Goal: Task Accomplishment & Management: Complete application form

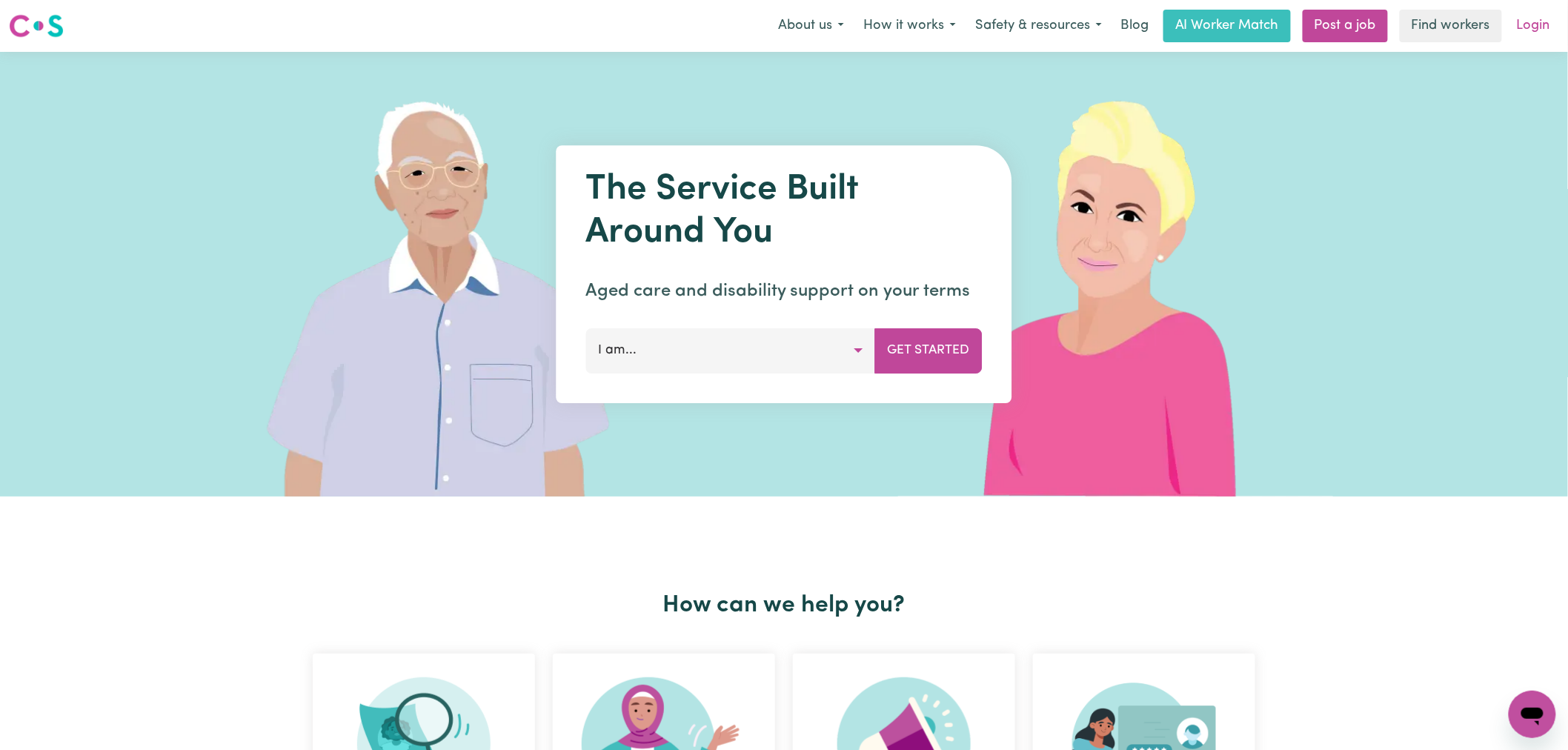
click at [1535, 23] on link "Login" at bounding box center [1533, 26] width 51 height 33
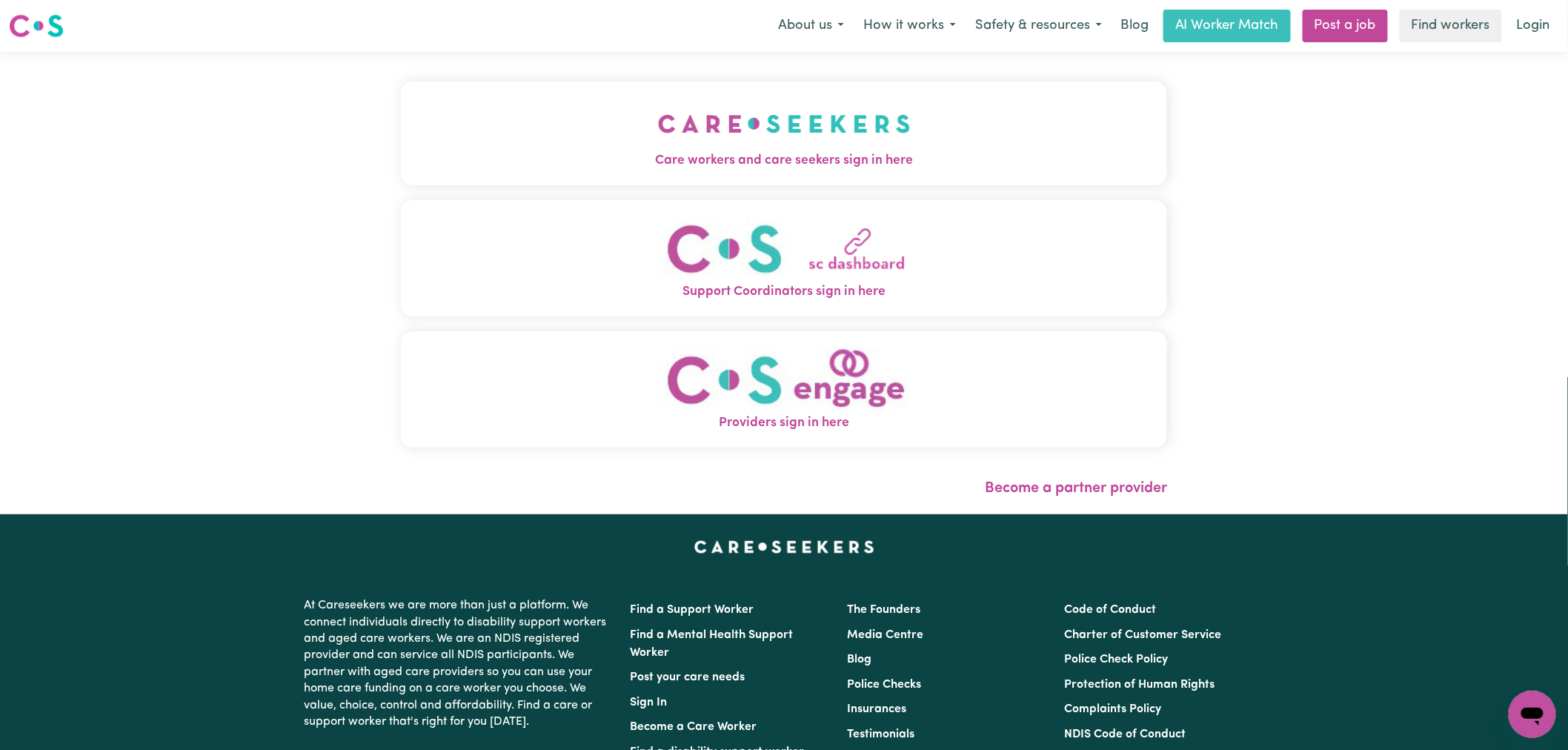
click at [564, 156] on span "Care workers and care seekers sign in here" at bounding box center [784, 160] width 766 height 19
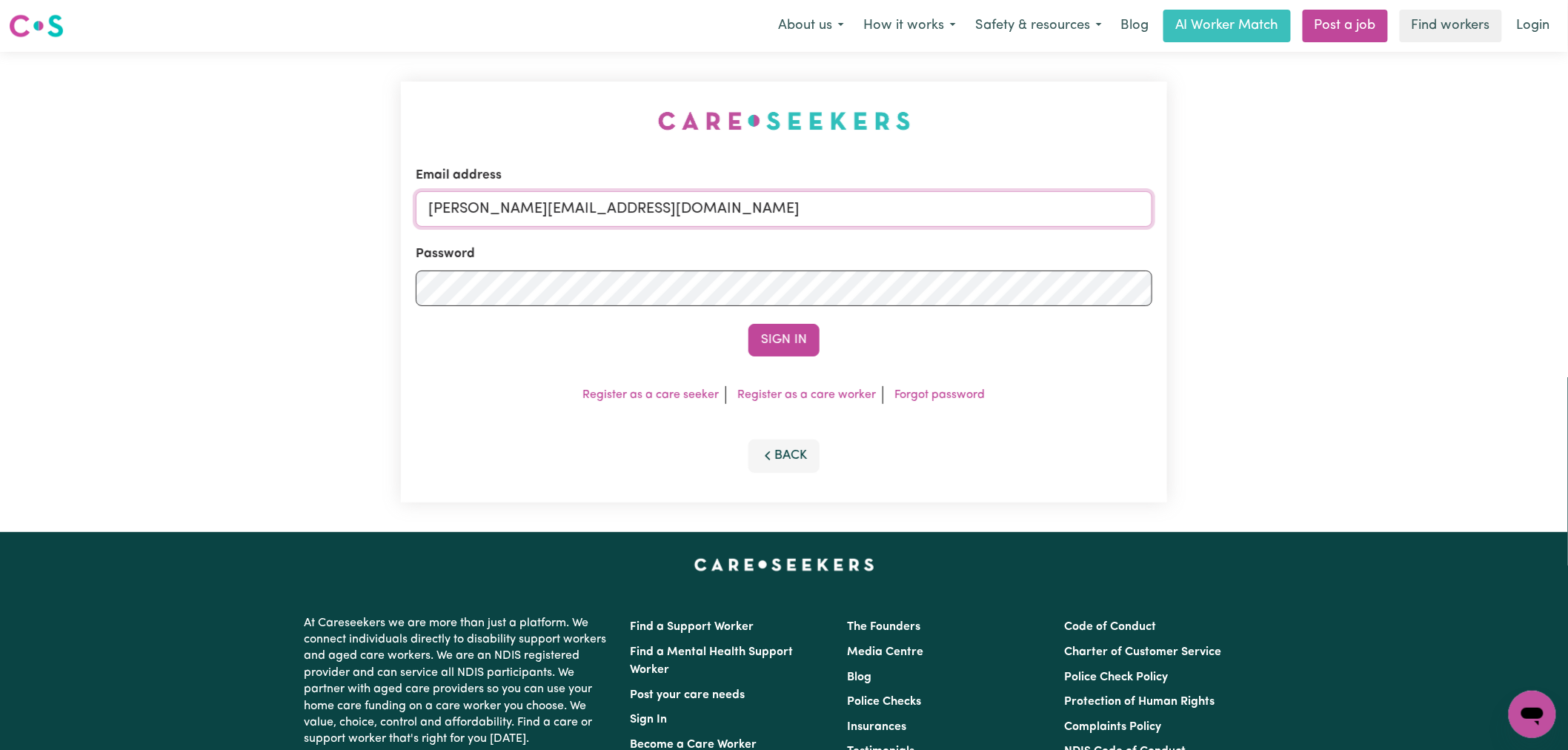
click at [690, 208] on input "[PERSON_NAME][EMAIL_ADDRESS][DOMAIN_NAME]" at bounding box center [784, 209] width 736 height 36
drag, startPoint x: 657, startPoint y: 209, endPoint x: 504, endPoint y: 205, distance: 153.1
click at [504, 205] on input "[EMAIL_ADDRESS][DOMAIN_NAME]" at bounding box center [784, 209] width 736 height 36
click at [749, 324] on button "Sign In" at bounding box center [784, 340] width 71 height 33
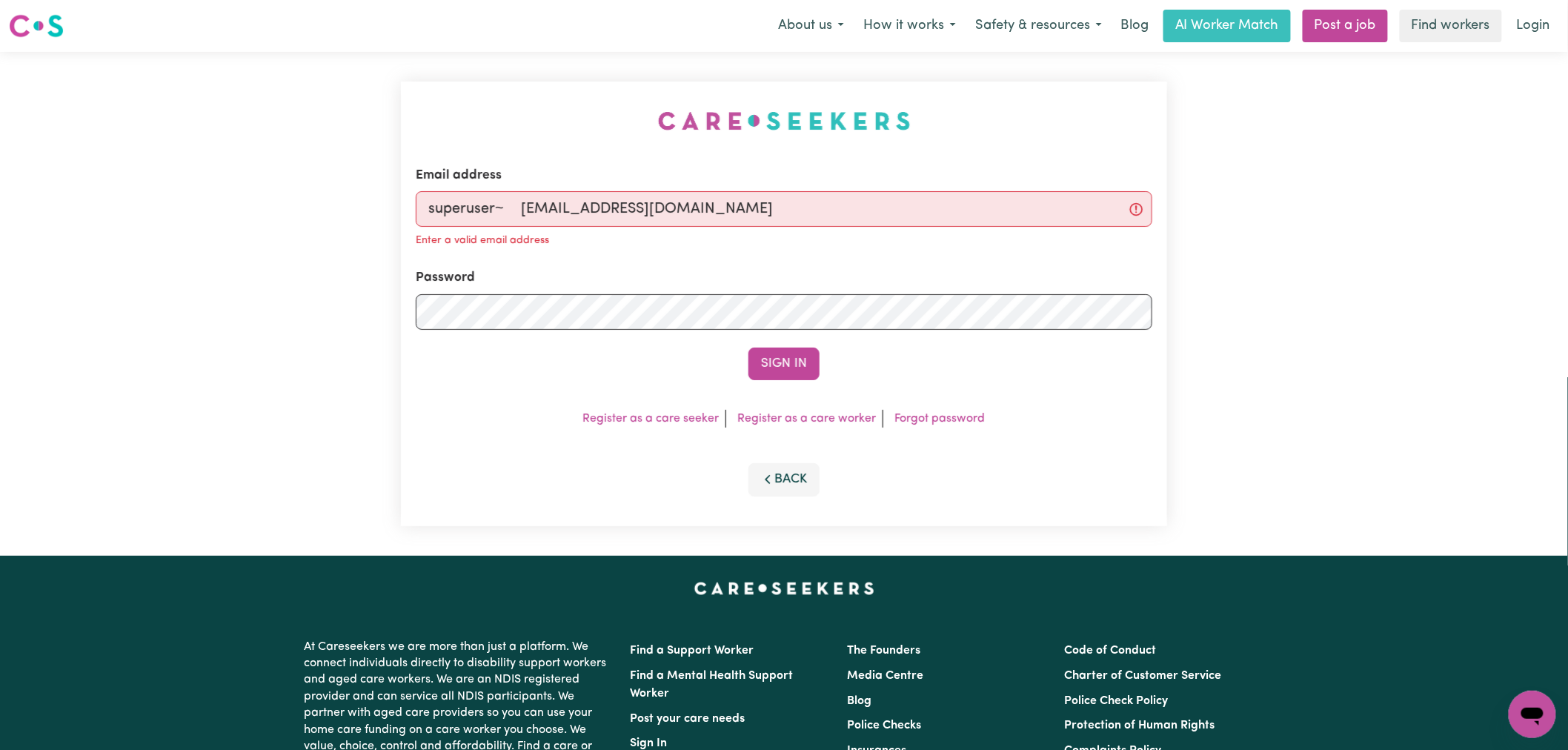
click at [527, 209] on input "superuser~ [EMAIL_ADDRESS][DOMAIN_NAME]" at bounding box center [784, 209] width 736 height 36
type input "superuser~[EMAIL_ADDRESS][DOMAIN_NAME]"
click at [749, 347] on button "Sign In" at bounding box center [784, 363] width 71 height 33
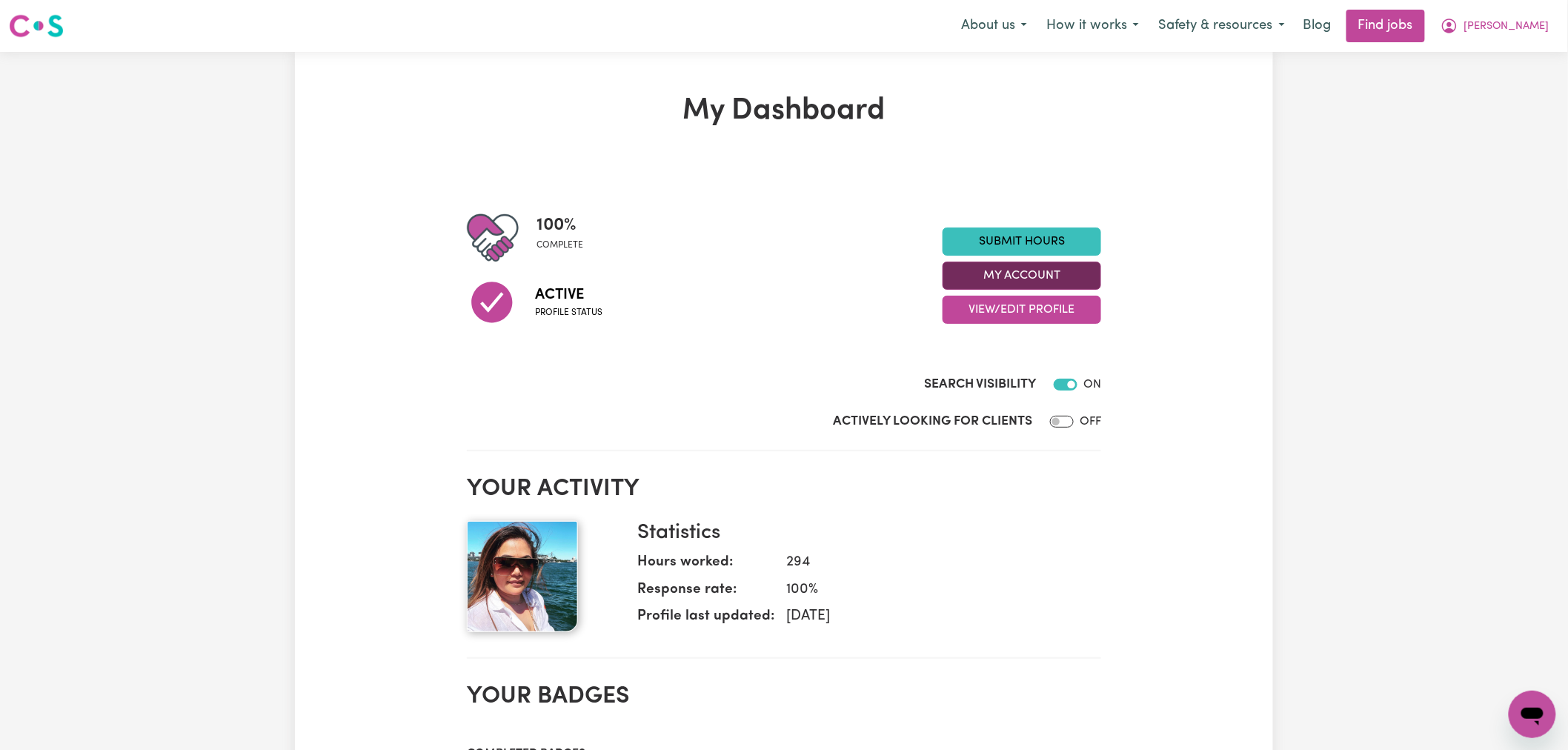
click at [1075, 283] on button "My Account" at bounding box center [1022, 276] width 159 height 28
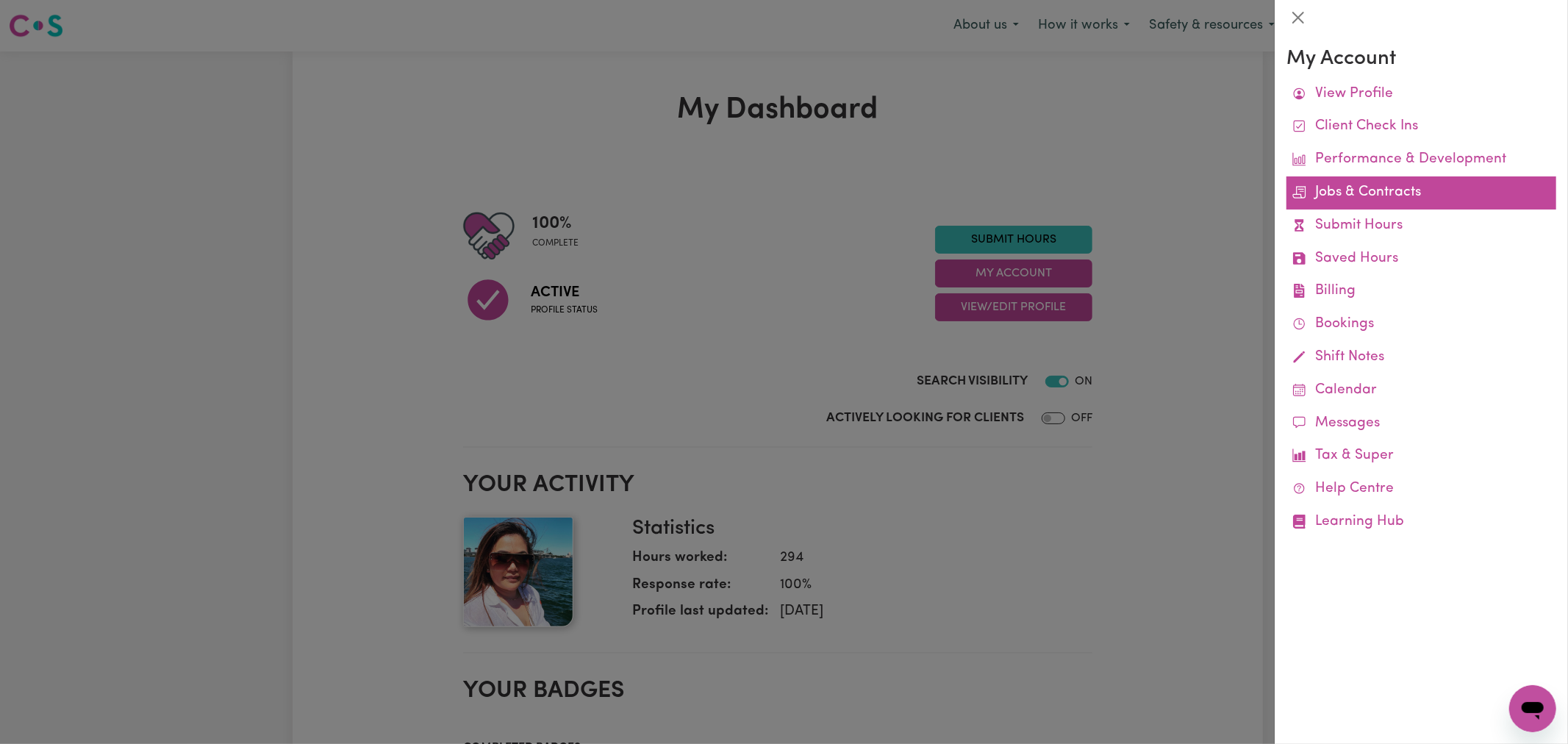
click at [1333, 199] on link "Jobs & Contracts" at bounding box center [1421, 193] width 270 height 33
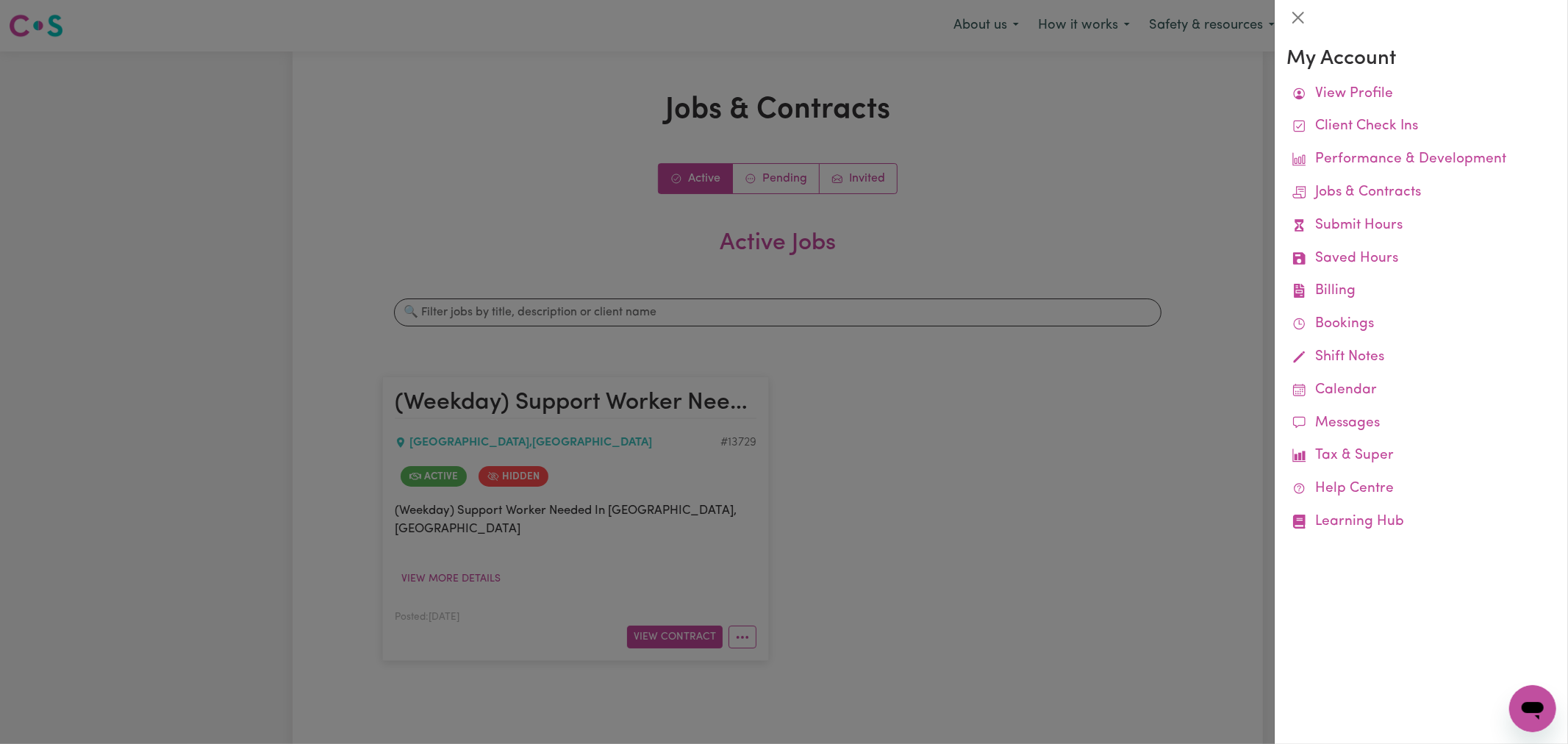
click at [704, 173] on div at bounding box center [784, 372] width 1568 height 744
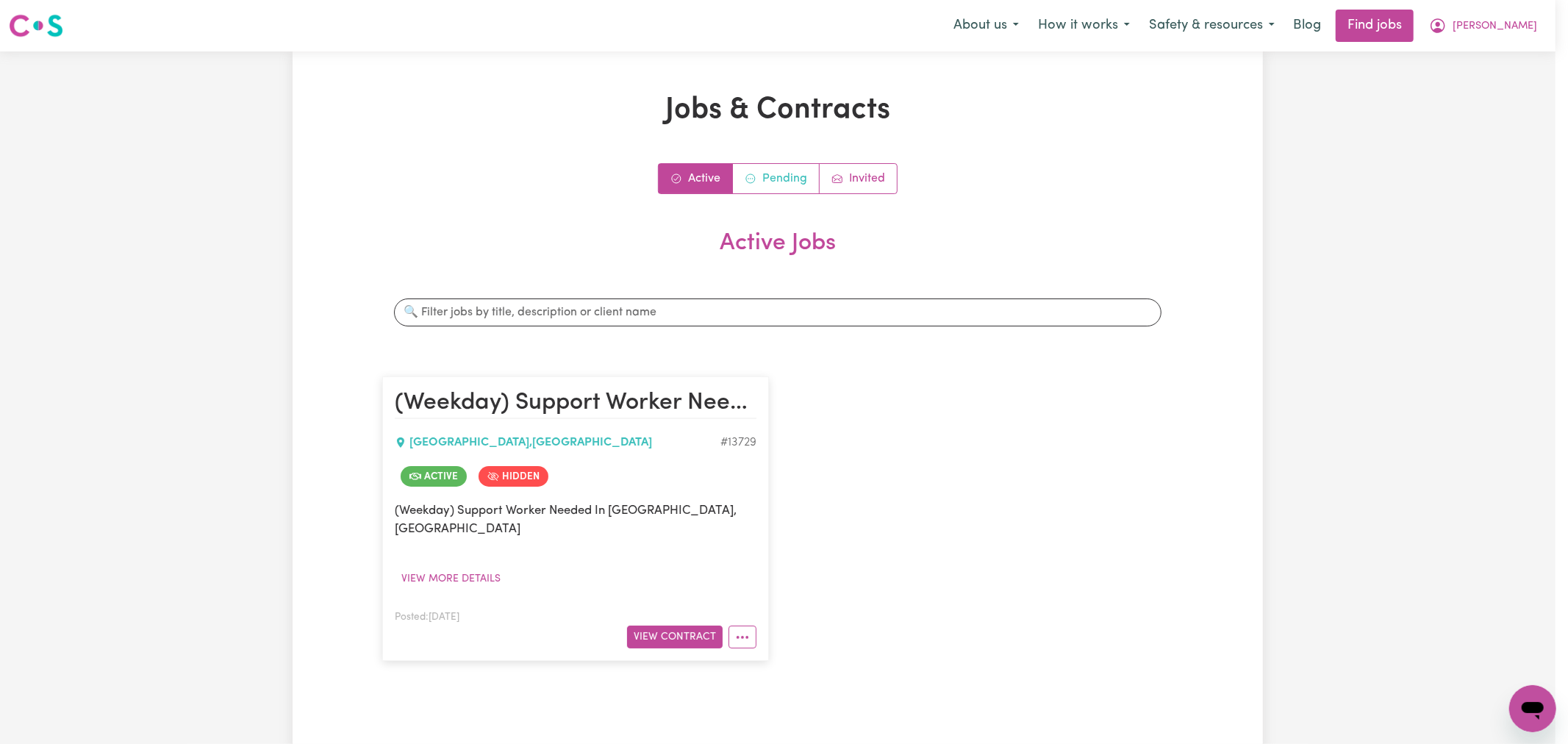
click at [765, 172] on link "Pending" at bounding box center [776, 179] width 87 height 30
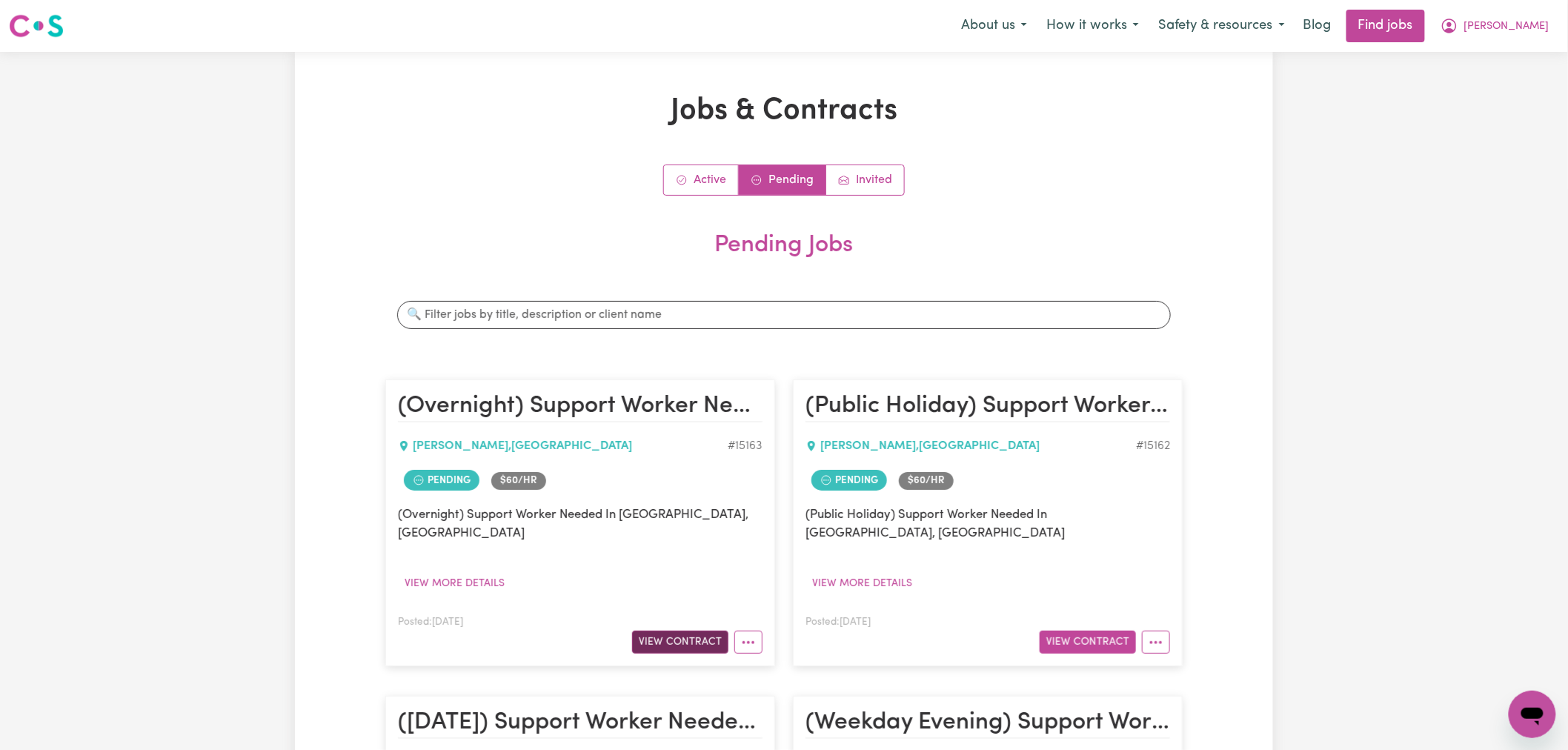
click at [683, 631] on button "View Contract" at bounding box center [680, 642] width 96 height 23
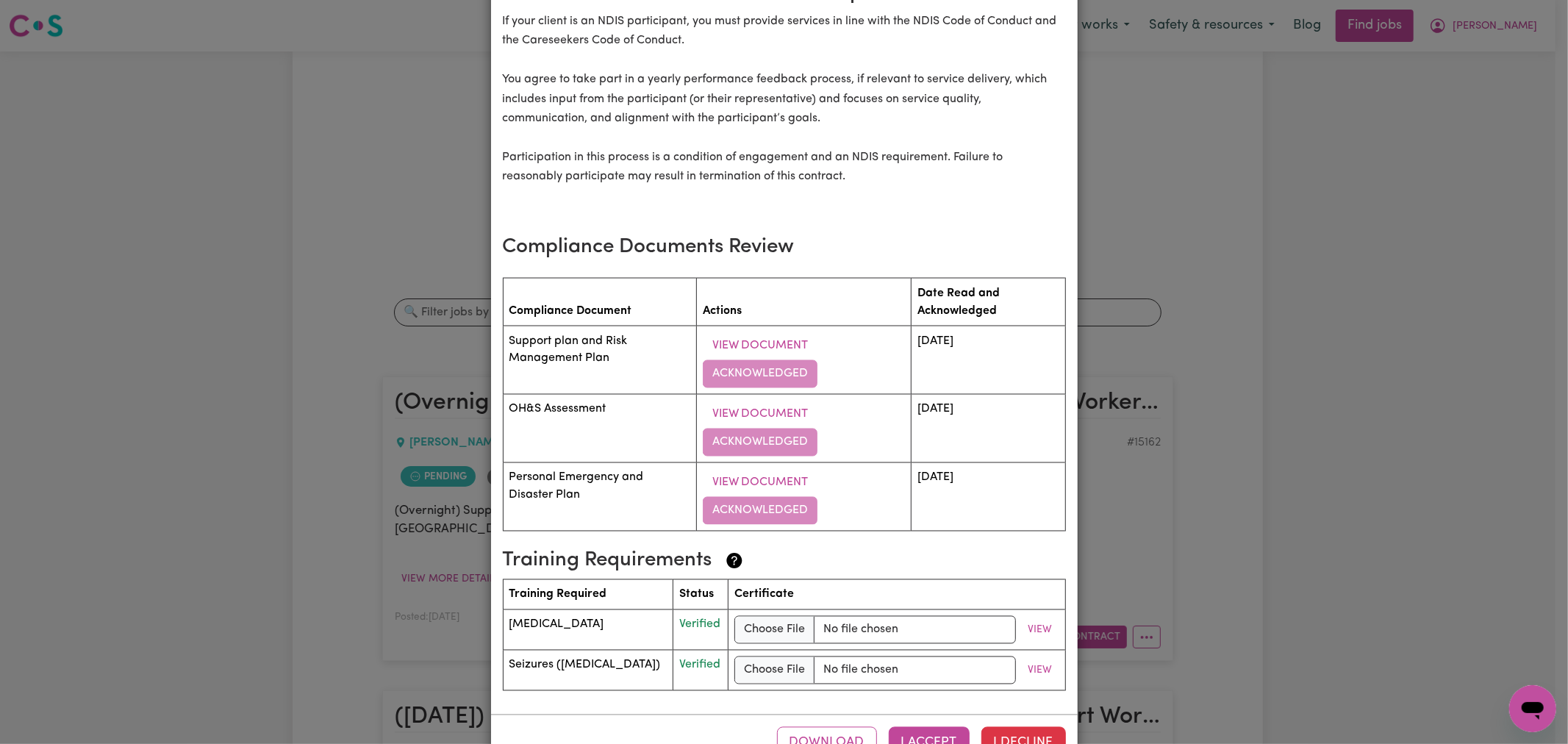
scroll to position [2046, 0]
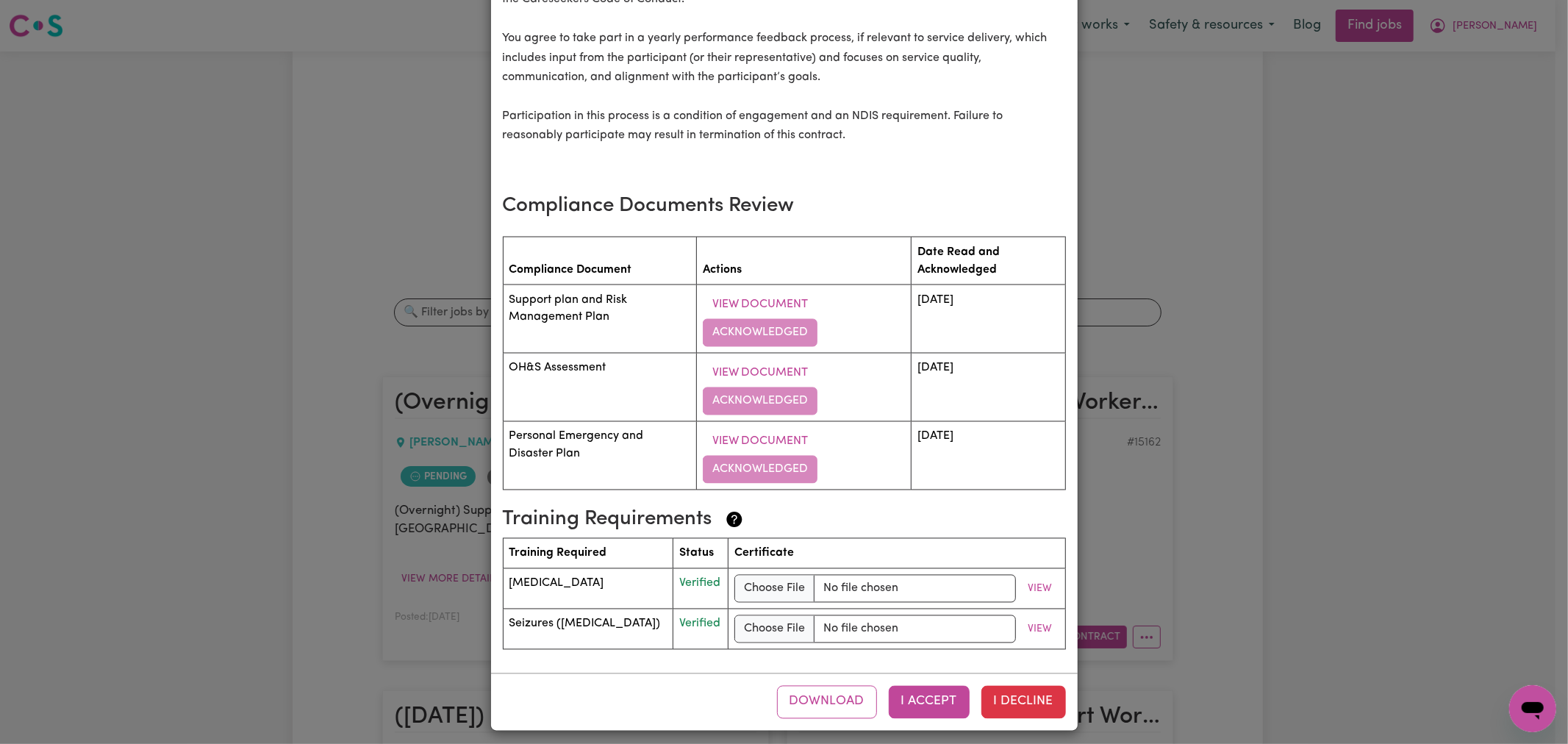
click at [929, 688] on button "I Accept" at bounding box center [929, 702] width 81 height 32
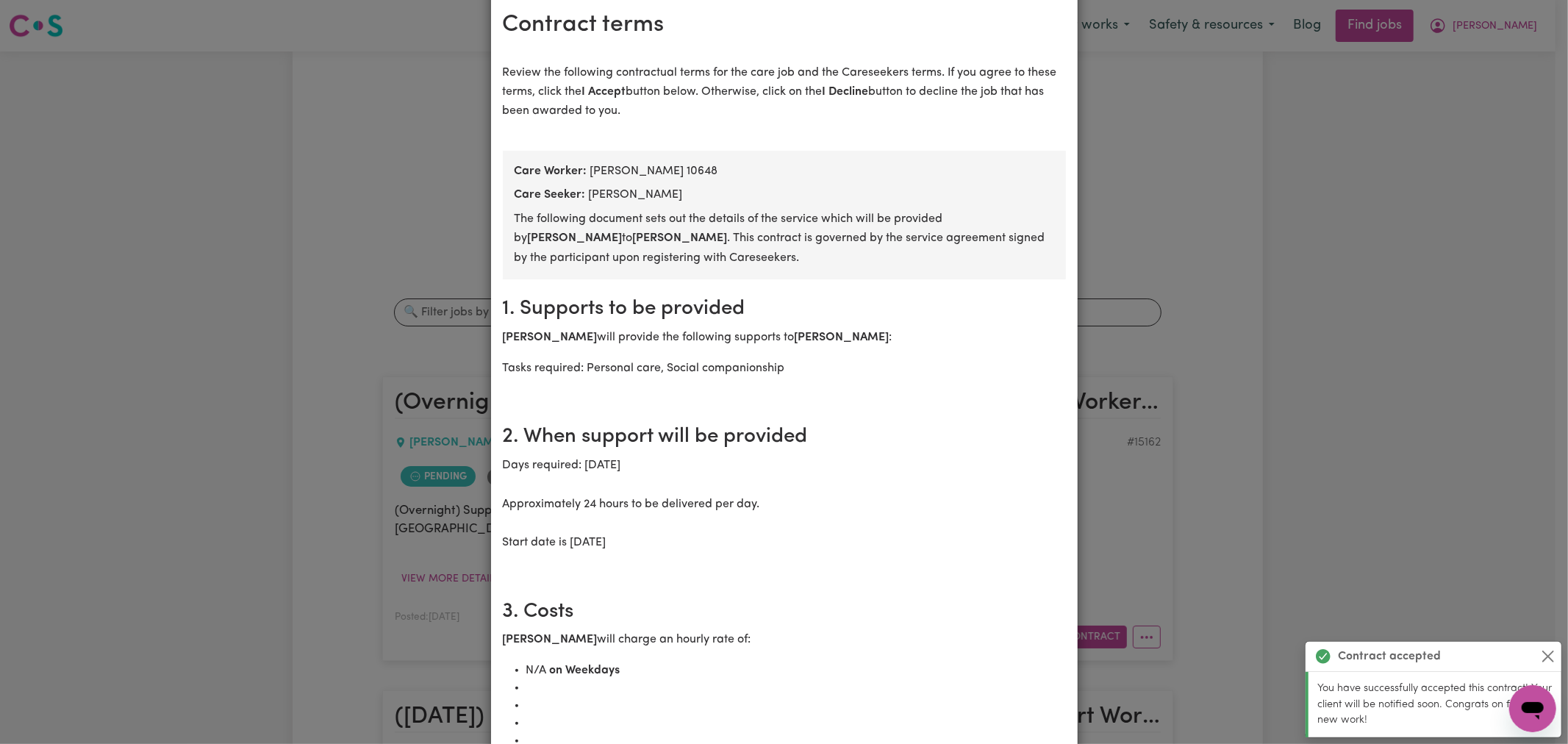
scroll to position [0, 0]
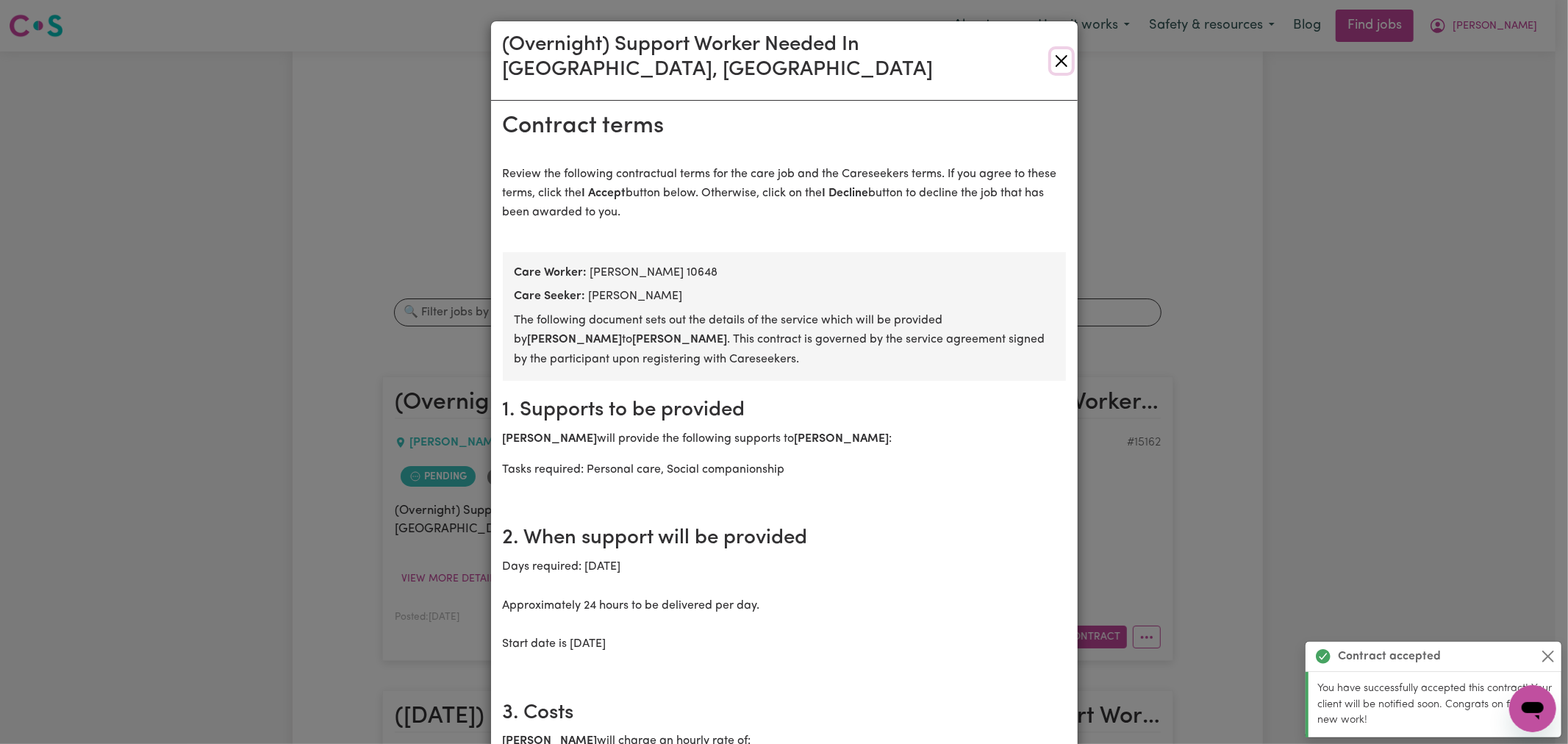
click at [1054, 50] on button "Close" at bounding box center [1061, 60] width 20 height 23
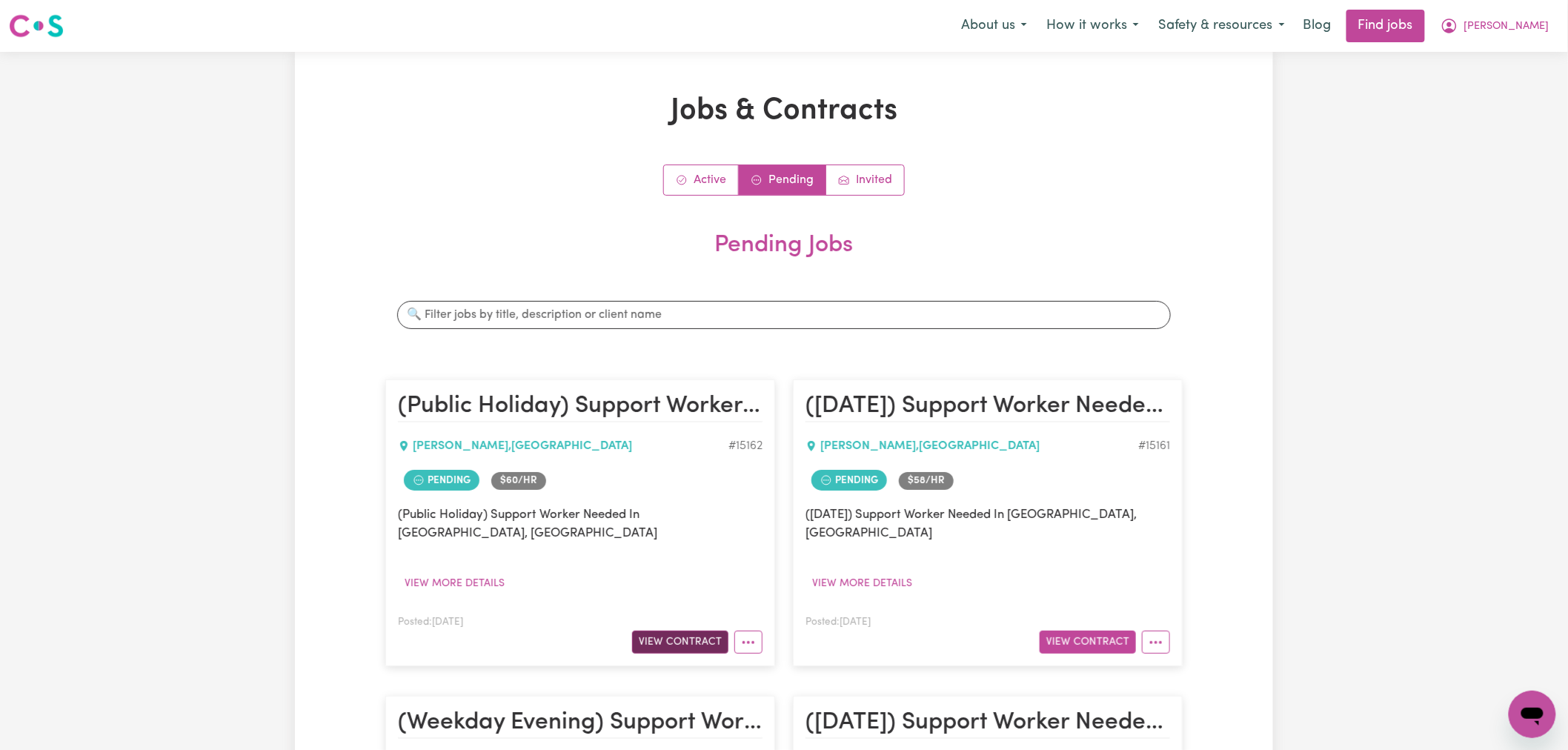
click at [668, 631] on button "View Contract" at bounding box center [680, 642] width 96 height 23
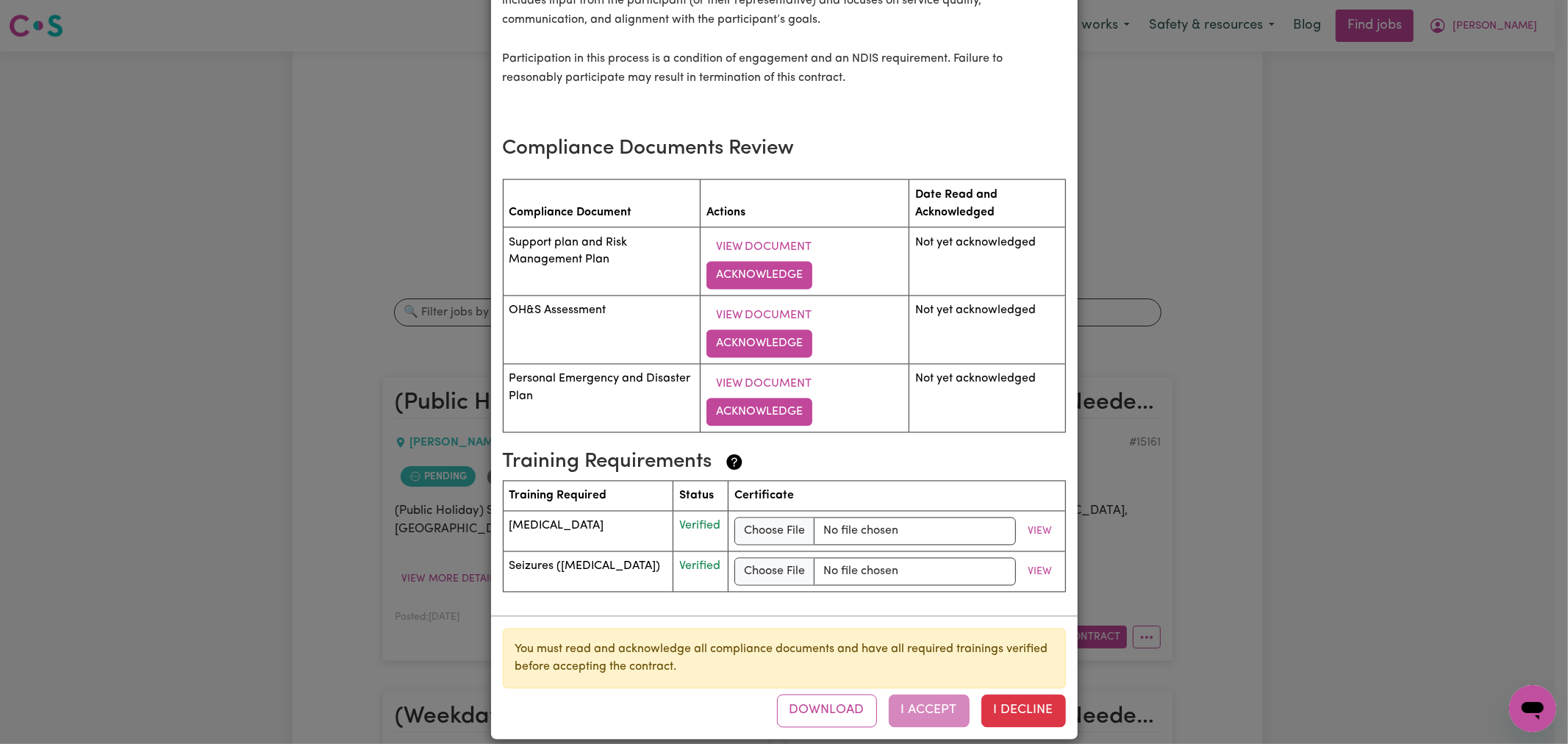
scroll to position [2112, 0]
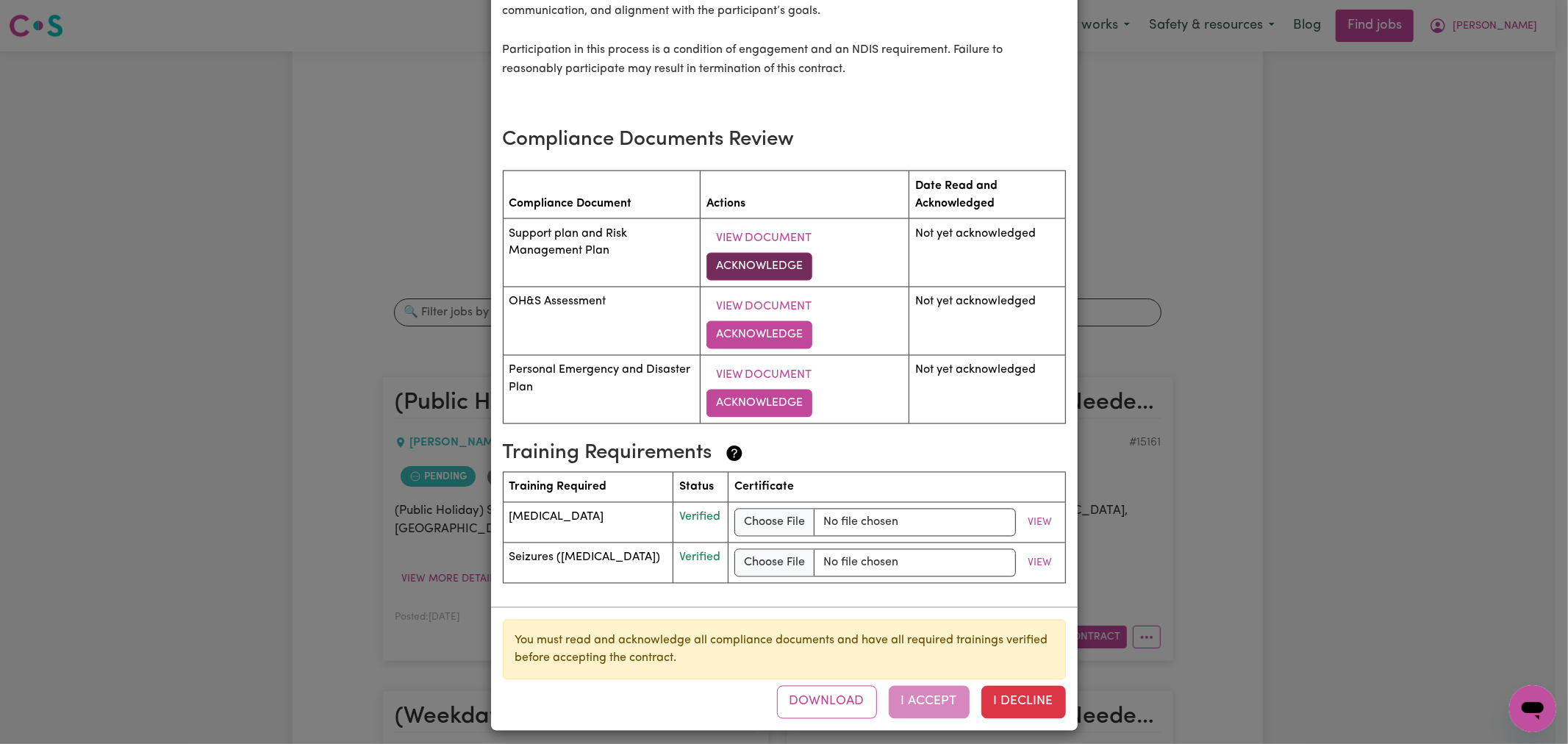
click at [749, 253] on button "Acknowledge" at bounding box center [760, 267] width 106 height 28
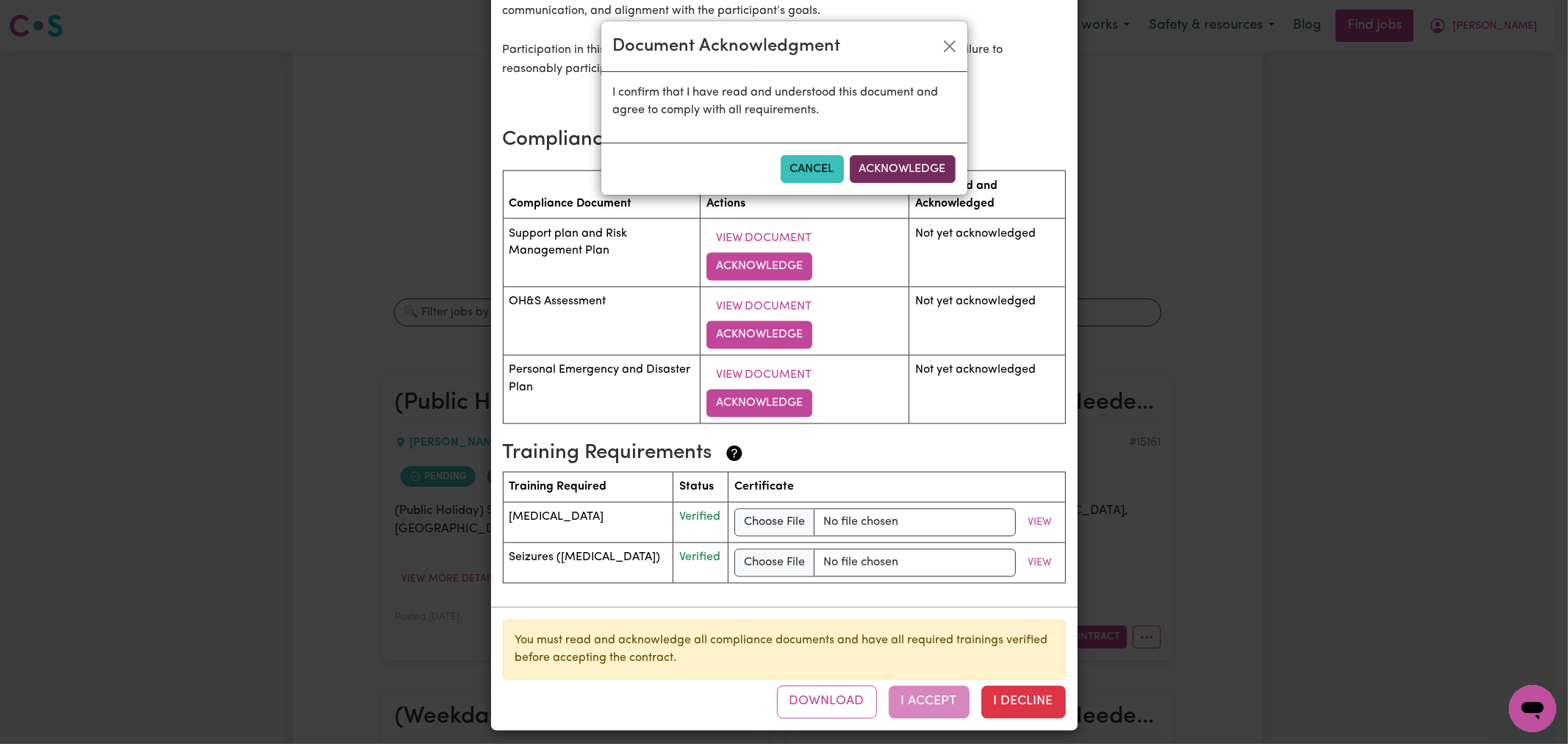
click at [913, 180] on button "Acknowledge" at bounding box center [903, 169] width 106 height 28
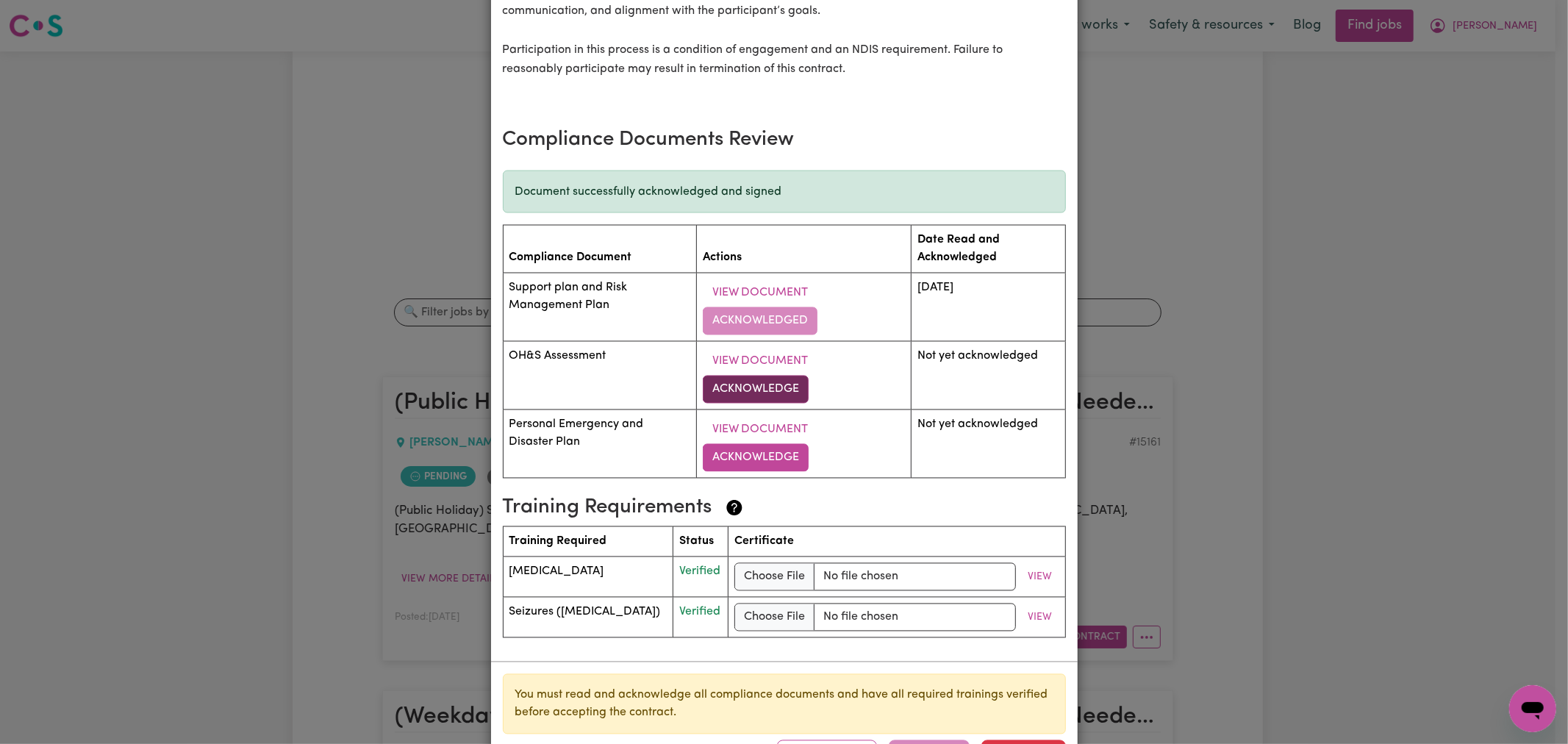
click at [752, 376] on button "Acknowledge" at bounding box center [756, 390] width 106 height 28
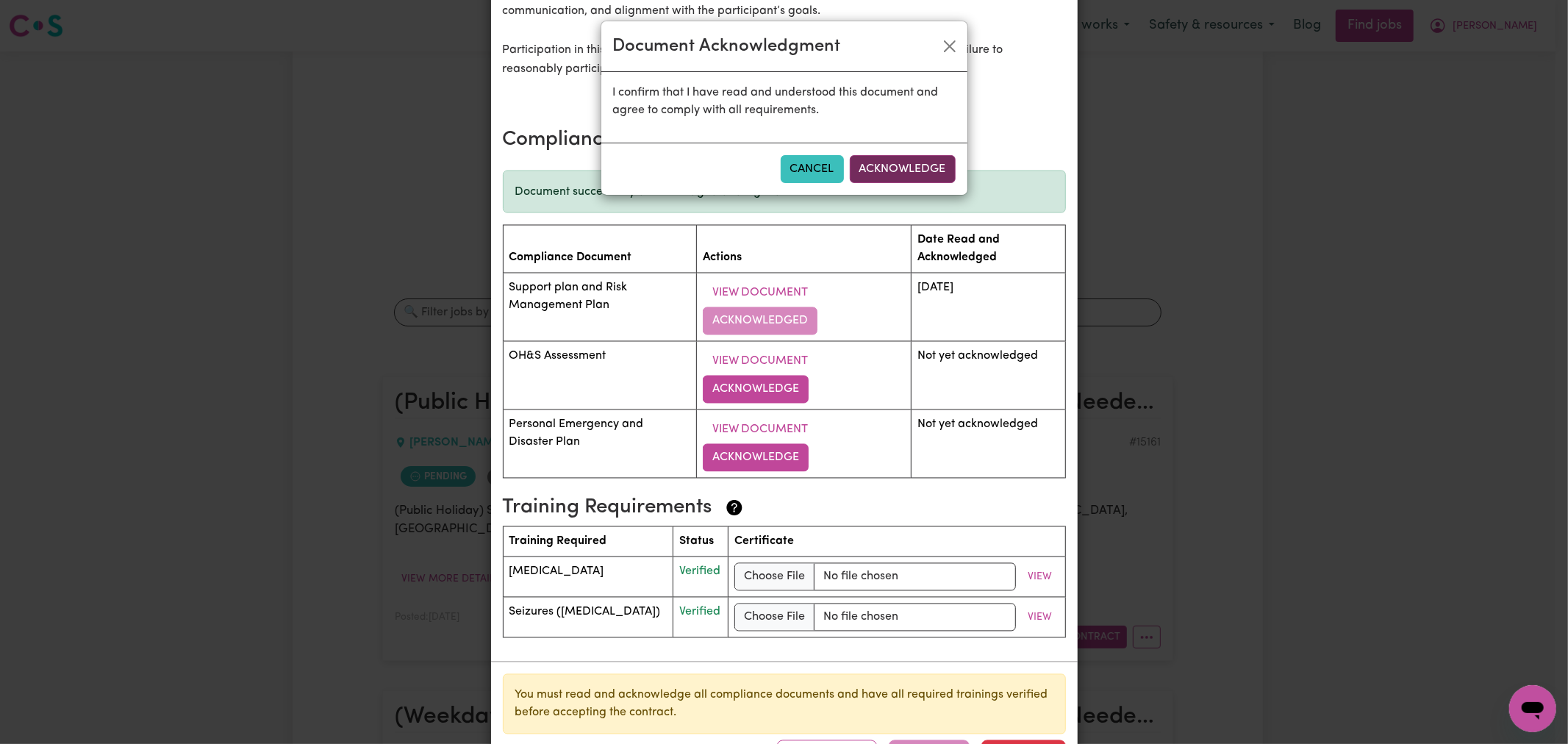
click at [938, 179] on button "Acknowledge" at bounding box center [903, 169] width 106 height 28
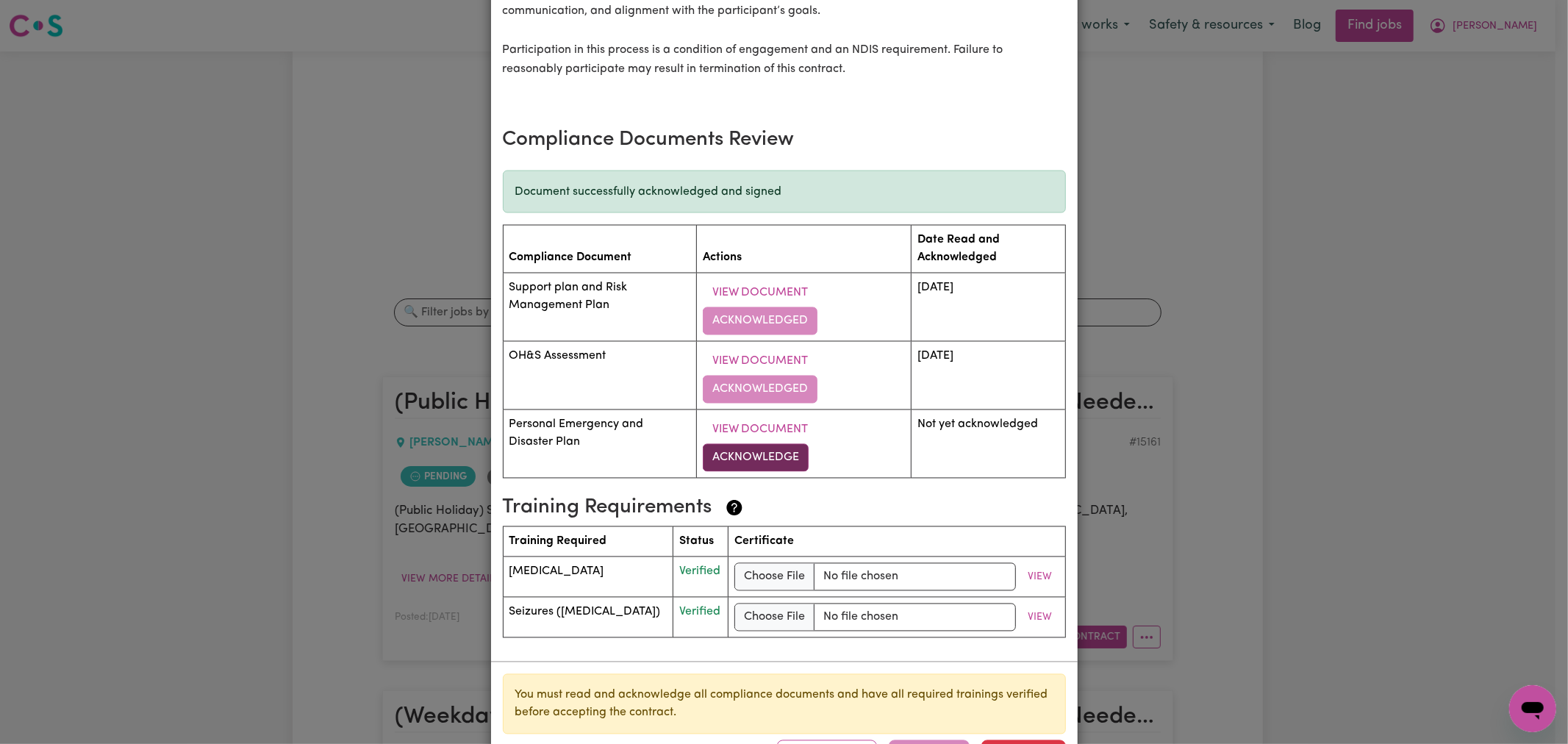
click at [754, 449] on button "Acknowledge" at bounding box center [756, 458] width 106 height 28
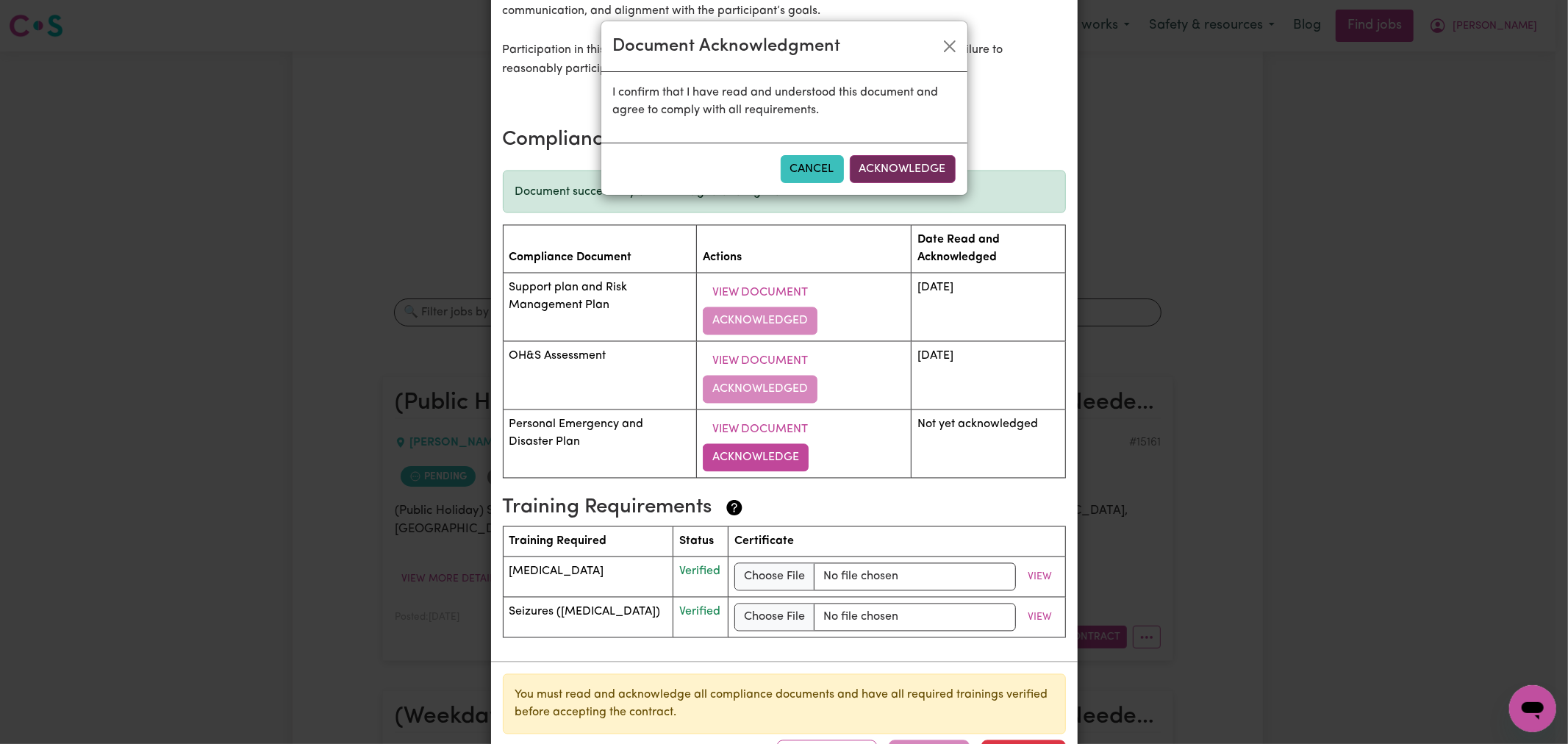
click at [922, 165] on button "Acknowledge" at bounding box center [903, 169] width 106 height 28
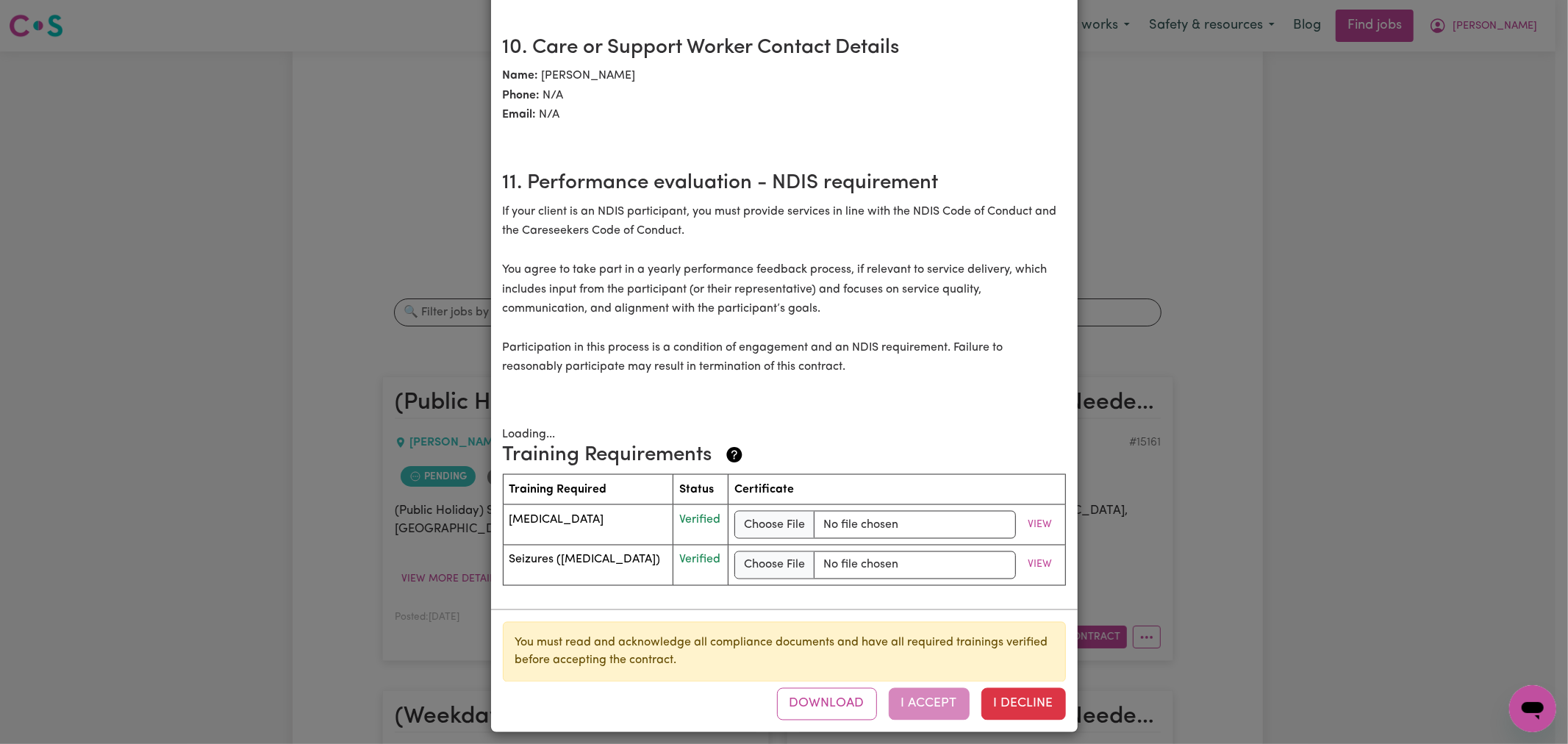
scroll to position [2099, 0]
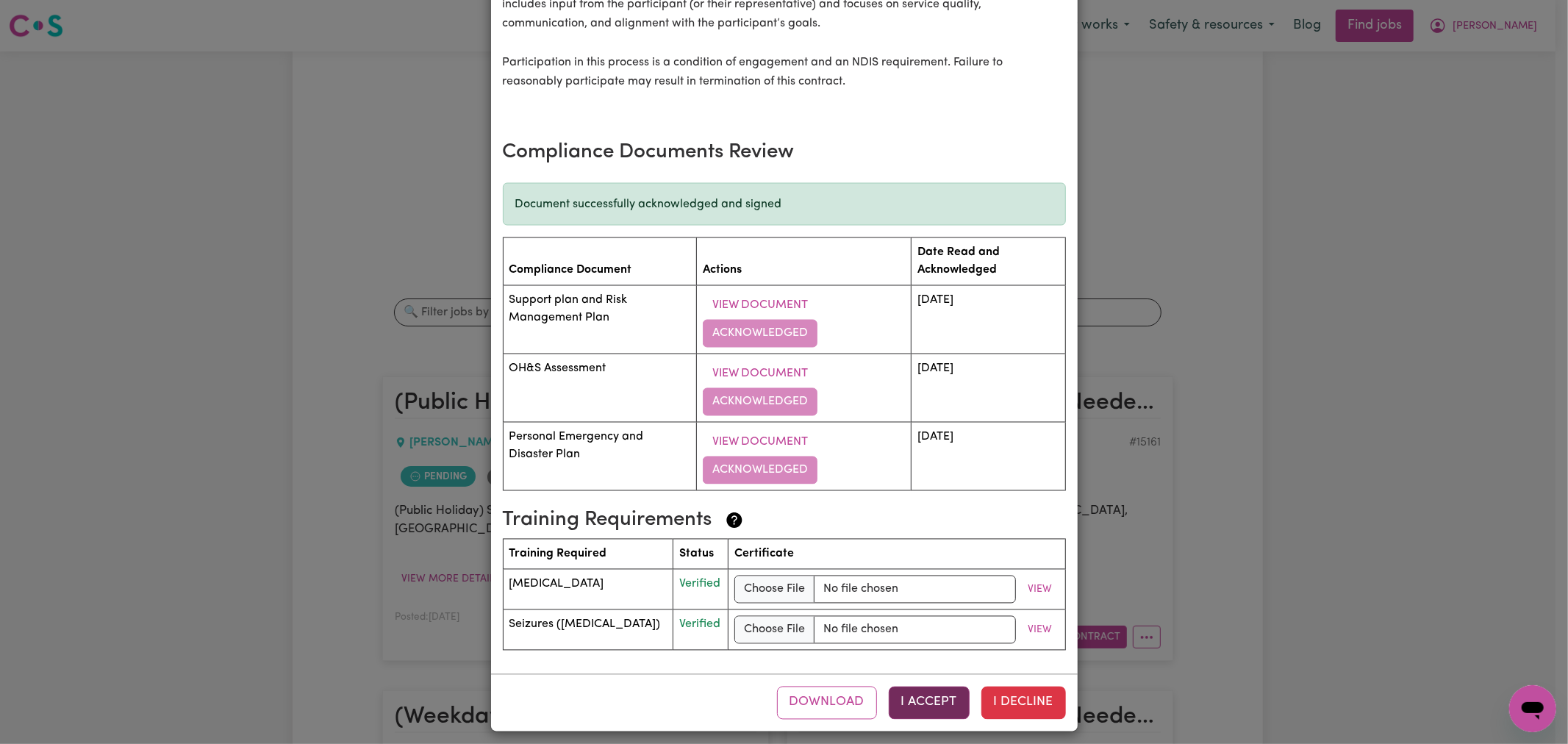
click at [918, 697] on button "I Accept" at bounding box center [929, 703] width 81 height 32
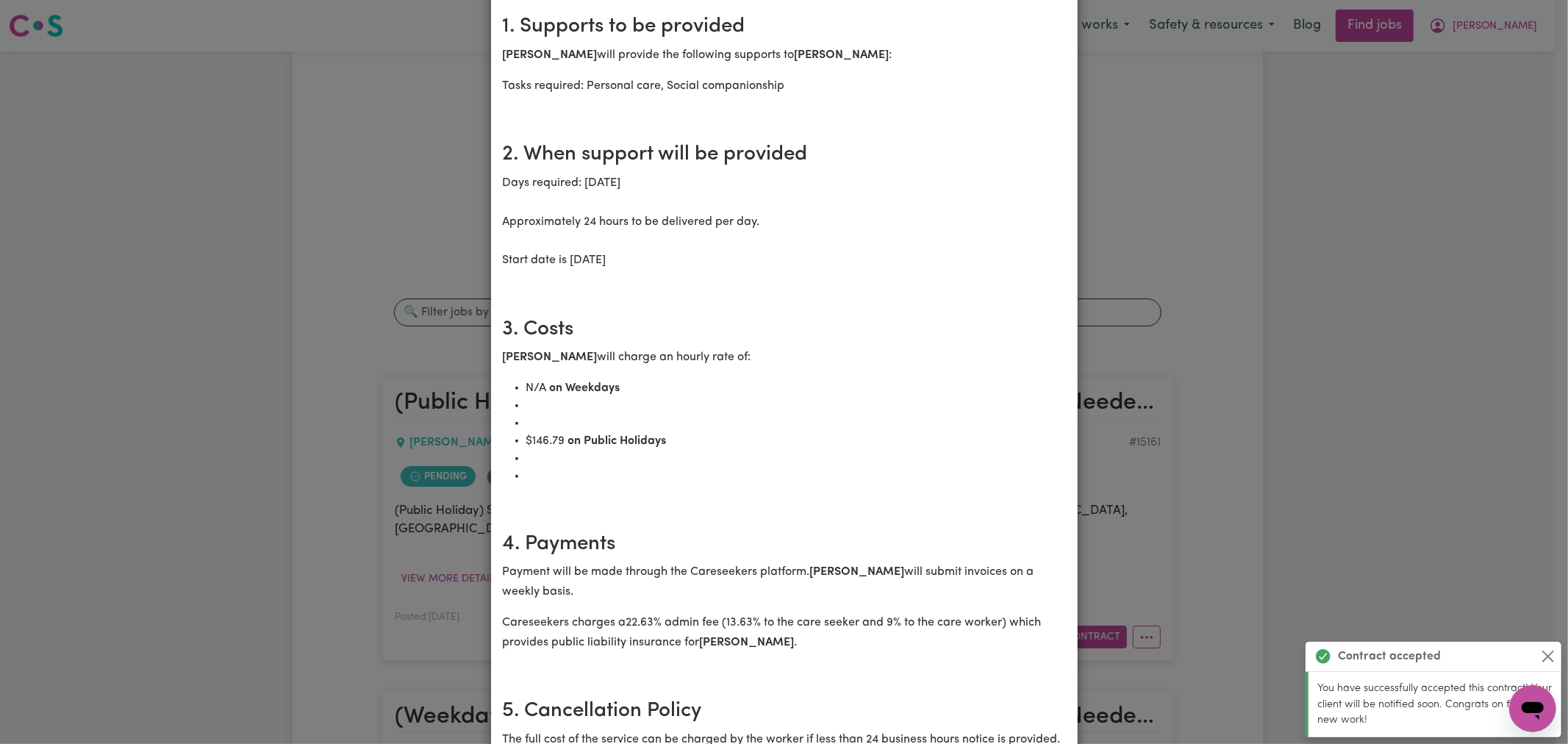
scroll to position [0, 0]
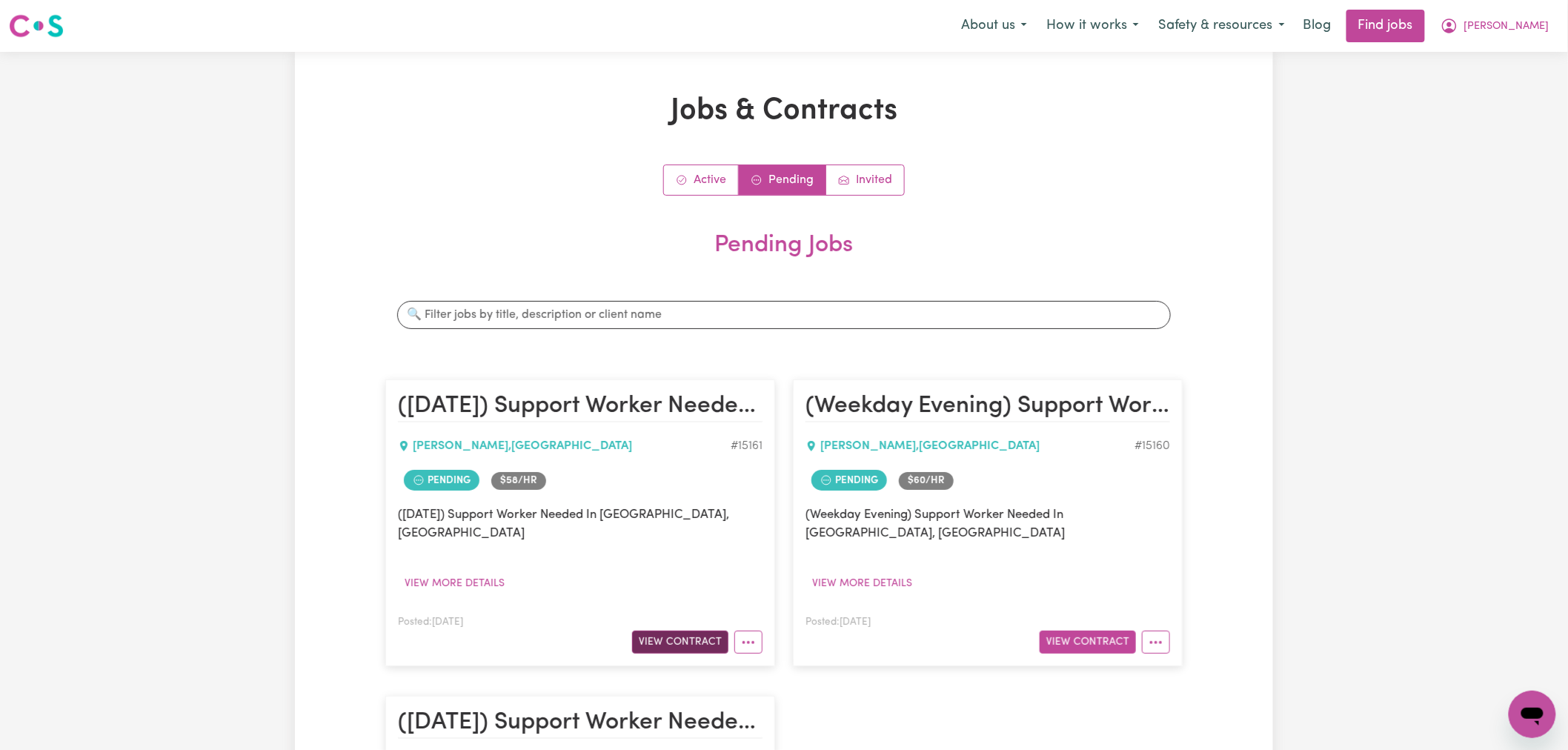
click at [690, 631] on button "View Contract" at bounding box center [680, 642] width 96 height 23
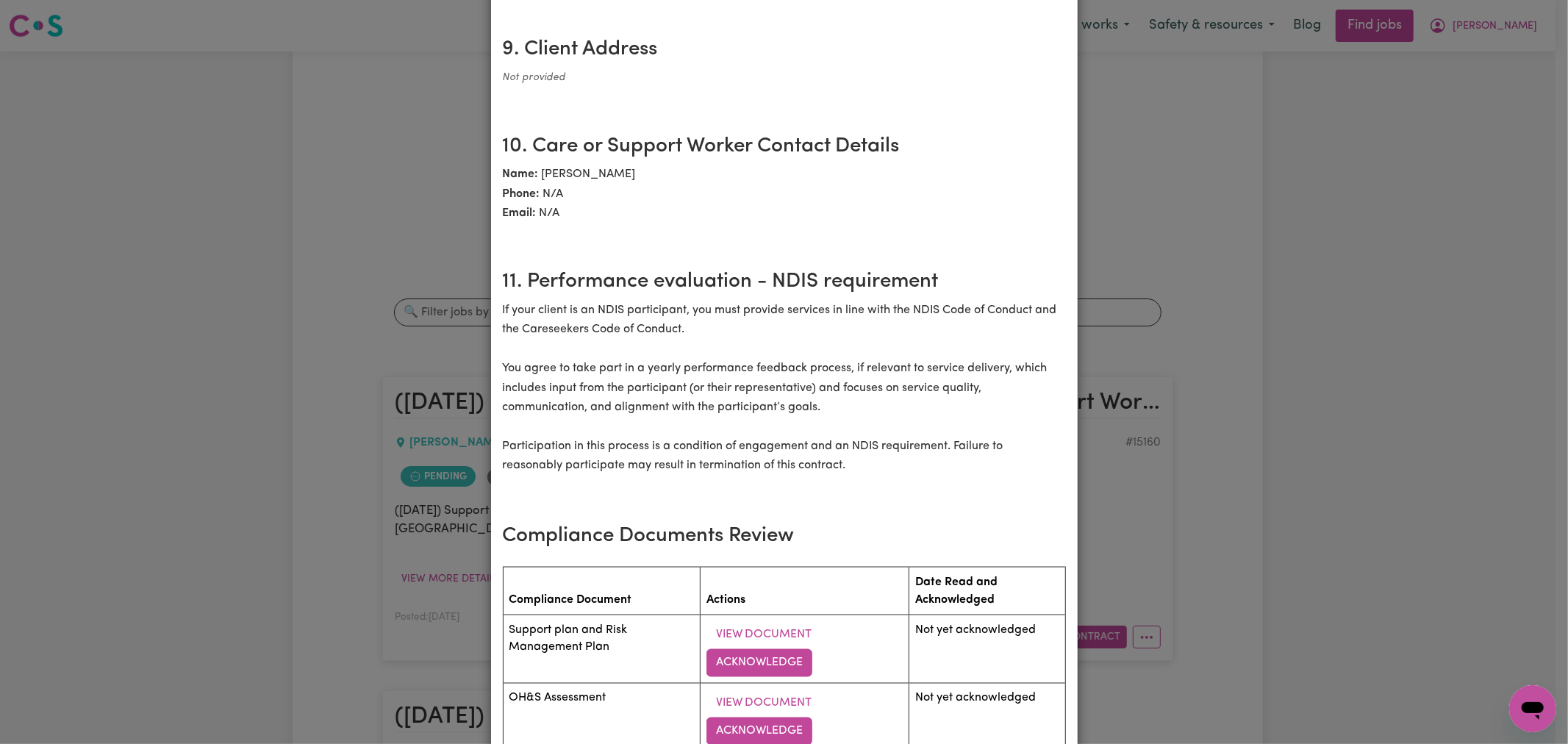
scroll to position [2112, 0]
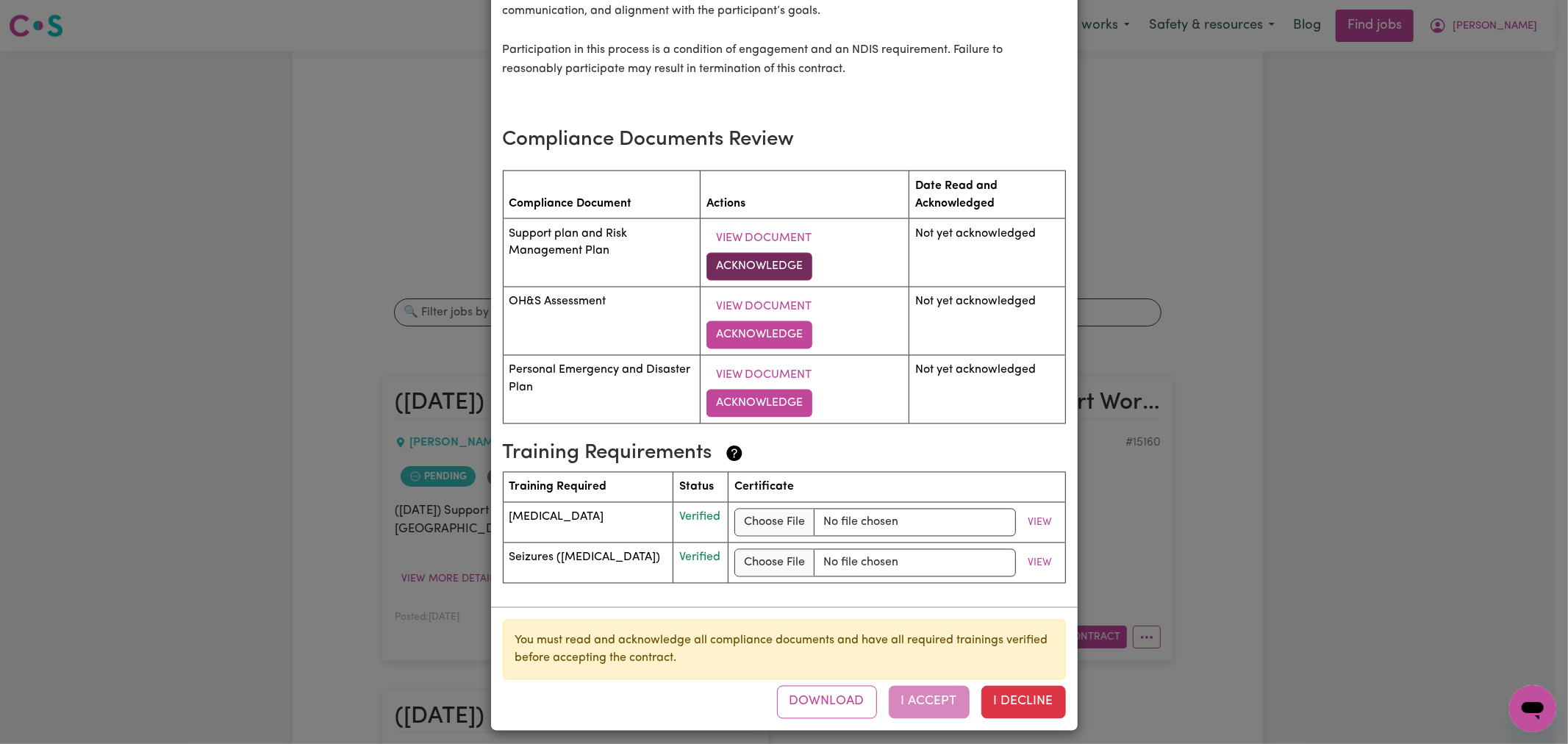
click at [765, 254] on button "Acknowledge" at bounding box center [760, 267] width 106 height 28
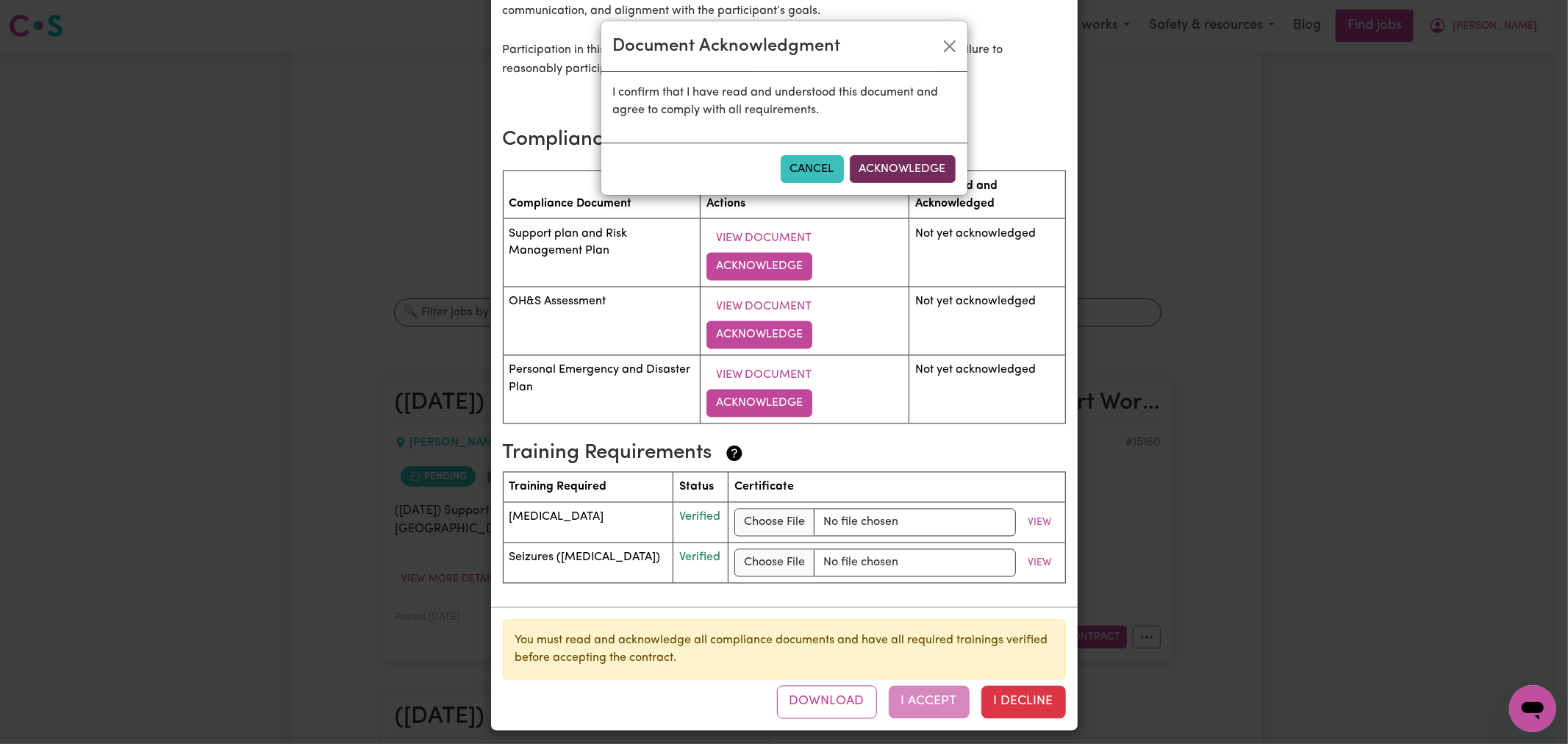
click at [917, 167] on button "Acknowledge" at bounding box center [903, 169] width 106 height 28
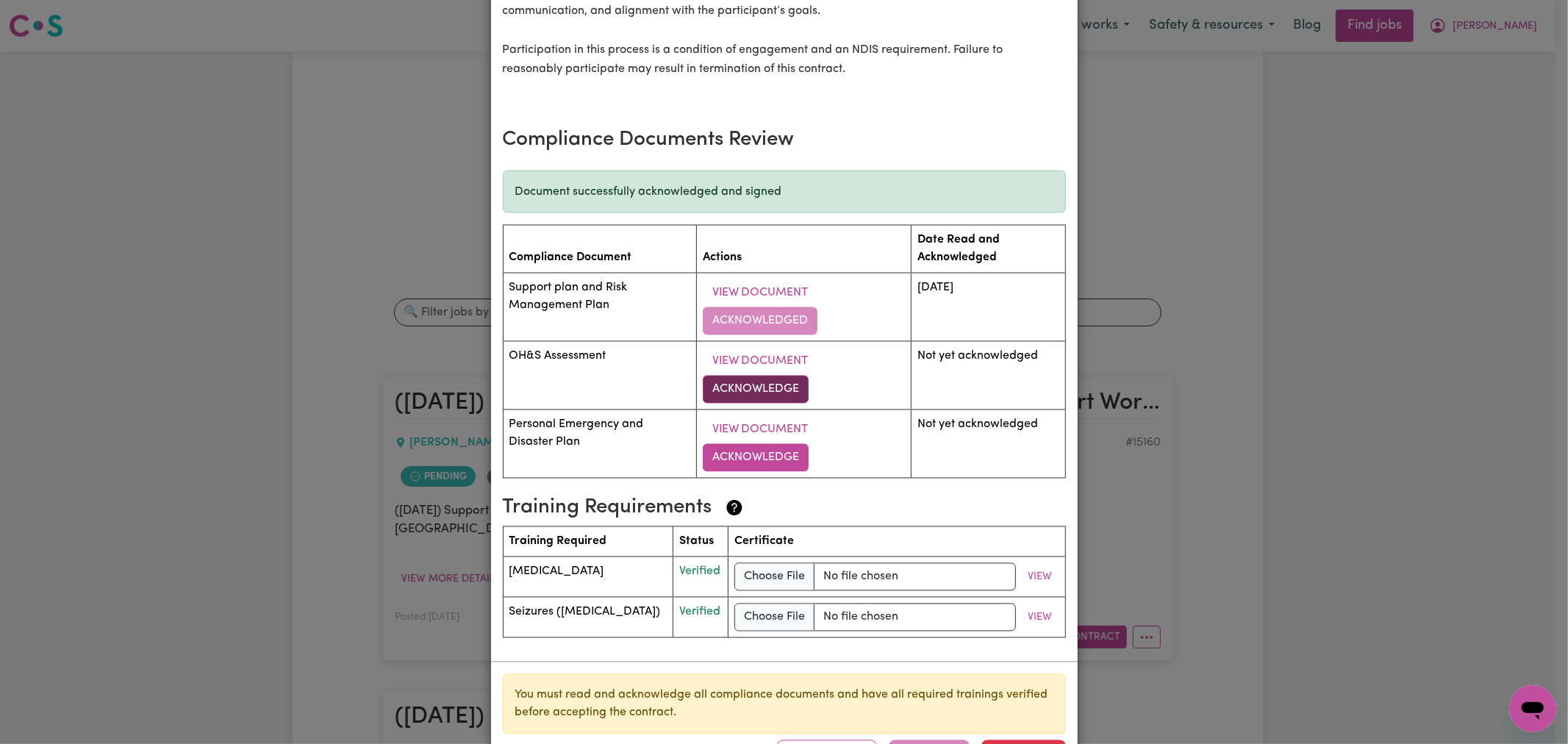
click at [749, 383] on button "Acknowledge" at bounding box center [756, 390] width 106 height 28
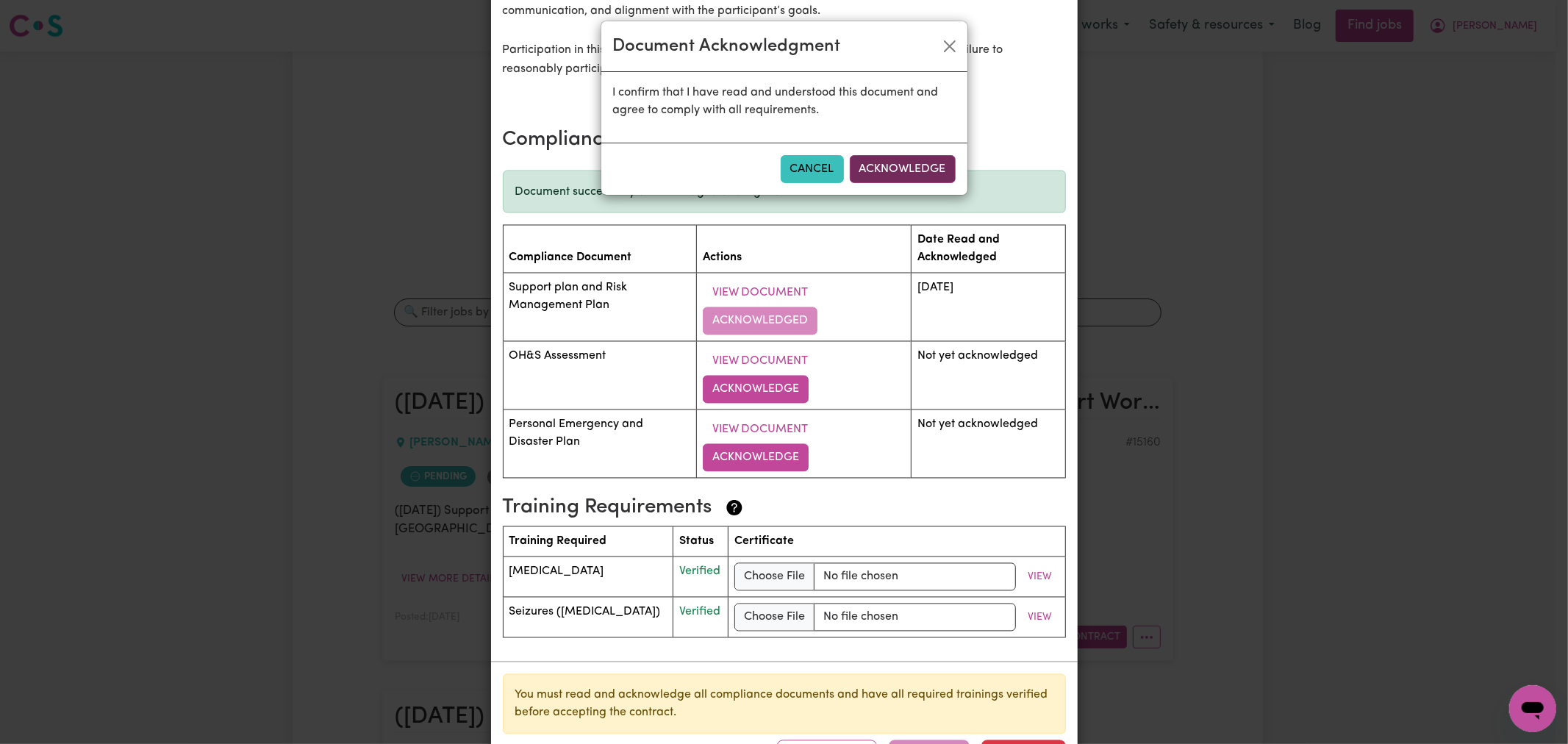
click at [900, 157] on button "Acknowledge" at bounding box center [903, 169] width 106 height 28
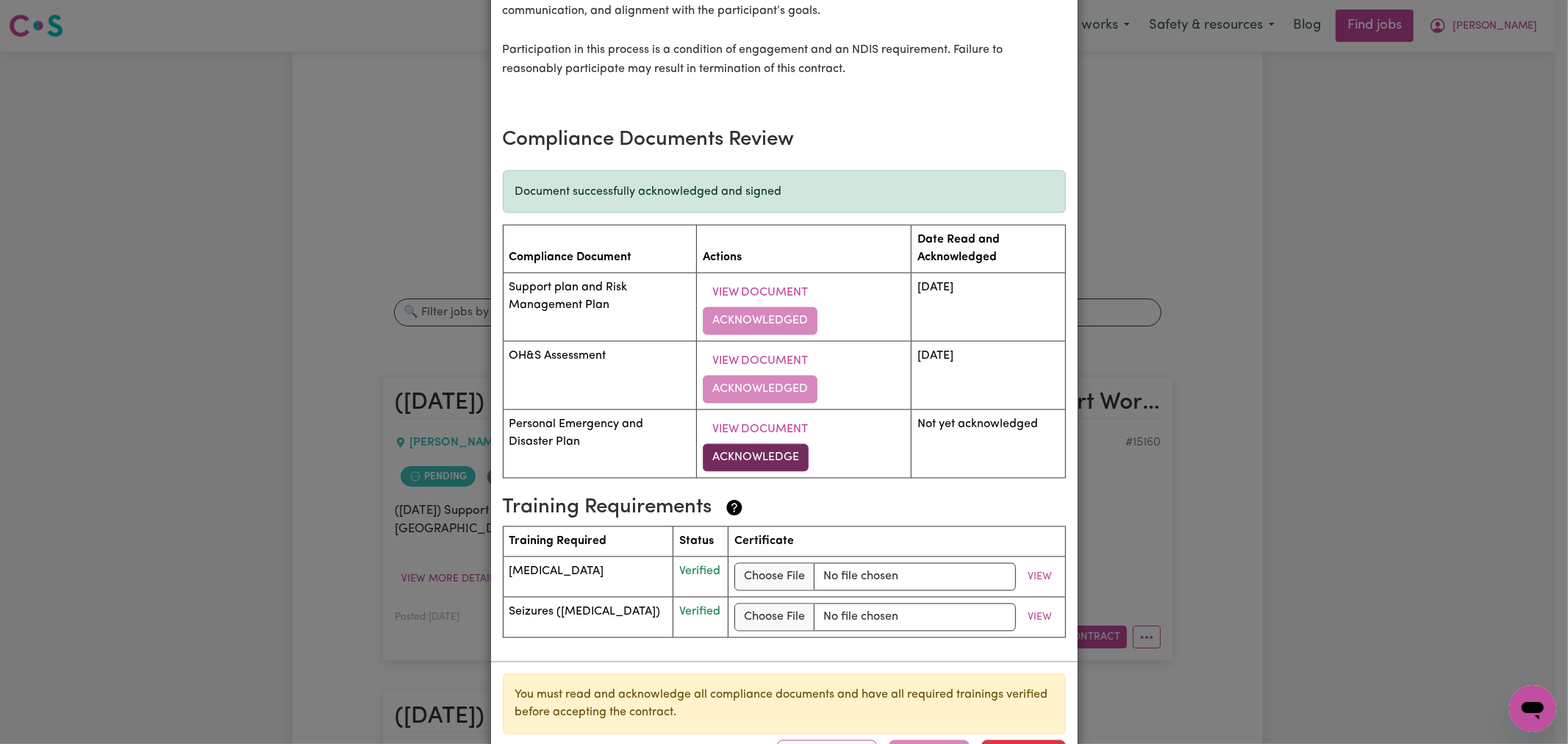
click at [755, 453] on button "Acknowledge" at bounding box center [756, 458] width 106 height 28
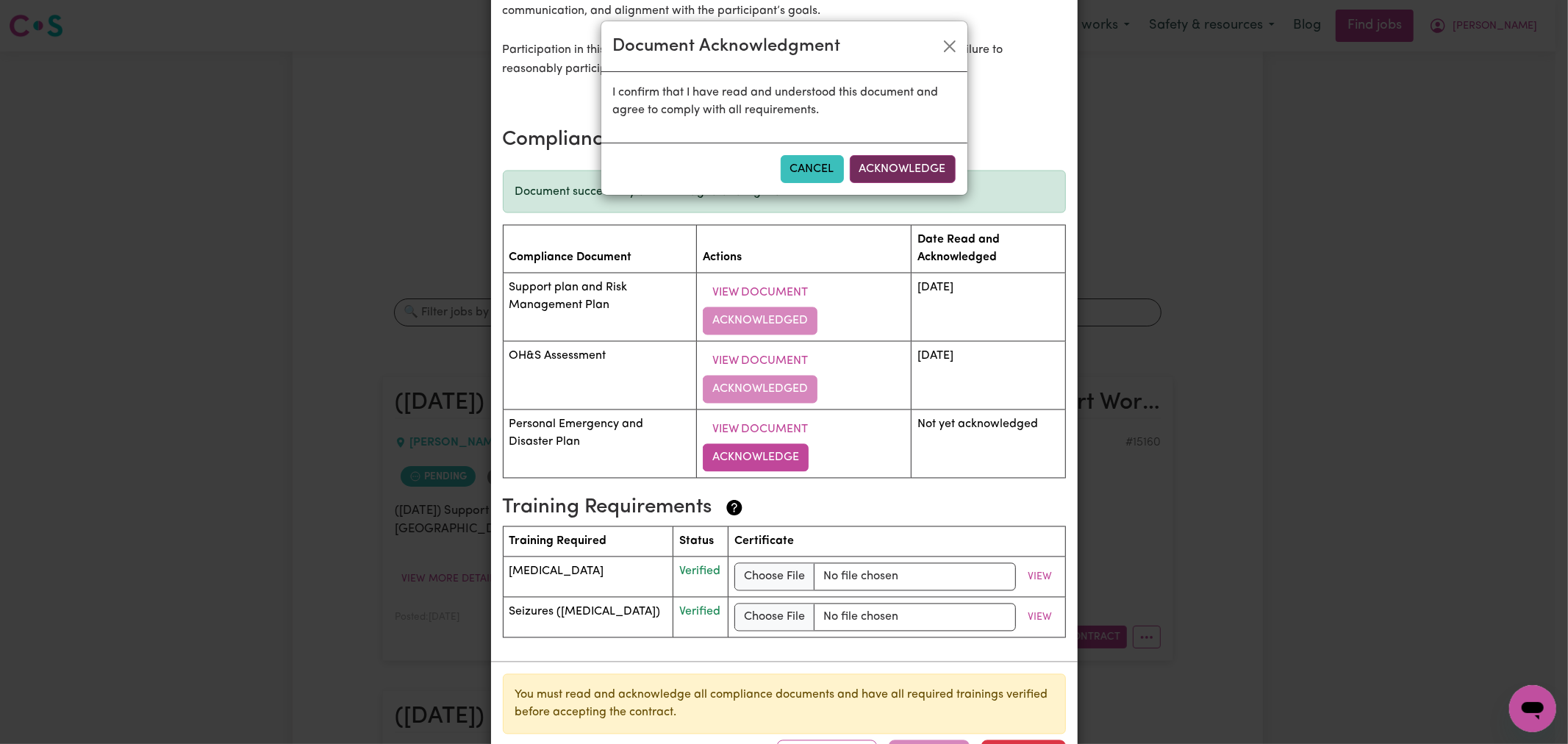
click at [905, 160] on button "Acknowledge" at bounding box center [903, 169] width 106 height 28
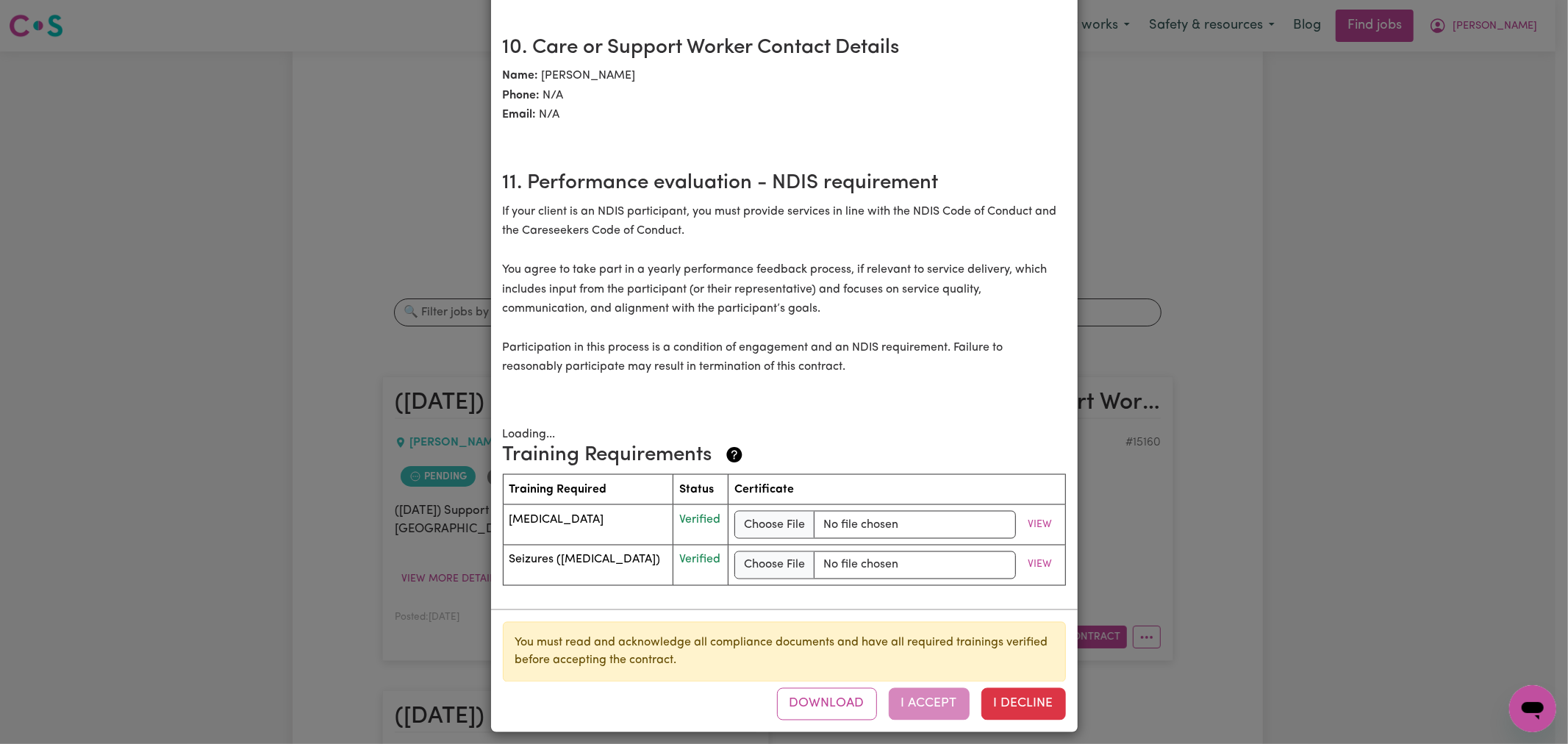
scroll to position [2099, 0]
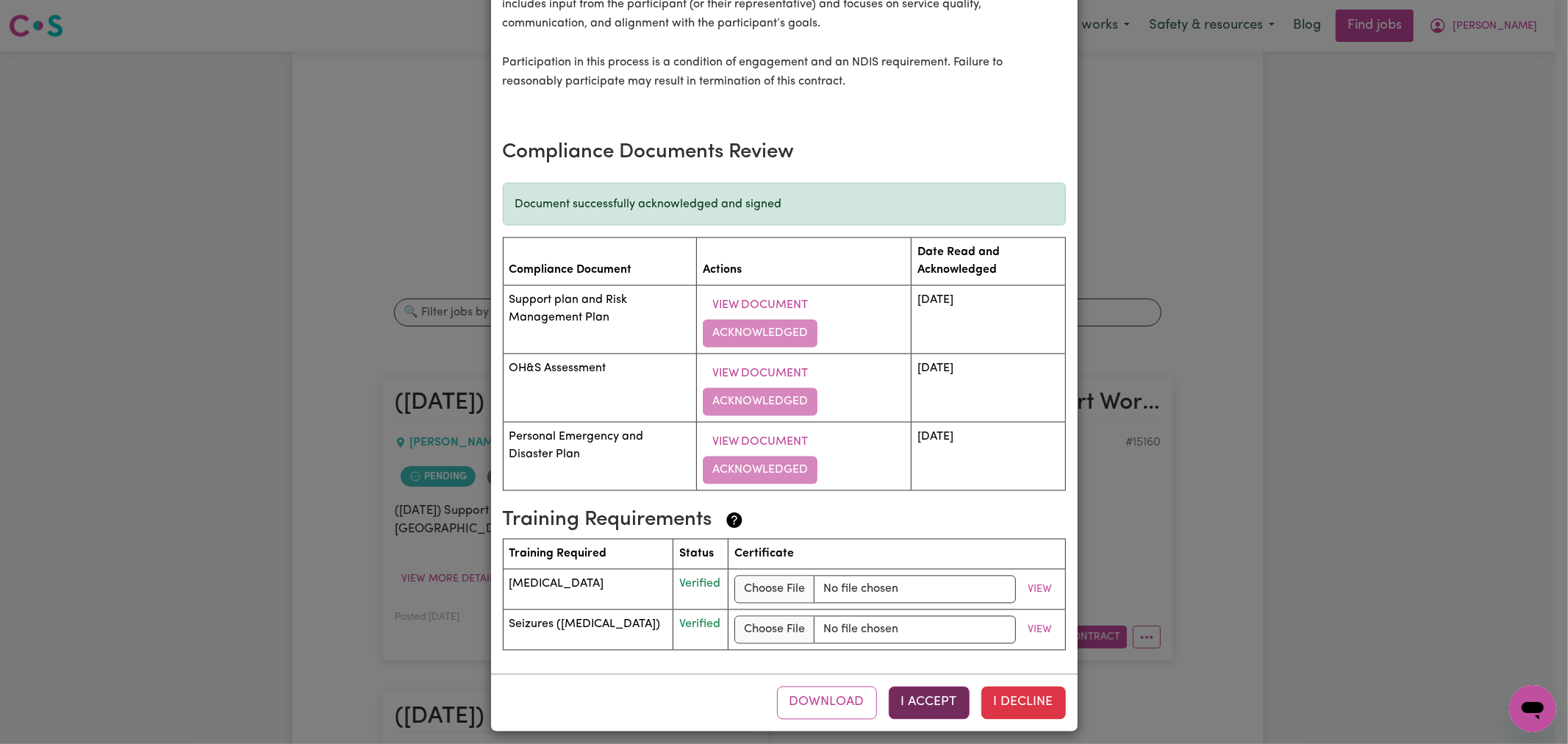
click at [914, 693] on button "I Accept" at bounding box center [929, 703] width 81 height 32
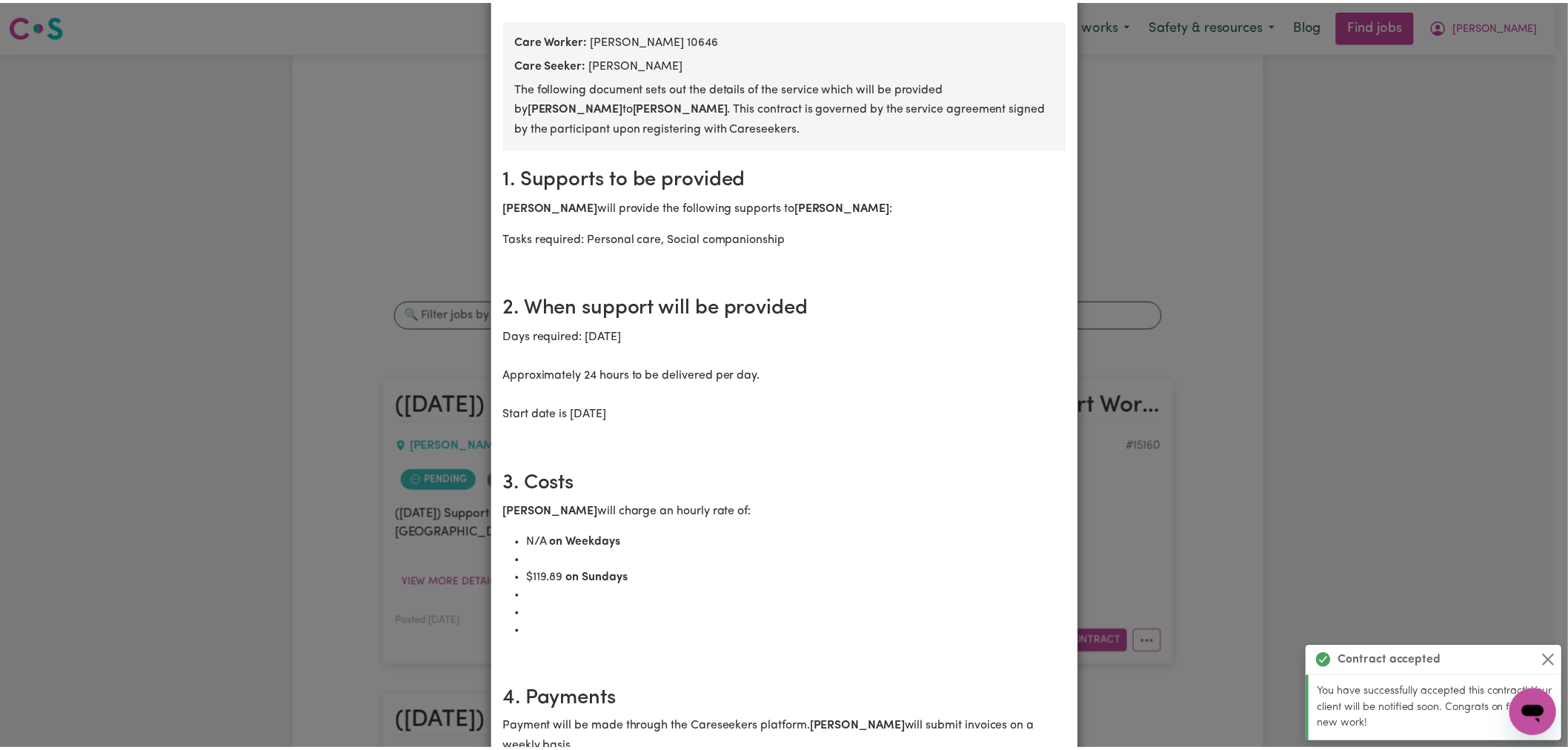
scroll to position [0, 0]
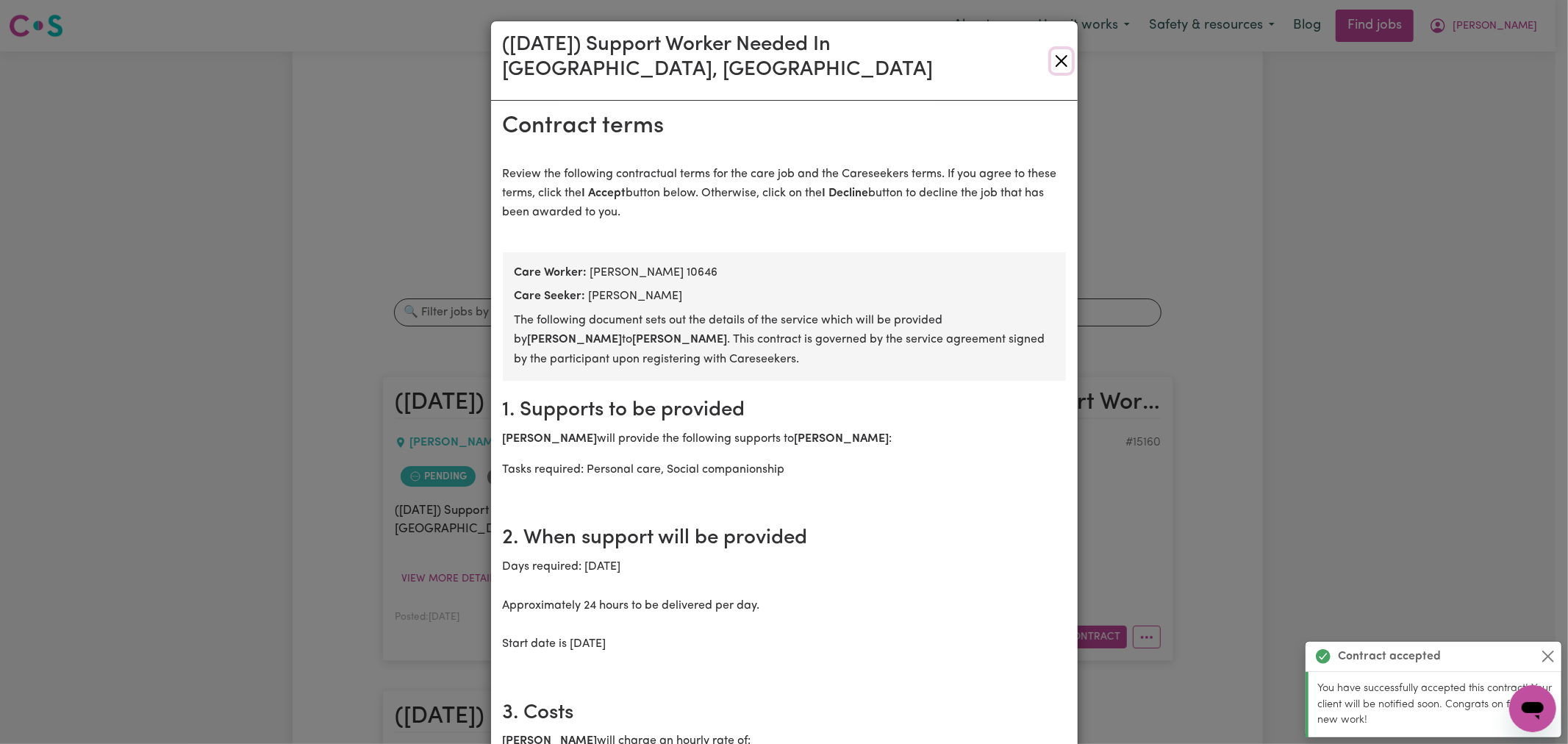
click at [1059, 49] on button "Close" at bounding box center [1061, 60] width 20 height 23
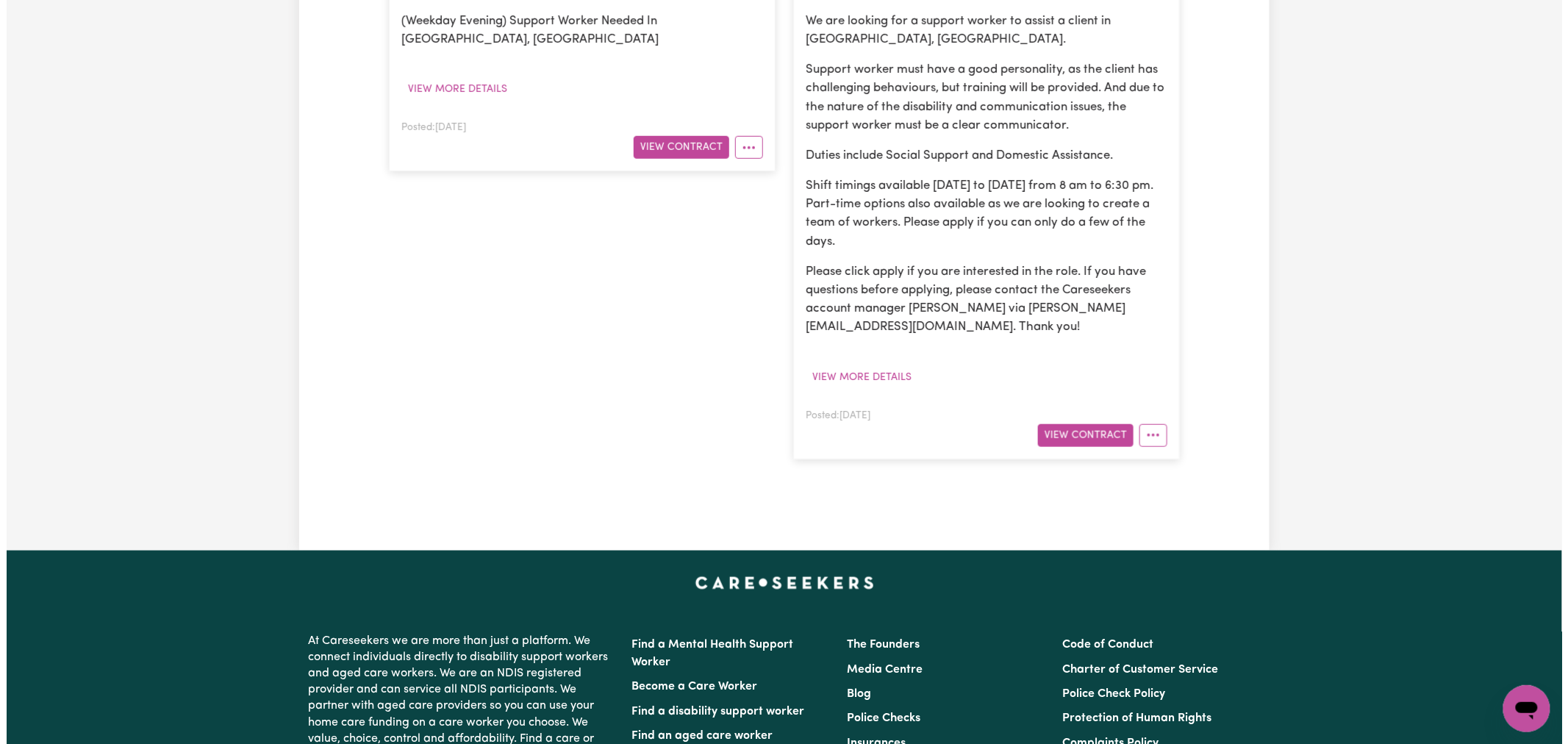
scroll to position [163, 0]
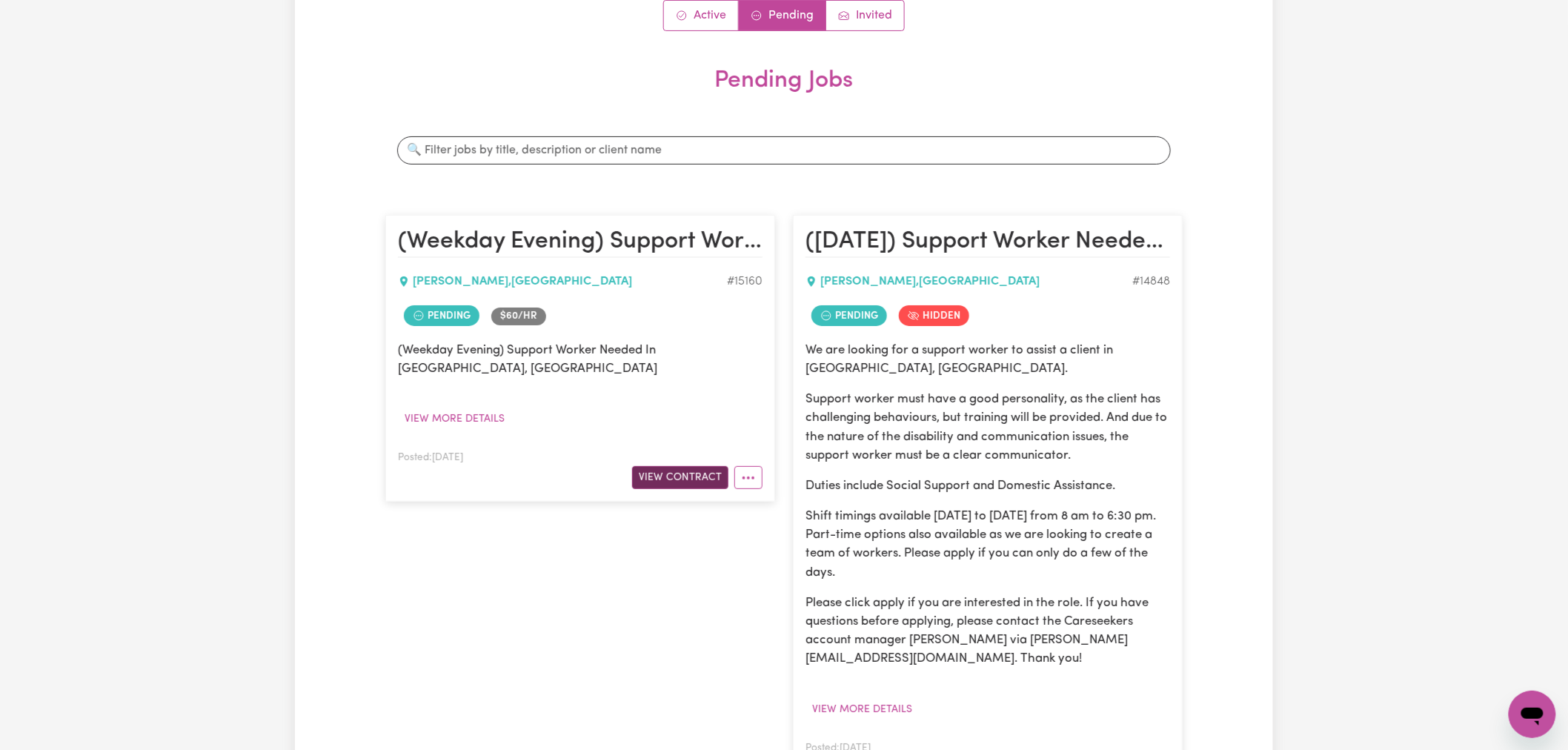
click at [696, 466] on button "View Contract" at bounding box center [680, 478] width 96 height 23
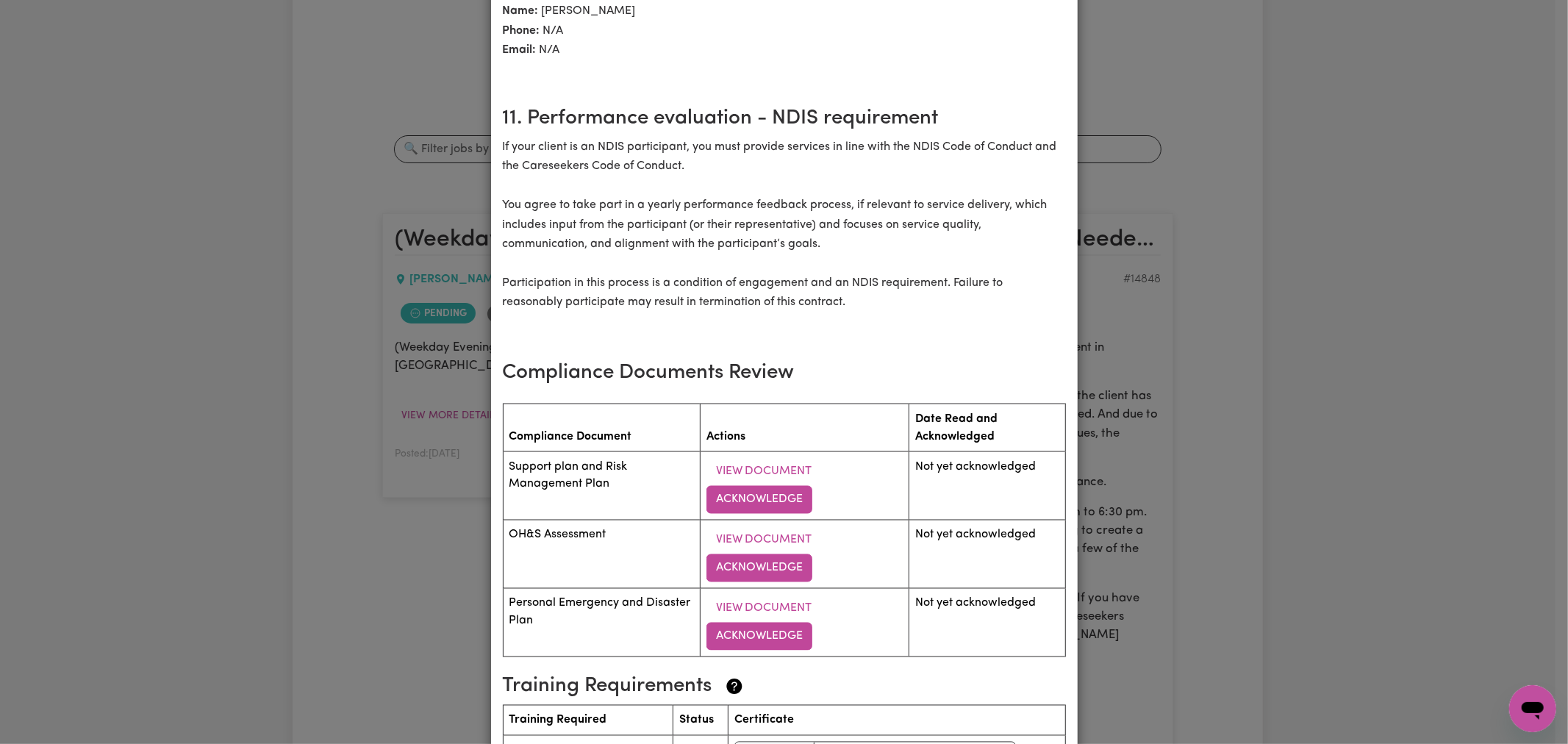
scroll to position [2137, 0]
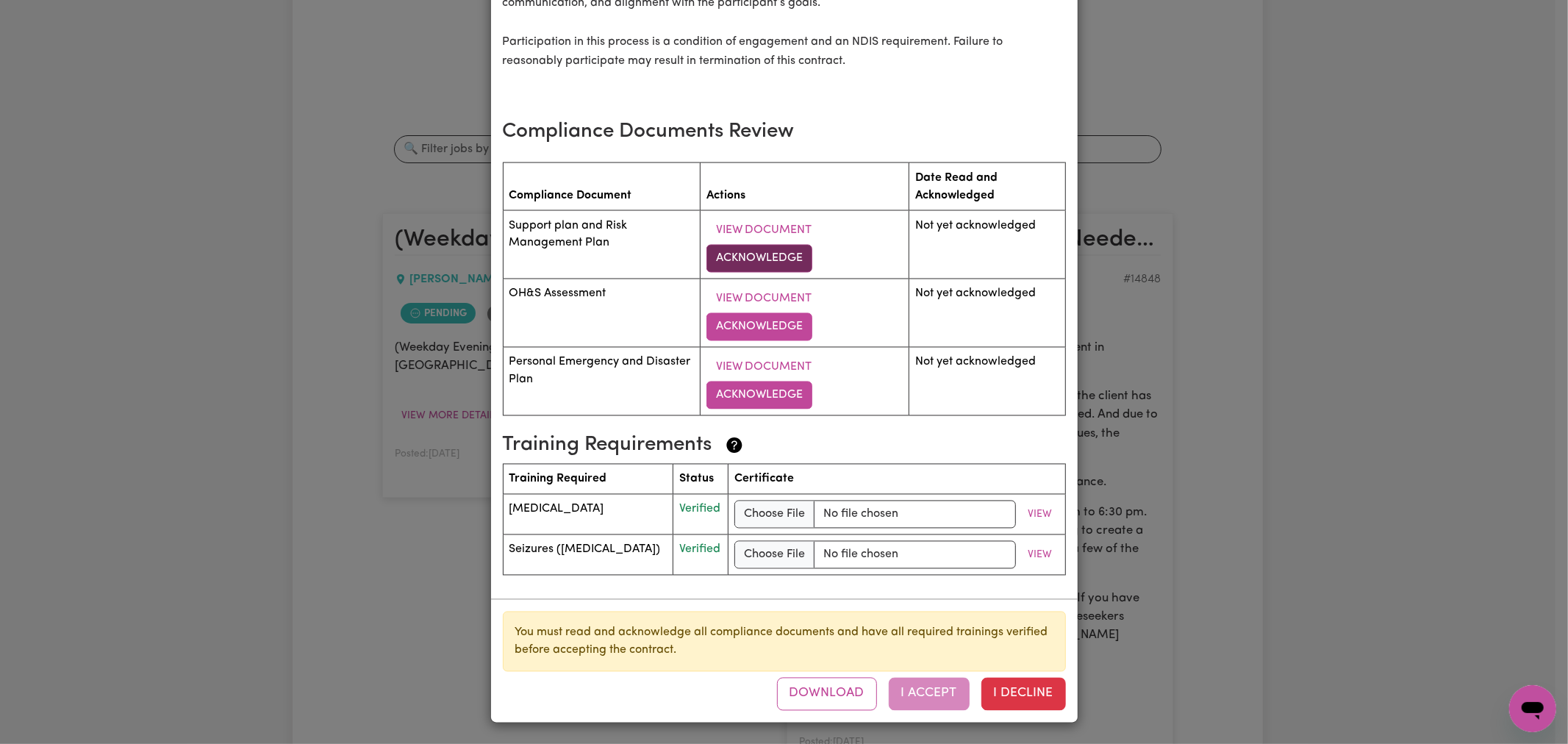
click at [730, 251] on button "Acknowledge" at bounding box center [760, 259] width 106 height 28
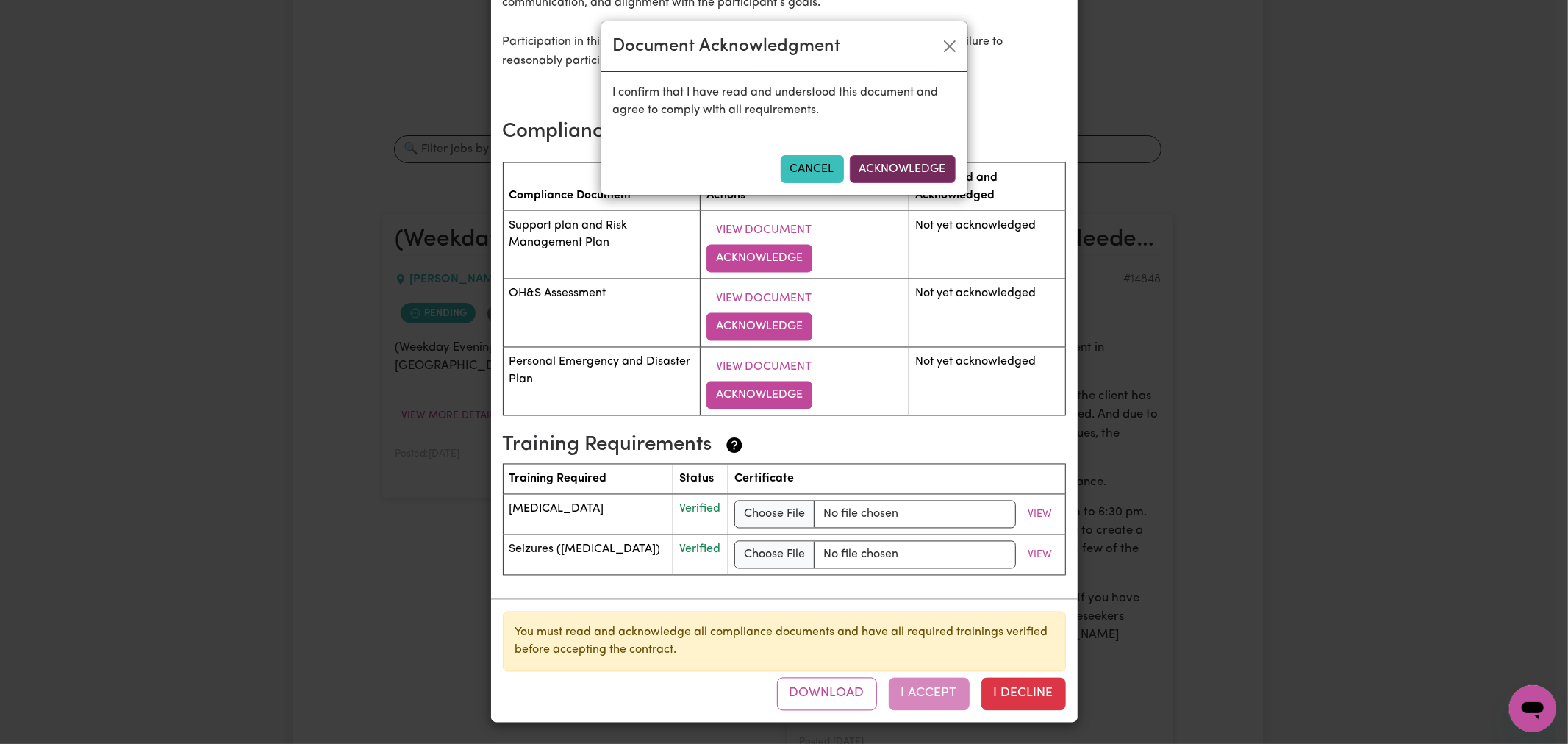
click at [905, 163] on button "Acknowledge" at bounding box center [903, 169] width 106 height 28
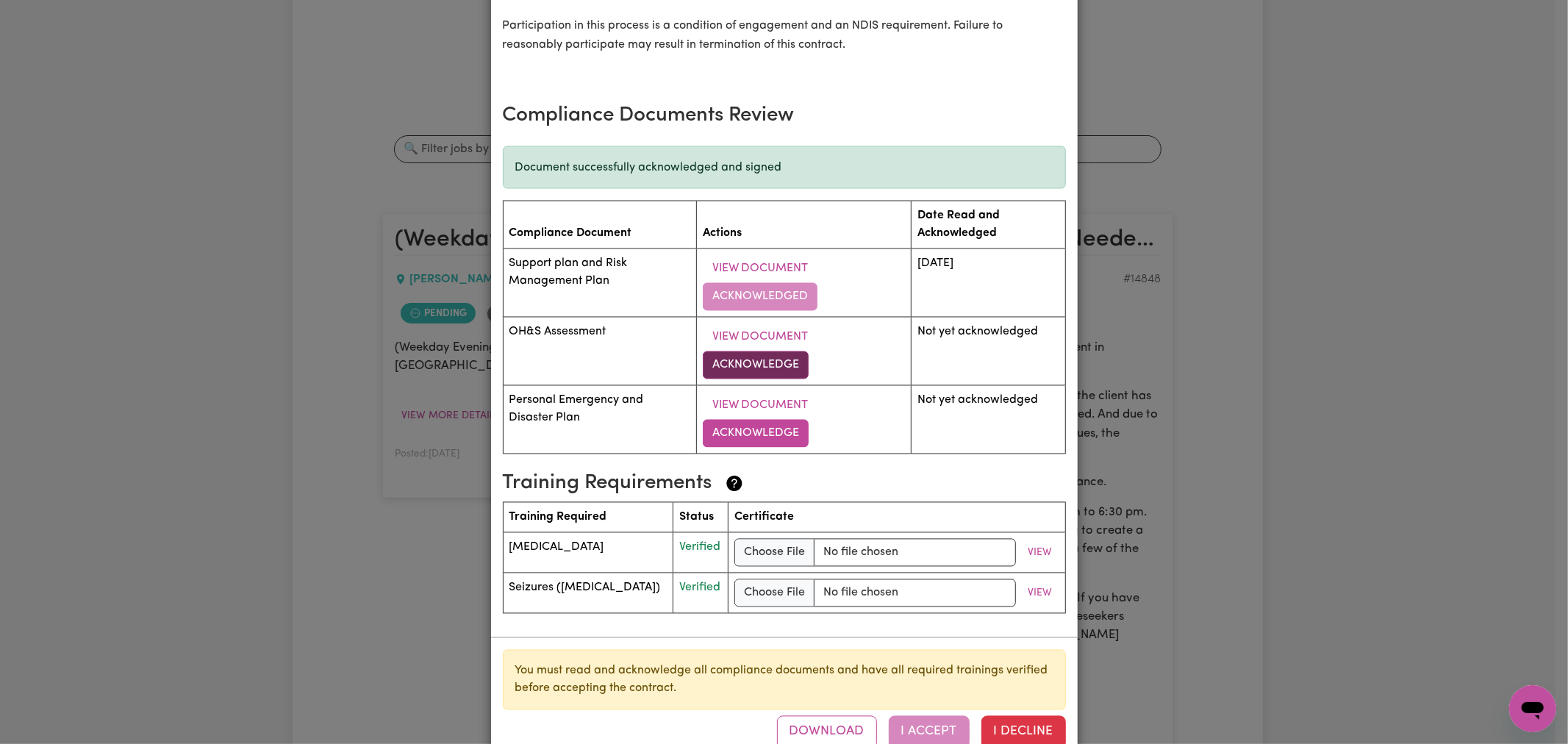
click at [758, 379] on button "Acknowledge" at bounding box center [756, 365] width 106 height 28
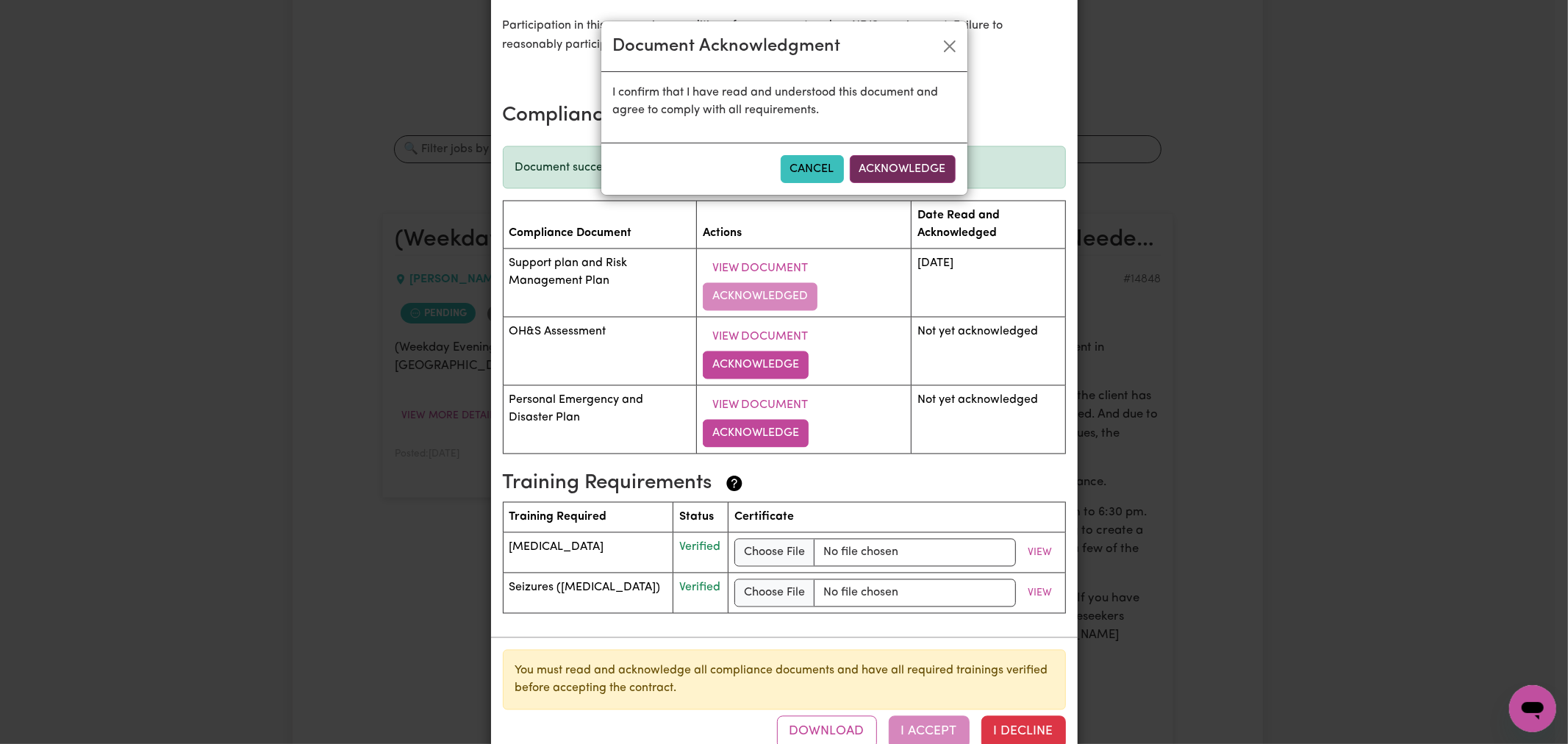
click at [927, 164] on button "Acknowledge" at bounding box center [903, 169] width 106 height 28
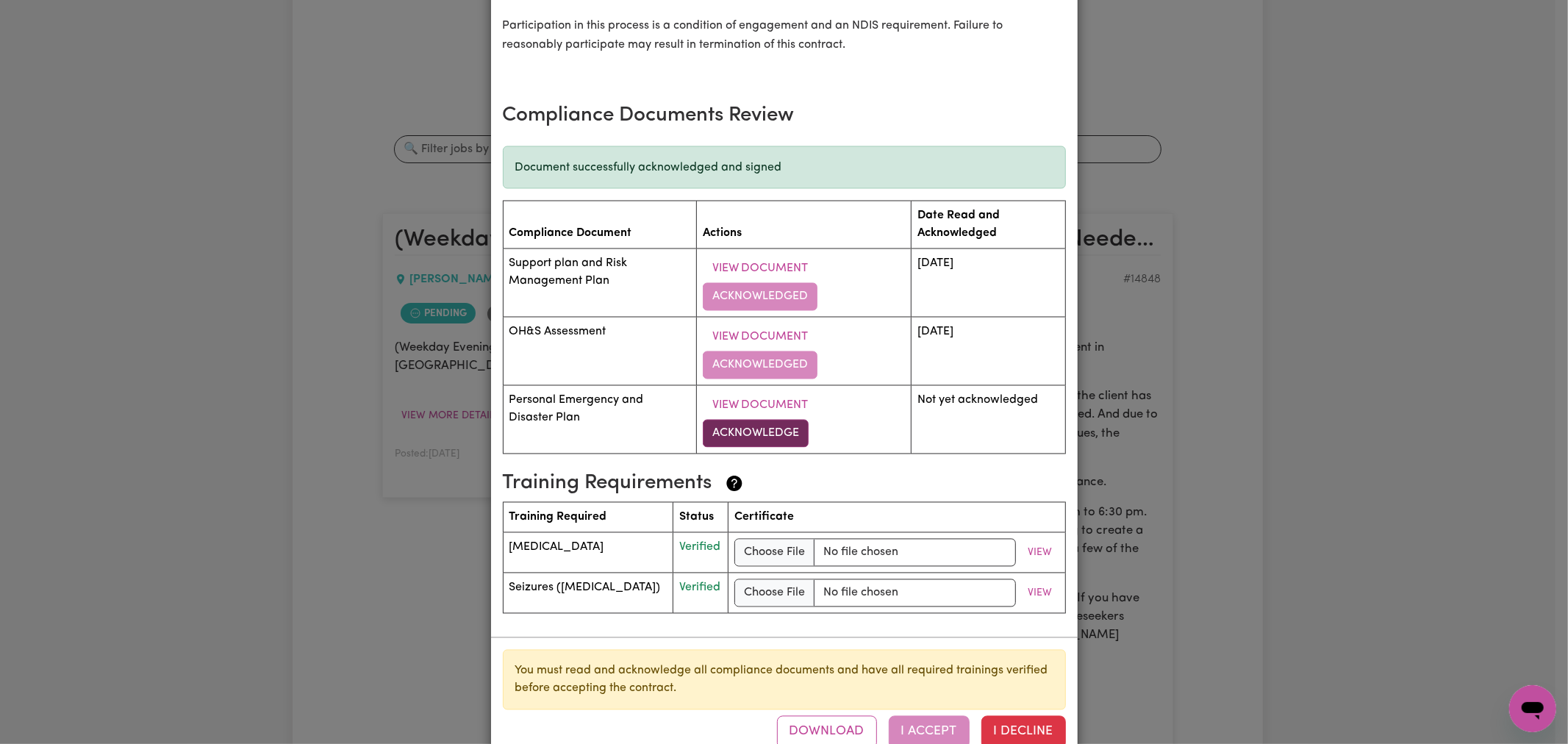
click at [752, 436] on button "Acknowledge" at bounding box center [756, 434] width 106 height 28
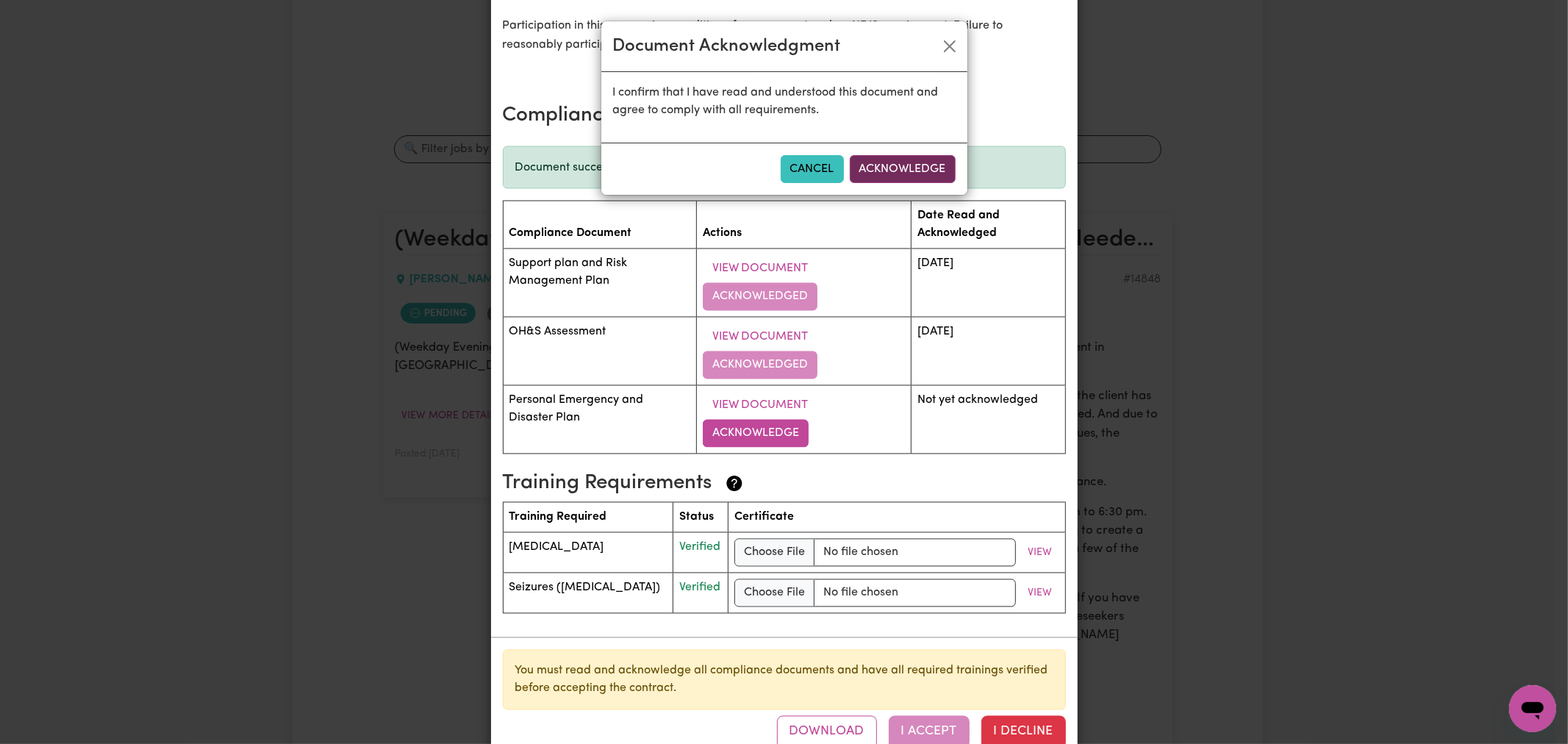
click at [925, 166] on button "Acknowledge" at bounding box center [903, 169] width 106 height 28
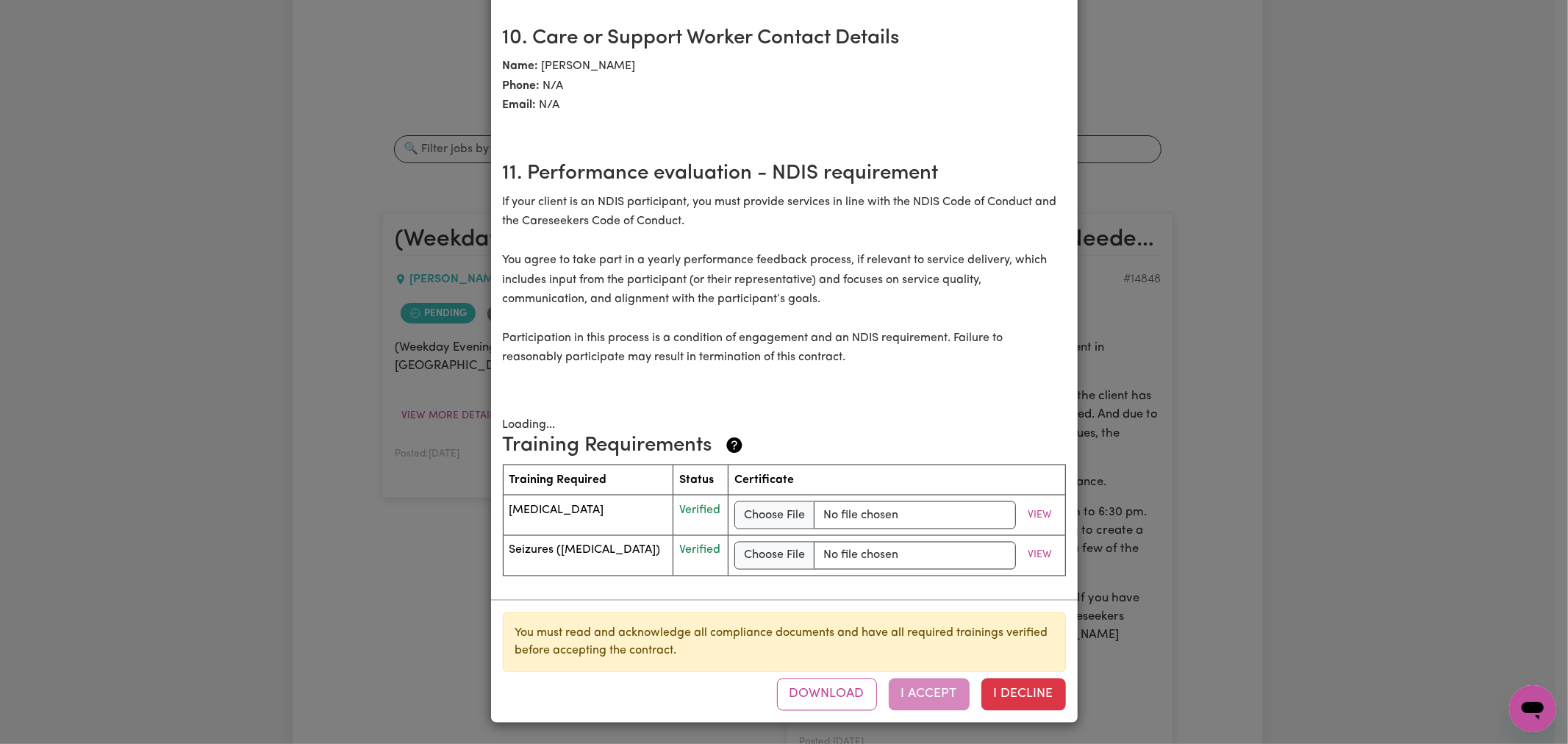
scroll to position [2125, 0]
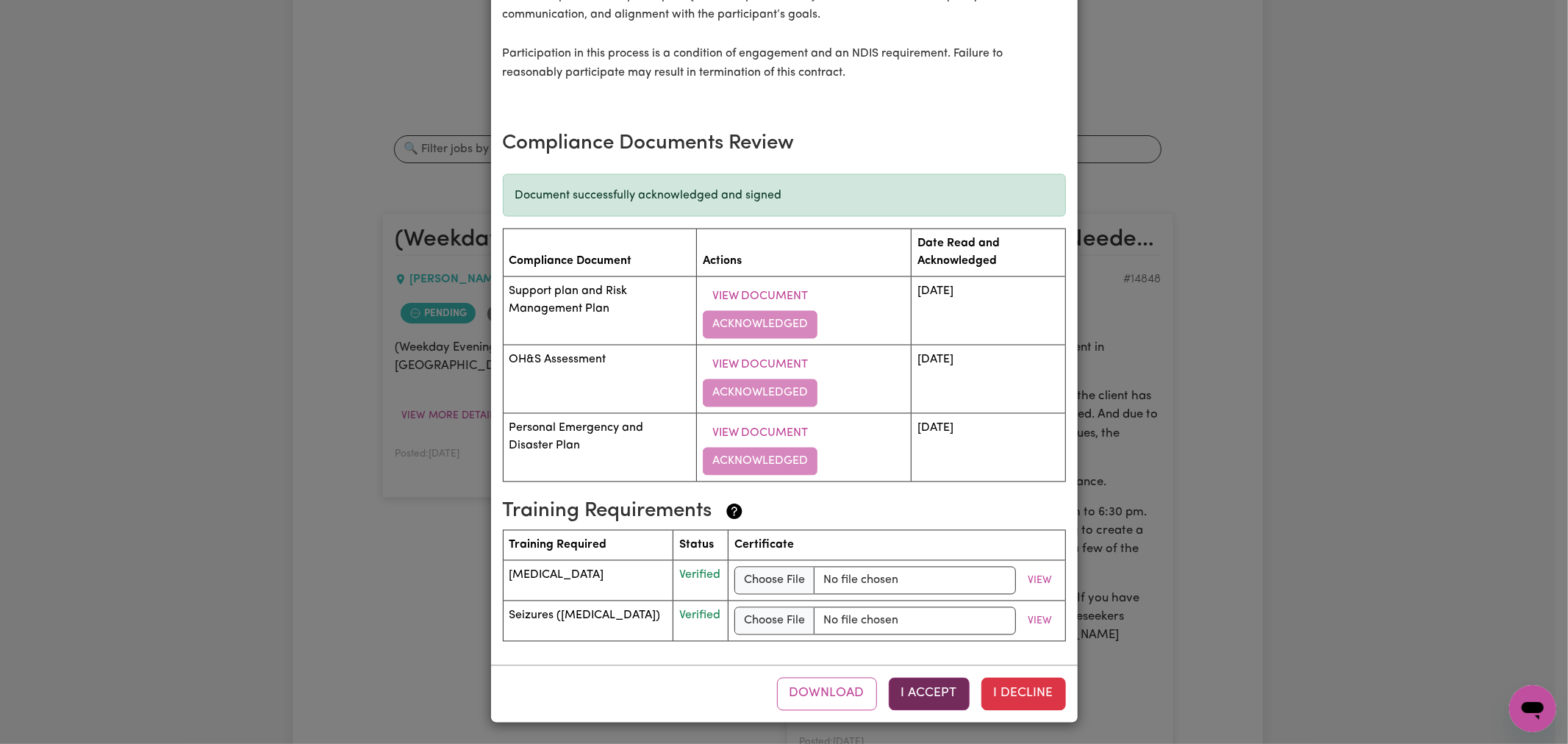
click at [935, 689] on button "I Accept" at bounding box center [929, 693] width 81 height 32
click at [946, 687] on div "Download I Accept I Decline" at bounding box center [900, 693] width 333 height 32
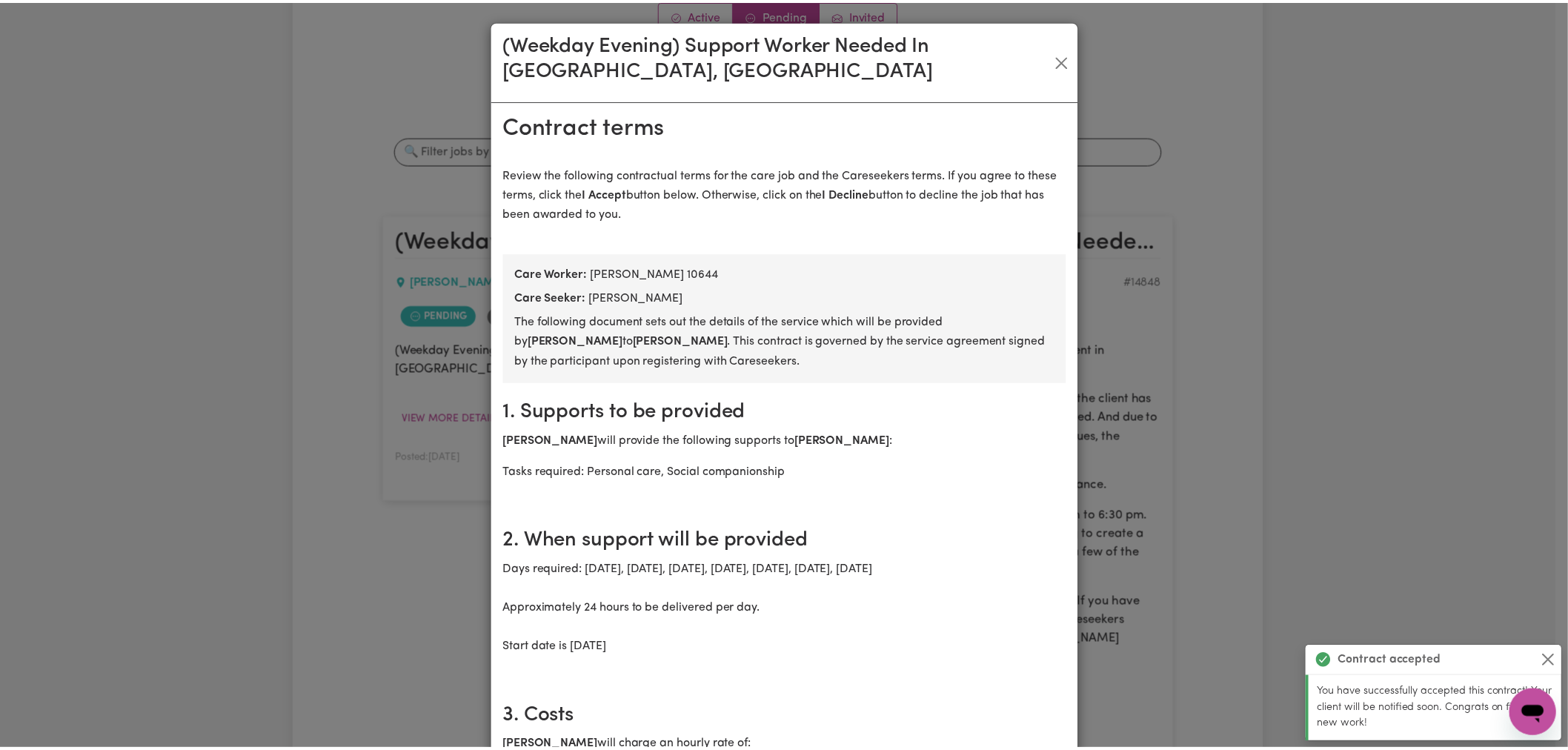
scroll to position [0, 0]
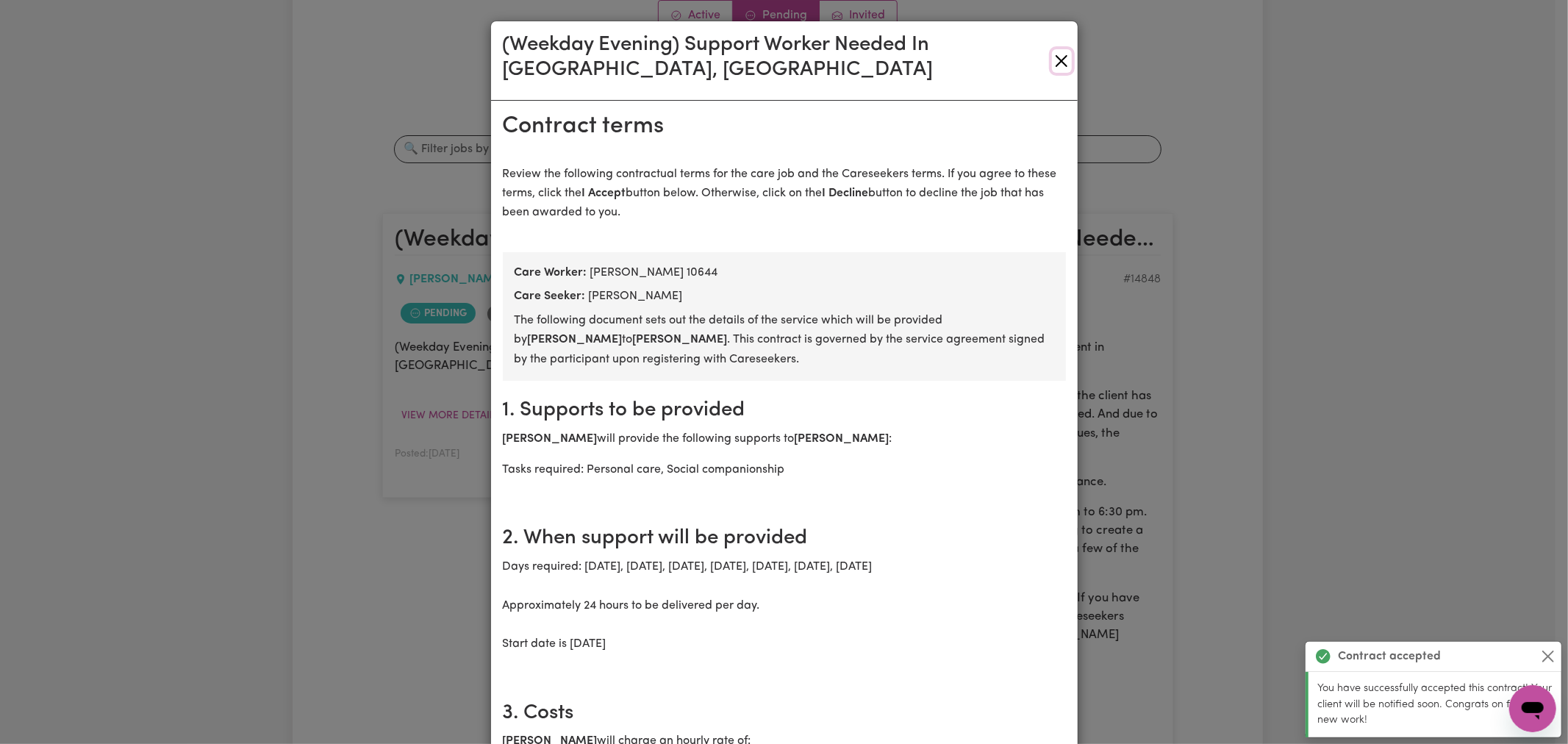
click at [1052, 67] on button "Close" at bounding box center [1061, 60] width 19 height 23
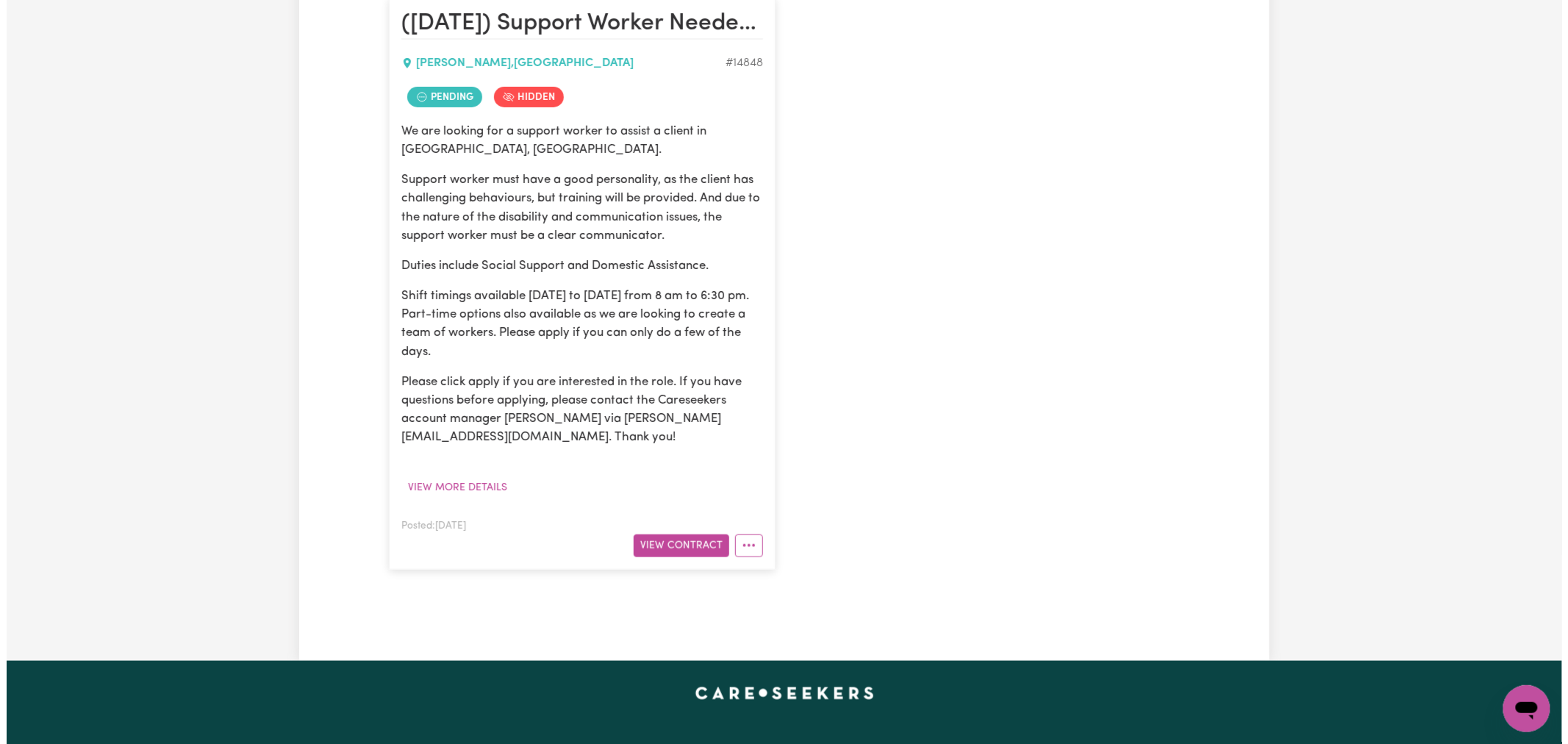
scroll to position [653, 0]
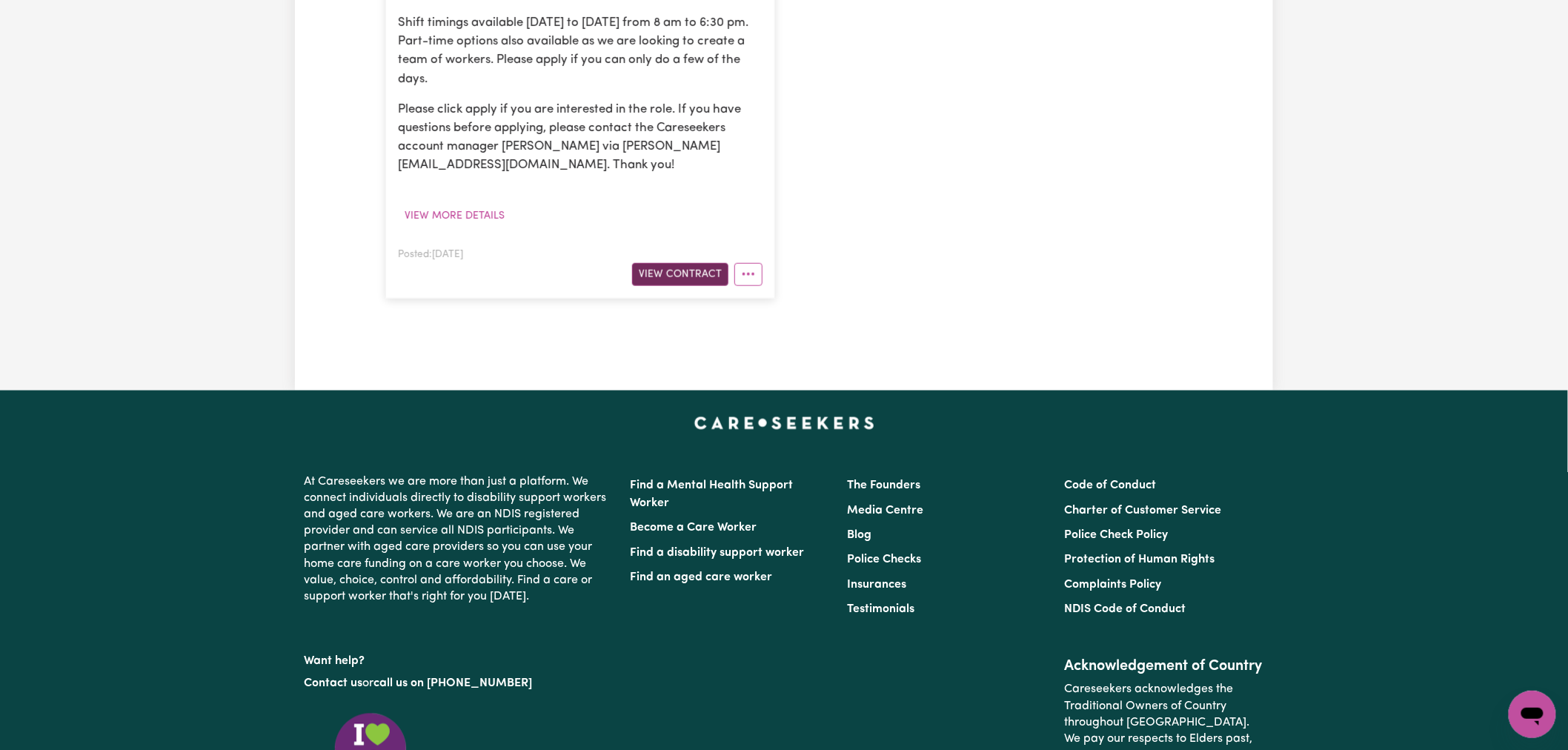
click at [667, 273] on button "View Contract" at bounding box center [680, 275] width 96 height 23
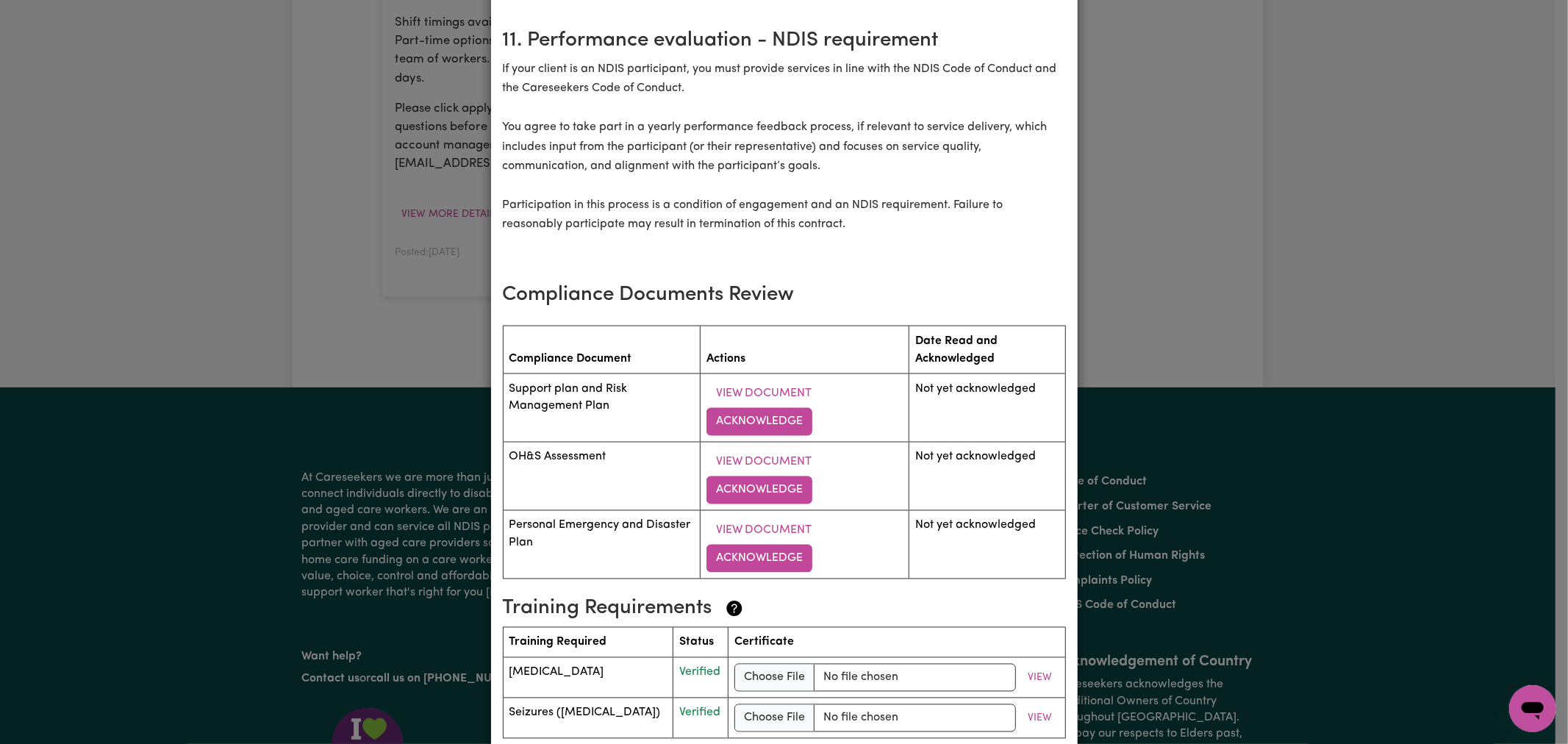
scroll to position [2112, 0]
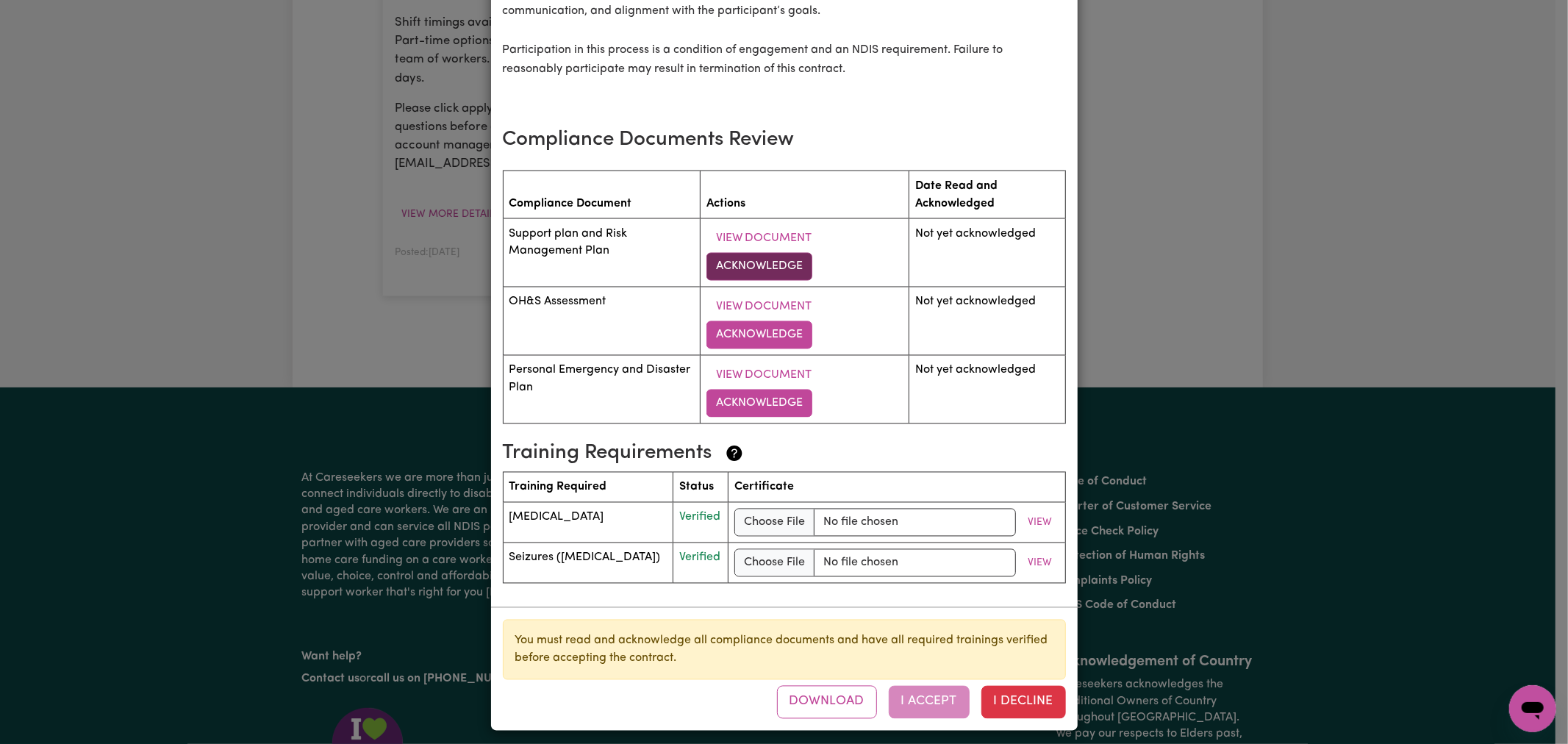
click at [733, 265] on button "Acknowledge" at bounding box center [760, 267] width 106 height 28
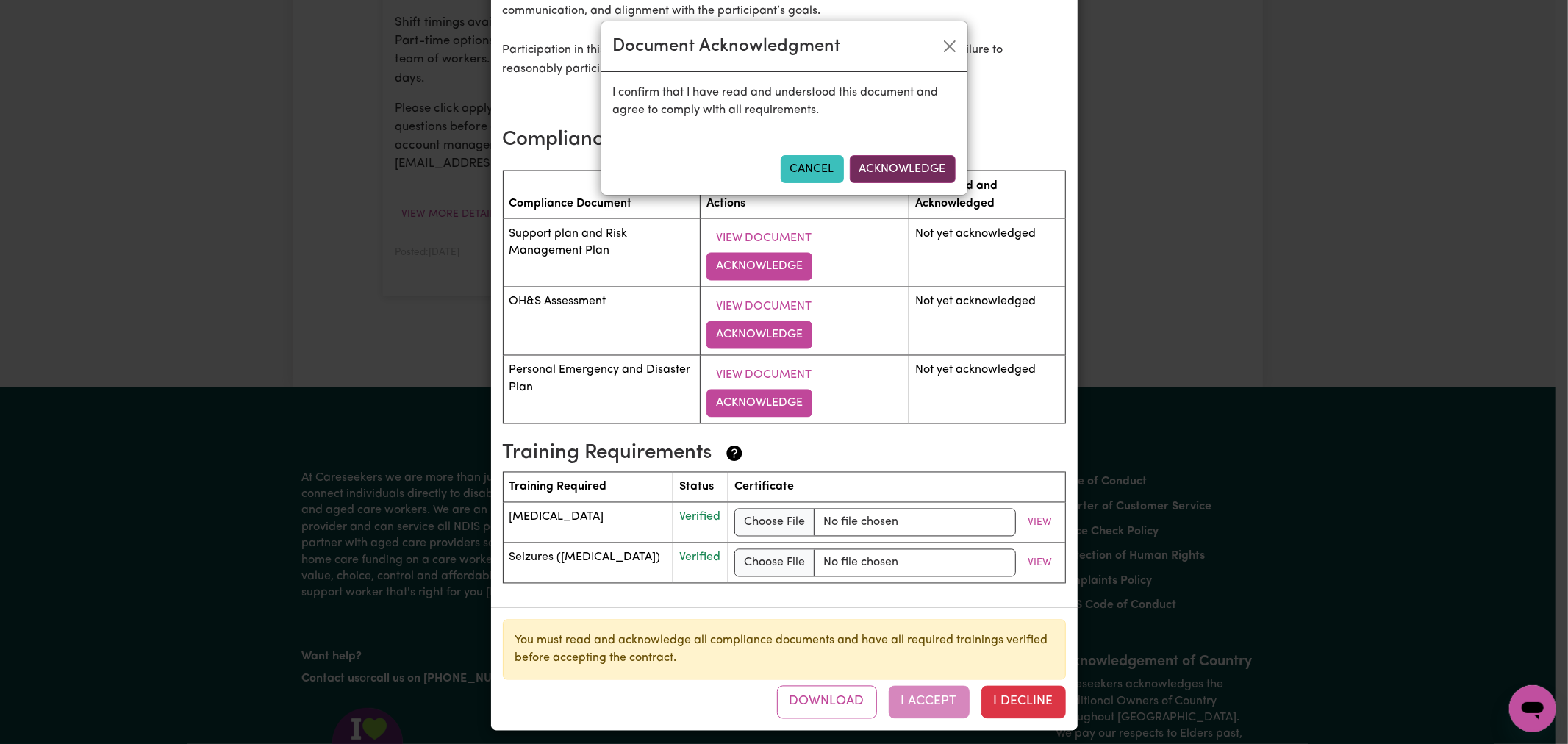
click at [866, 185] on div "Cancel Acknowledge" at bounding box center [784, 168] width 366 height 52
click at [893, 167] on button "Acknowledge" at bounding box center [903, 169] width 106 height 28
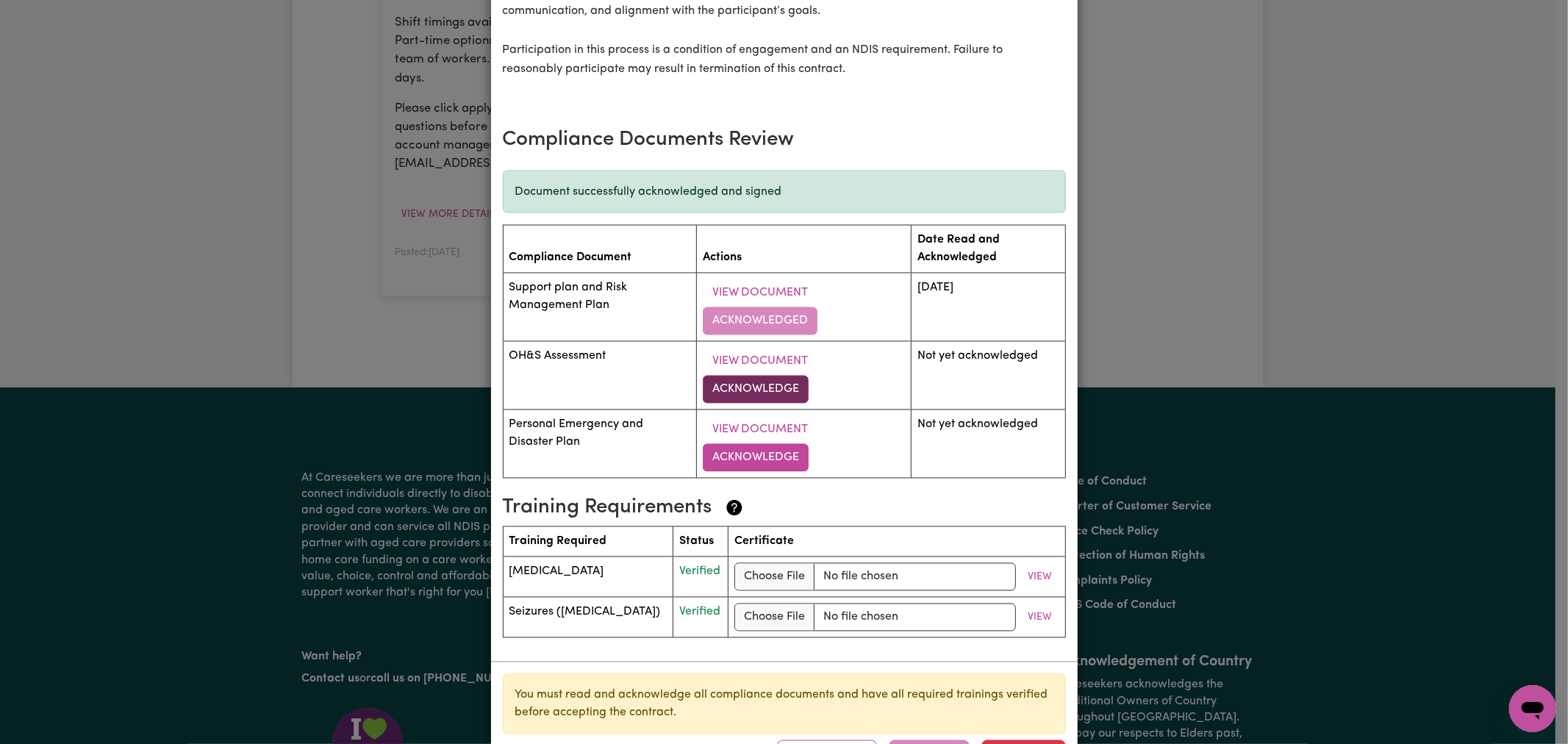
click at [789, 376] on button "Acknowledge" at bounding box center [756, 390] width 106 height 28
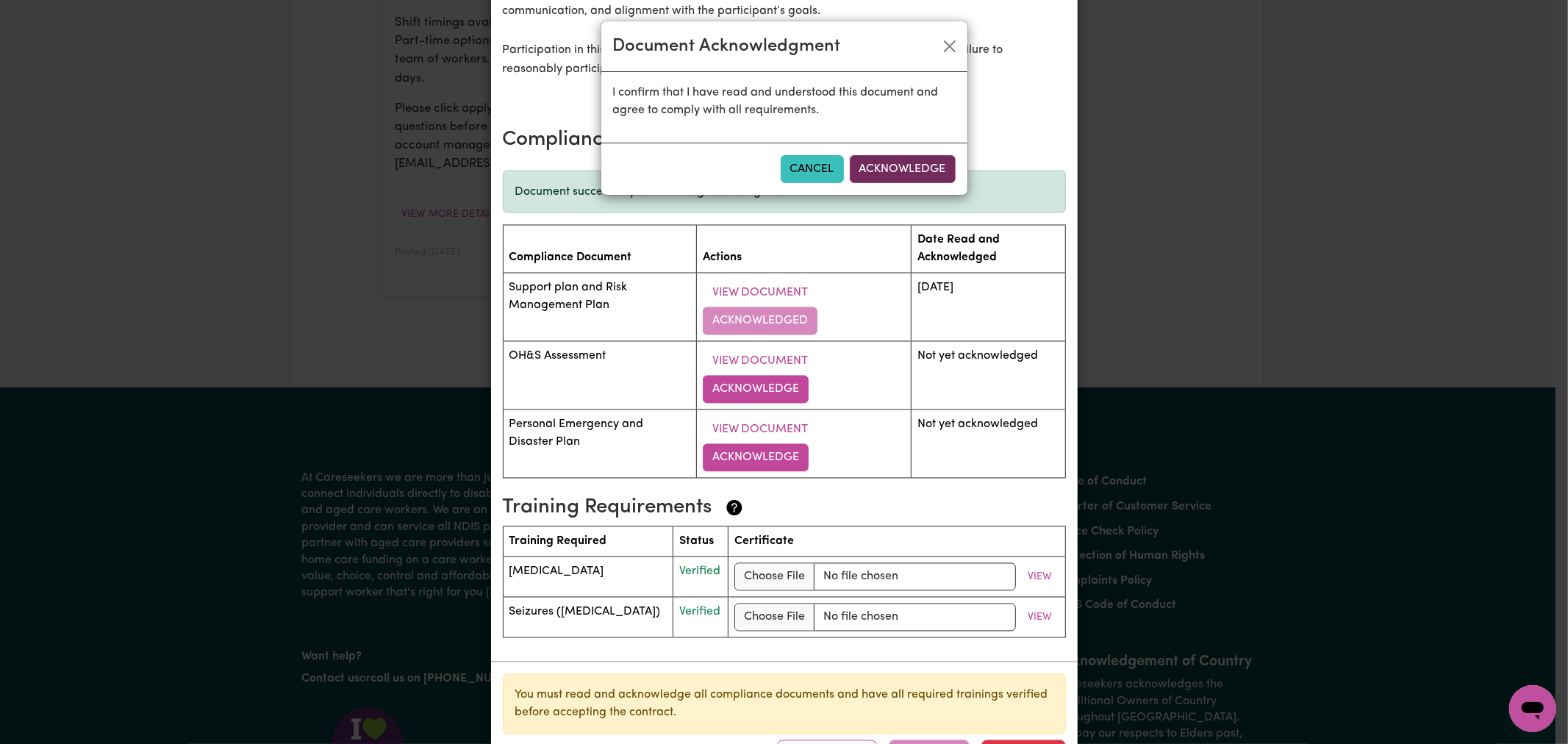
click at [909, 167] on button "Acknowledge" at bounding box center [903, 169] width 106 height 28
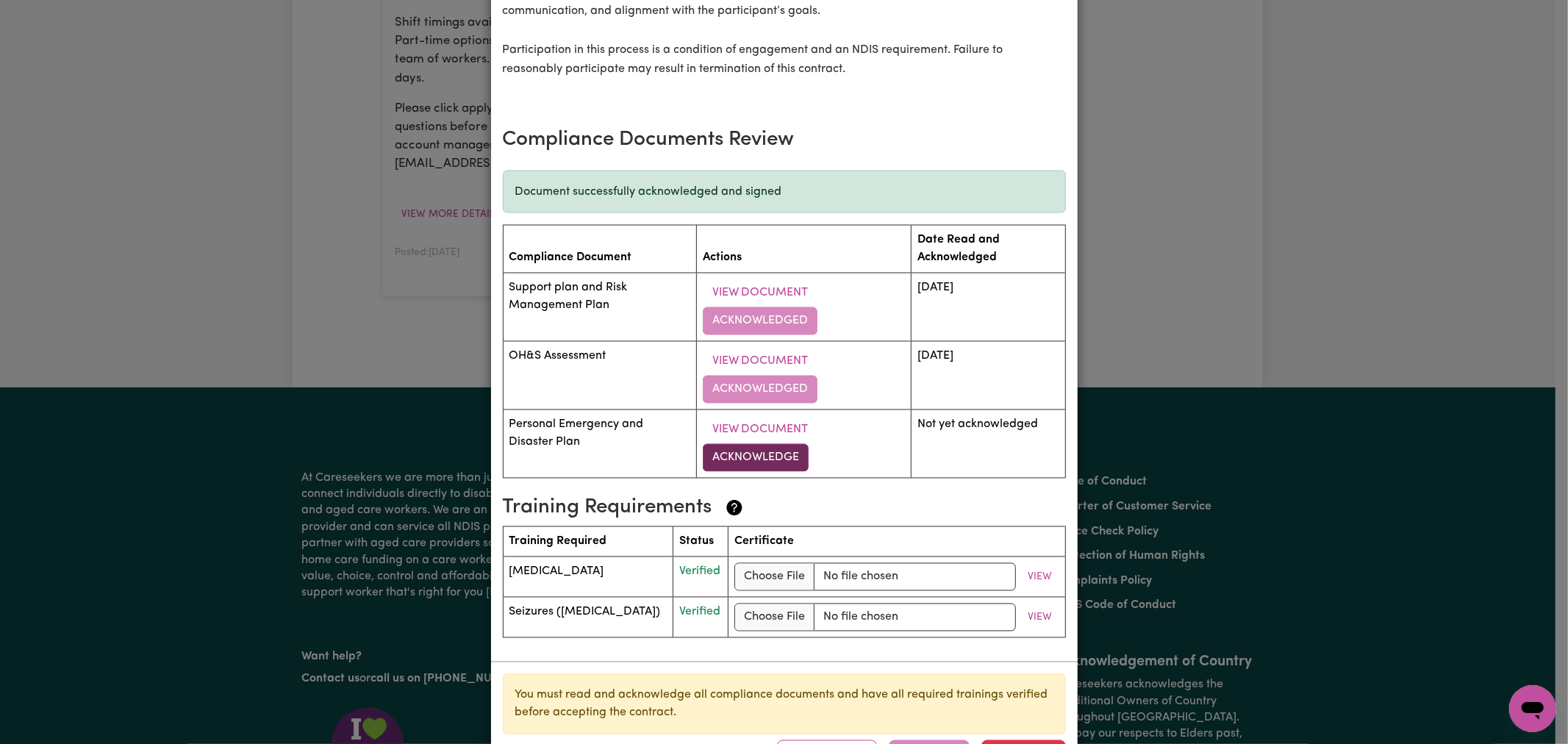
click at [754, 457] on button "Acknowledge" at bounding box center [756, 458] width 106 height 28
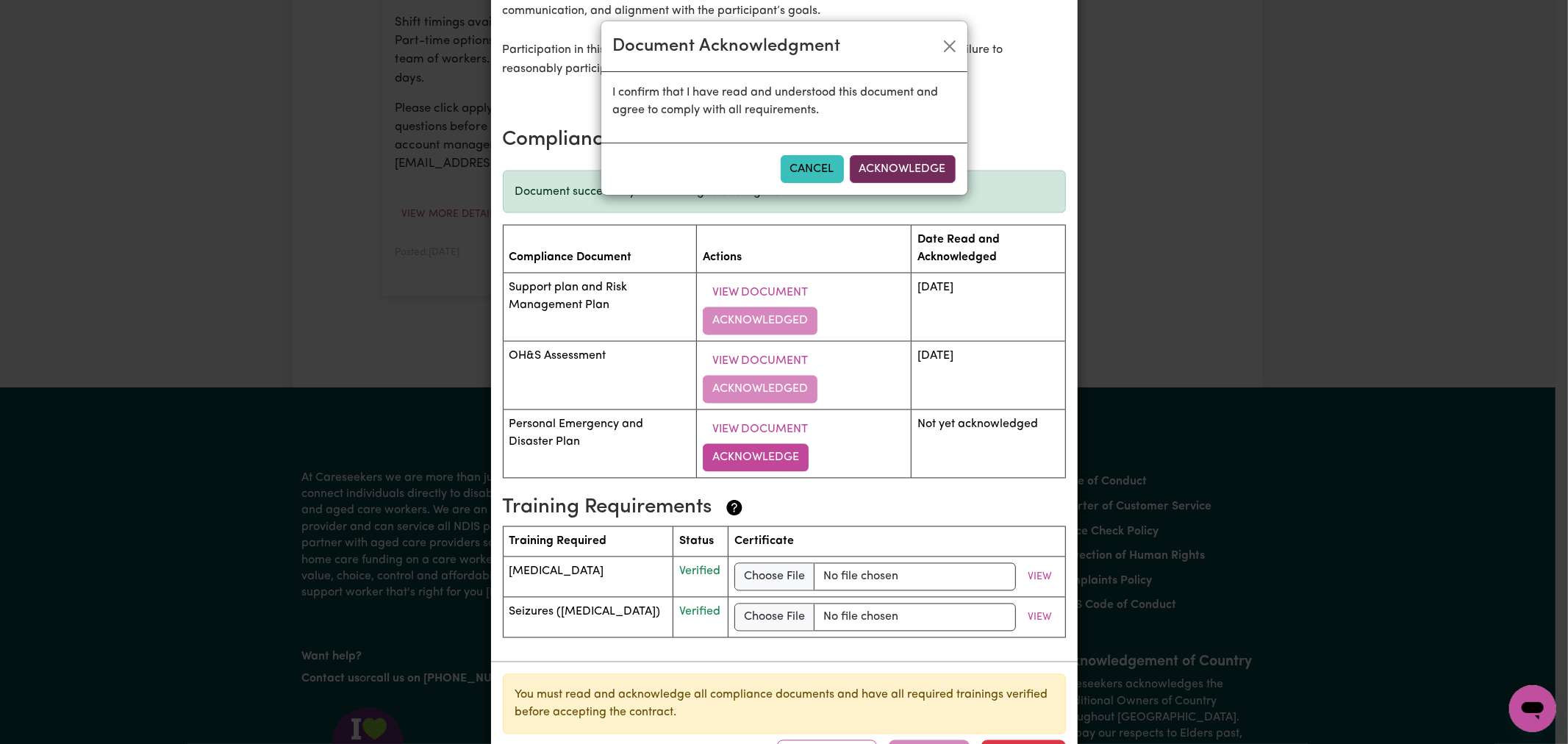
click at [897, 167] on button "Acknowledge" at bounding box center [903, 169] width 106 height 28
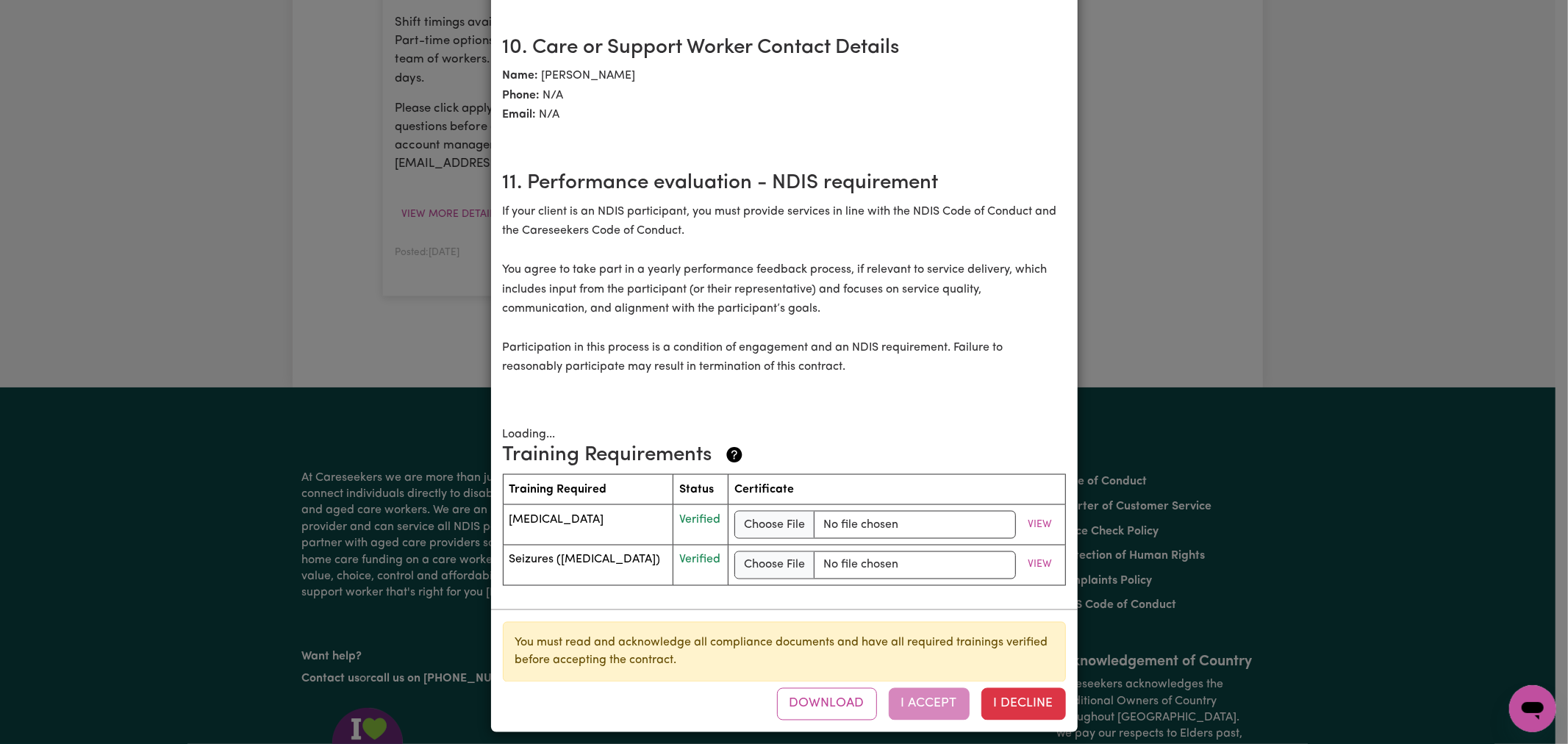
scroll to position [2099, 0]
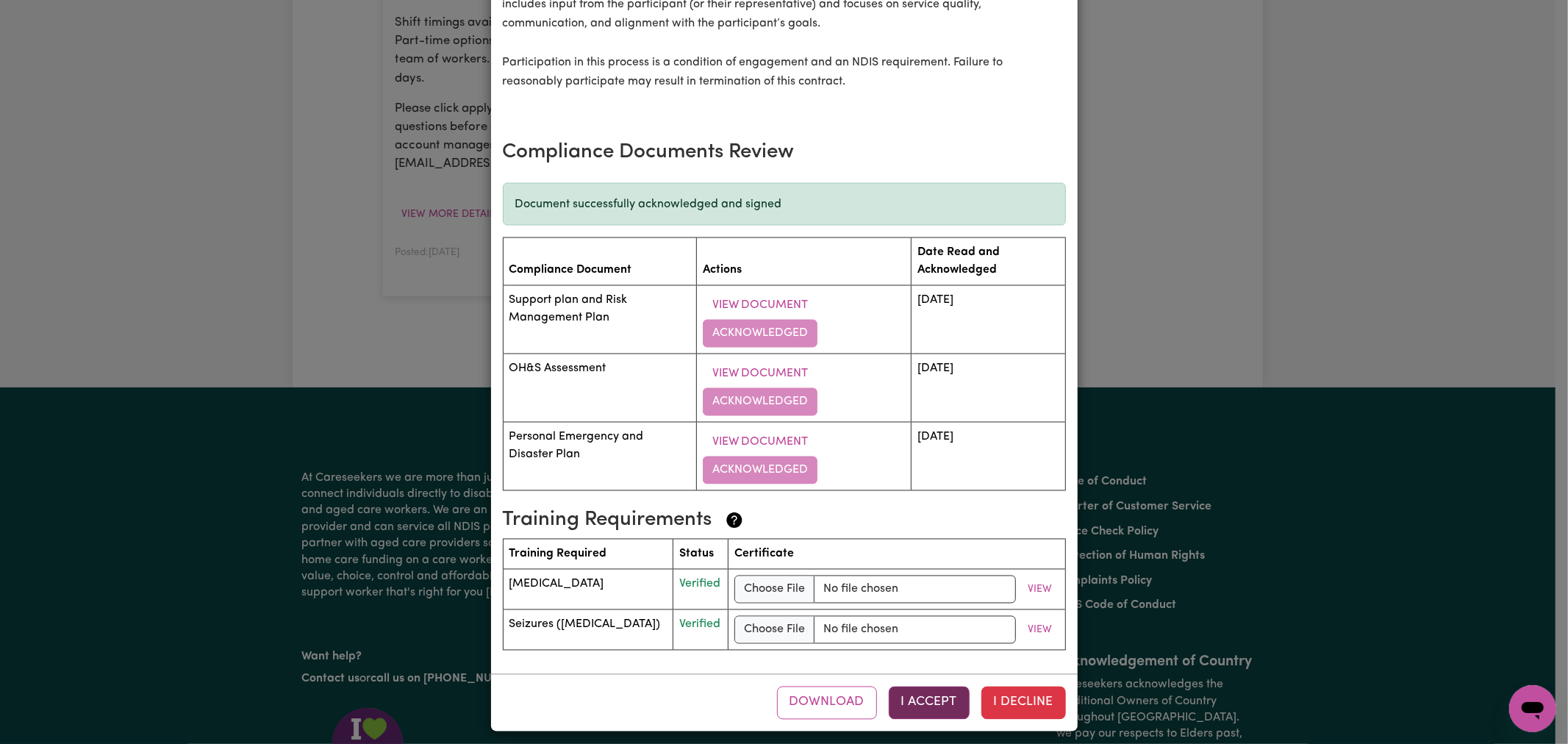
click at [934, 703] on button "I Accept" at bounding box center [929, 703] width 81 height 32
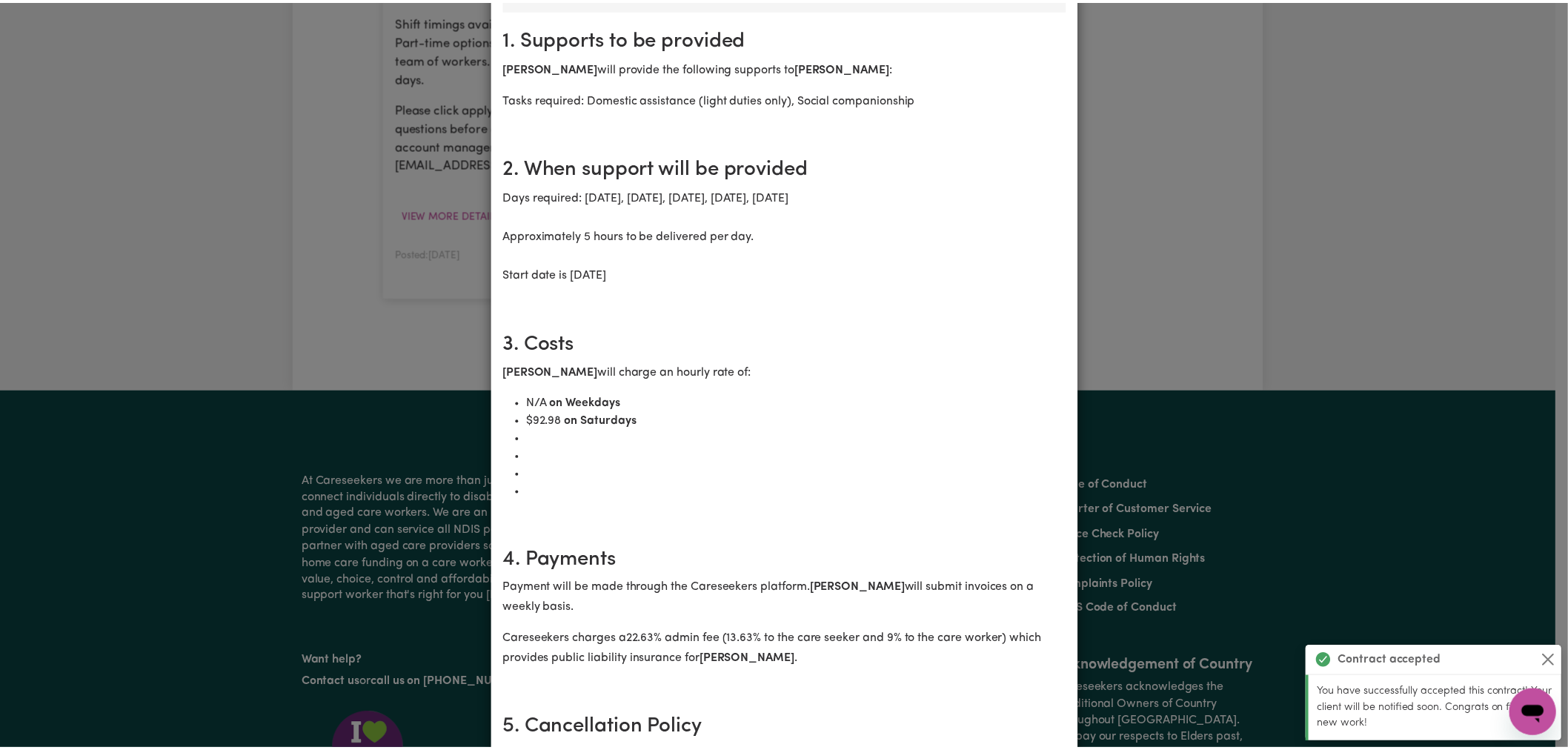
scroll to position [0, 0]
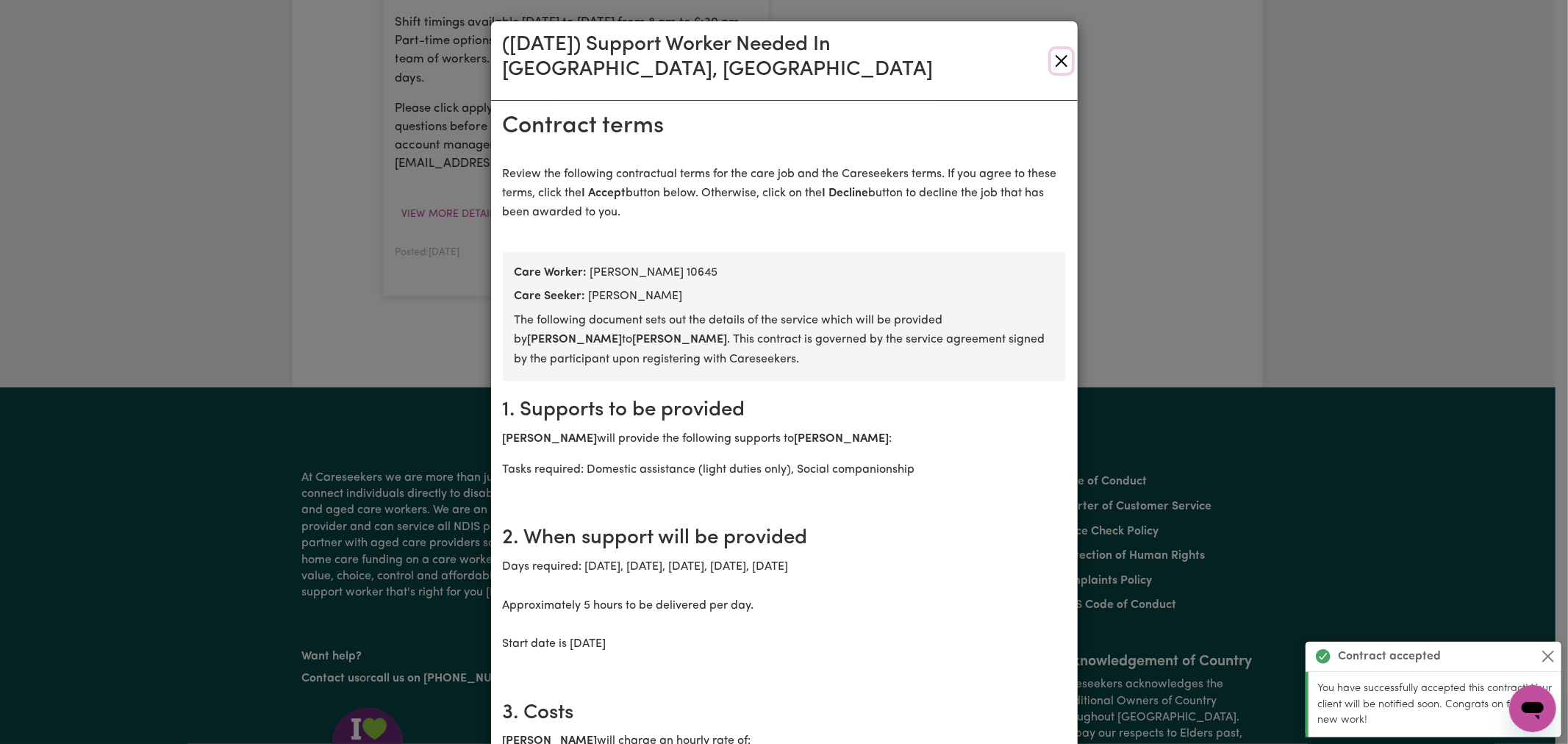
click at [1054, 49] on button "Close" at bounding box center [1061, 60] width 20 height 23
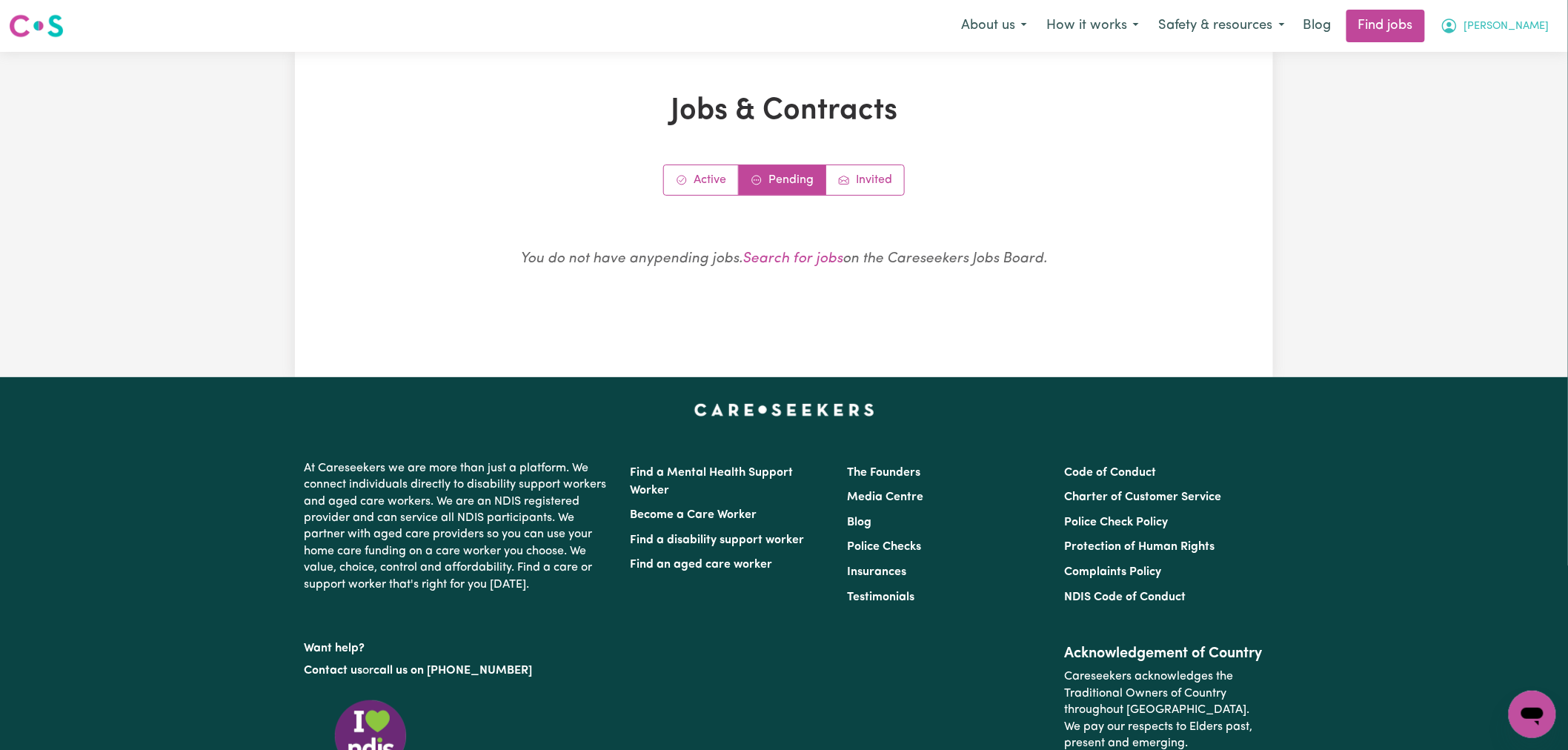
click at [1459, 32] on icon "My Account" at bounding box center [1449, 25] width 18 height 18
click at [1506, 77] on link "My Dashboard" at bounding box center [1500, 85] width 117 height 28
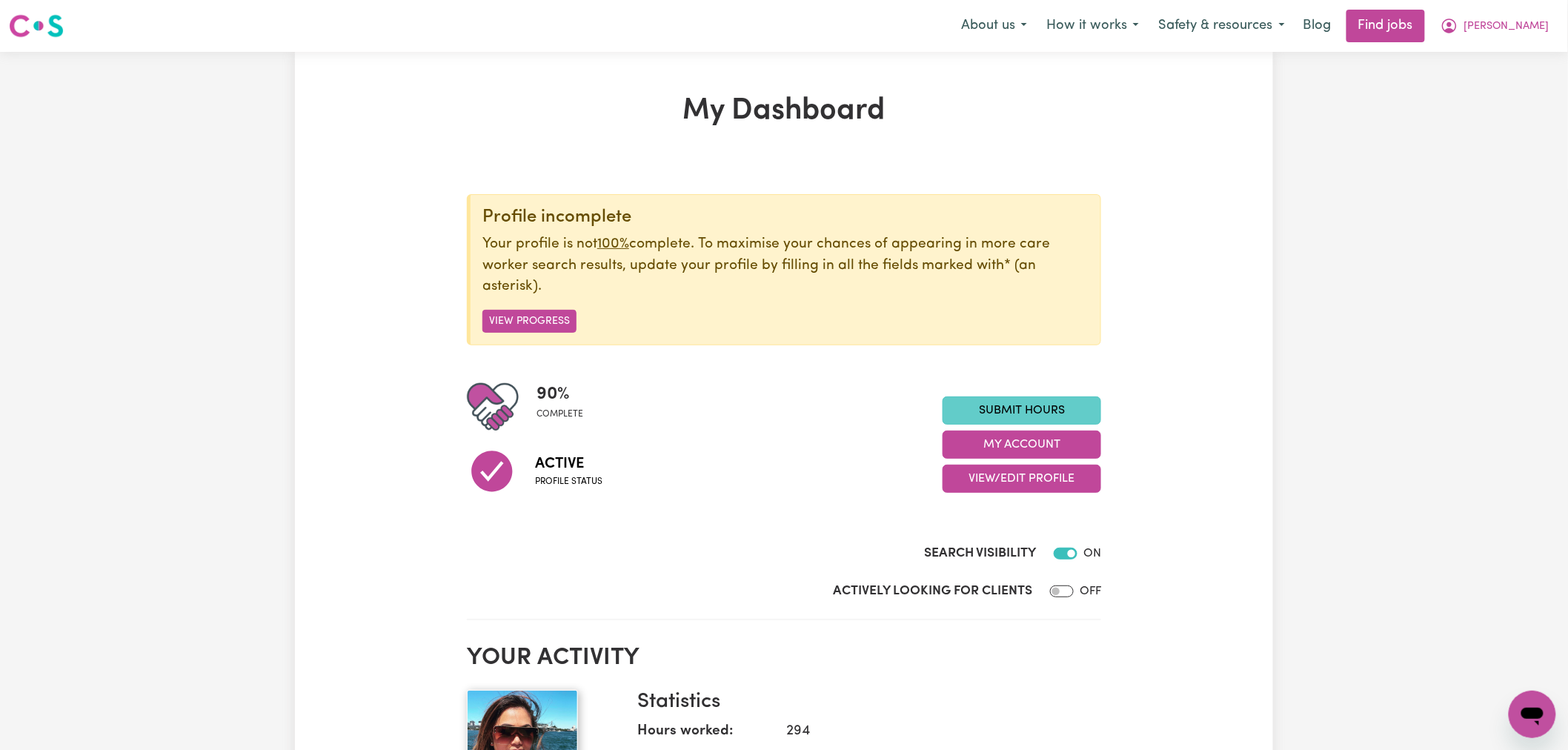
click at [1039, 408] on link "Submit Hours" at bounding box center [1022, 411] width 159 height 28
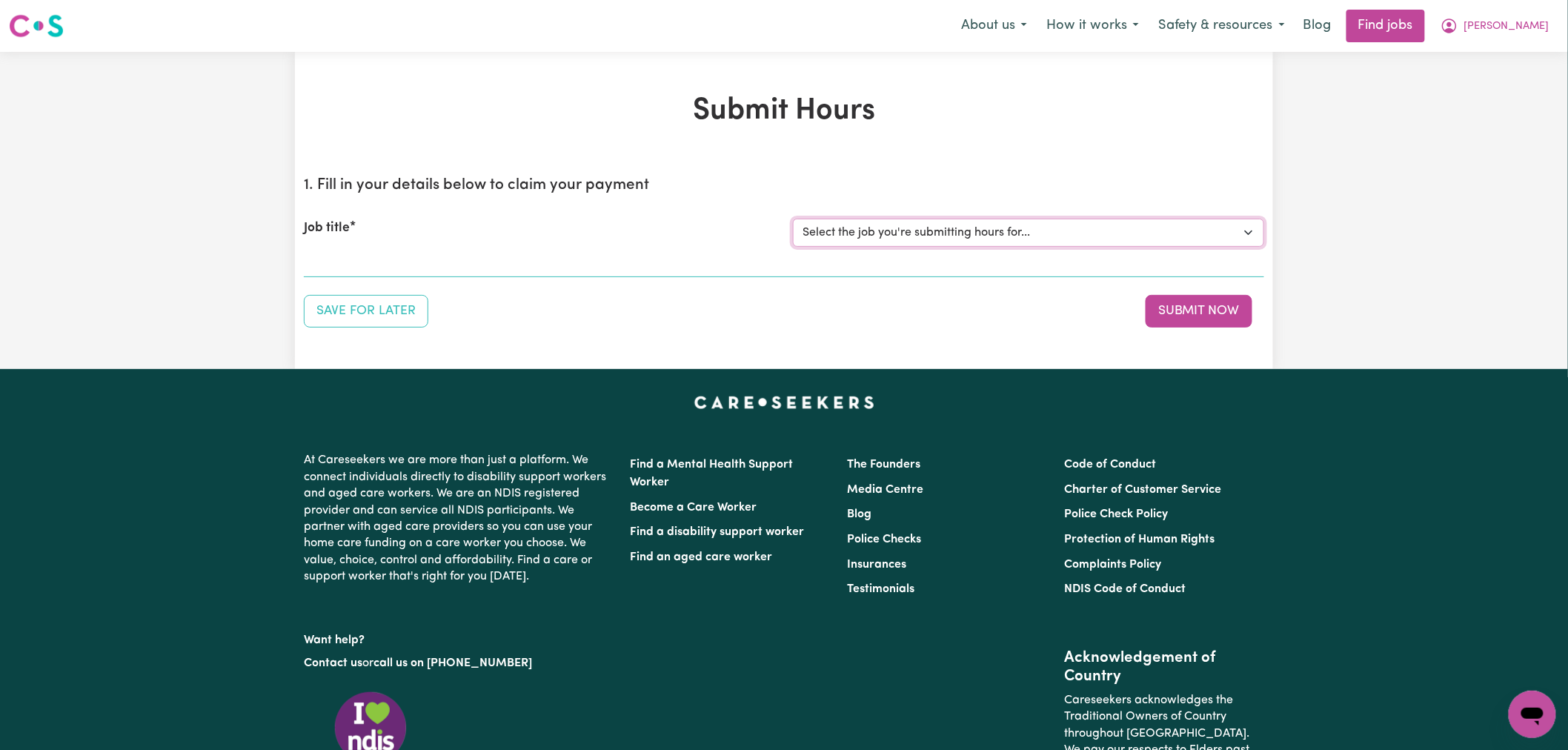
click at [898, 233] on select "Select the job you're submitting hours for... [[PERSON_NAME]] (Overnight) Suppo…" at bounding box center [1029, 233] width 472 height 28
click at [999, 234] on select "Select the job you're submitting hours for... [[PERSON_NAME]] (Overnight) Suppo…" at bounding box center [1029, 233] width 472 height 28
select select "15161"
click at [793, 219] on select "Select the job you're submitting hours for... [[PERSON_NAME]] (Overnight) Suppo…" at bounding box center [1029, 233] width 472 height 28
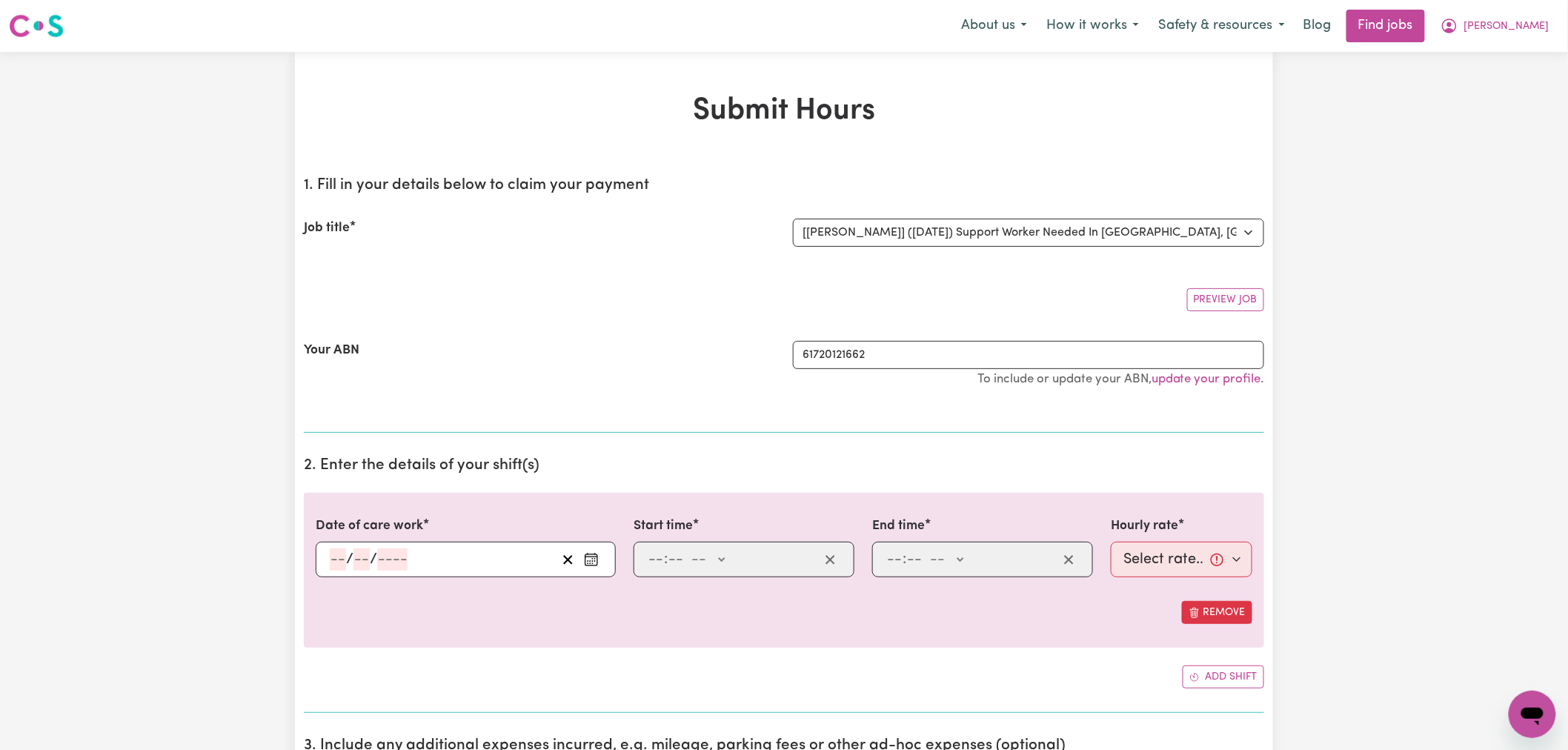
click at [590, 555] on rect "Enter the date of care work" at bounding box center [591, 560] width 12 height 11
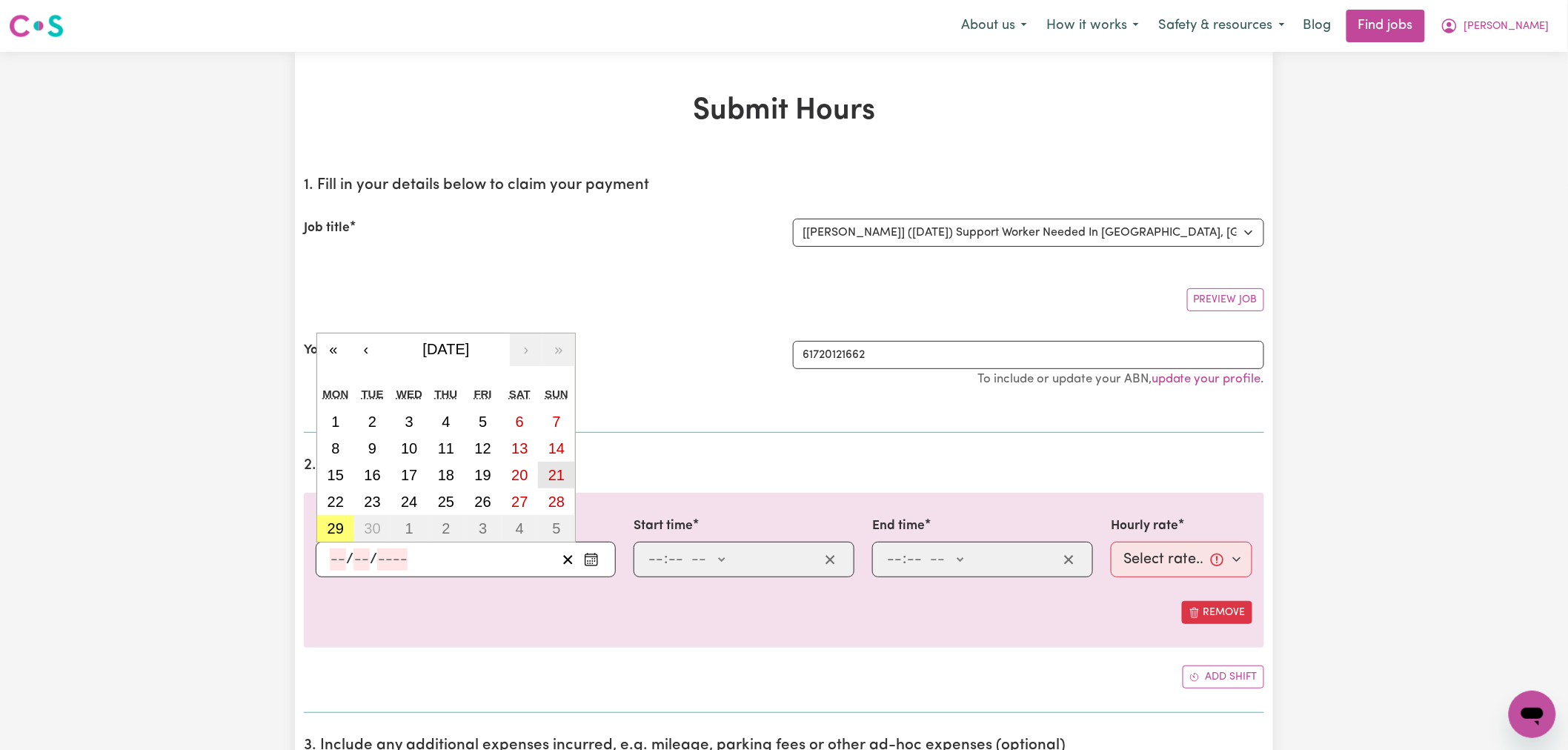
click at [559, 483] on abbr "21" at bounding box center [557, 475] width 17 height 17
type input "[DATE]"
type input "21"
type input "9"
type input "2025"
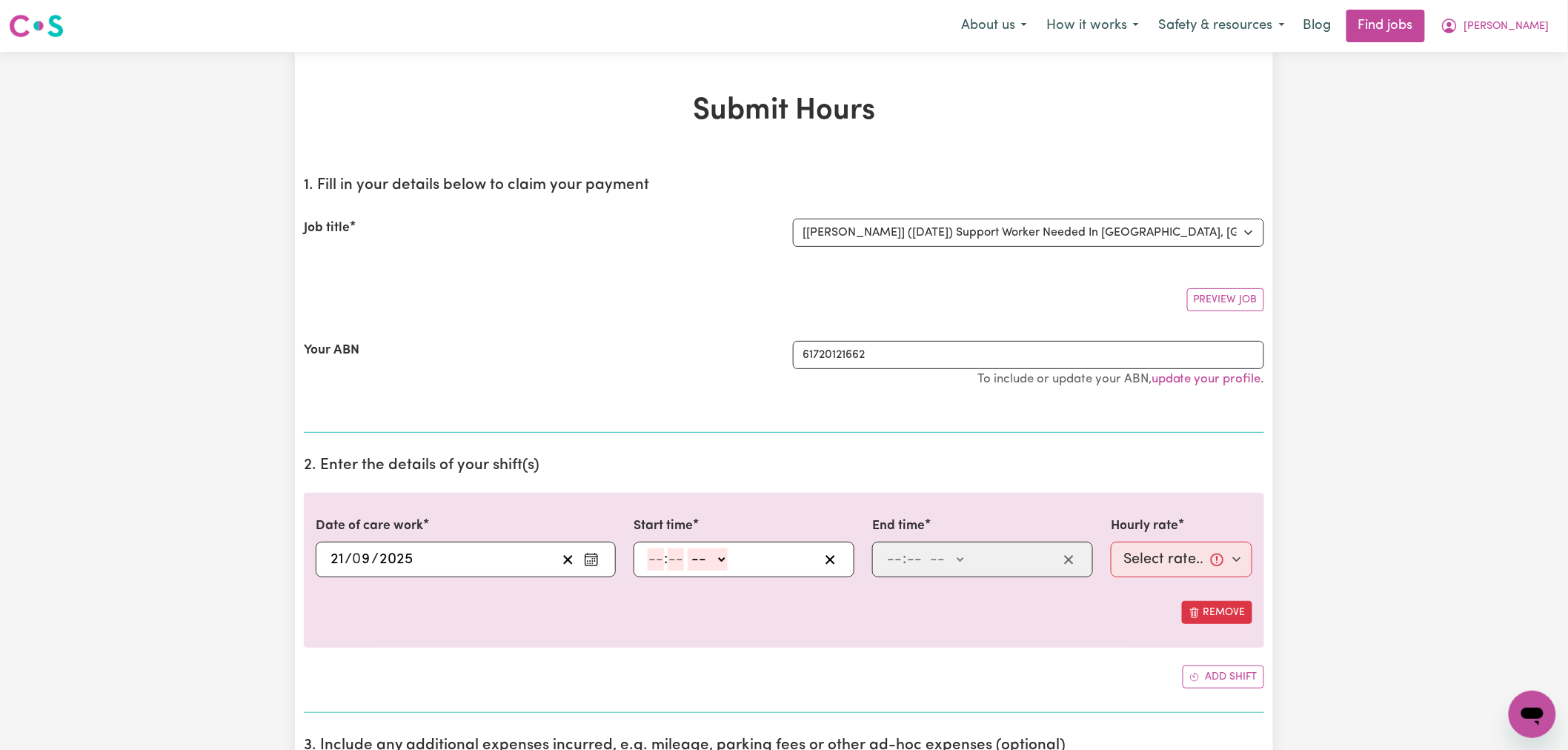
click at [665, 565] on span ":" at bounding box center [665, 560] width 3 height 17
click at [663, 564] on input "number" at bounding box center [656, 560] width 17 height 23
type input "4"
type input "0"
click at [704, 559] on select "-- AM PM" at bounding box center [706, 560] width 40 height 23
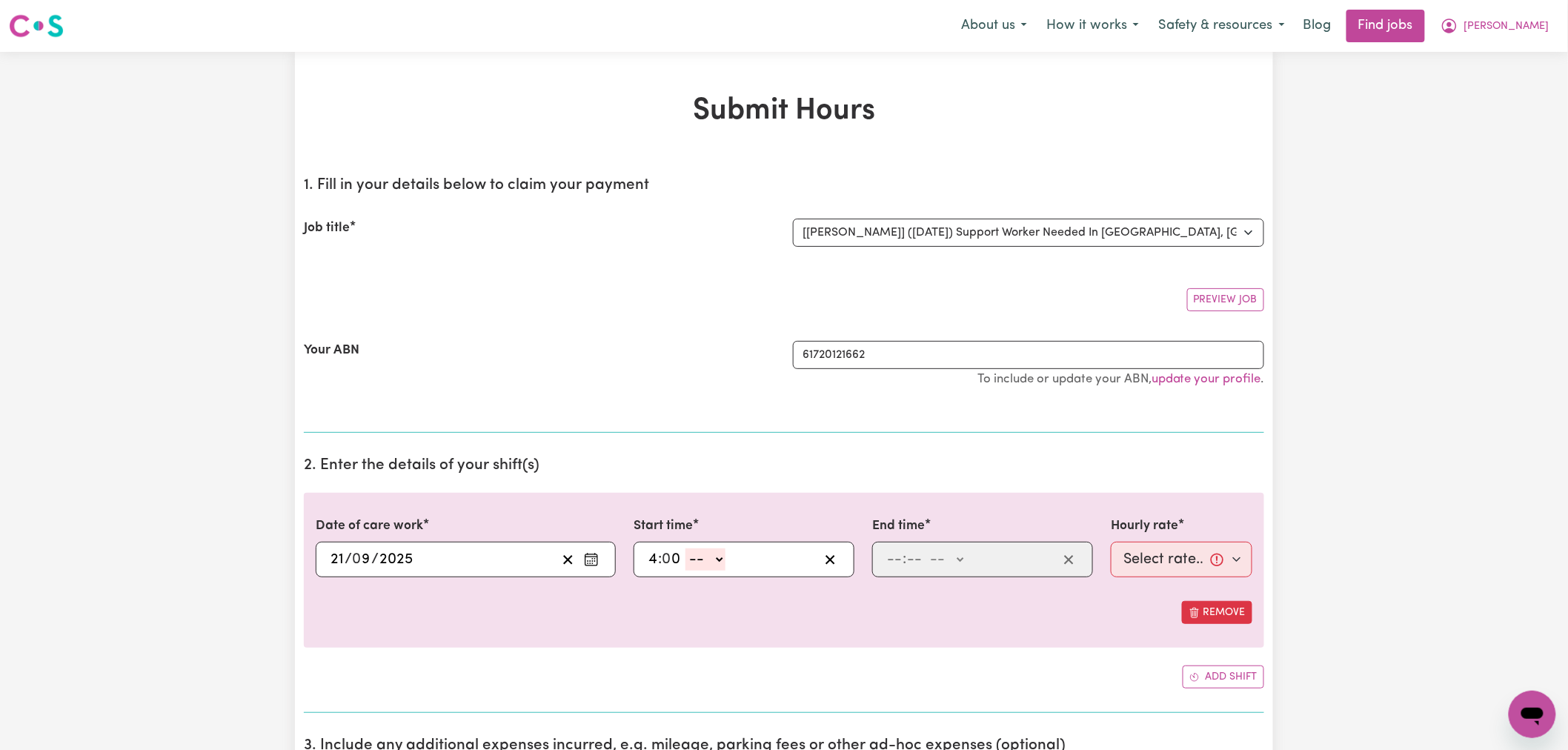
select select "pm"
click at [686, 549] on select "-- AM PM" at bounding box center [706, 560] width 40 height 23
type input "16:00"
drag, startPoint x: 881, startPoint y: 561, endPoint x: 888, endPoint y: 560, distance: 7.1
click at [882, 561] on div ": -- AM PM" at bounding box center [983, 560] width 221 height 36
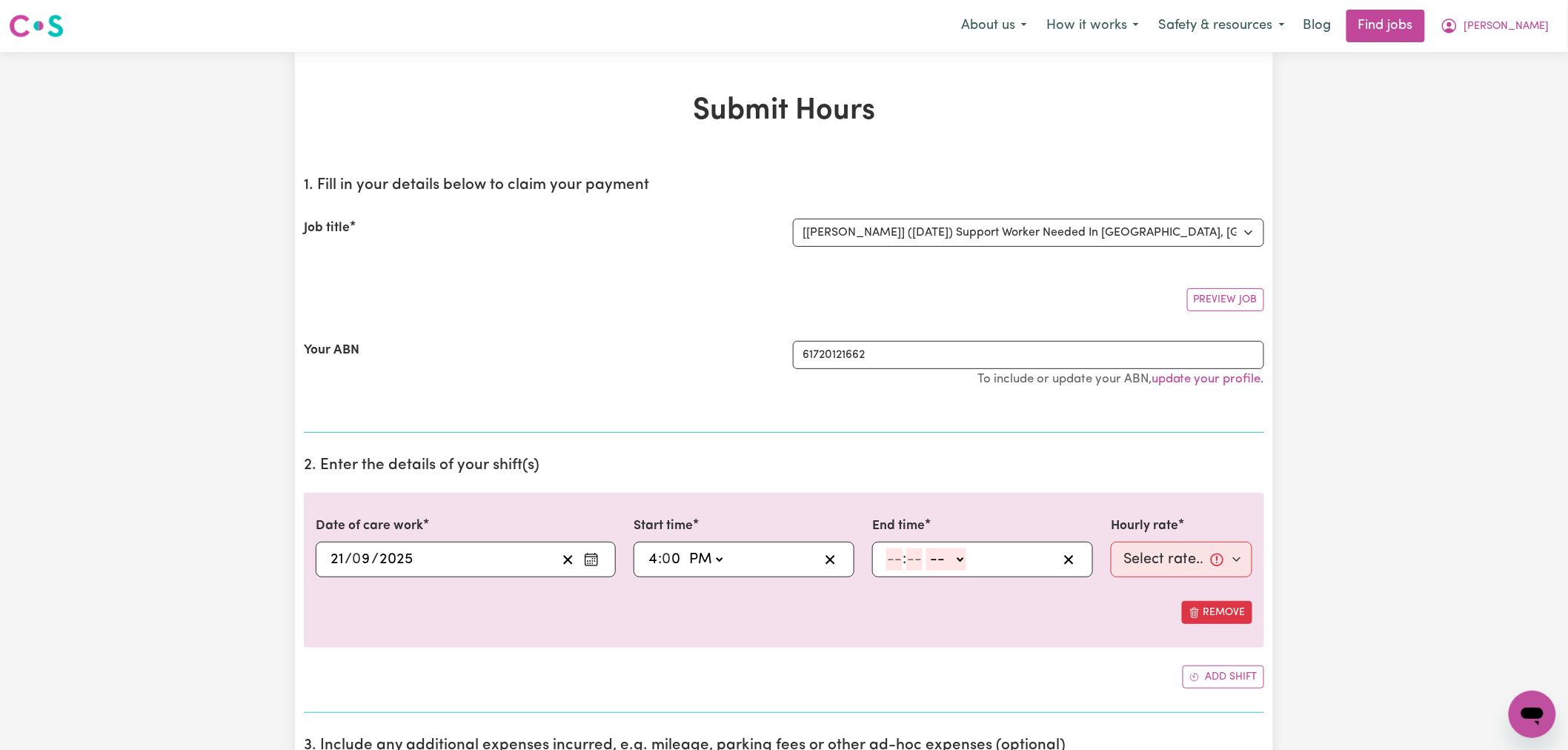
click at [893, 559] on input "number" at bounding box center [895, 560] width 17 height 23
type input "5"
type input "0"
click at [888, 561] on input "5" at bounding box center [892, 560] width 10 height 23
click at [897, 560] on input "5" at bounding box center [892, 560] width 10 height 23
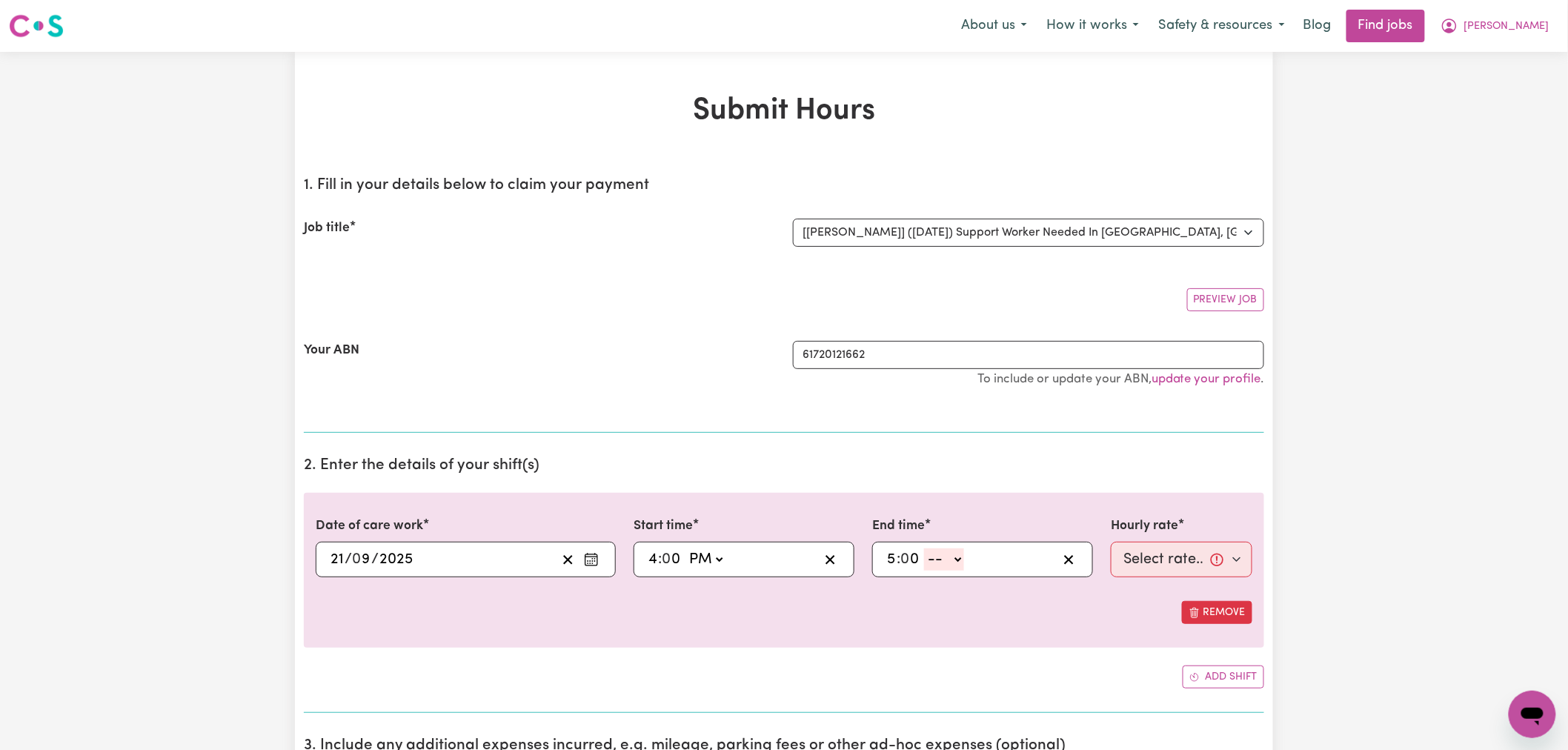
click at [893, 560] on input "5" at bounding box center [892, 560] width 10 height 23
click at [893, 560] on input "5" at bounding box center [892, 560] width 10 height 23
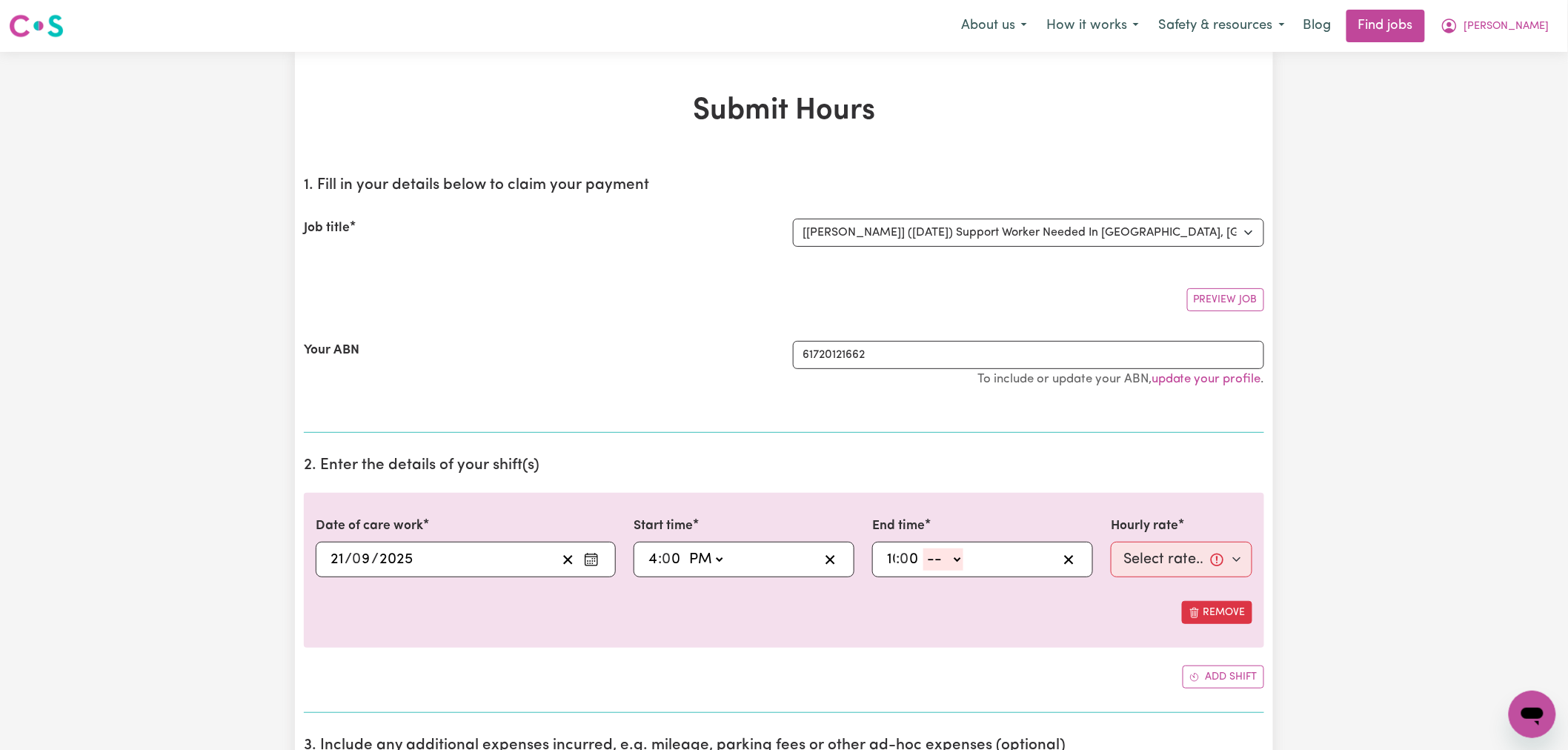
type input "10"
click at [930, 558] on select "-- AM PM" at bounding box center [949, 560] width 40 height 23
select select "pm"
click at [930, 549] on select "-- AM PM" at bounding box center [949, 560] width 40 height 23
type input "22:00"
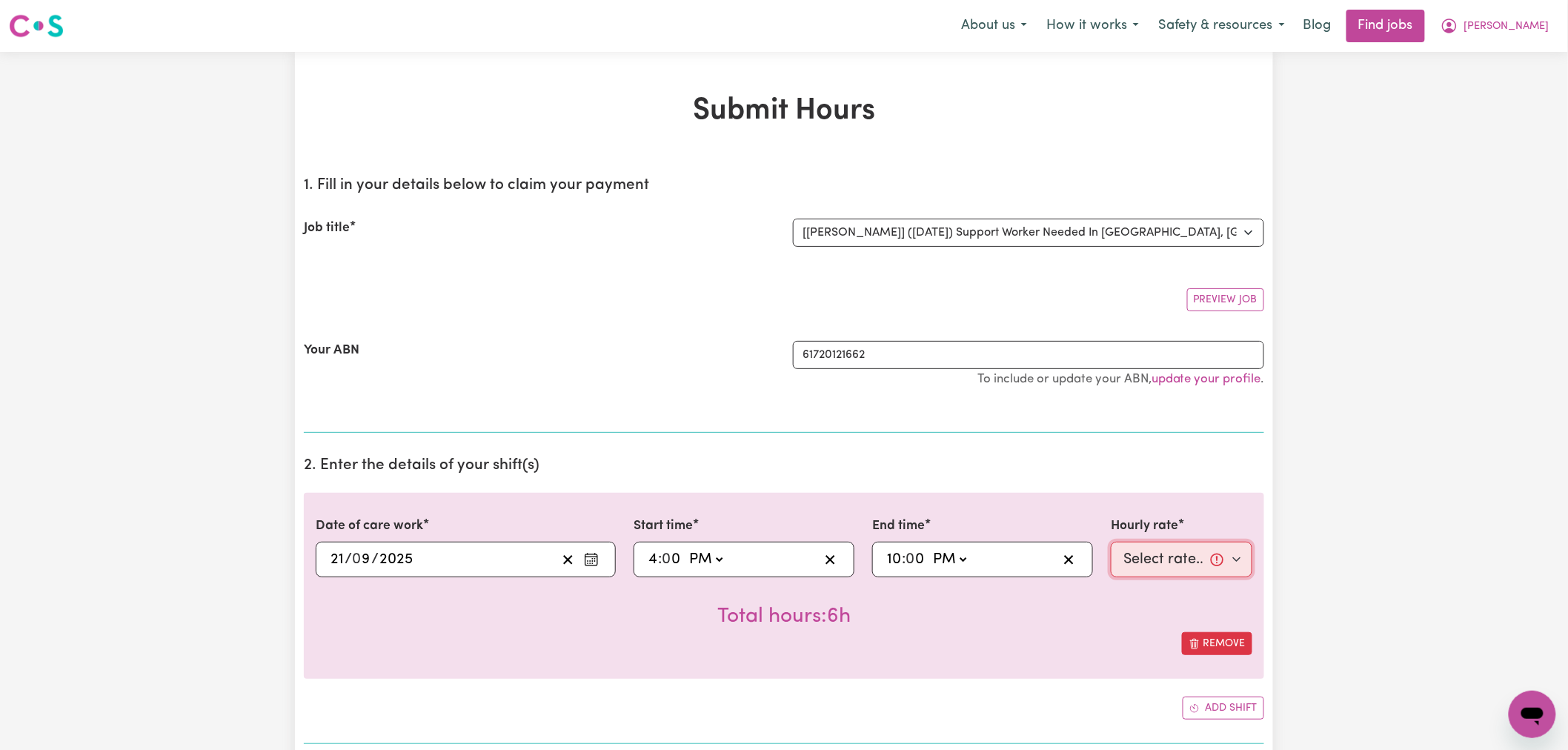
drag, startPoint x: 1194, startPoint y: 545, endPoint x: 1193, endPoint y: 557, distance: 12.0
click at [1194, 545] on select "Select rate... $119.89 ([DATE])" at bounding box center [1182, 560] width 142 height 36
select select "119.89-[DATE]"
click at [1111, 542] on select "Select rate... $119.89 ([DATE])" at bounding box center [1182, 560] width 142 height 36
click at [1050, 624] on div "Total hours: 6h" at bounding box center [784, 606] width 937 height 55
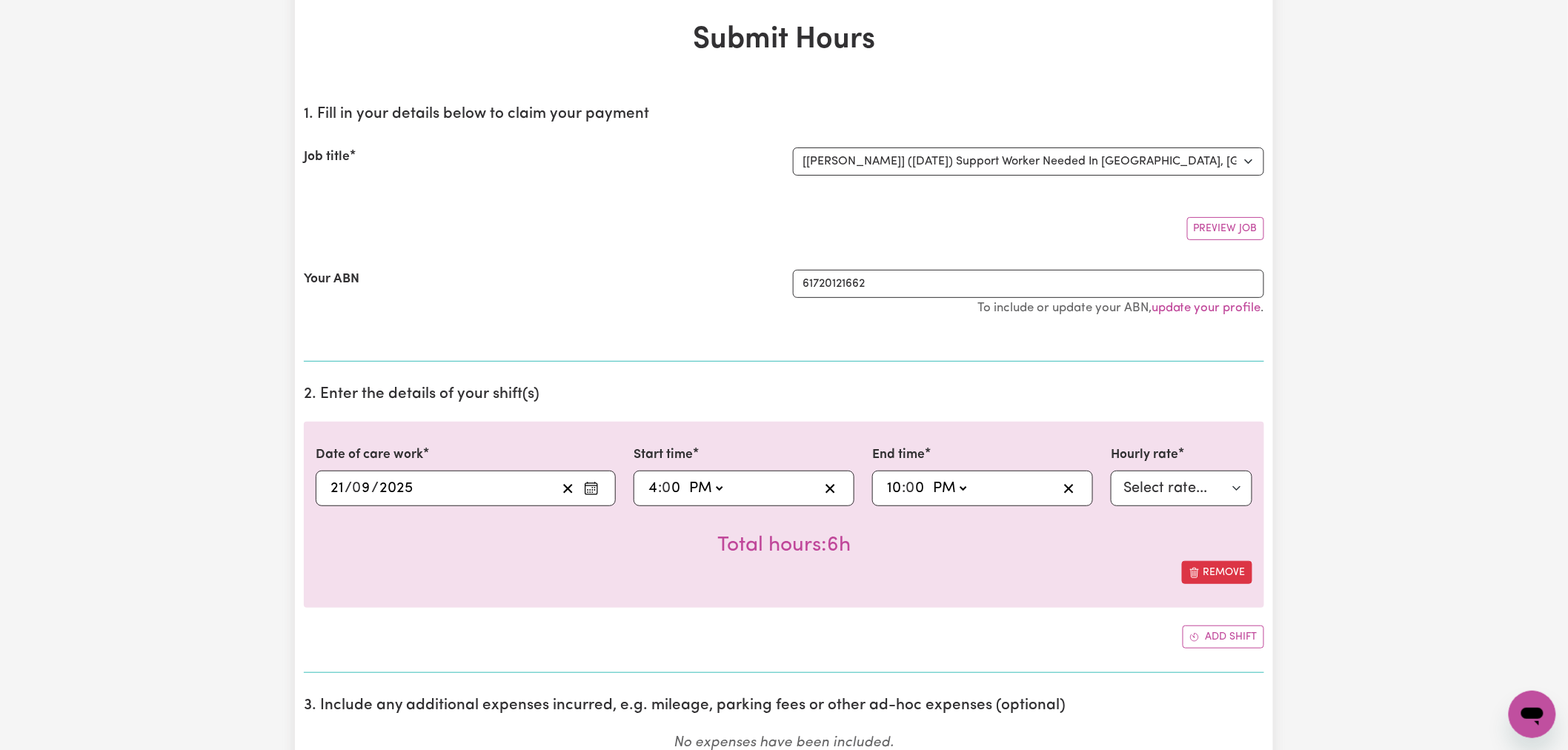
scroll to position [165, 0]
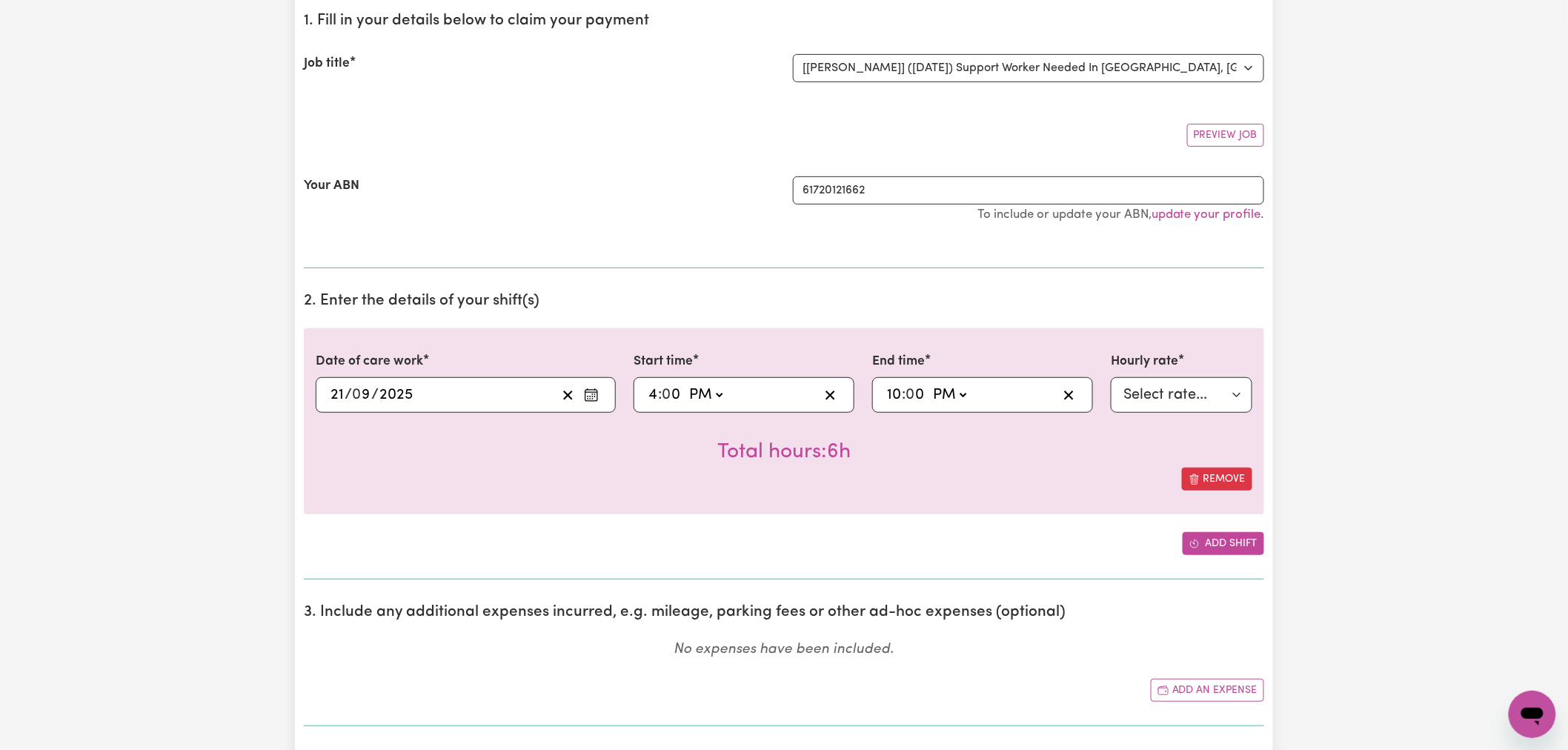
click at [1224, 547] on button "Add shift" at bounding box center [1224, 544] width 82 height 23
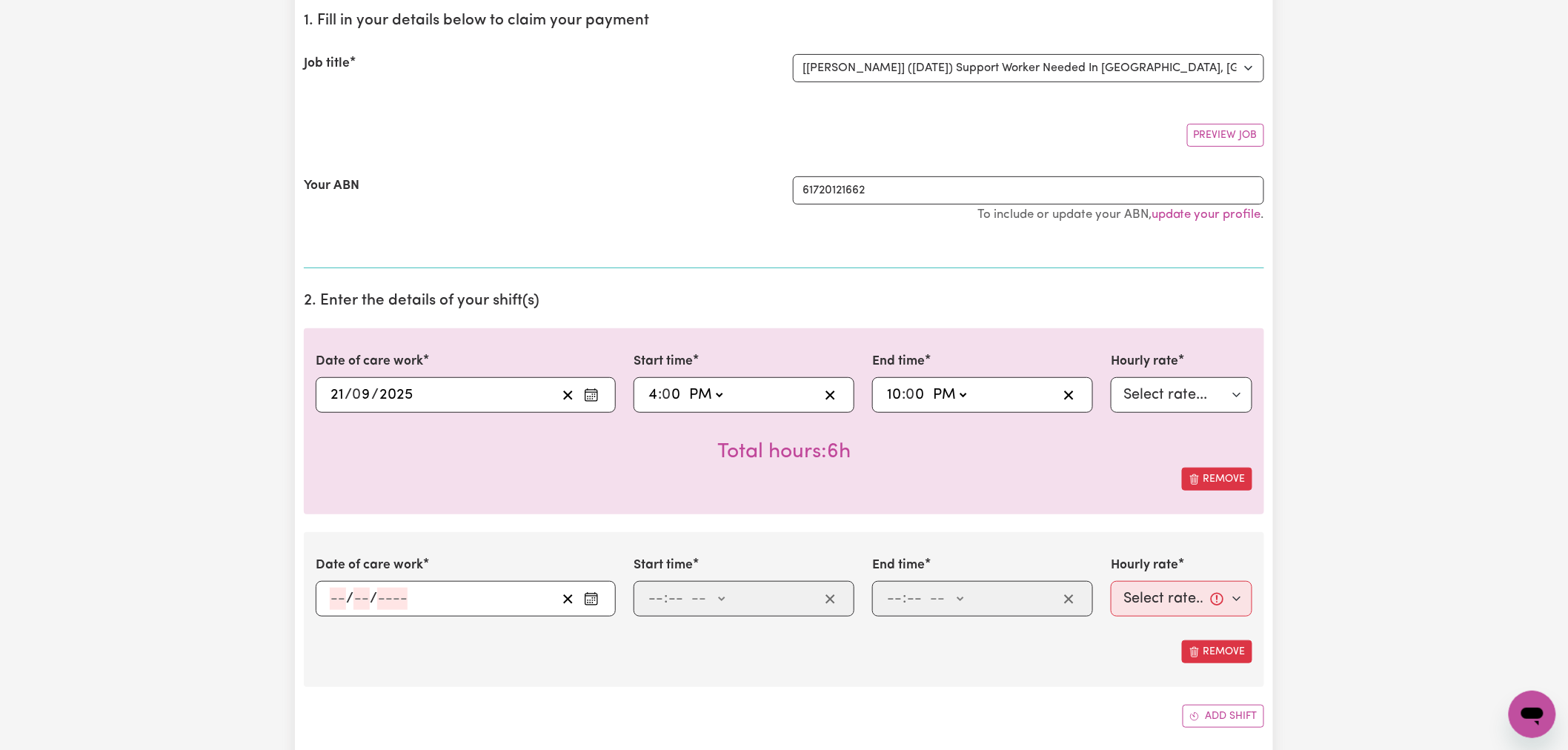
click at [336, 601] on input "number" at bounding box center [338, 599] width 17 height 23
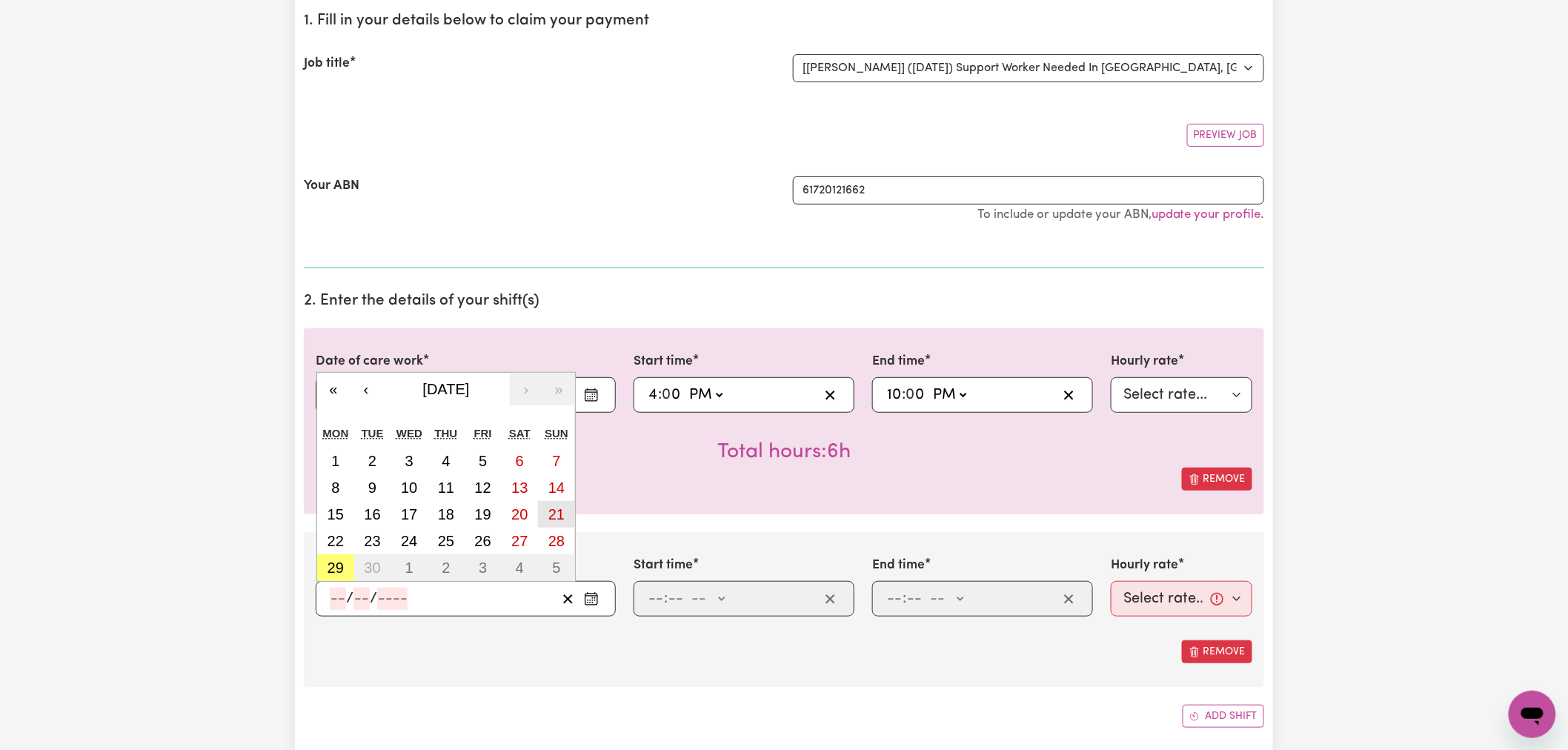
click at [565, 512] on button "21" at bounding box center [556, 514] width 37 height 27
type input "[DATE]"
type input "21"
type input "9"
type input "2025"
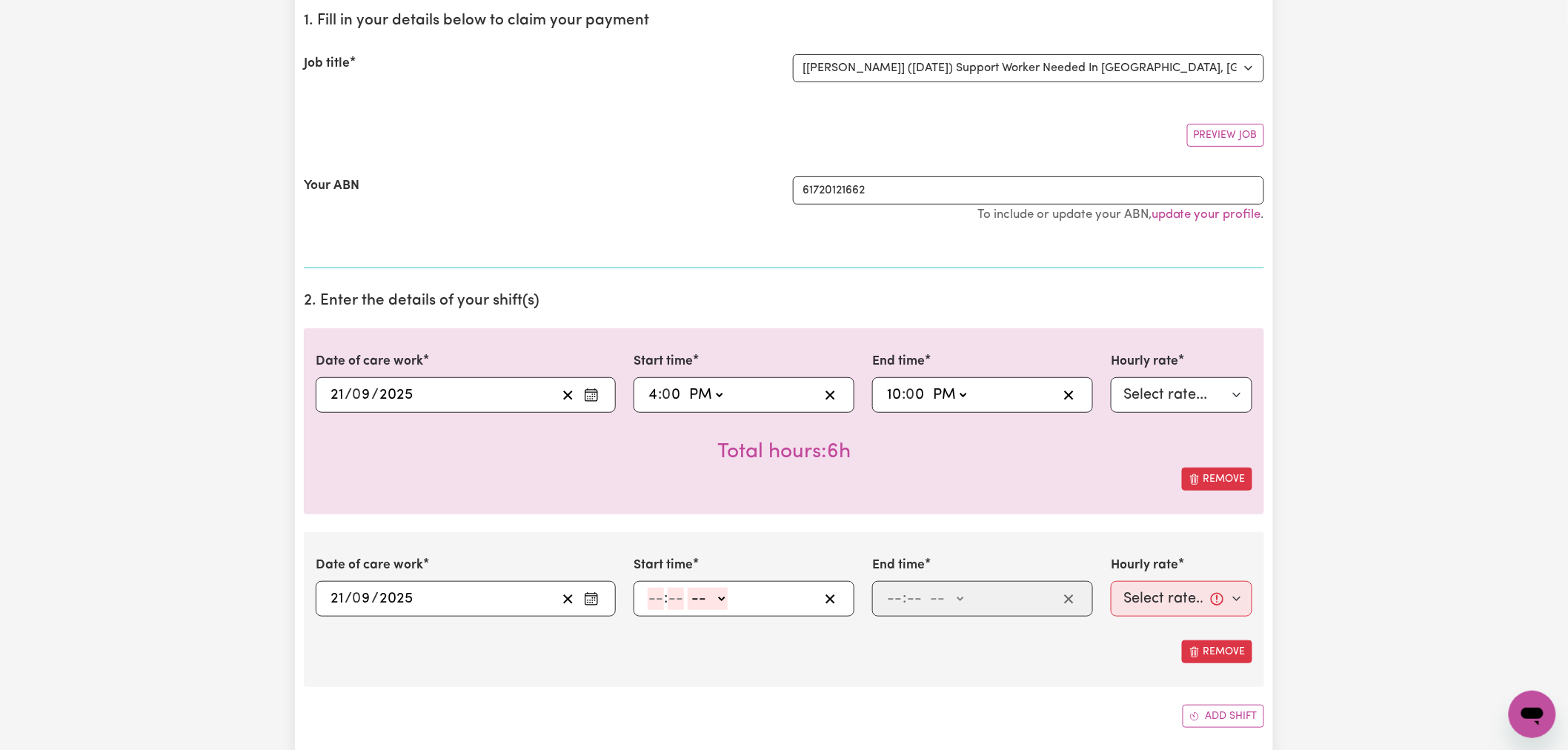
click at [655, 608] on input "number" at bounding box center [656, 599] width 17 height 23
type input "10"
type input "00"
click at [701, 602] on select "-- AM PM" at bounding box center [711, 599] width 40 height 23
select select "pm"
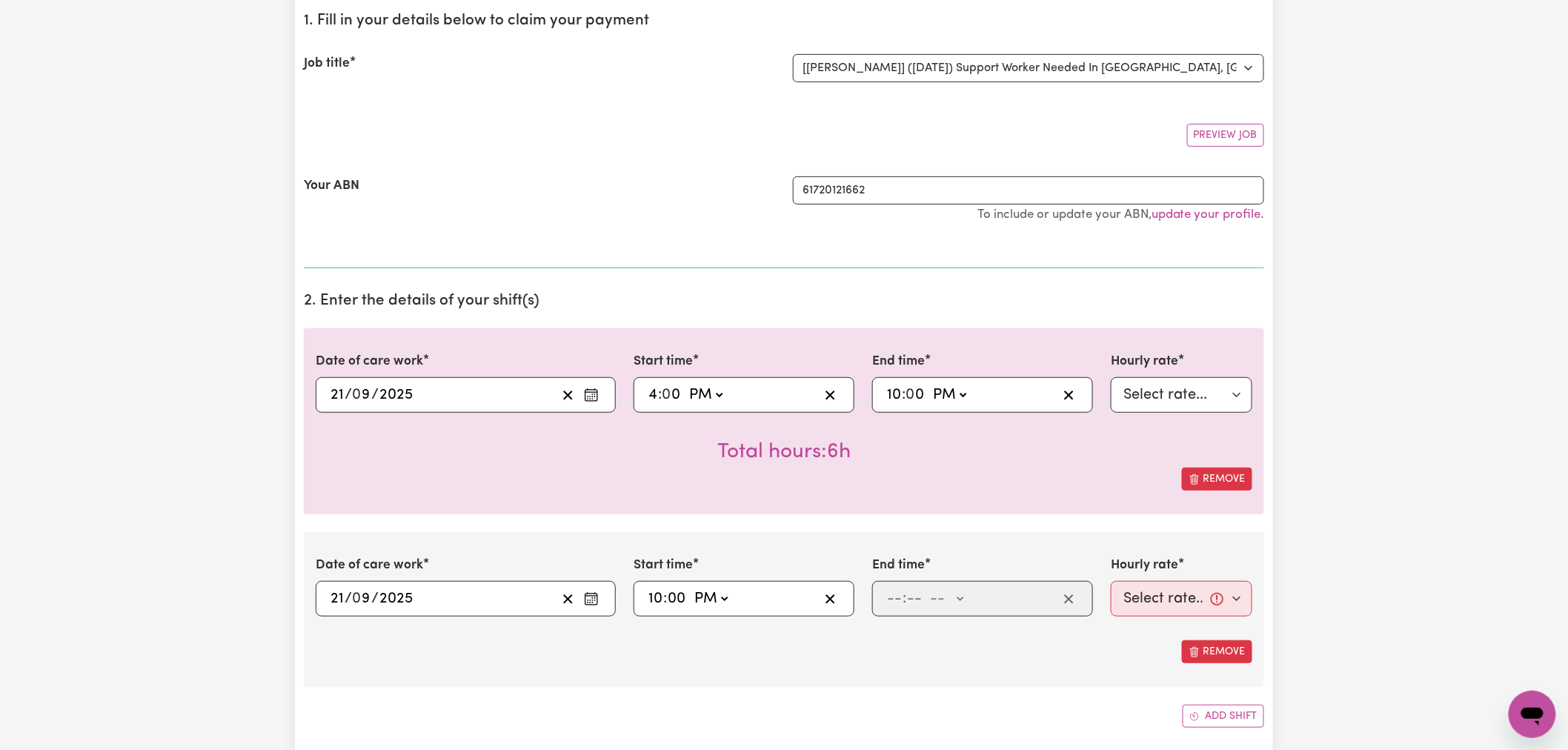
click at [691, 589] on select "-- AM PM" at bounding box center [711, 599] width 40 height 23
type input "22:00"
type input "0"
click at [891, 594] on input "number" at bounding box center [895, 599] width 17 height 23
type input "6"
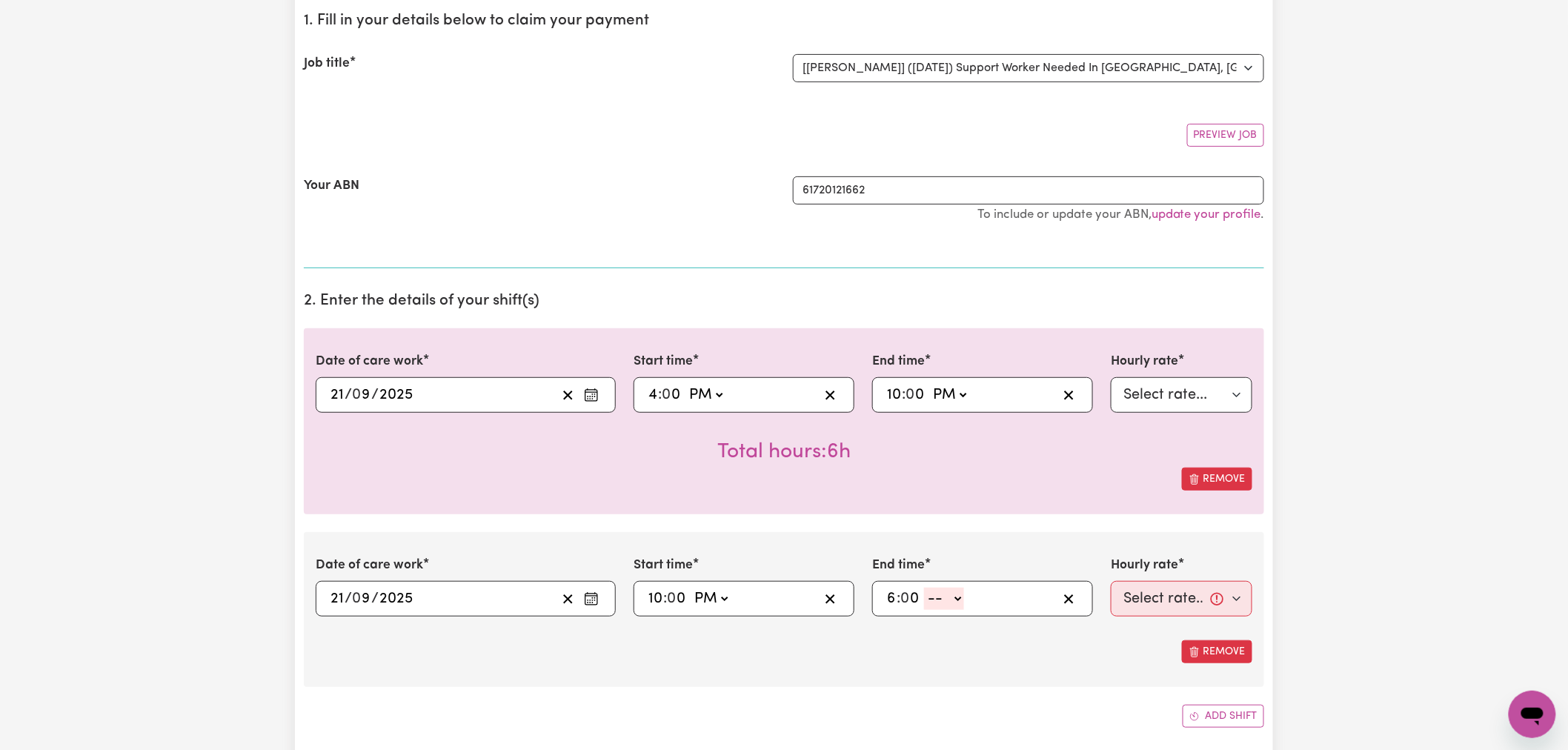
type input "0"
drag, startPoint x: 947, startPoint y: 602, endPoint x: 948, endPoint y: 610, distance: 8.1
click at [947, 602] on select "-- AM PM" at bounding box center [944, 599] width 40 height 23
select select "am"
click at [925, 589] on select "-- AM PM" at bounding box center [944, 599] width 40 height 23
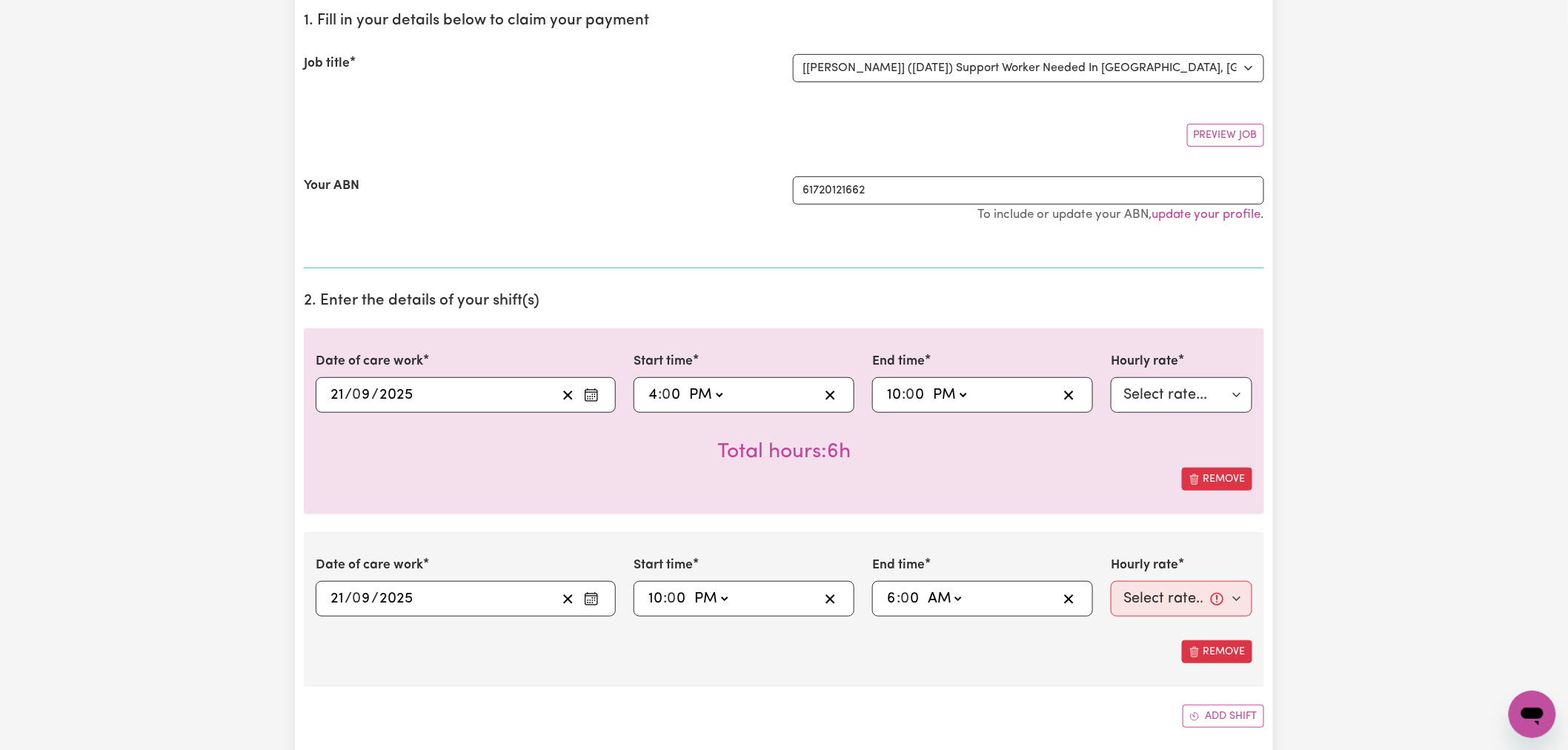
type input "06:00"
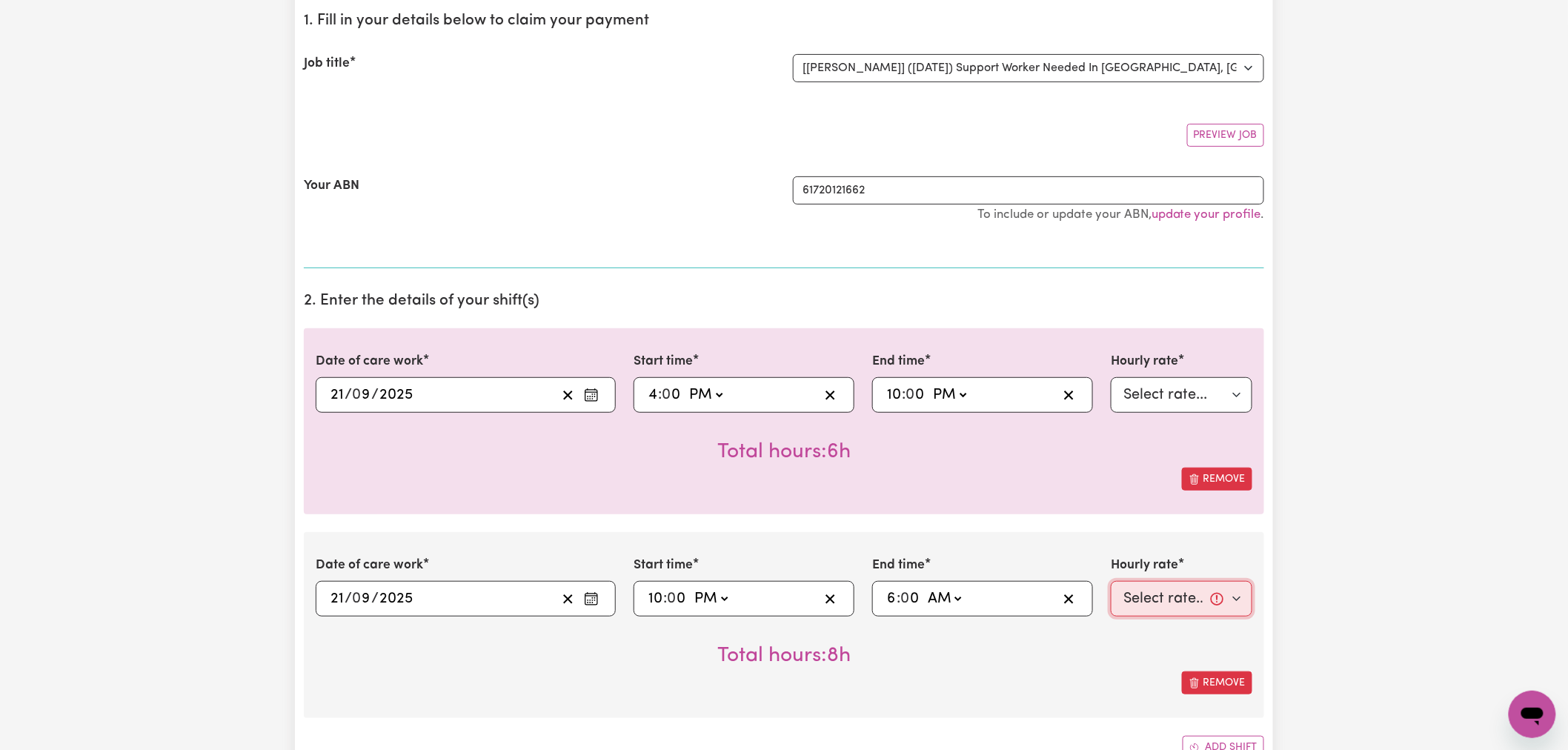
click at [1165, 593] on select "Select rate... $119.89 ([DATE])" at bounding box center [1182, 599] width 142 height 36
click at [1070, 595] on icon "button" at bounding box center [1069, 599] width 14 height 14
select select
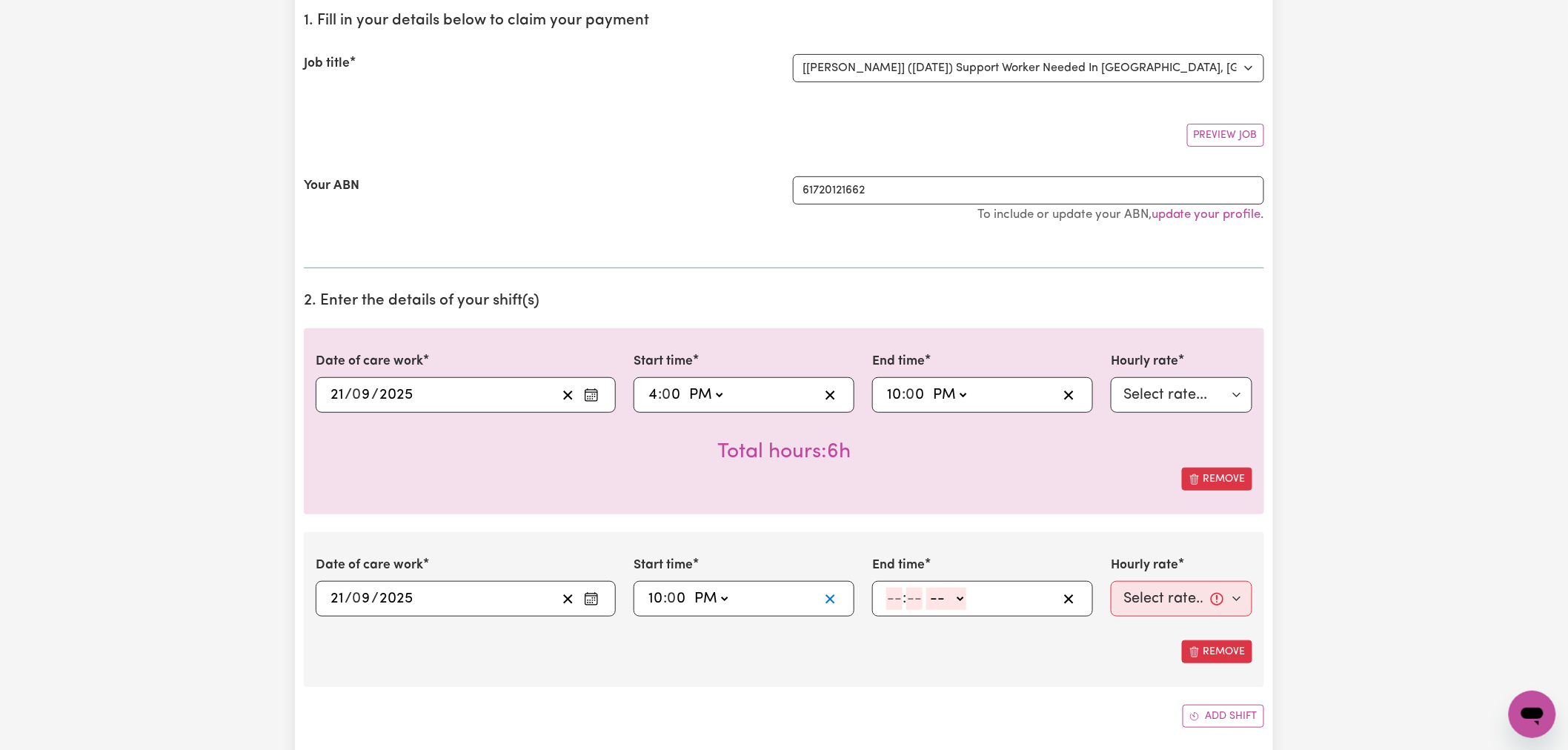
click at [827, 595] on icon "button" at bounding box center [830, 599] width 14 height 14
select select
click at [562, 592] on icon "Clear date" at bounding box center [568, 599] width 14 height 14
click at [742, 519] on div "Date of care work [DATE] 21 / 0 9 / 2025 « ‹ [DATE] › » Mon Tue Wed Thu Fri Sat…" at bounding box center [784, 528] width 960 height 400
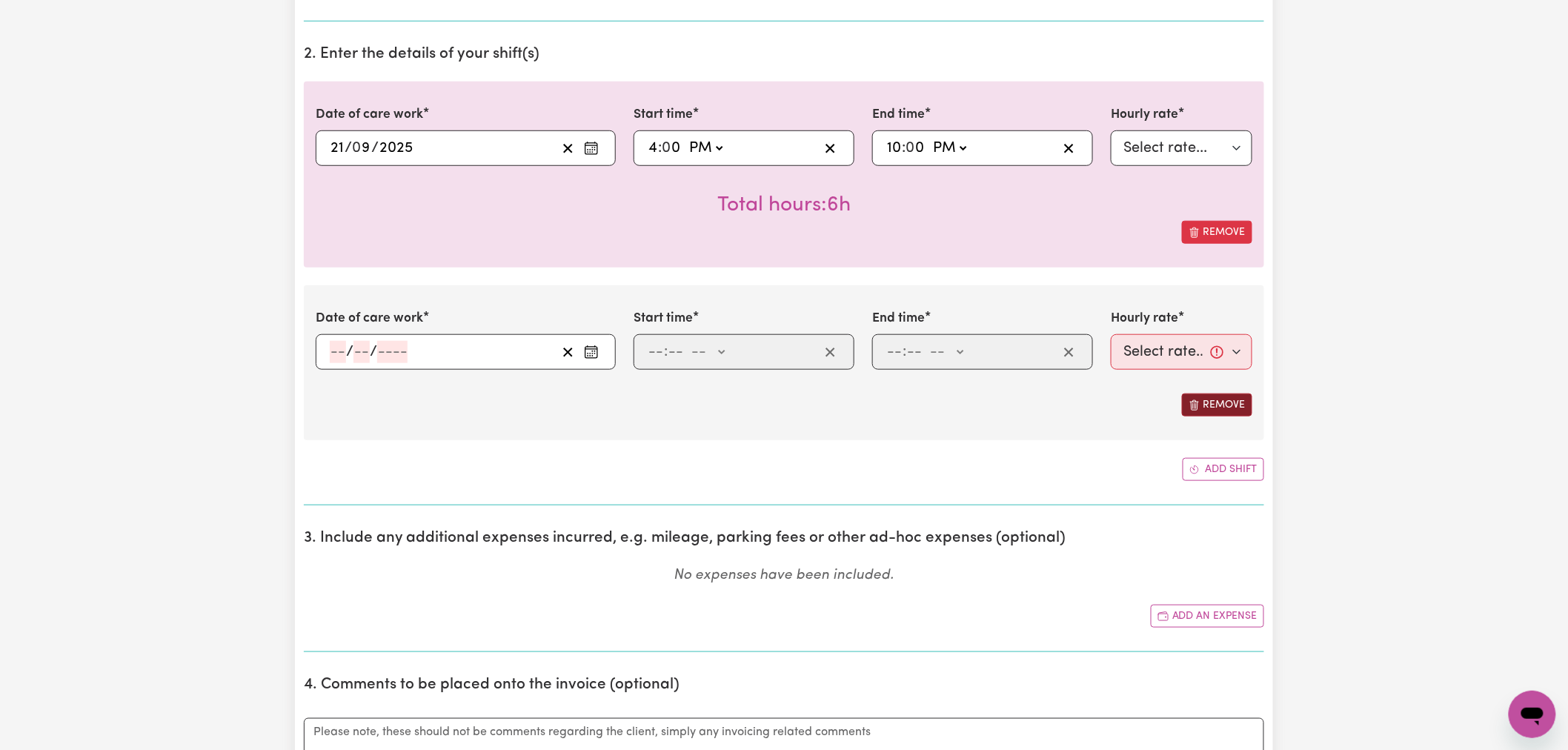
click at [1201, 405] on button "Remove" at bounding box center [1217, 405] width 70 height 23
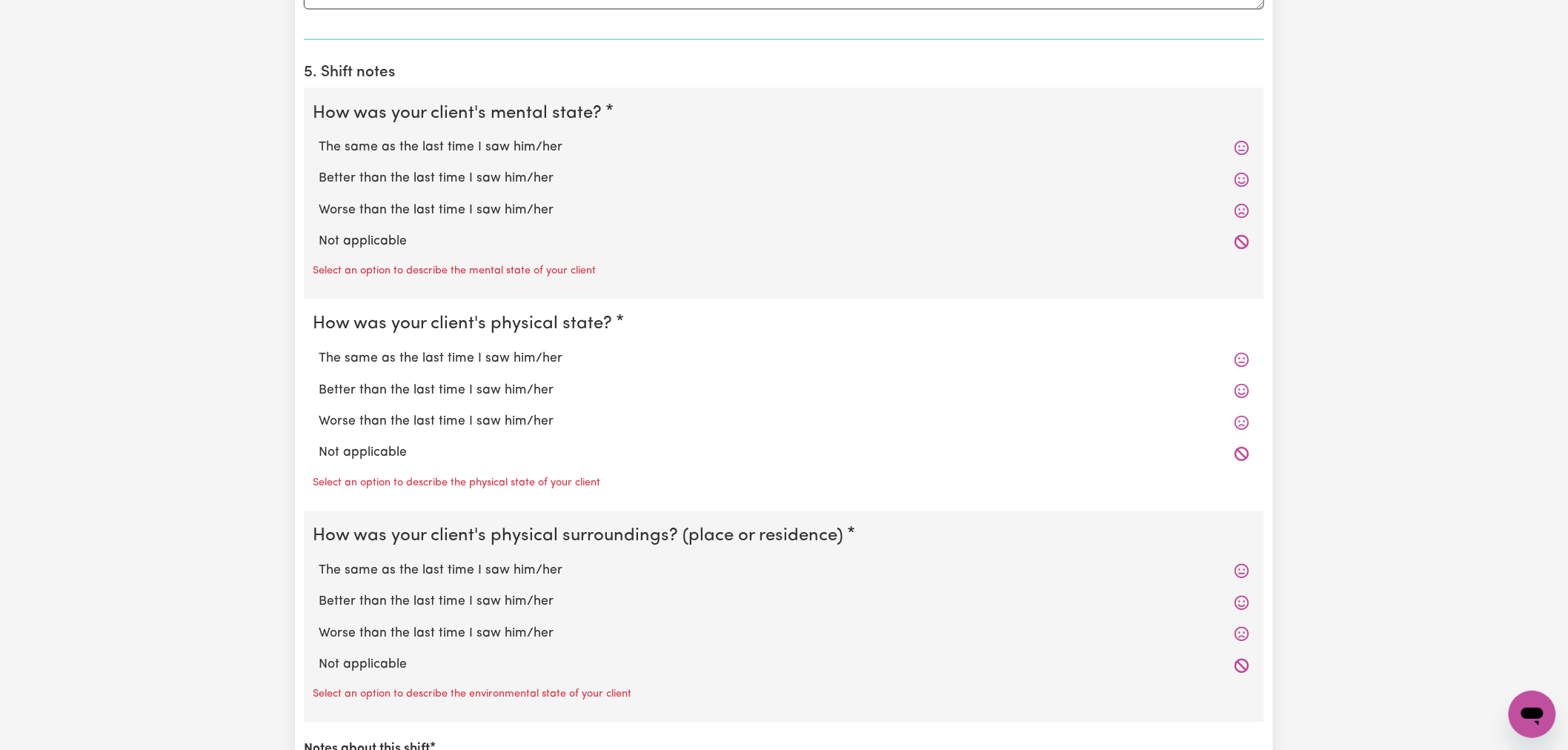
scroll to position [906, 0]
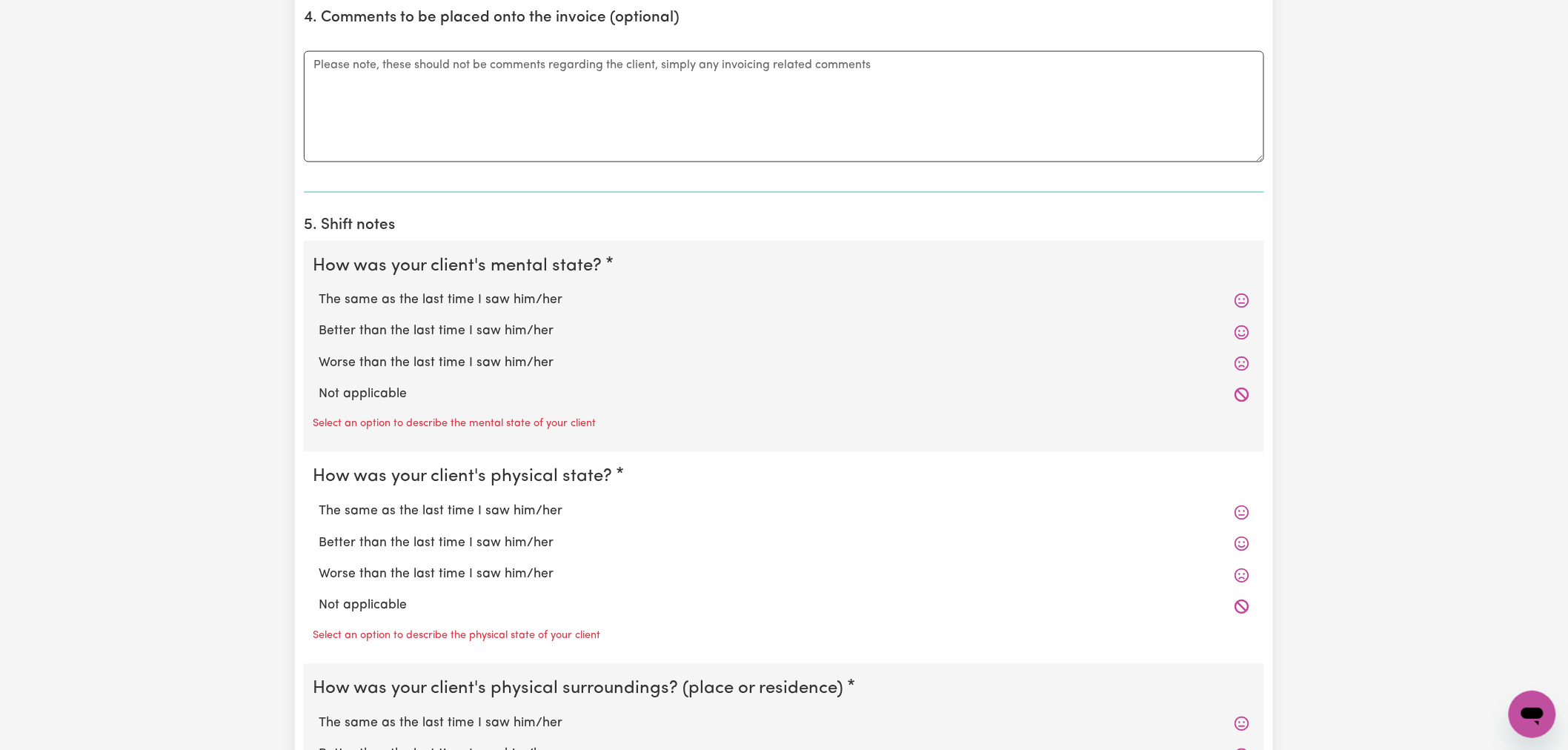
click at [388, 394] on label "Not applicable" at bounding box center [784, 395] width 931 height 19
click at [319, 386] on input "Not applicable" at bounding box center [318, 385] width 1 height 1
radio input "true"
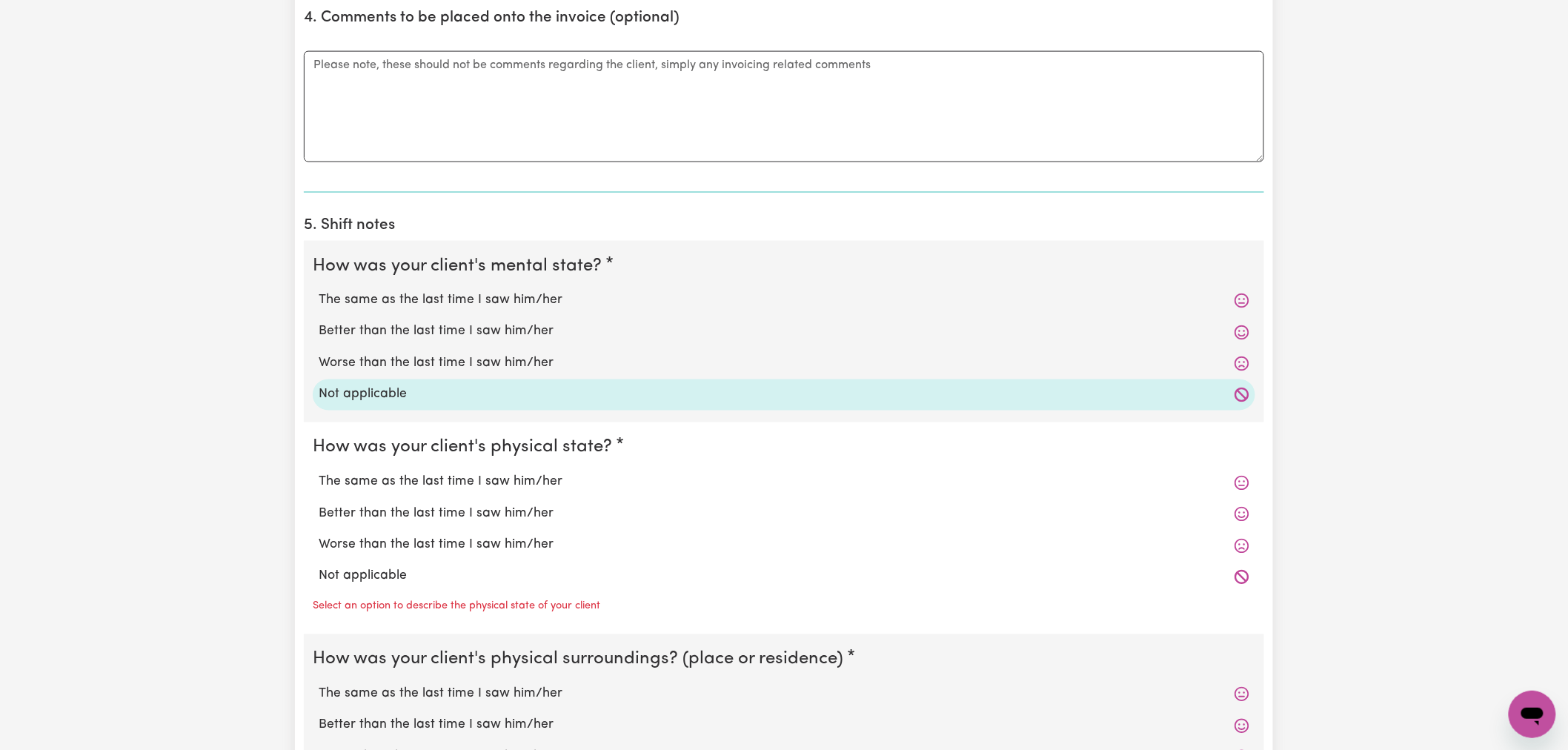
click at [374, 578] on label "Not applicable" at bounding box center [784, 576] width 931 height 19
click at [319, 567] on input "Not applicable" at bounding box center [318, 566] width 1 height 1
radio input "true"
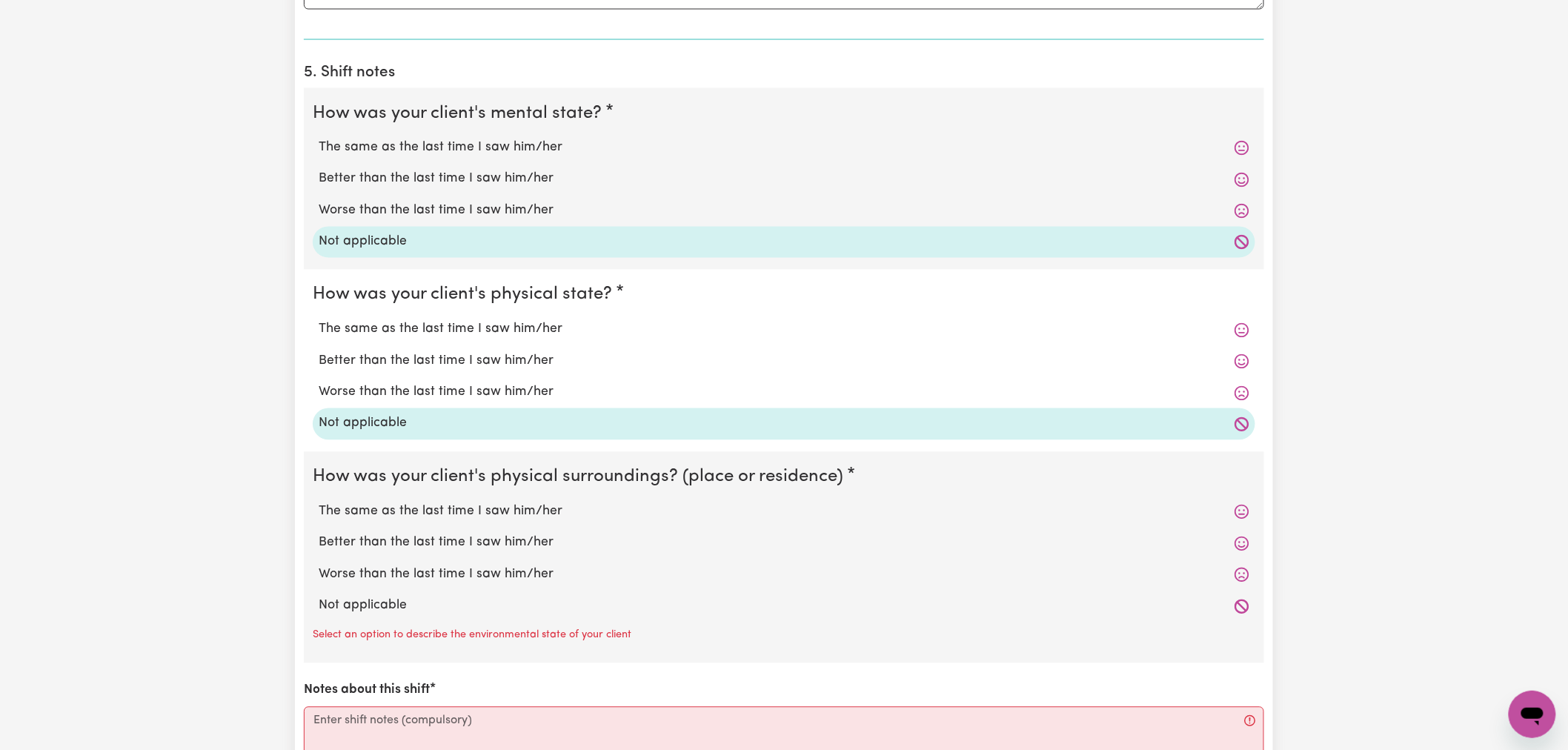
scroll to position [1235, 0]
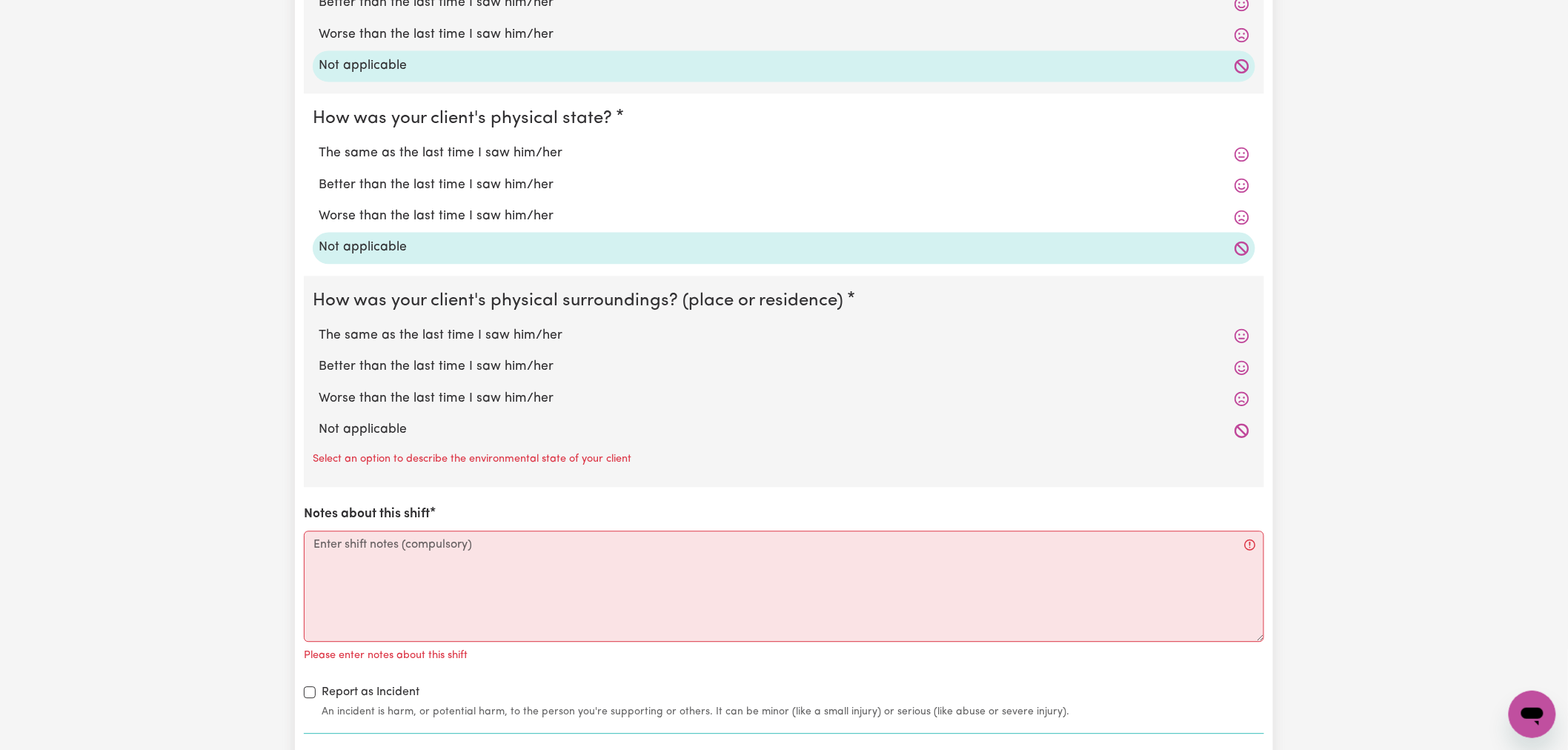
drag, startPoint x: 392, startPoint y: 433, endPoint x: 392, endPoint y: 459, distance: 26.0
click at [392, 433] on label "Not applicable" at bounding box center [784, 429] width 931 height 19
click at [319, 420] on input "Not applicable" at bounding box center [318, 419] width 1 height 1
radio input "true"
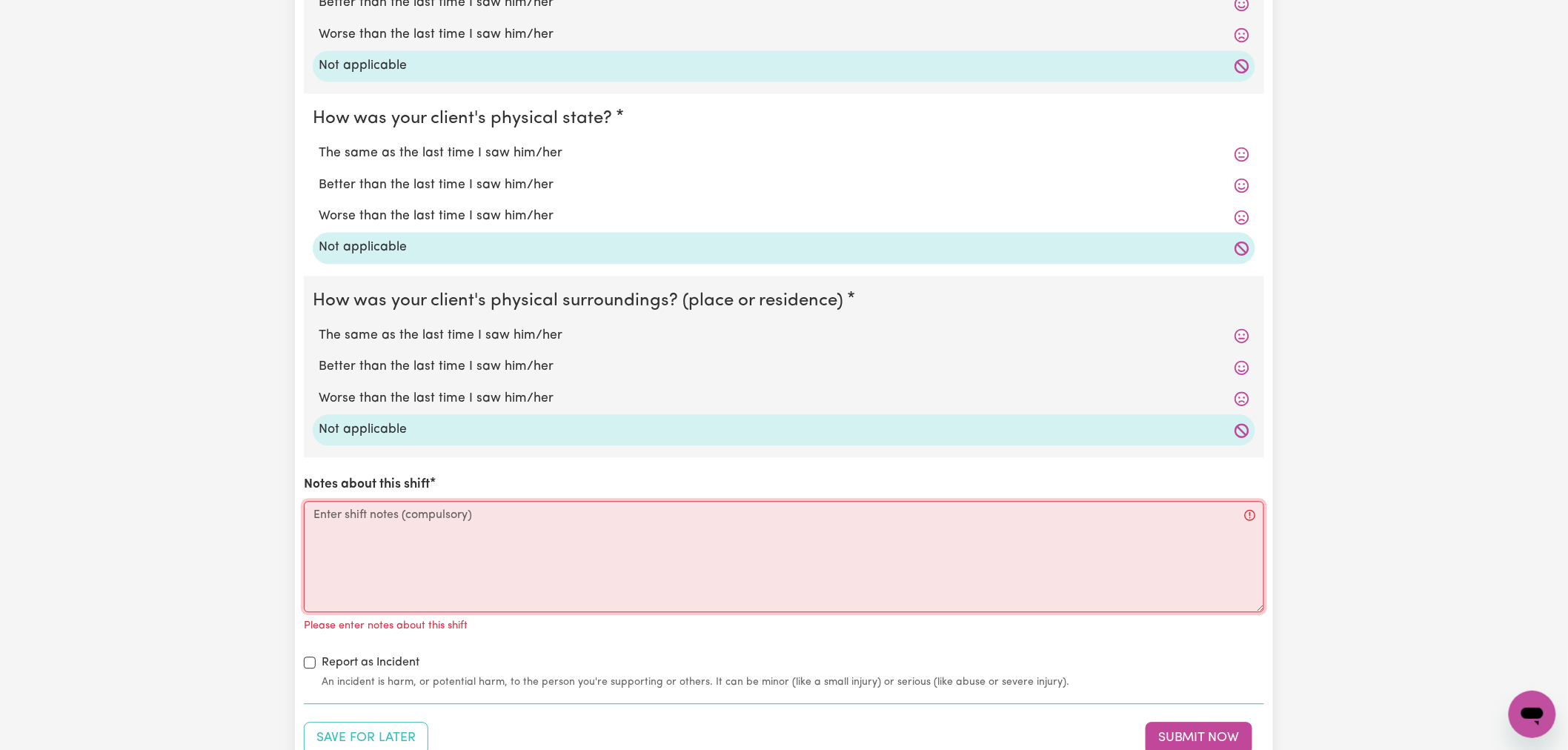
click at [396, 574] on textarea "Notes about this shift" at bounding box center [784, 556] width 960 height 111
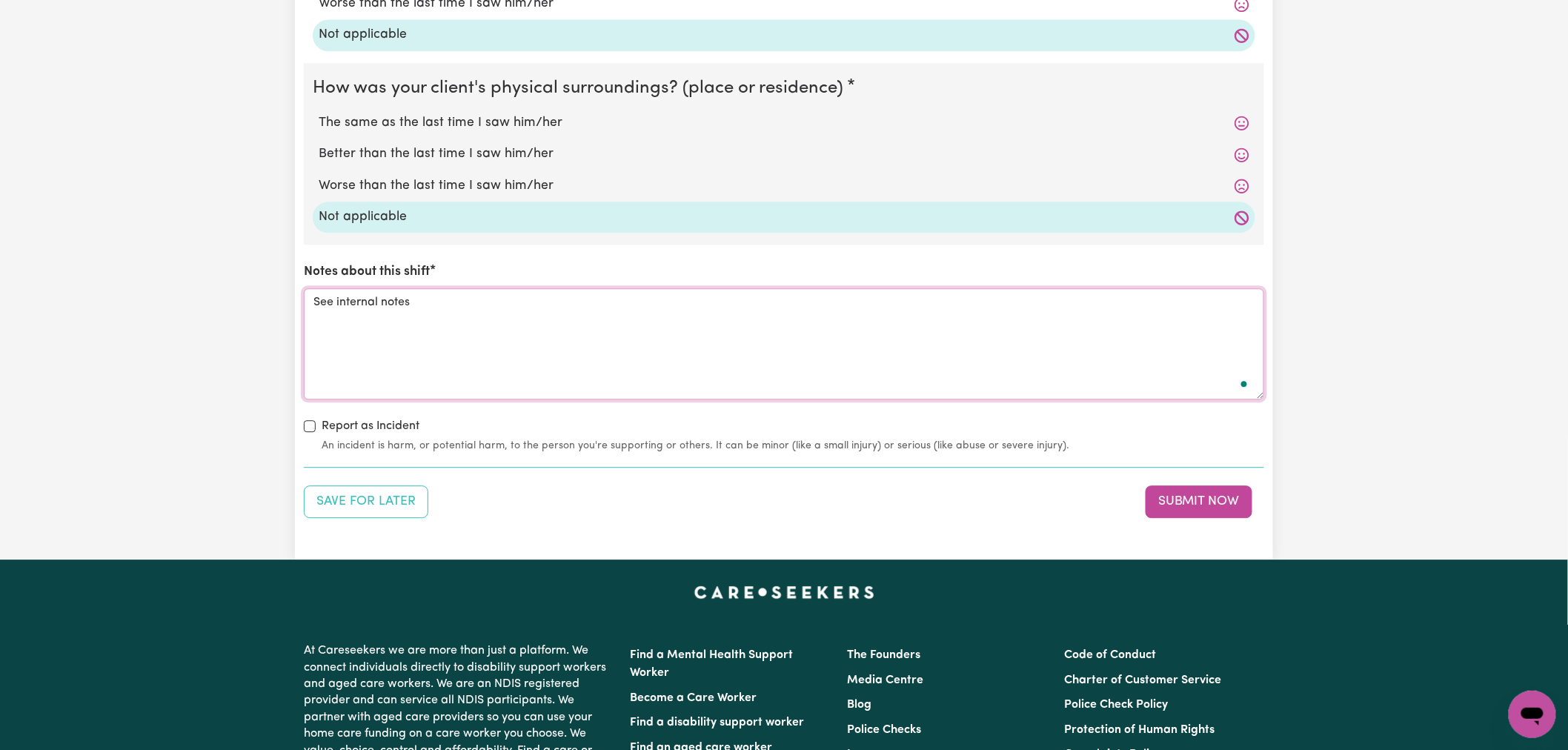
scroll to position [1482, 0]
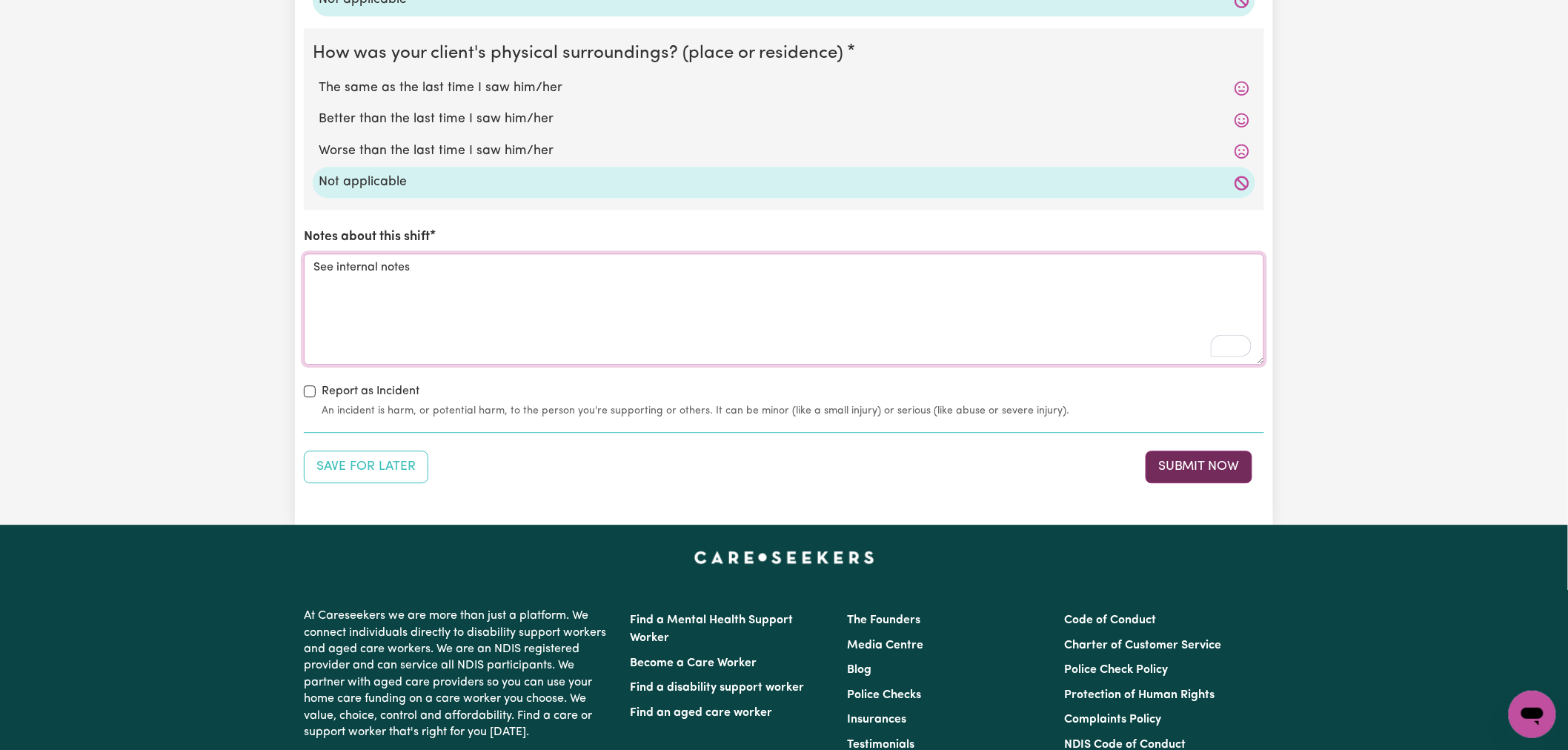
type textarea "See internal notes"
click at [1198, 468] on button "Submit Now" at bounding box center [1199, 467] width 107 height 33
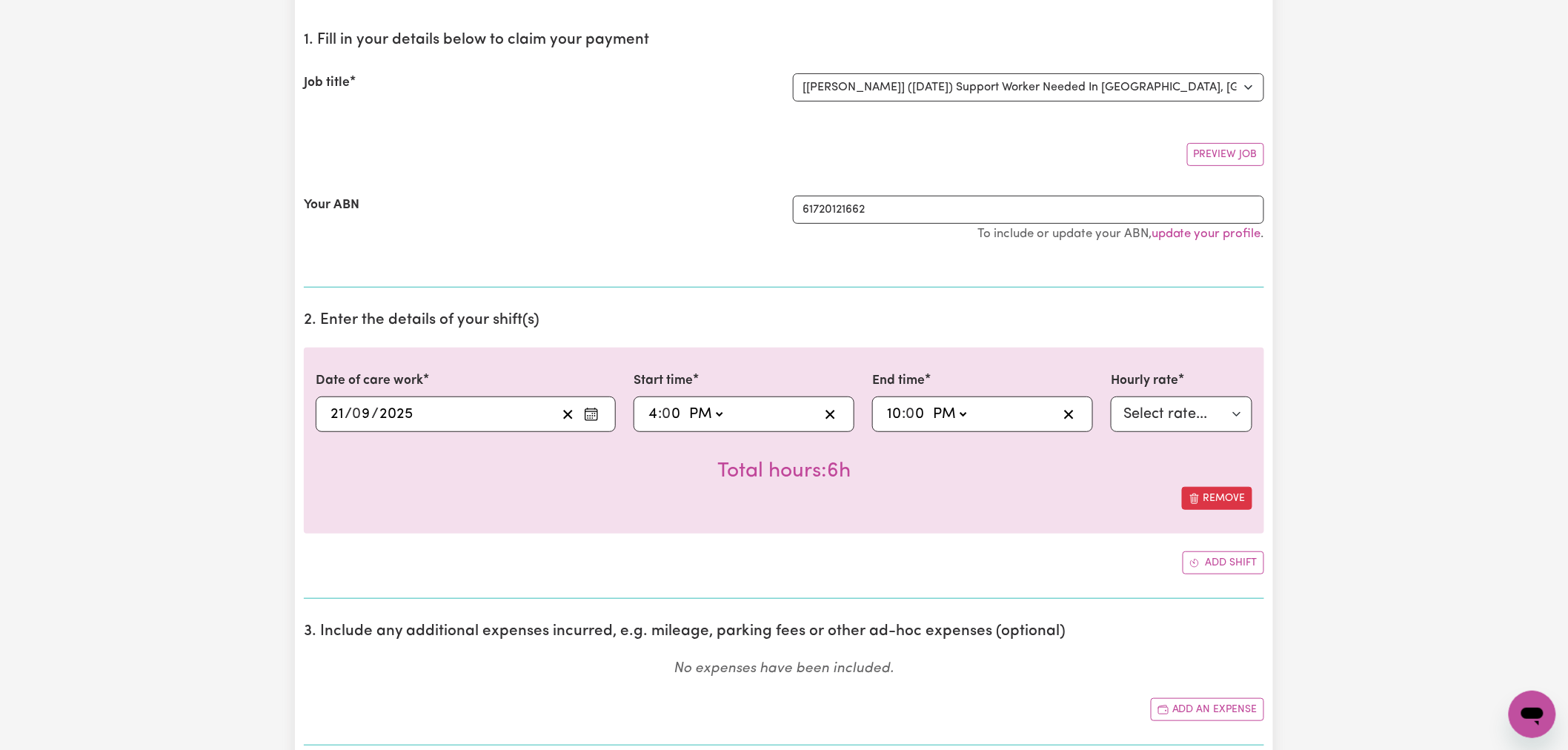
scroll to position [0, 0]
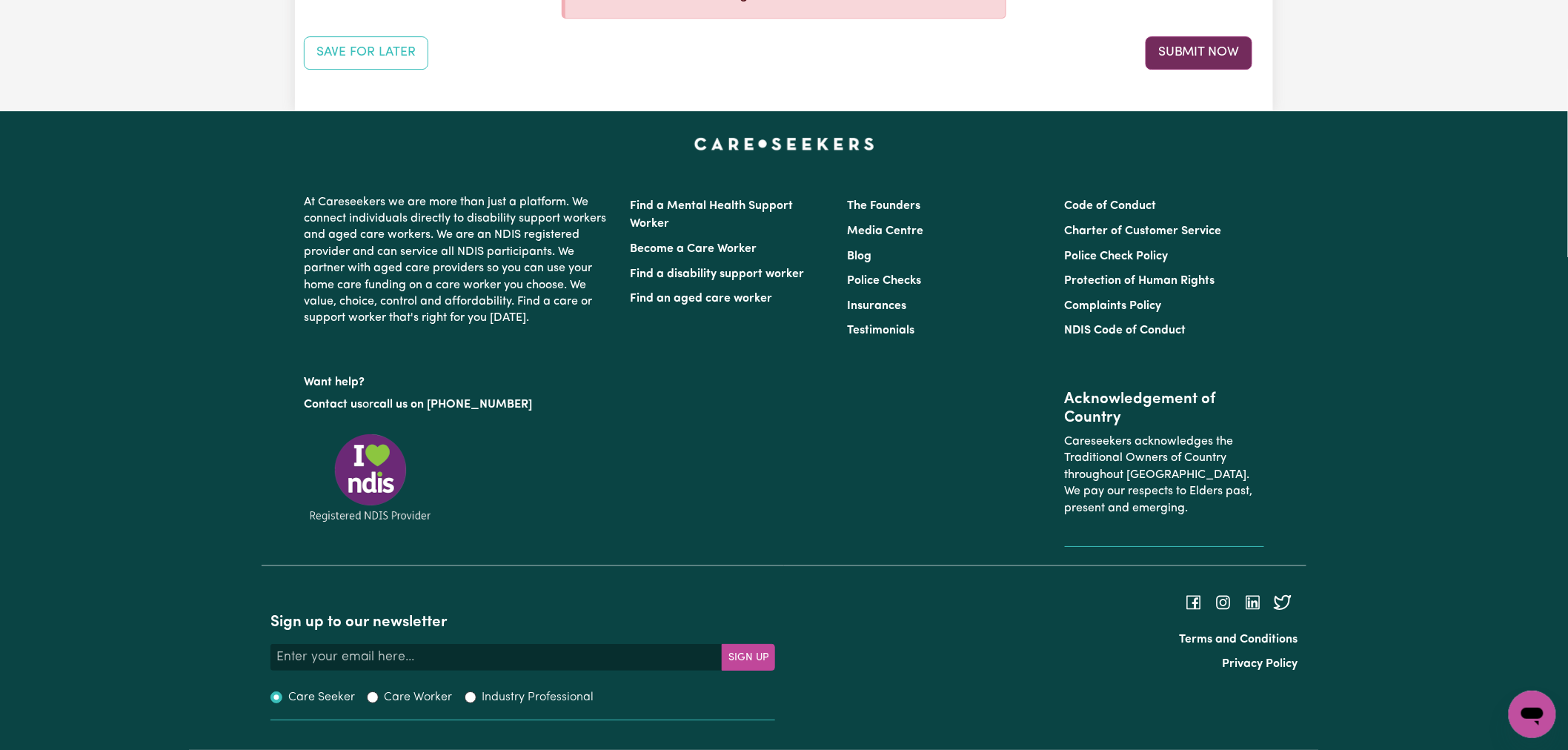
click at [1235, 46] on button "Submit Now" at bounding box center [1199, 52] width 107 height 33
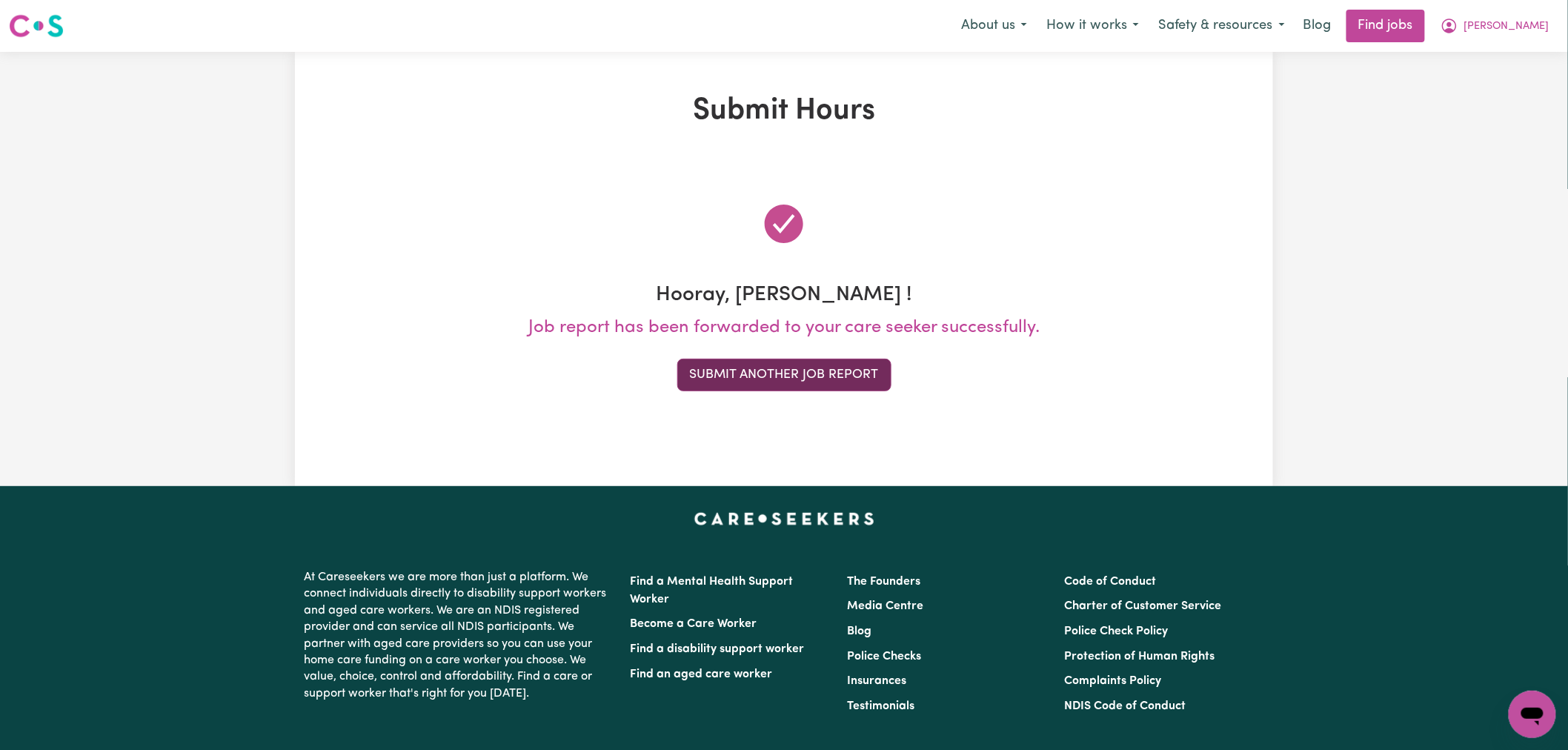
click at [863, 373] on button "Submit Another Job Report" at bounding box center [784, 375] width 215 height 33
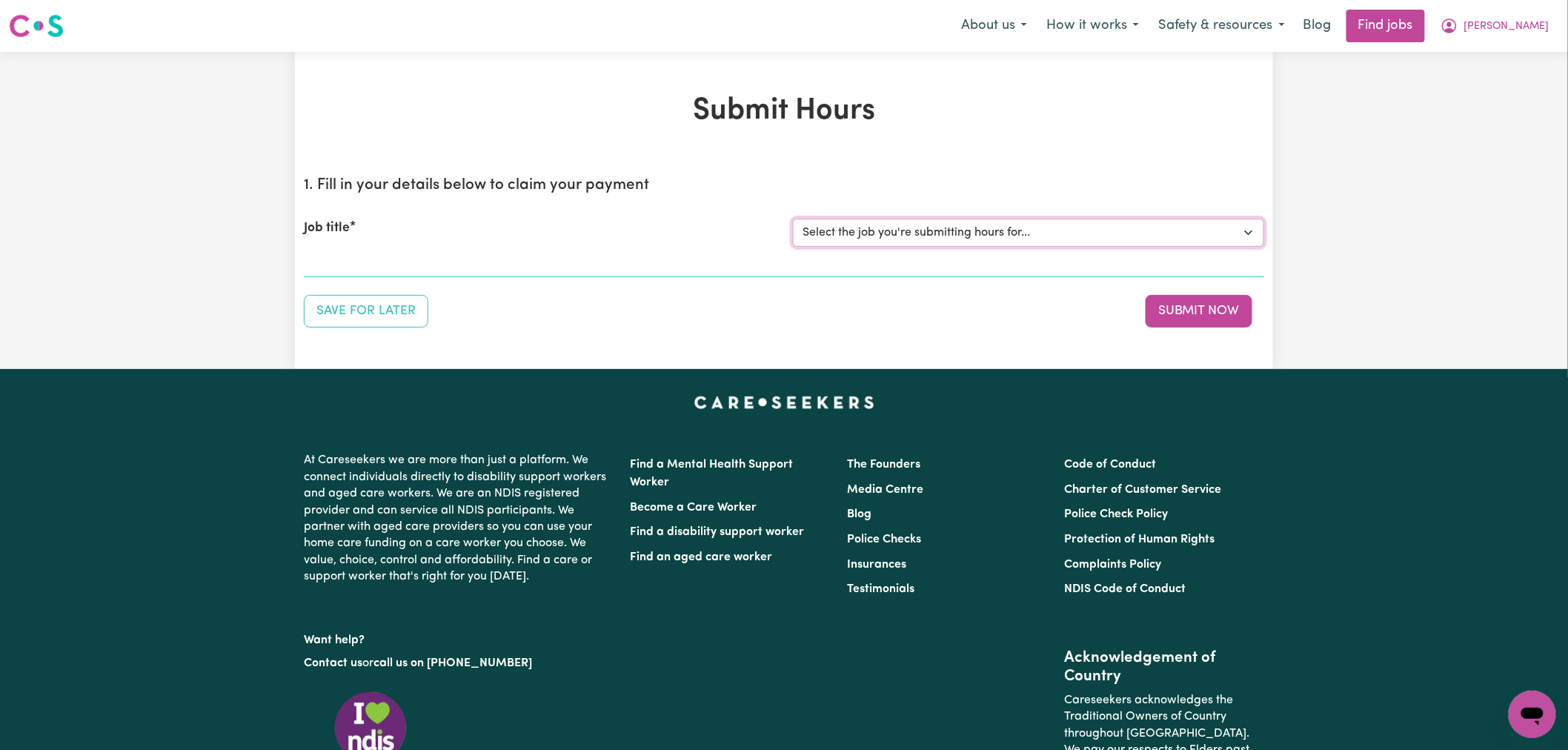
click at [1061, 243] on select "Select the job you're submitting hours for... [[PERSON_NAME]] (Overnight) Suppo…" at bounding box center [1029, 233] width 472 height 28
select select "15161"
click at [793, 219] on select "Select the job you're submitting hours for... [[PERSON_NAME]] (Overnight) Suppo…" at bounding box center [1029, 233] width 472 height 28
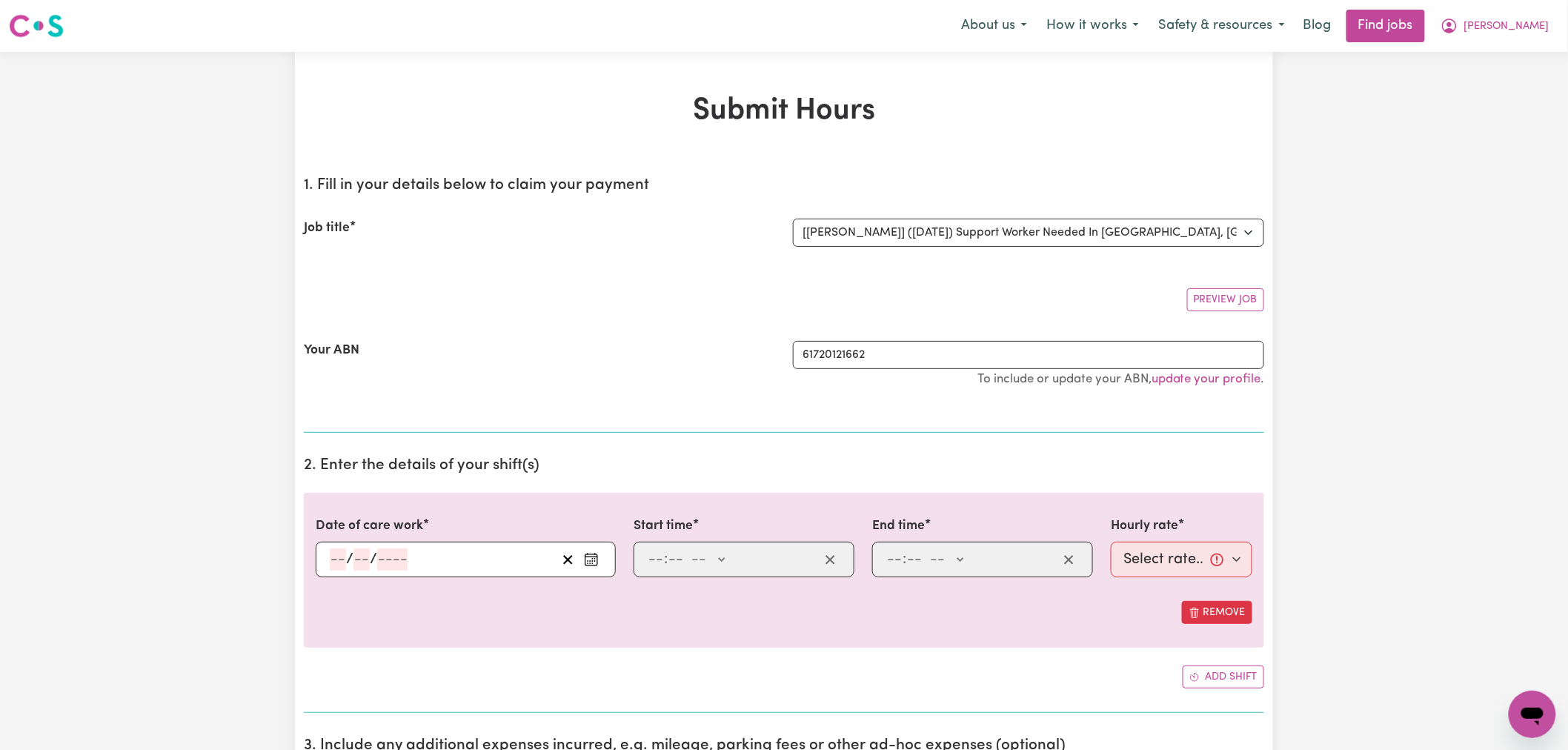
click at [594, 565] on rect "Enter the date of care work" at bounding box center [591, 560] width 12 height 11
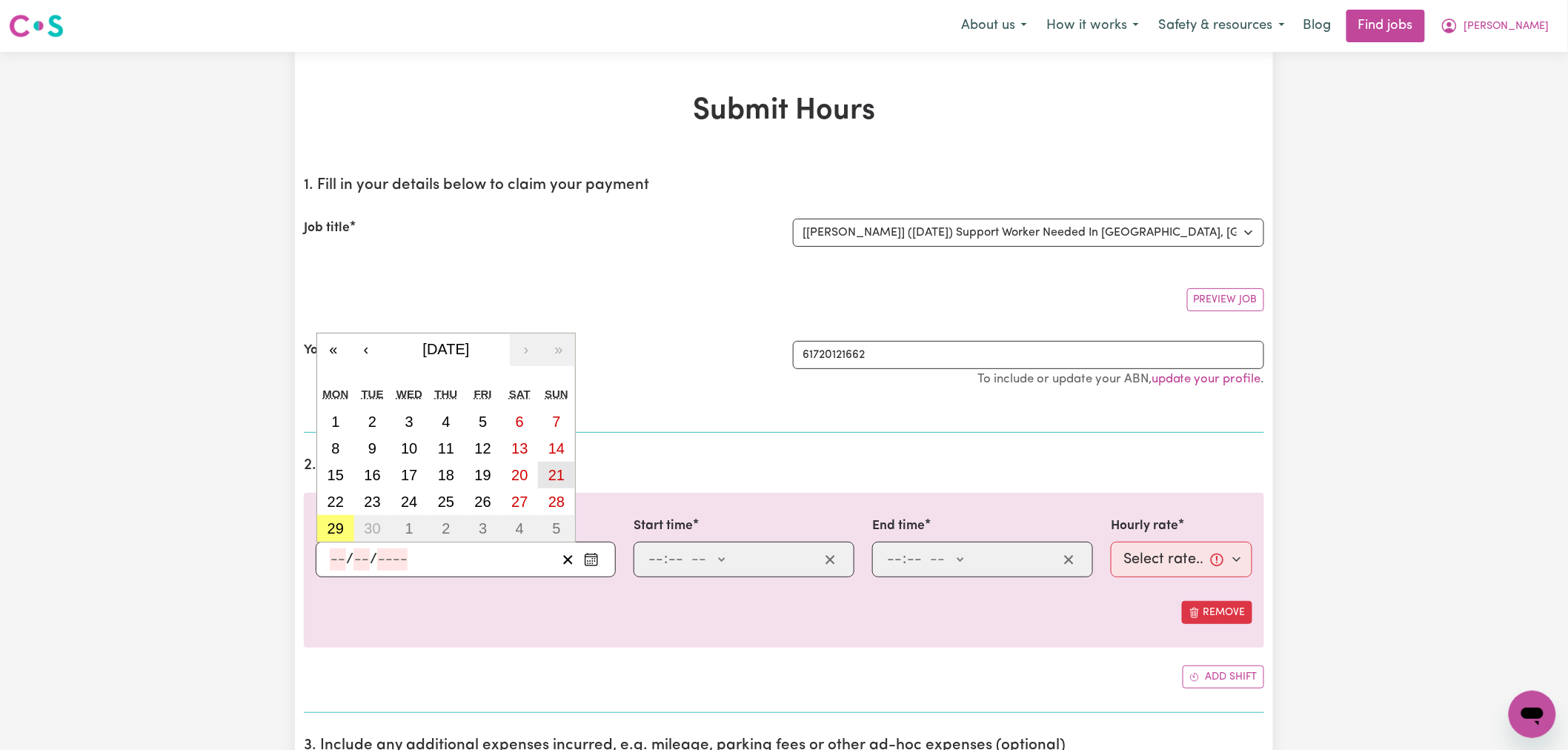
click at [558, 472] on abbr "21" at bounding box center [557, 475] width 17 height 17
type input "[DATE]"
type input "21"
type input "9"
type input "2025"
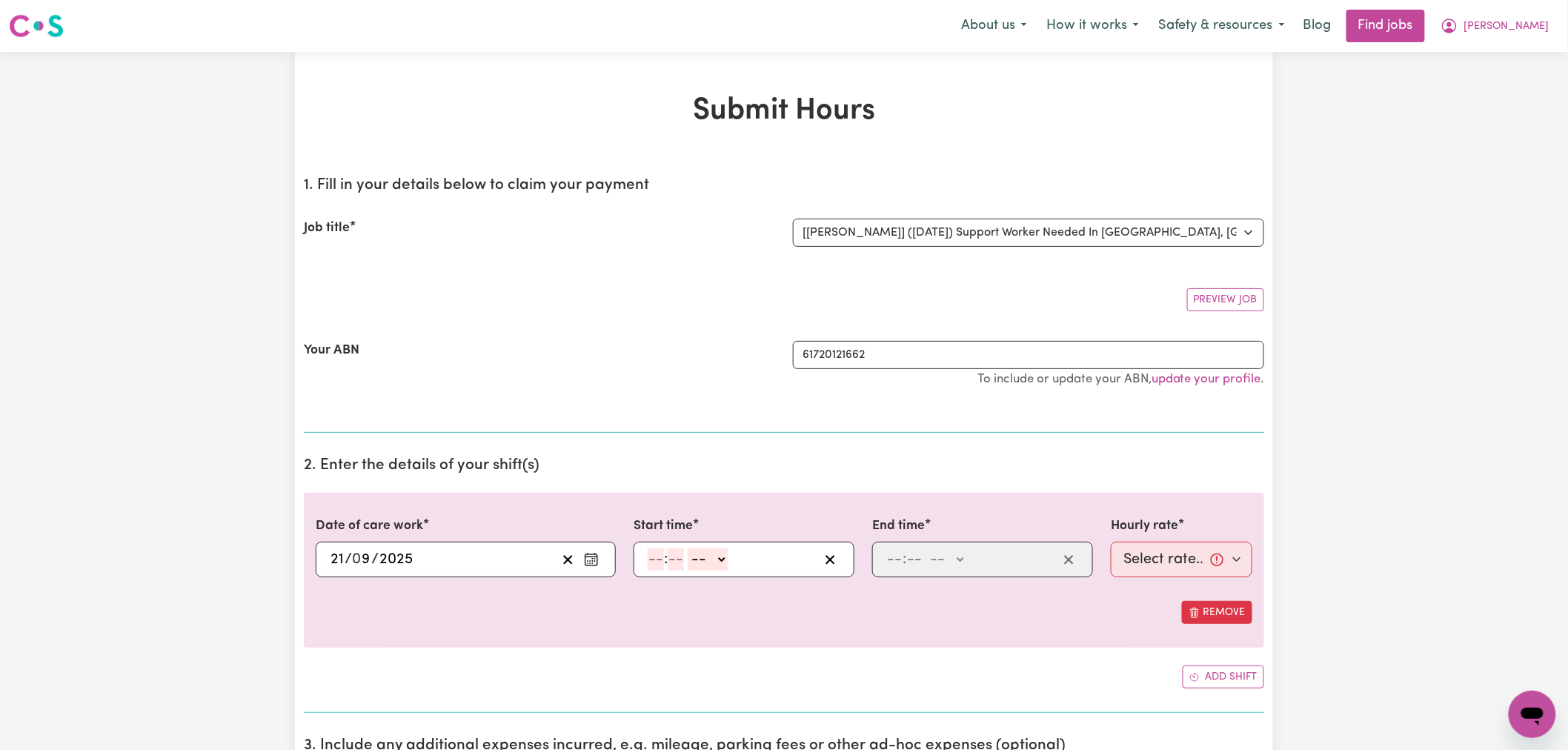
click at [660, 559] on input "number" at bounding box center [656, 560] width 17 height 23
type input "10"
type input "0"
click at [725, 565] on select "-- AM PM" at bounding box center [711, 560] width 40 height 23
select select "pm"
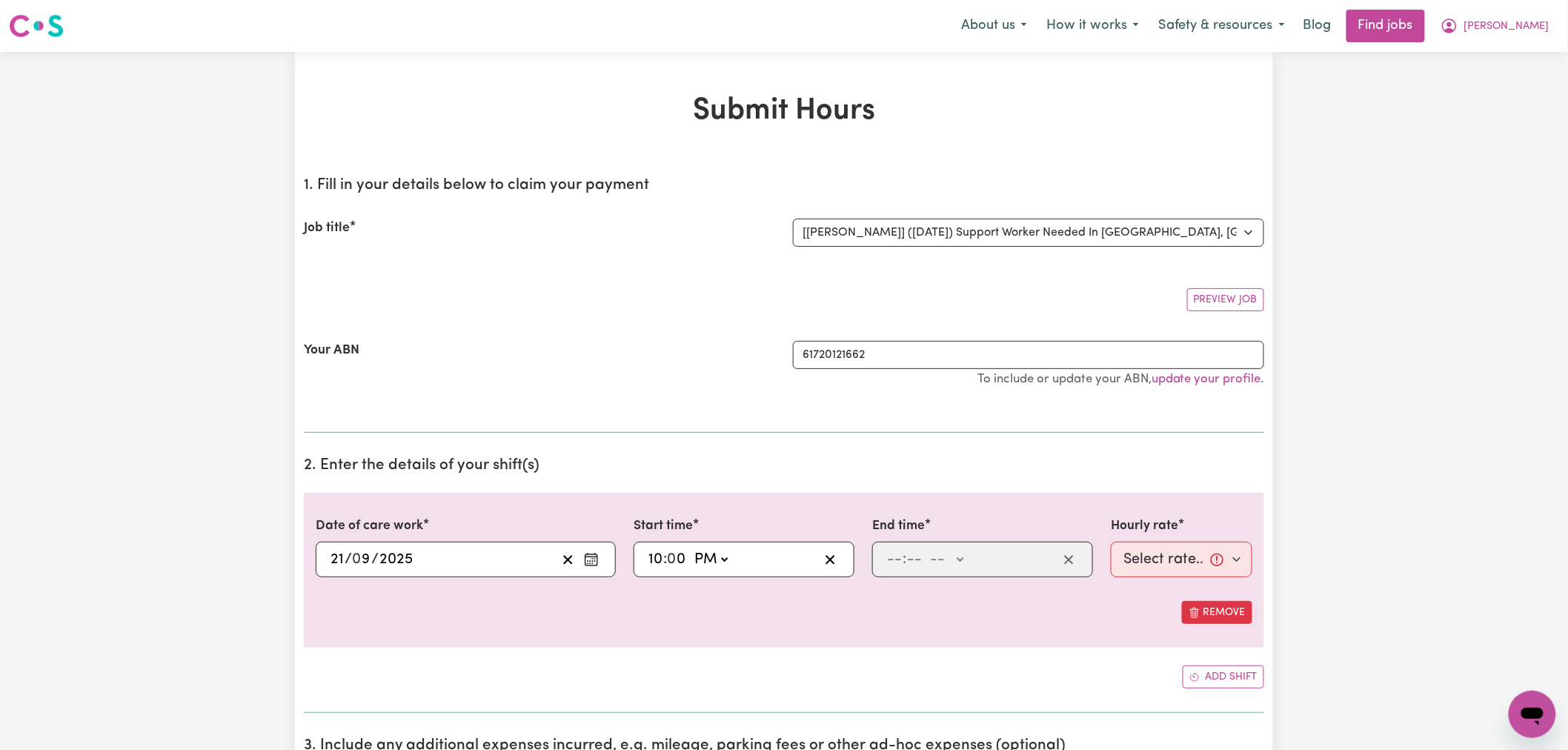
click at [691, 549] on select "-- AM PM" at bounding box center [711, 560] width 40 height 23
type input "22:00"
click at [894, 564] on input "number" at bounding box center [895, 560] width 17 height 23
type input "6"
type input "0"
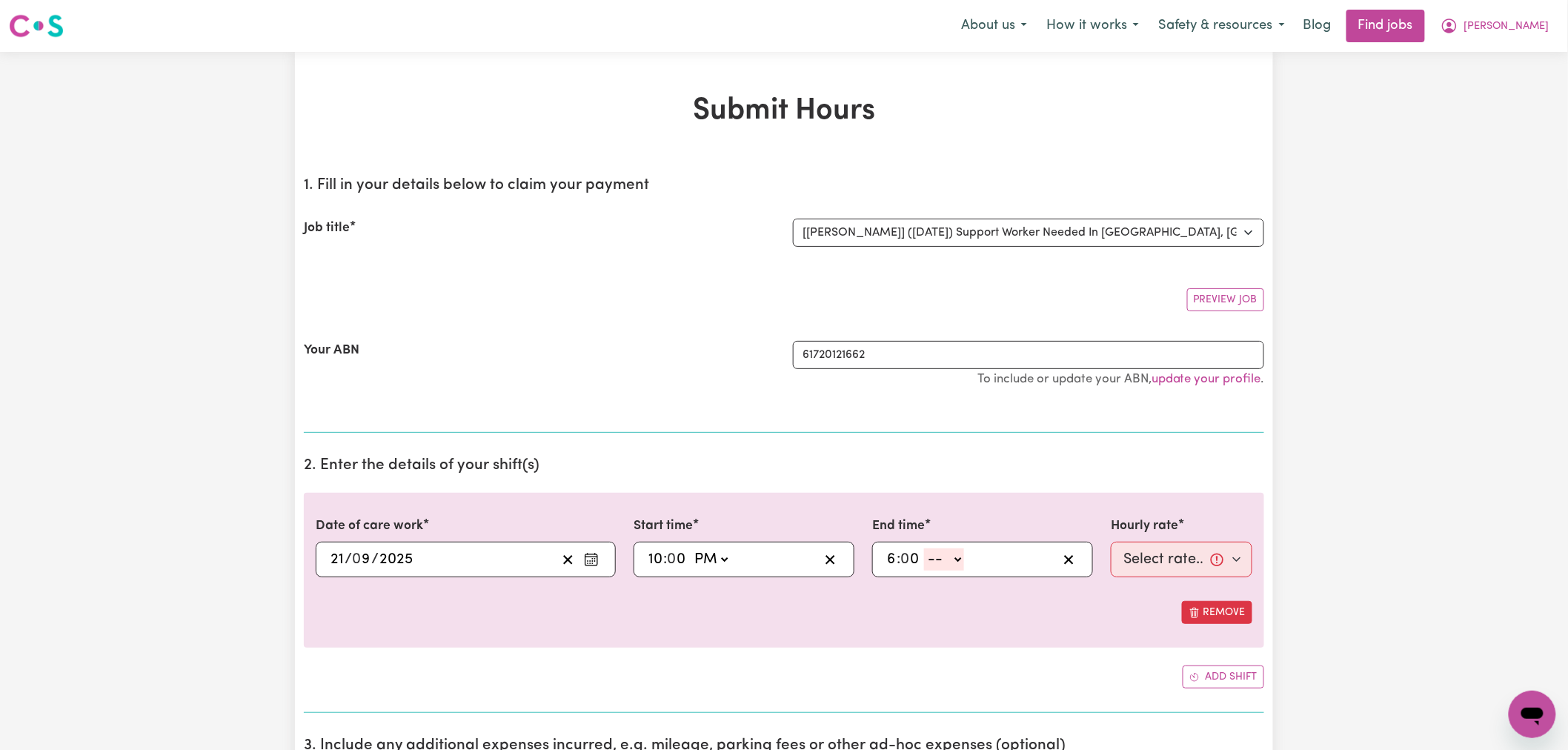
click at [945, 566] on select "-- AM PM" at bounding box center [944, 560] width 40 height 23
select select "am"
click at [925, 549] on select "-- AM PM" at bounding box center [944, 560] width 40 height 23
type input "06:00"
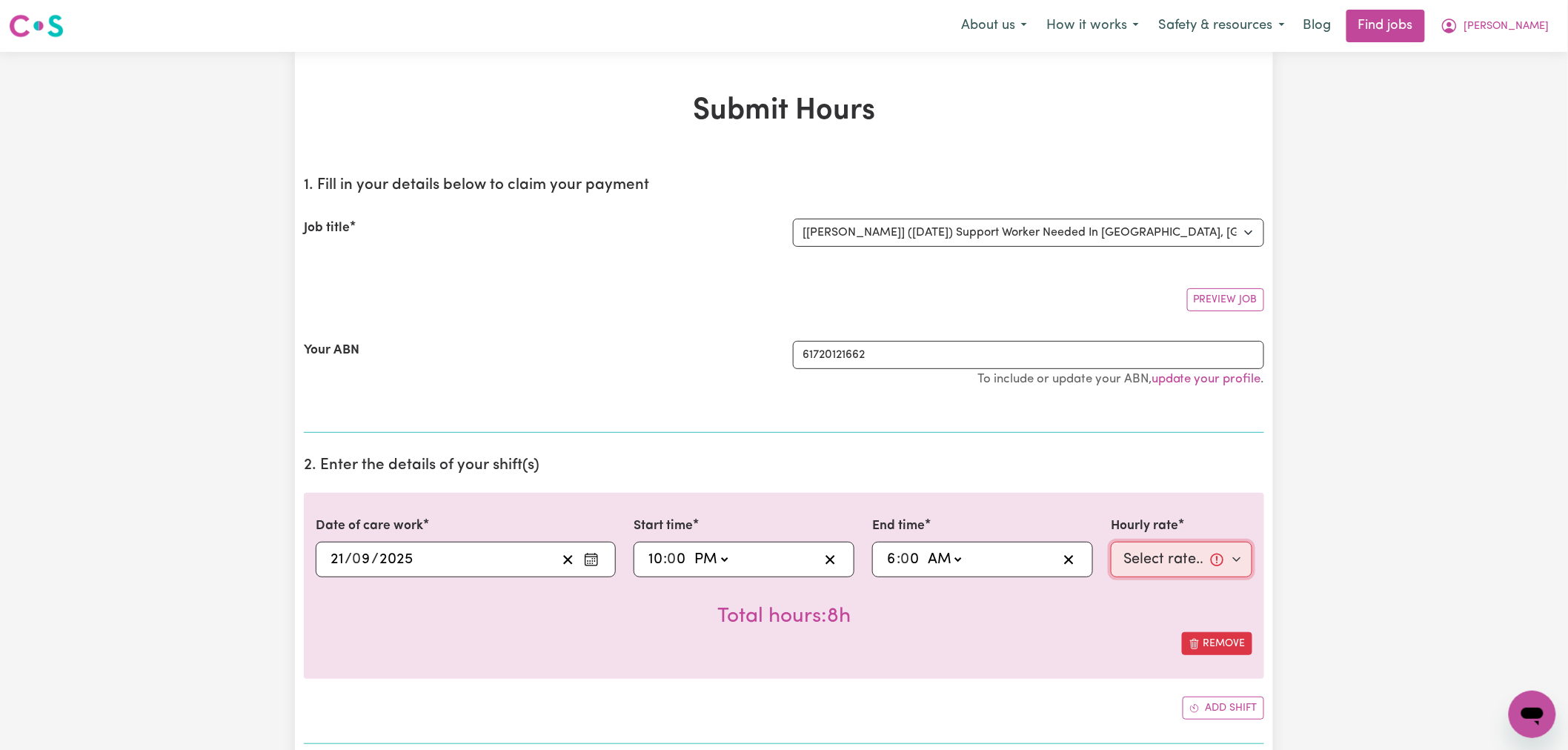
click at [1165, 568] on select "Select rate... $119.89 ([DATE])" at bounding box center [1182, 560] width 142 height 36
click at [1090, 231] on select "Select the job you're submitting hours for... [[PERSON_NAME]] (Overnight) Suppo…" at bounding box center [1029, 233] width 472 height 28
select select "15163"
click at [793, 219] on select "Select the job you're submitting hours for... [[PERSON_NAME]] (Overnight) Suppo…" at bounding box center [1029, 233] width 472 height 28
click at [1166, 560] on select "Select rate... $32.25 (Overnight)" at bounding box center [1182, 560] width 142 height 36
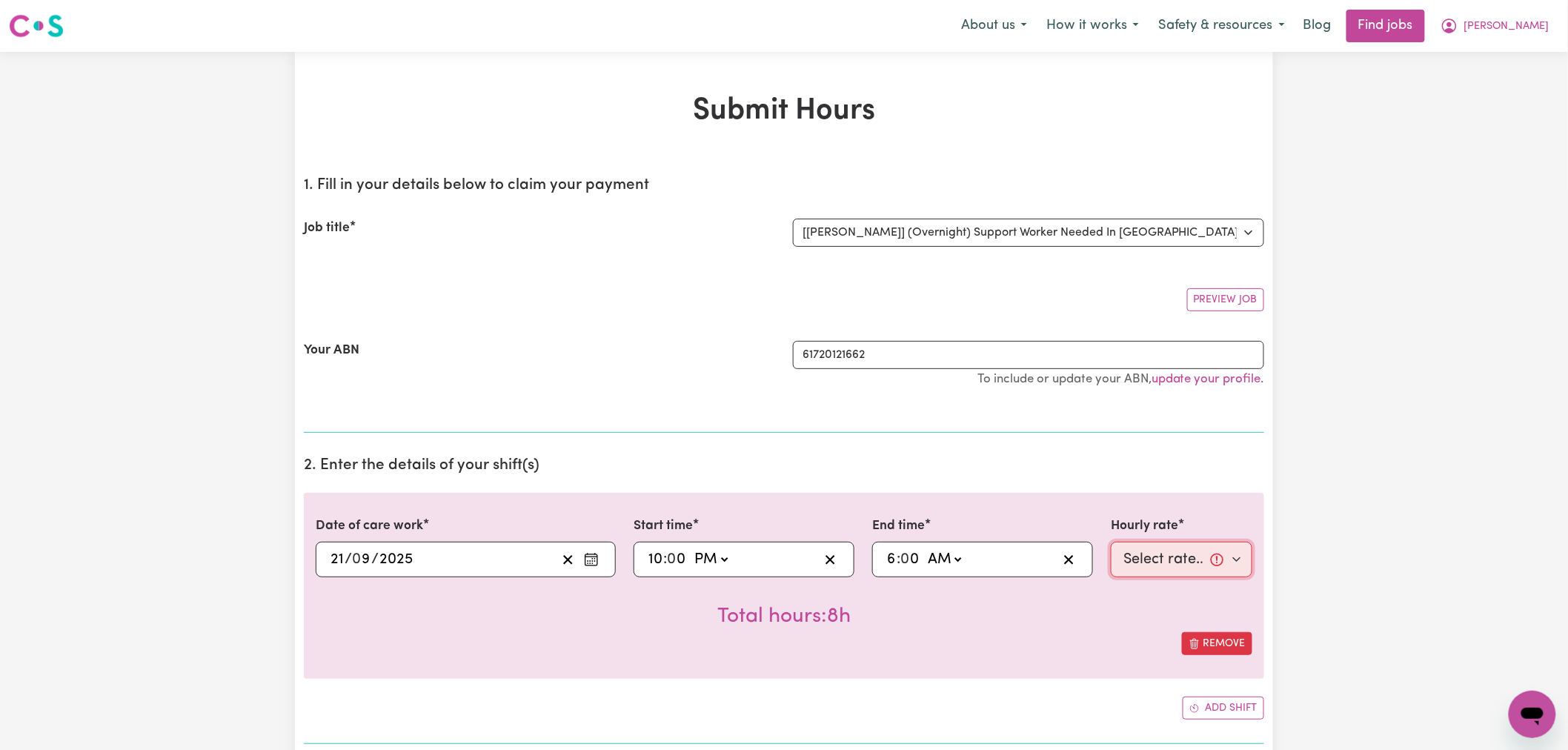
select select "32.25-Overnight"
click at [1111, 542] on select "Select rate... $32.25 (Overnight)" at bounding box center [1182, 560] width 142 height 36
click at [1058, 621] on div "Total hours: 8h" at bounding box center [784, 606] width 937 height 55
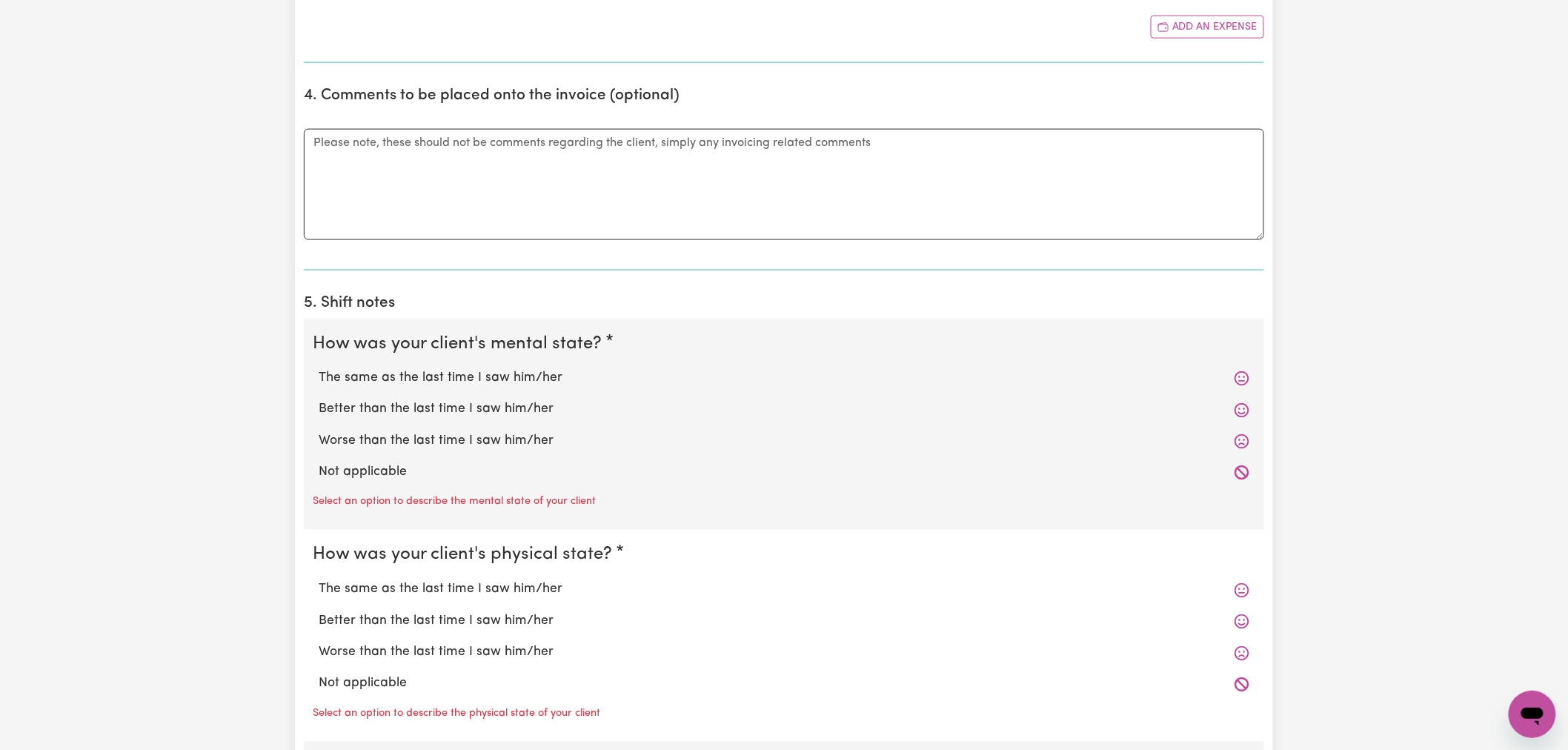
scroll to position [906, 0]
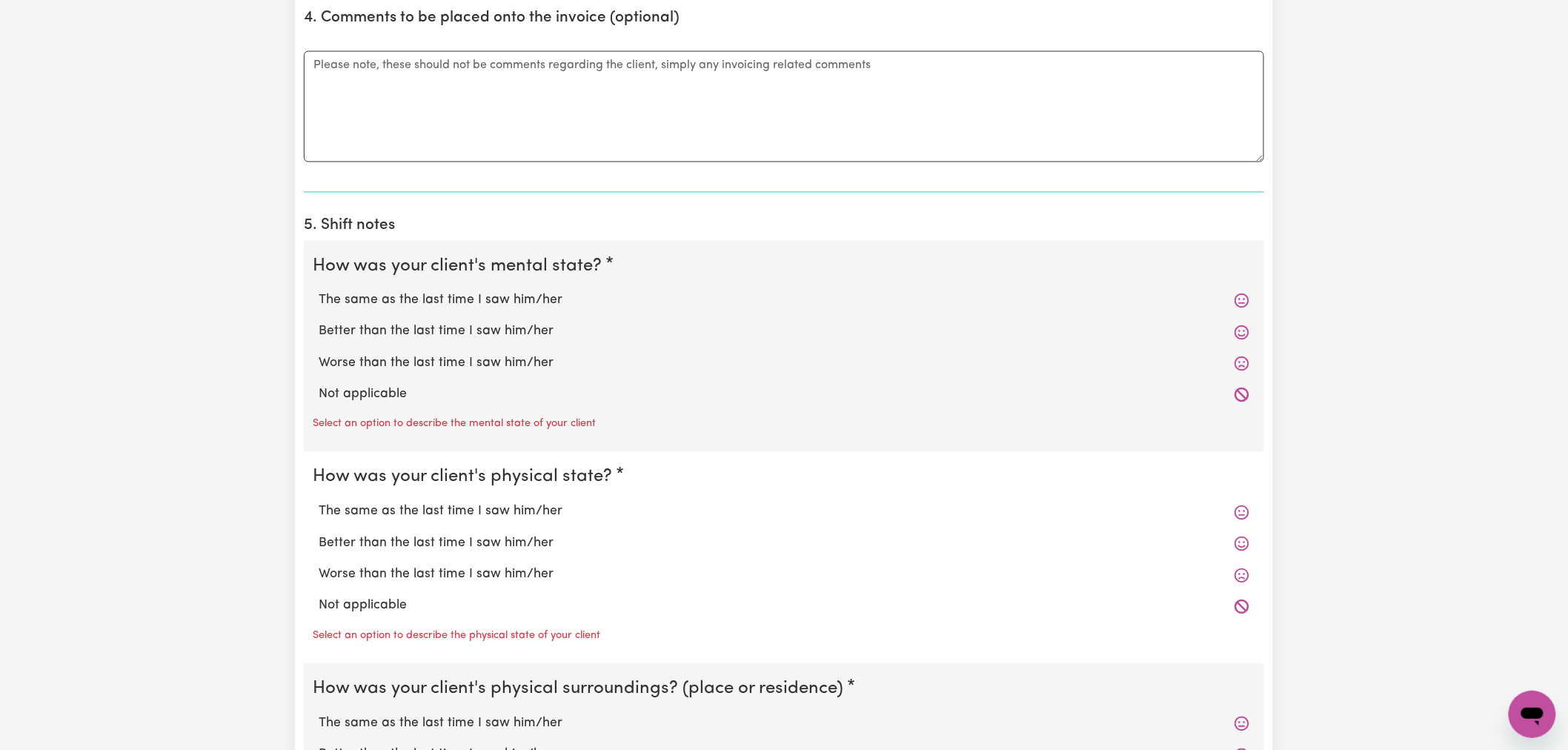
click at [452, 403] on label "Not applicable" at bounding box center [784, 395] width 931 height 19
click at [319, 386] on input "Not applicable" at bounding box center [318, 385] width 1 height 1
radio input "true"
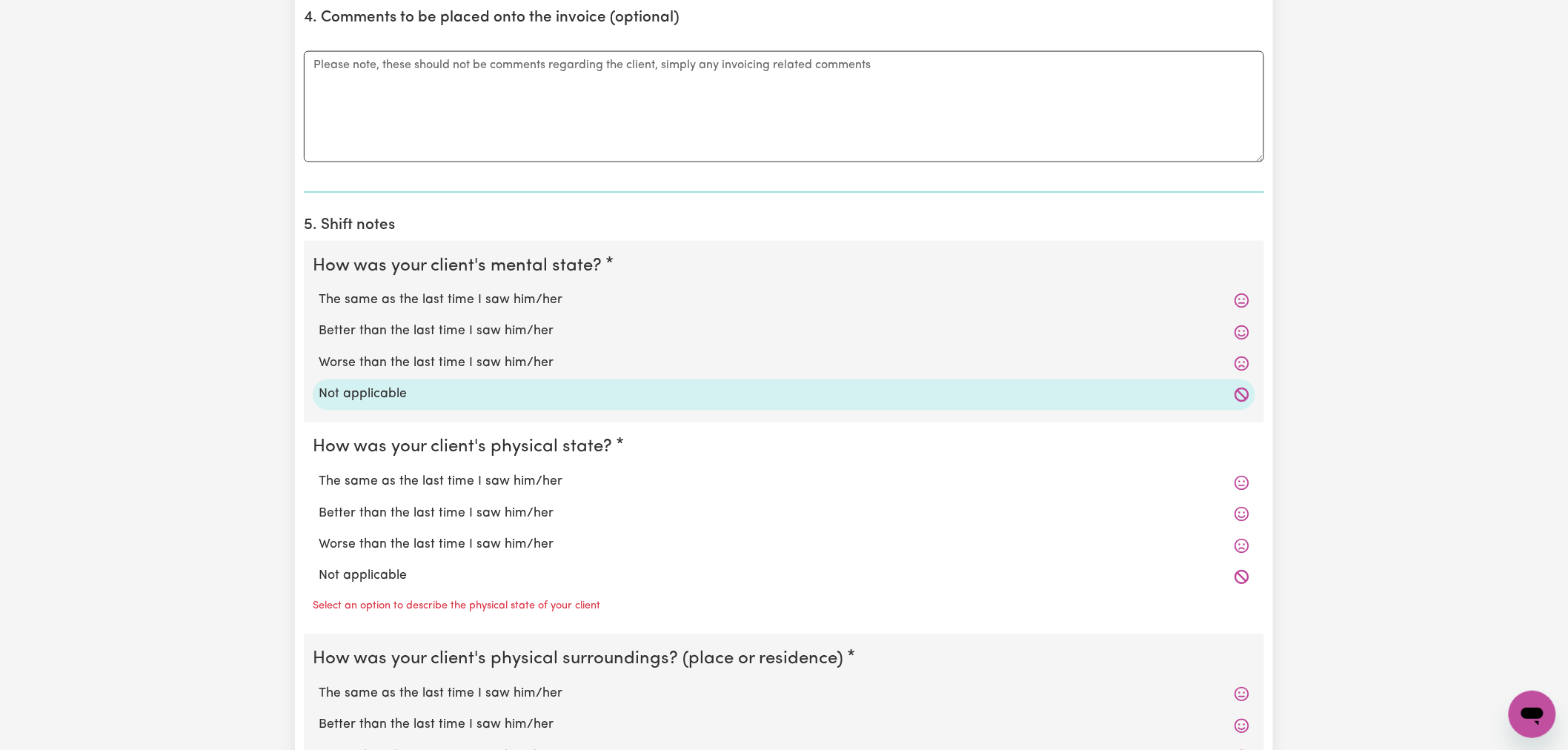
click at [433, 579] on label "Not applicable" at bounding box center [784, 576] width 931 height 19
click at [319, 567] on input "Not applicable" at bounding box center [318, 566] width 1 height 1
radio input "true"
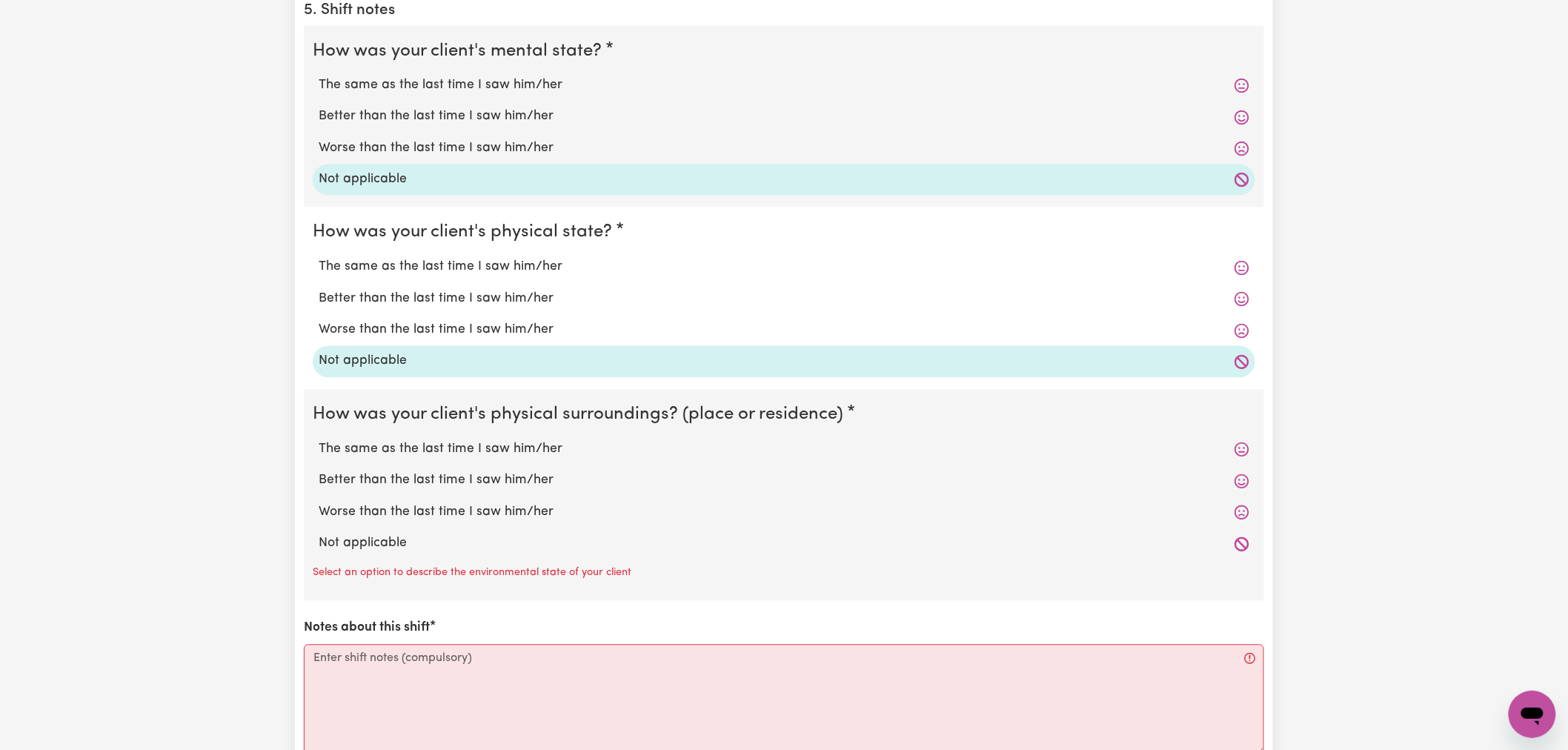
scroll to position [1235, 0]
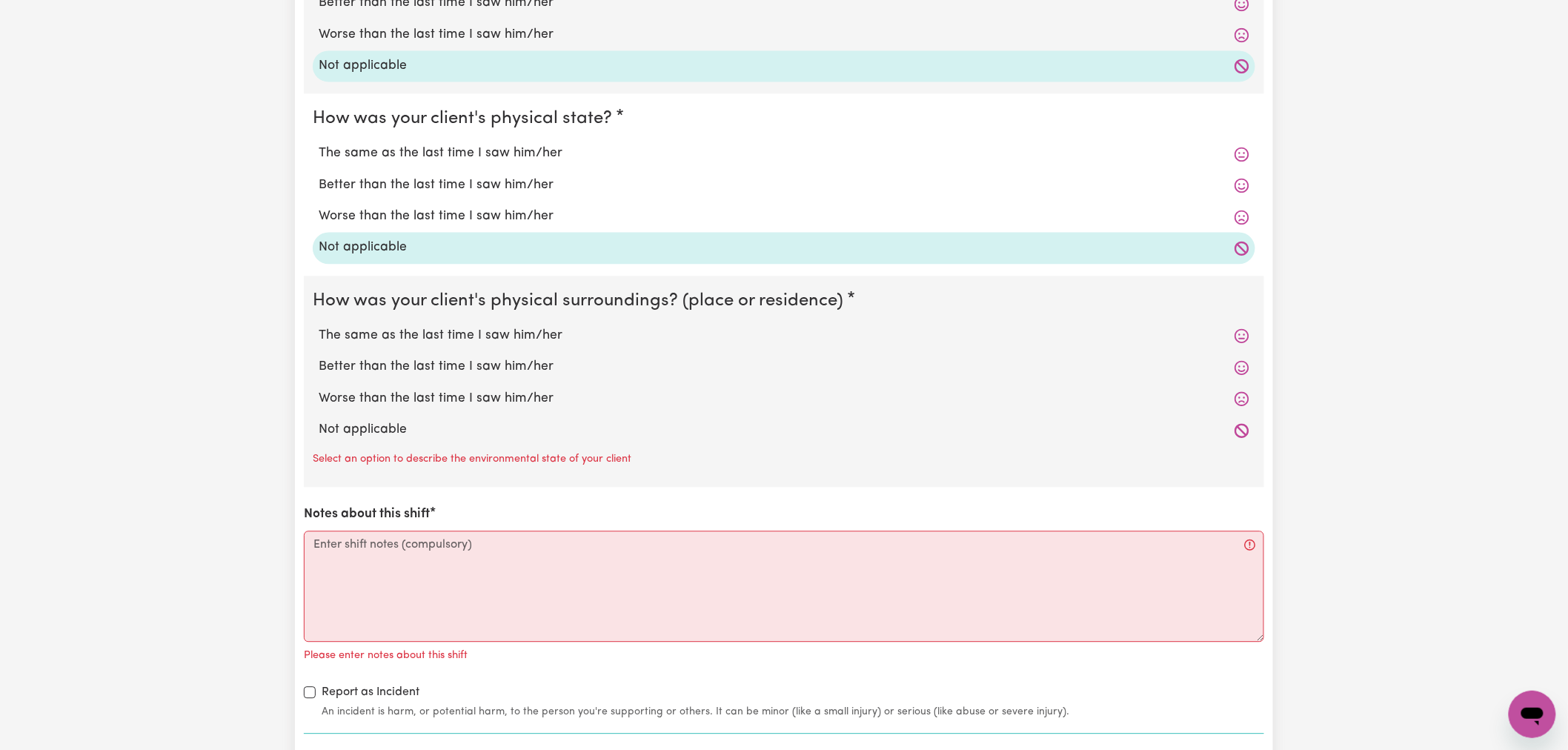
click at [426, 431] on label "Not applicable" at bounding box center [784, 429] width 931 height 19
click at [319, 420] on input "Not applicable" at bounding box center [318, 419] width 1 height 1
radio input "true"
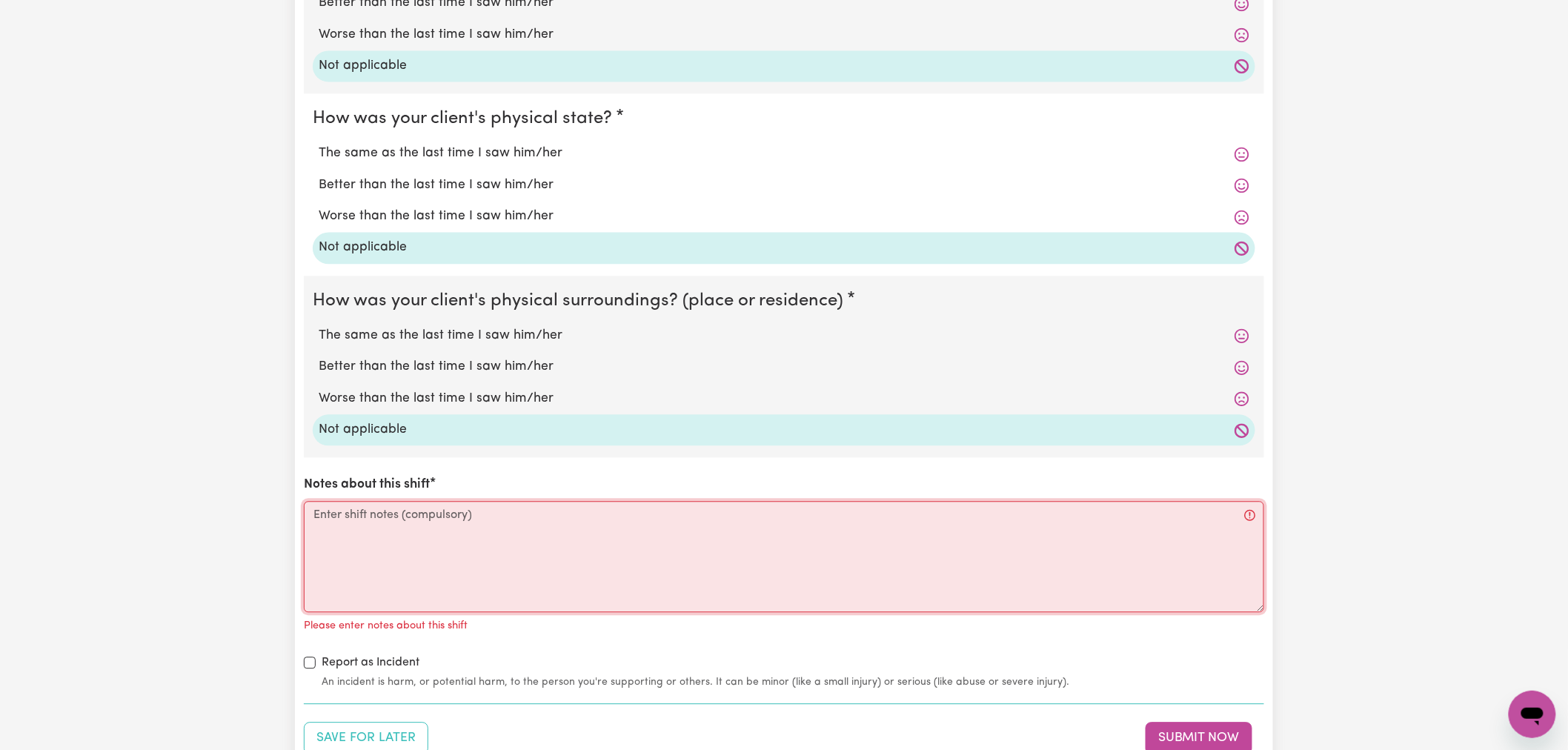
click at [426, 558] on textarea "Notes about this shift" at bounding box center [784, 556] width 960 height 111
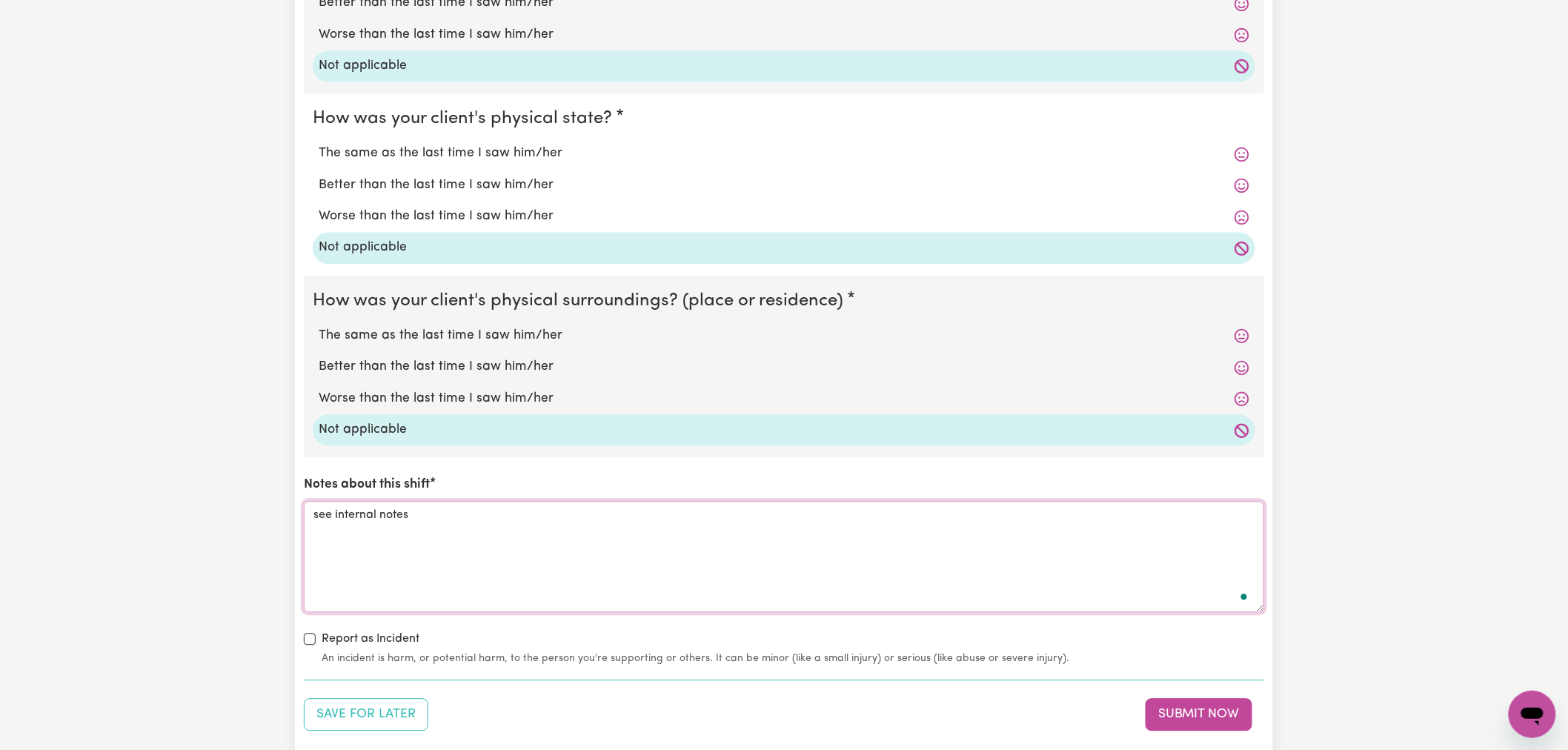
click at [382, 516] on textarea "see internal notes" at bounding box center [784, 556] width 960 height 111
type textarea "see internal notes"
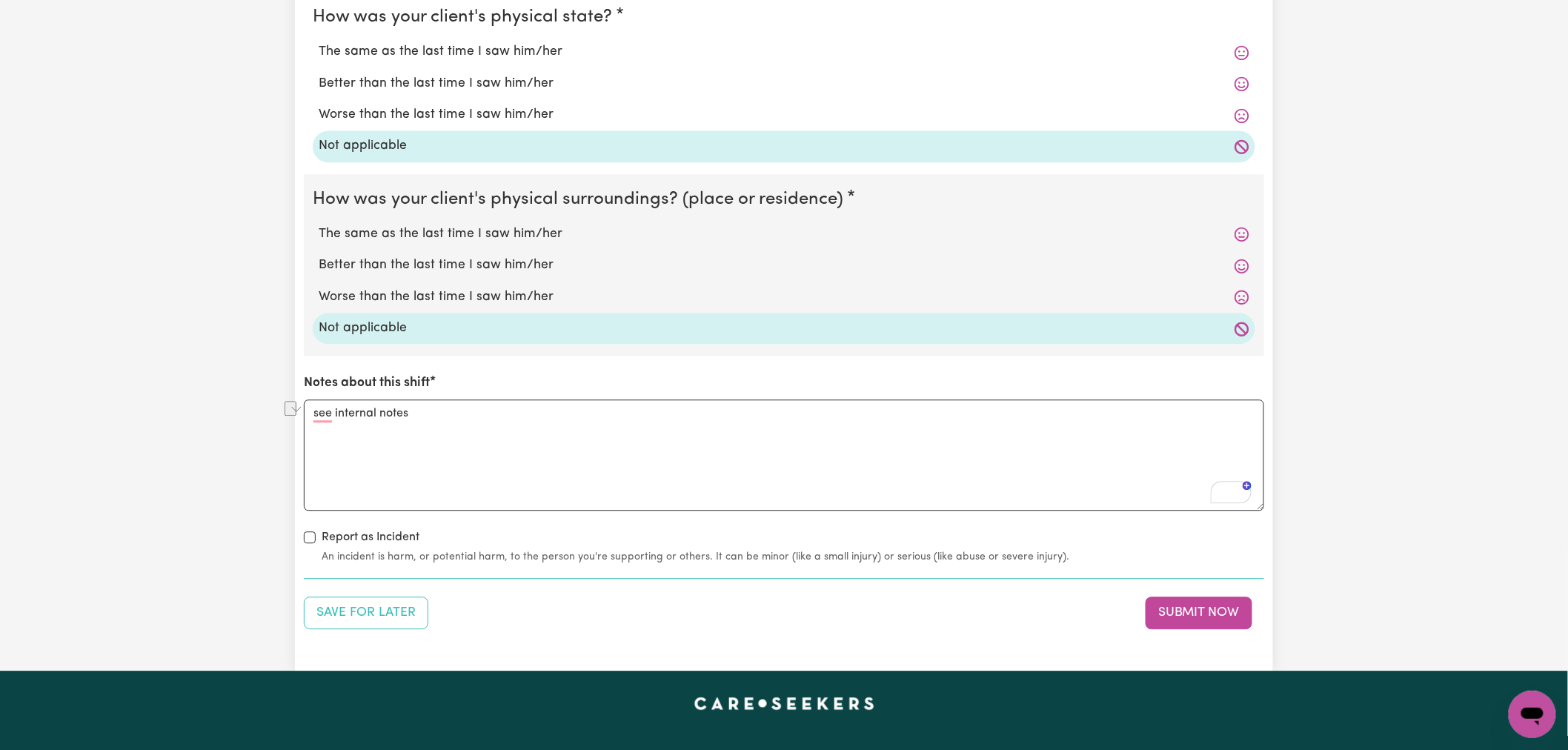
scroll to position [1482, 0]
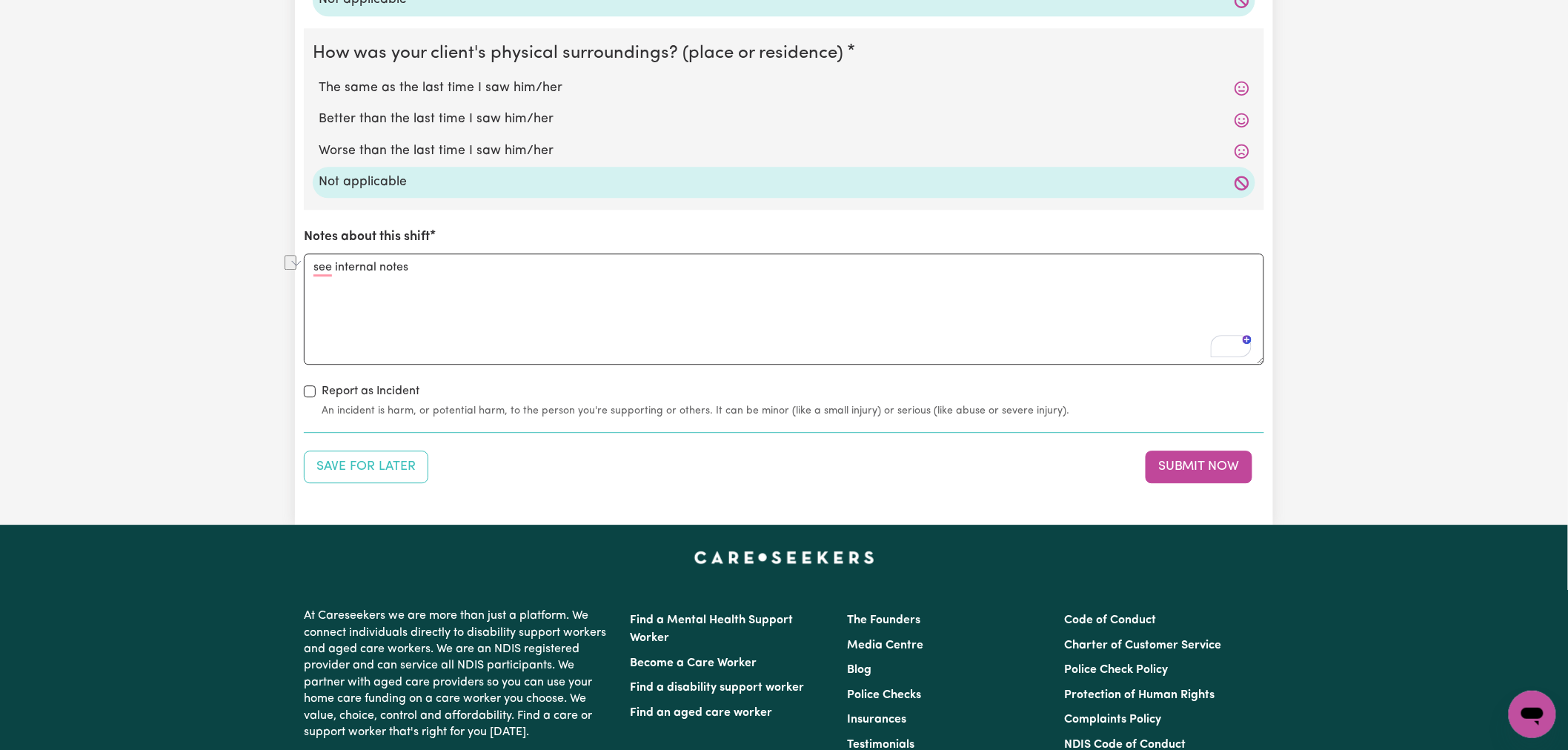
drag, startPoint x: 750, startPoint y: 523, endPoint x: 746, endPoint y: 513, distance: 10.8
click at [1190, 467] on button "Submit Now" at bounding box center [1199, 467] width 107 height 33
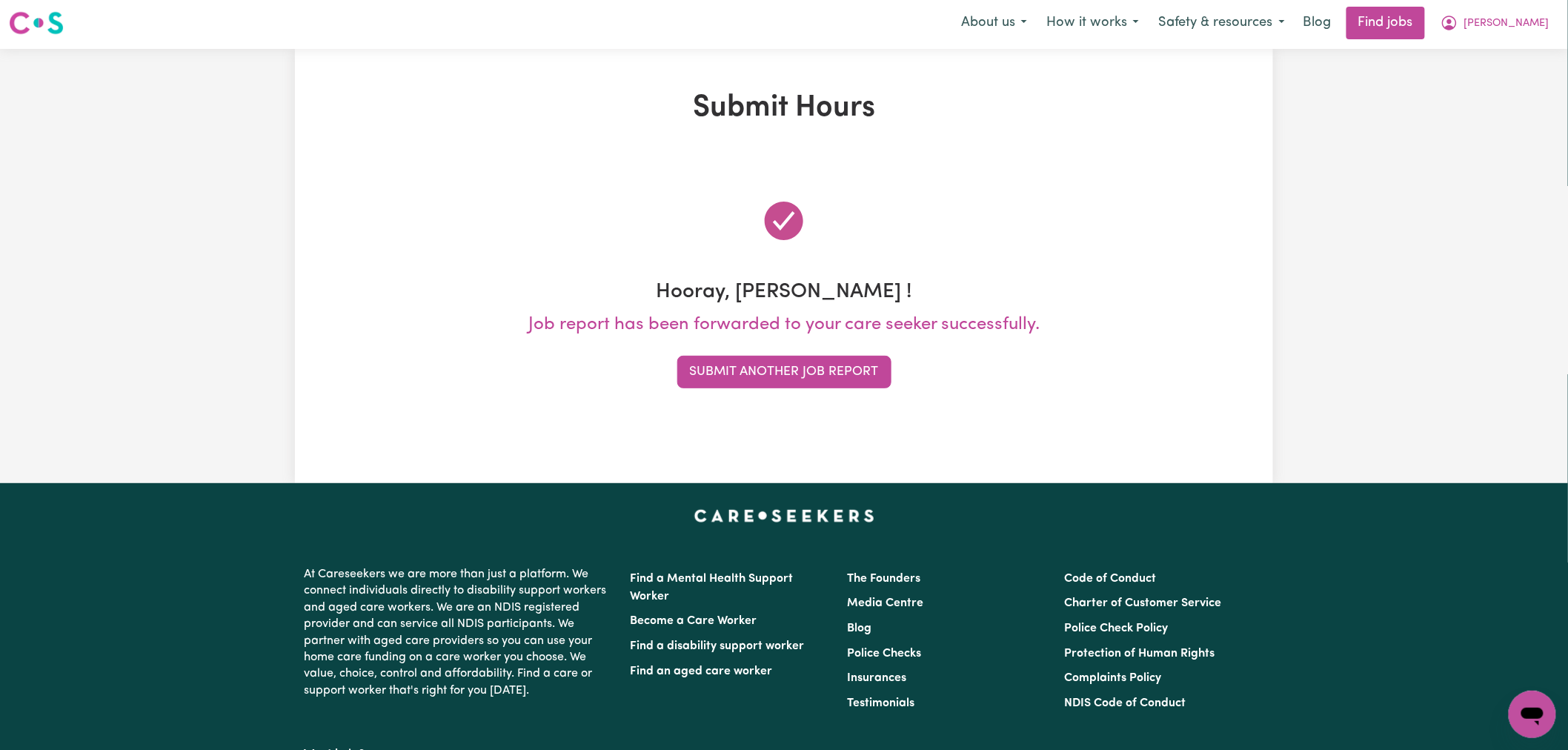
scroll to position [0, 0]
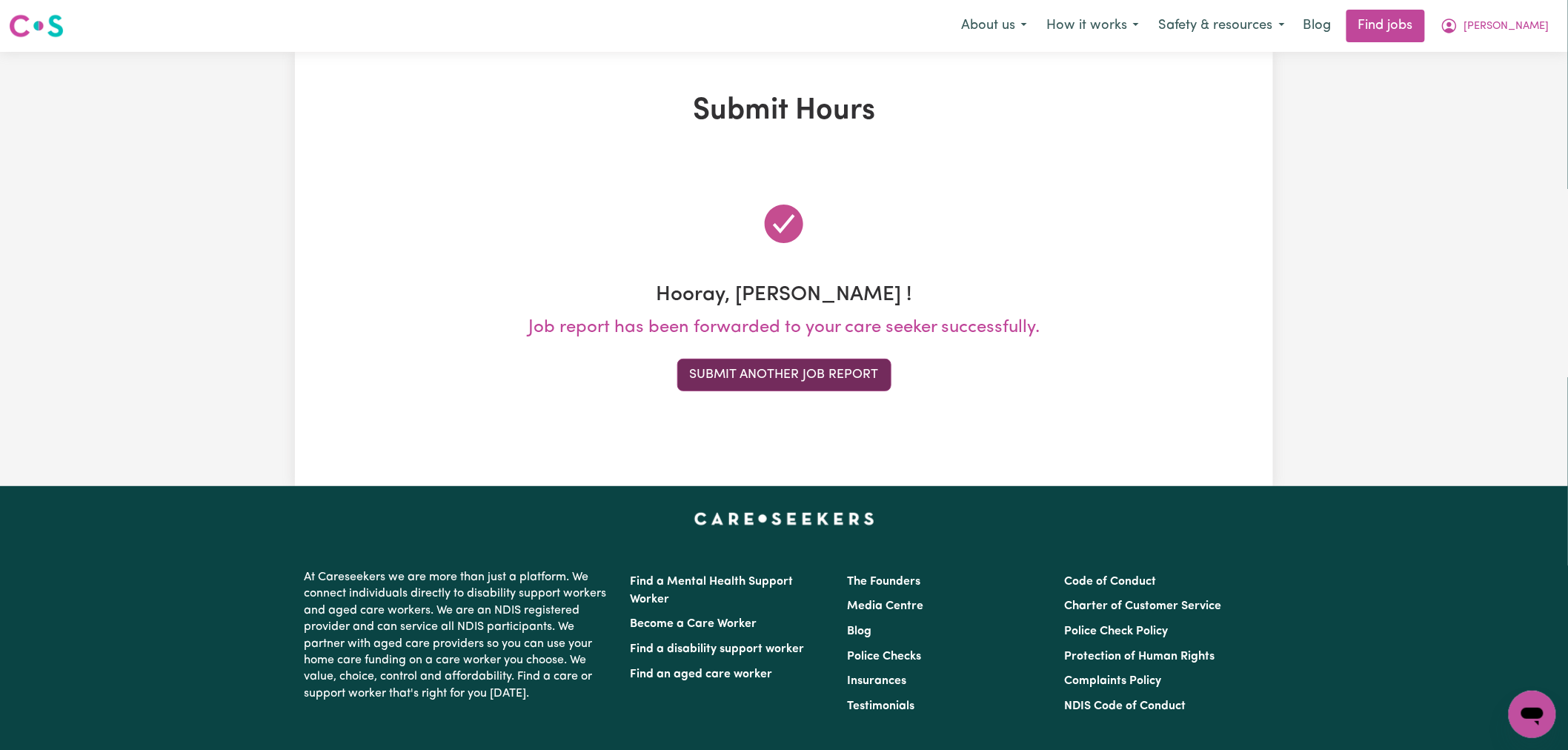
click at [851, 384] on button "Submit Another Job Report" at bounding box center [784, 375] width 215 height 33
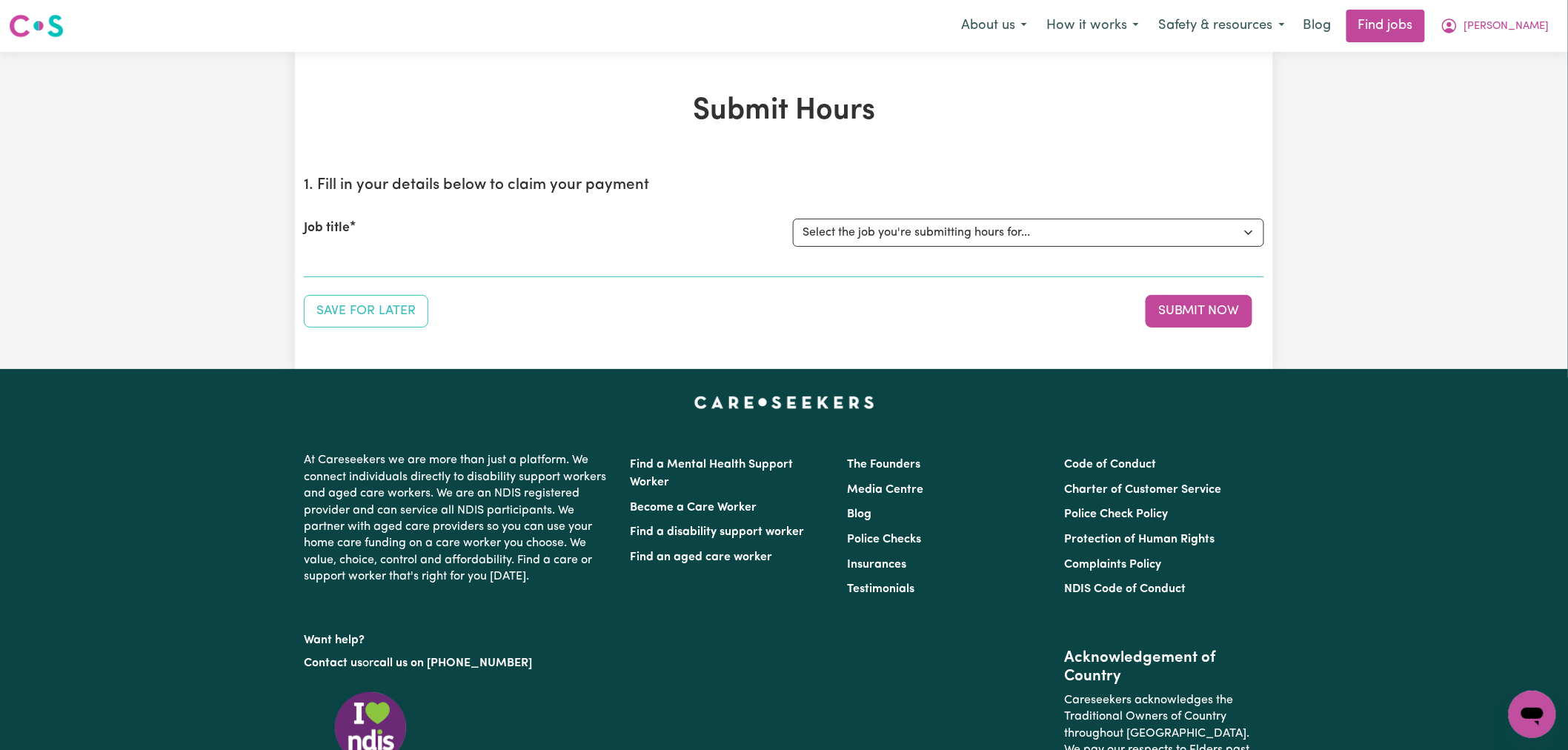
click at [934, 251] on div "Job title Select the job you're submitting hours for... [[PERSON_NAME]] (Overni…" at bounding box center [784, 233] width 960 height 63
click at [934, 249] on div "Job title Select the job you're submitting hours for... [[PERSON_NAME]] (Overni…" at bounding box center [784, 233] width 960 height 63
click at [956, 236] on select "Select the job you're submitting hours for... [[PERSON_NAME]] (Overnight) Suppo…" at bounding box center [1029, 233] width 472 height 28
select select "13729"
click at [793, 219] on select "Select the job you're submitting hours for... [[PERSON_NAME]] (Overnight) Suppo…" at bounding box center [1029, 233] width 472 height 28
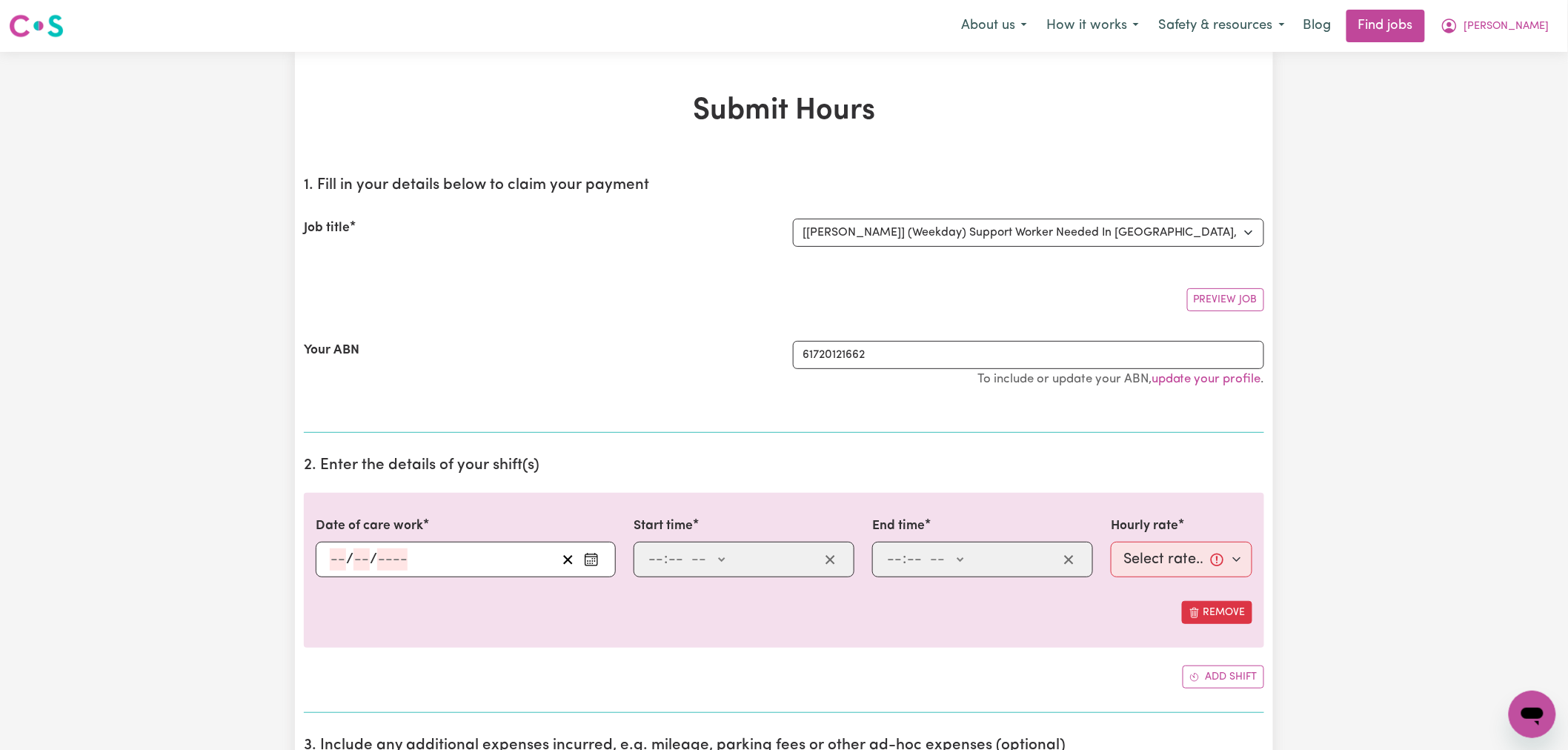
click at [599, 564] on button "Enter the date of care work" at bounding box center [591, 560] width 23 height 23
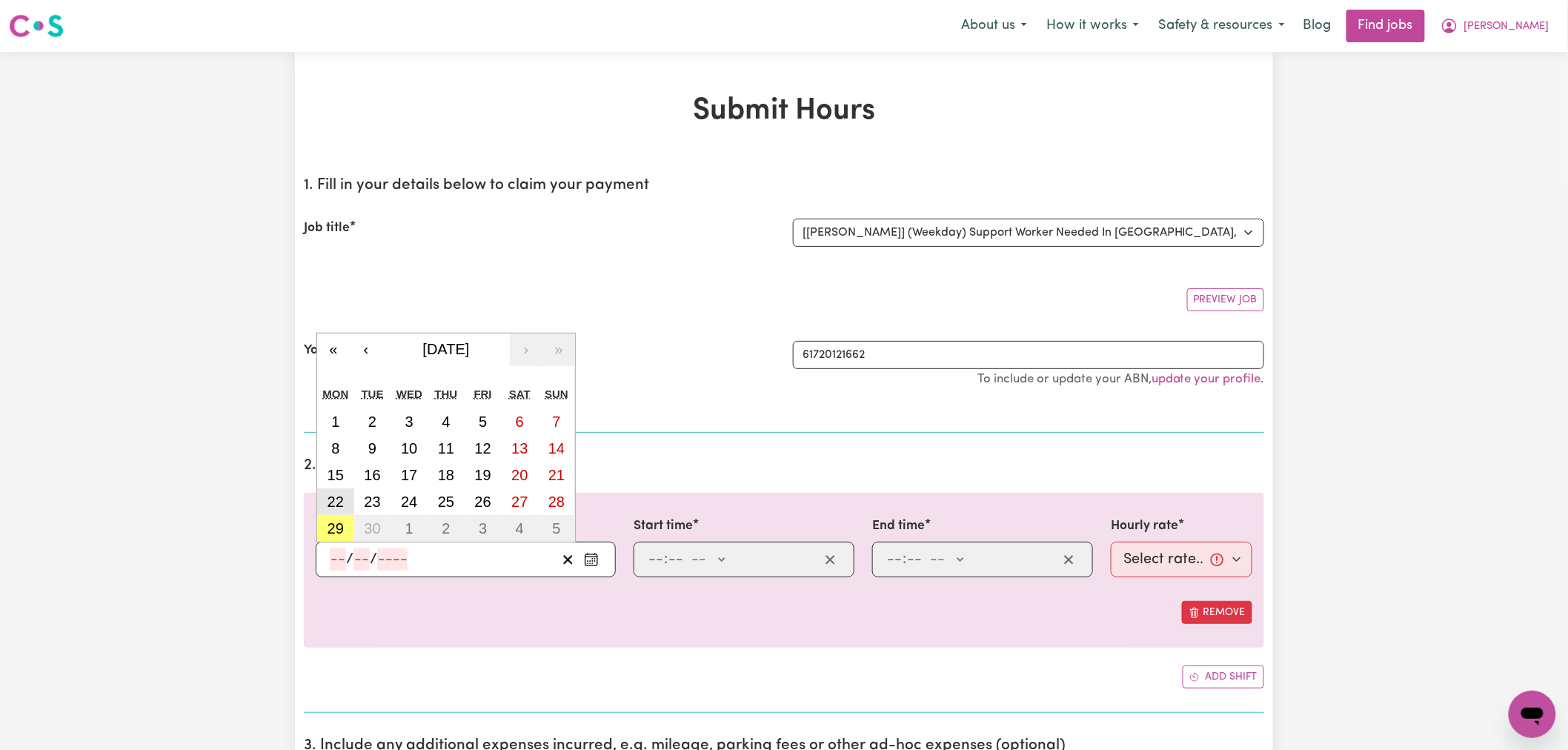
click at [352, 503] on button "22" at bounding box center [336, 502] width 37 height 27
type input "[DATE]"
type input "22"
type input "9"
type input "2025"
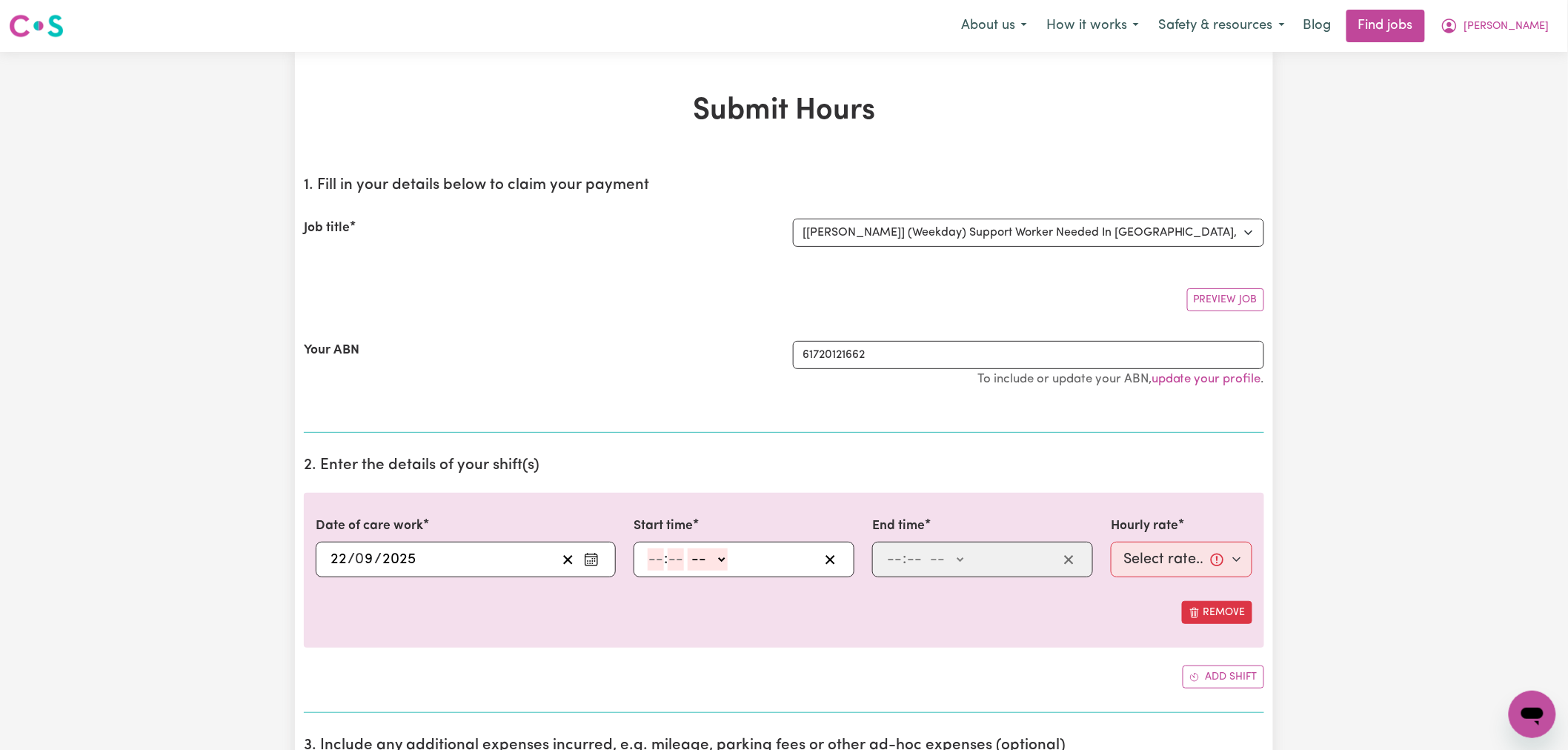
click at [657, 565] on input "number" at bounding box center [656, 560] width 17 height 23
type input "6"
type input "0"
click at [723, 561] on select "-- AM PM" at bounding box center [706, 560] width 40 height 23
select select "am"
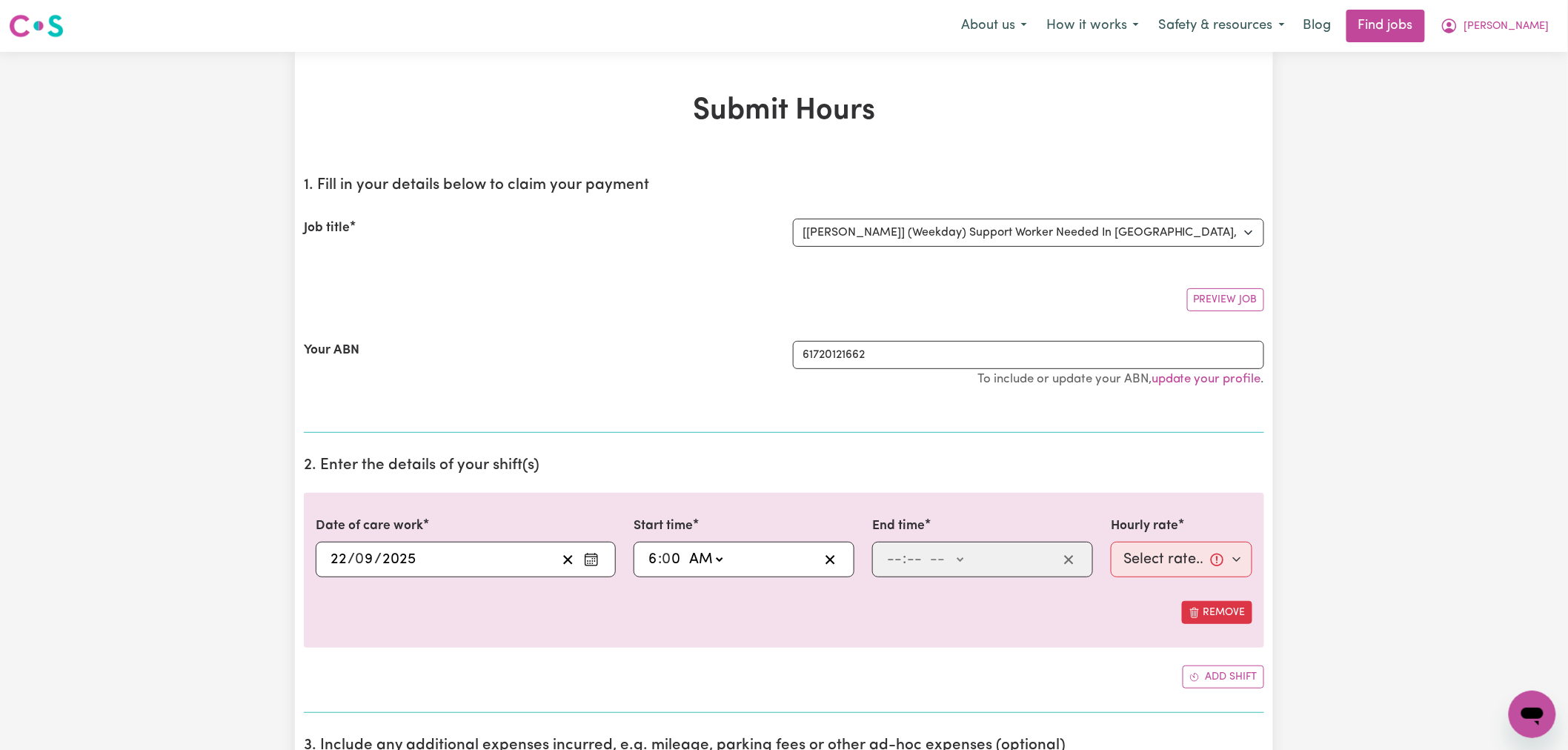
click at [686, 549] on select "-- AM PM" at bounding box center [706, 560] width 40 height 23
type input "06:00"
click at [895, 560] on input "number" at bounding box center [895, 560] width 17 height 23
type input "8"
type input "0"
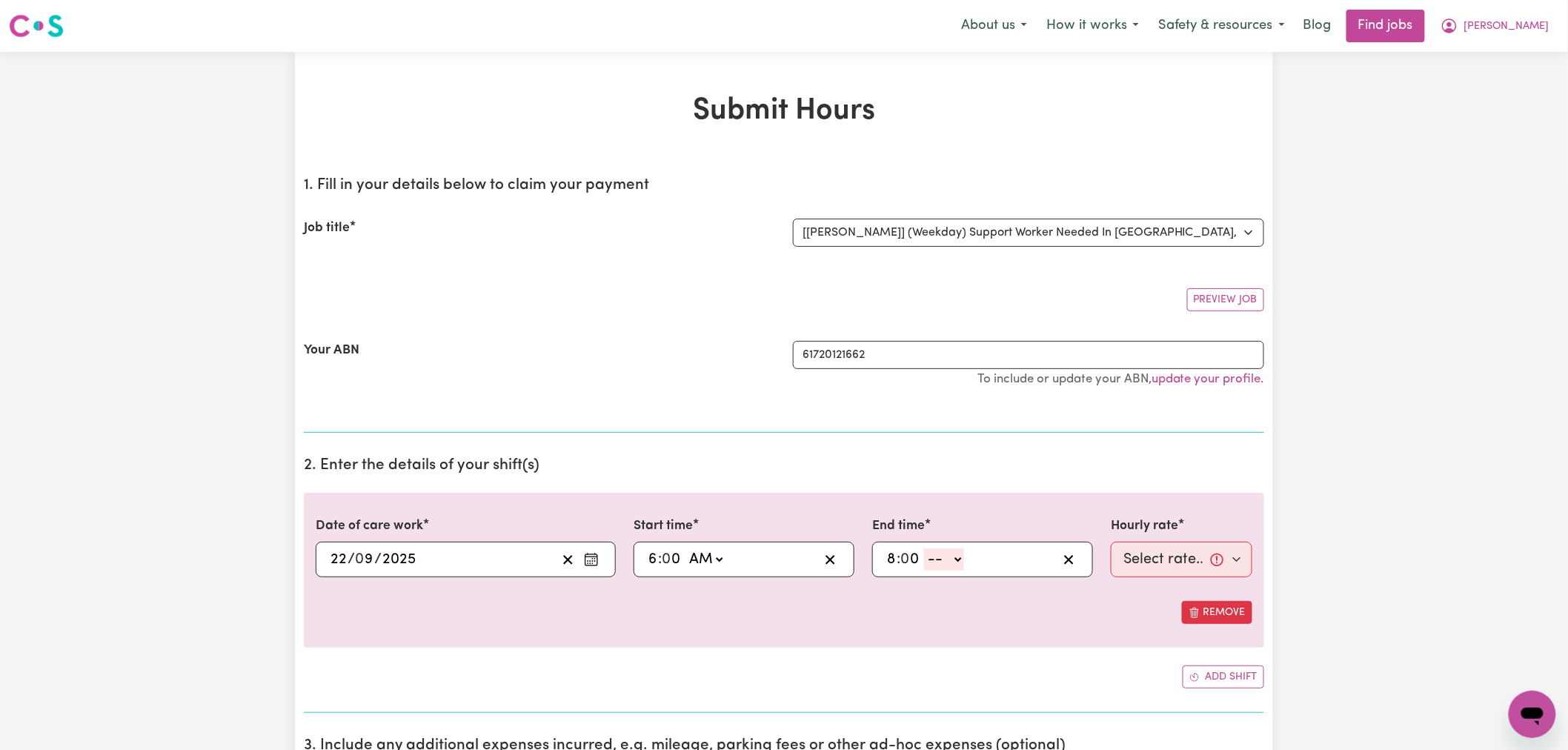
click at [948, 568] on select "-- AM PM" at bounding box center [944, 560] width 40 height 23
select select "pm"
click at [925, 549] on select "-- AM PM" at bounding box center [944, 560] width 40 height 23
type input "20:00"
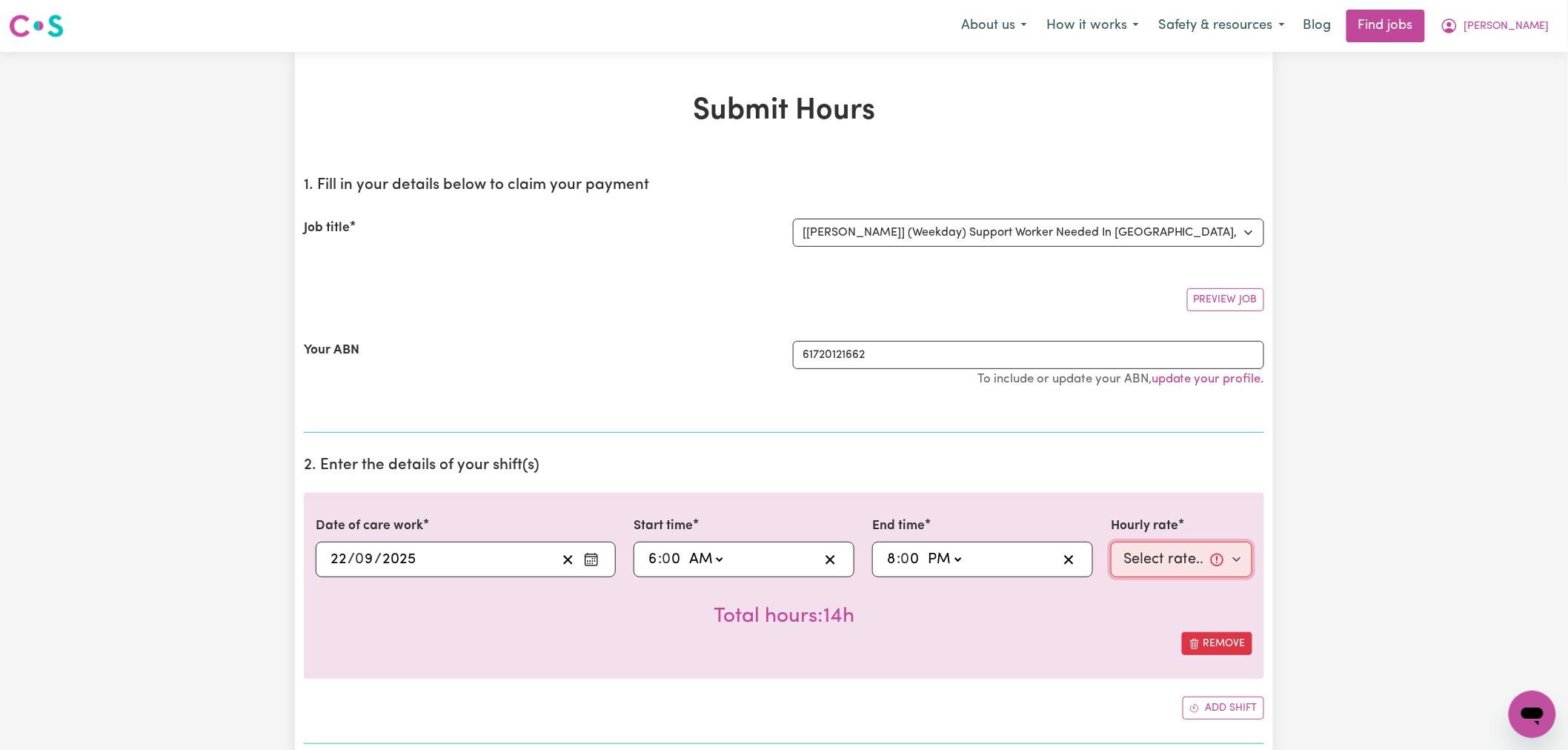
drag, startPoint x: 1124, startPoint y: 557, endPoint x: 1132, endPoint y: 569, distance: 14.4
click at [1124, 557] on select "Select rate... $66.07 (Weekday)" at bounding box center [1182, 560] width 142 height 36
select select "66.07-Weekday"
click at [1111, 542] on select "Select rate... $66.07 (Weekday)" at bounding box center [1182, 560] width 142 height 36
click at [1023, 637] on div "Remove" at bounding box center [784, 644] width 937 height 23
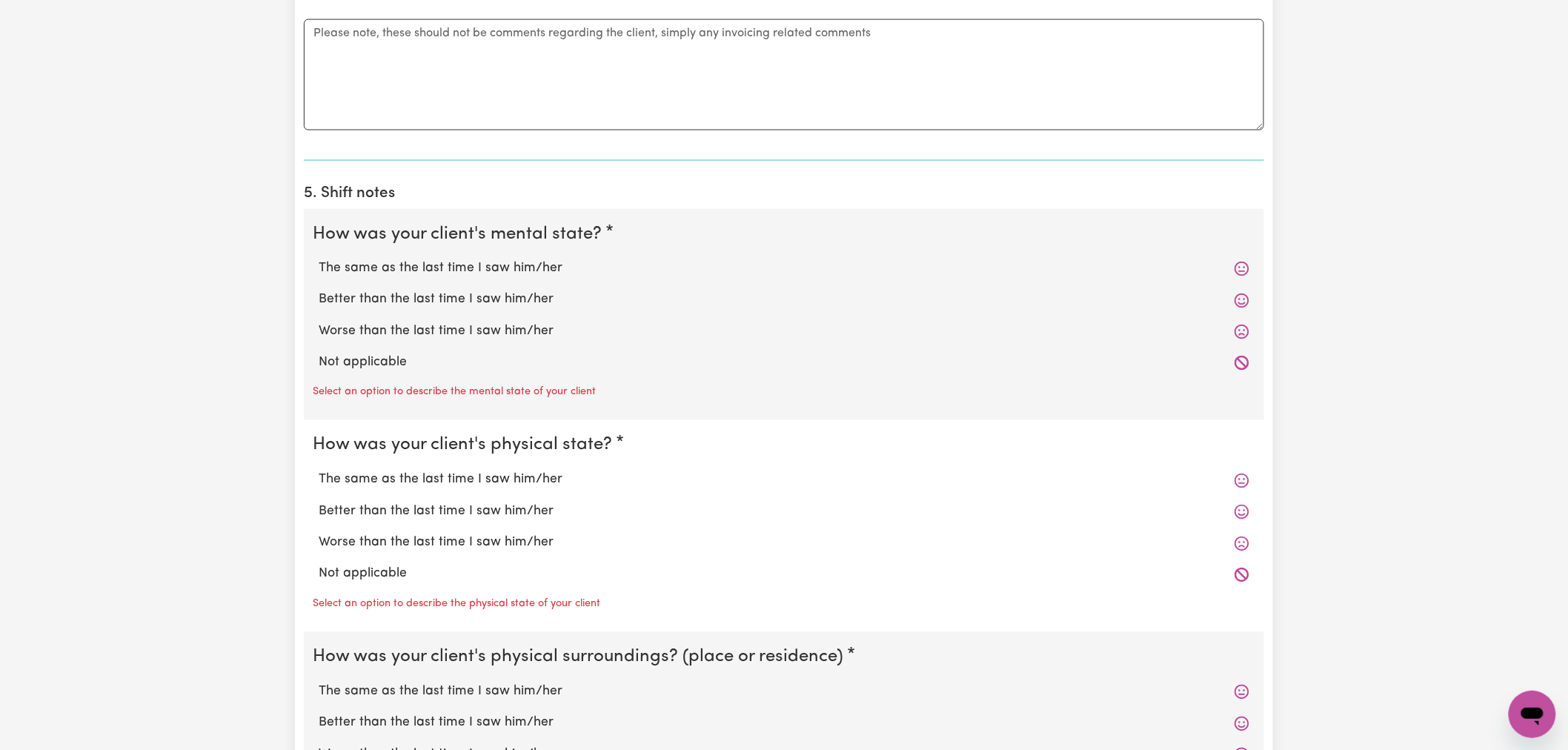
scroll to position [988, 0]
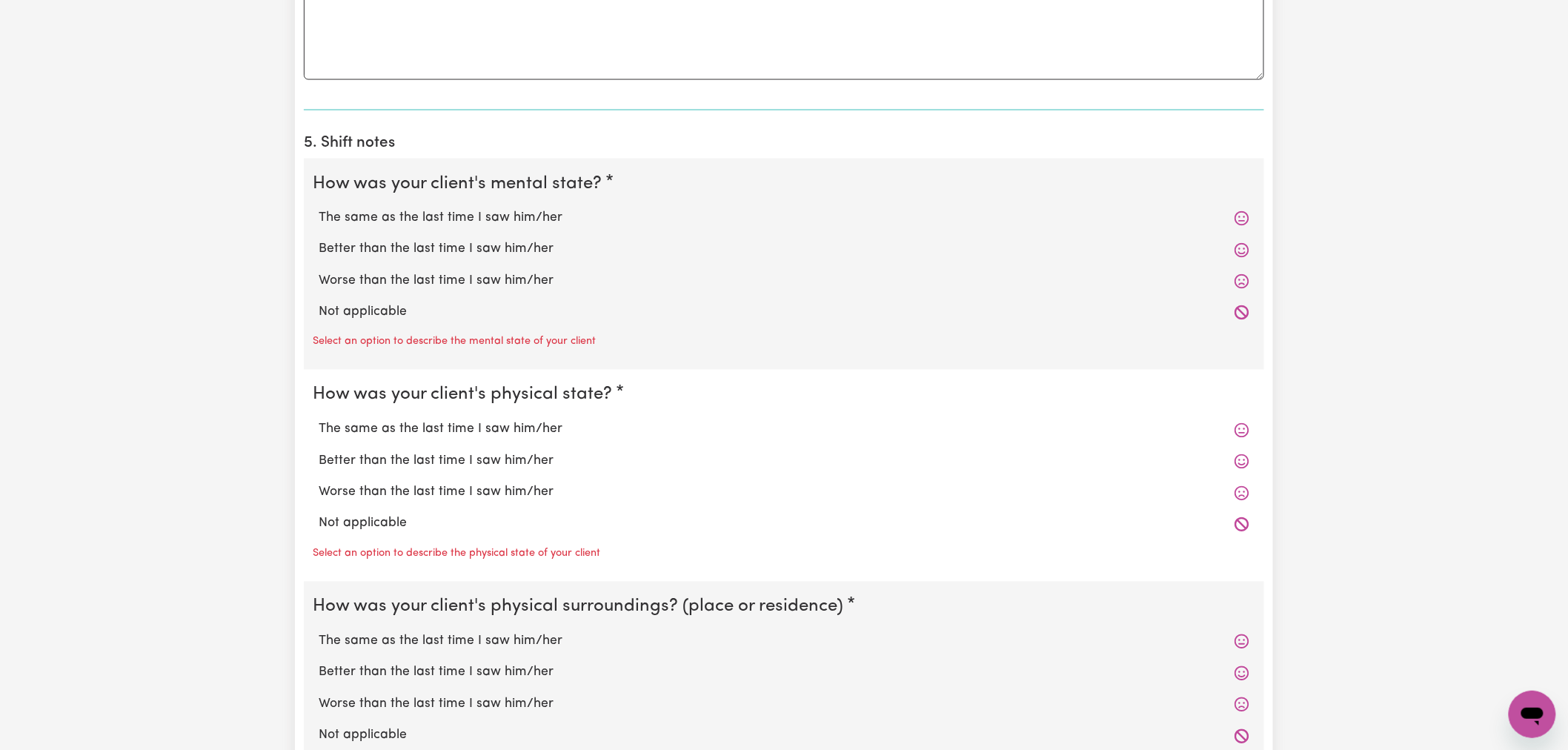
click at [397, 301] on div "Not applicable" at bounding box center [784, 312] width 943 height 31
click at [390, 316] on label "Not applicable" at bounding box center [784, 312] width 931 height 19
click at [319, 303] on input "Not applicable" at bounding box center [318, 302] width 1 height 1
radio input "true"
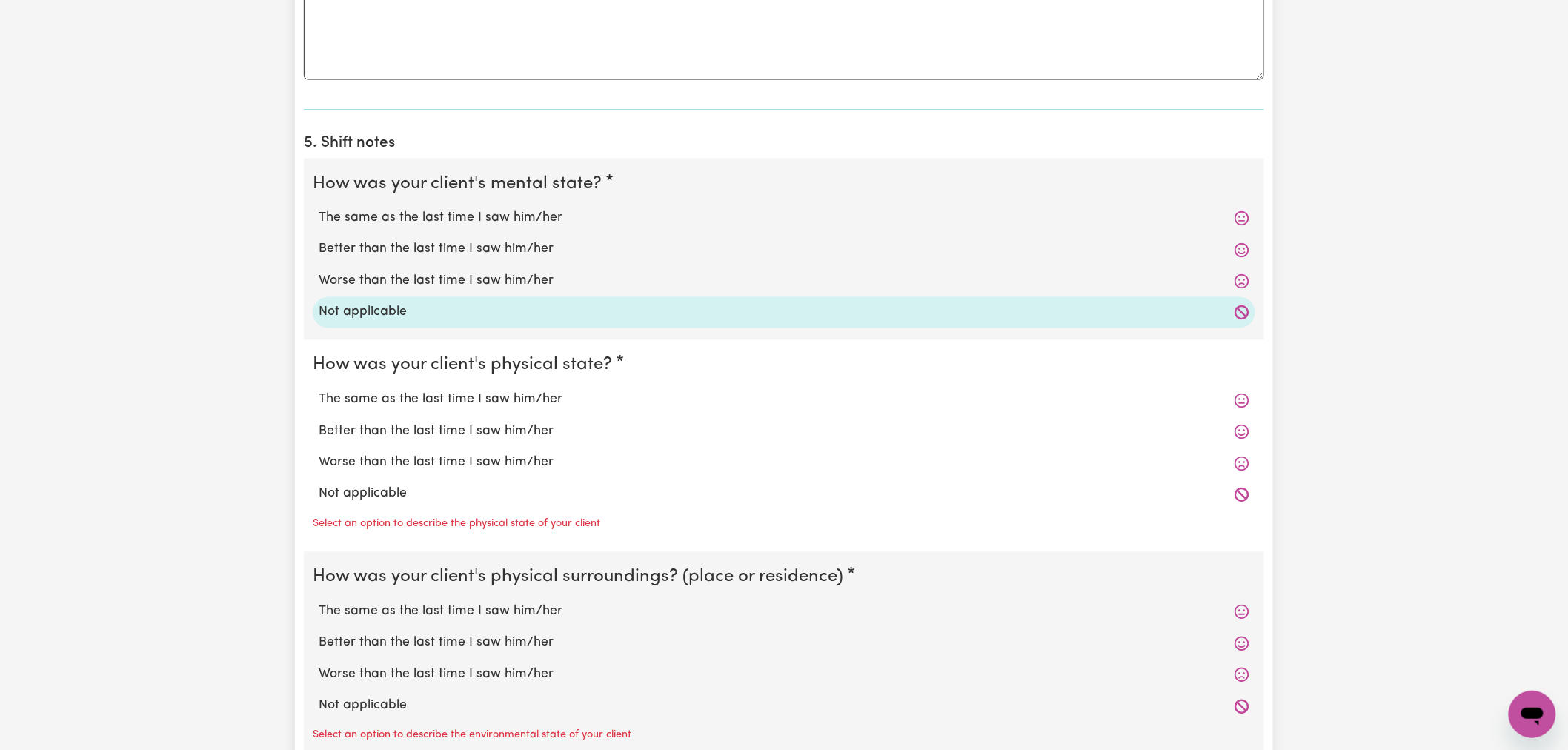
click at [346, 502] on label "Not applicable" at bounding box center [784, 494] width 931 height 19
click at [319, 485] on input "Not applicable" at bounding box center [318, 484] width 1 height 1
radio input "true"
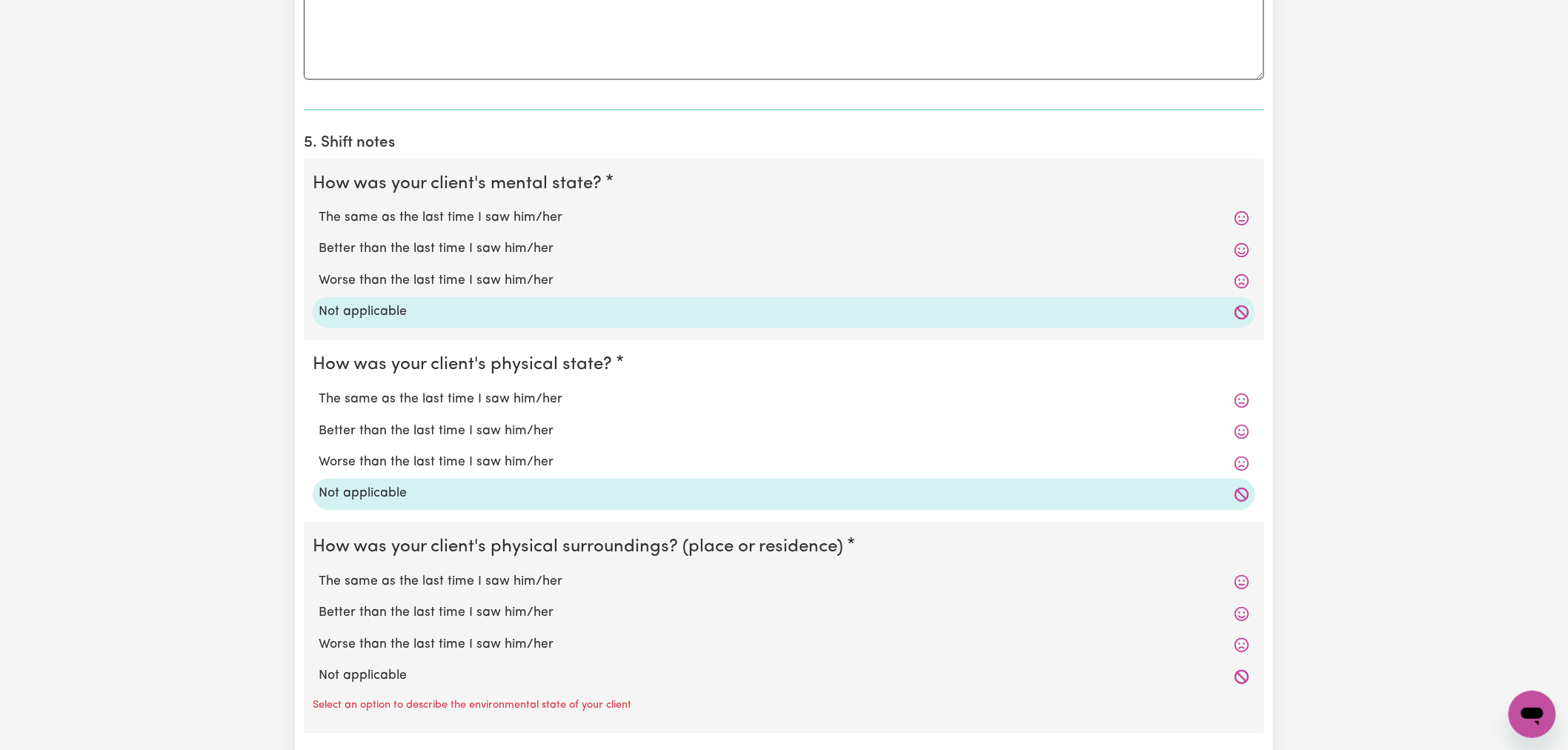
click at [366, 671] on label "Not applicable" at bounding box center [784, 677] width 931 height 19
click at [319, 667] on input "Not applicable" at bounding box center [318, 666] width 1 height 1
radio input "true"
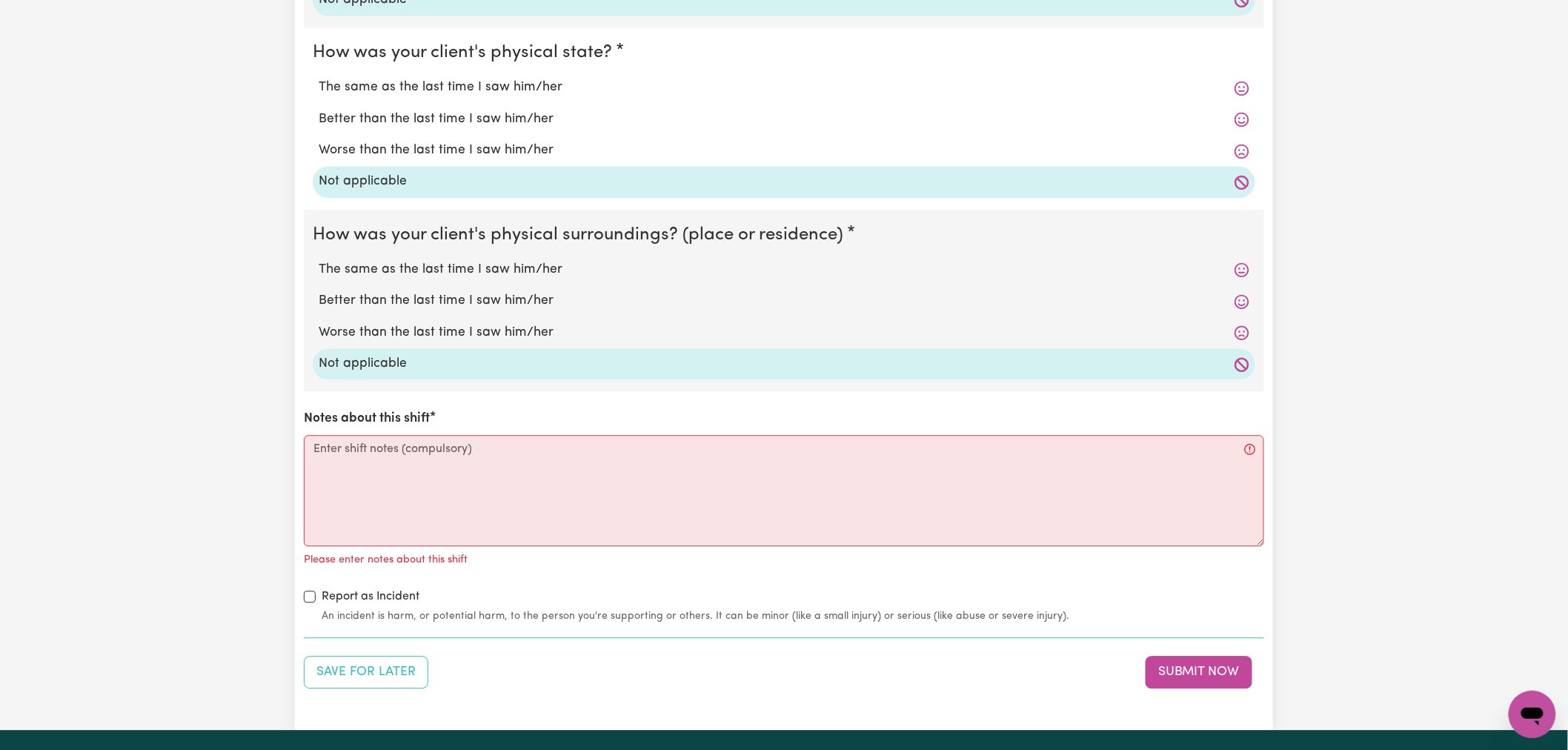
scroll to position [1400, 0]
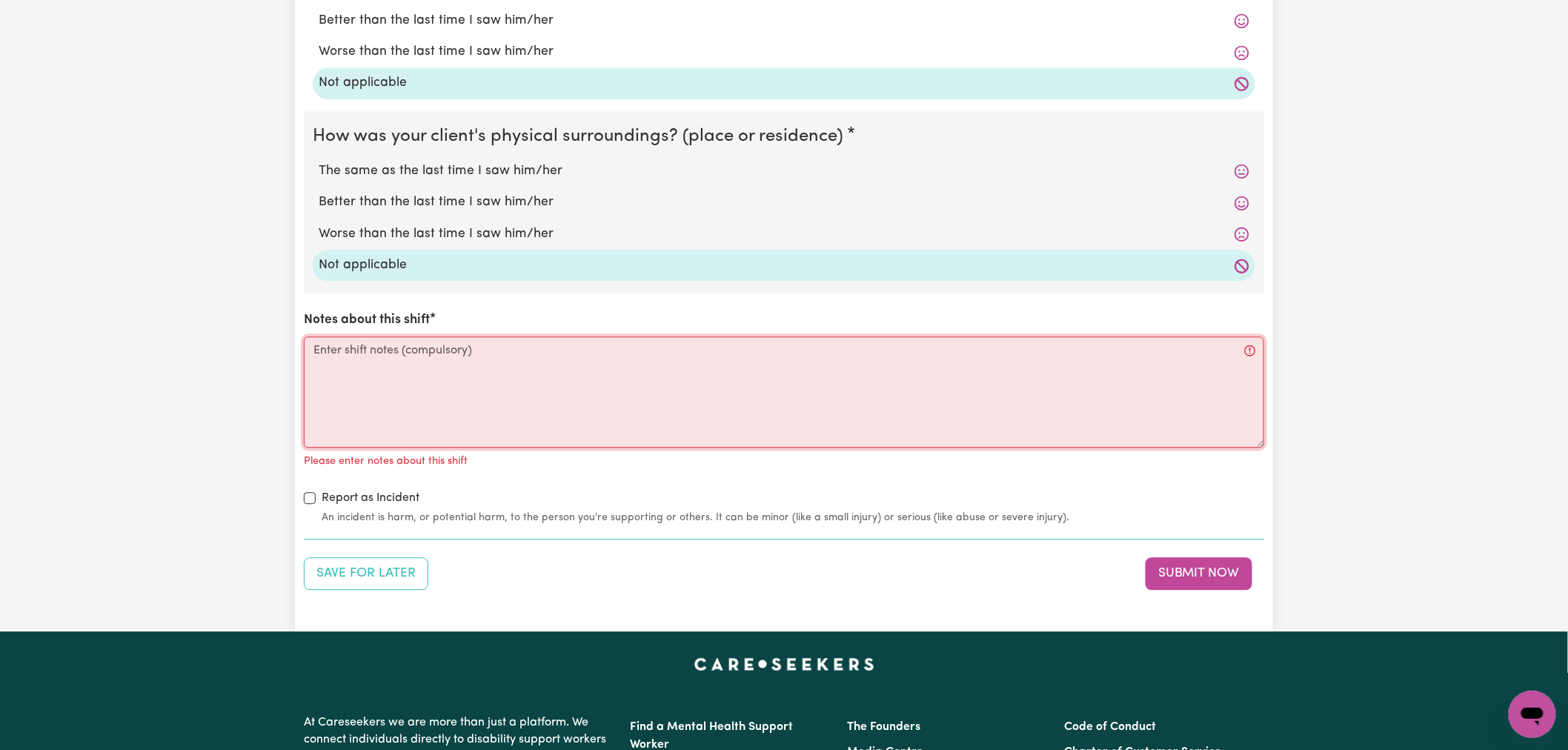
drag, startPoint x: 357, startPoint y: 360, endPoint x: 360, endPoint y: 345, distance: 15.3
click at [357, 359] on textarea "Notes about this shift" at bounding box center [784, 392] width 960 height 111
click at [500, 349] on textarea "Notes about this shift" at bounding box center [784, 392] width 960 height 111
paste textarea "see internal notes"
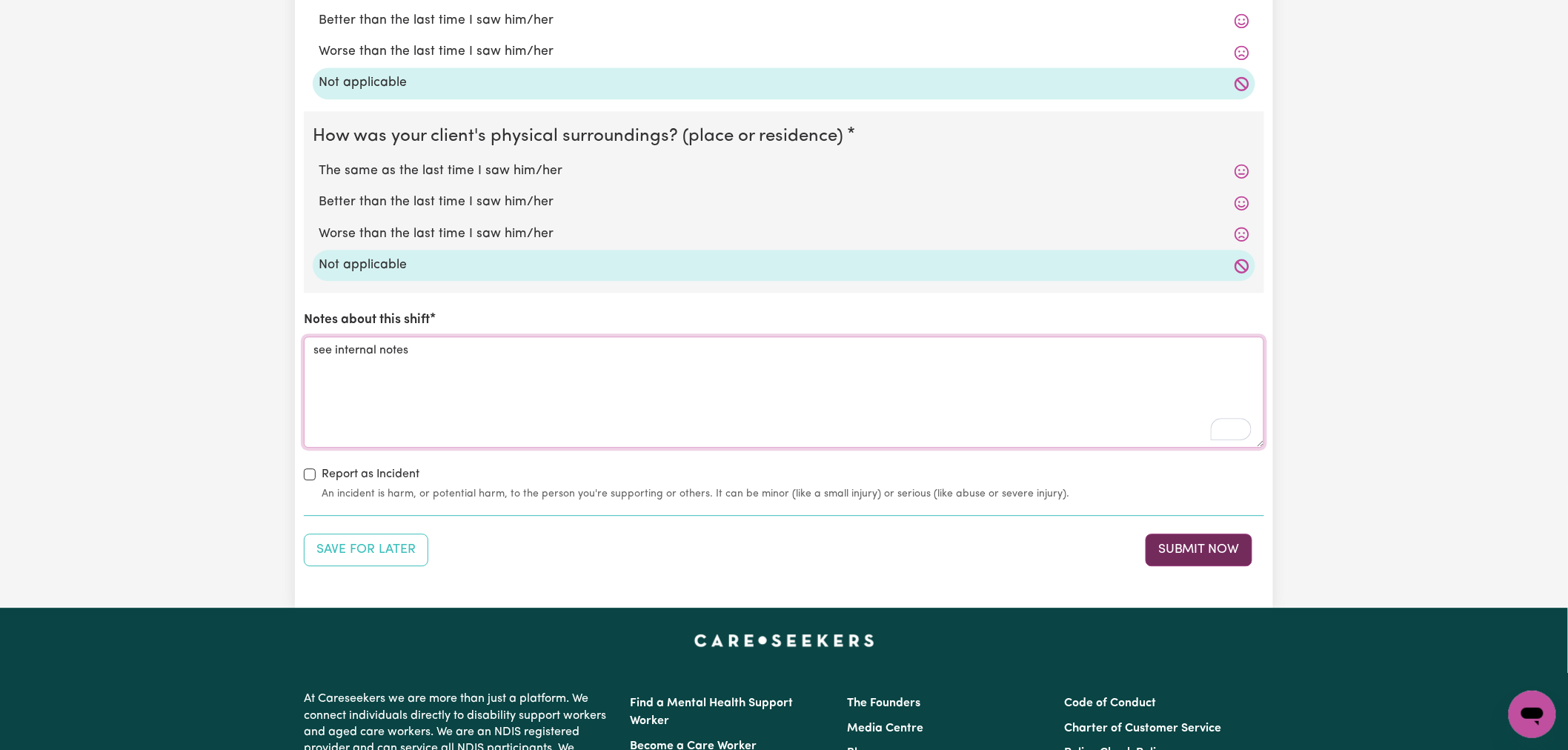
type textarea "see internal notes"
click at [1221, 542] on button "Submit Now" at bounding box center [1199, 550] width 107 height 33
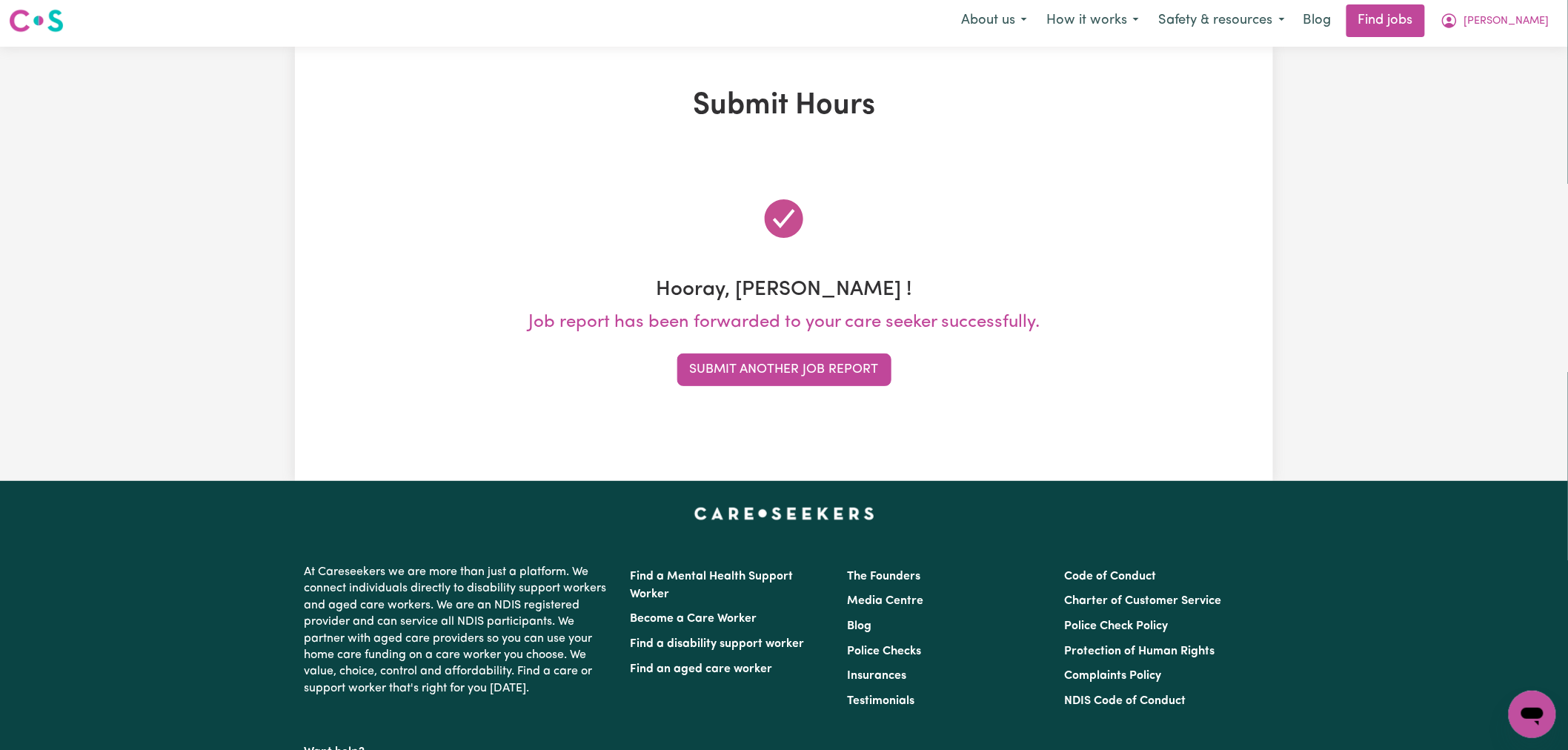
scroll to position [0, 0]
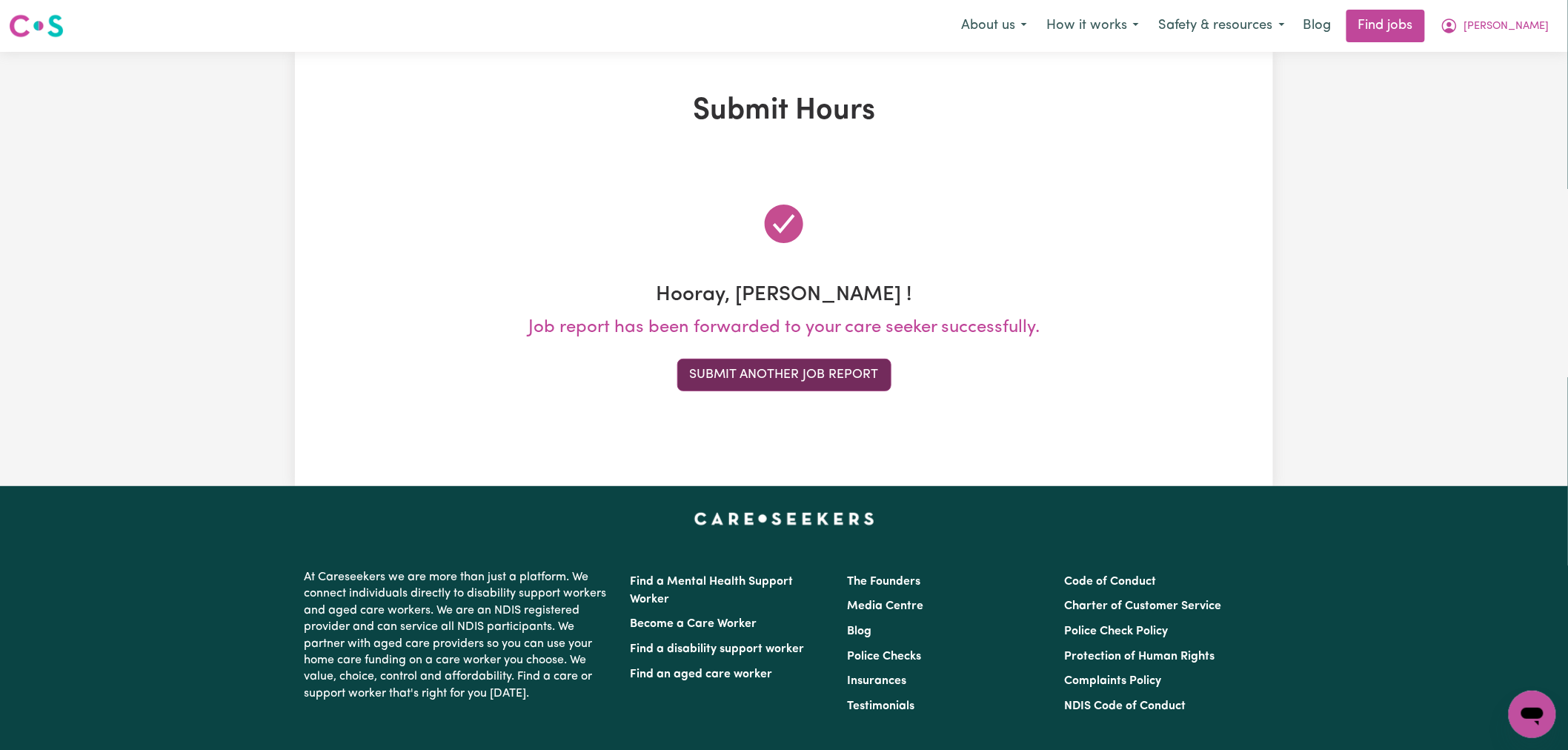
click at [771, 386] on button "Submit Another Job Report" at bounding box center [784, 375] width 215 height 33
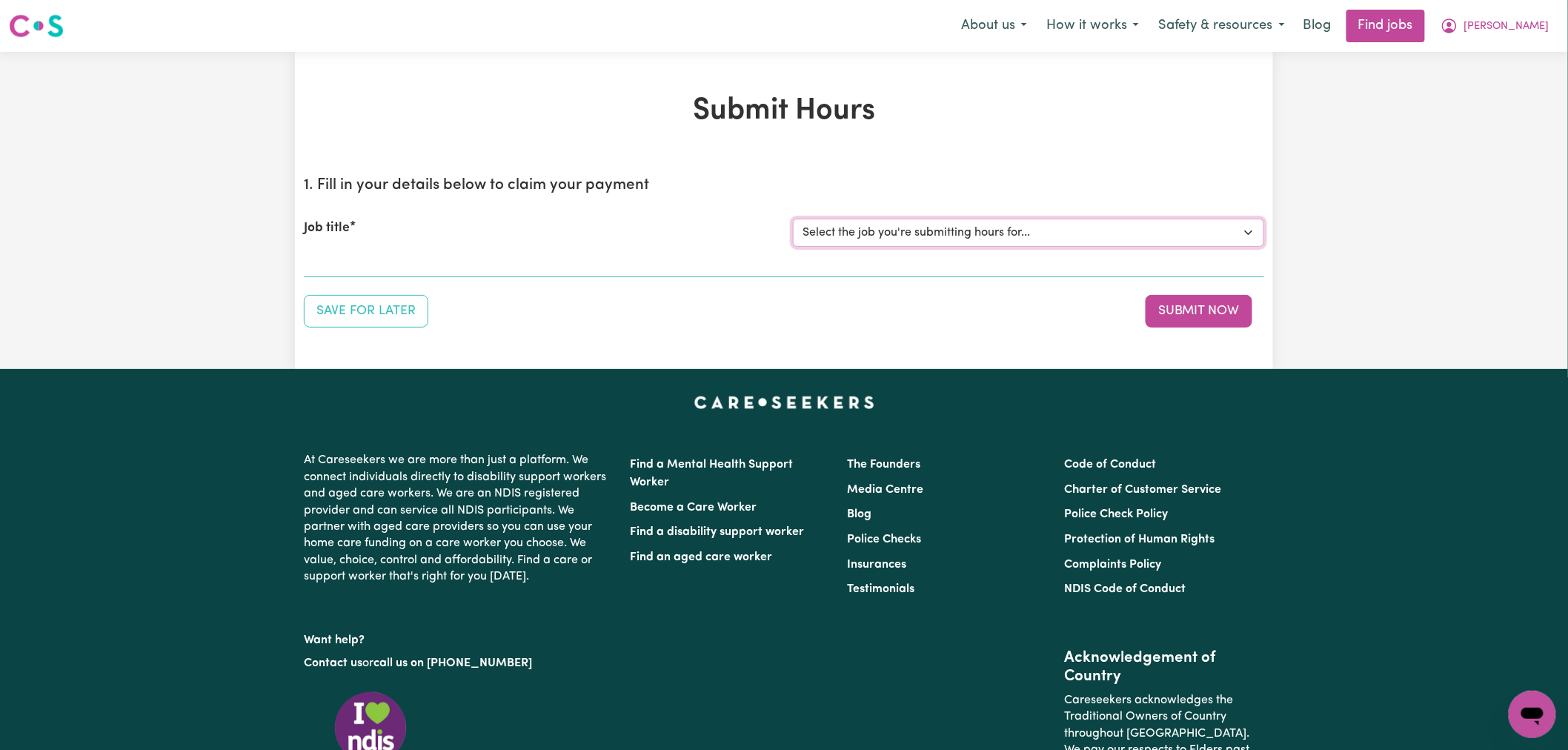
click at [903, 234] on select "Select the job you're submitting hours for... [[PERSON_NAME]] (Overnight) Suppo…" at bounding box center [1029, 233] width 472 height 28
select select "15160"
click at [793, 219] on select "Select the job you're submitting hours for... [[PERSON_NAME]] (Overnight) Suppo…" at bounding box center [1029, 233] width 472 height 28
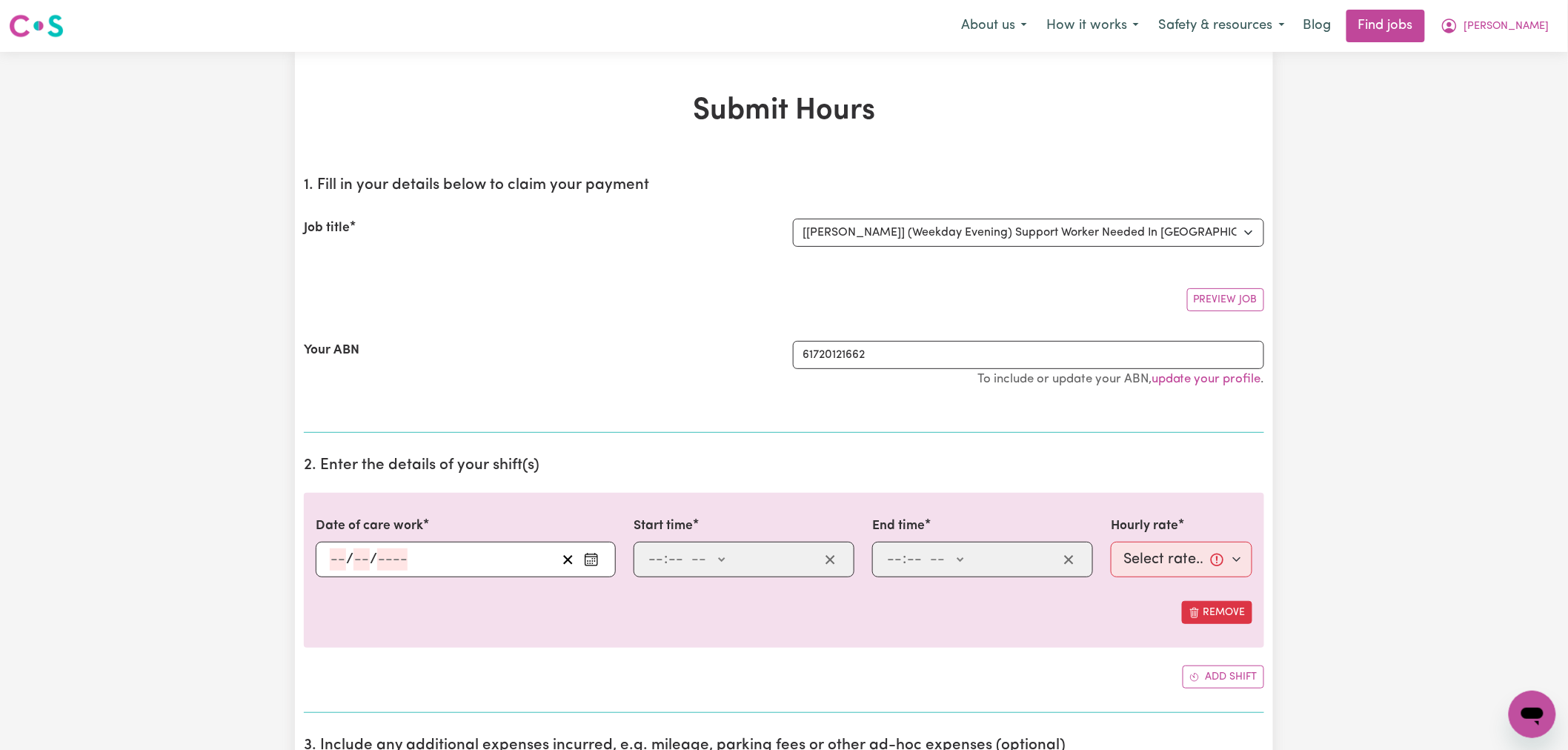
click at [344, 565] on input "number" at bounding box center [338, 560] width 17 height 23
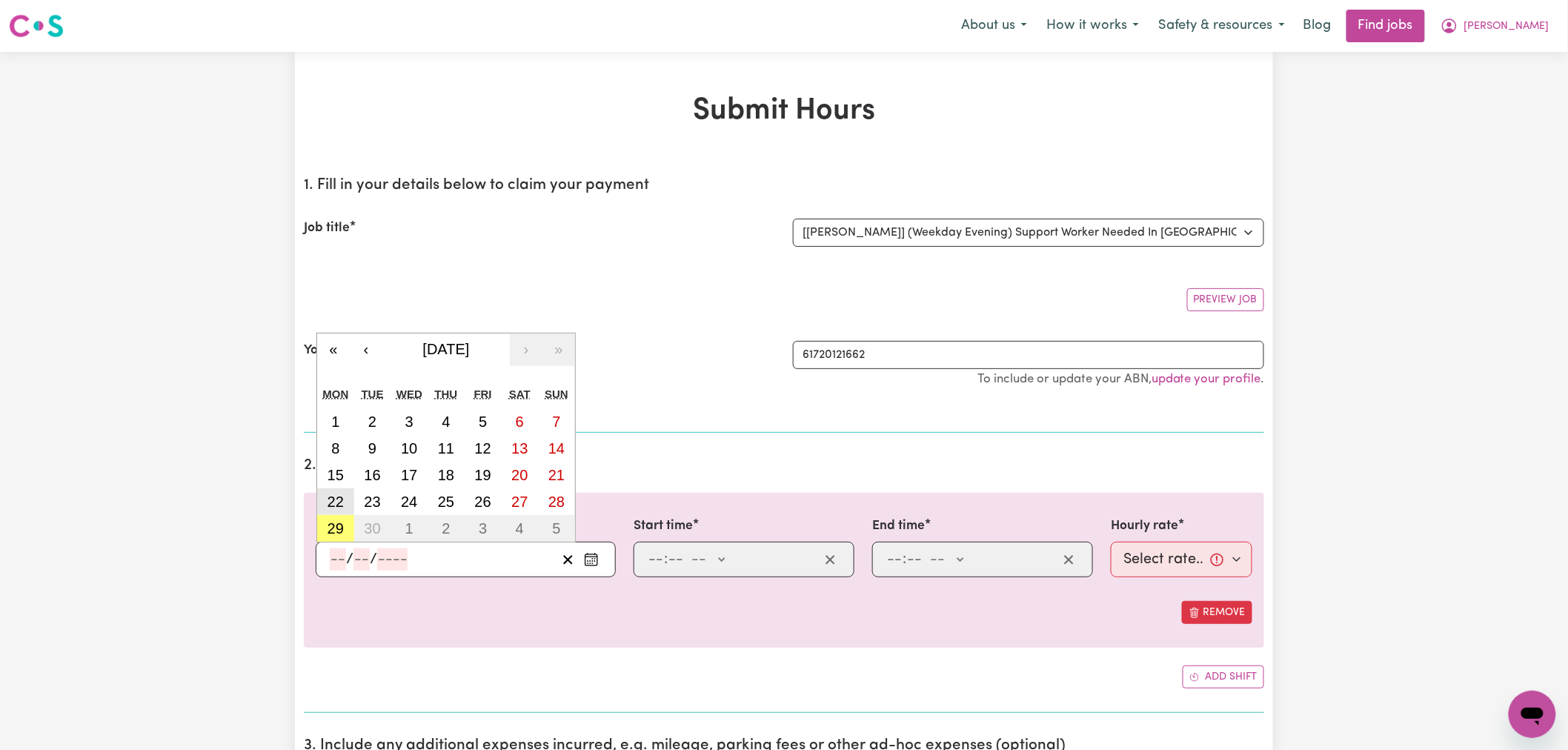
click at [341, 489] on button "22" at bounding box center [336, 502] width 37 height 27
type input "[DATE]"
type input "22"
type input "9"
type input "2025"
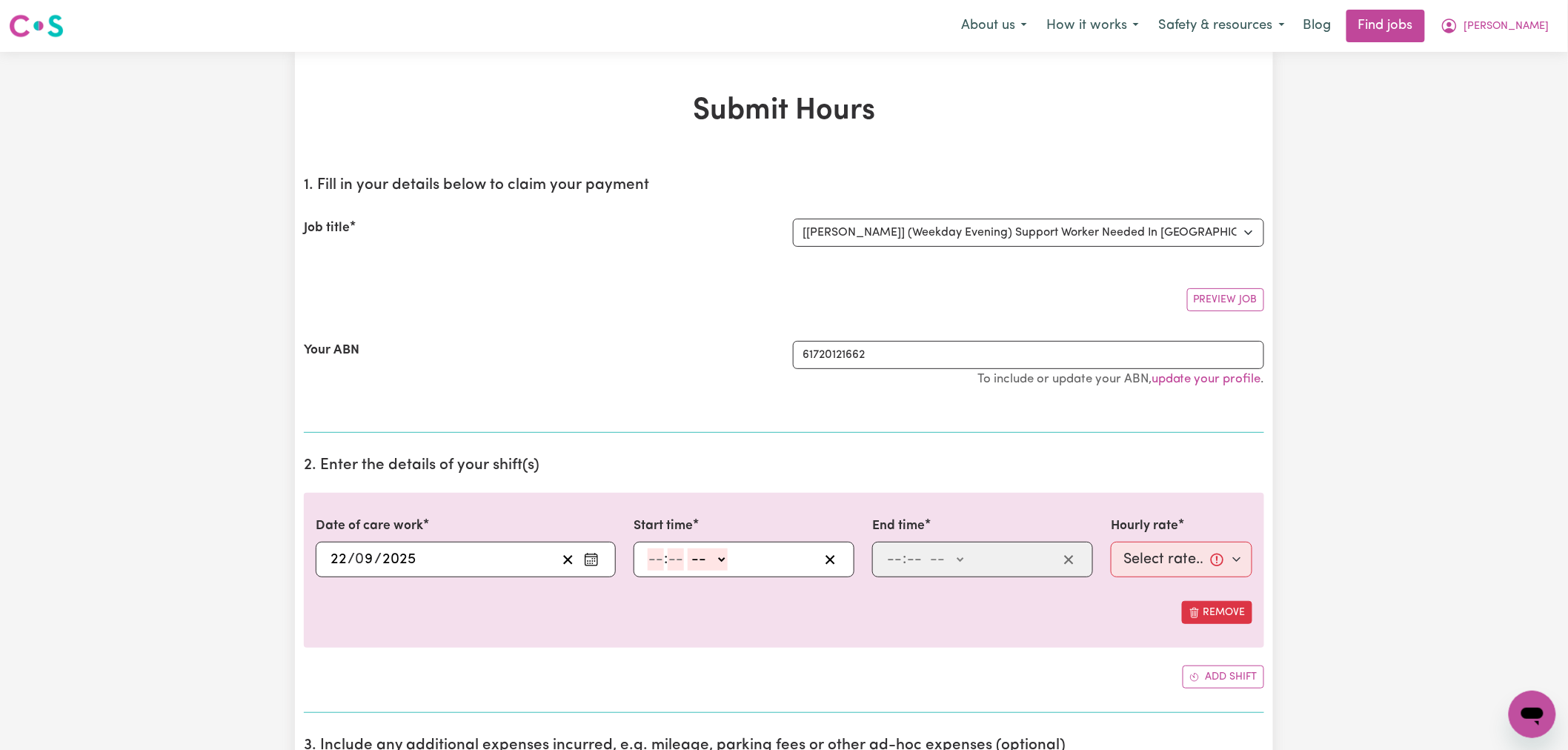
click at [652, 555] on input "number" at bounding box center [656, 560] width 17 height 23
type input "8"
type input "0"
click at [710, 565] on select "-- AM PM" at bounding box center [706, 560] width 40 height 23
select select "pm"
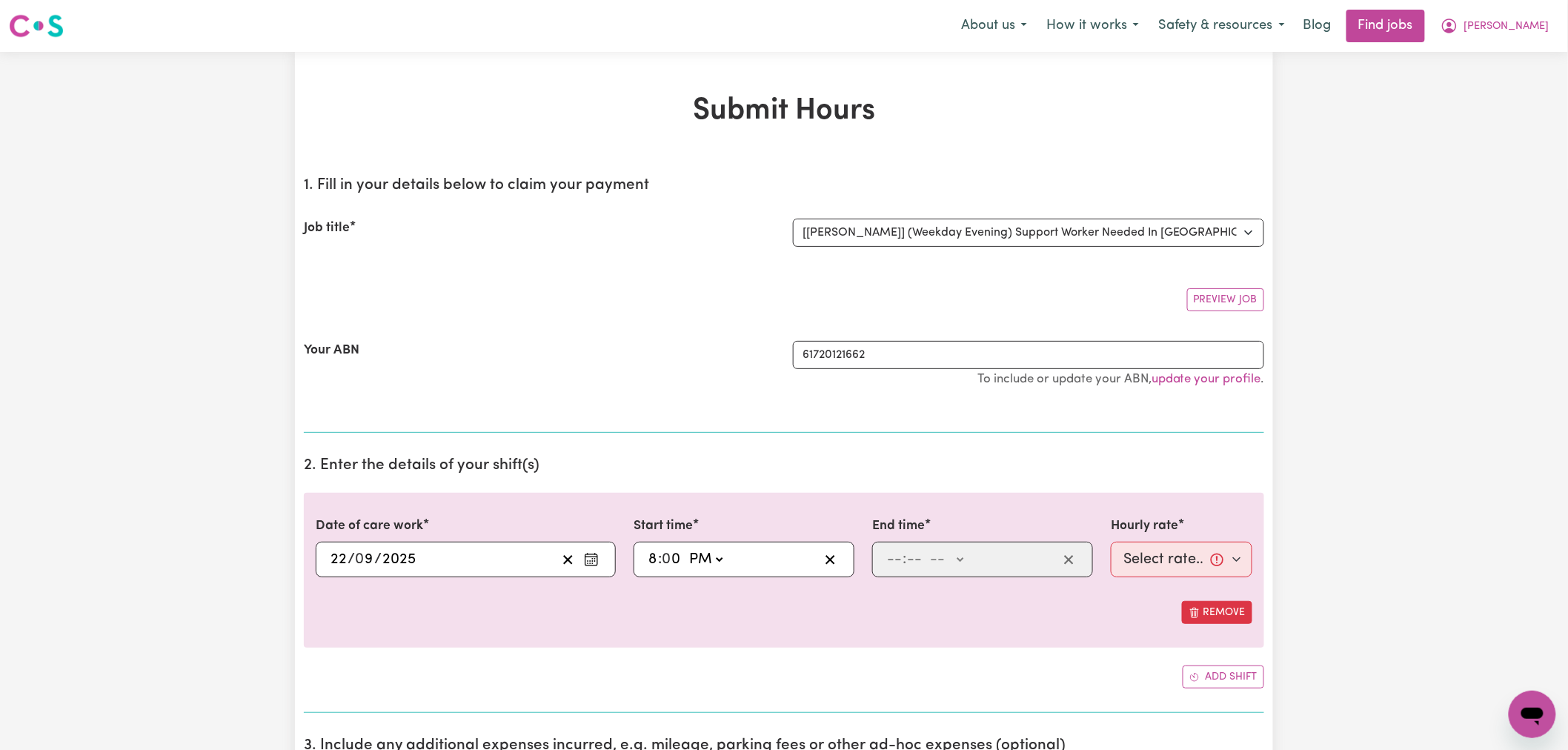
click at [686, 549] on select "-- AM PM" at bounding box center [706, 560] width 40 height 23
type input "20:00"
click at [898, 555] on input "number" at bounding box center [895, 560] width 17 height 23
type input "10"
type input "0"
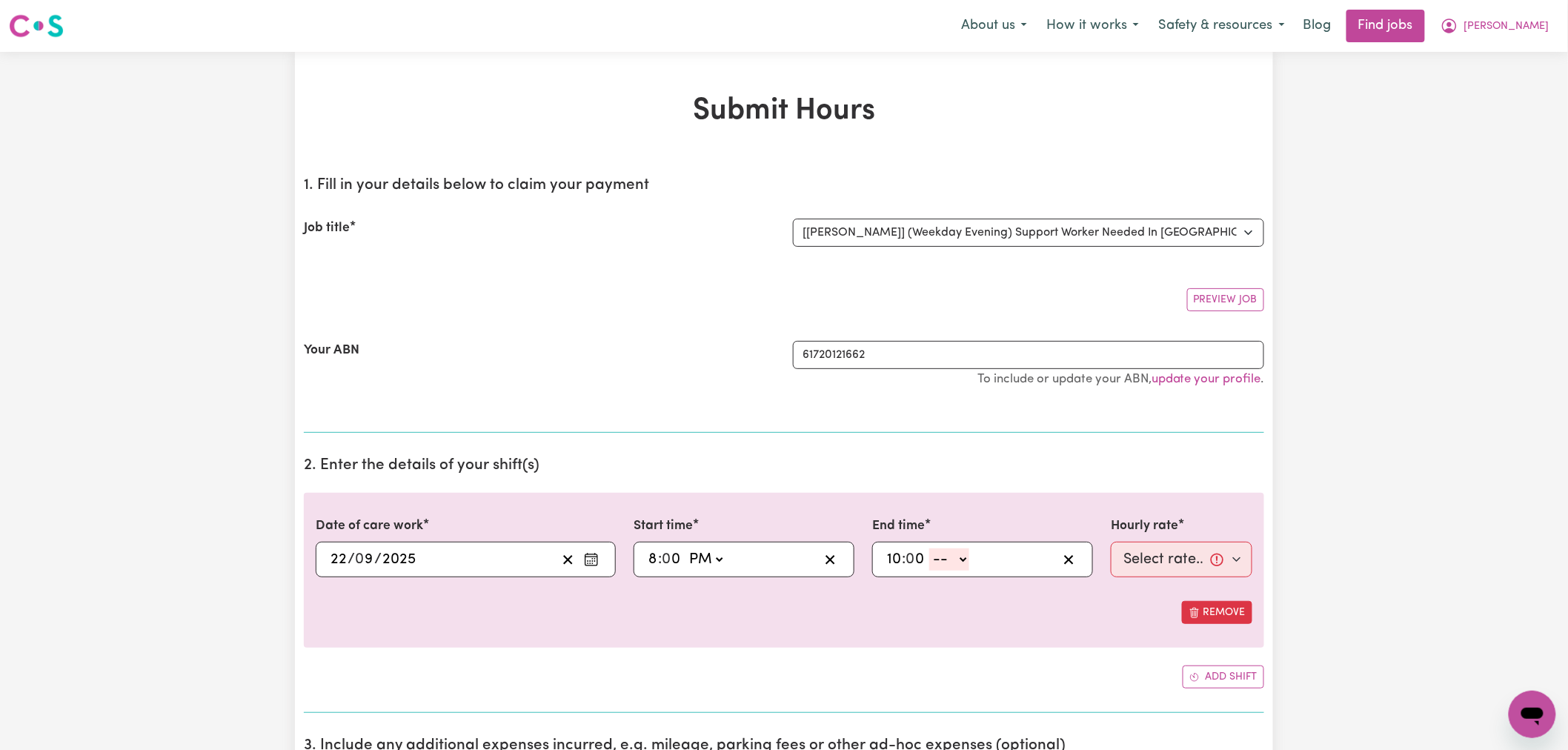
click at [954, 560] on select "-- AM PM" at bounding box center [949, 560] width 40 height 23
select select "pm"
click at [930, 549] on select "-- AM PM" at bounding box center [949, 560] width 40 height 23
type input "22:00"
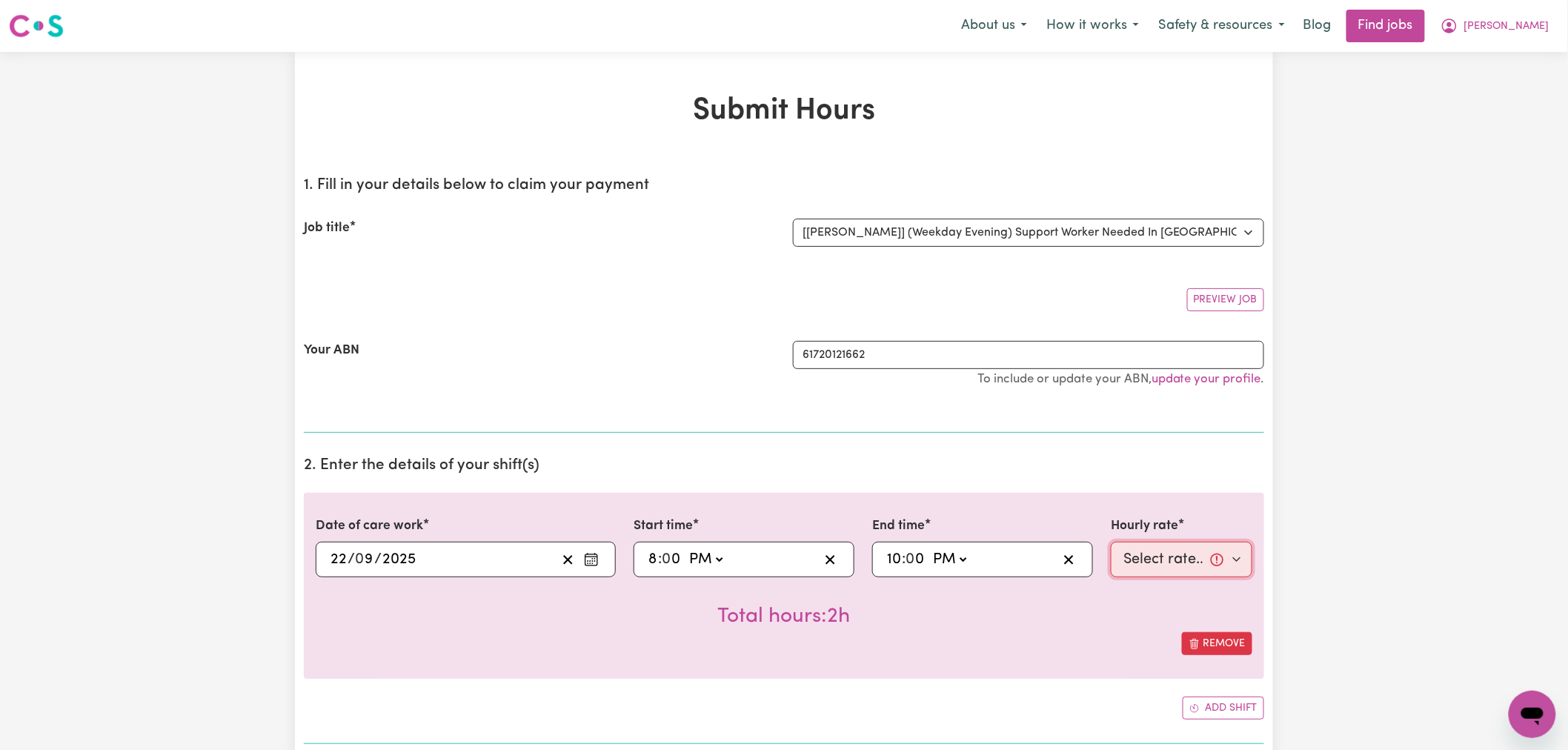
drag, startPoint x: 1177, startPoint y: 562, endPoint x: 1174, endPoint y: 576, distance: 14.3
click at [1177, 562] on select "Select rate... $72.80 (Evening Care)" at bounding box center [1182, 560] width 142 height 36
select select "72.8-EveningCare"
click at [1111, 542] on select "Select rate... $72.80 (Evening Care)" at bounding box center [1182, 560] width 142 height 36
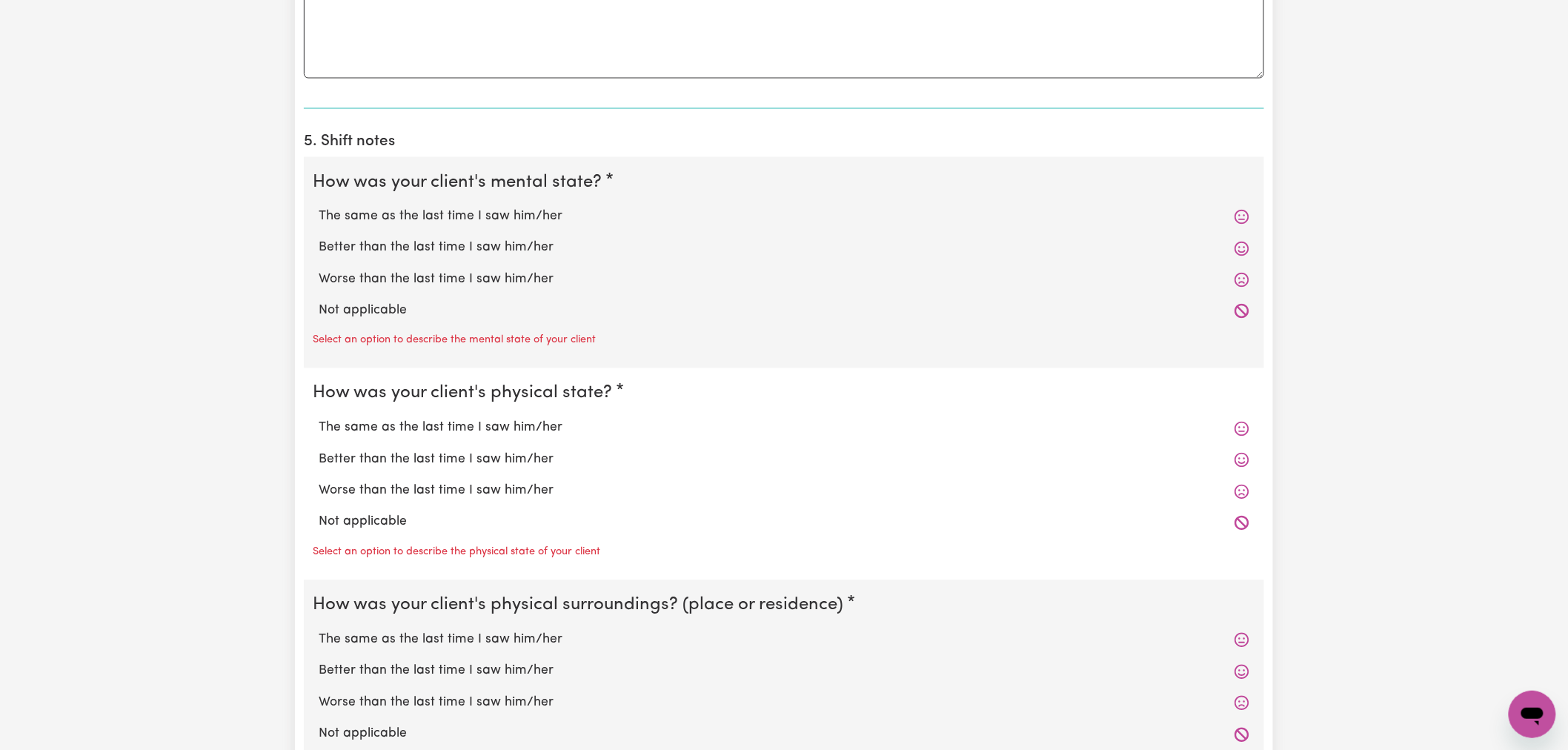
scroll to position [1071, 0]
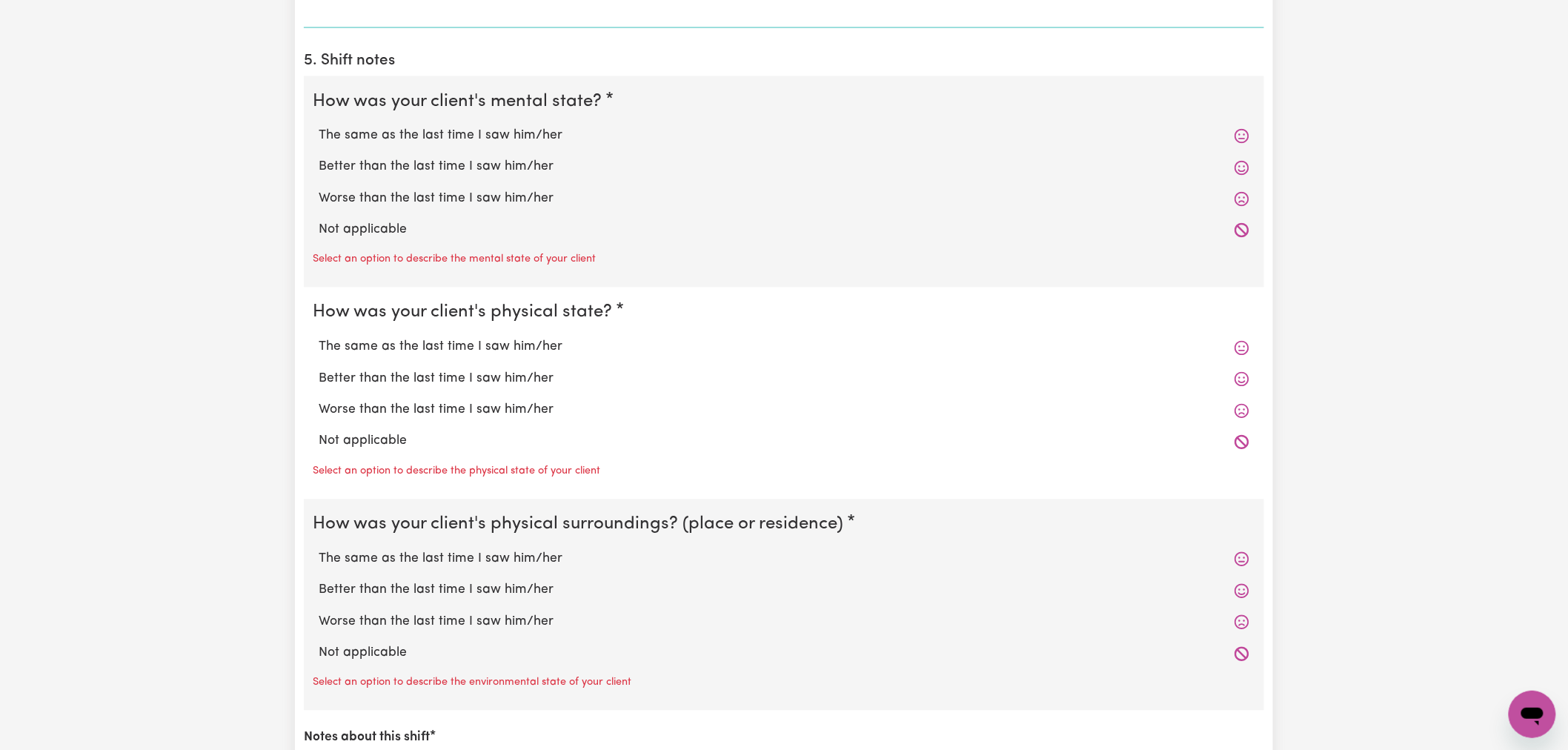
click at [398, 234] on label "Not applicable" at bounding box center [784, 231] width 931 height 19
click at [319, 221] on input "Not applicable" at bounding box center [318, 220] width 1 height 1
radio input "true"
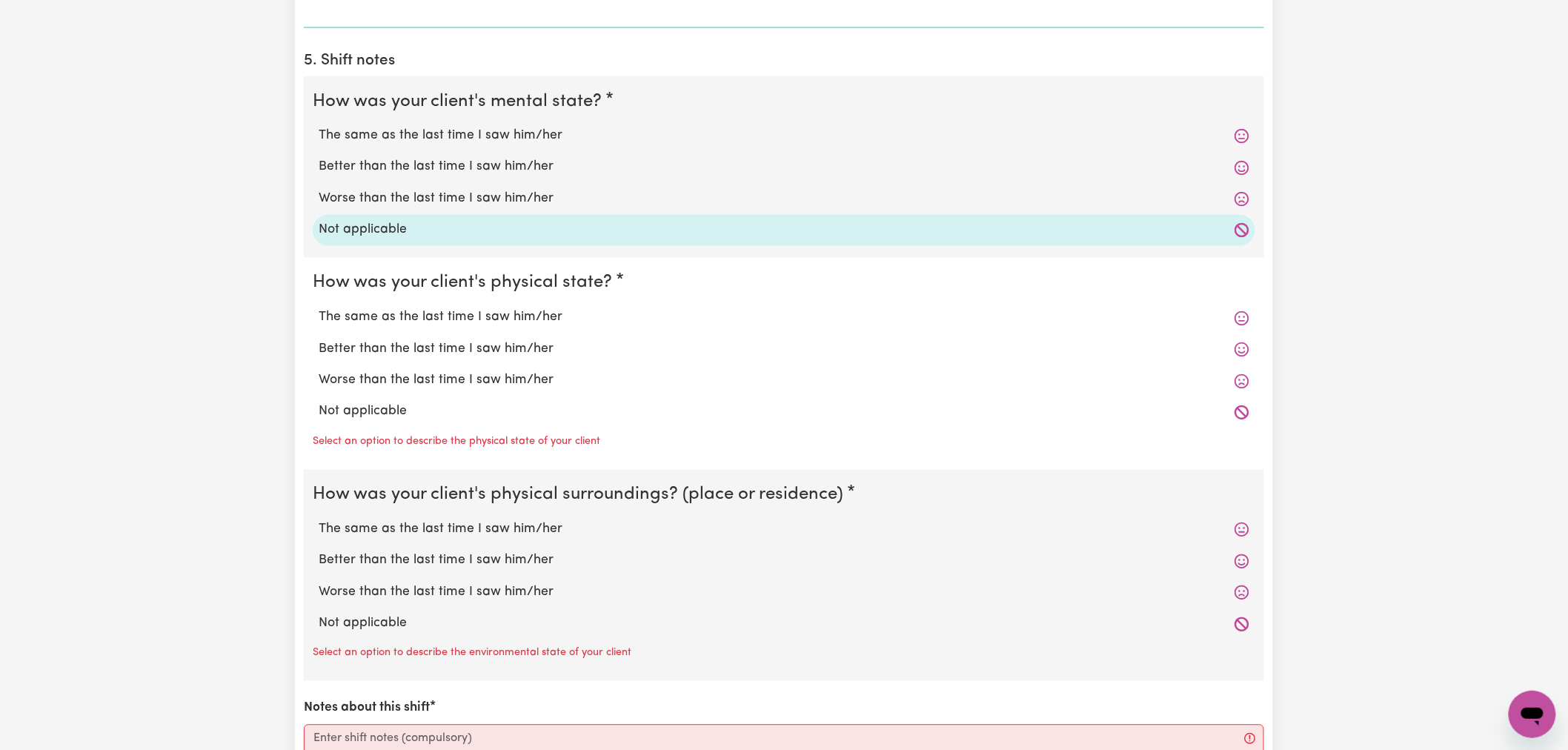
click at [392, 418] on label "Not applicable" at bounding box center [784, 412] width 931 height 19
click at [319, 403] on input "Not applicable" at bounding box center [318, 402] width 1 height 1
radio input "true"
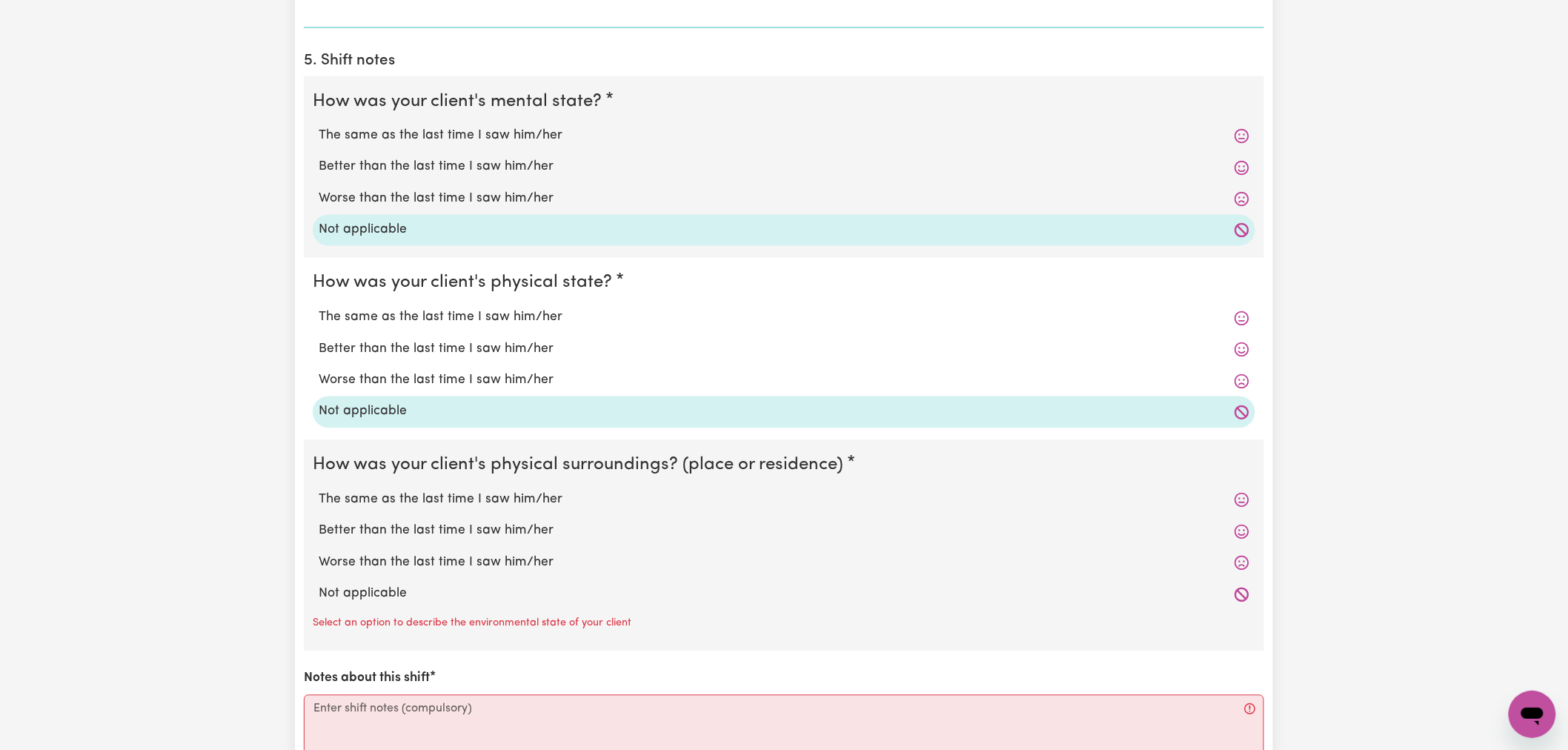
click at [390, 595] on label "Not applicable" at bounding box center [784, 594] width 931 height 19
click at [319, 585] on input "Not applicable" at bounding box center [318, 585] width 1 height 1
radio input "true"
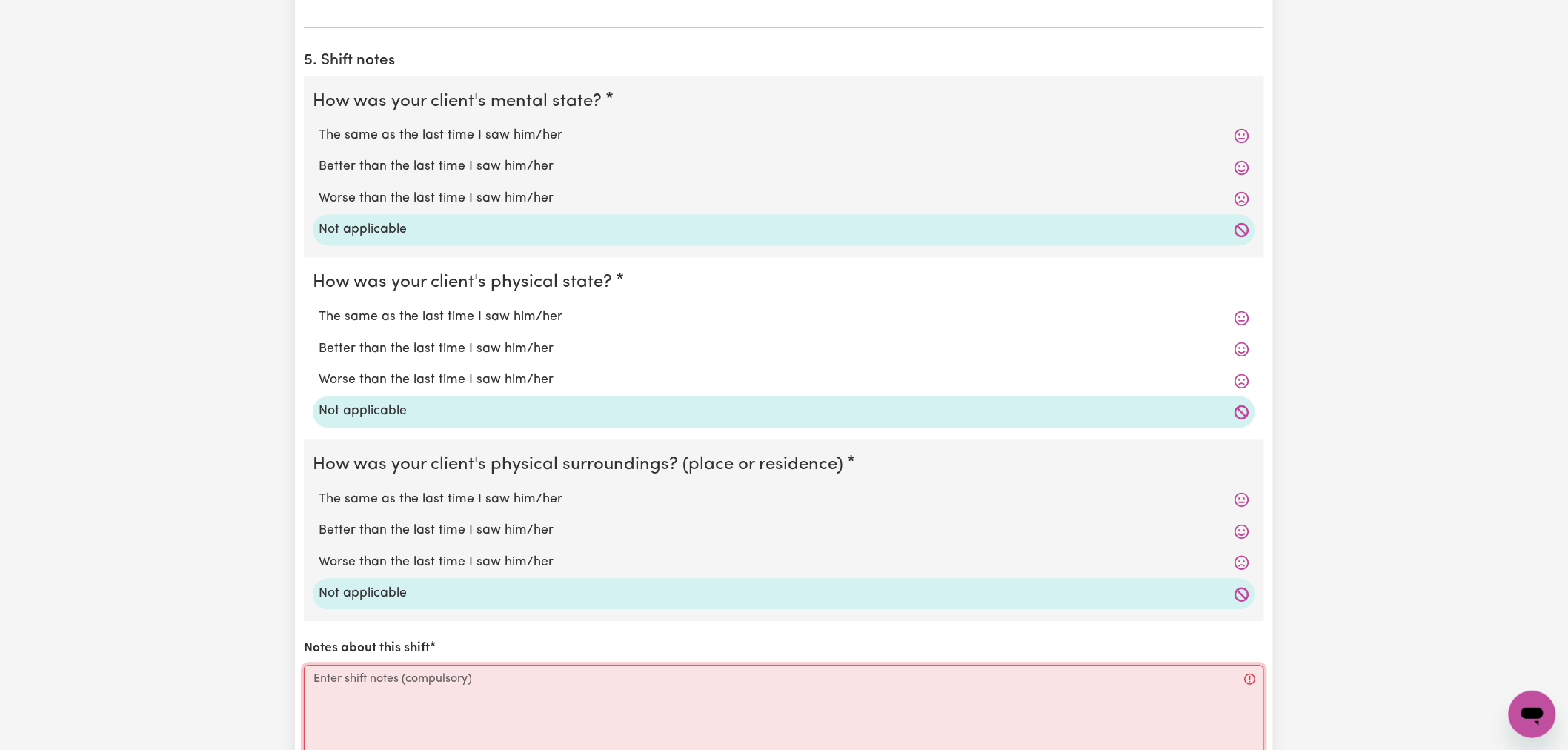
click at [422, 693] on textarea "Notes about this shift" at bounding box center [784, 721] width 960 height 111
paste textarea "see internal notes"
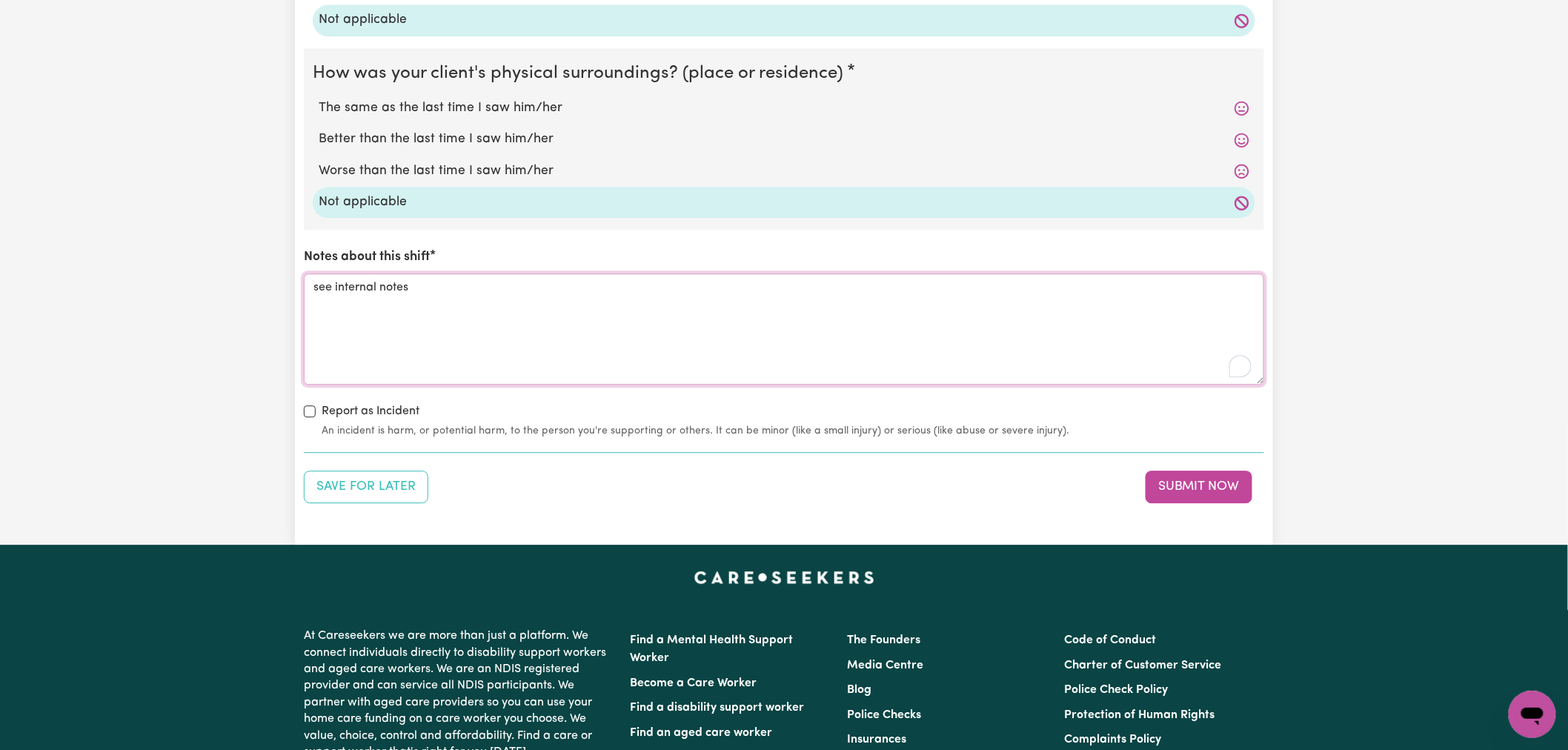
scroll to position [1482, 0]
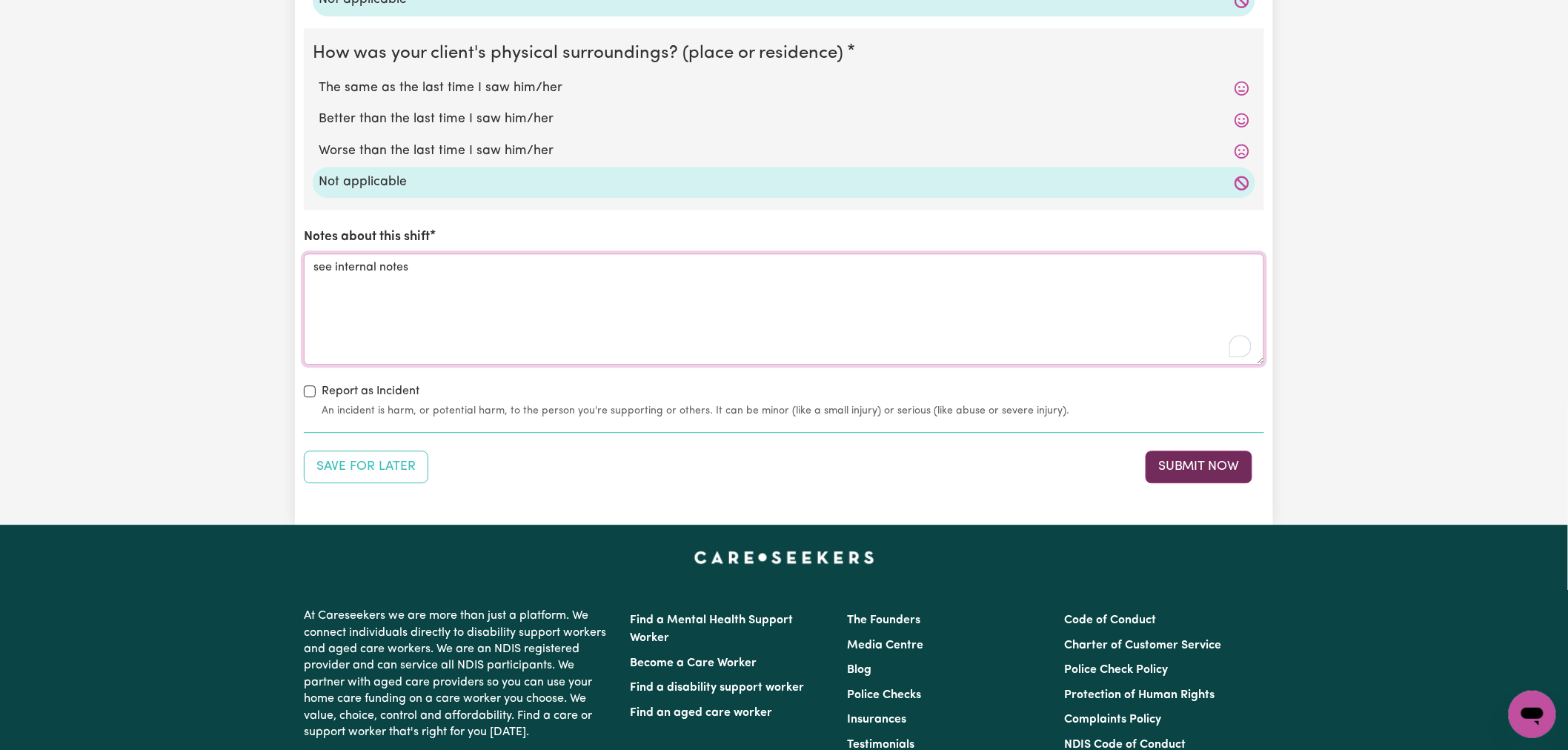
type textarea "see internal notes"
click at [1174, 470] on button "Submit Now" at bounding box center [1199, 467] width 107 height 33
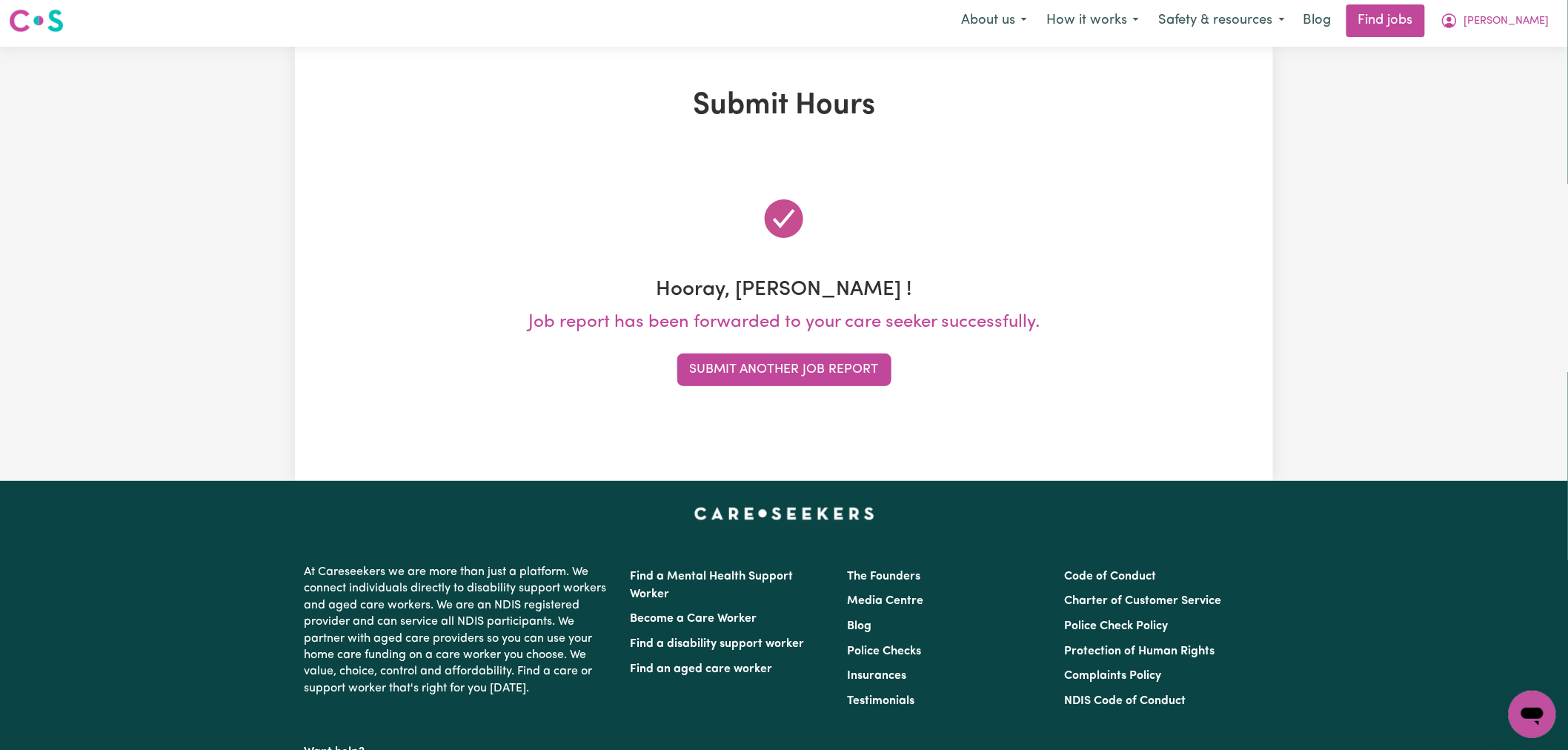
scroll to position [0, 0]
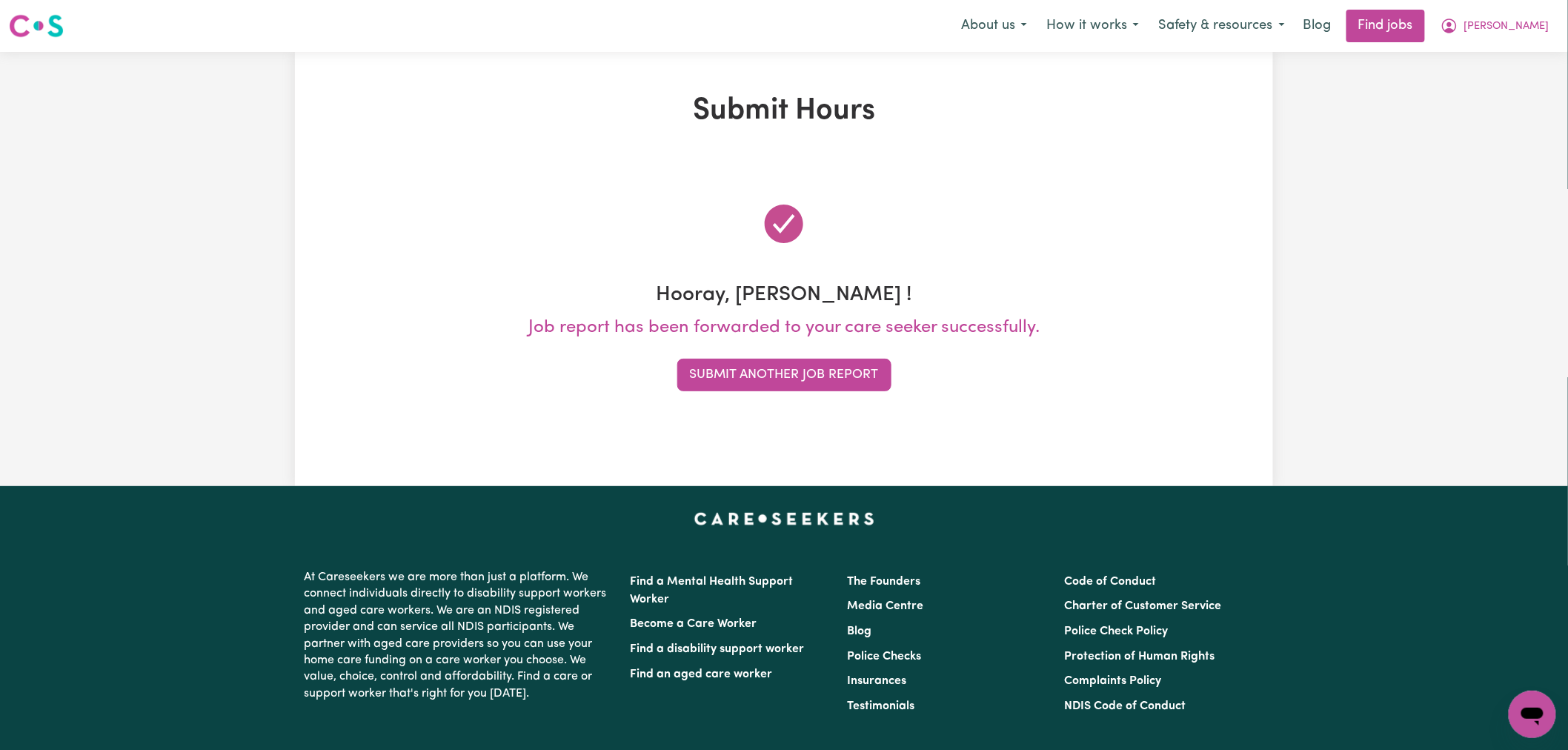
click at [825, 367] on button "Submit Another Job Report" at bounding box center [784, 375] width 215 height 33
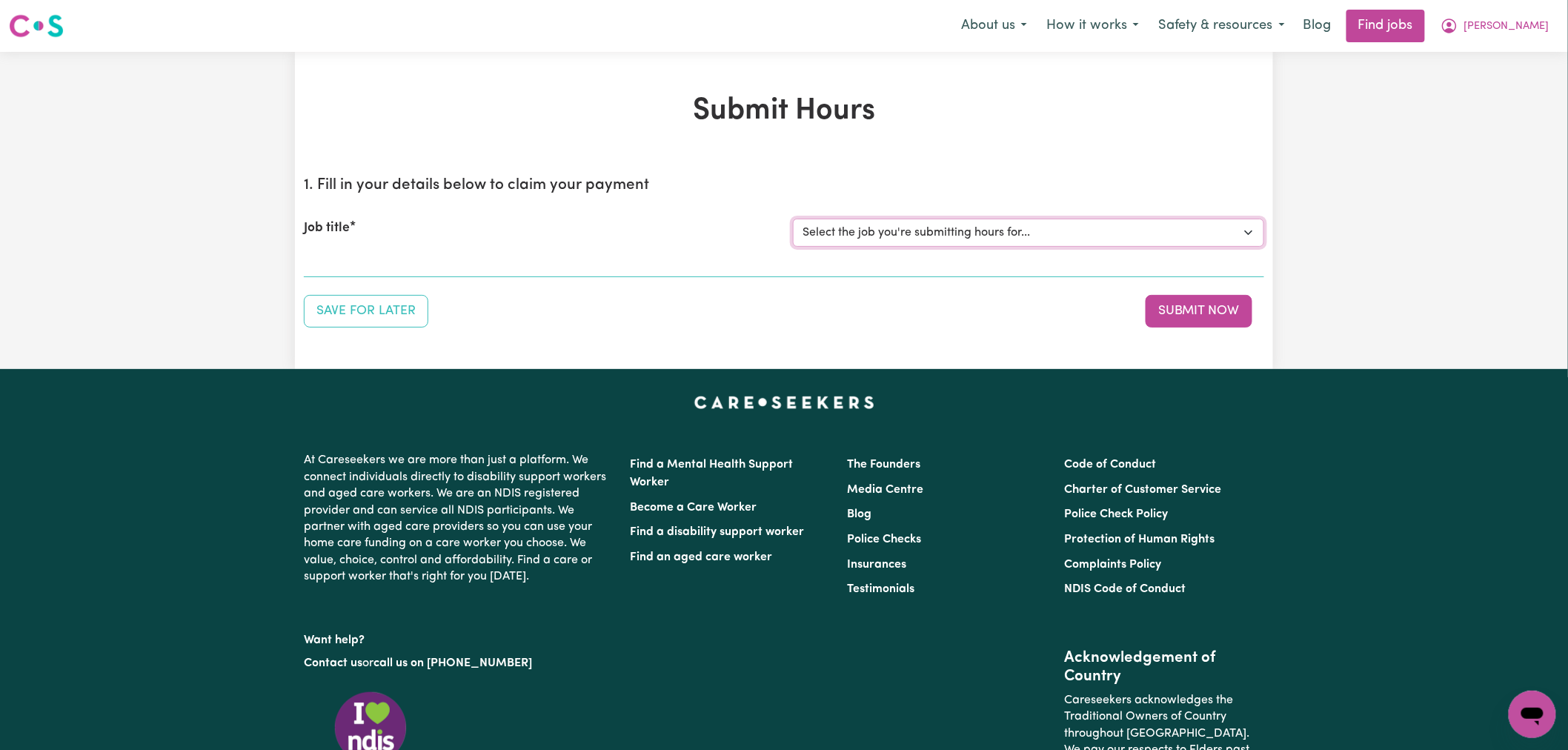
click at [938, 219] on select "Select the job you're submitting hours for... [[PERSON_NAME]] (Overnight) Suppo…" at bounding box center [1029, 233] width 472 height 28
select select "15163"
click at [793, 219] on select "Select the job you're submitting hours for... [[PERSON_NAME]] (Overnight) Suppo…" at bounding box center [1029, 233] width 472 height 28
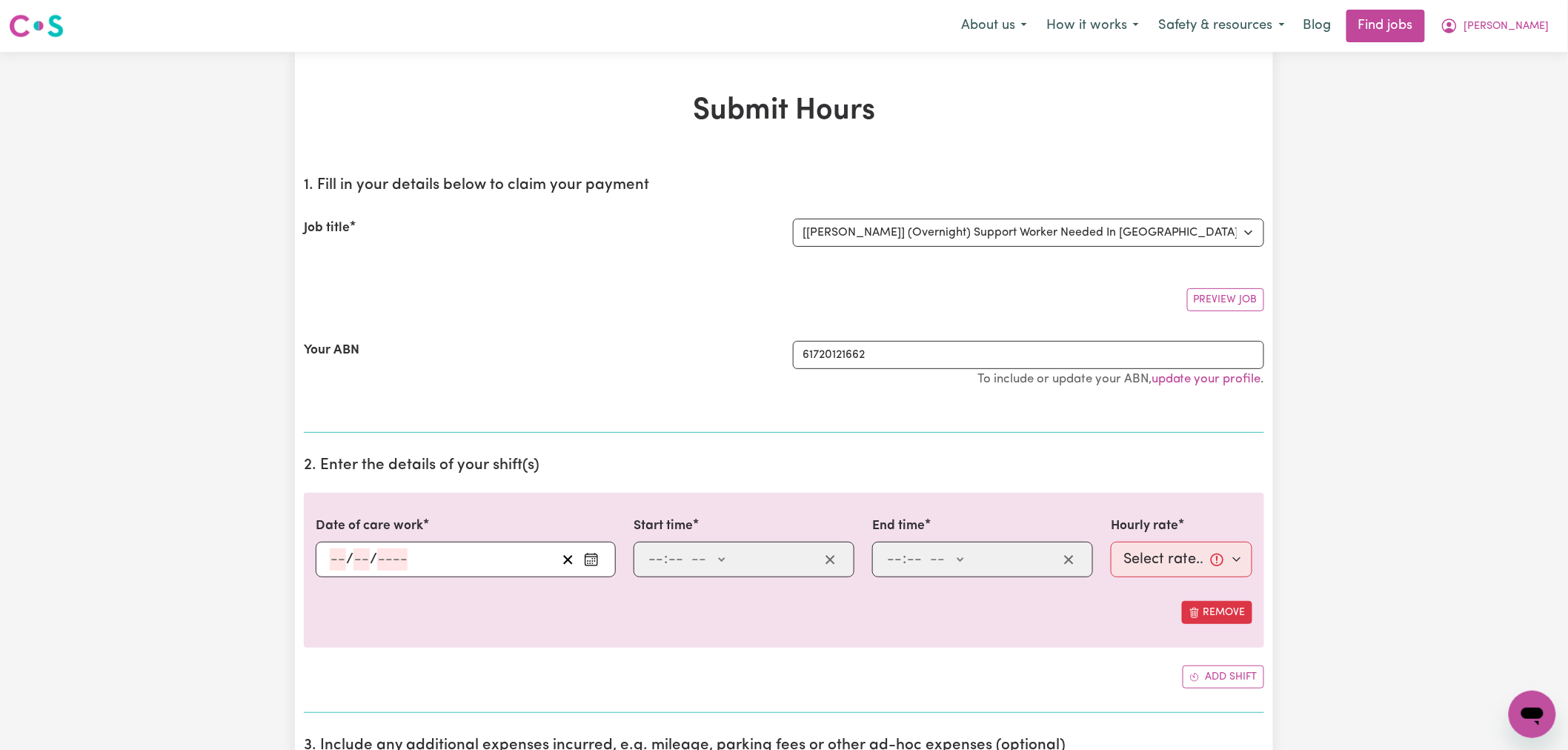
click at [603, 569] on button "Enter the date of care work" at bounding box center [591, 560] width 23 height 23
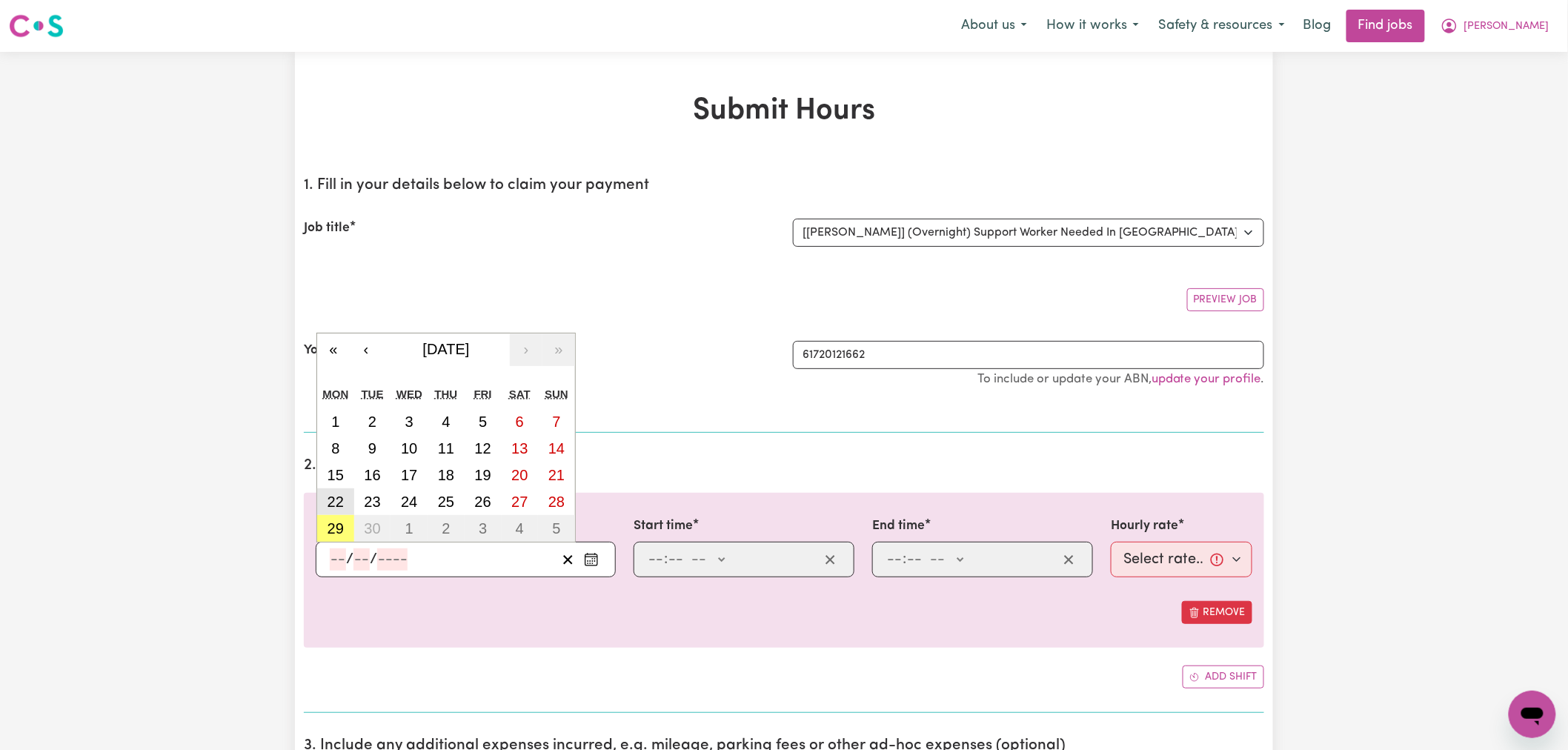
click at [341, 507] on abbr "22" at bounding box center [336, 502] width 17 height 17
type input "[DATE]"
type input "22"
type input "9"
type input "2025"
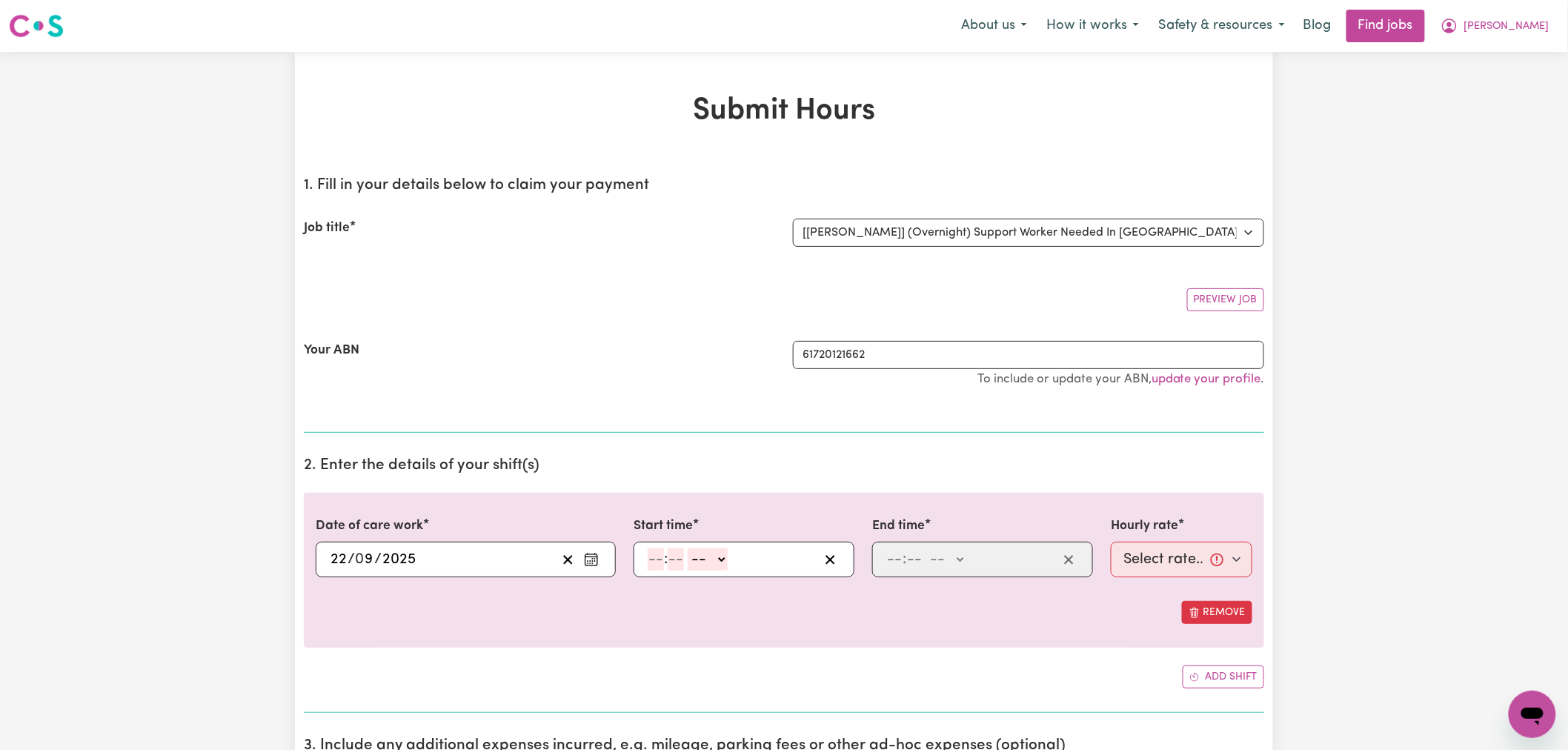
click at [650, 565] on input "number" at bounding box center [656, 560] width 17 height 23
type input "10"
type input "0"
click at [716, 560] on select "-- AM PM" at bounding box center [711, 560] width 40 height 23
select select "pm"
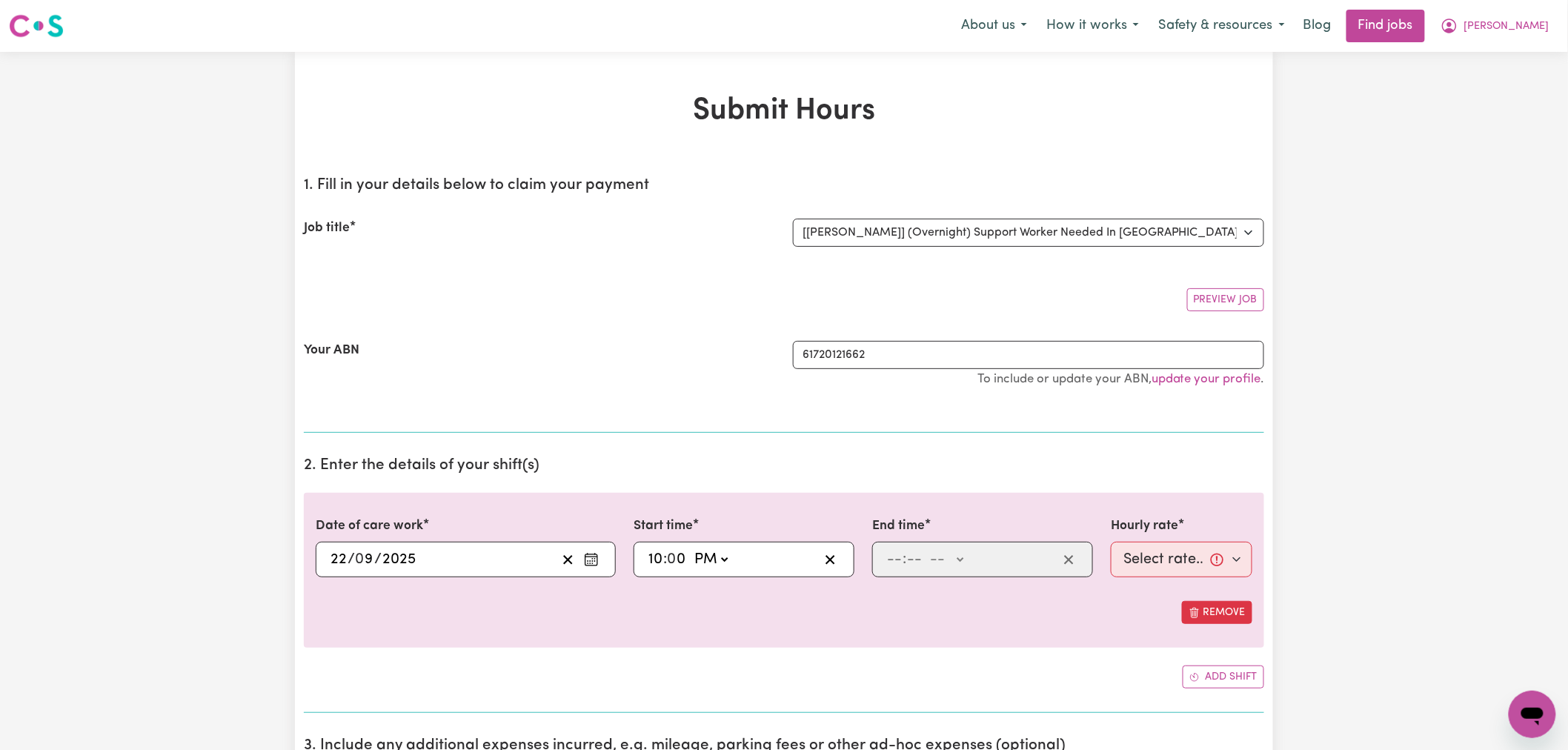
click at [691, 549] on select "-- AM PM" at bounding box center [711, 560] width 40 height 23
type input "22:00"
click at [916, 553] on input "number" at bounding box center [915, 560] width 17 height 23
click at [901, 564] on input "number" at bounding box center [895, 560] width 17 height 23
type input "6"
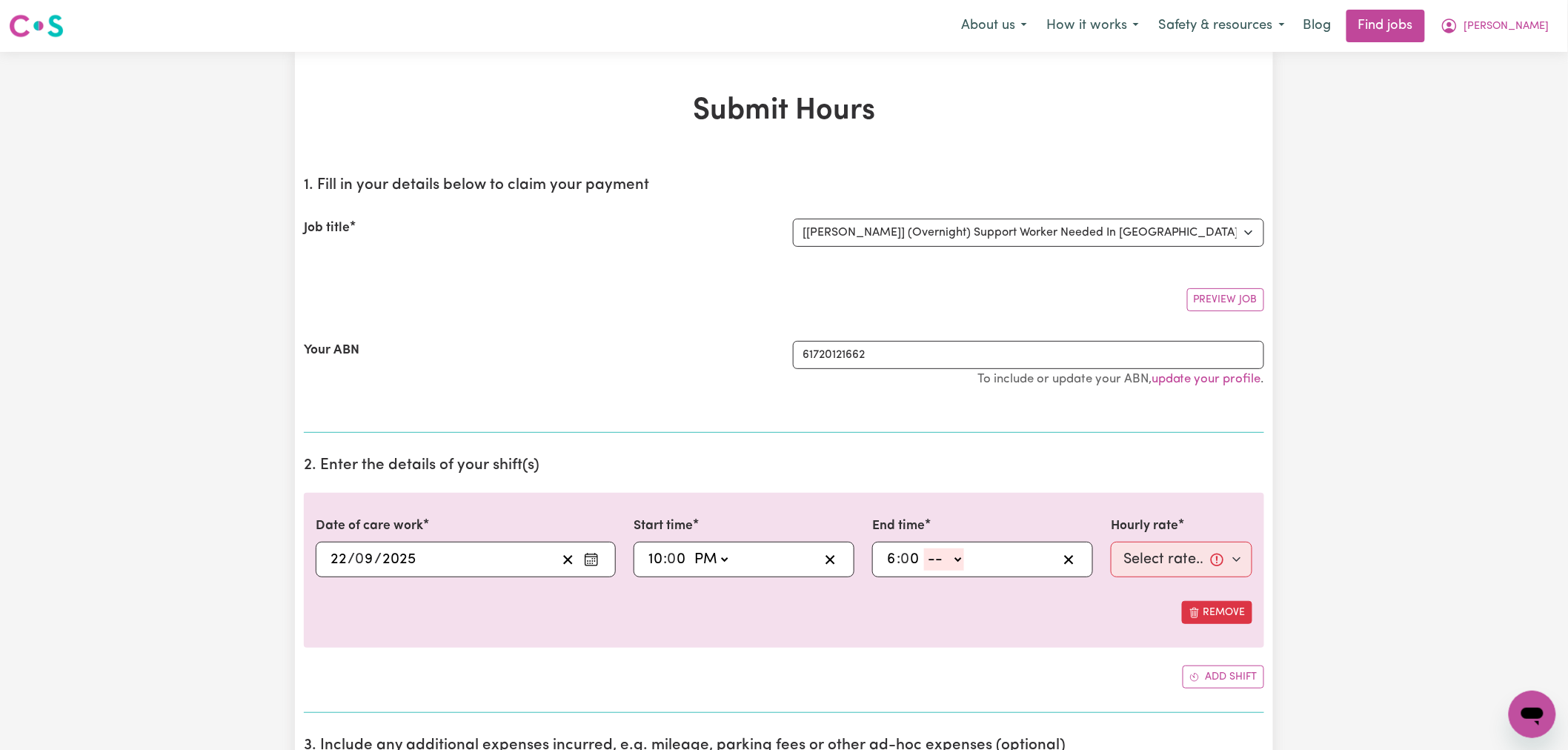
type input "0"
click at [939, 561] on select "-- AM PM" at bounding box center [944, 560] width 40 height 23
select select "am"
click at [925, 549] on select "-- AM PM" at bounding box center [944, 560] width 40 height 23
type input "06:00"
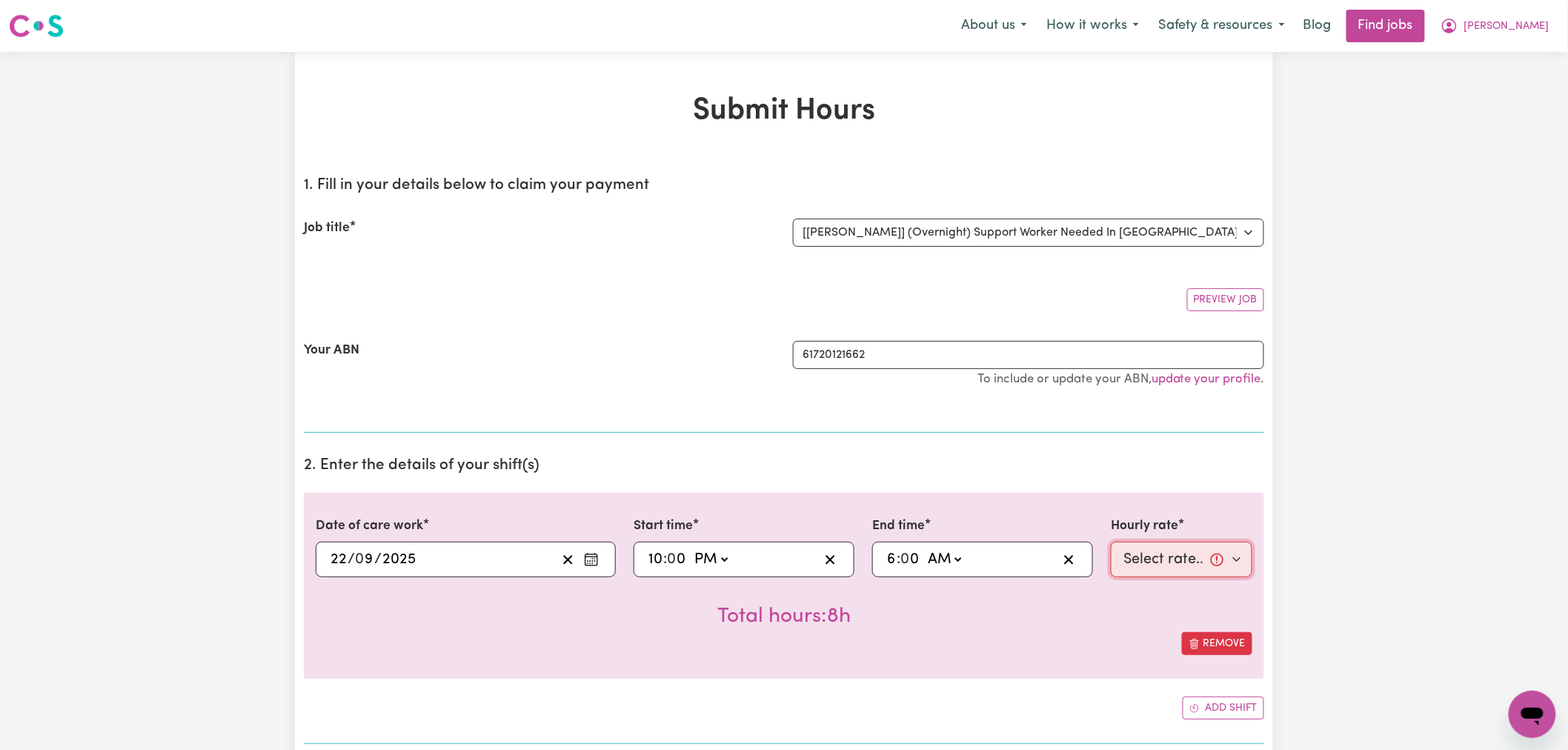
click at [1140, 569] on select "Select rate... $32.25 (Overnight)" at bounding box center [1182, 560] width 142 height 36
select select "32.25-Overnight"
click at [1111, 542] on select "Select rate... $32.25 (Overnight)" at bounding box center [1182, 560] width 142 height 36
click at [1028, 636] on div "Remove" at bounding box center [784, 644] width 937 height 23
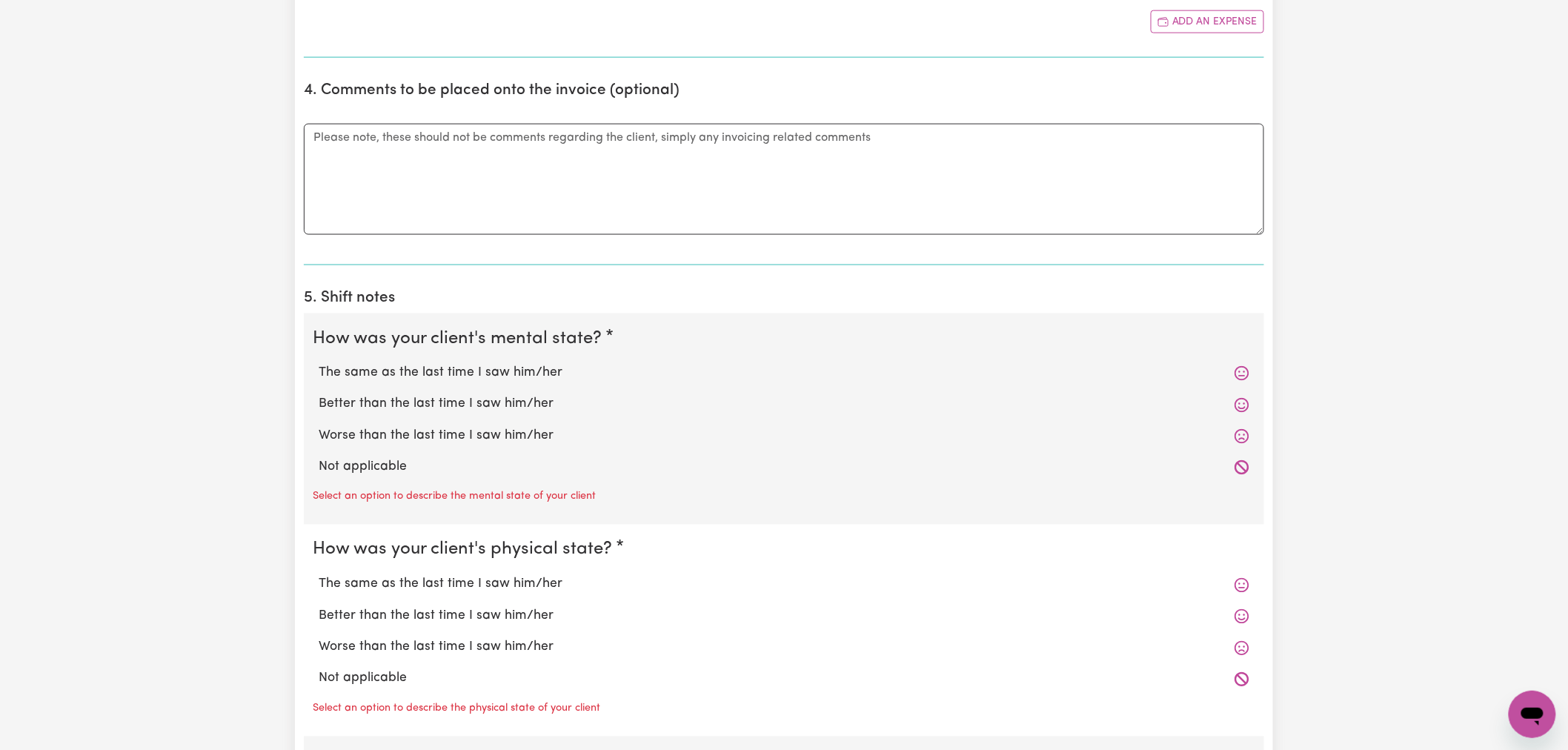
scroll to position [906, 0]
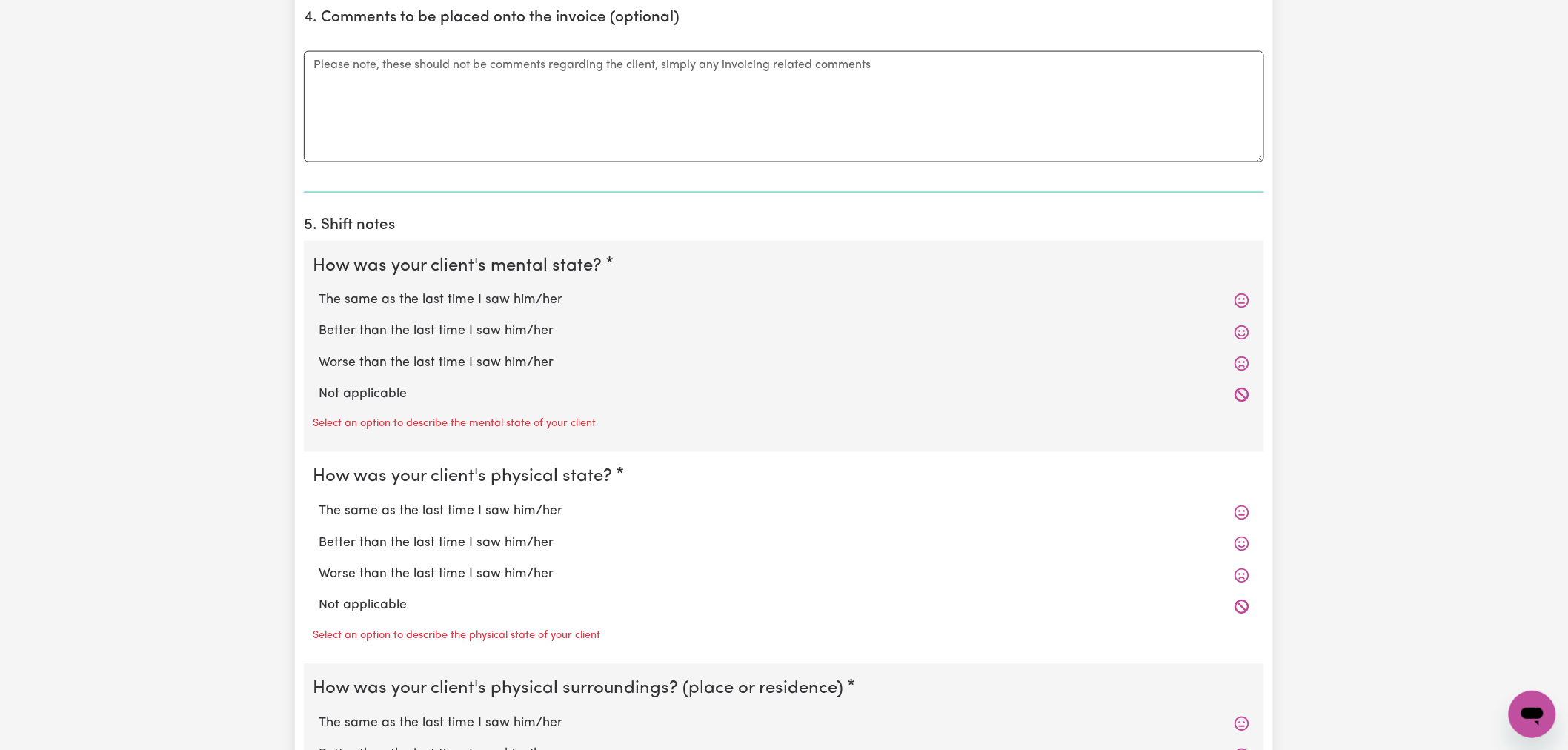
click at [384, 399] on label "Not applicable" at bounding box center [784, 395] width 931 height 19
click at [319, 386] on input "Not applicable" at bounding box center [318, 385] width 1 height 1
radio input "true"
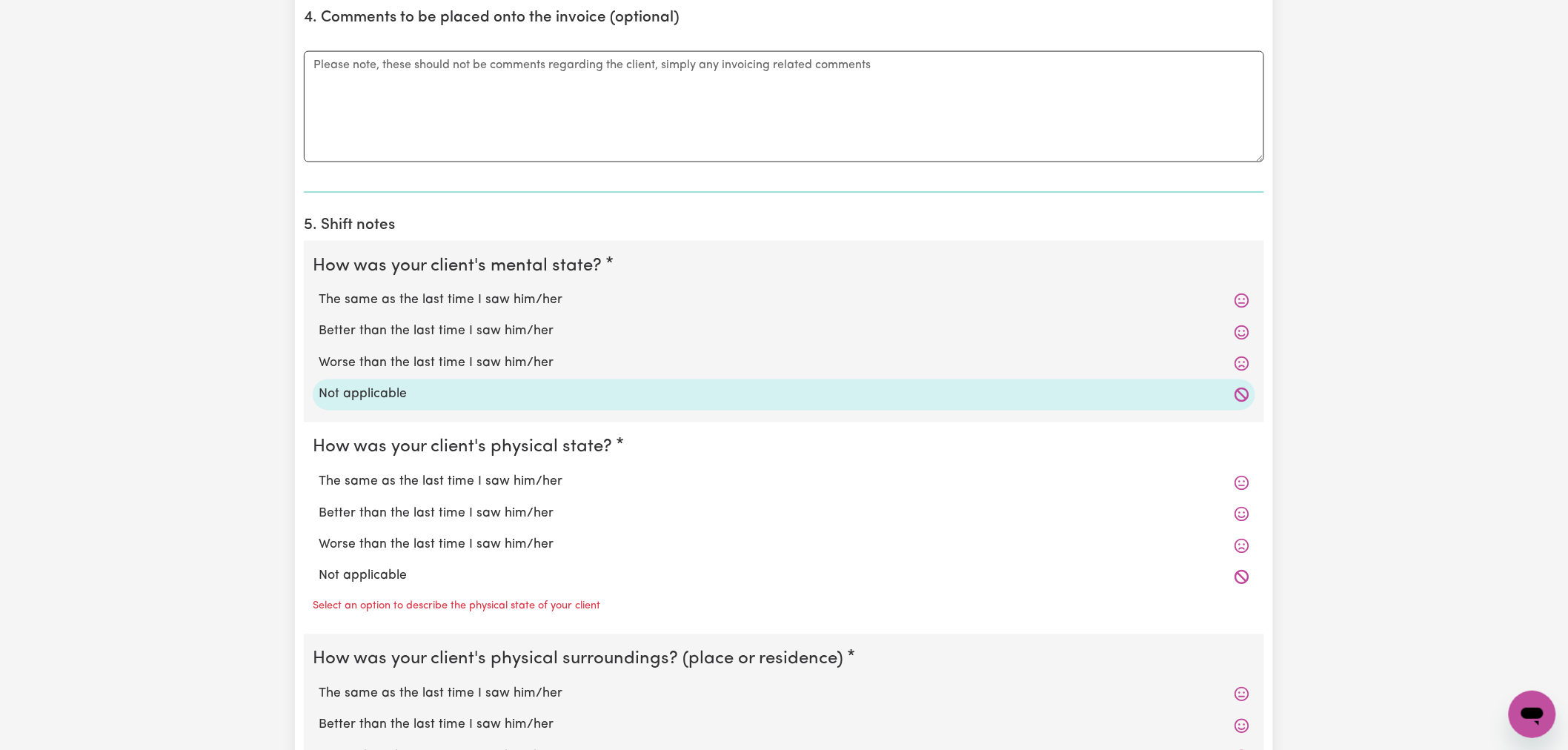
click at [391, 578] on label "Not applicable" at bounding box center [784, 576] width 931 height 19
click at [319, 567] on input "Not applicable" at bounding box center [318, 566] width 1 height 1
radio input "true"
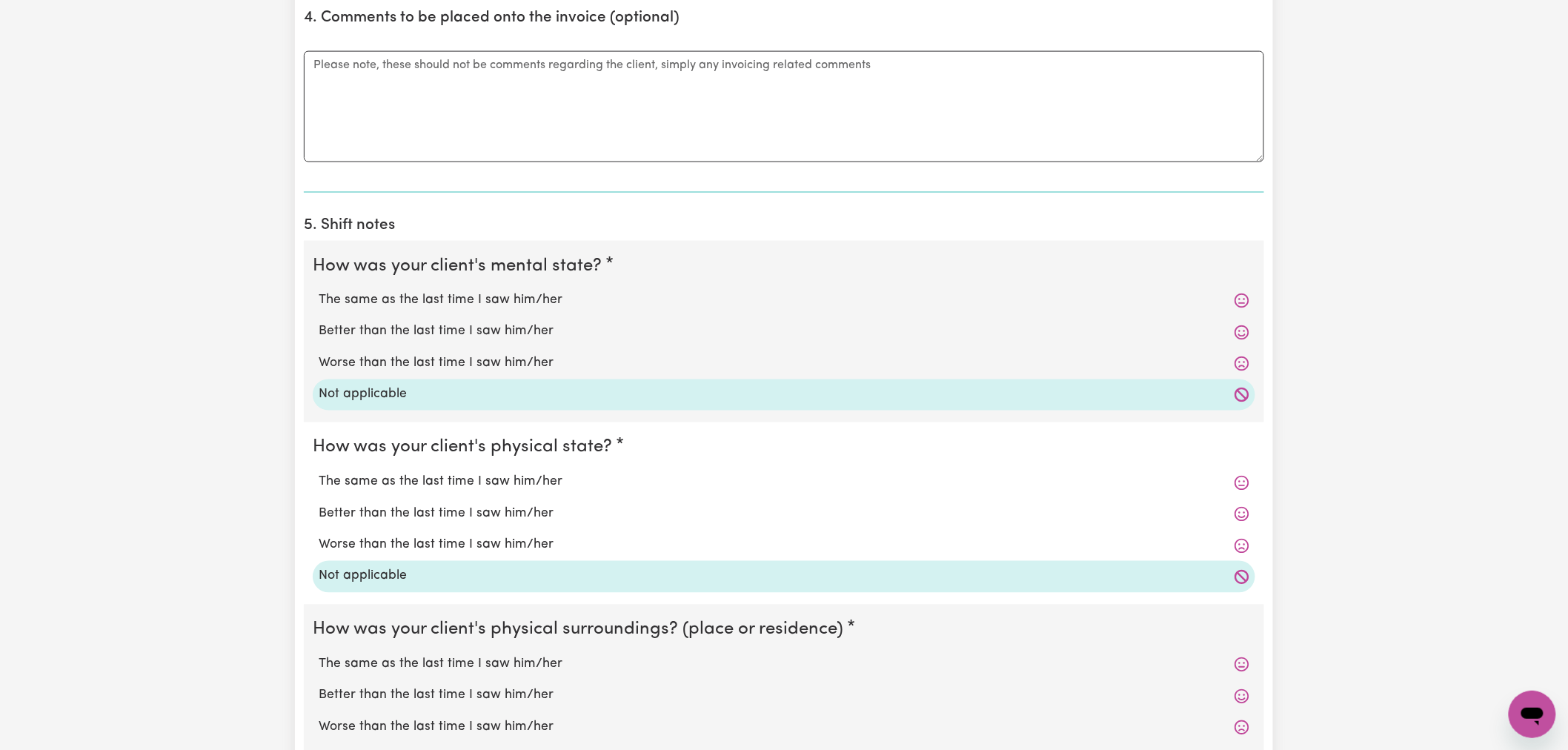
scroll to position [1153, 0]
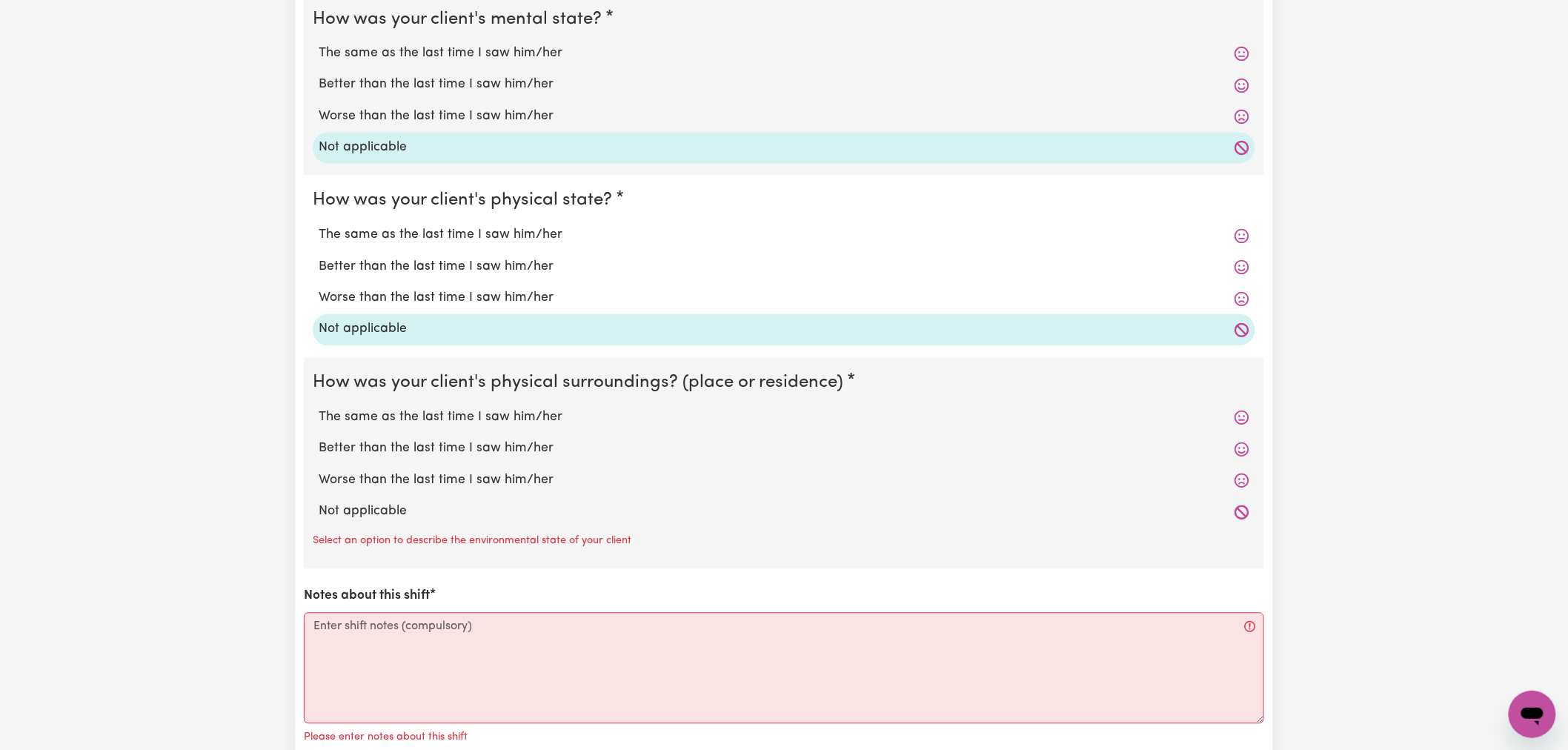
click at [352, 517] on label "Not applicable" at bounding box center [784, 512] width 931 height 19
click at [319, 503] on input "Not applicable" at bounding box center [318, 502] width 1 height 1
radio input "true"
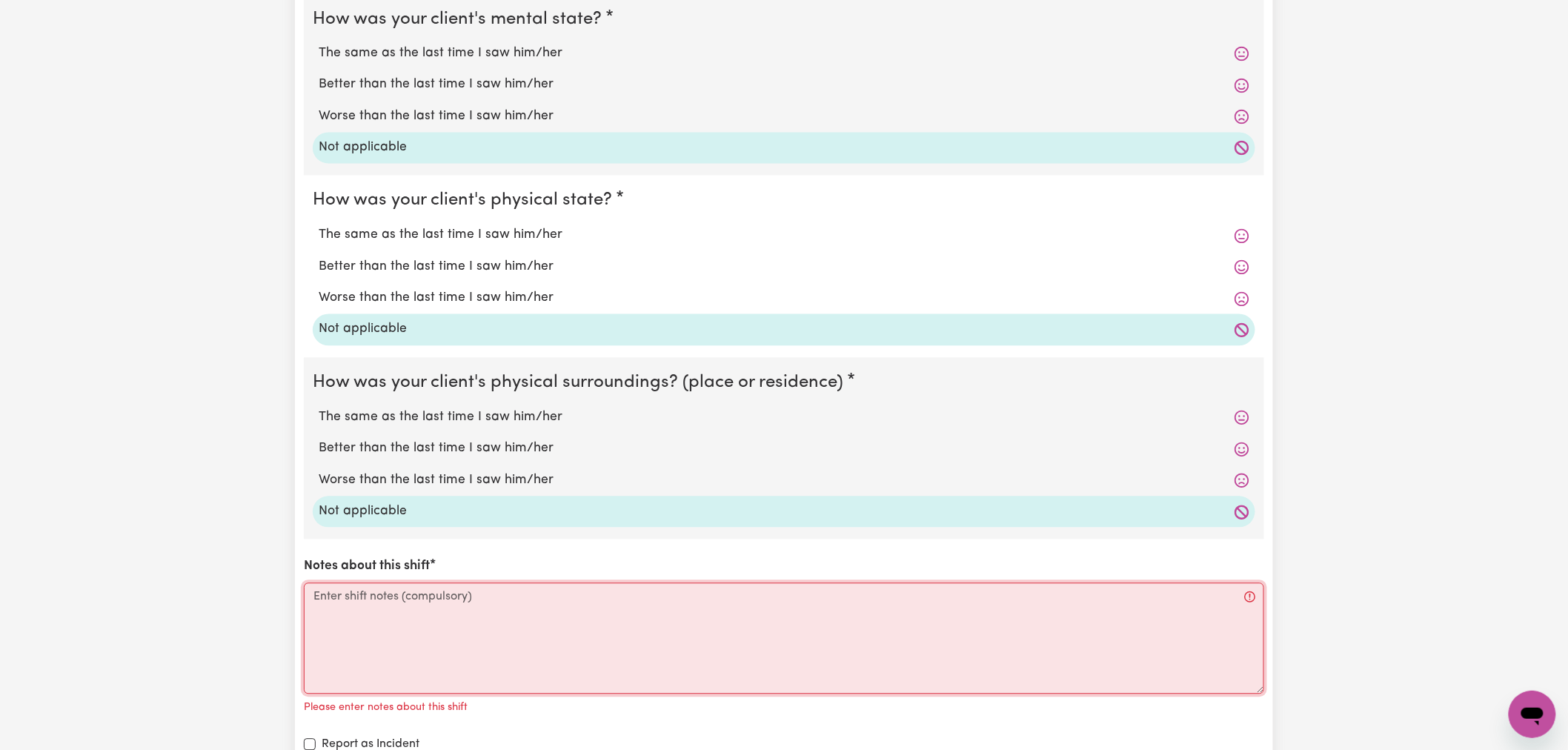
click at [498, 641] on textarea "Notes about this shift" at bounding box center [784, 639] width 960 height 111
paste textarea "see internal notes"
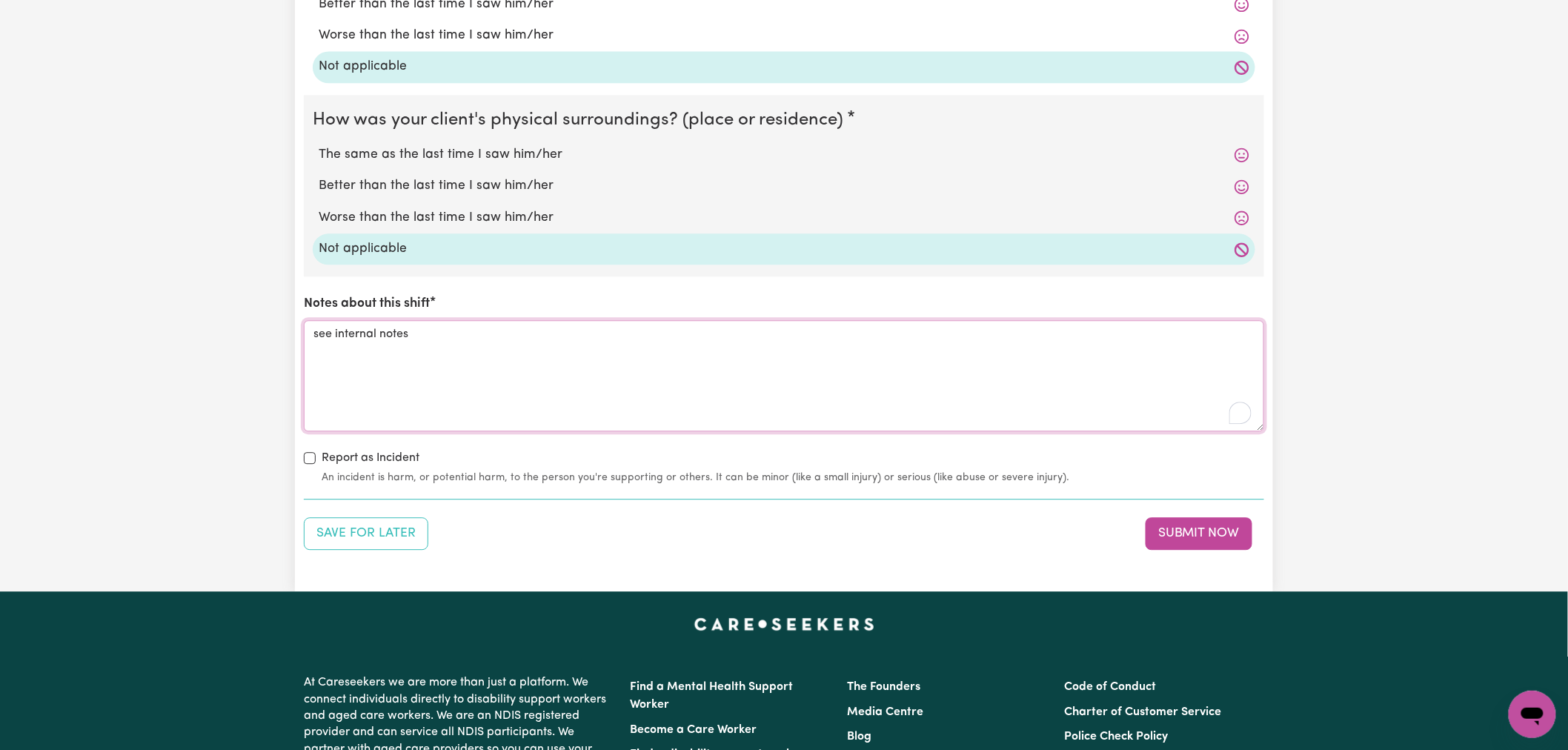
scroll to position [1565, 0]
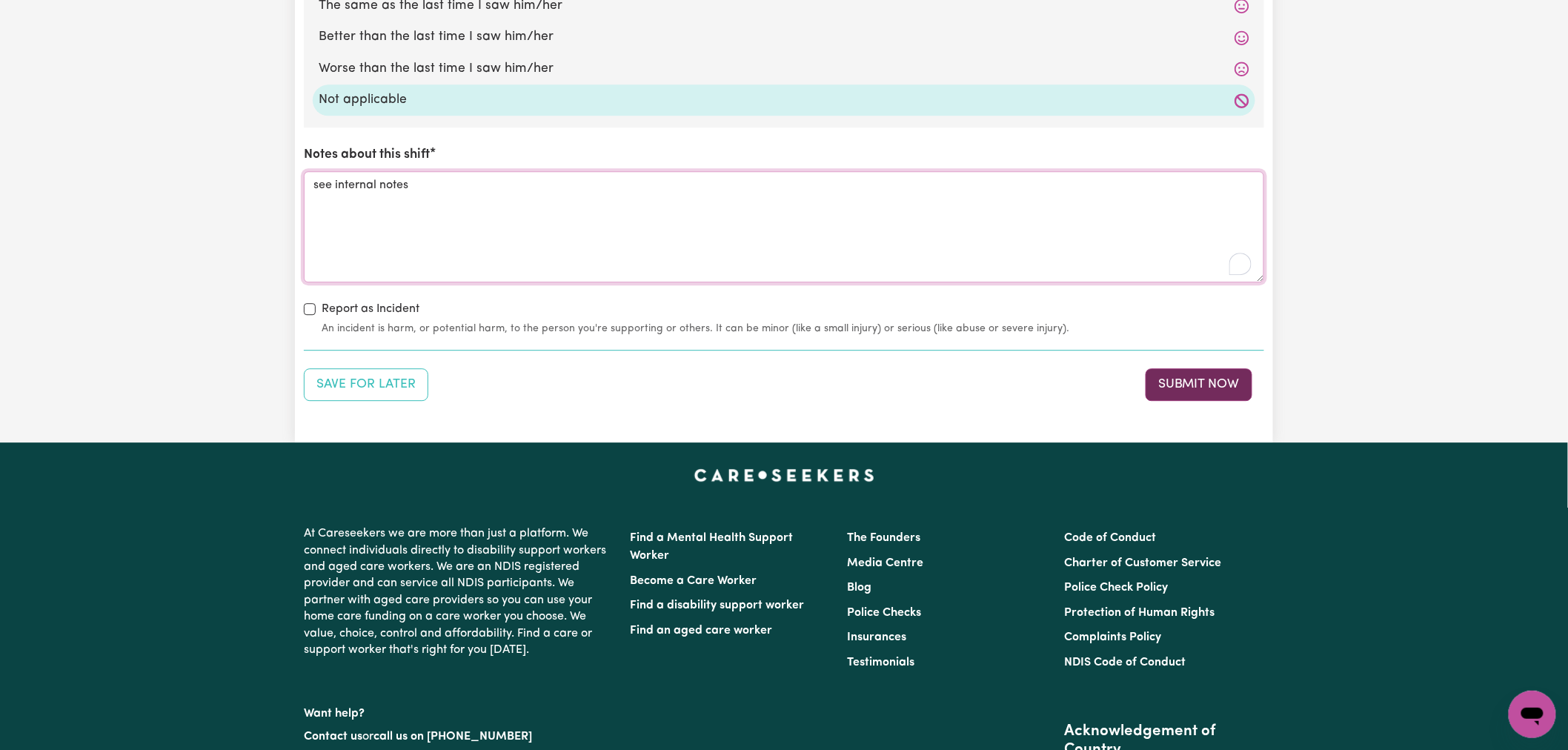
type textarea "see internal notes"
click at [1176, 378] on button "Submit Now" at bounding box center [1199, 384] width 107 height 33
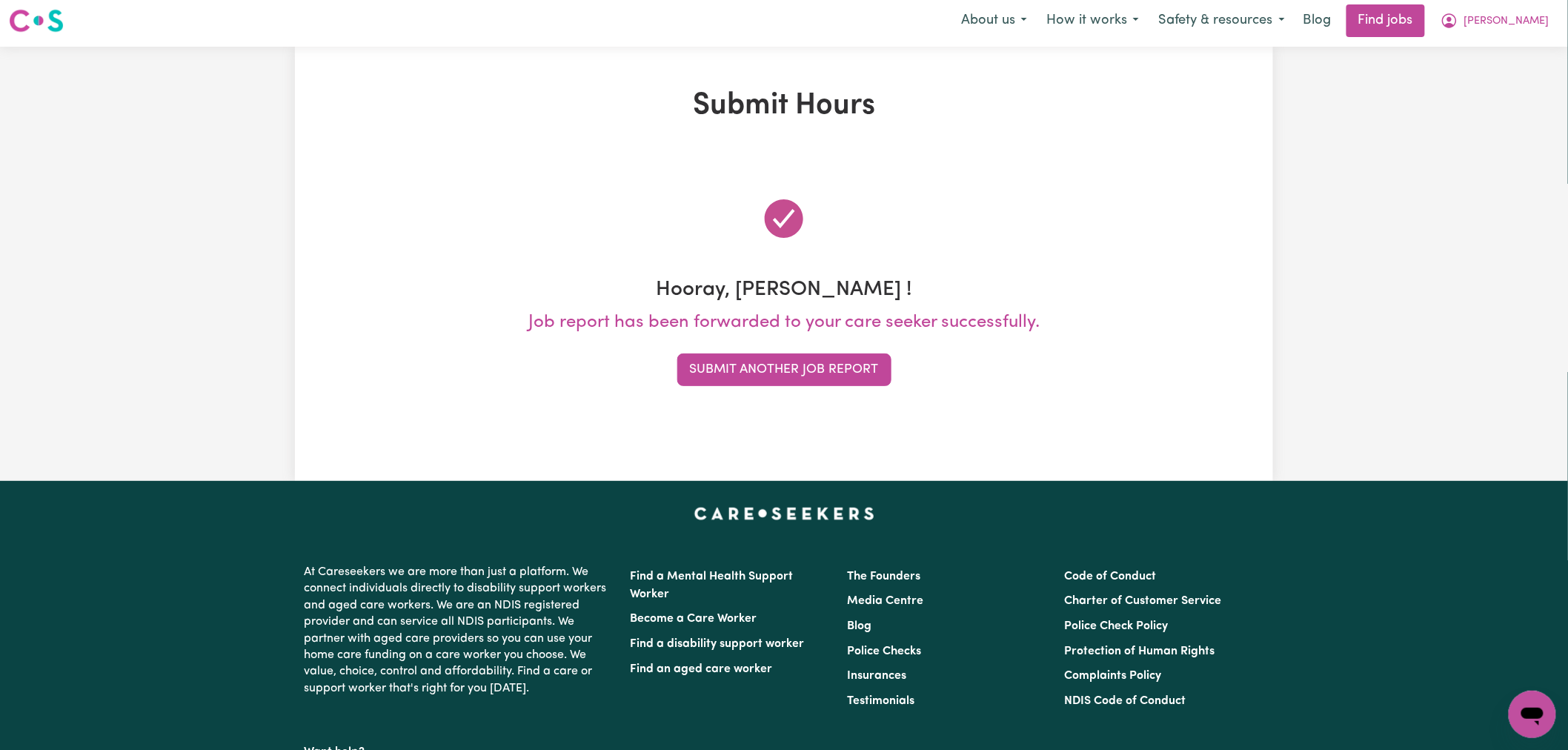
scroll to position [0, 0]
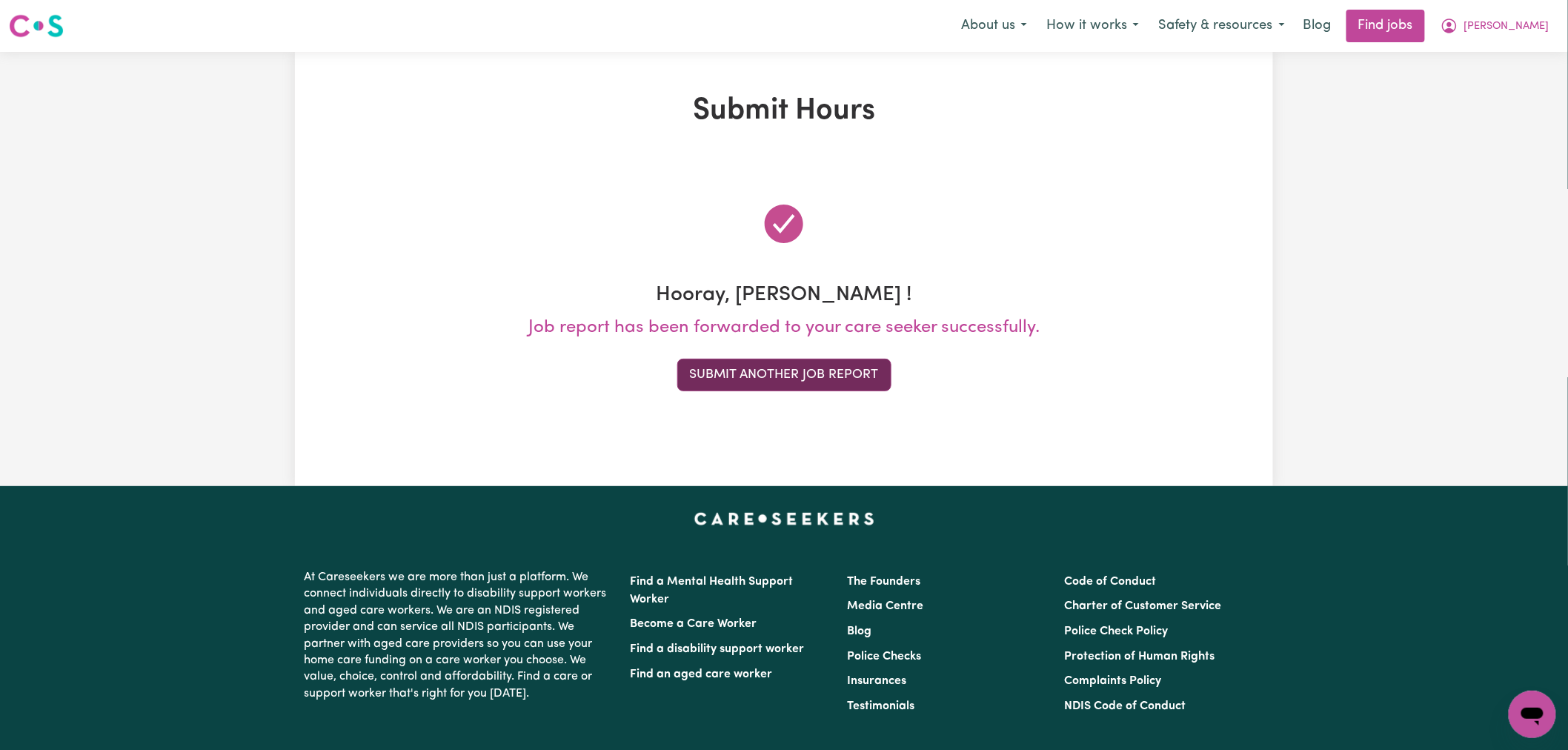
click at [818, 365] on button "Submit Another Job Report" at bounding box center [784, 375] width 215 height 33
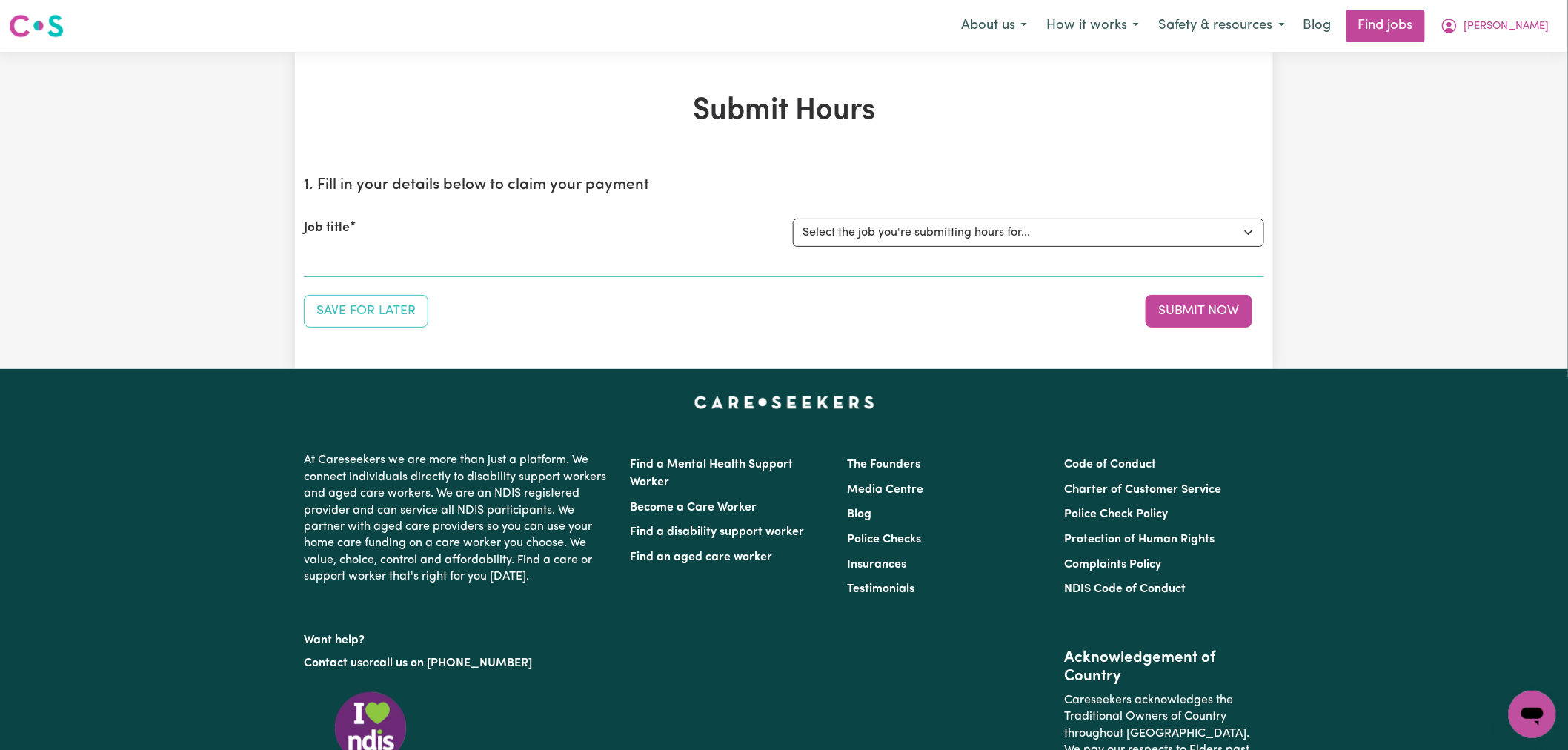
click at [988, 248] on div "Job title Select the job you're submitting hours for... [[PERSON_NAME]] (Overni…" at bounding box center [784, 233] width 960 height 63
click at [990, 239] on select "Select the job you're submitting hours for... [[PERSON_NAME]] (Overnight) Suppo…" at bounding box center [1029, 233] width 472 height 28
select select "13729"
click at [793, 219] on select "Select the job you're submitting hours for... [[PERSON_NAME]] (Overnight) Suppo…" at bounding box center [1029, 233] width 472 height 28
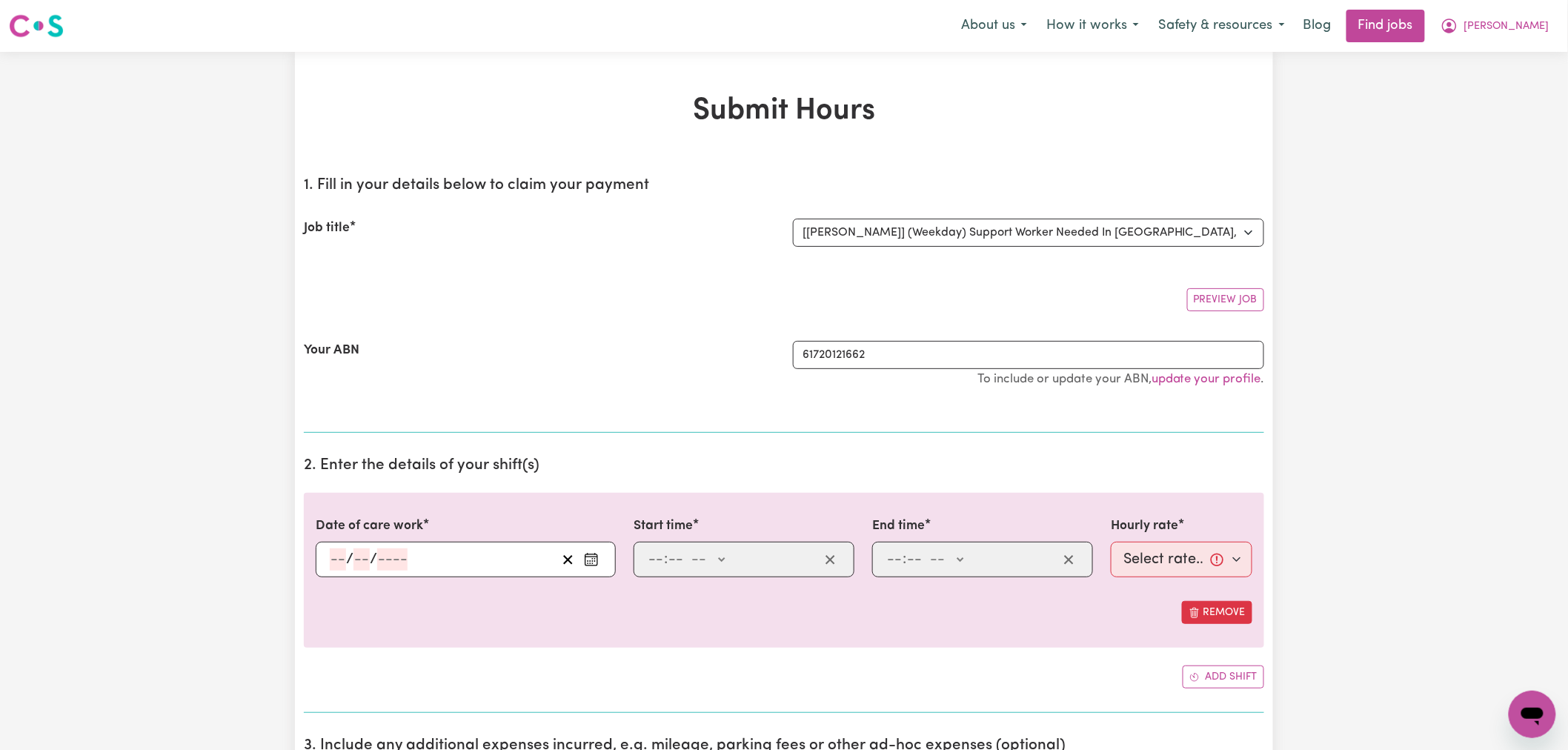
click at [601, 560] on button "Enter the date of care work" at bounding box center [591, 560] width 23 height 23
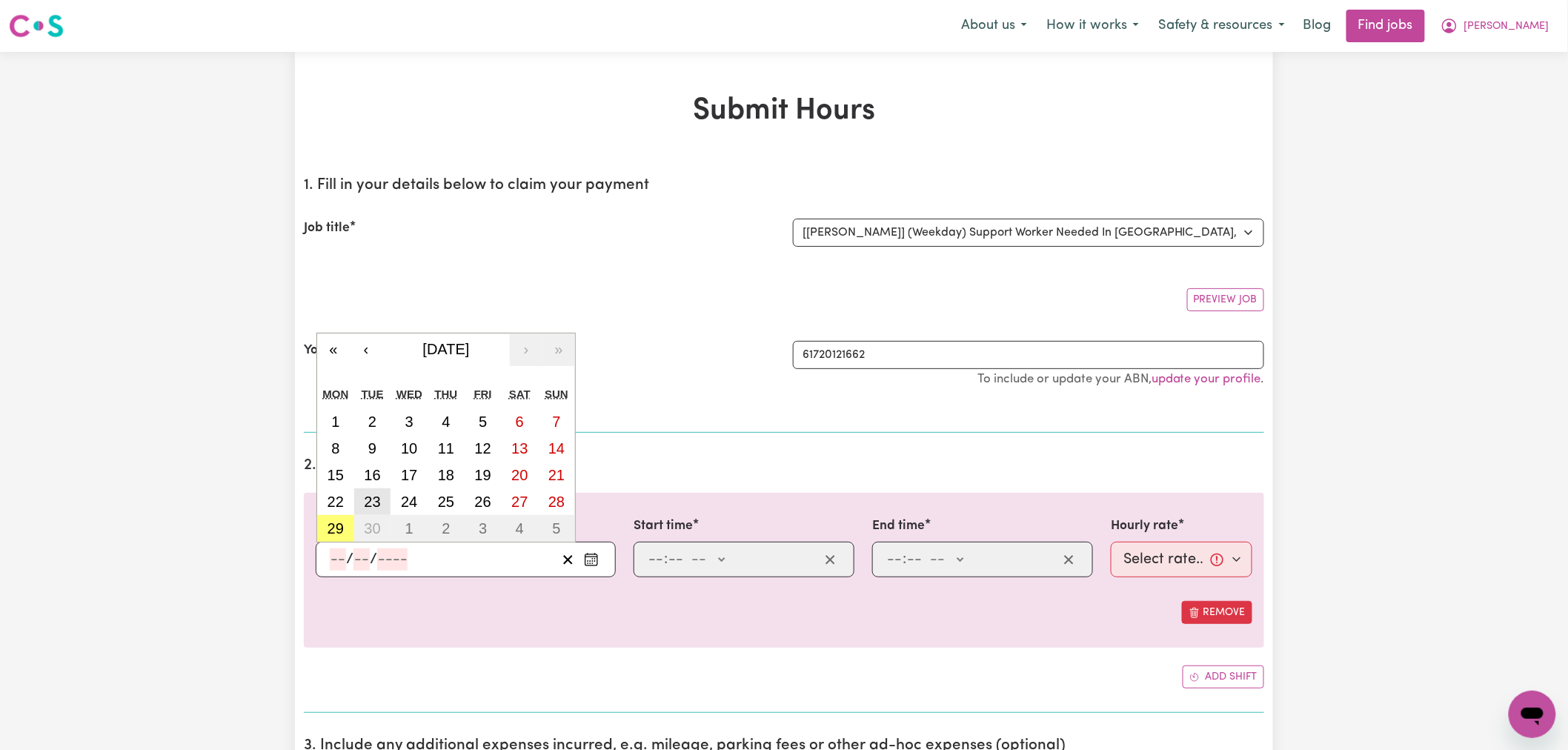
click at [368, 499] on abbr "23" at bounding box center [372, 502] width 17 height 17
type input "[DATE]"
type input "23"
type input "9"
type input "2025"
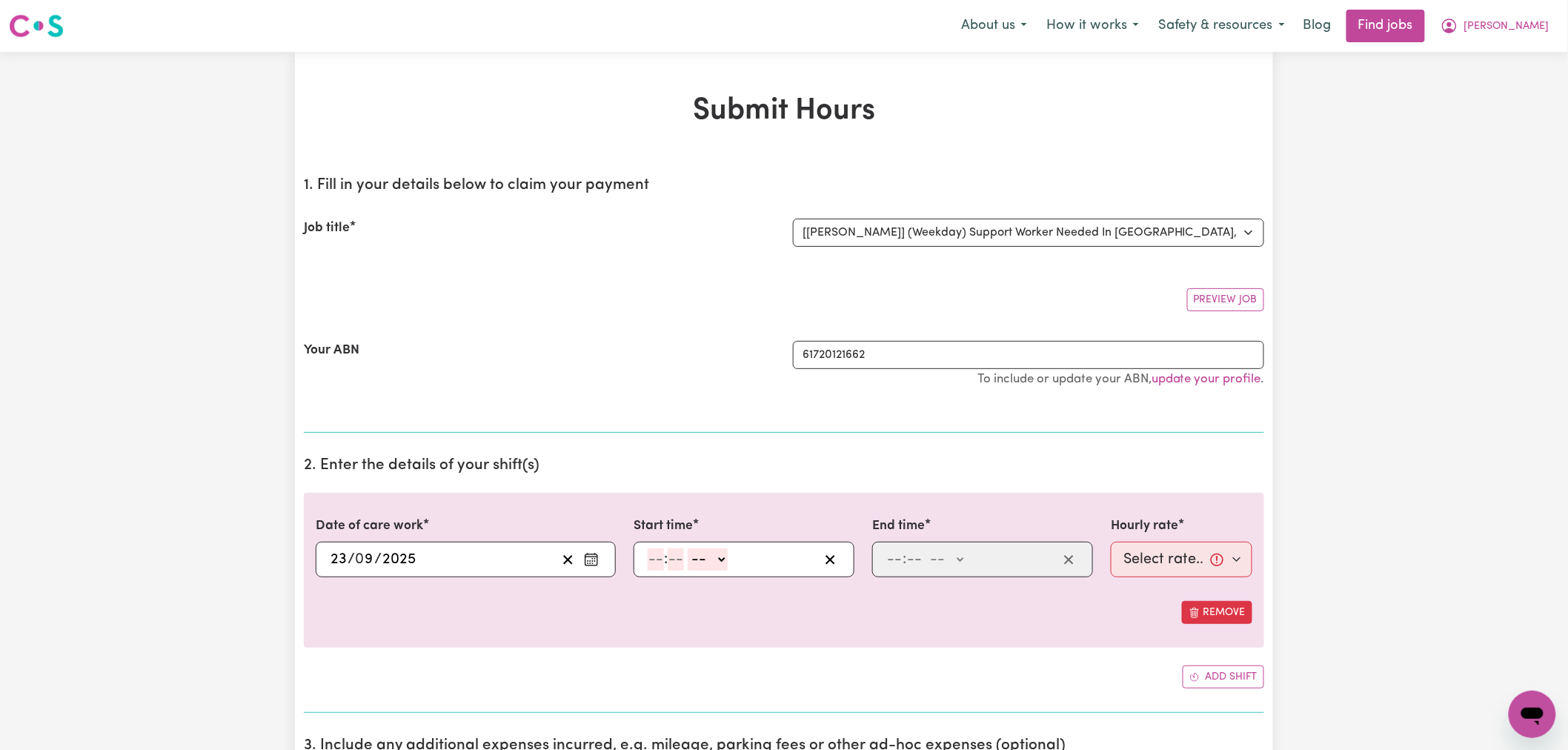
click at [661, 562] on input "number" at bounding box center [656, 560] width 17 height 23
type input "6"
type input "0"
click at [704, 564] on select "-- AM PM" at bounding box center [706, 560] width 40 height 23
select select "am"
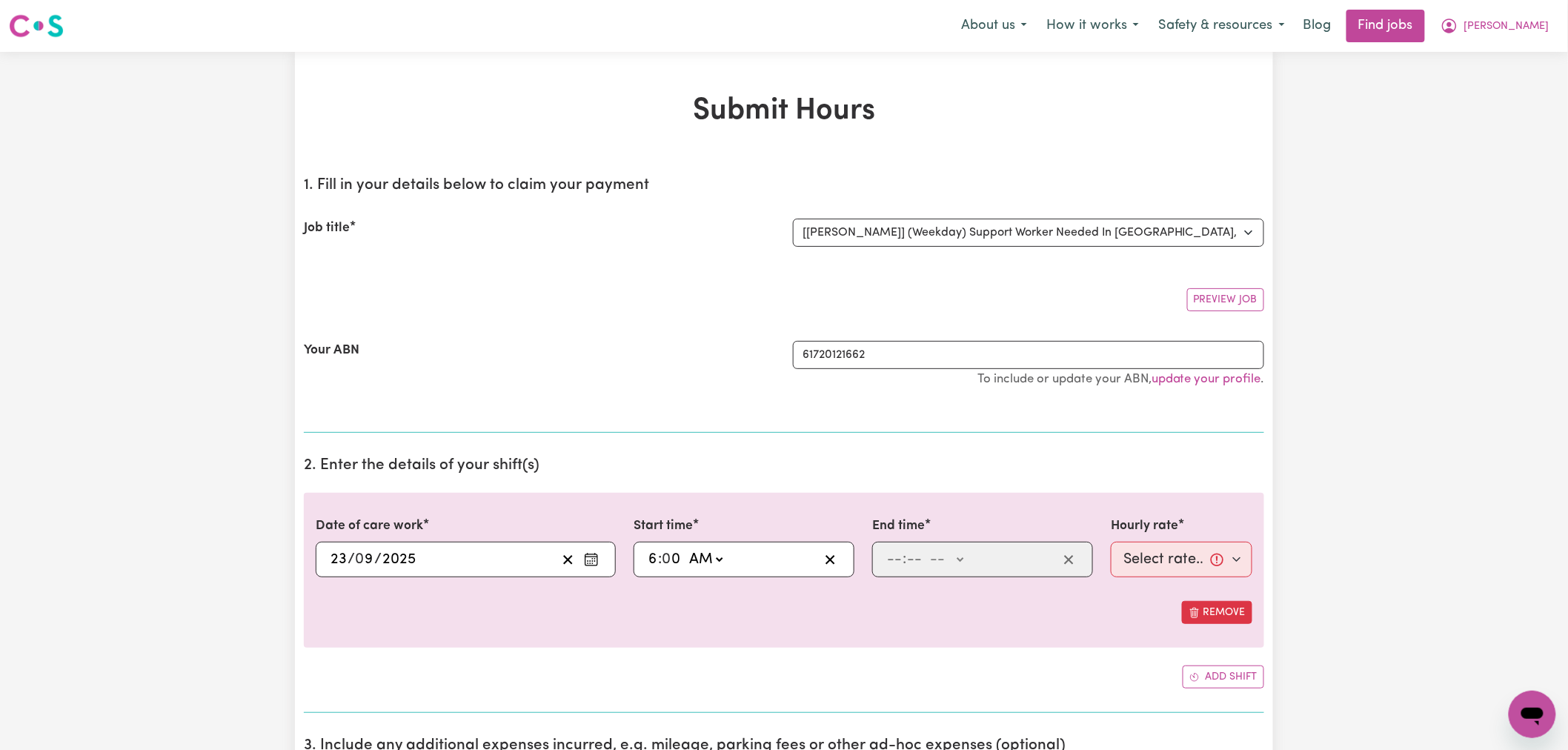
click at [686, 549] on select "-- AM PM" at bounding box center [706, 560] width 40 height 23
type input "06:00"
click at [899, 564] on input "number" at bounding box center [895, 560] width 17 height 23
type input "8"
type input "0"
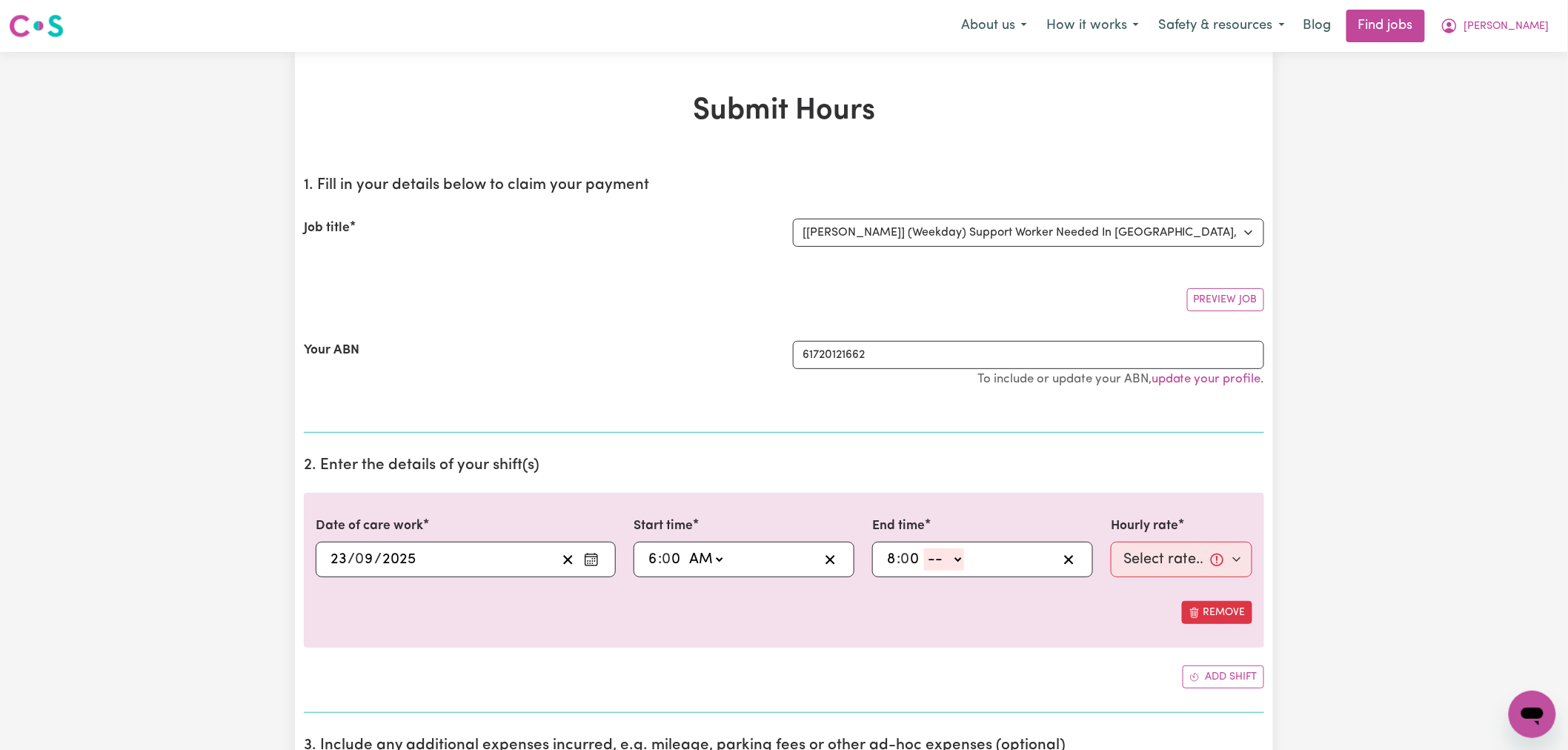
click at [938, 564] on select "-- AM PM" at bounding box center [944, 560] width 40 height 23
select select "pm"
click at [925, 549] on select "-- AM PM" at bounding box center [944, 560] width 40 height 23
type input "20:00"
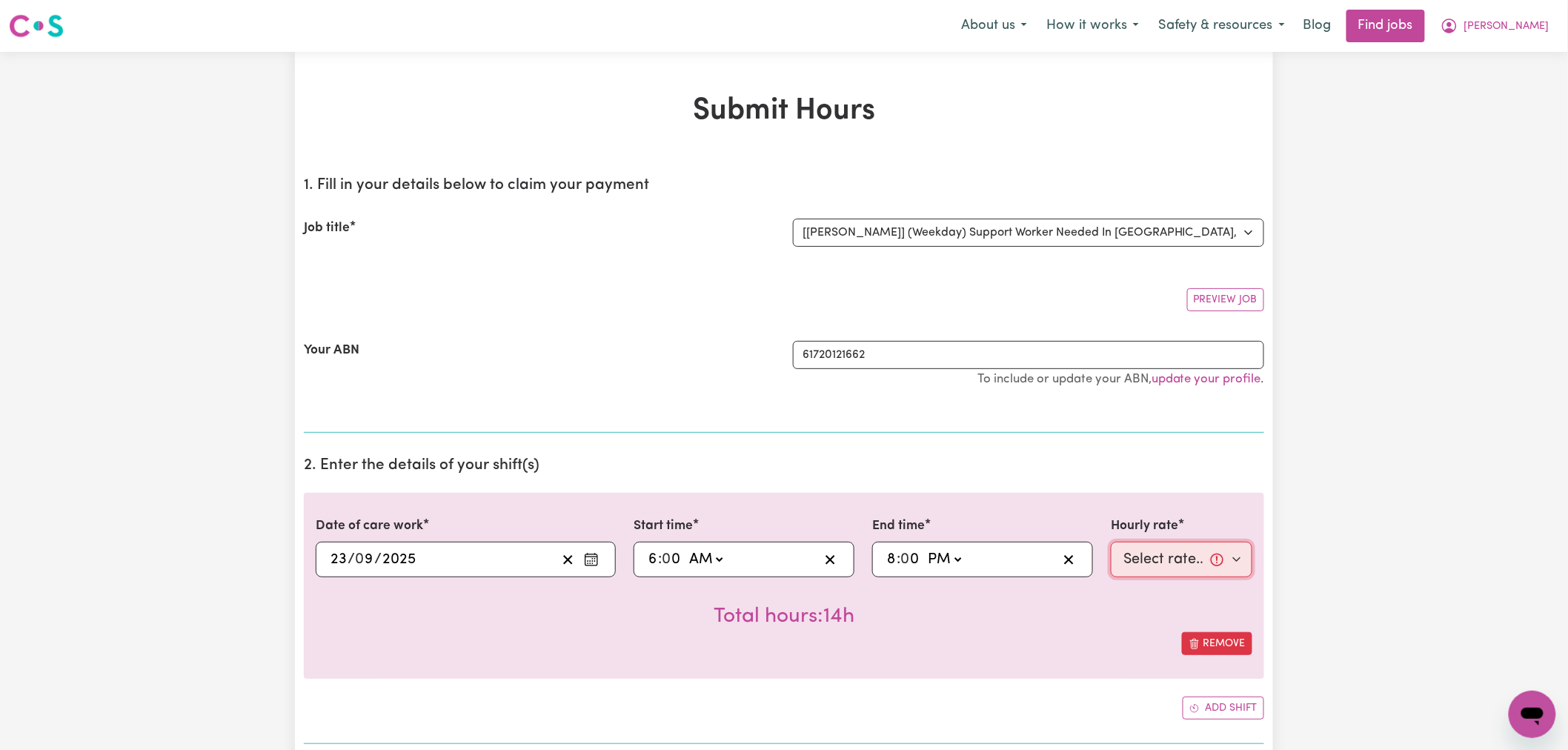
click at [1130, 567] on select "Select rate... $66.07 (Weekday)" at bounding box center [1182, 560] width 142 height 36
select select "66.07-Weekday"
click at [1111, 542] on select "Select rate... $66.07 (Weekday)" at bounding box center [1182, 560] width 142 height 36
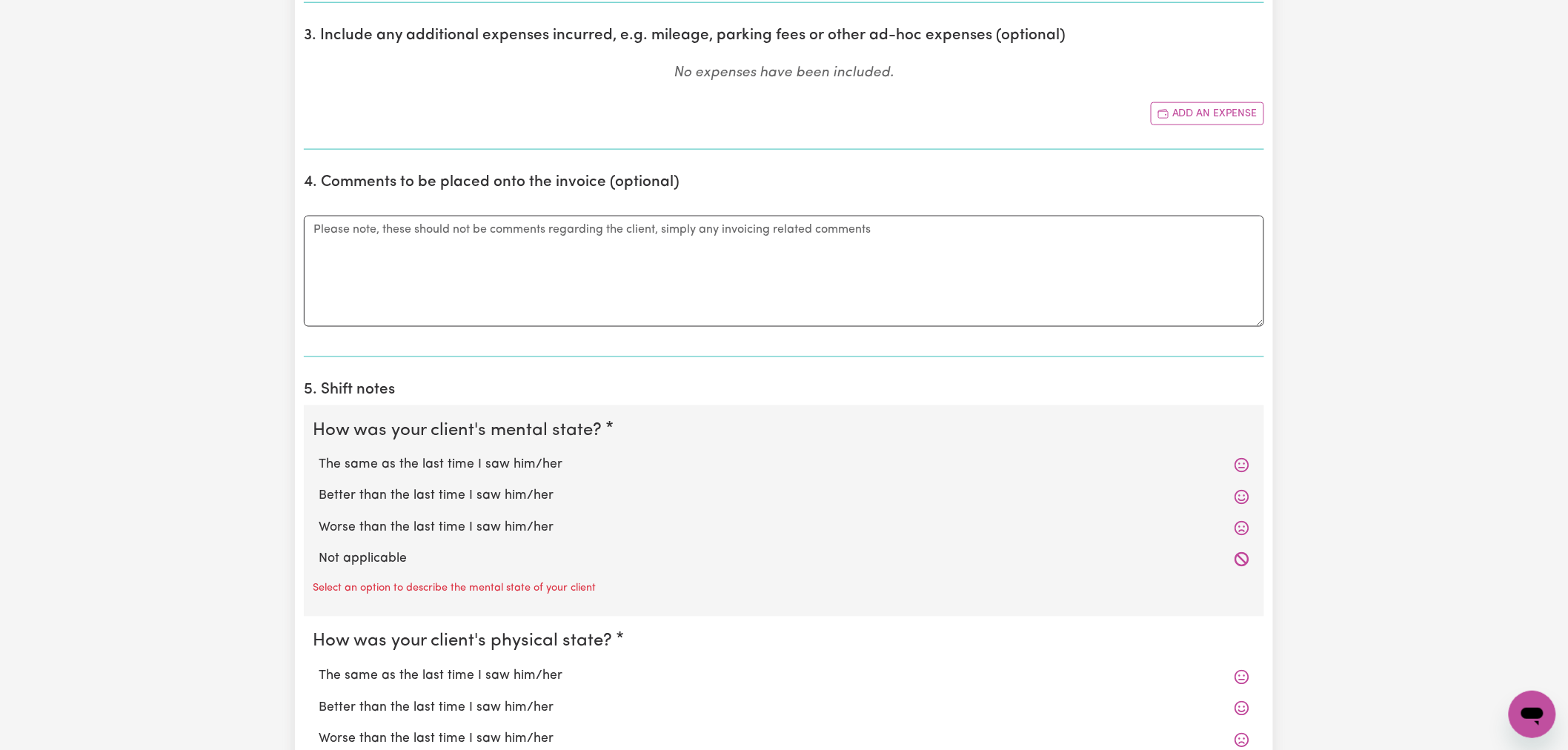
click at [369, 552] on label "Not applicable" at bounding box center [784, 560] width 931 height 19
click at [319, 550] on input "Not applicable" at bounding box center [318, 550] width 1 height 1
radio input "true"
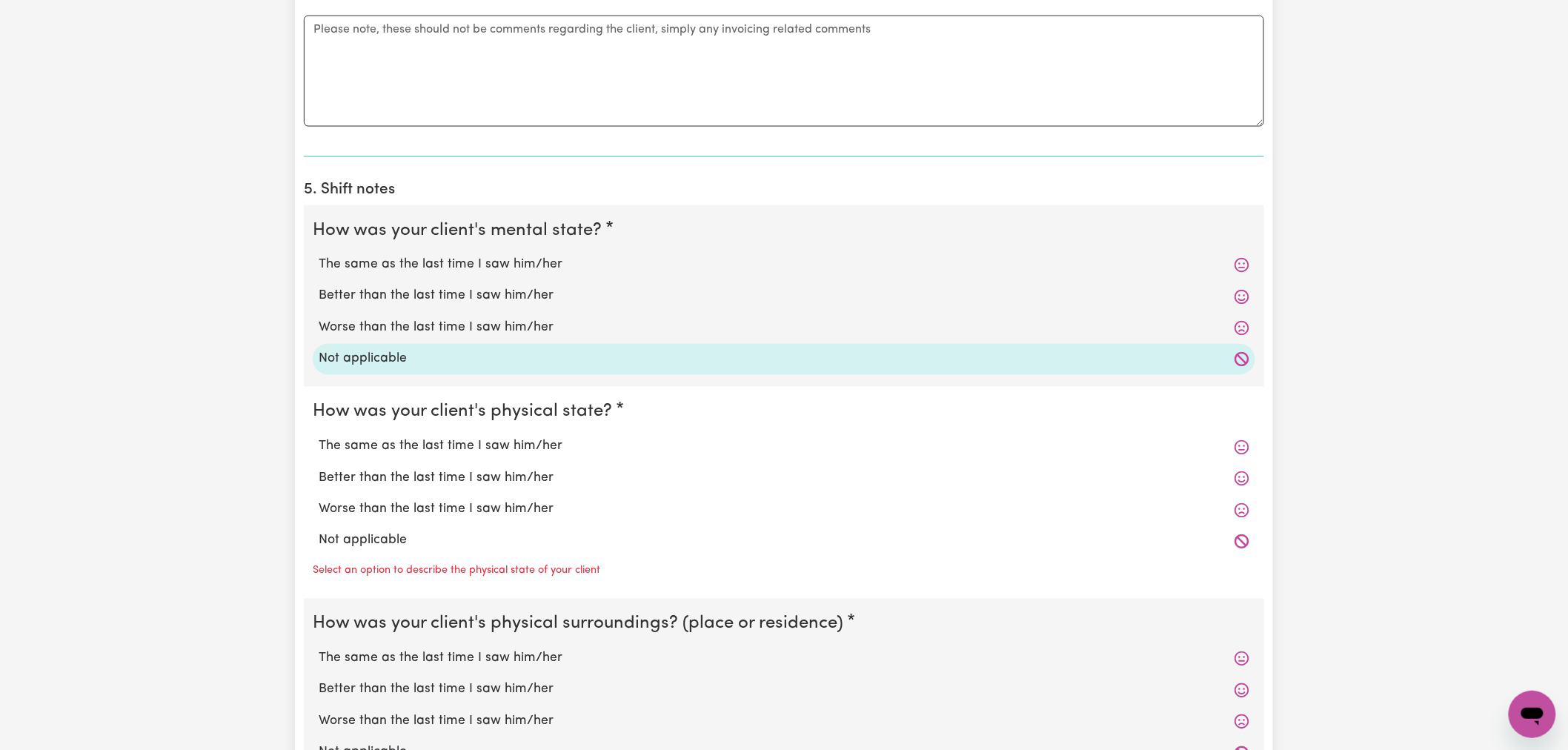
scroll to position [1071, 0]
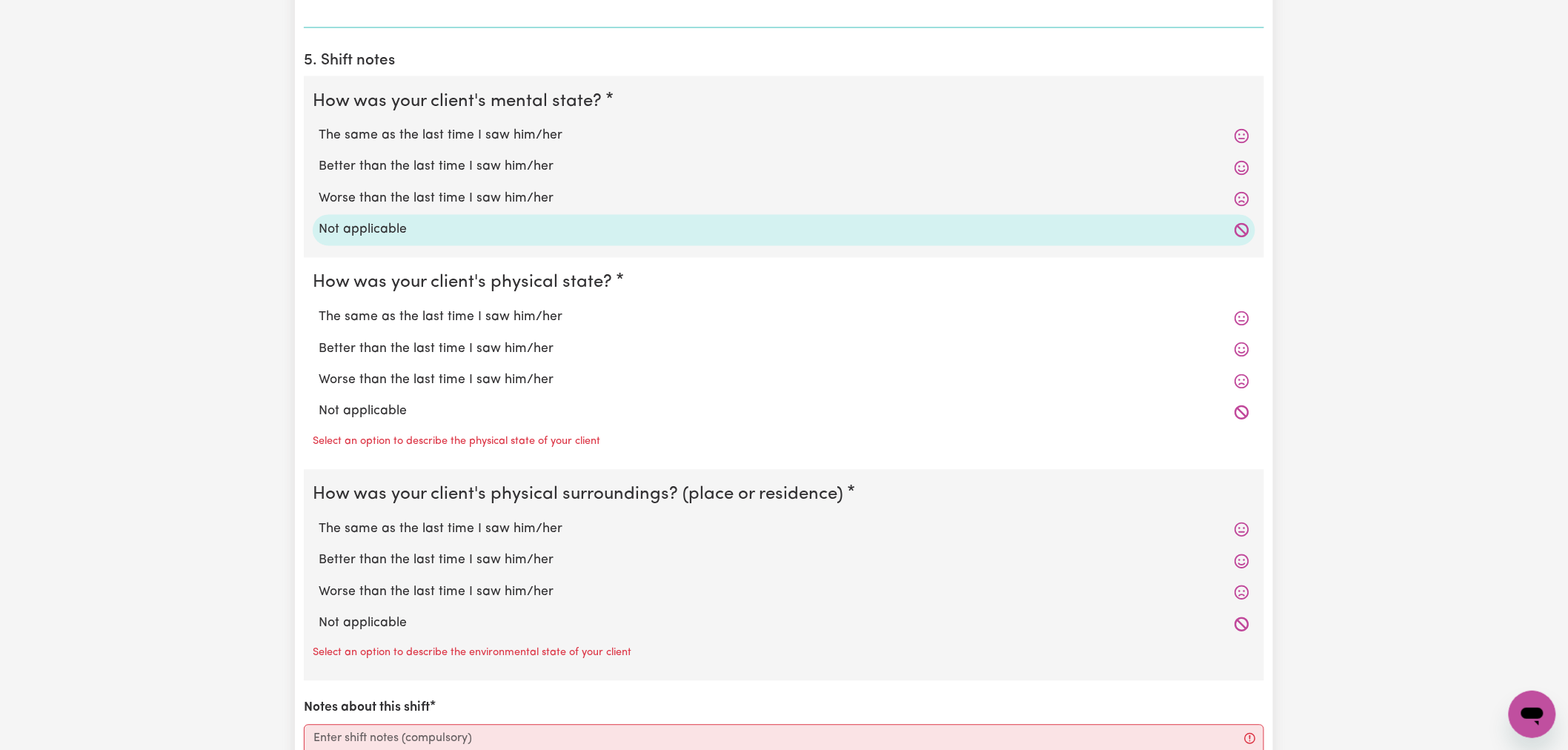
click at [377, 403] on label "Not applicable" at bounding box center [784, 412] width 931 height 19
click at [319, 403] on input "Not applicable" at bounding box center [318, 402] width 1 height 1
radio input "true"
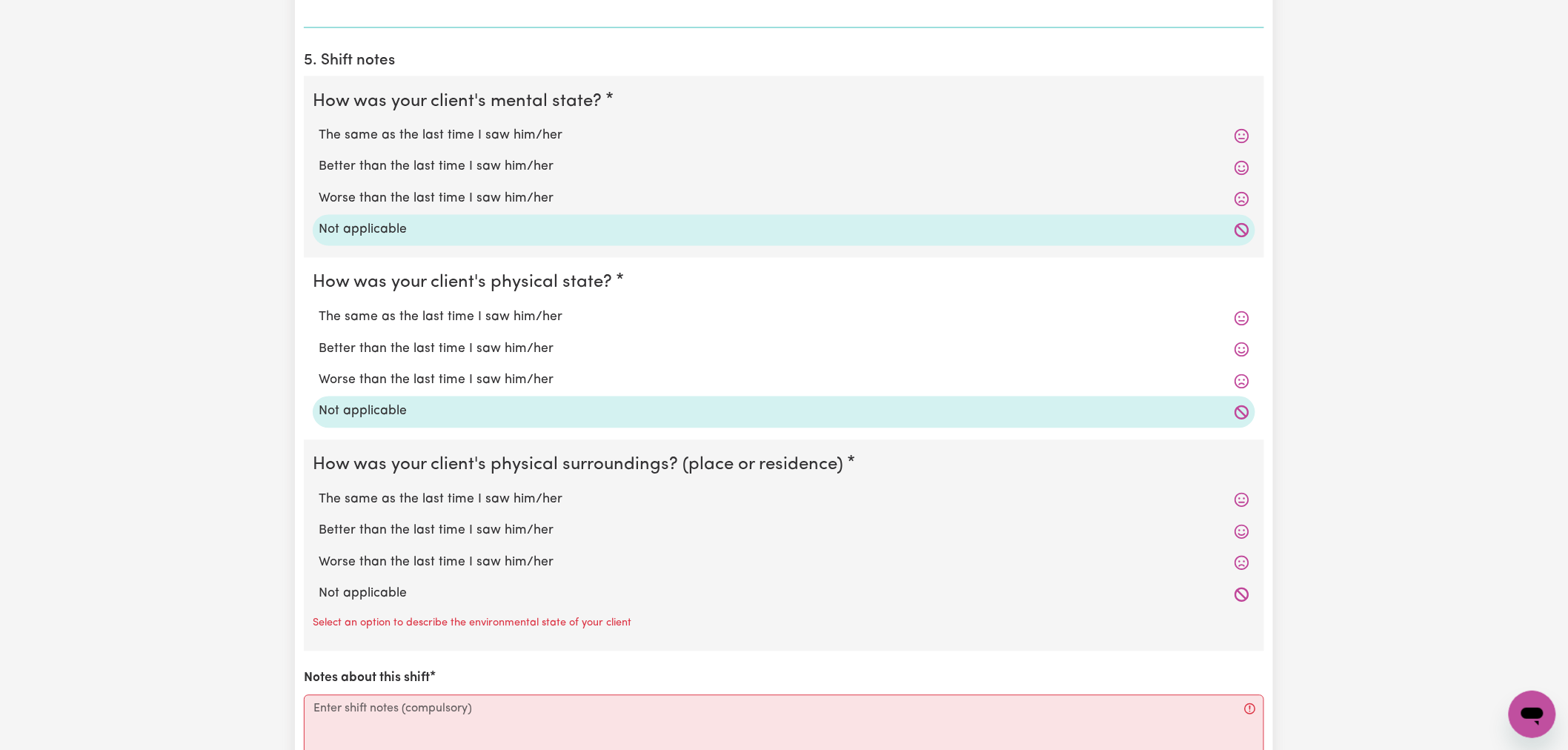
click at [382, 606] on div "Not applicable" at bounding box center [784, 594] width 943 height 31
click at [384, 595] on label "Not applicable" at bounding box center [784, 594] width 931 height 19
click at [319, 585] on input "Not applicable" at bounding box center [318, 585] width 1 height 1
radio input "true"
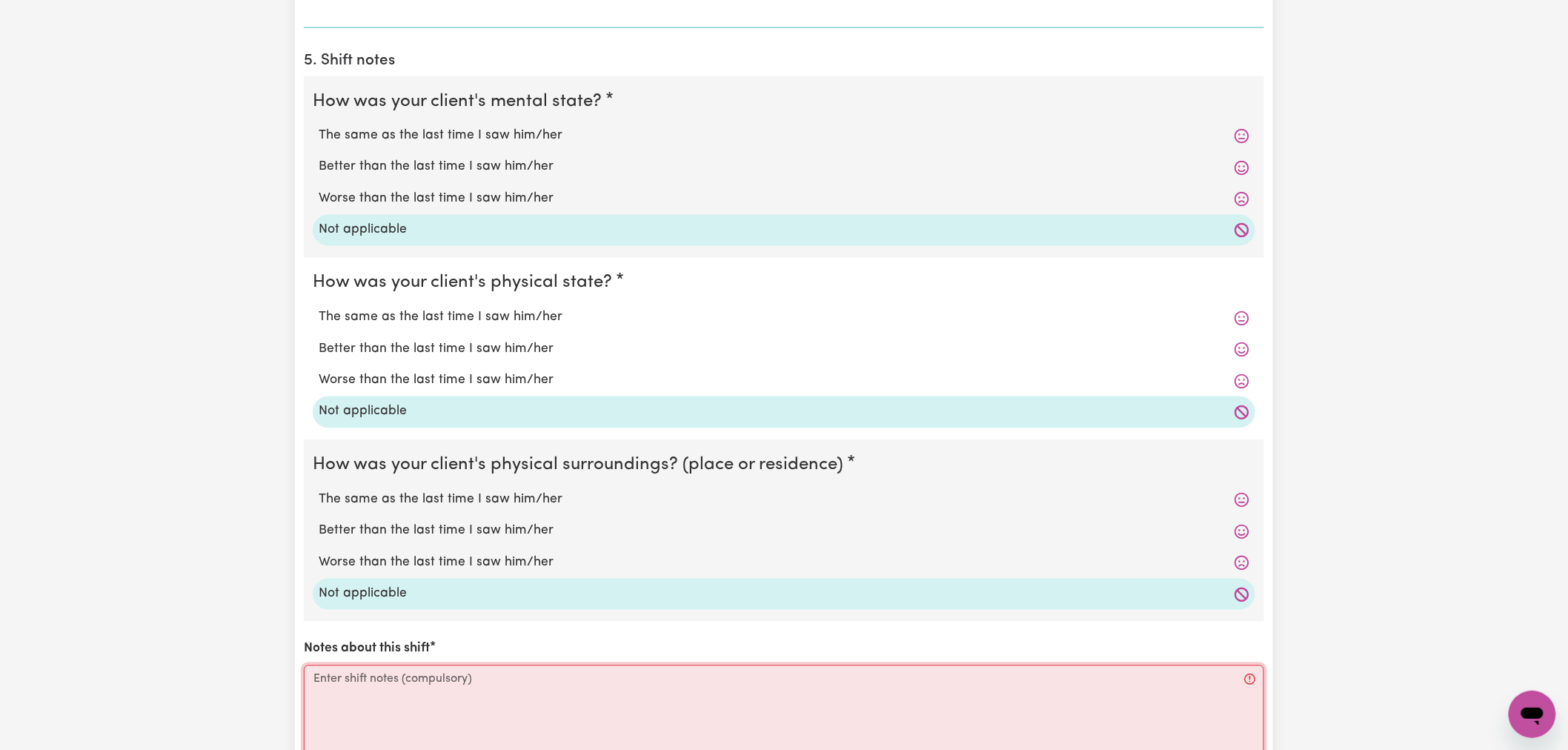
click at [348, 671] on textarea "Notes about this shift" at bounding box center [784, 721] width 960 height 111
paste textarea "see internal notes"
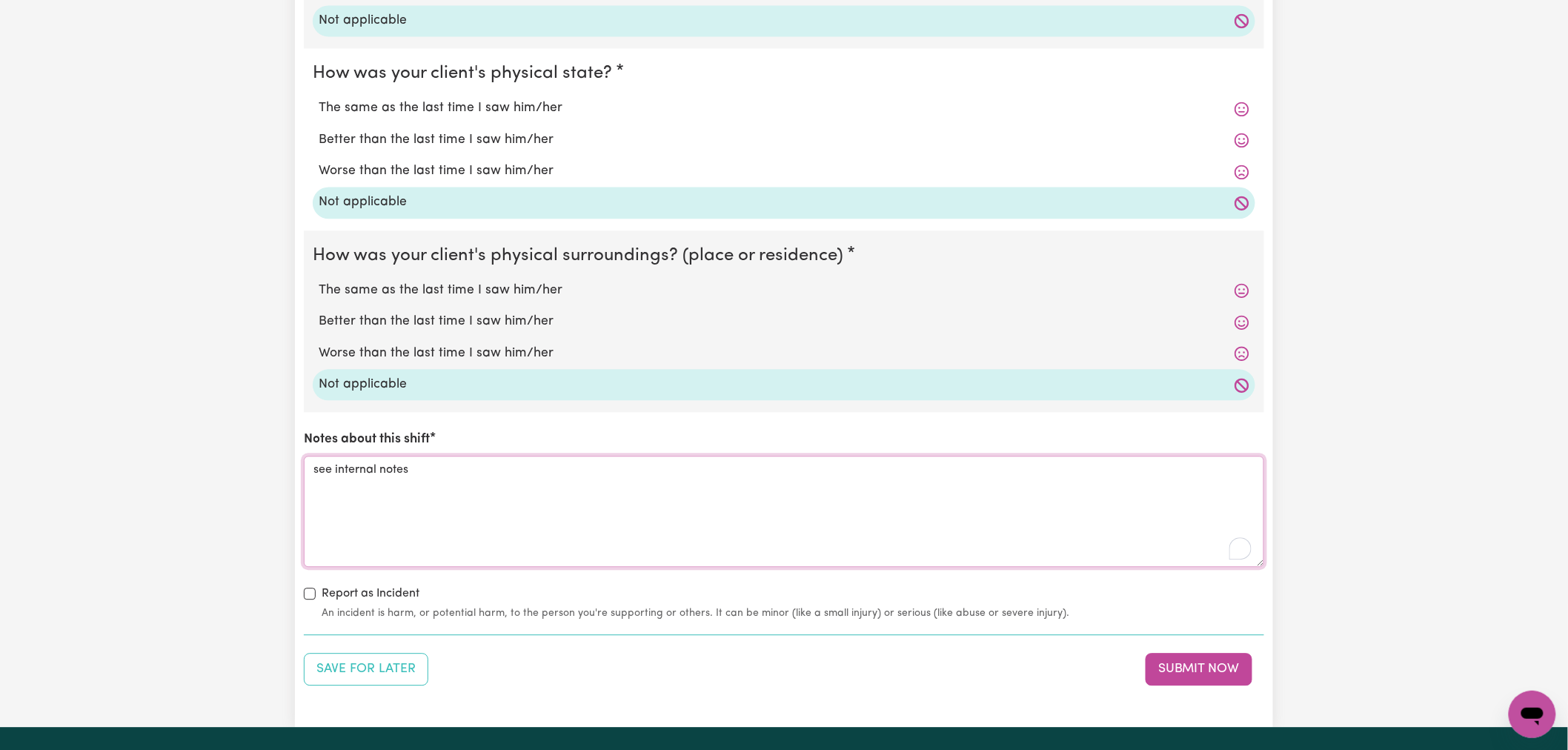
scroll to position [1400, 0]
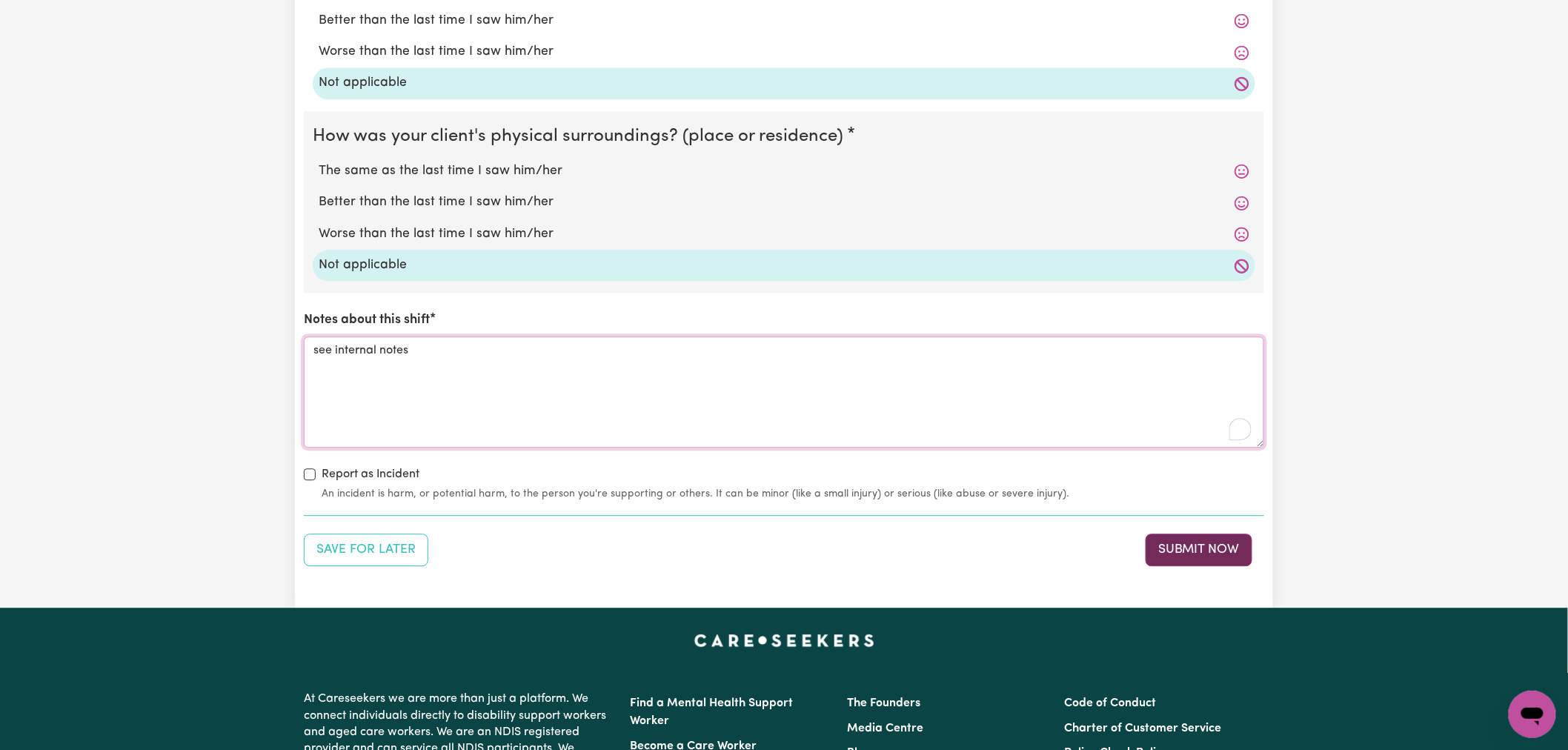
type textarea "see internal notes"
click at [1187, 551] on button "Submit Now" at bounding box center [1199, 550] width 107 height 33
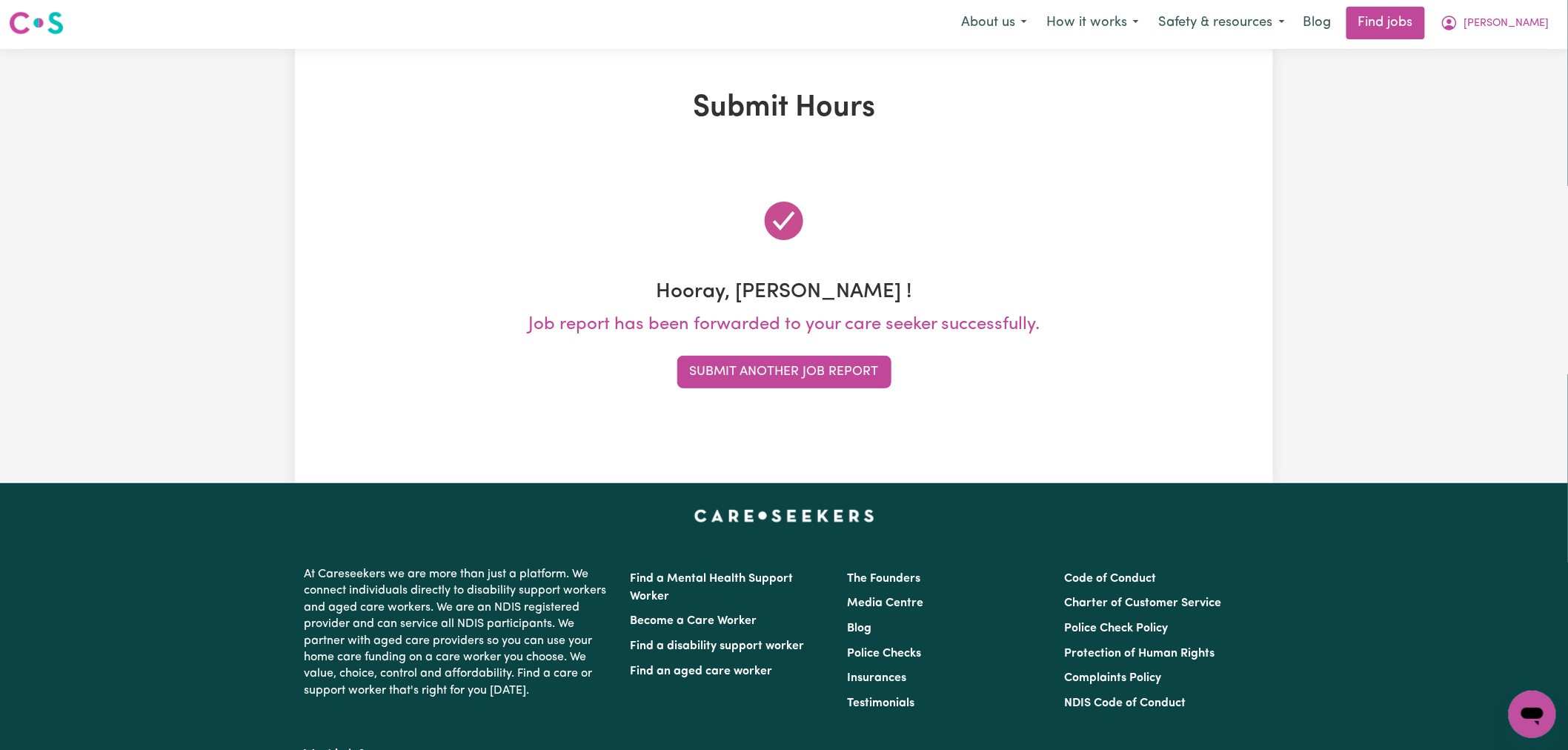
scroll to position [0, 0]
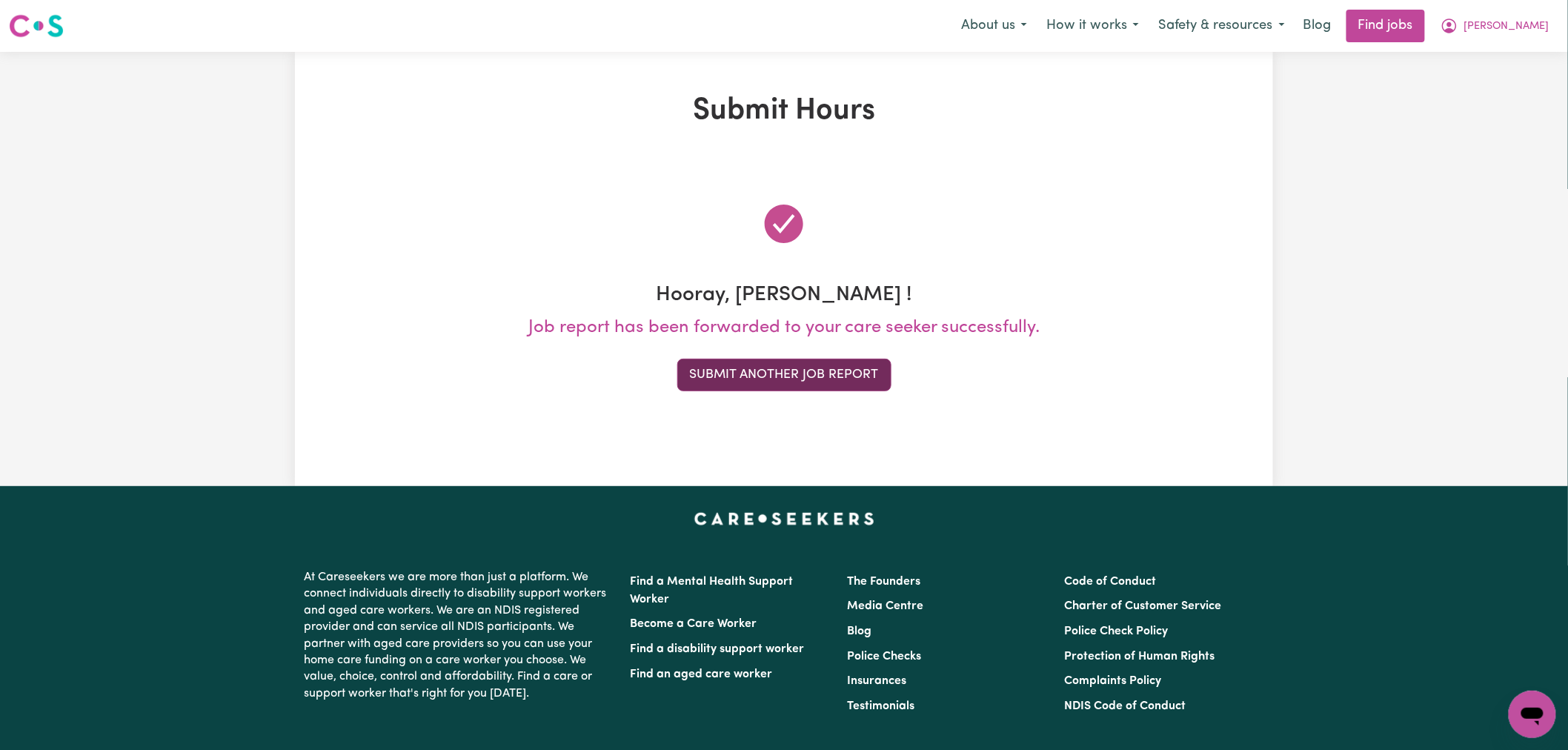
click at [824, 386] on button "Submit Another Job Report" at bounding box center [784, 375] width 215 height 33
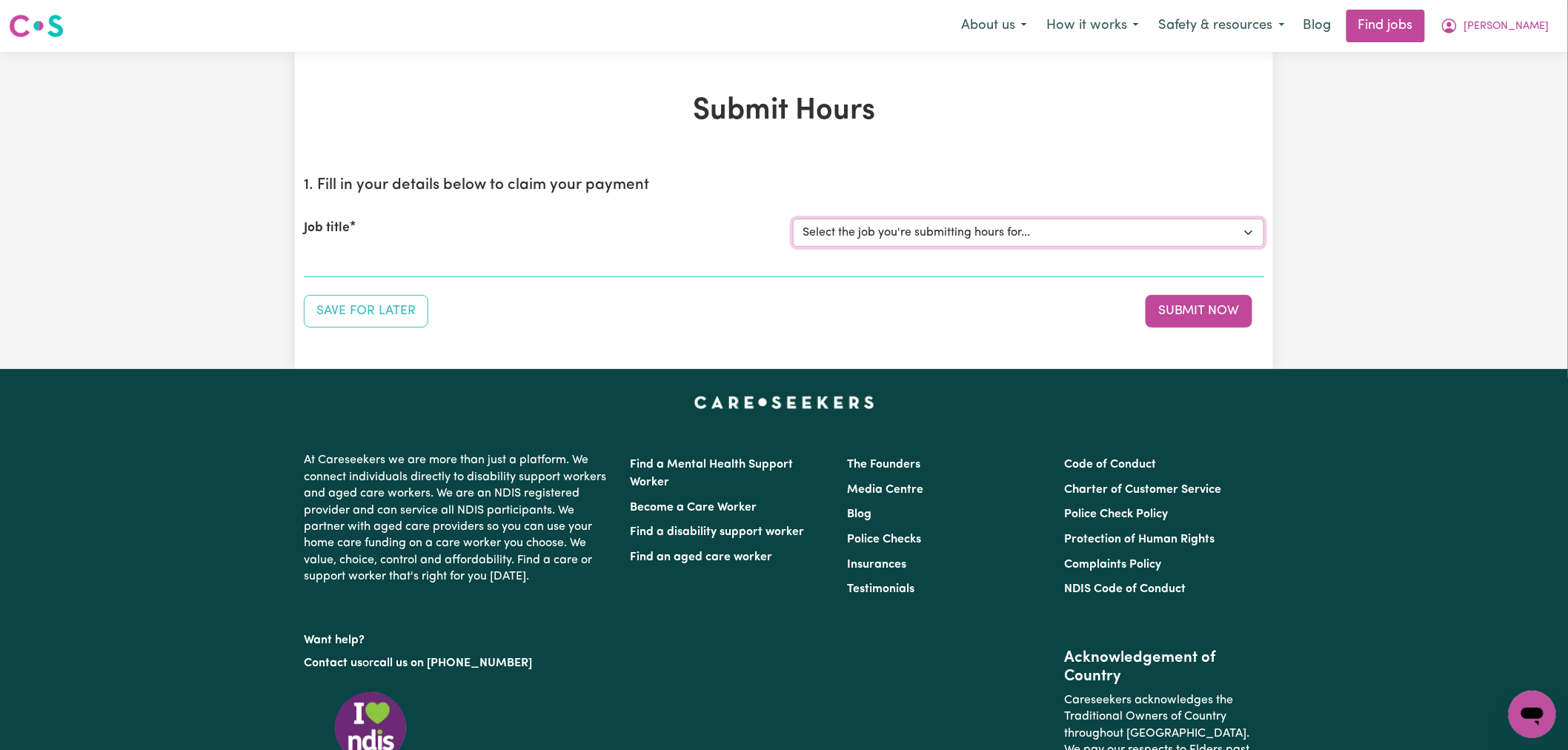
click at [999, 234] on select "Select the job you're submitting hours for... [[PERSON_NAME]] (Overnight) Suppo…" at bounding box center [1029, 233] width 472 height 28
select select "15160"
click at [793, 219] on select "Select the job you're submitting hours for... [[PERSON_NAME]] (Overnight) Suppo…" at bounding box center [1029, 233] width 472 height 28
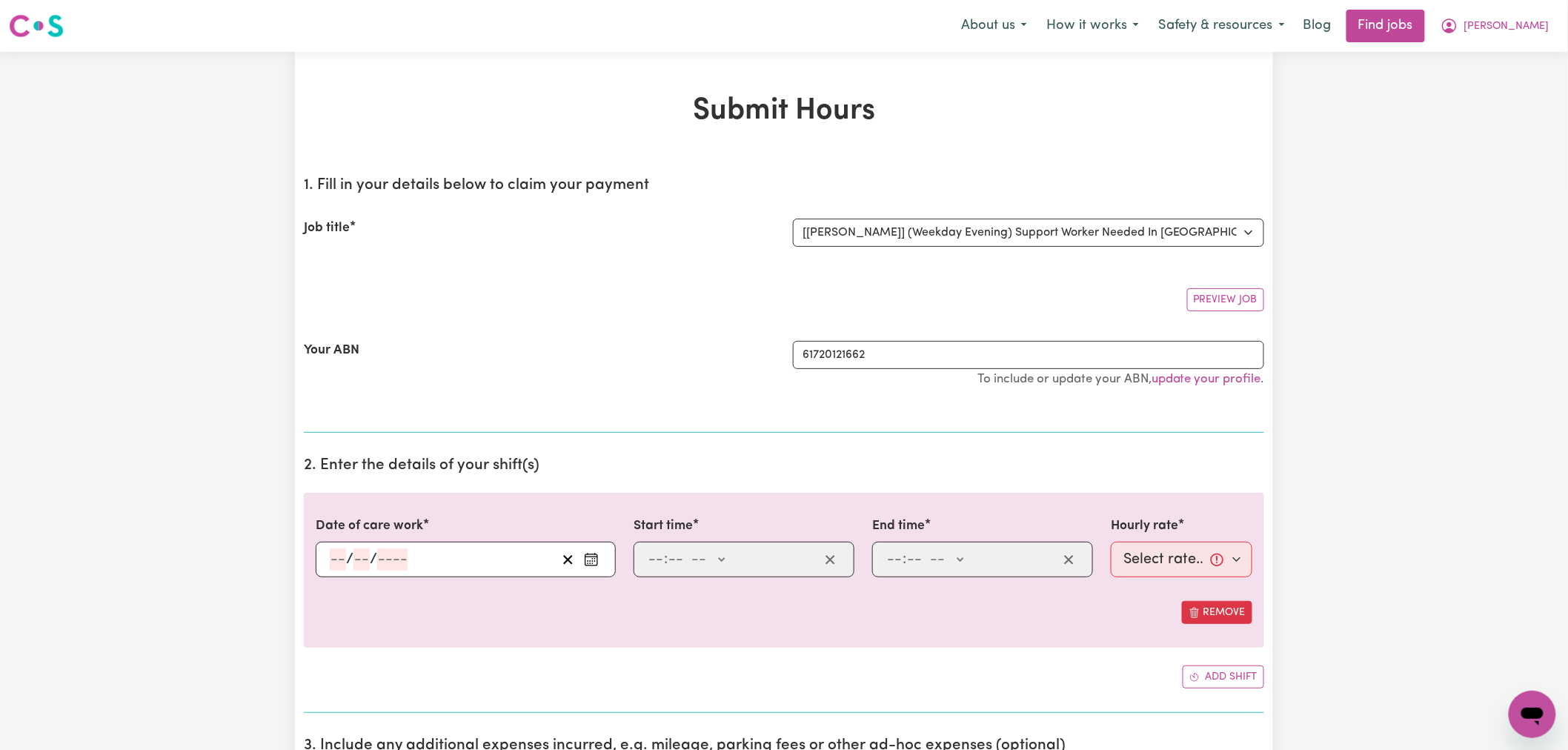
click at [587, 564] on icon "Enter the date of care work" at bounding box center [592, 560] width 15 height 15
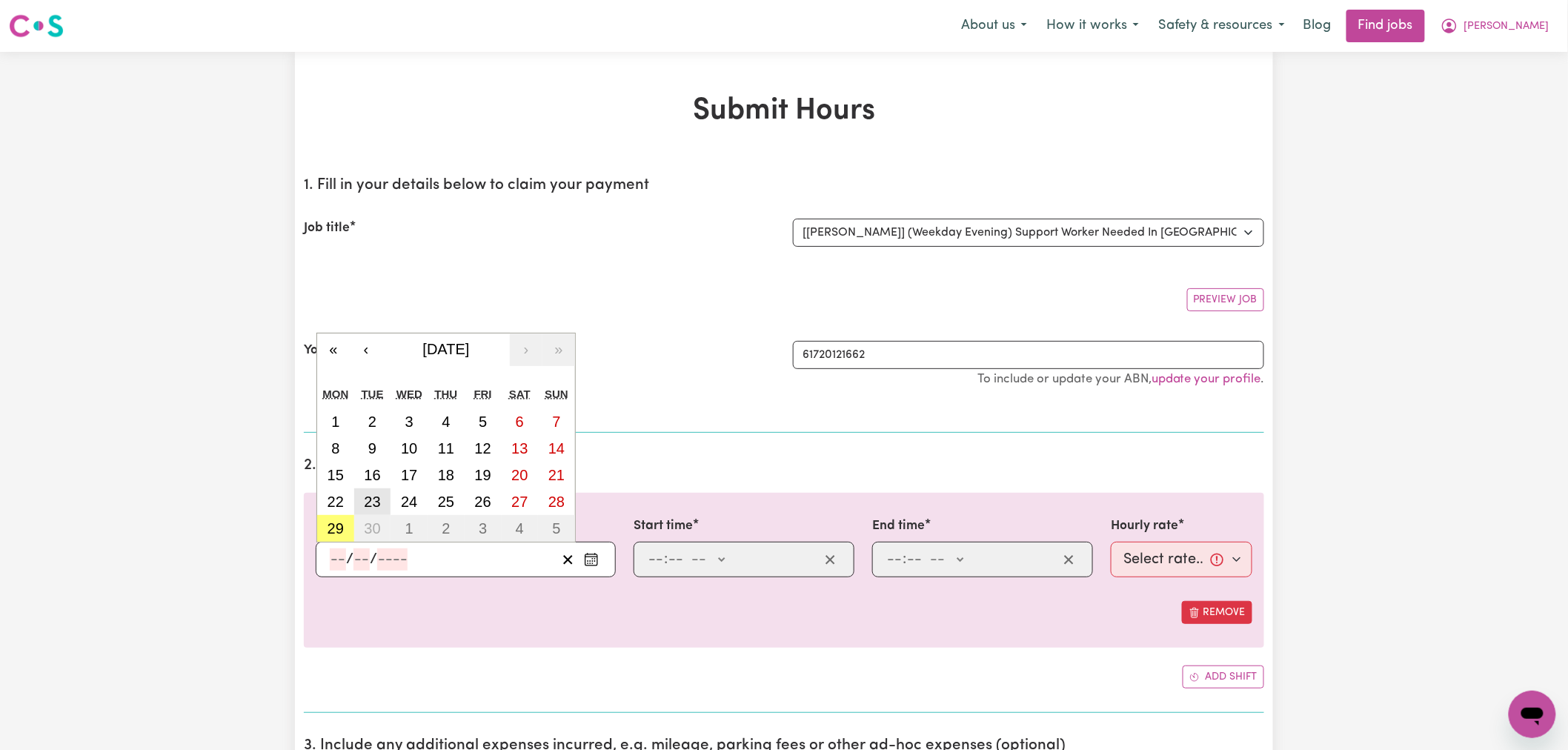
click at [378, 504] on abbr "23" at bounding box center [372, 502] width 17 height 17
type input "[DATE]"
type input "23"
type input "9"
type input "2025"
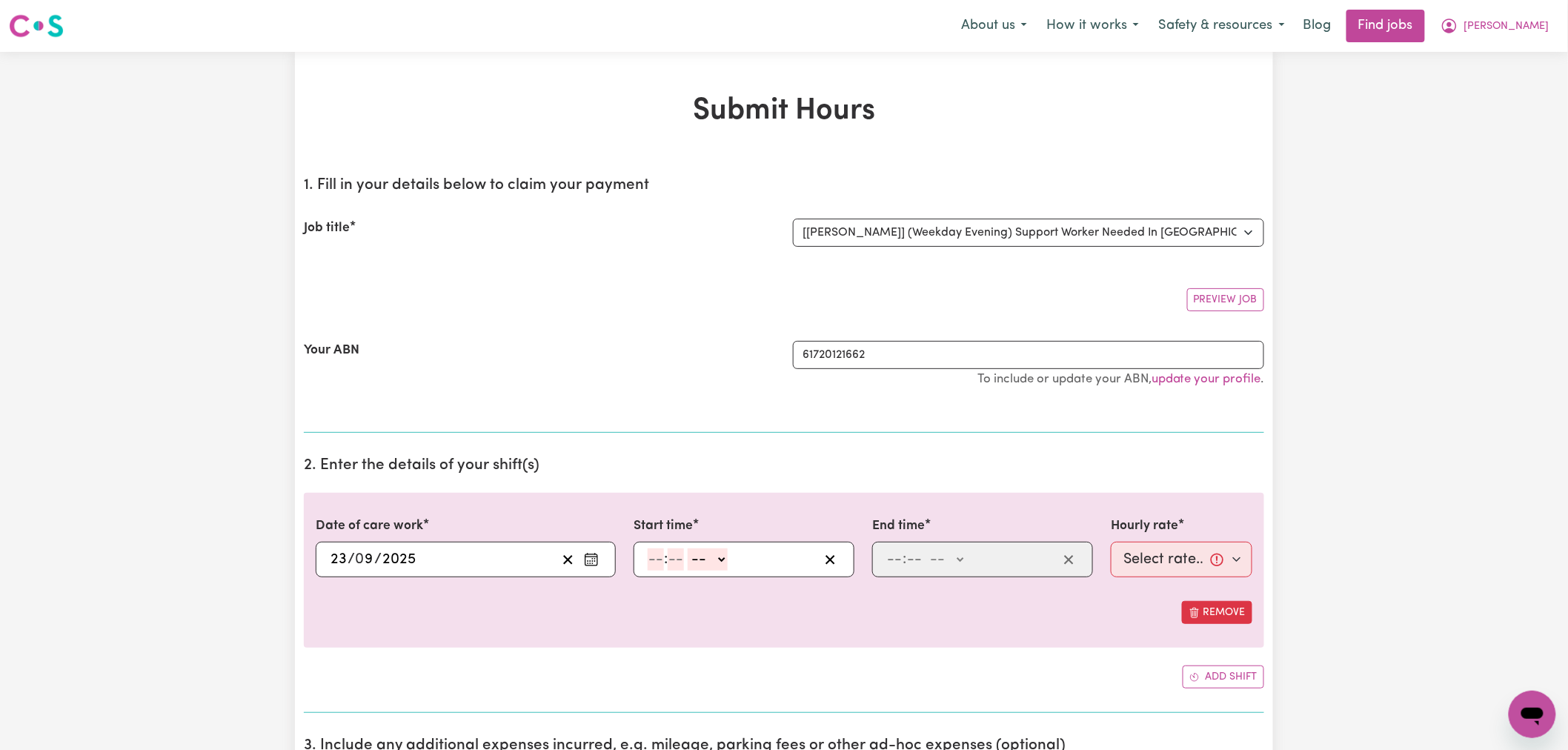
click at [660, 564] on input "number" at bounding box center [656, 560] width 17 height 23
type input "8"
type input "0"
click at [696, 558] on select "-- AM PM" at bounding box center [706, 560] width 40 height 23
select select "pm"
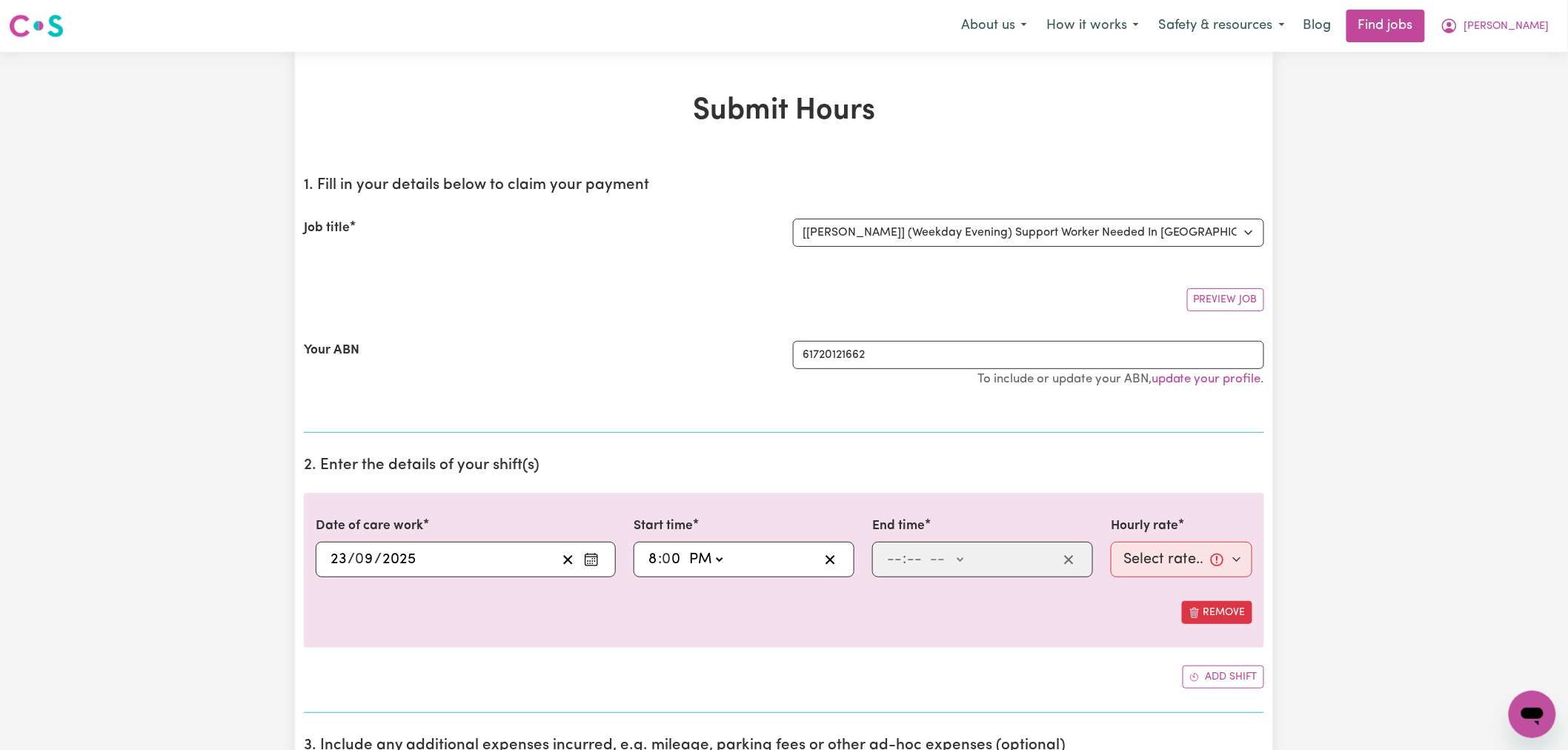
click at [686, 549] on select "-- AM PM" at bounding box center [706, 560] width 40 height 23
type input "20:00"
click at [890, 554] on input "number" at bounding box center [895, 560] width 17 height 23
type input "10"
type input "0"
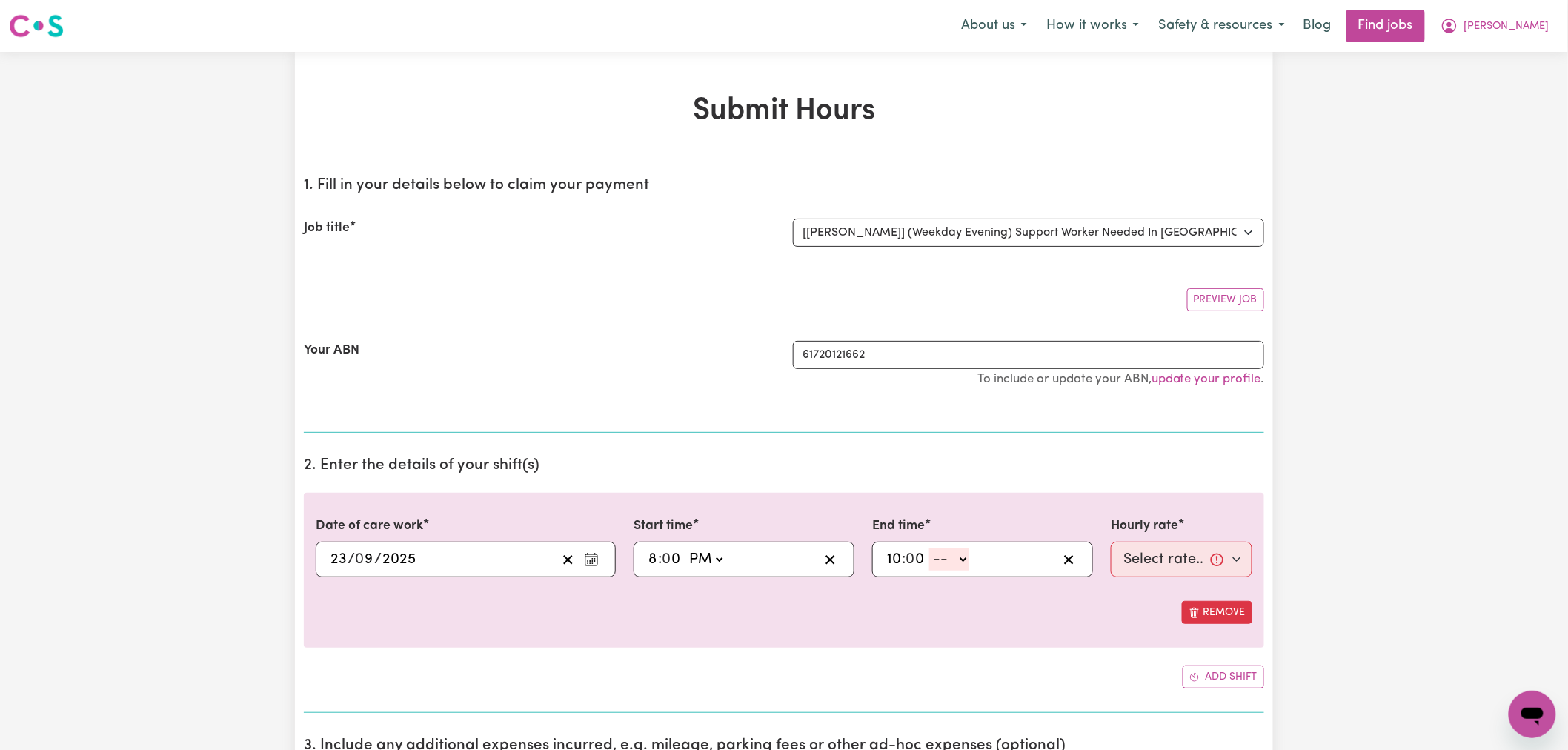
click at [945, 564] on select "-- AM PM" at bounding box center [949, 560] width 40 height 23
select select "pm"
click at [930, 549] on select "-- AM PM" at bounding box center [949, 560] width 40 height 23
type input "22:00"
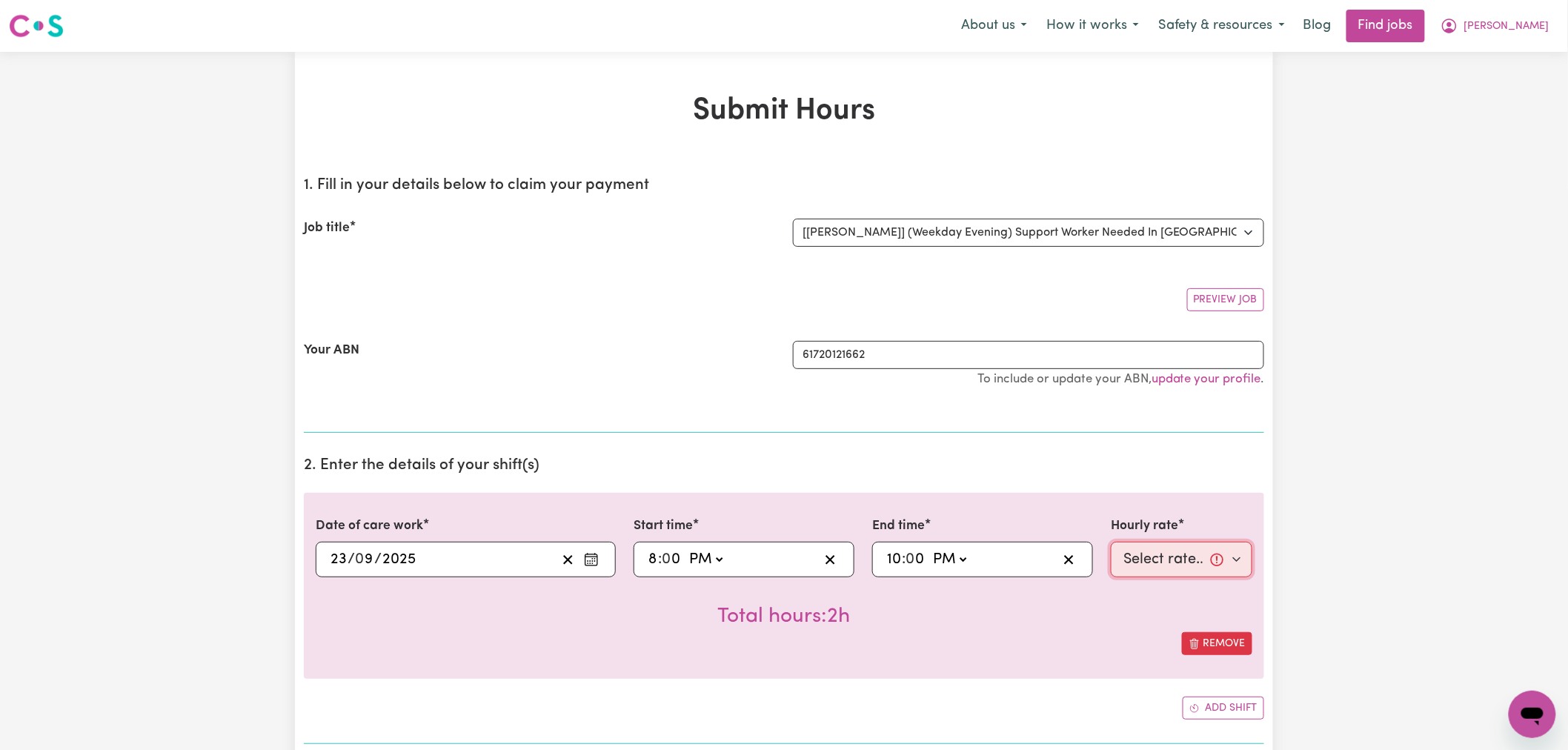
click at [1151, 553] on select "Select rate... $72.80 (Evening Care)" at bounding box center [1182, 560] width 142 height 36
select select "72.8-EveningCare"
click at [1111, 542] on select "Select rate... $72.80 (Evening Care)" at bounding box center [1182, 560] width 142 height 36
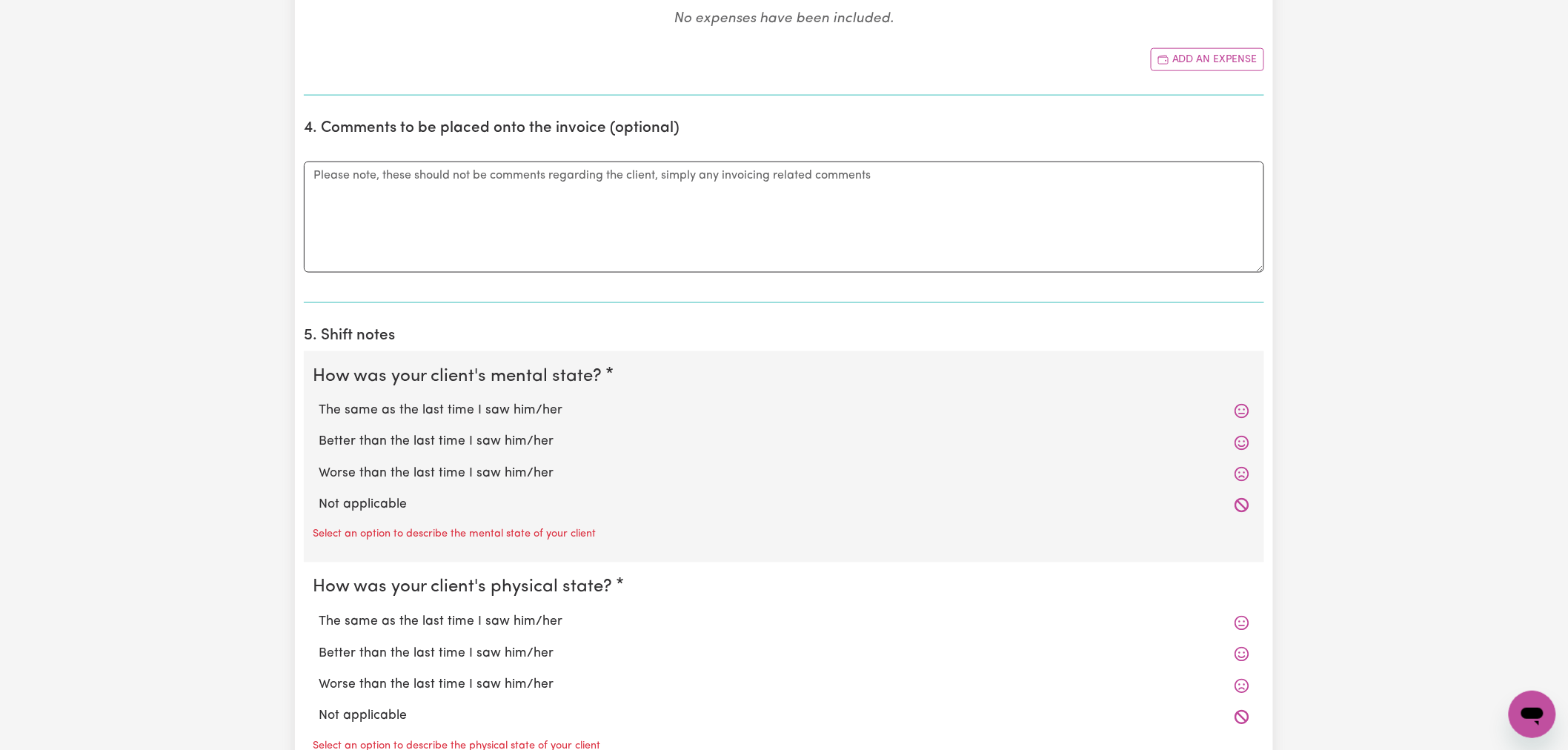
scroll to position [906, 0]
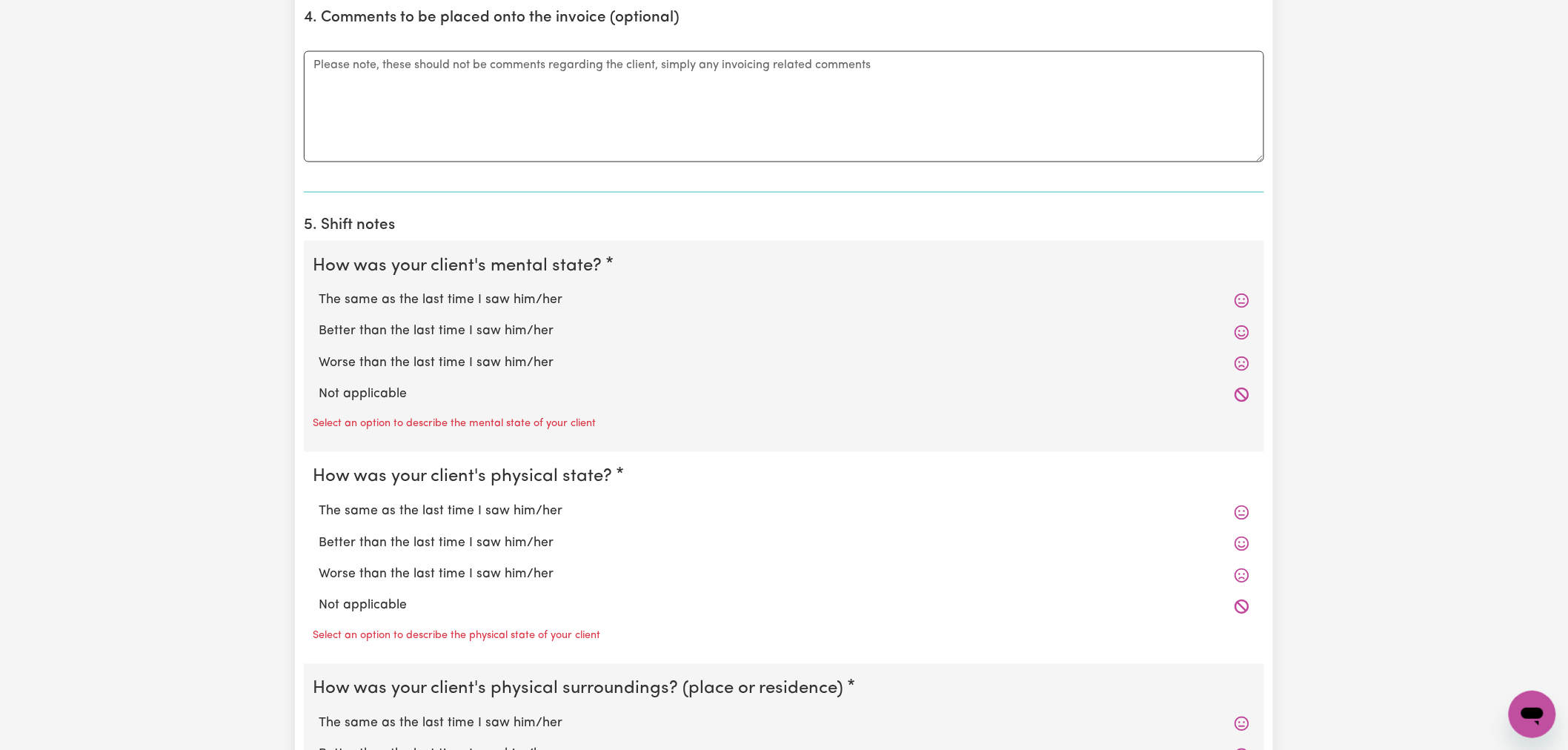
click at [380, 391] on label "Not applicable" at bounding box center [784, 395] width 931 height 19
click at [319, 386] on input "Not applicable" at bounding box center [318, 385] width 1 height 1
radio input "true"
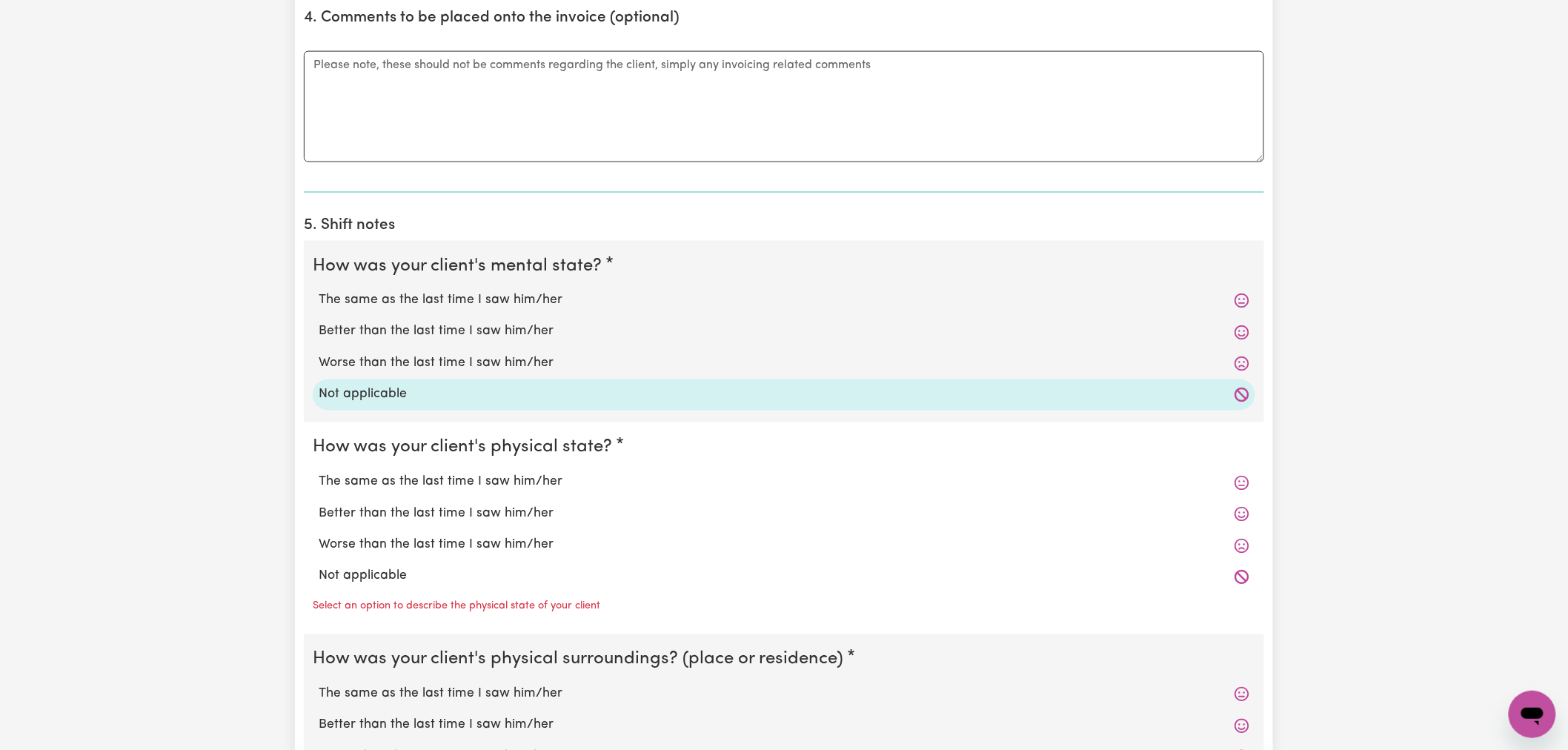
click at [419, 565] on div "Not applicable" at bounding box center [784, 576] width 943 height 31
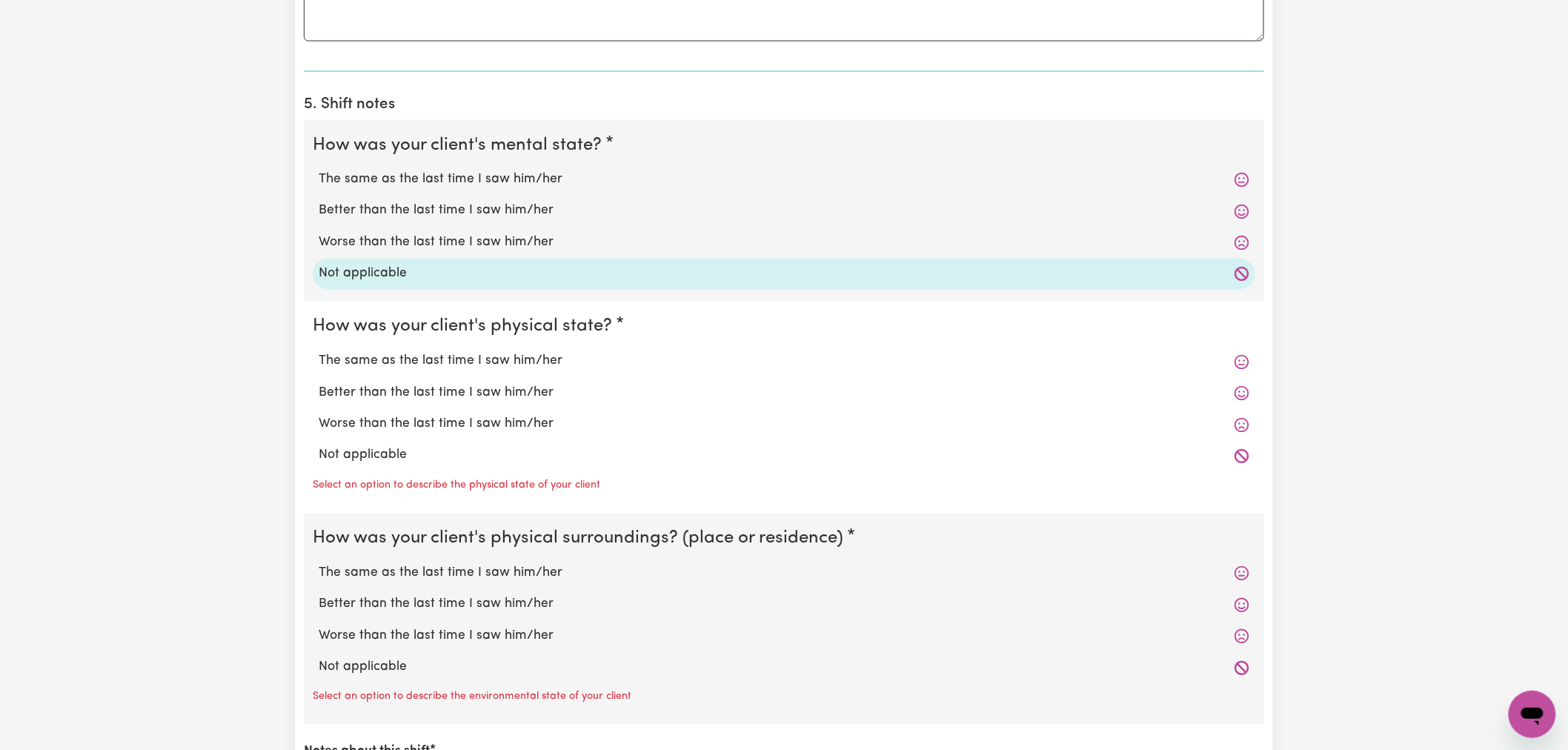
scroll to position [1153, 0]
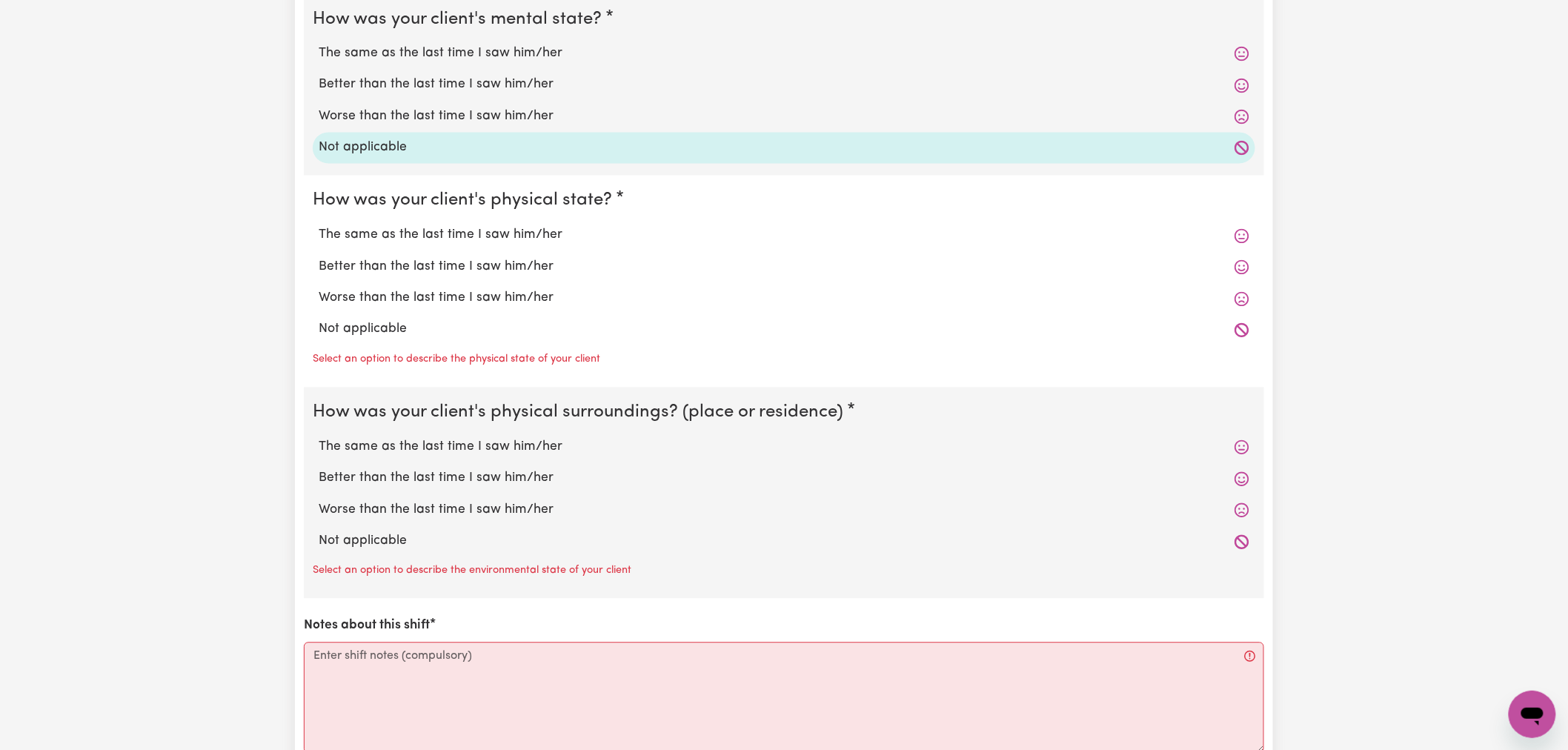
click at [416, 338] on label "Not applicable" at bounding box center [784, 329] width 931 height 19
click at [319, 320] on input "Not applicable" at bounding box center [318, 320] width 1 height 1
radio input "true"
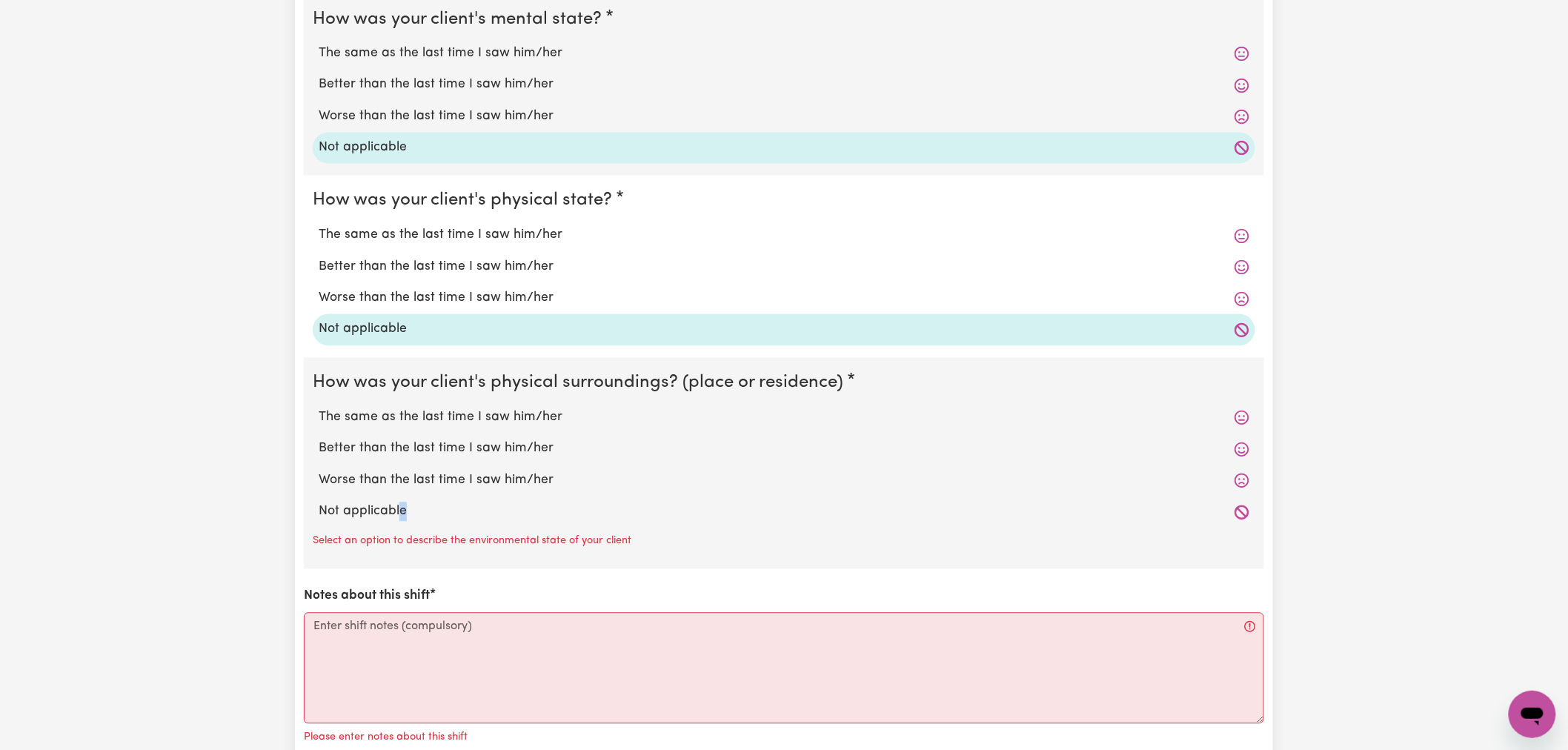
click at [402, 513] on label "Not applicable" at bounding box center [784, 512] width 931 height 19
click at [436, 504] on label "Not applicable" at bounding box center [784, 512] width 931 height 19
click at [319, 503] on input "Not applicable" at bounding box center [318, 502] width 1 height 1
radio input "true"
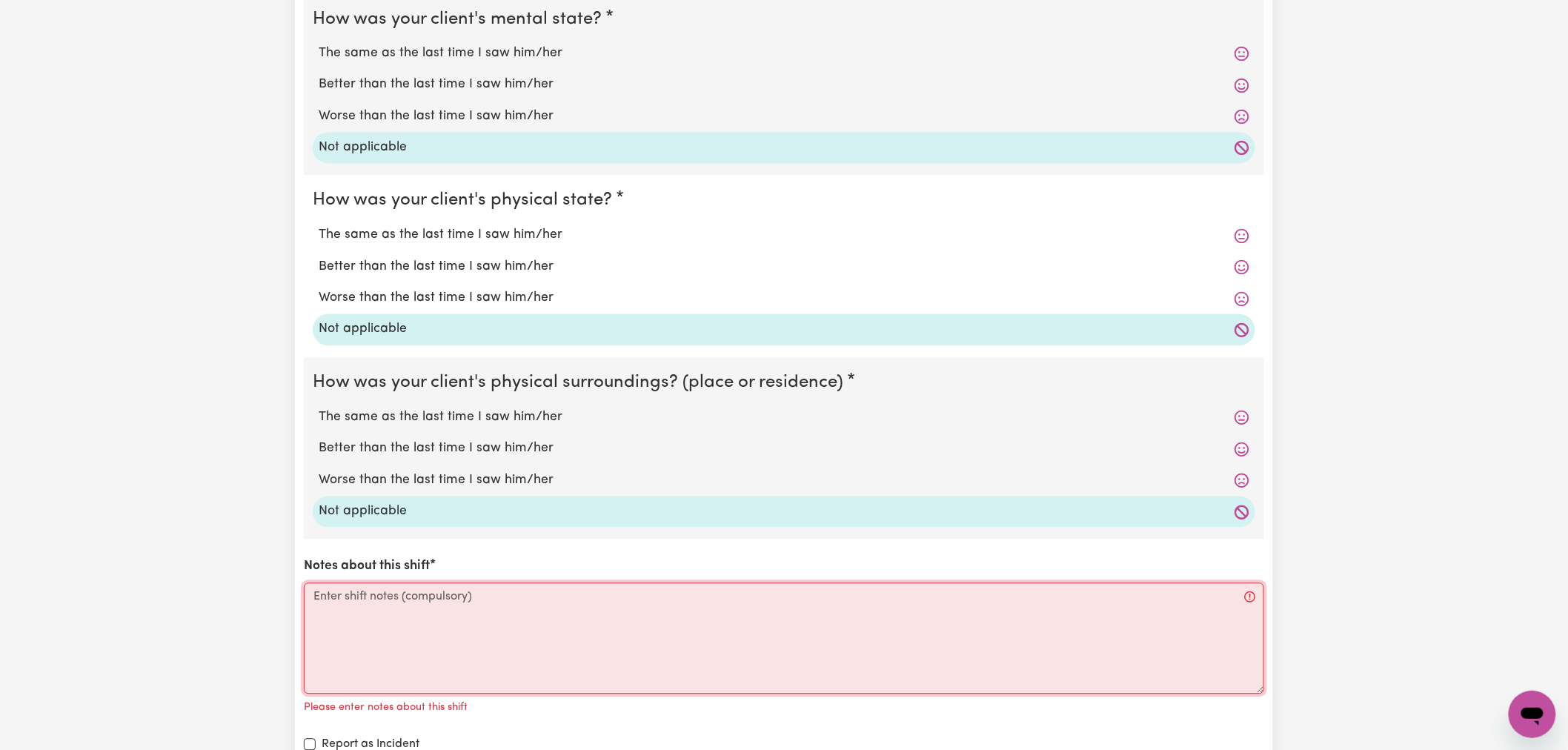
click at [401, 636] on textarea "Notes about this shift" at bounding box center [784, 639] width 960 height 111
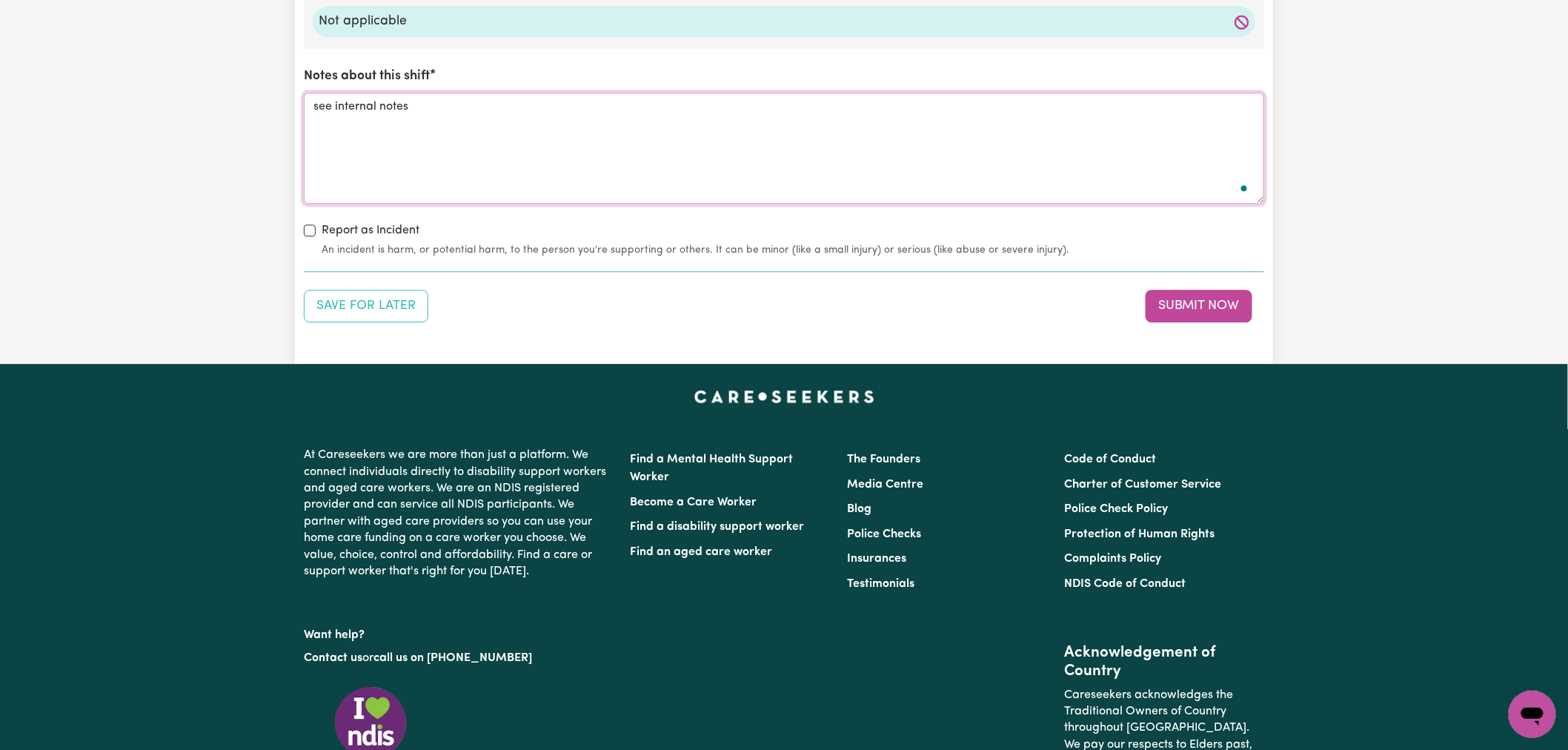
scroll to position [1647, 0]
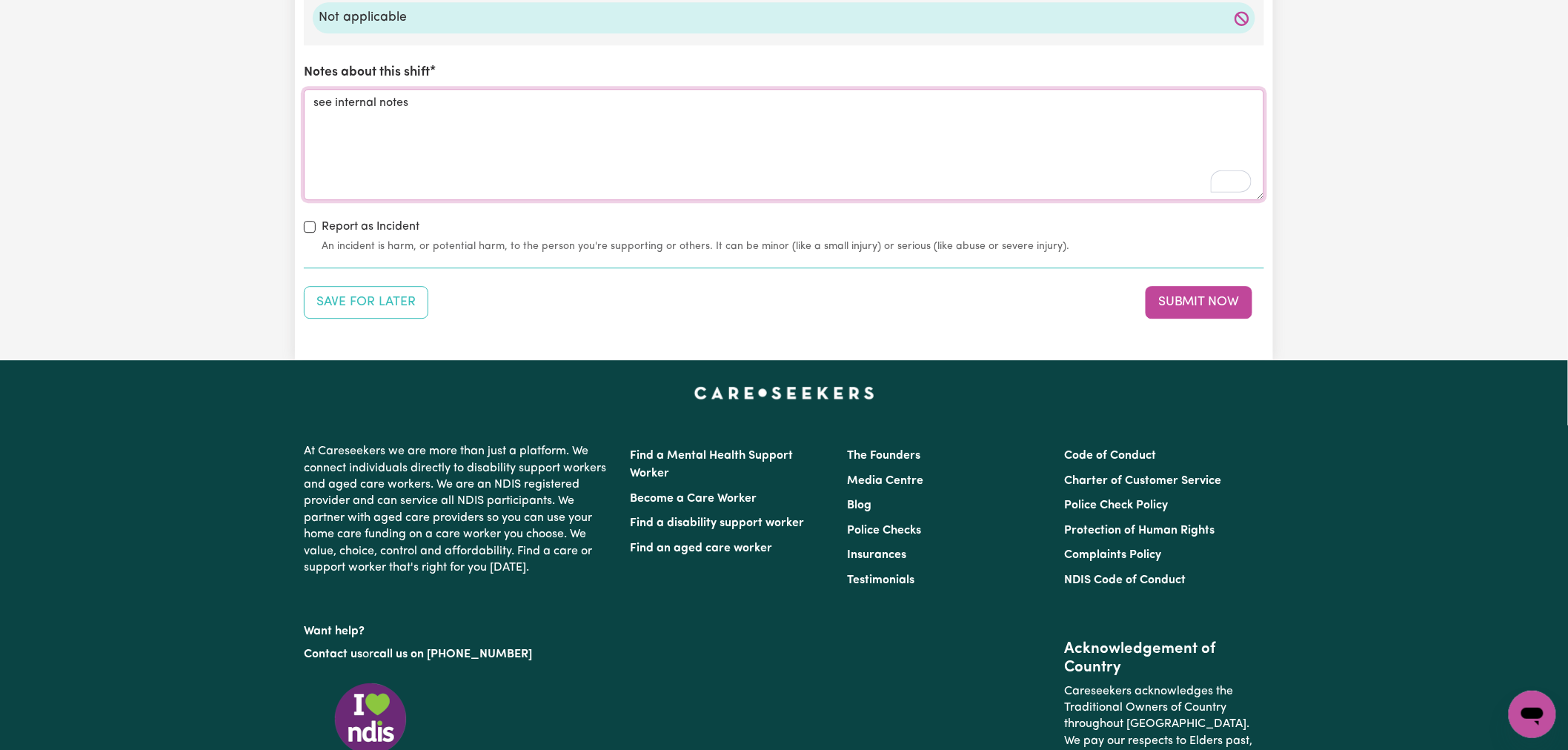
type textarea "see internal notes"
click at [1198, 301] on button "Submit Now" at bounding box center [1199, 302] width 107 height 33
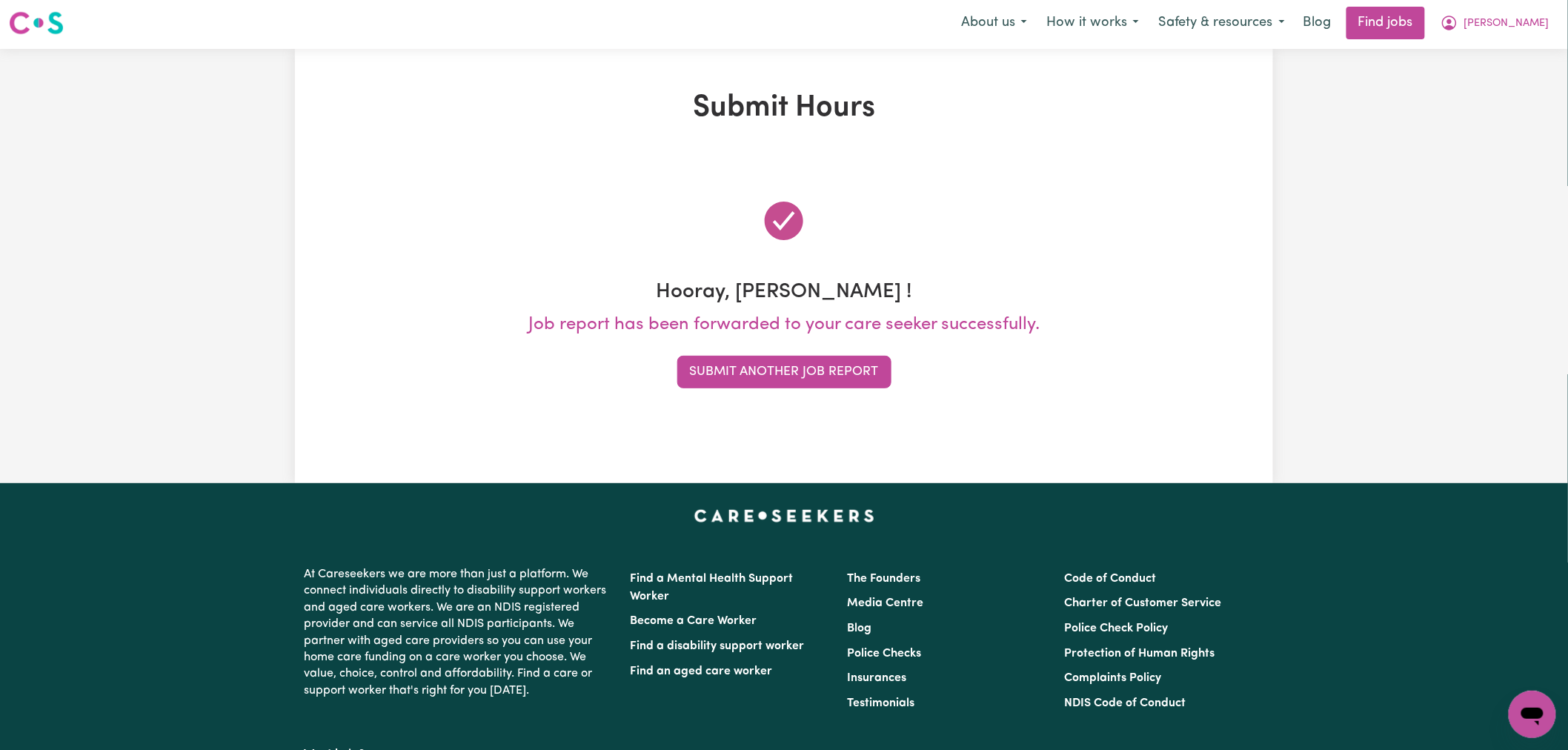
scroll to position [0, 0]
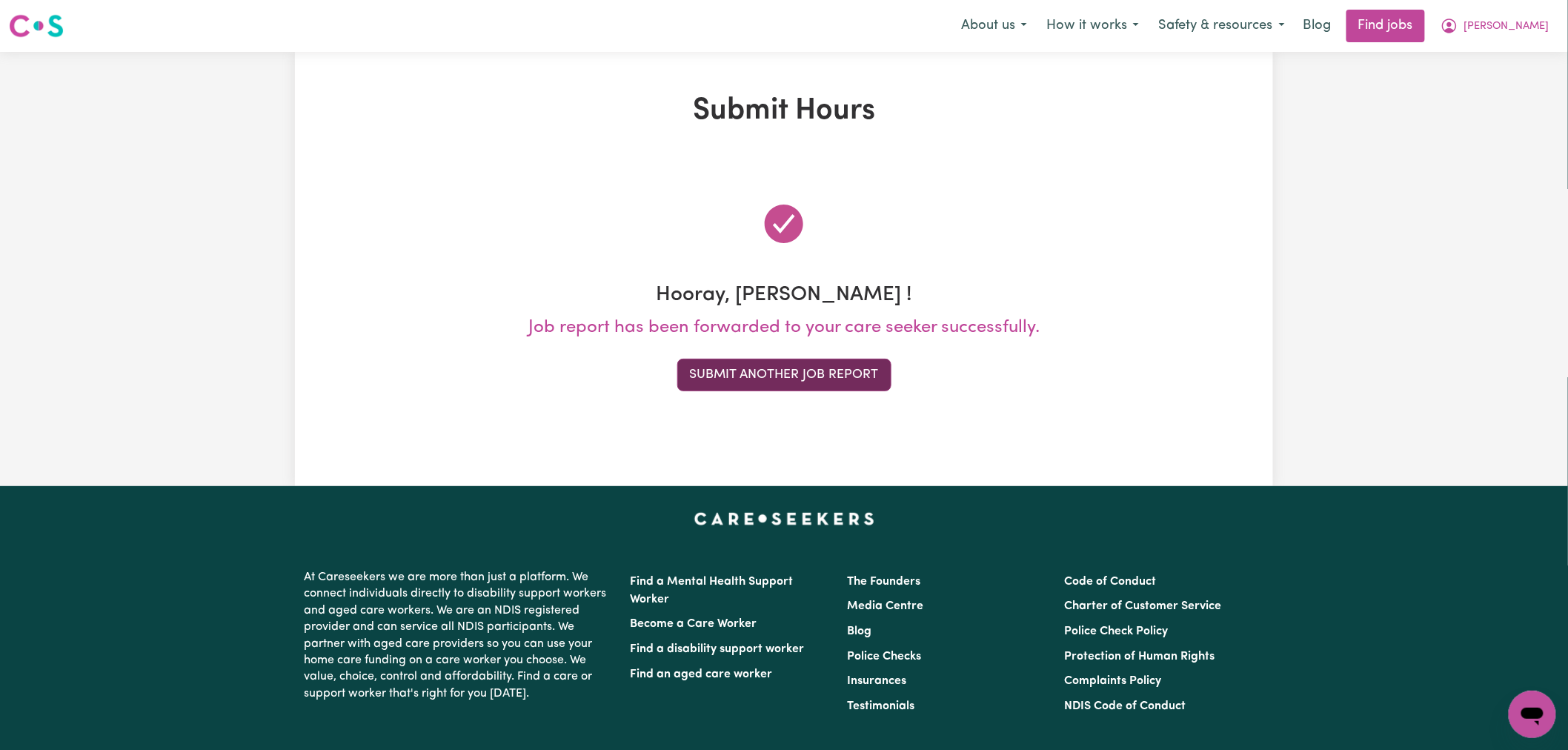
click at [832, 381] on button "Submit Another Job Report" at bounding box center [784, 375] width 215 height 33
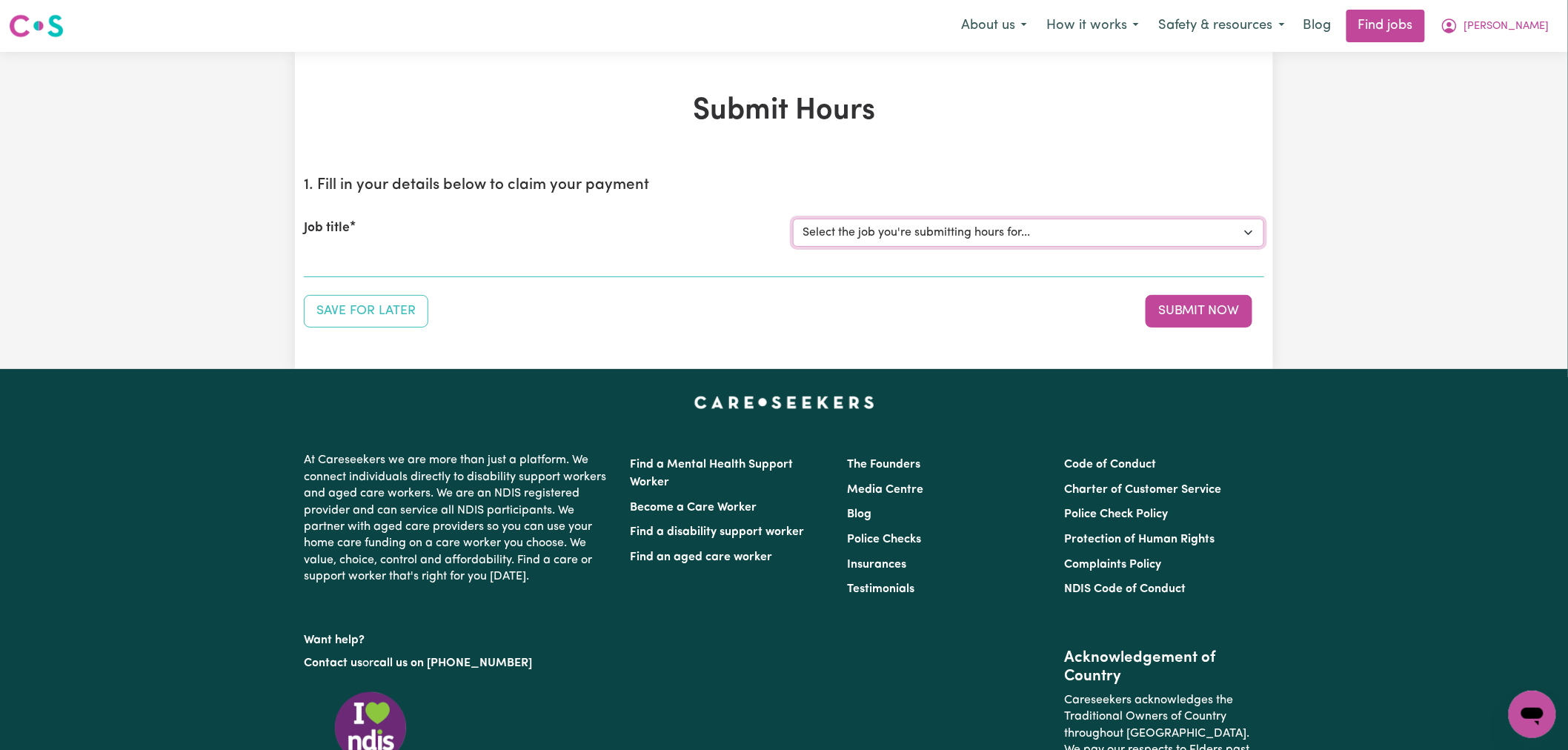
drag, startPoint x: 934, startPoint y: 220, endPoint x: 934, endPoint y: 231, distance: 11.0
click at [934, 220] on select "Select the job you're submitting hours for... [[PERSON_NAME]] (Overnight) Suppo…" at bounding box center [1029, 233] width 472 height 28
select select "15163"
click at [793, 219] on select "Select the job you're submitting hours for... [[PERSON_NAME]] (Overnight) Suppo…" at bounding box center [1029, 233] width 472 height 28
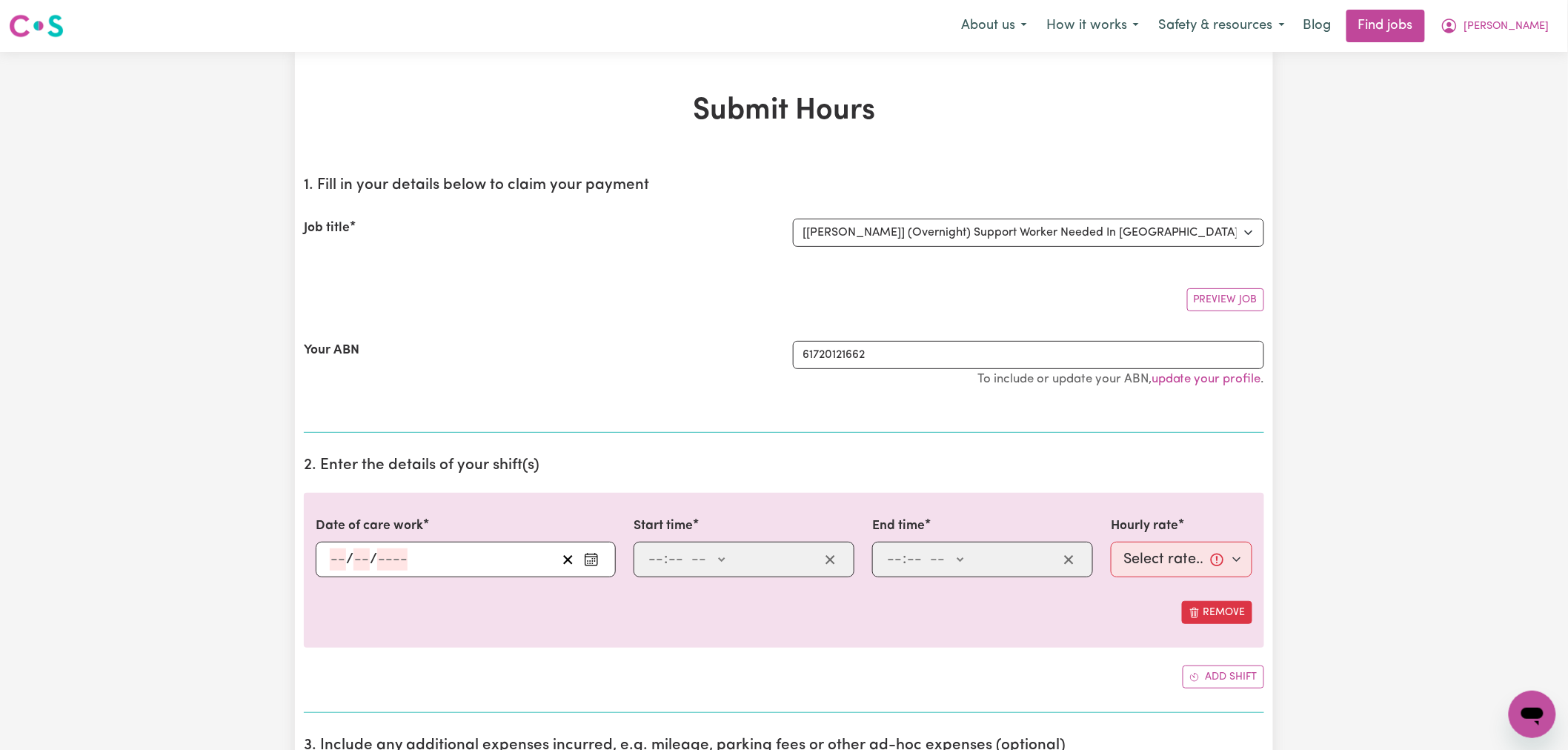
click at [597, 566] on icon "Enter the date of care work" at bounding box center [592, 560] width 15 height 15
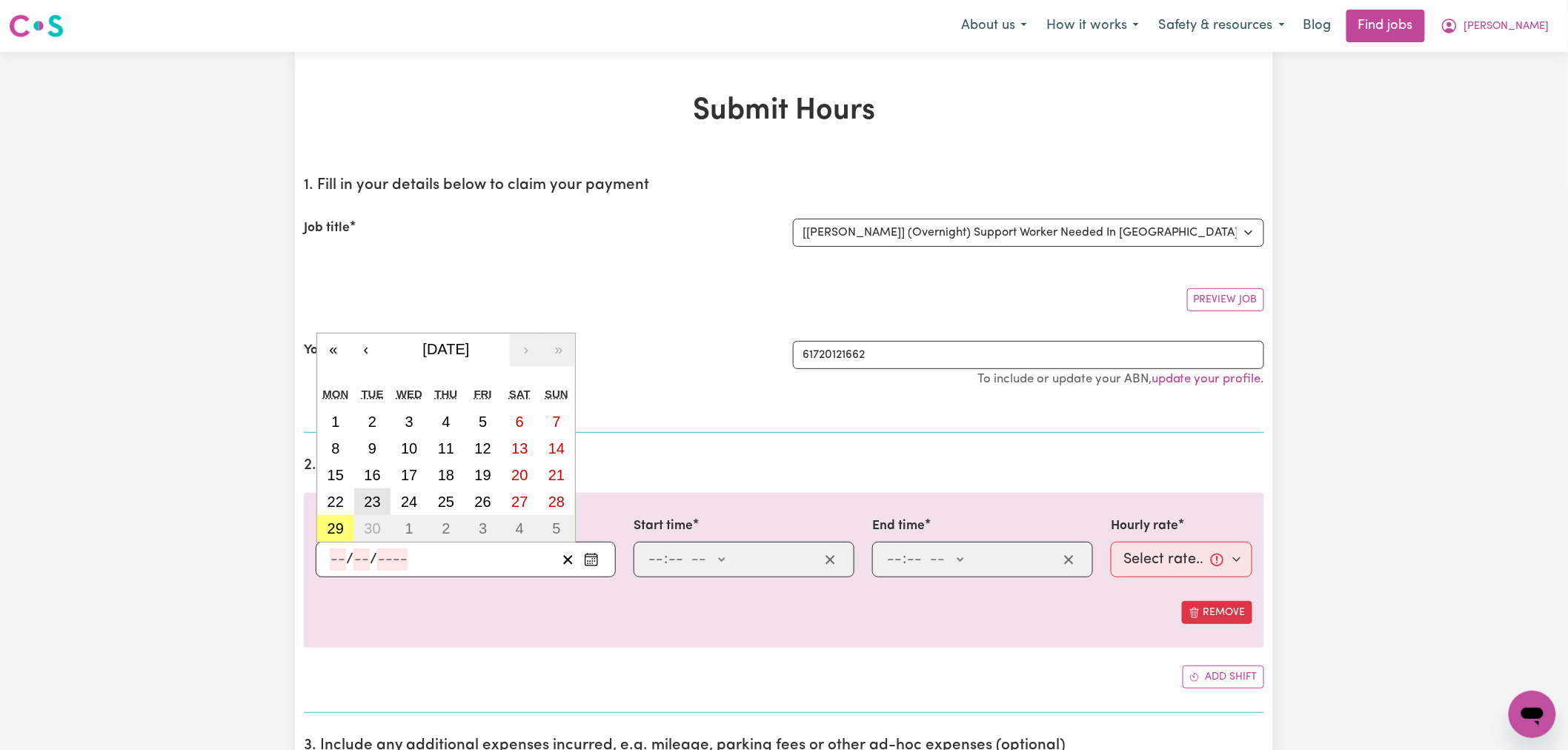
click at [382, 509] on button "23" at bounding box center [372, 502] width 37 height 27
type input "[DATE]"
type input "23"
type input "9"
type input "2025"
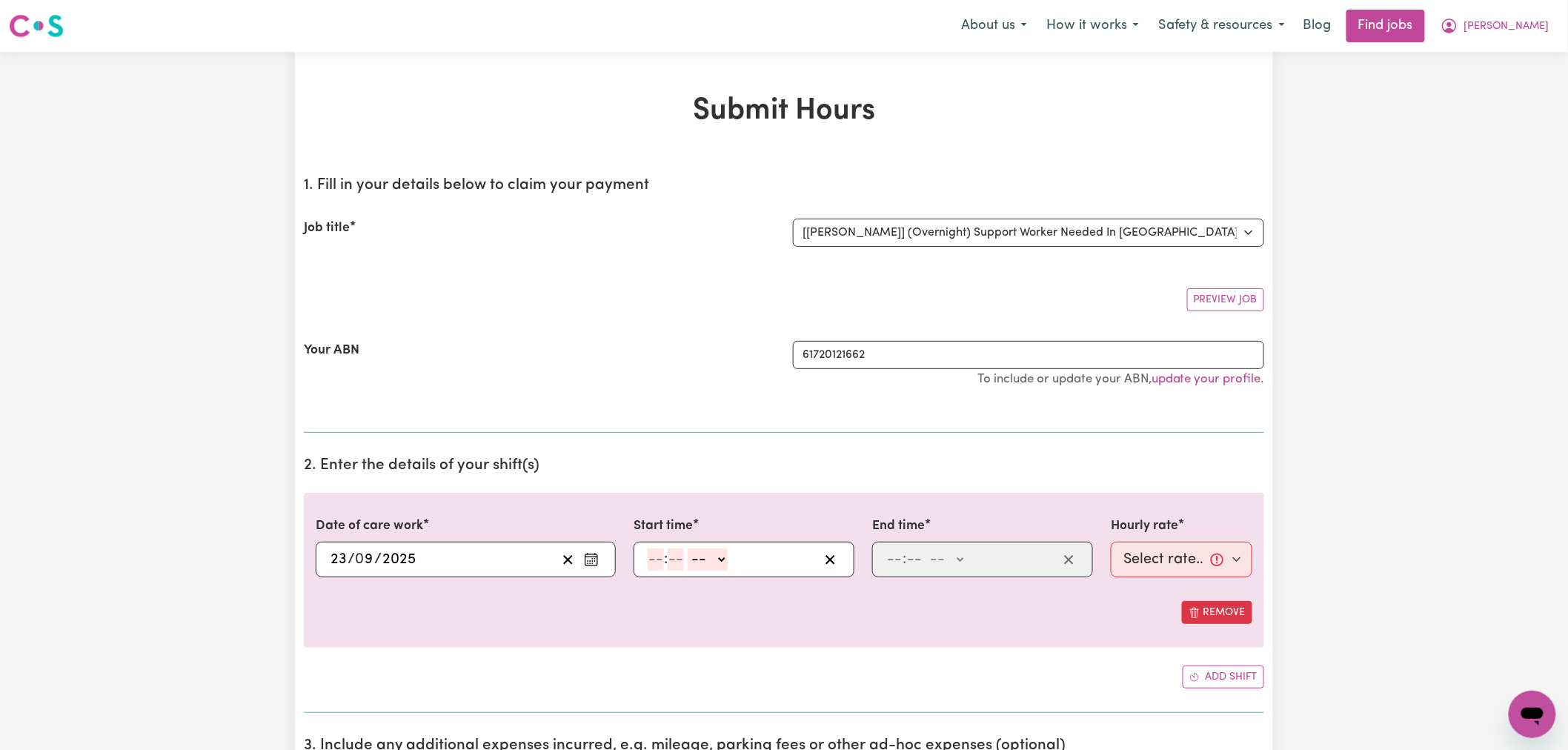
click at [655, 562] on input "number" at bounding box center [656, 560] width 17 height 23
type input "10"
type input "00"
click at [716, 561] on select "-- AM PM" at bounding box center [711, 560] width 40 height 23
select select "pm"
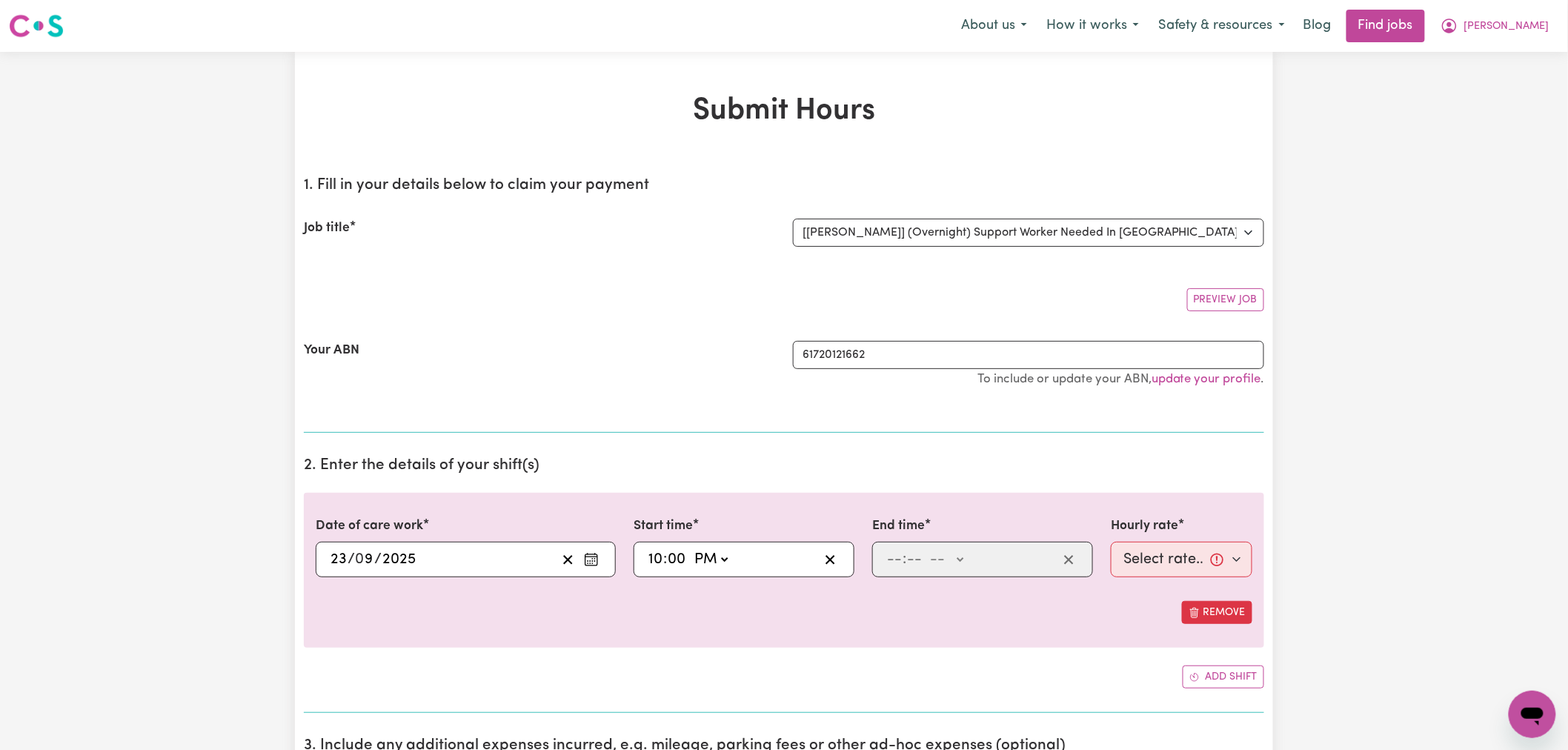
click at [691, 549] on select "-- AM PM" at bounding box center [711, 560] width 40 height 23
type input "22:00"
type input "0"
click at [894, 558] on input "number" at bounding box center [895, 560] width 17 height 23
type input "6"
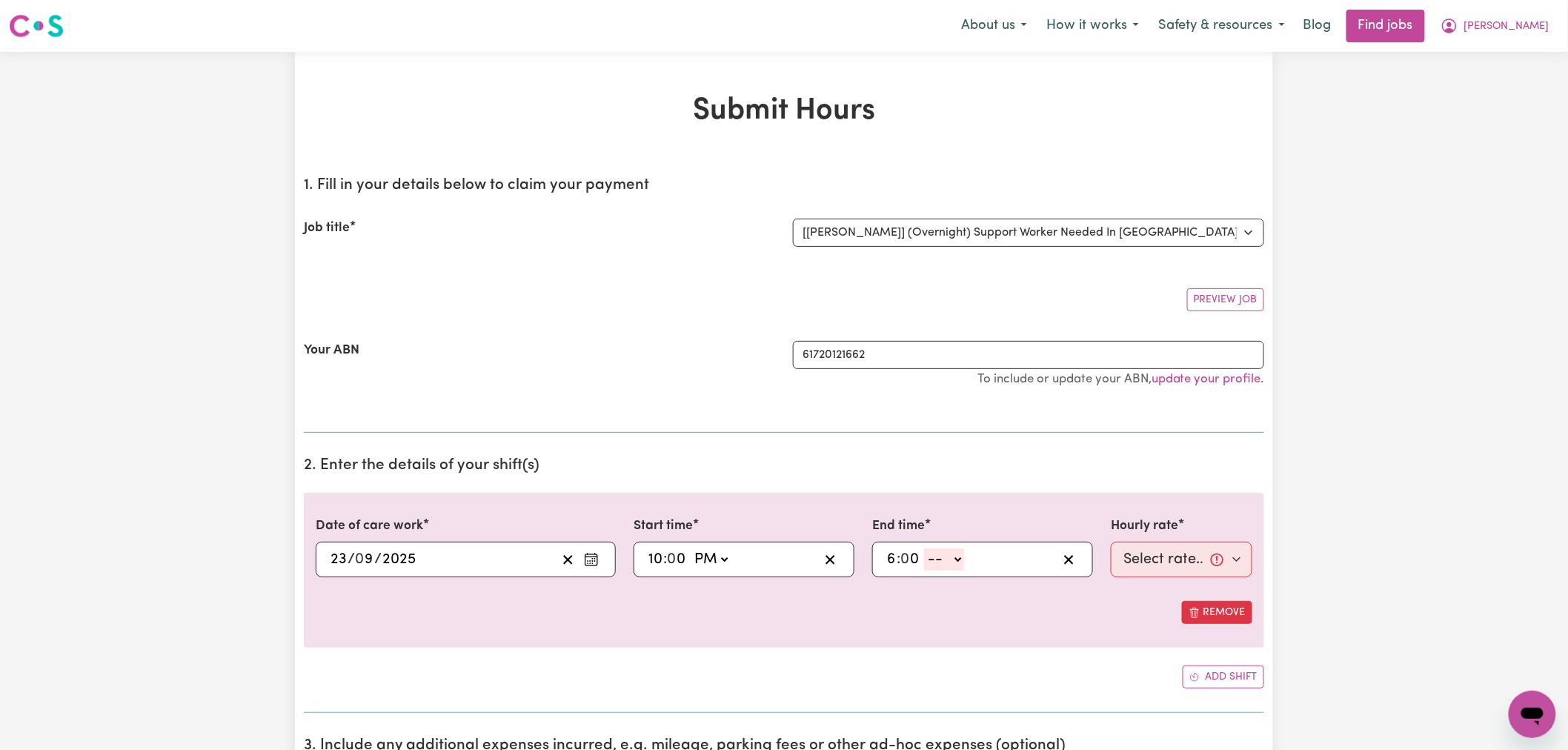
type input "0"
click at [947, 572] on div "6 : 0 0 -- AM PM" at bounding box center [983, 560] width 221 height 36
click at [948, 566] on select "-- AM PM" at bounding box center [944, 560] width 40 height 23
select select "am"
click at [925, 549] on select "-- AM PM" at bounding box center [944, 560] width 40 height 23
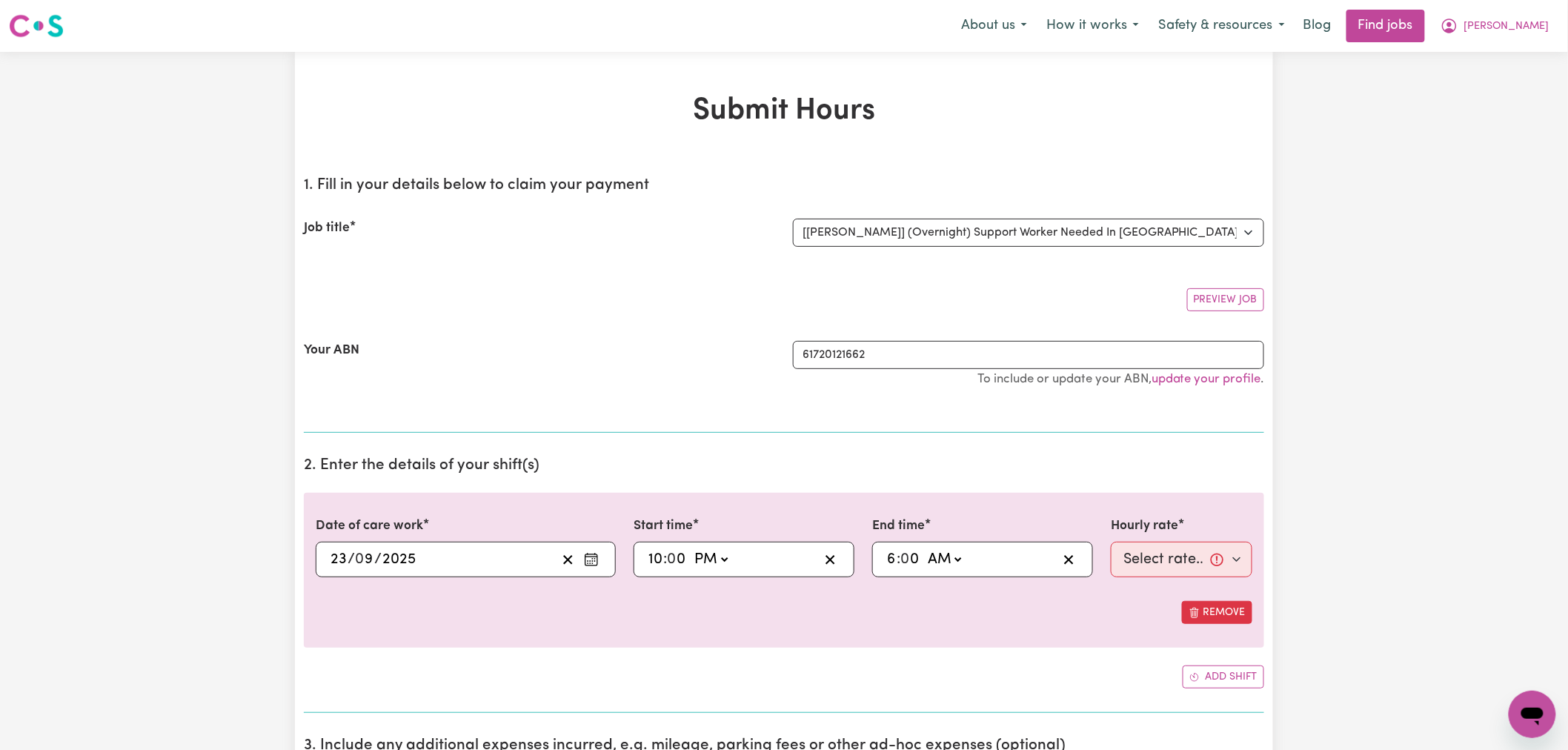
type input "06:00"
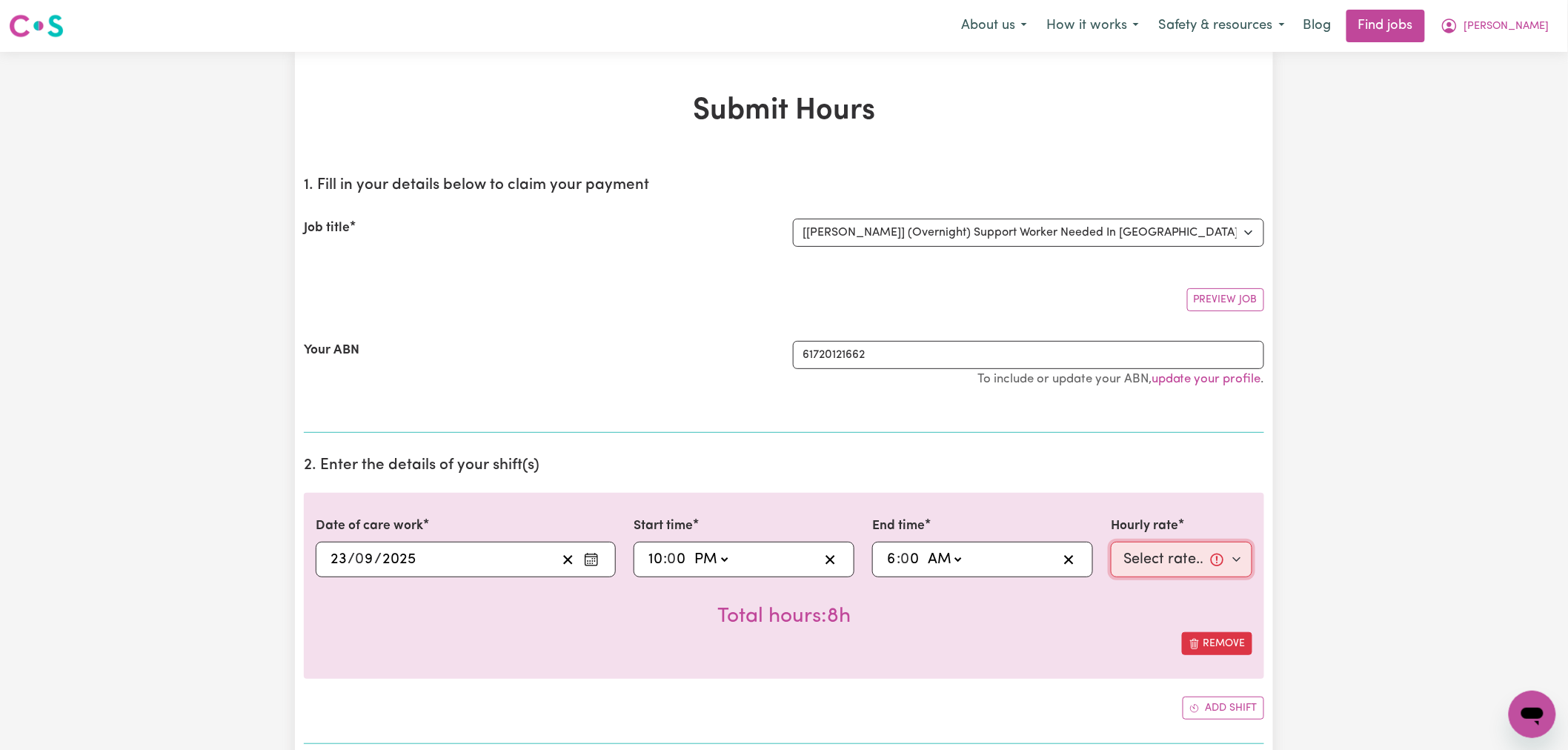
click at [1204, 557] on select "Select rate... $32.25 (Overnight)" at bounding box center [1182, 560] width 142 height 36
select select "32.25-Overnight"
click at [1111, 542] on select "Select rate... $32.25 (Overnight)" at bounding box center [1182, 560] width 142 height 36
click at [1013, 626] on div "Total hours: 8h" at bounding box center [784, 606] width 937 height 55
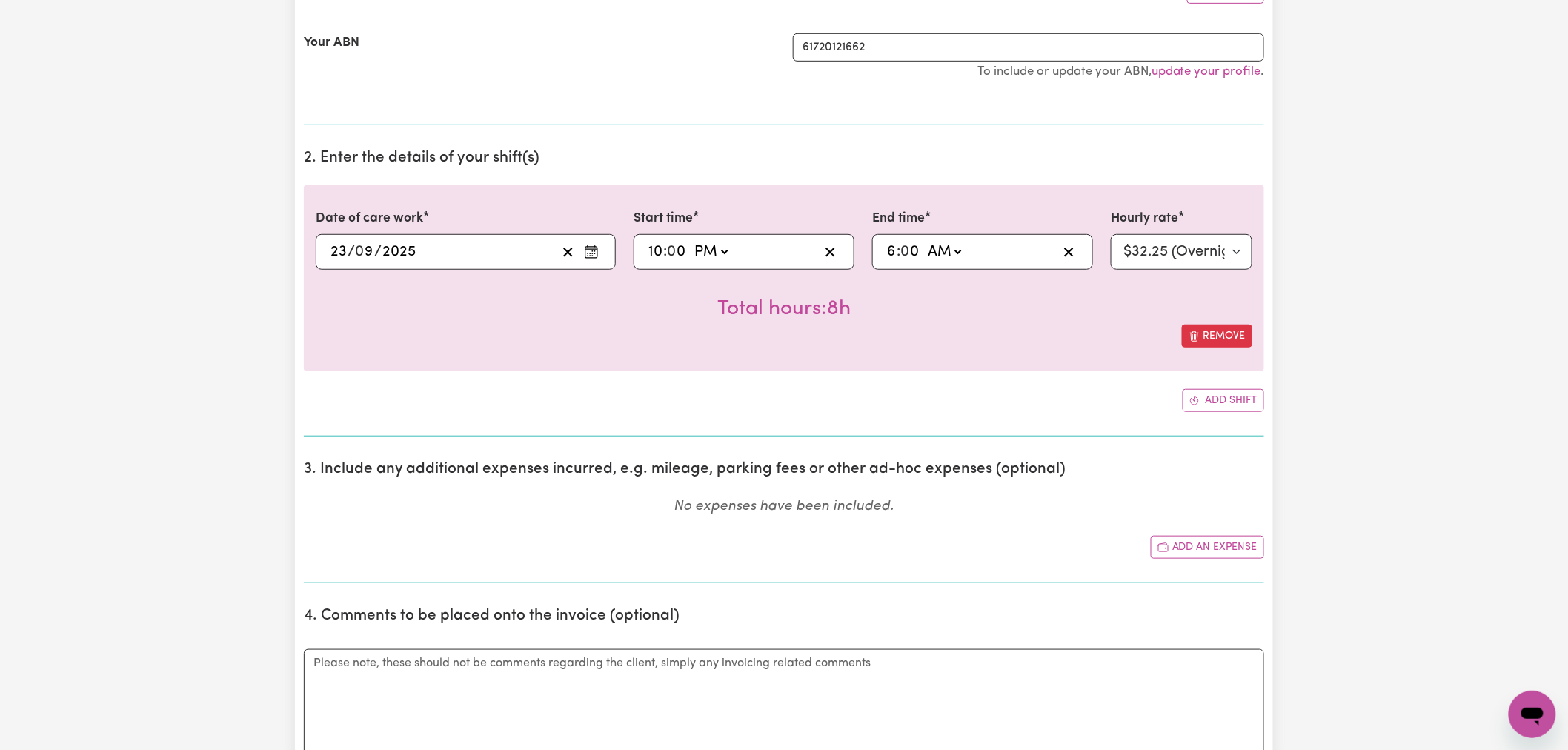
scroll to position [658, 0]
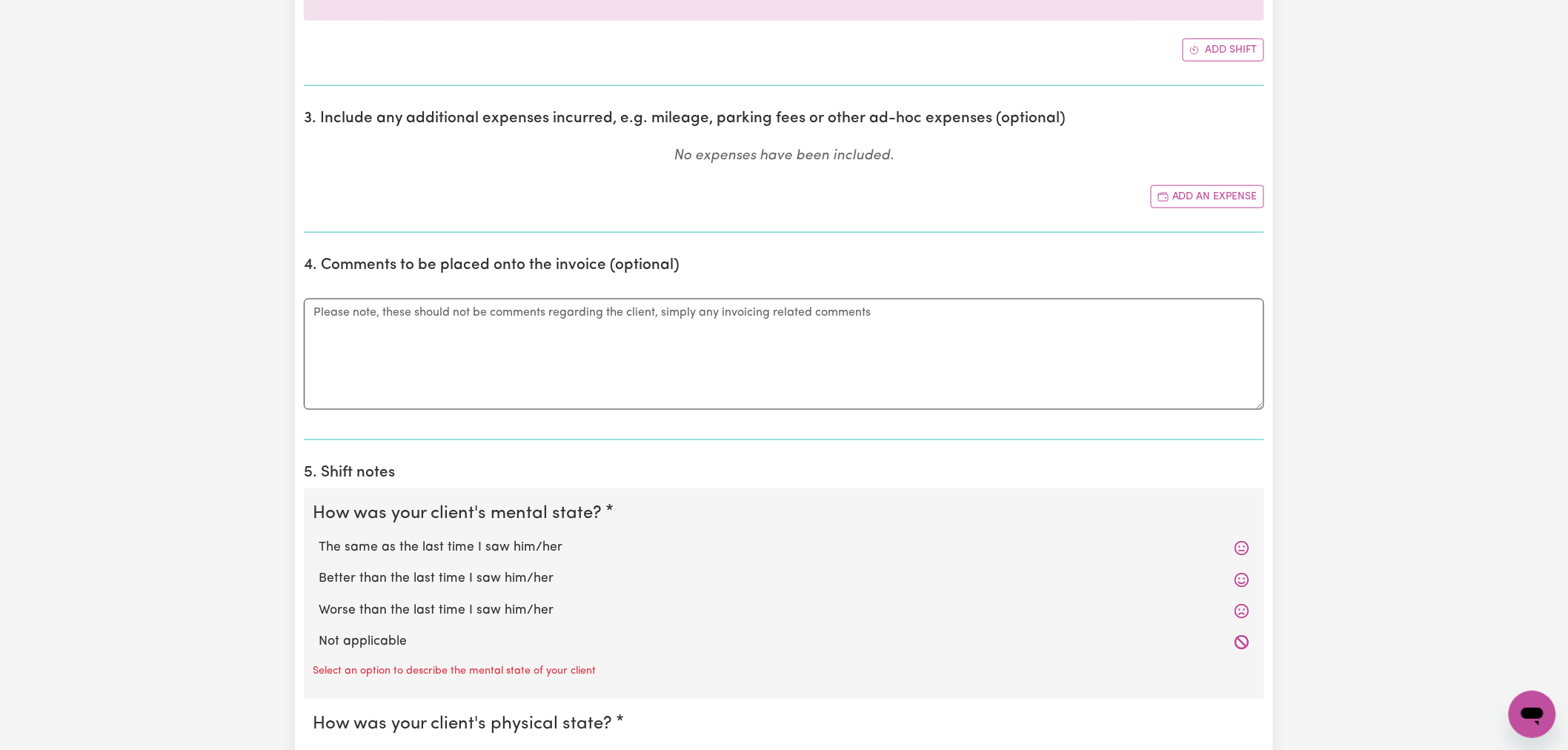
click at [445, 633] on label "Not applicable" at bounding box center [784, 642] width 931 height 19
click at [319, 633] on input "Not applicable" at bounding box center [318, 632] width 1 height 1
radio input "true"
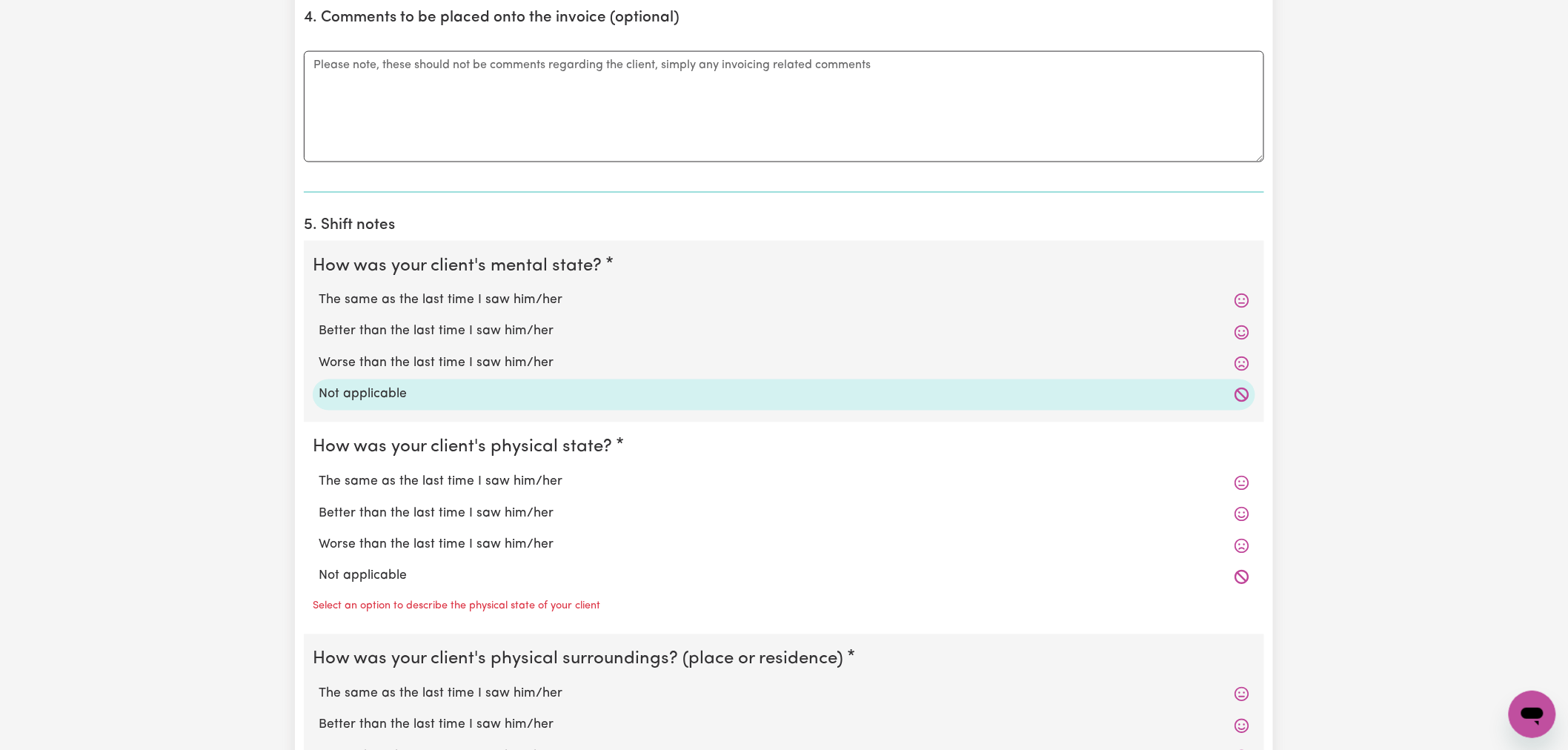
click at [467, 573] on label "Not applicable" at bounding box center [784, 576] width 931 height 19
click at [319, 567] on input "Not applicable" at bounding box center [318, 566] width 1 height 1
radio input "true"
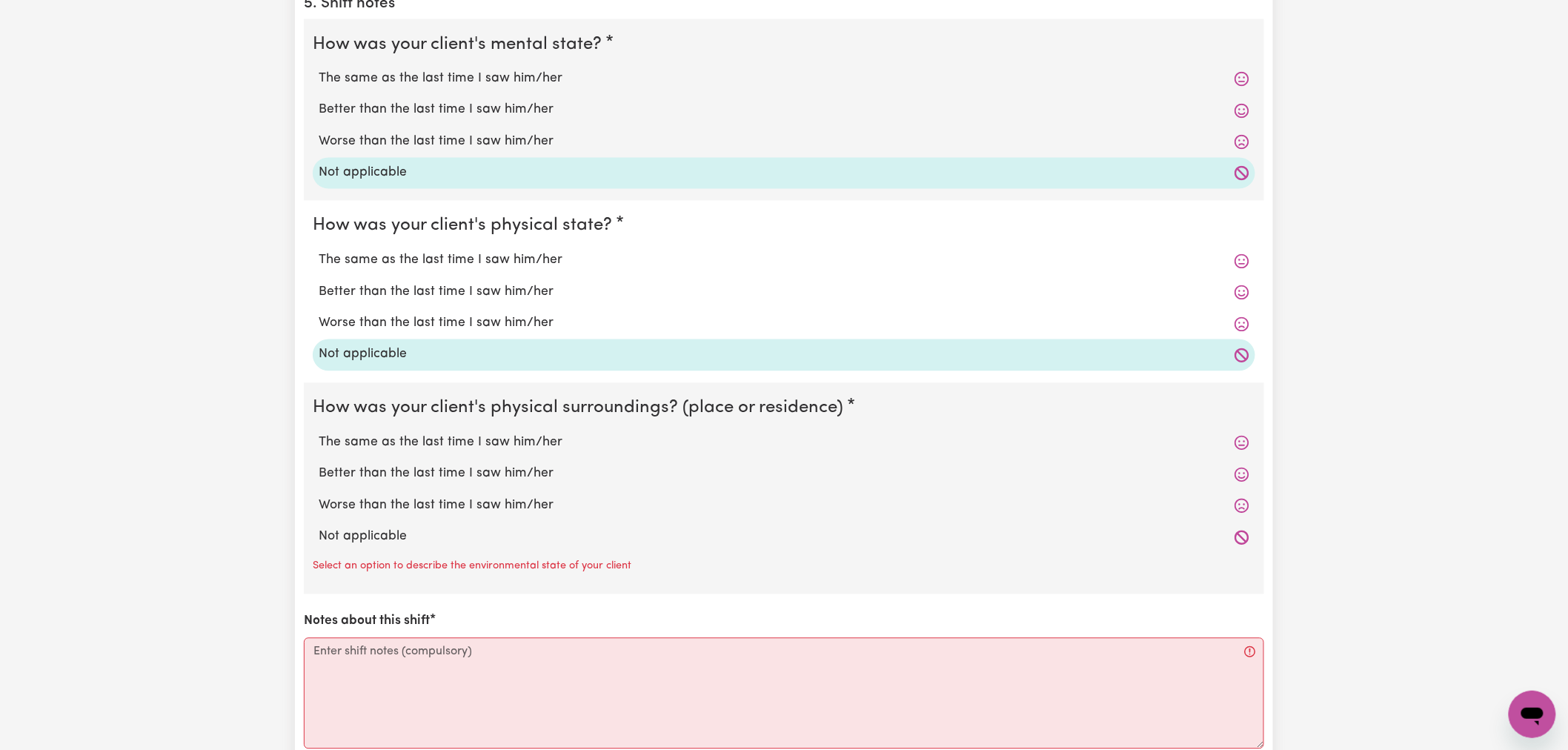
scroll to position [1235, 0]
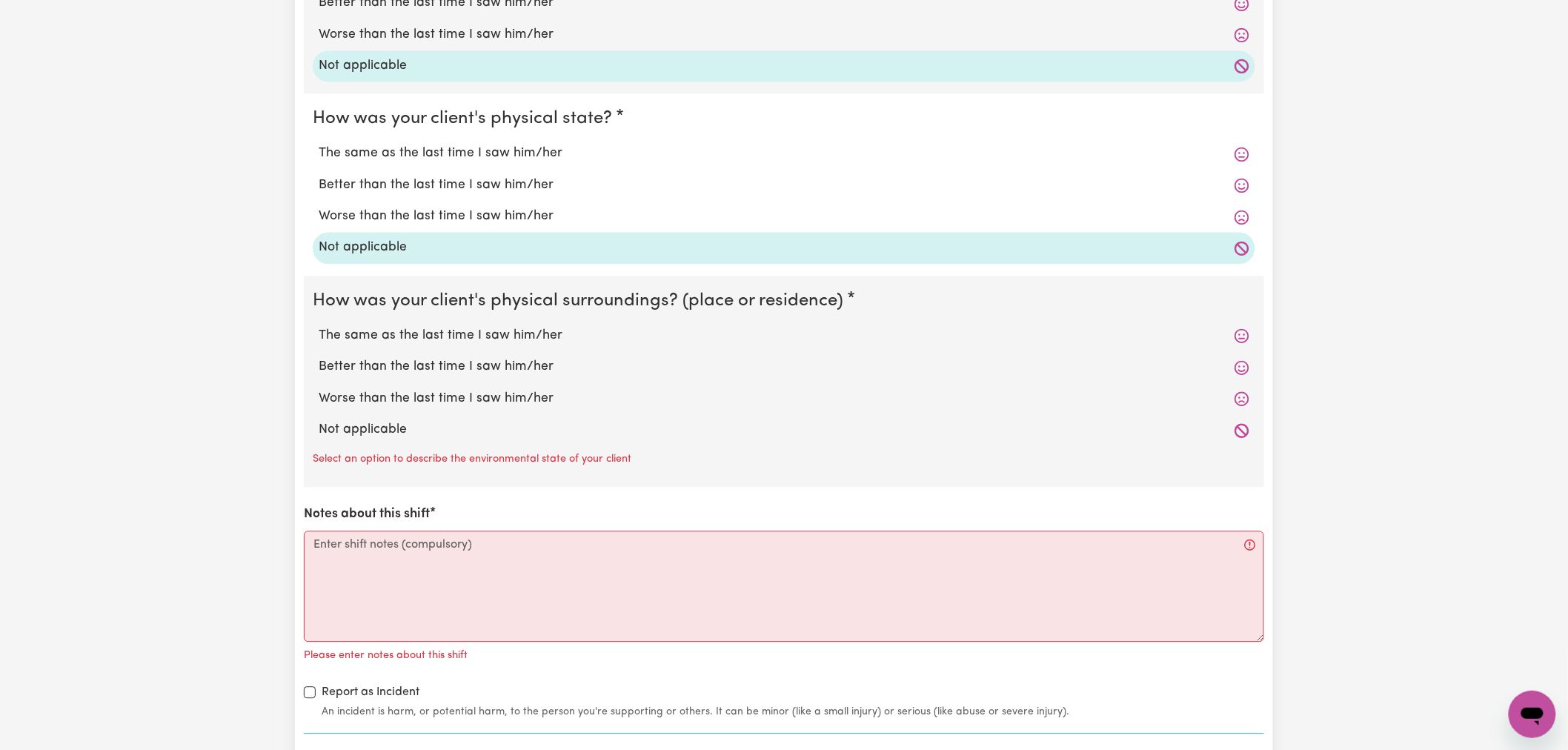
click at [471, 432] on label "Not applicable" at bounding box center [784, 429] width 931 height 19
click at [319, 420] on input "Not applicable" at bounding box center [318, 419] width 1 height 1
radio input "true"
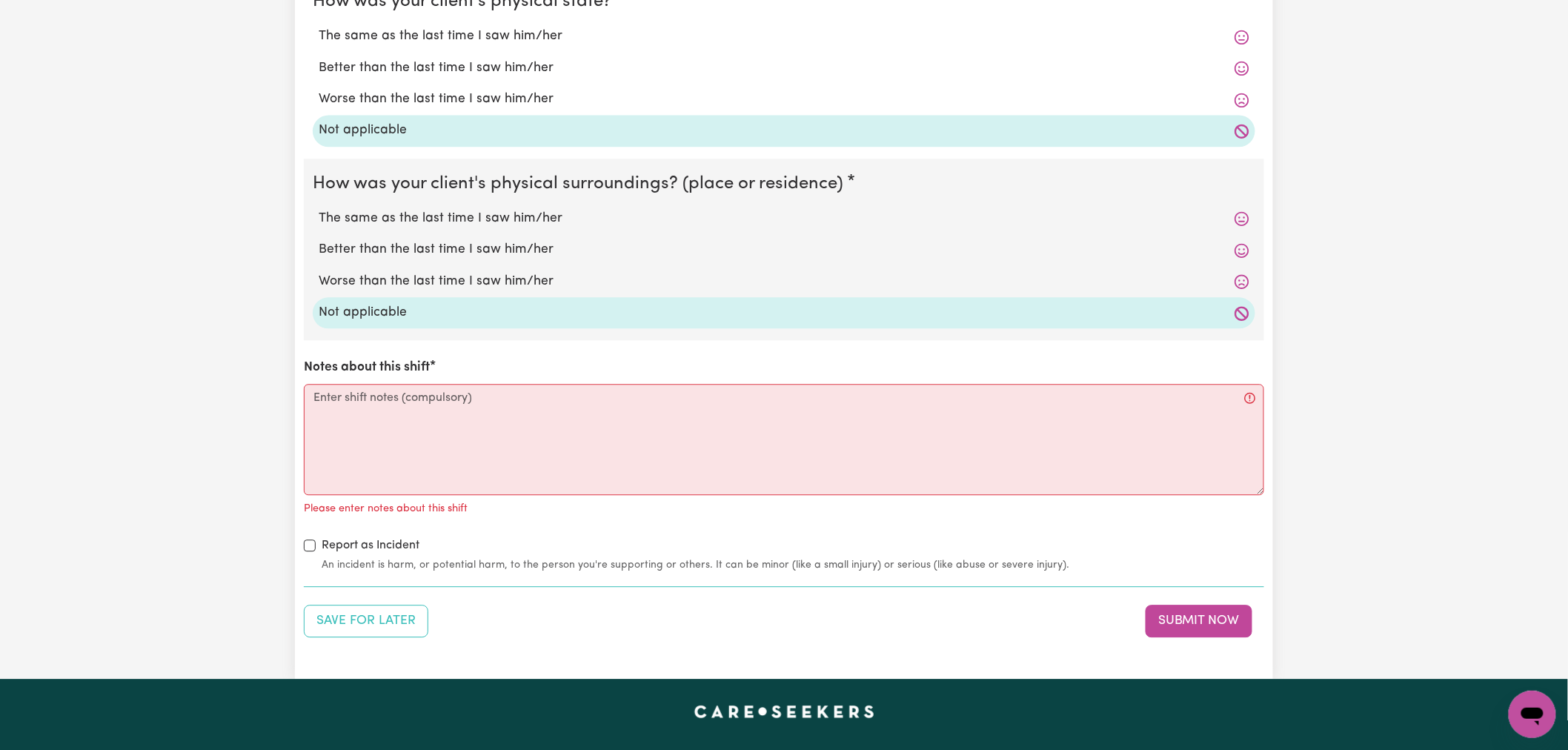
scroll to position [1482, 0]
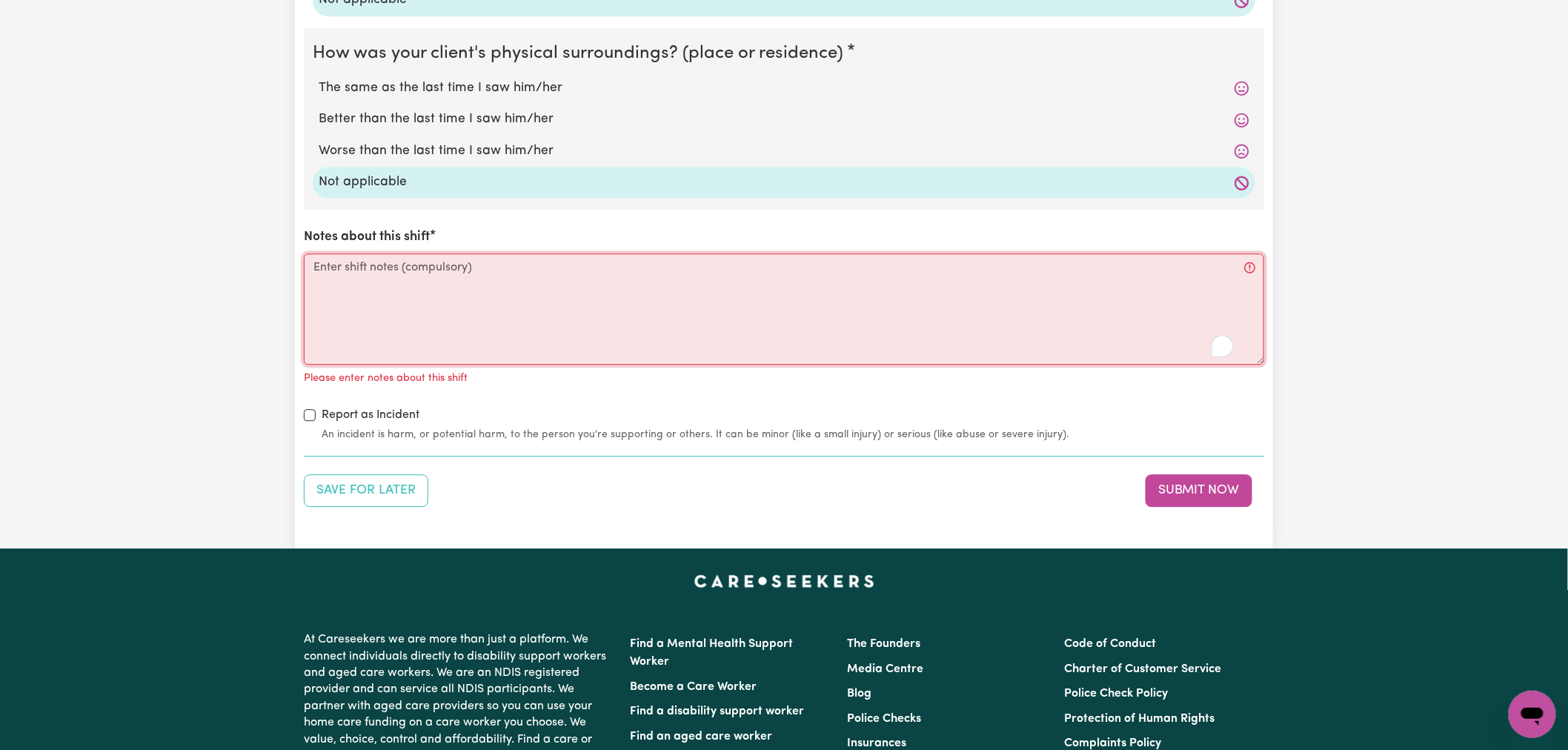
click at [522, 287] on textarea "Notes about this shift" at bounding box center [784, 309] width 960 height 111
paste textarea "see internal notes"
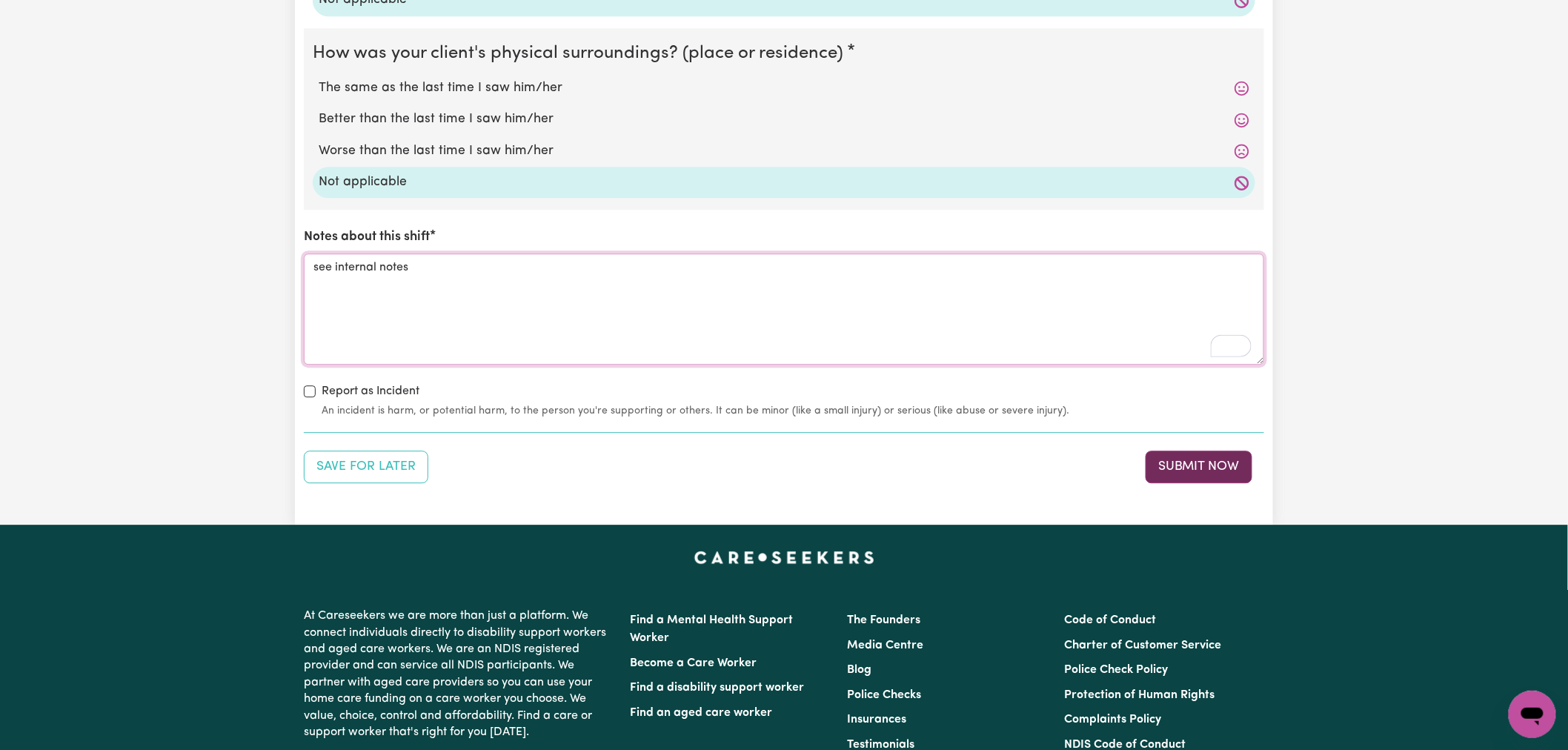
type textarea "see internal notes"
click at [1187, 457] on button "Submit Now" at bounding box center [1199, 467] width 107 height 33
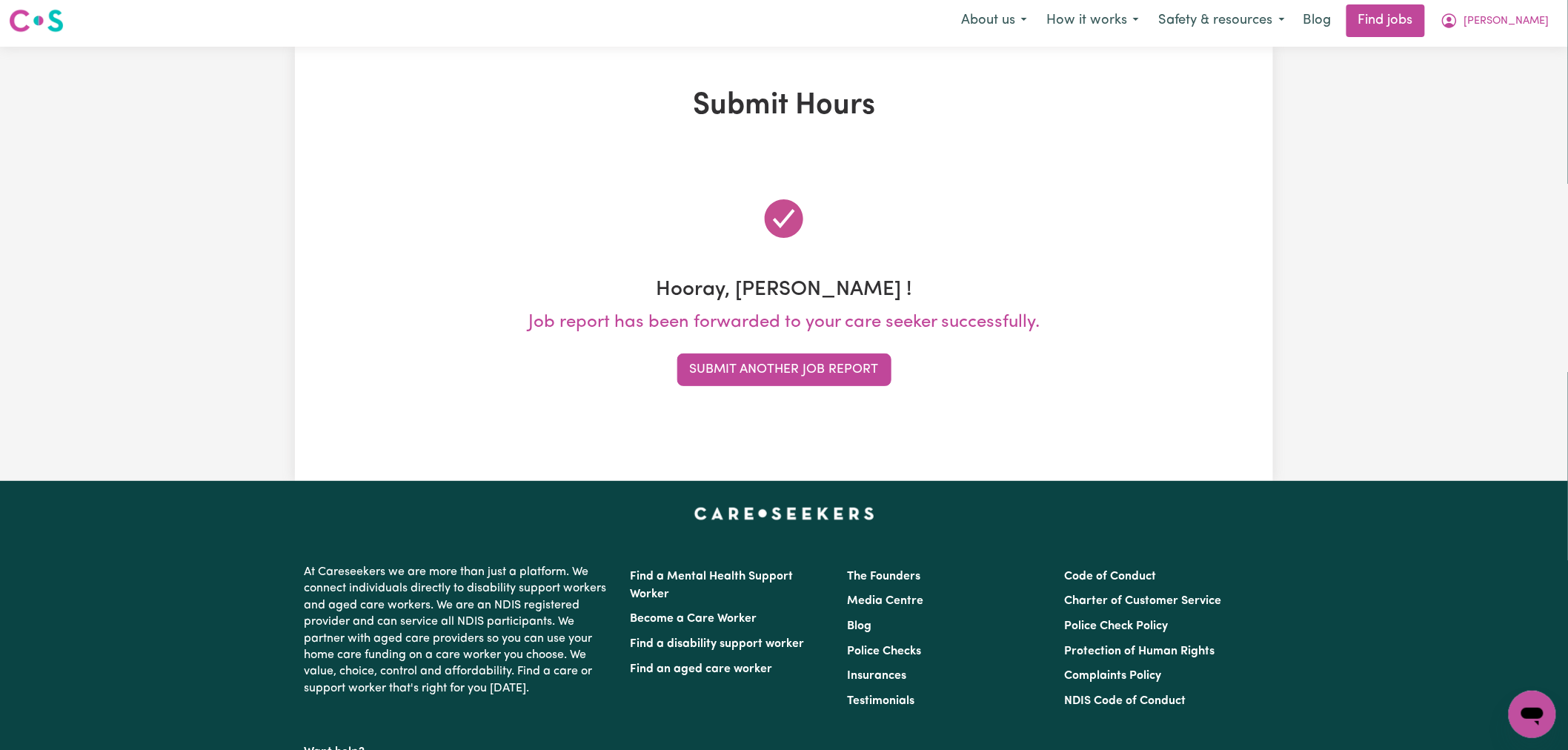
scroll to position [0, 0]
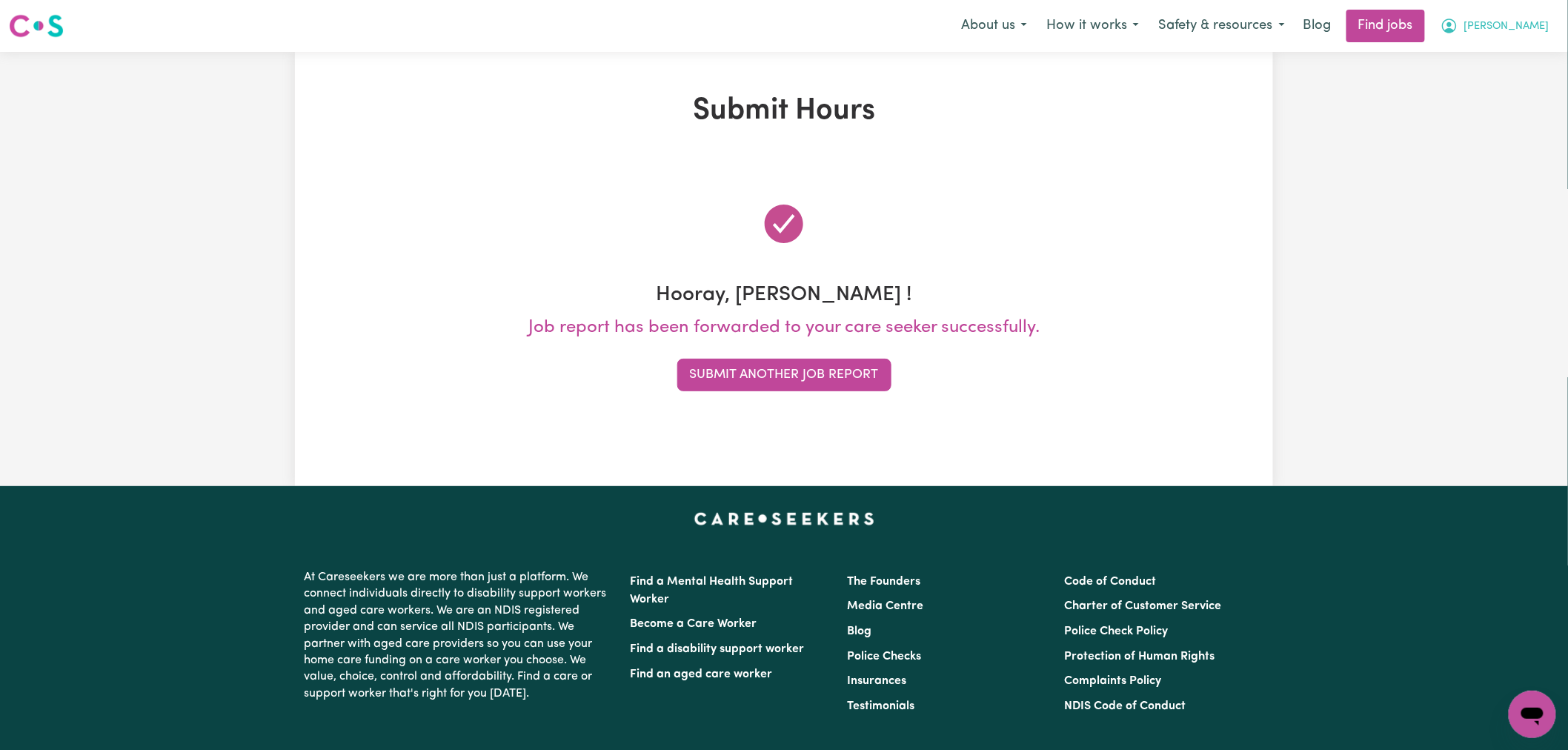
click at [1535, 31] on span "[PERSON_NAME]" at bounding box center [1507, 27] width 85 height 17
click at [1532, 56] on link "My Account" at bounding box center [1500, 58] width 117 height 28
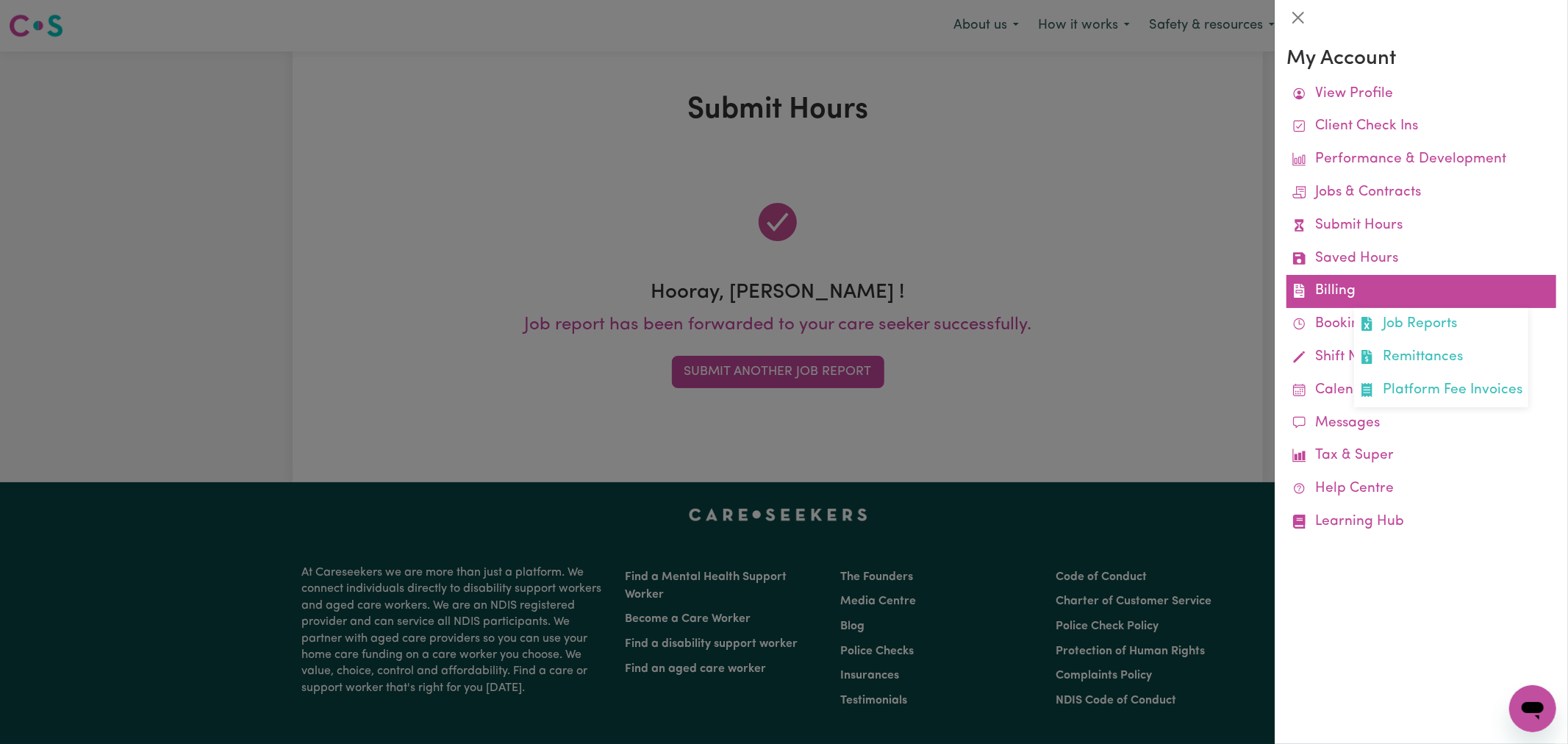
click at [1340, 292] on link "Billing Job Reports Remittances Platform Fee Invoices" at bounding box center [1421, 292] width 270 height 33
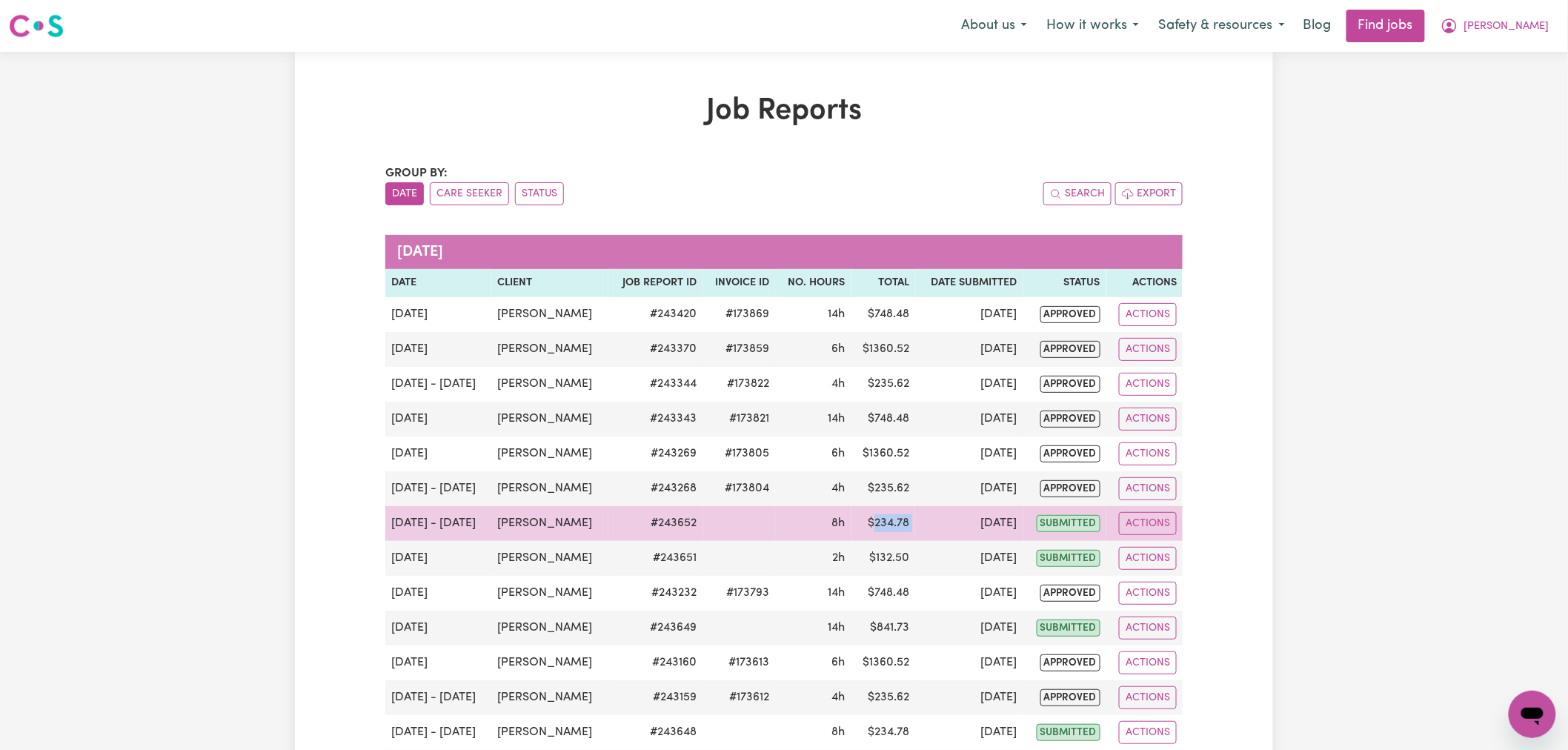
drag, startPoint x: 912, startPoint y: 524, endPoint x: 868, endPoint y: 528, distance: 44.2
click at [868, 528] on tr "[DATE] - [DATE] [PERSON_NAME] # 243652 8h $ 234.78 [DATE] submitted Actions" at bounding box center [784, 524] width 797 height 35
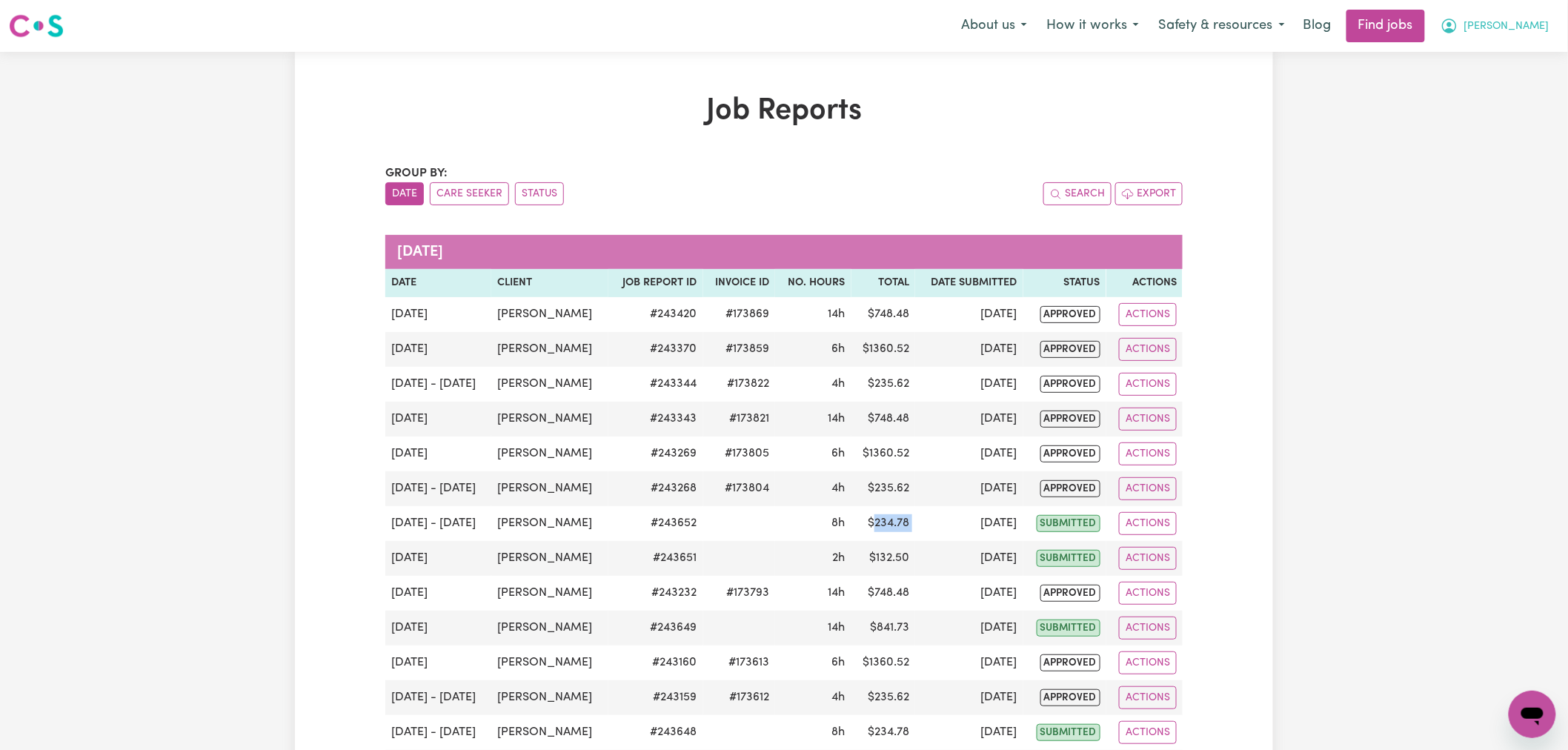
click at [1539, 25] on span "[PERSON_NAME]" at bounding box center [1507, 27] width 85 height 17
click at [1505, 83] on link "My Dashboard" at bounding box center [1500, 85] width 117 height 28
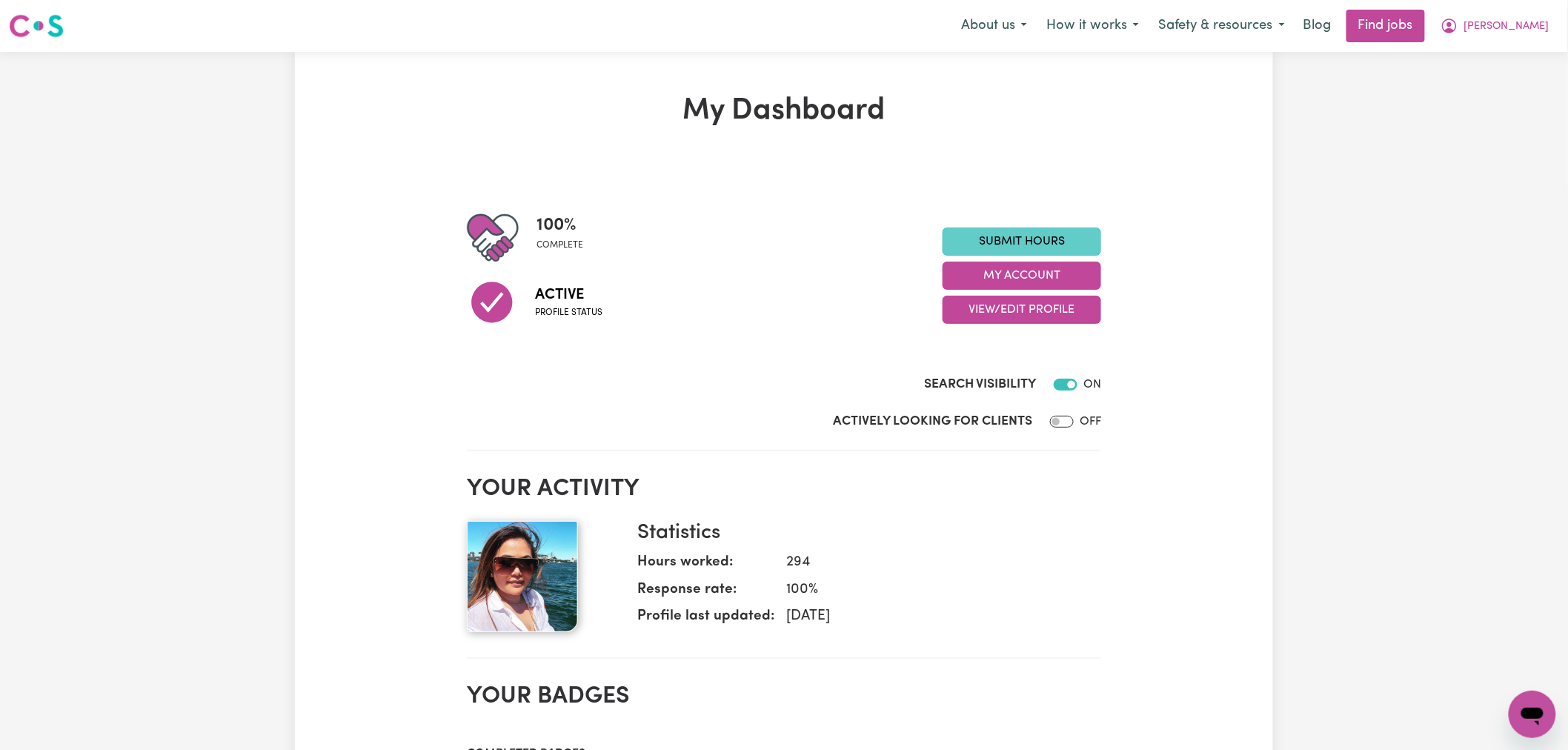
click at [1033, 238] on link "Submit Hours" at bounding box center [1022, 242] width 159 height 28
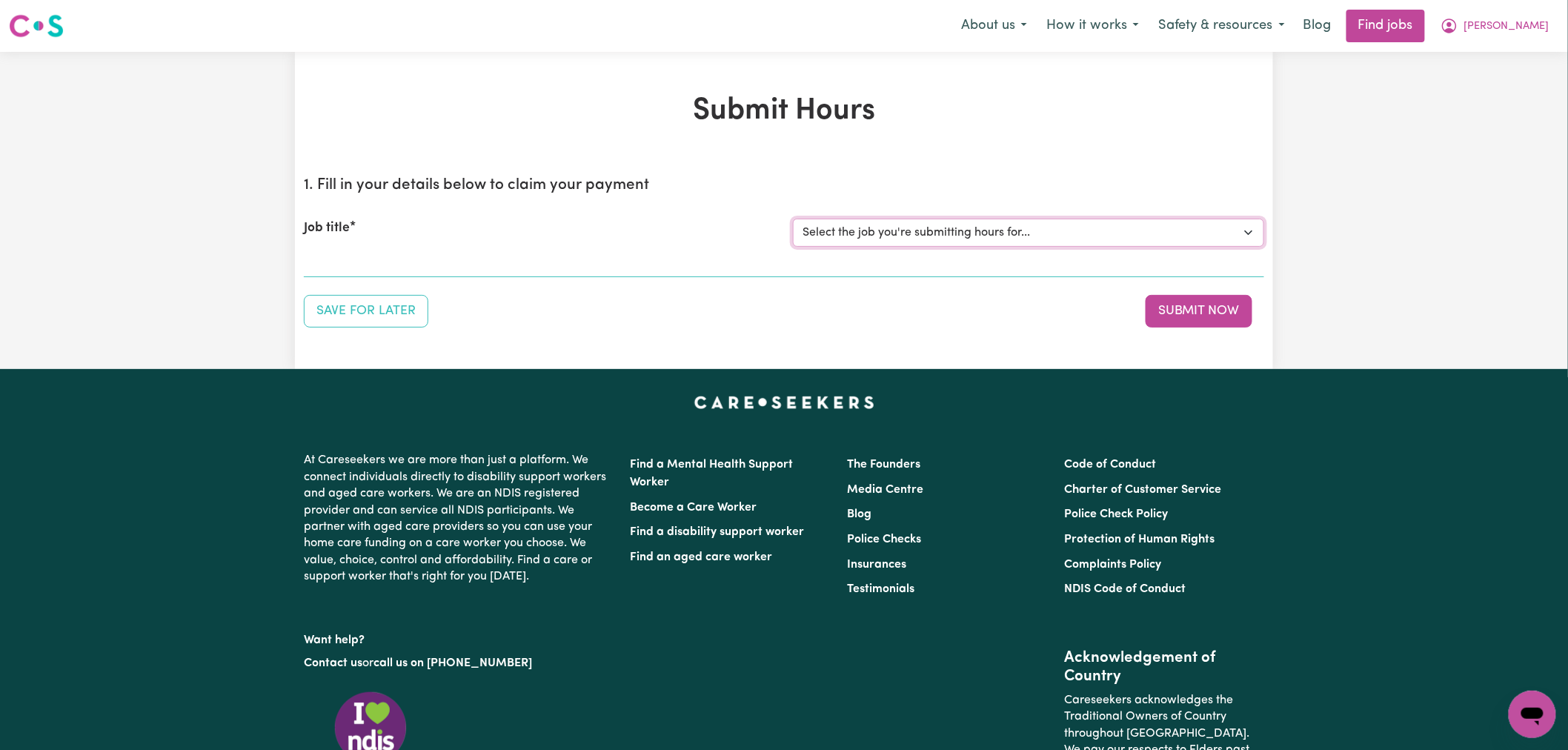
click at [933, 228] on select "Select the job you're submitting hours for... [[PERSON_NAME]] (Overnight) Suppo…" at bounding box center [1029, 233] width 472 height 28
select select "13729"
click at [793, 219] on select "Select the job you're submitting hours for... [[PERSON_NAME]] (Overnight) Suppo…" at bounding box center [1029, 233] width 472 height 28
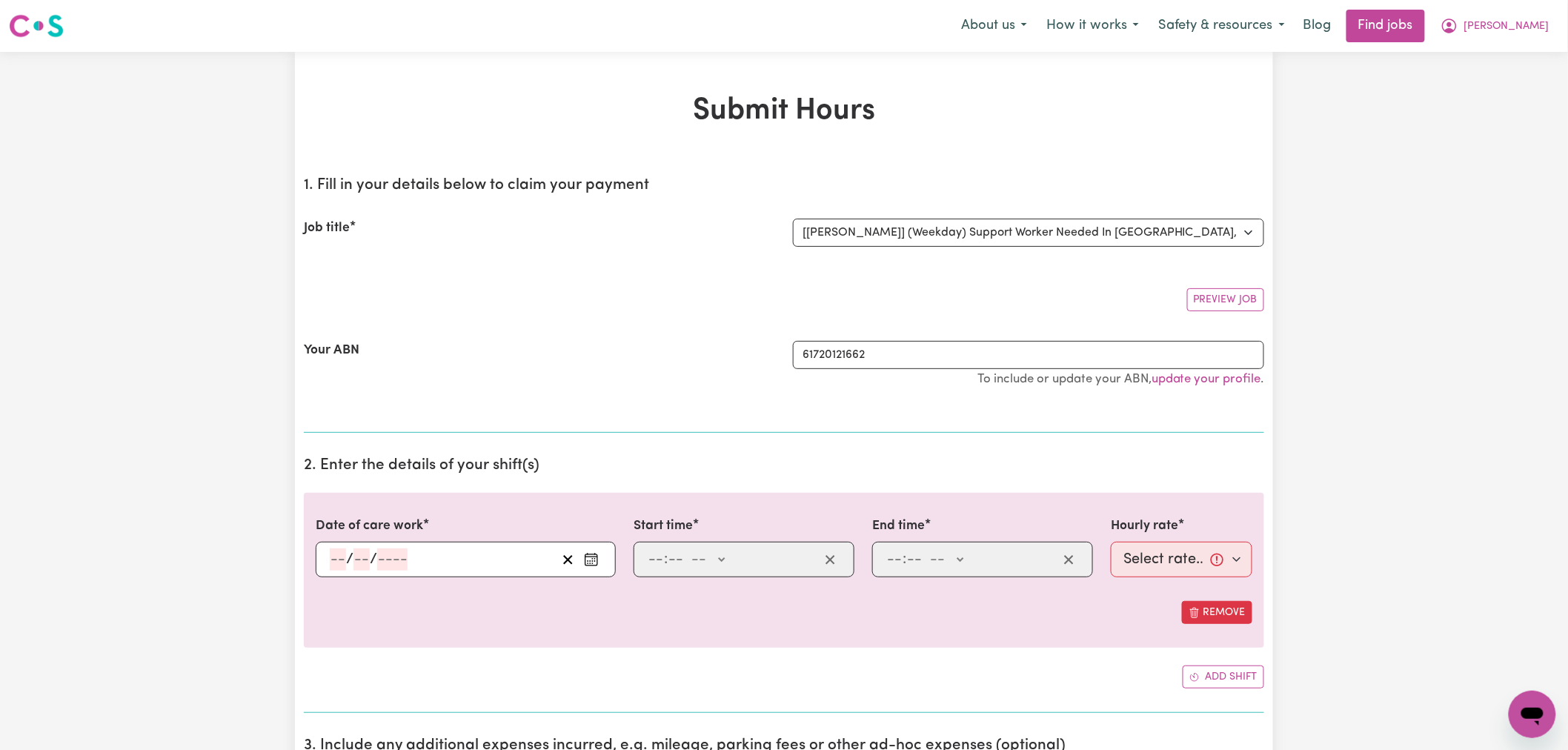
click at [602, 562] on button "Enter the date of care work" at bounding box center [591, 560] width 23 height 23
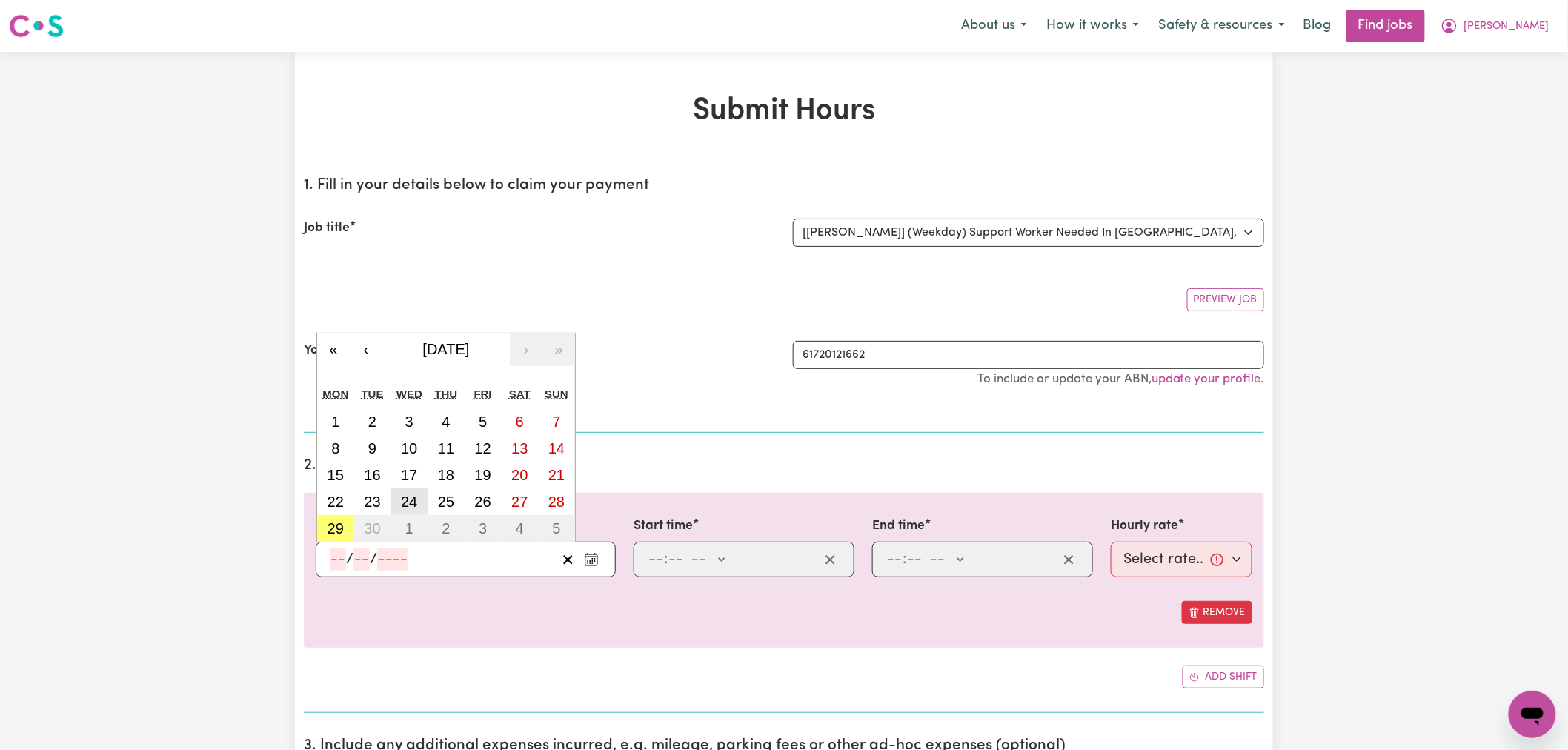
click at [419, 505] on button "24" at bounding box center [409, 502] width 37 height 27
type input "[DATE]"
type input "24"
type input "9"
type input "2025"
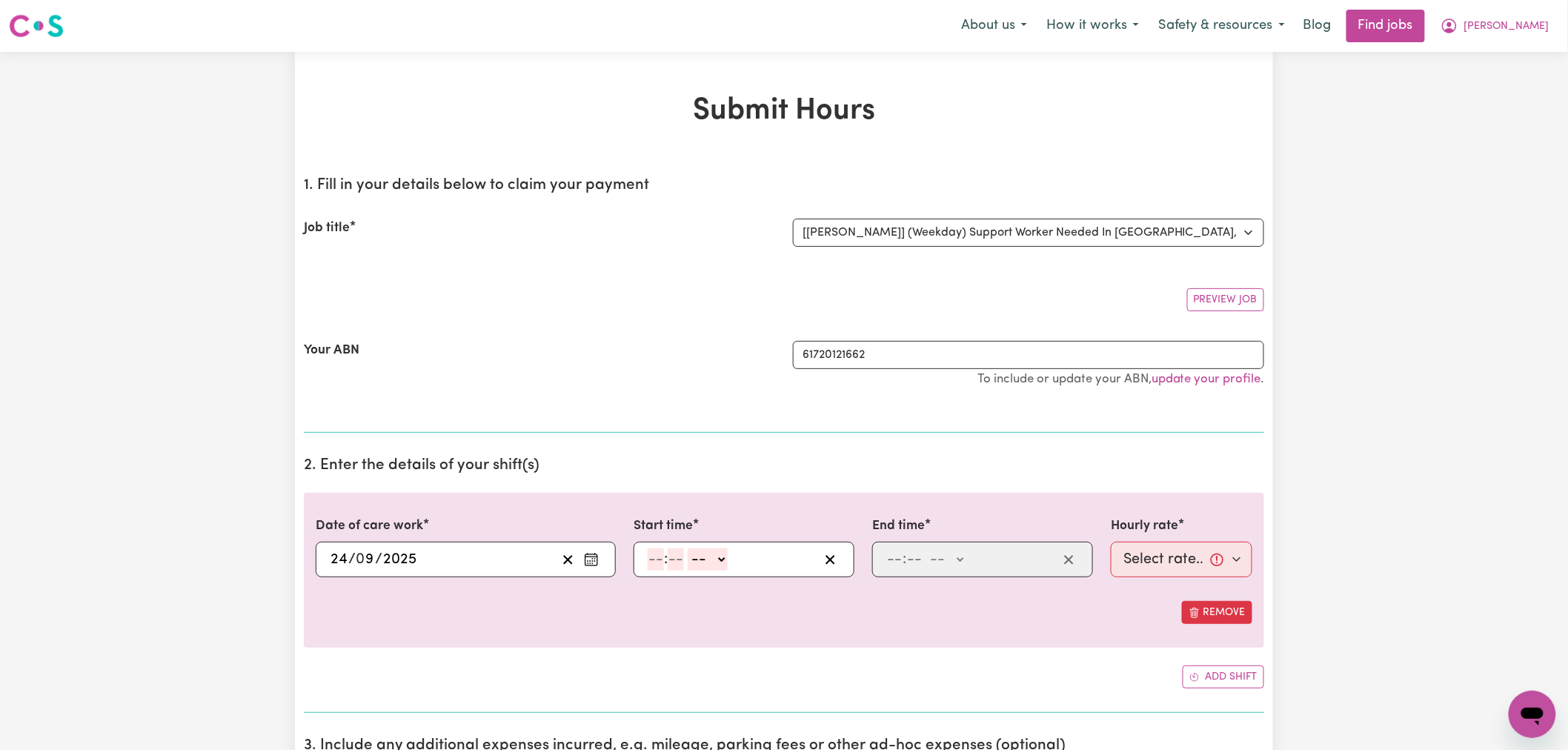
click at [648, 560] on input "number" at bounding box center [656, 560] width 17 height 23
type input "6"
type input "0"
click at [695, 558] on select "-- AM PM" at bounding box center [706, 560] width 40 height 23
select select "am"
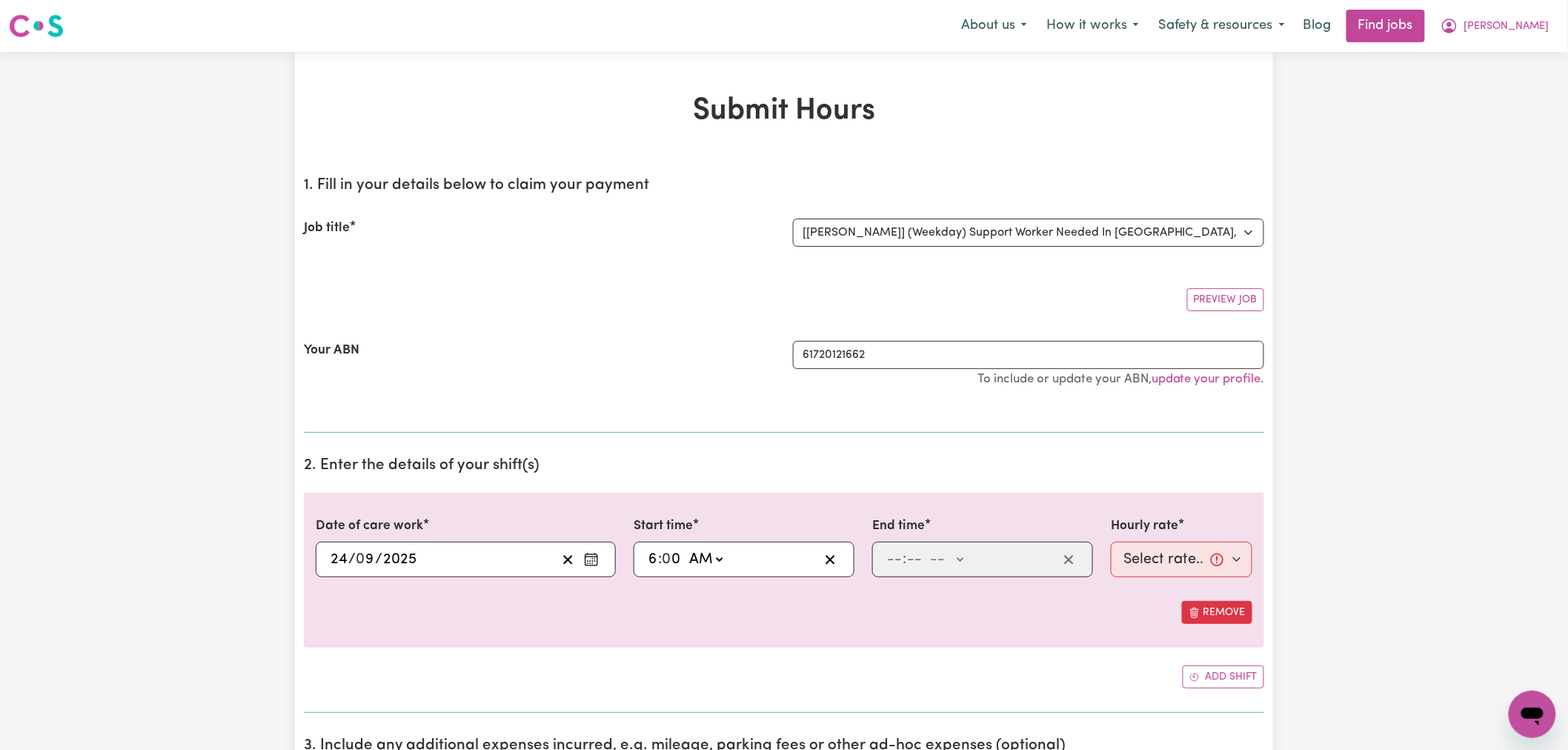
click at [686, 549] on select "-- AM PM" at bounding box center [706, 560] width 40 height 23
type input "06:00"
click at [893, 565] on input "number" at bounding box center [895, 560] width 17 height 23
type input "8"
type input "0"
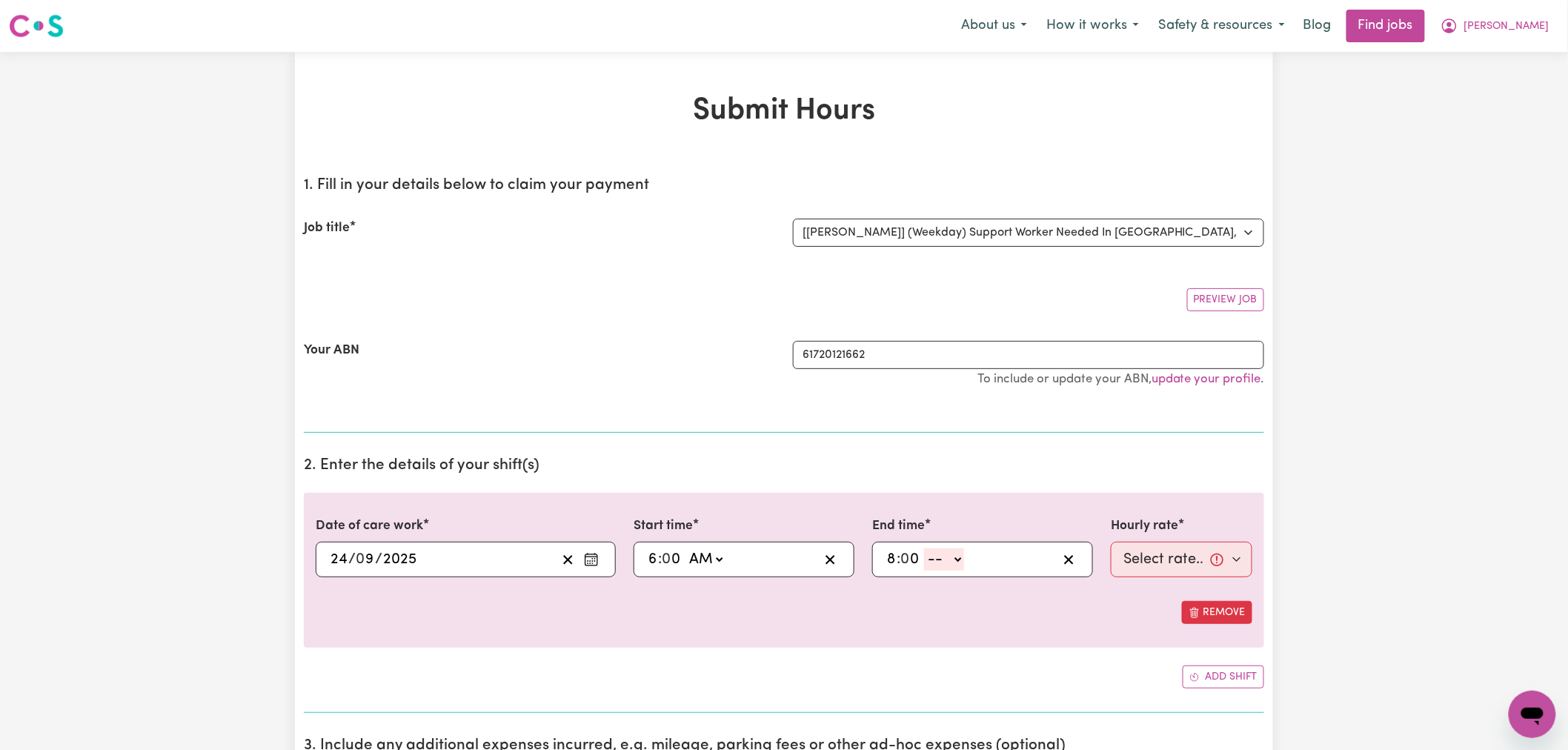
drag, startPoint x: 938, startPoint y: 562, endPoint x: 939, endPoint y: 570, distance: 8.1
click at [938, 564] on select "-- AM PM" at bounding box center [944, 560] width 40 height 23
select select "pm"
click at [925, 549] on select "-- AM PM" at bounding box center [944, 560] width 40 height 23
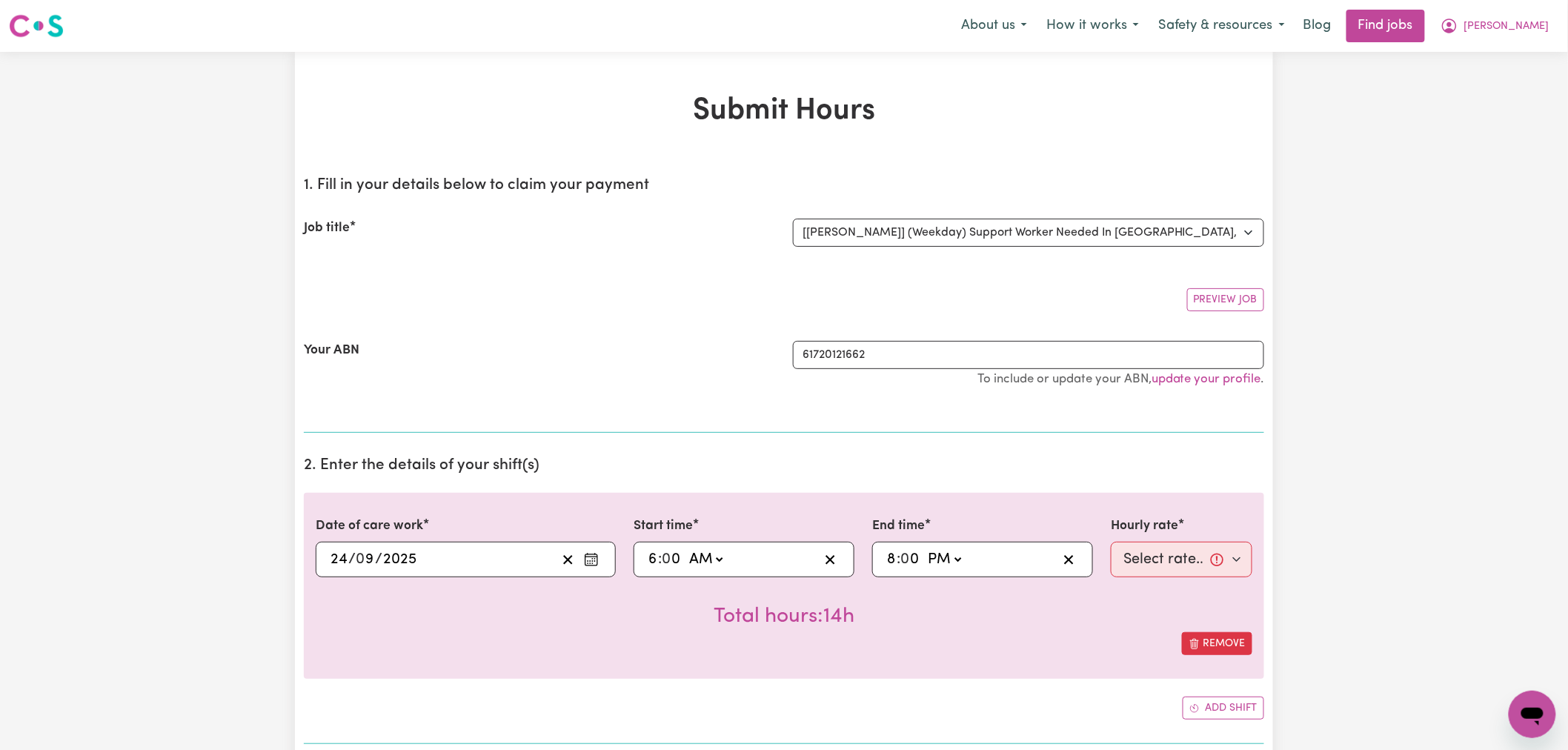
type input "20:00"
click at [1165, 549] on select "Select rate... $66.07 (Weekday)" at bounding box center [1182, 560] width 142 height 36
select select "66.07-Weekday"
click at [1111, 542] on select "Select rate... $66.07 (Weekday)" at bounding box center [1182, 560] width 142 height 36
click at [913, 646] on div "Remove" at bounding box center [784, 644] width 937 height 23
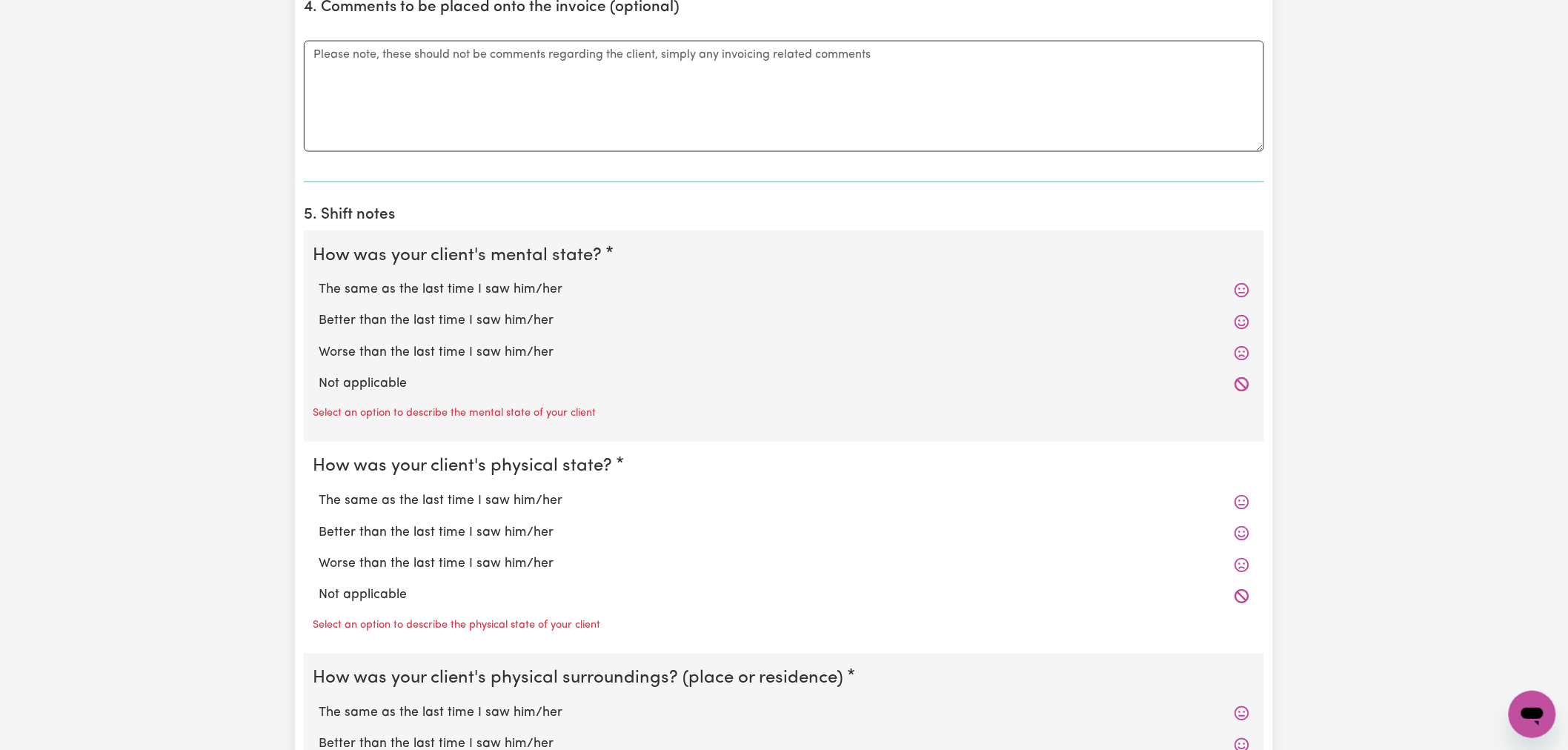
scroll to position [988, 0]
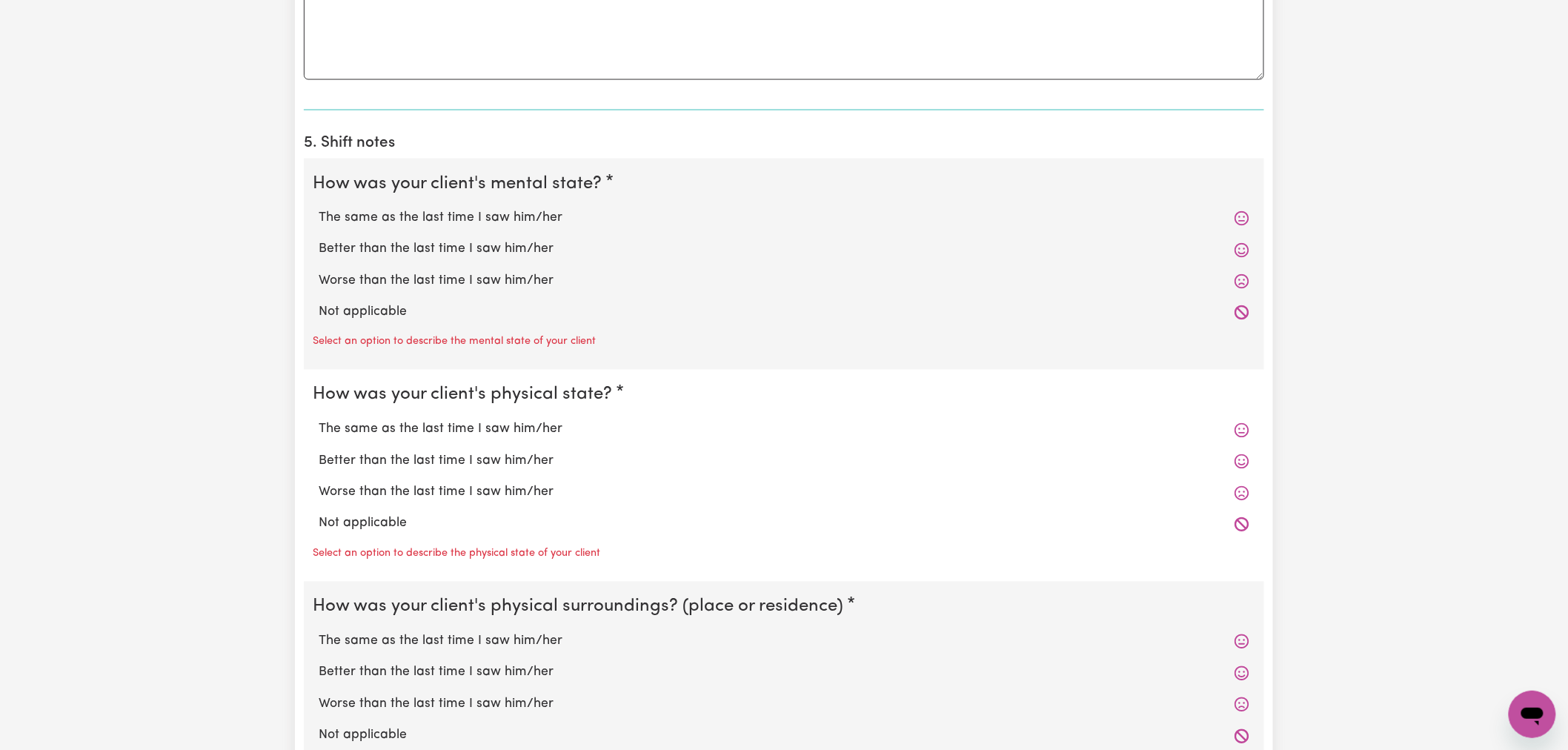
click at [373, 329] on div "Select an option to describe the mental state of your client" at bounding box center [784, 340] width 943 height 23
click at [391, 307] on label "Not applicable" at bounding box center [784, 312] width 931 height 19
click at [319, 303] on input "Not applicable" at bounding box center [318, 302] width 1 height 1
radio input "true"
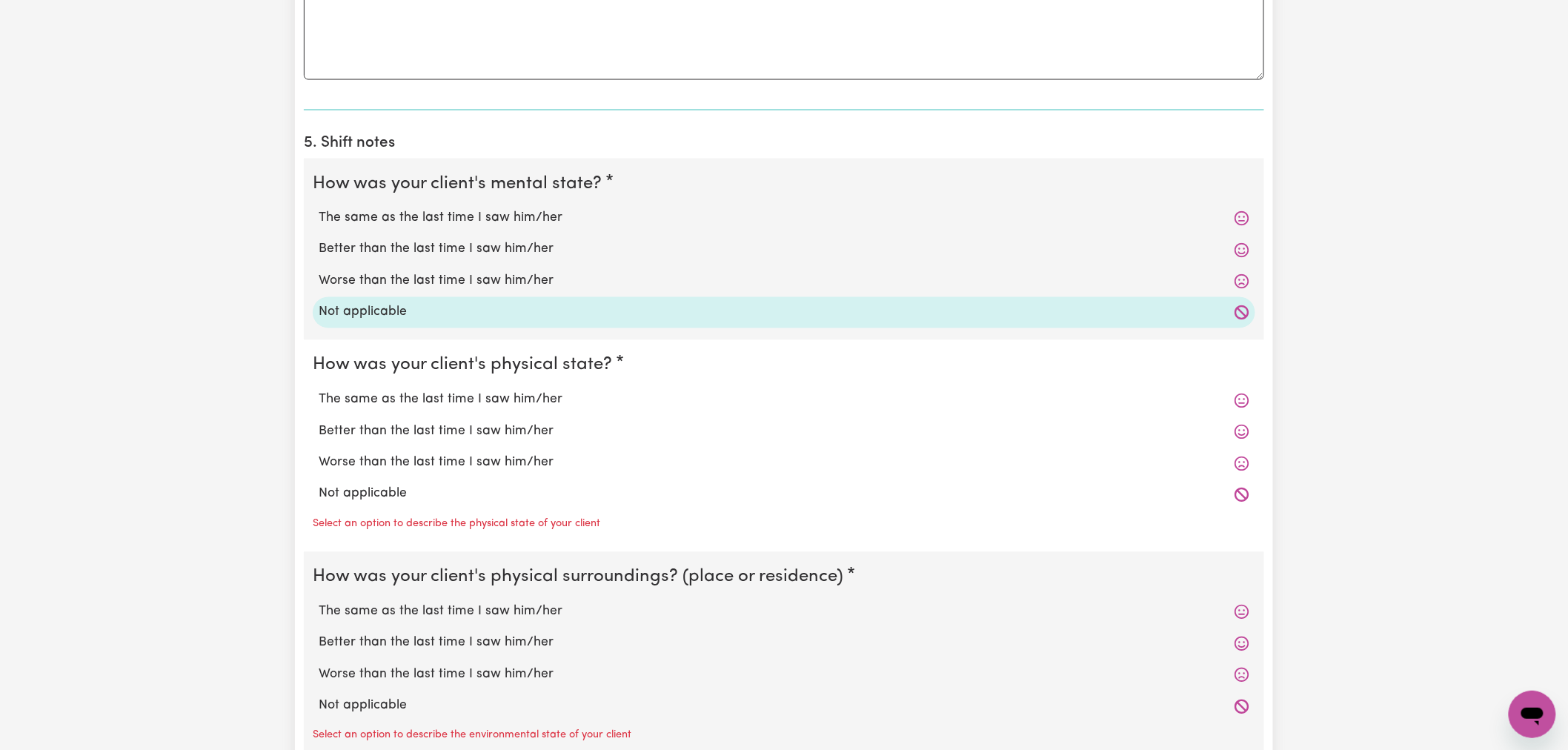
click at [395, 498] on label "Not applicable" at bounding box center [784, 494] width 931 height 19
click at [319, 485] on input "Not applicable" at bounding box center [318, 484] width 1 height 1
radio input "true"
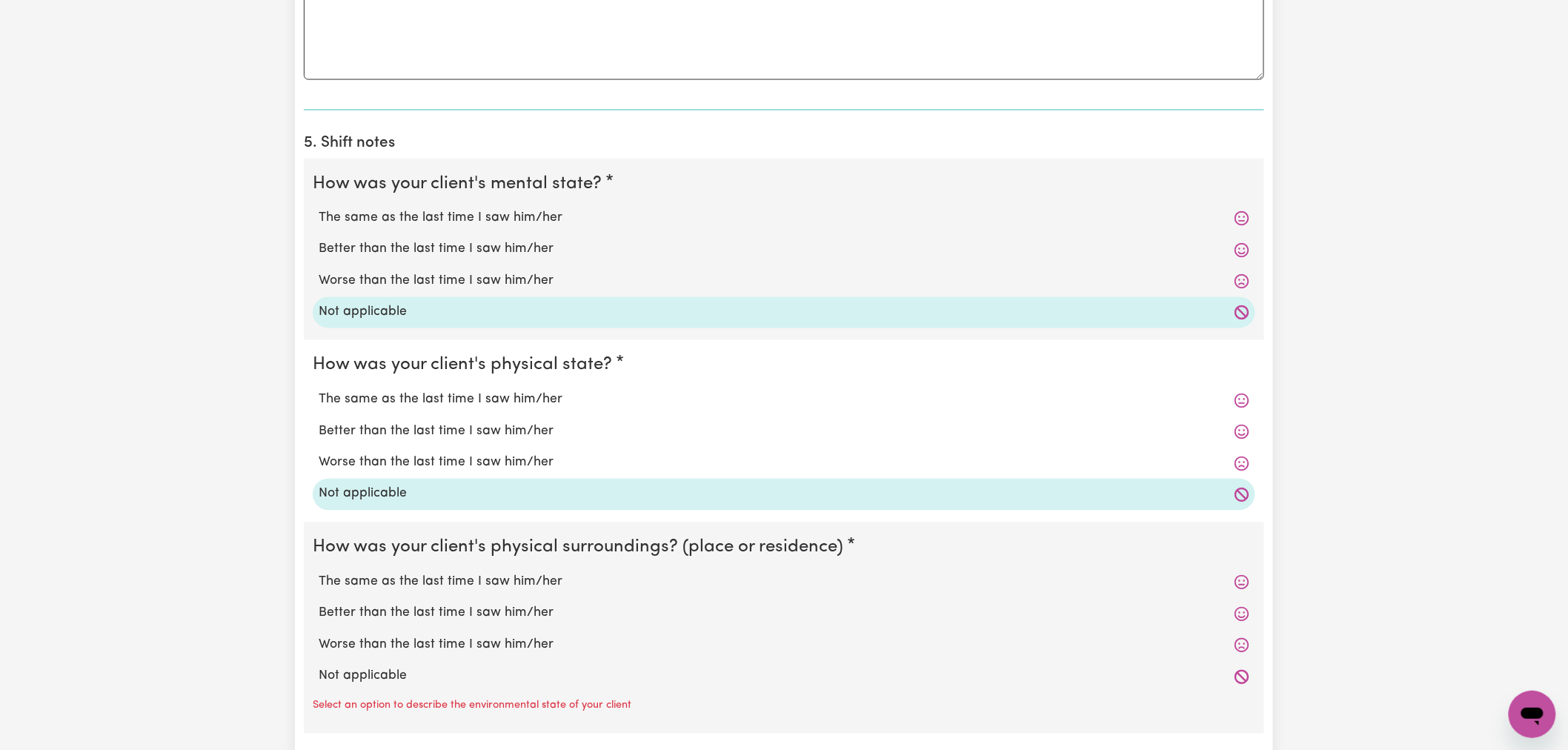
click at [411, 677] on label "Not applicable" at bounding box center [784, 677] width 931 height 19
click at [319, 667] on input "Not applicable" at bounding box center [318, 666] width 1 height 1
radio input "true"
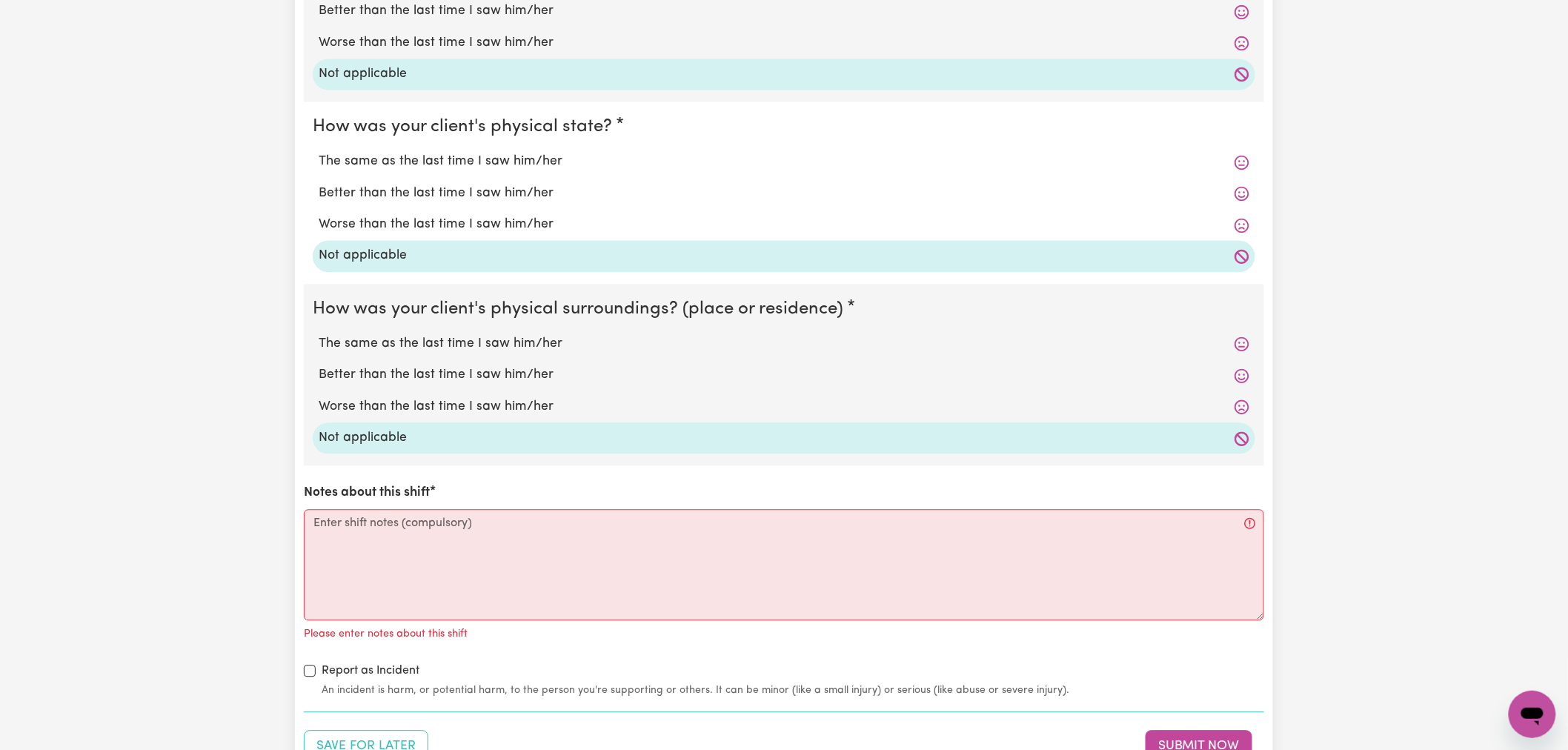
scroll to position [1400, 0]
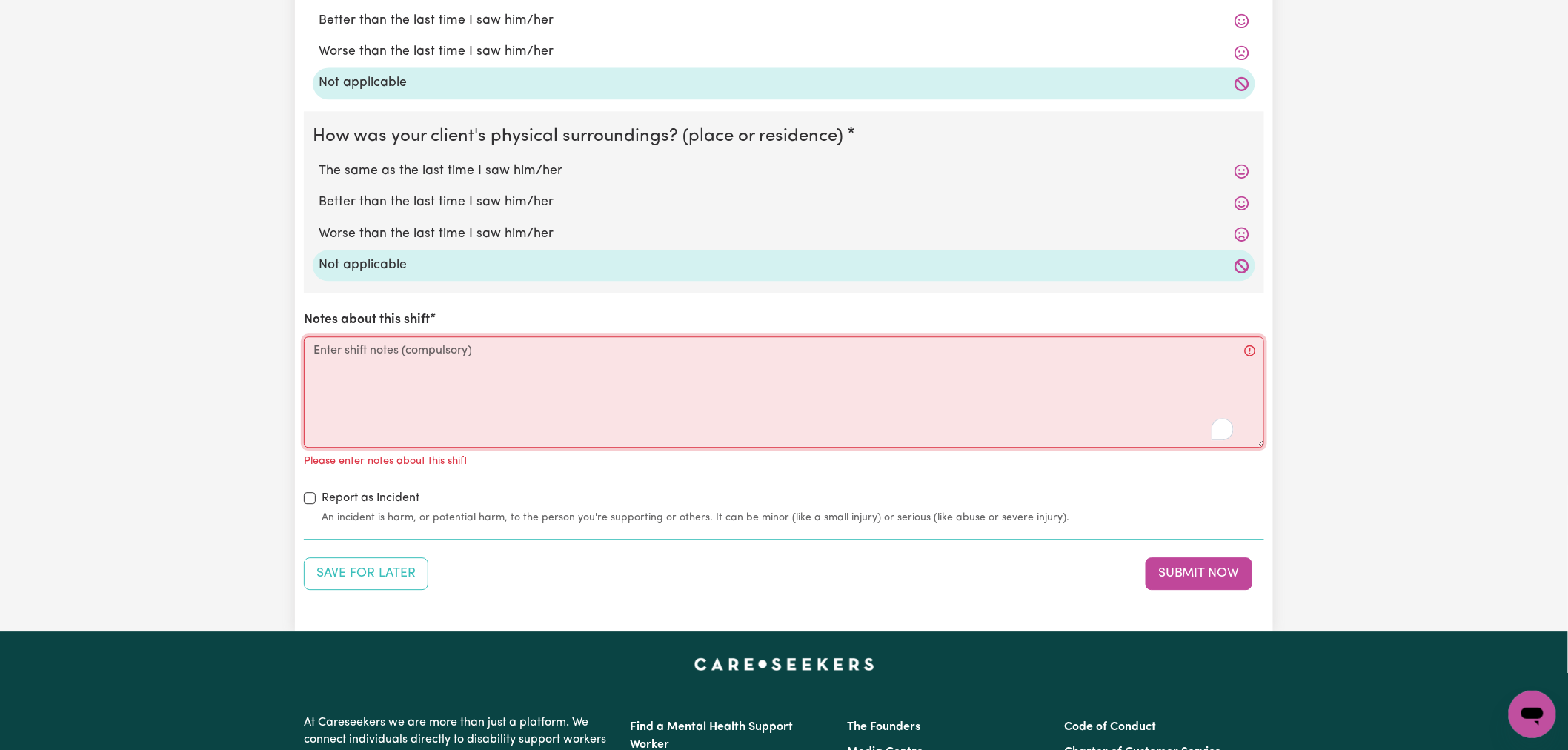
click at [377, 377] on textarea "Notes about this shift" at bounding box center [784, 392] width 960 height 111
paste textarea "see internal notes"
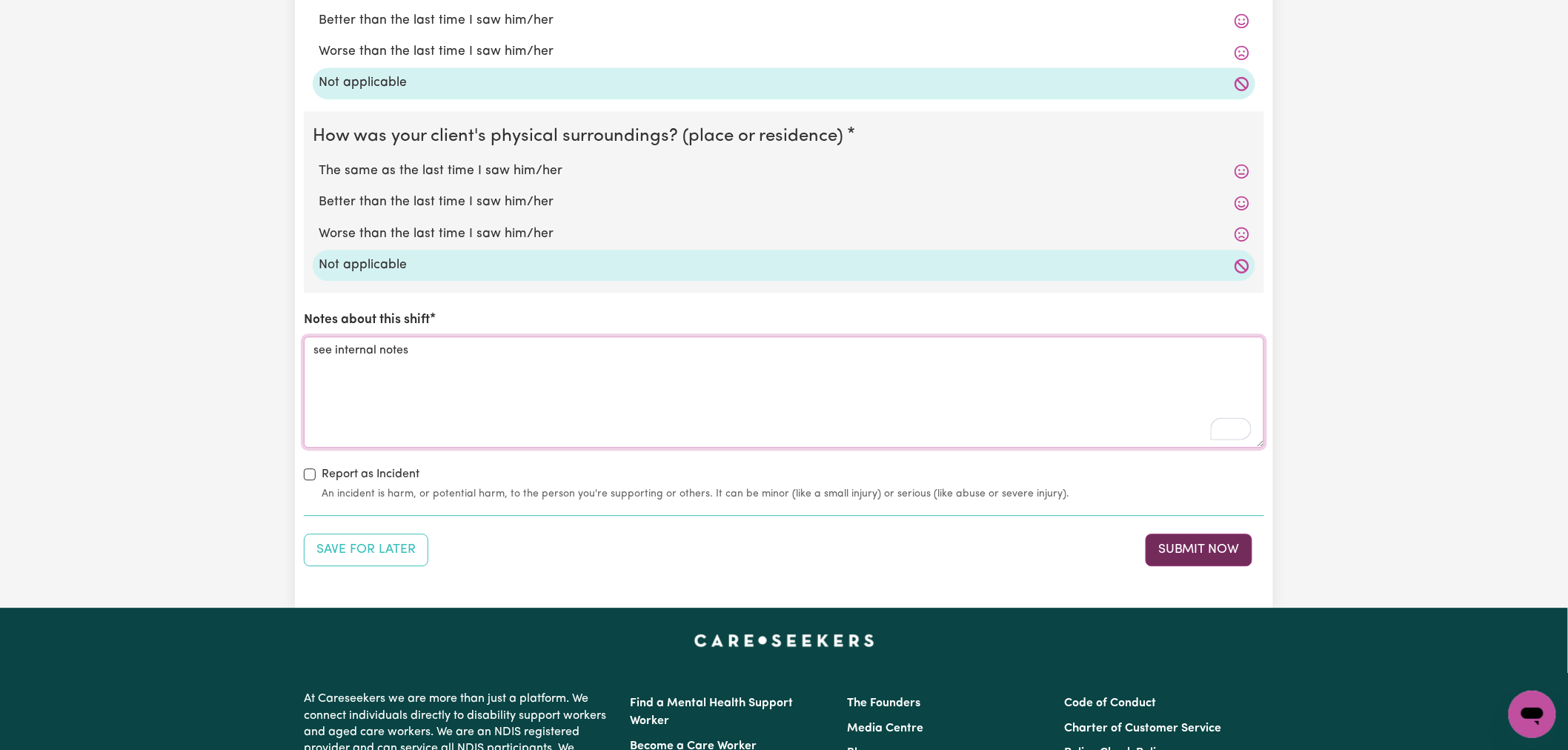
type textarea "see internal notes"
click at [1186, 550] on button "Submit Now" at bounding box center [1199, 550] width 107 height 33
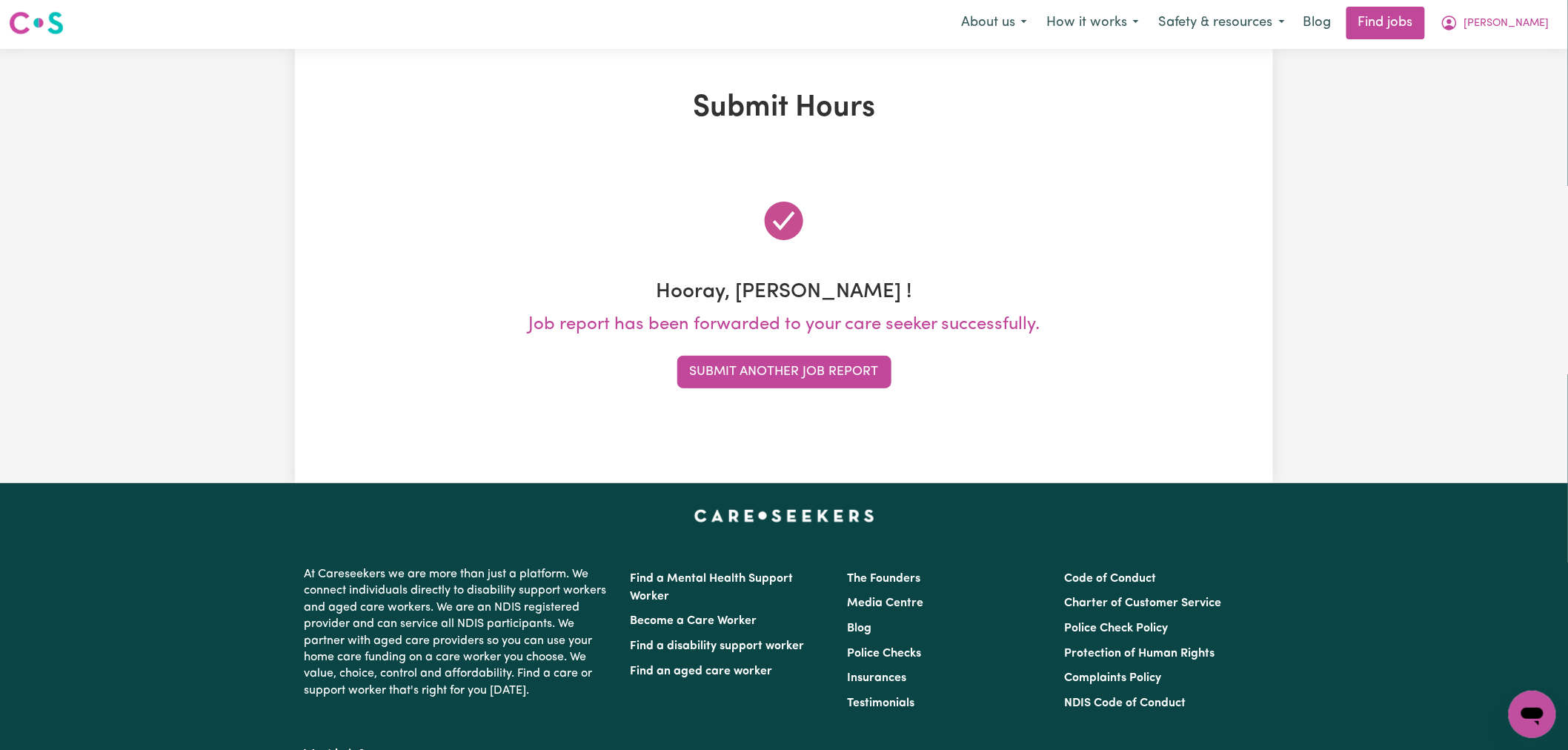
scroll to position [0, 0]
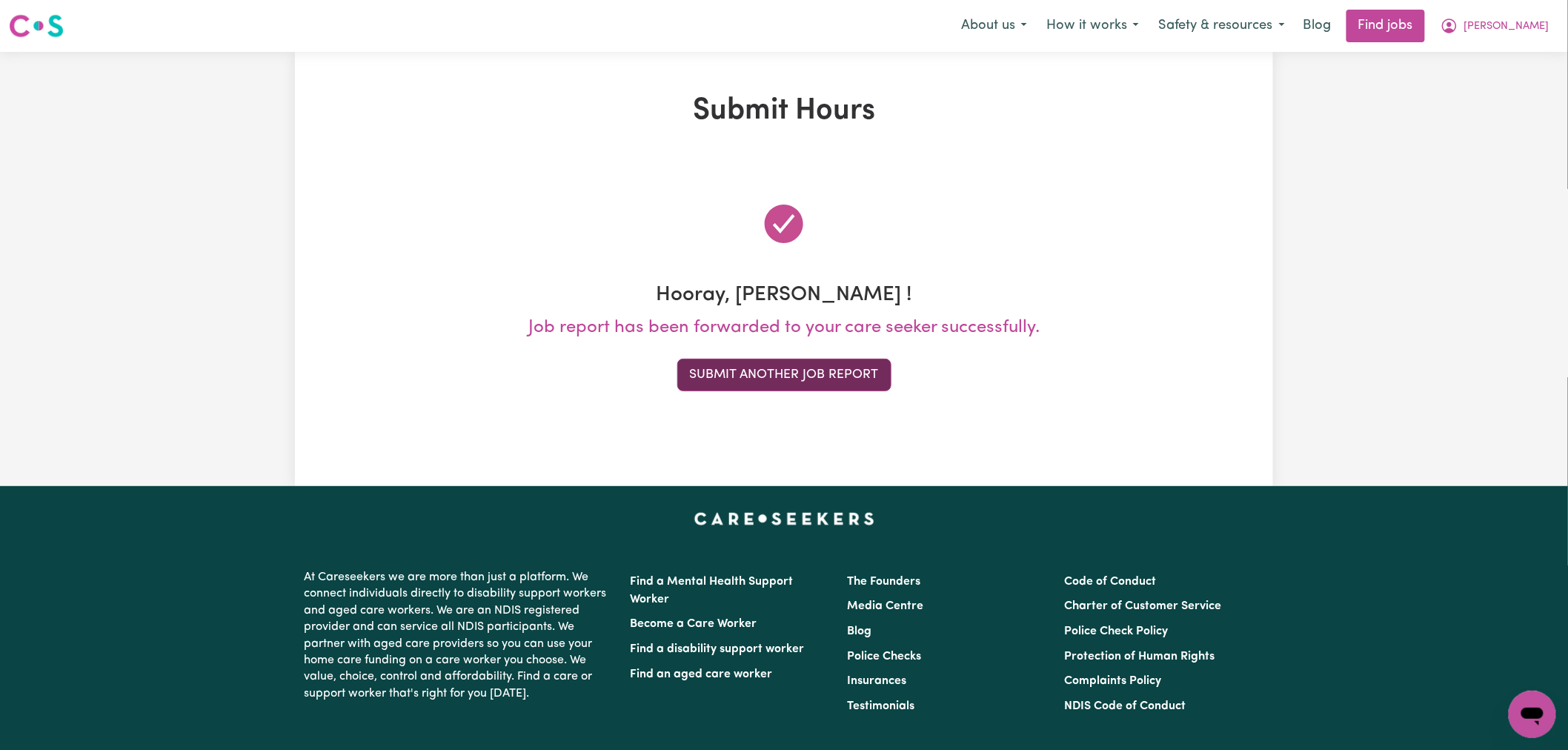
click at [848, 372] on button "Submit Another Job Report" at bounding box center [784, 375] width 215 height 33
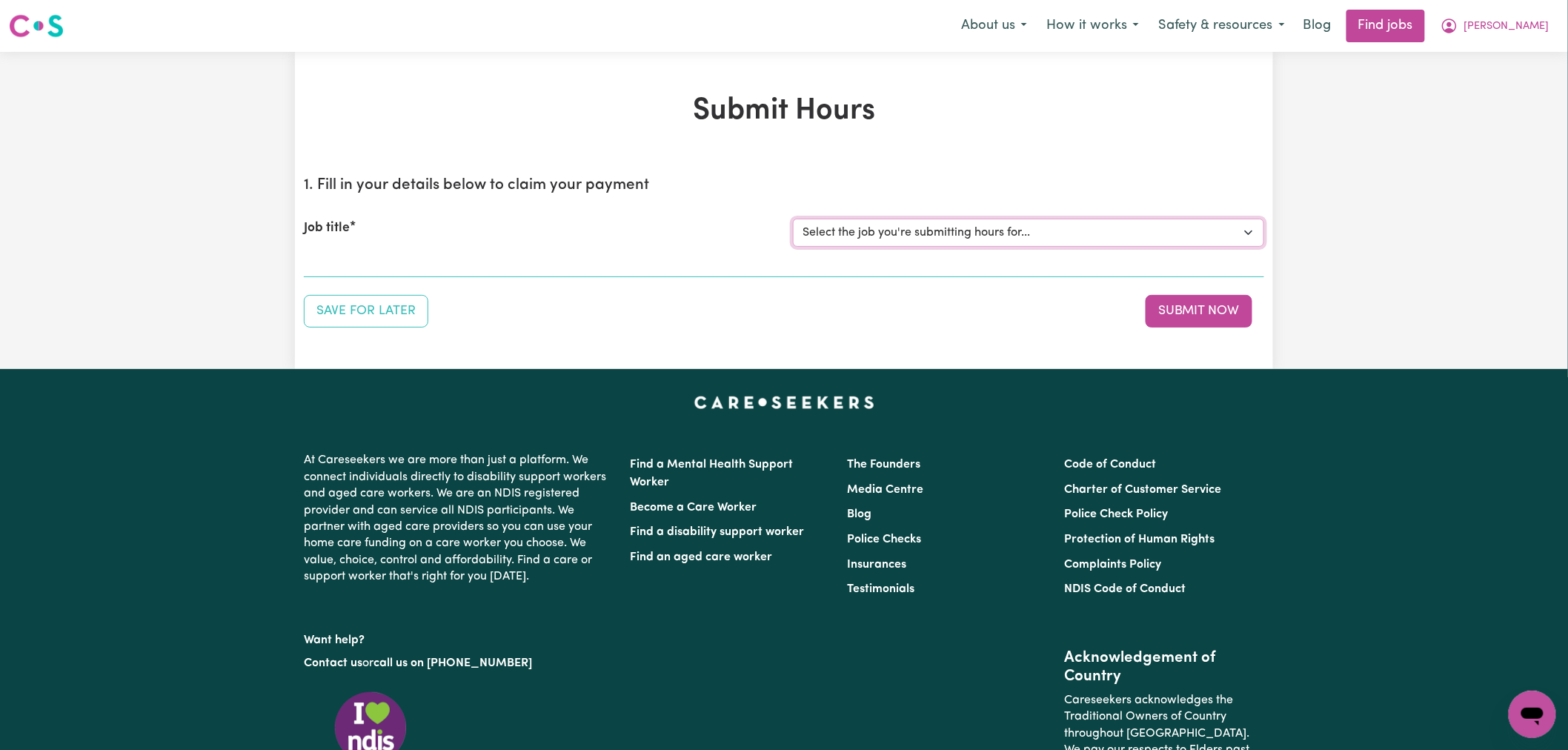
click at [973, 235] on select "Select the job you're submitting hours for... [[PERSON_NAME]] (Overnight) Suppo…" at bounding box center [1029, 233] width 472 height 28
select select "15160"
click at [793, 219] on select "Select the job you're submitting hours for... [[PERSON_NAME]] (Overnight) Suppo…" at bounding box center [1029, 233] width 472 height 28
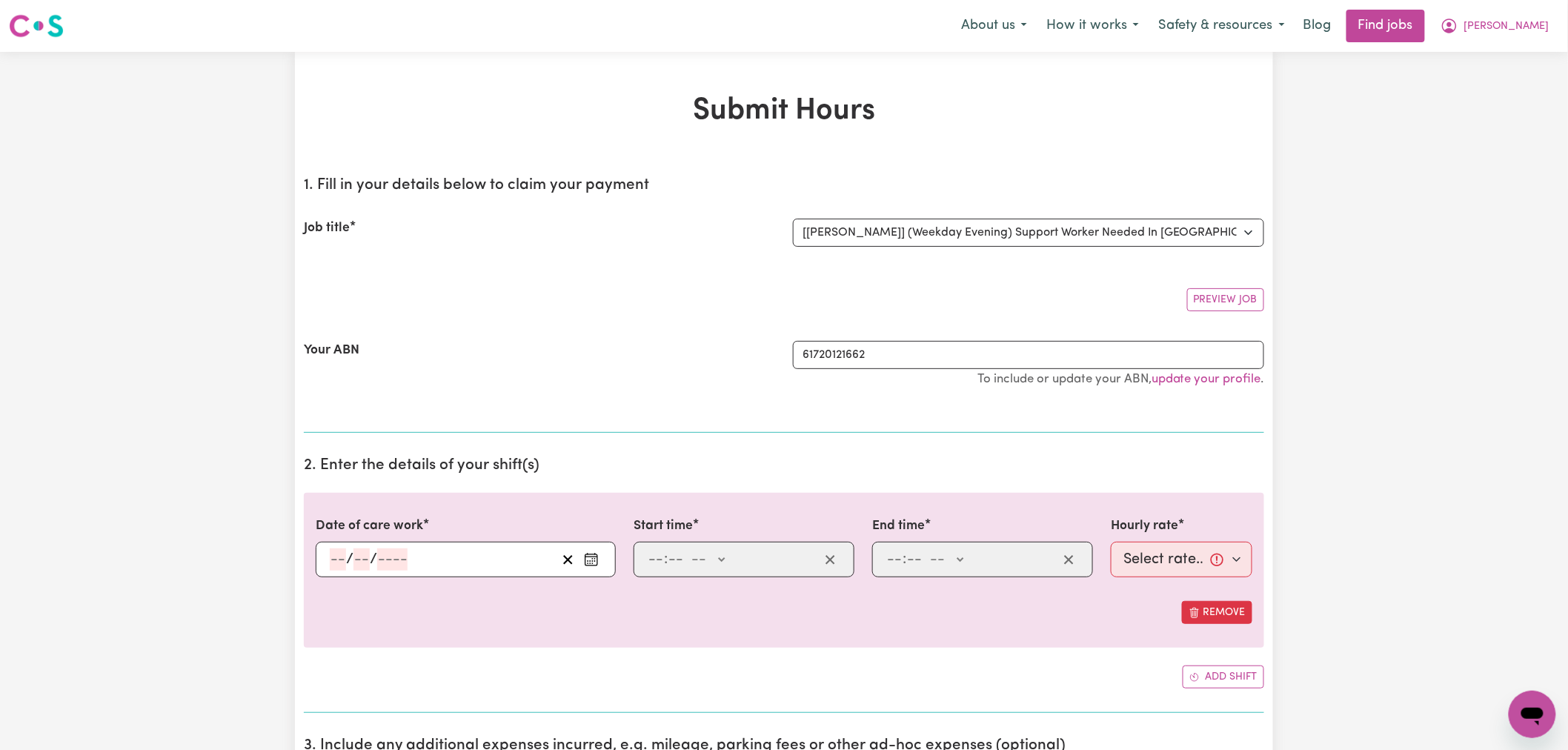
click at [601, 565] on button "Enter the date of care work" at bounding box center [591, 560] width 23 height 23
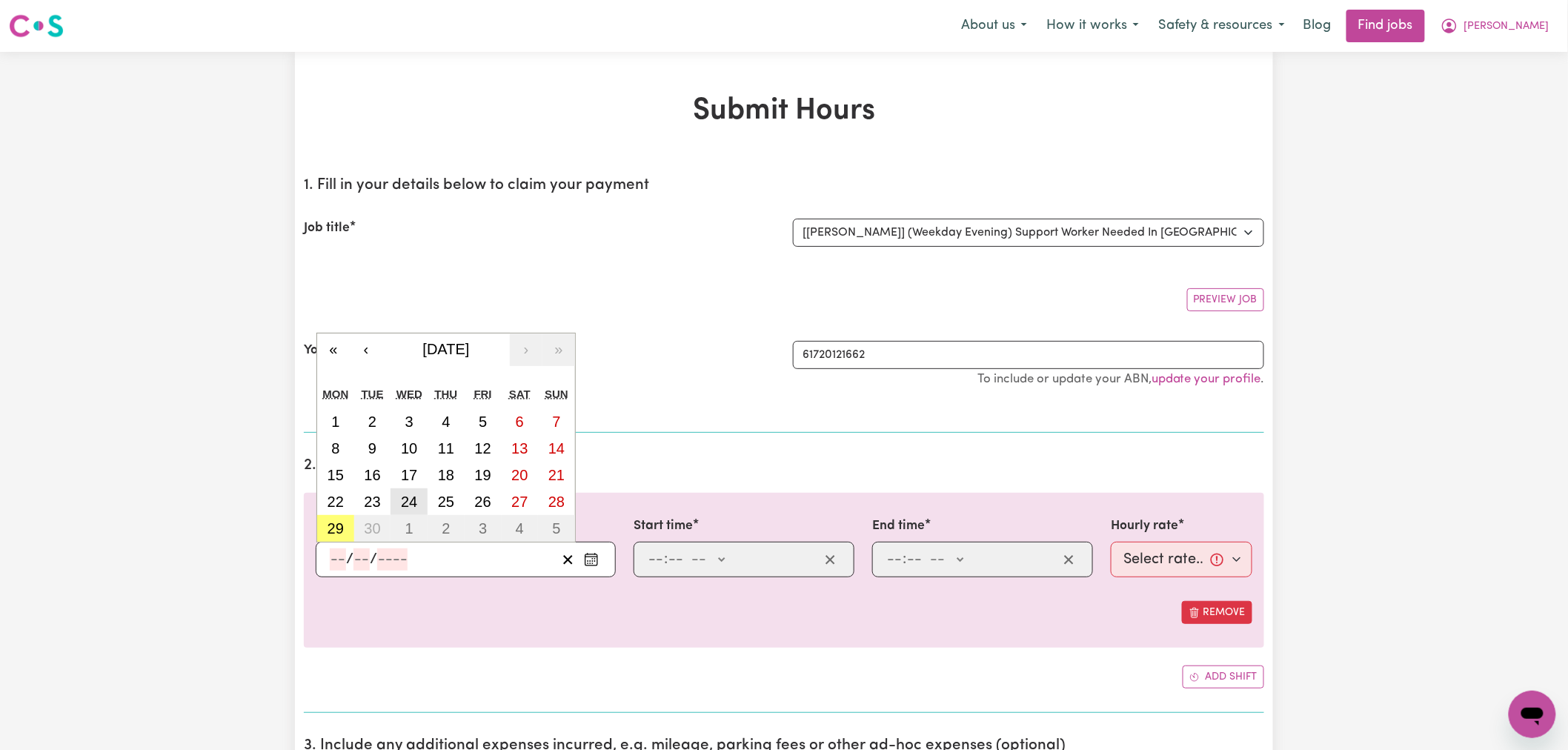
click at [417, 504] on abbr "24" at bounding box center [409, 502] width 17 height 17
type input "[DATE]"
type input "24"
type input "9"
type input "2025"
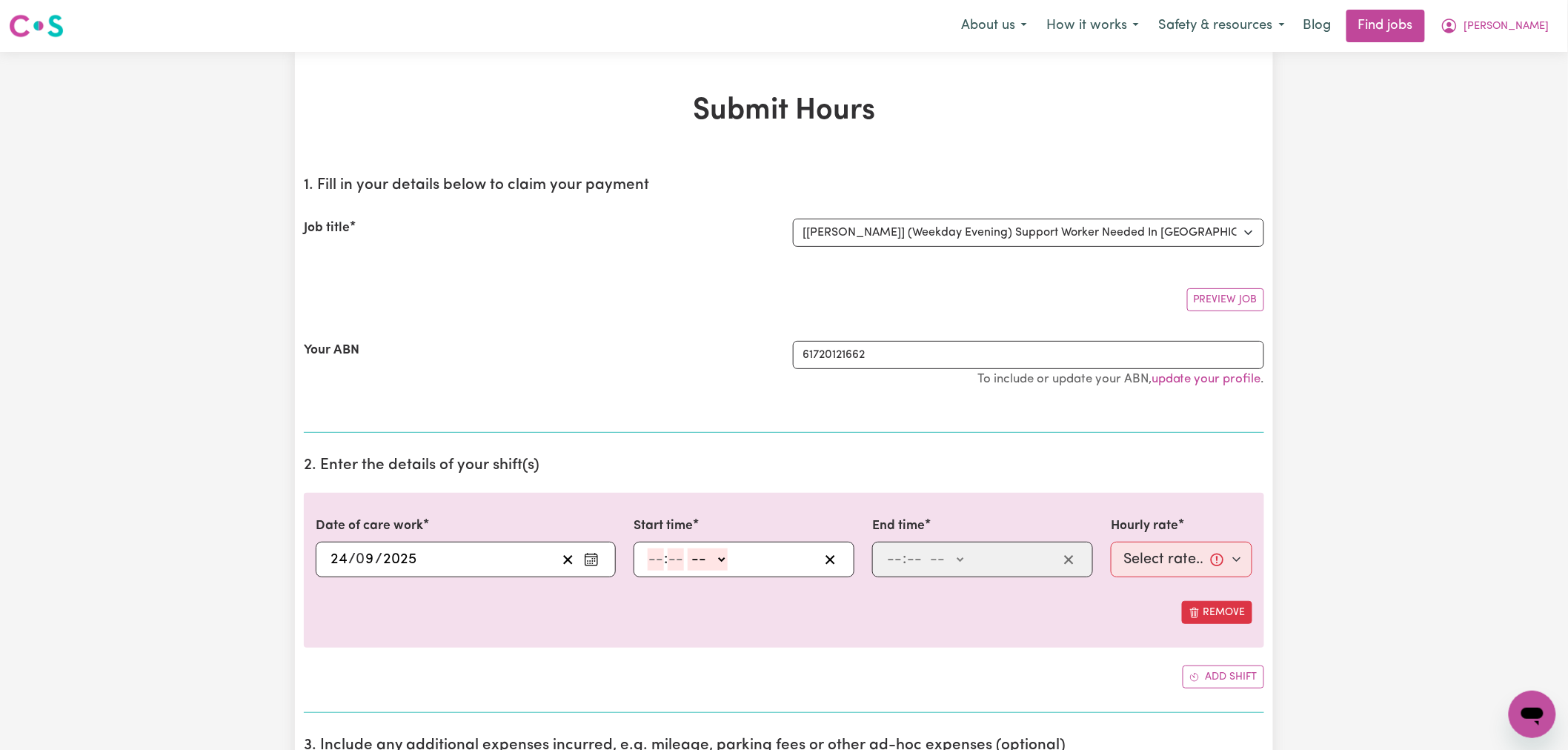
click at [664, 553] on input "number" at bounding box center [656, 560] width 17 height 23
type input "8"
type input "0"
click at [706, 558] on select "-- AM PM" at bounding box center [706, 560] width 40 height 23
select select "pm"
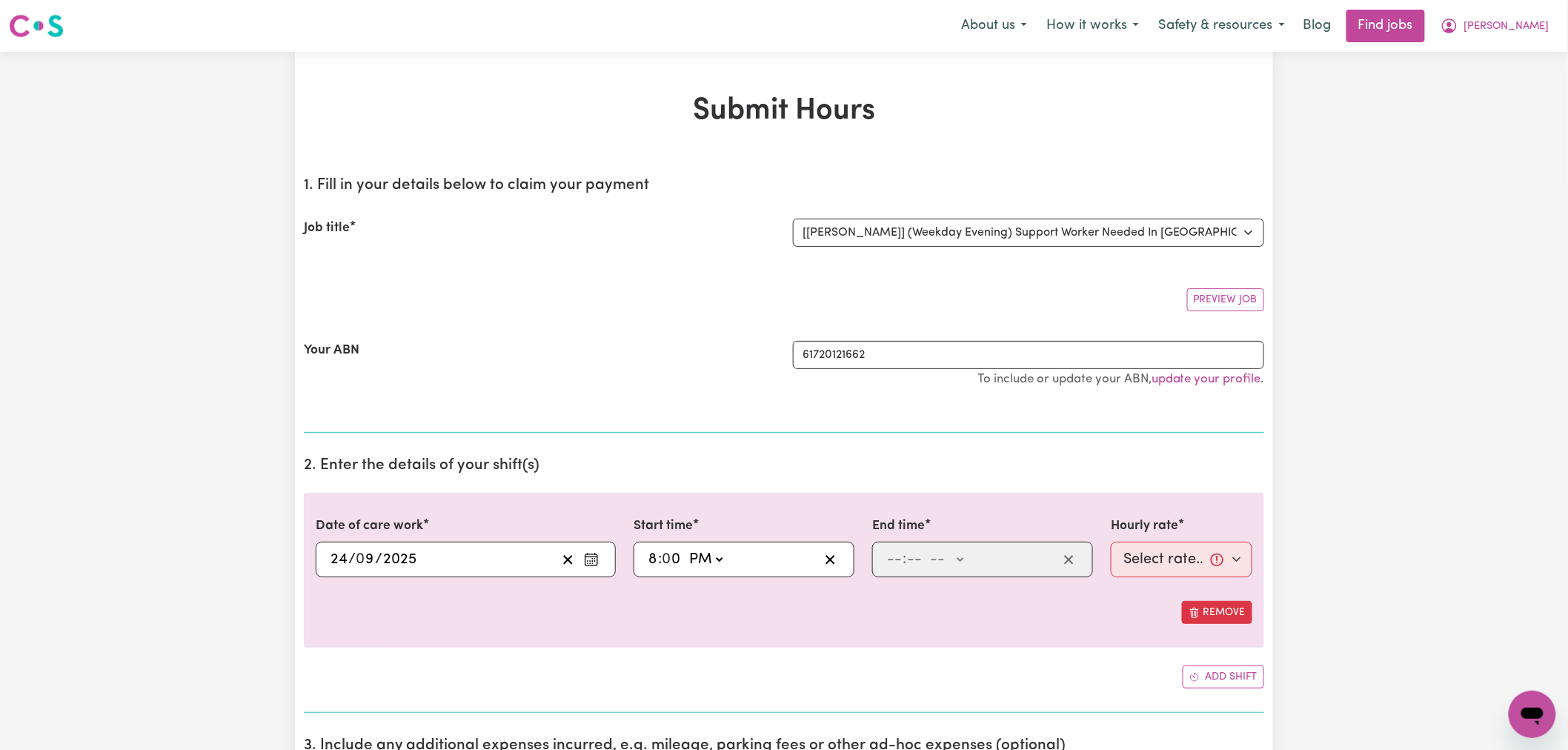
click at [686, 549] on select "-- AM PM" at bounding box center [706, 560] width 40 height 23
type input "20:00"
click at [893, 562] on input "number" at bounding box center [895, 560] width 17 height 23
click at [943, 562] on select "-- AM PM" at bounding box center [949, 560] width 40 height 23
click at [930, 549] on select "-- AM PM" at bounding box center [949, 560] width 40 height 23
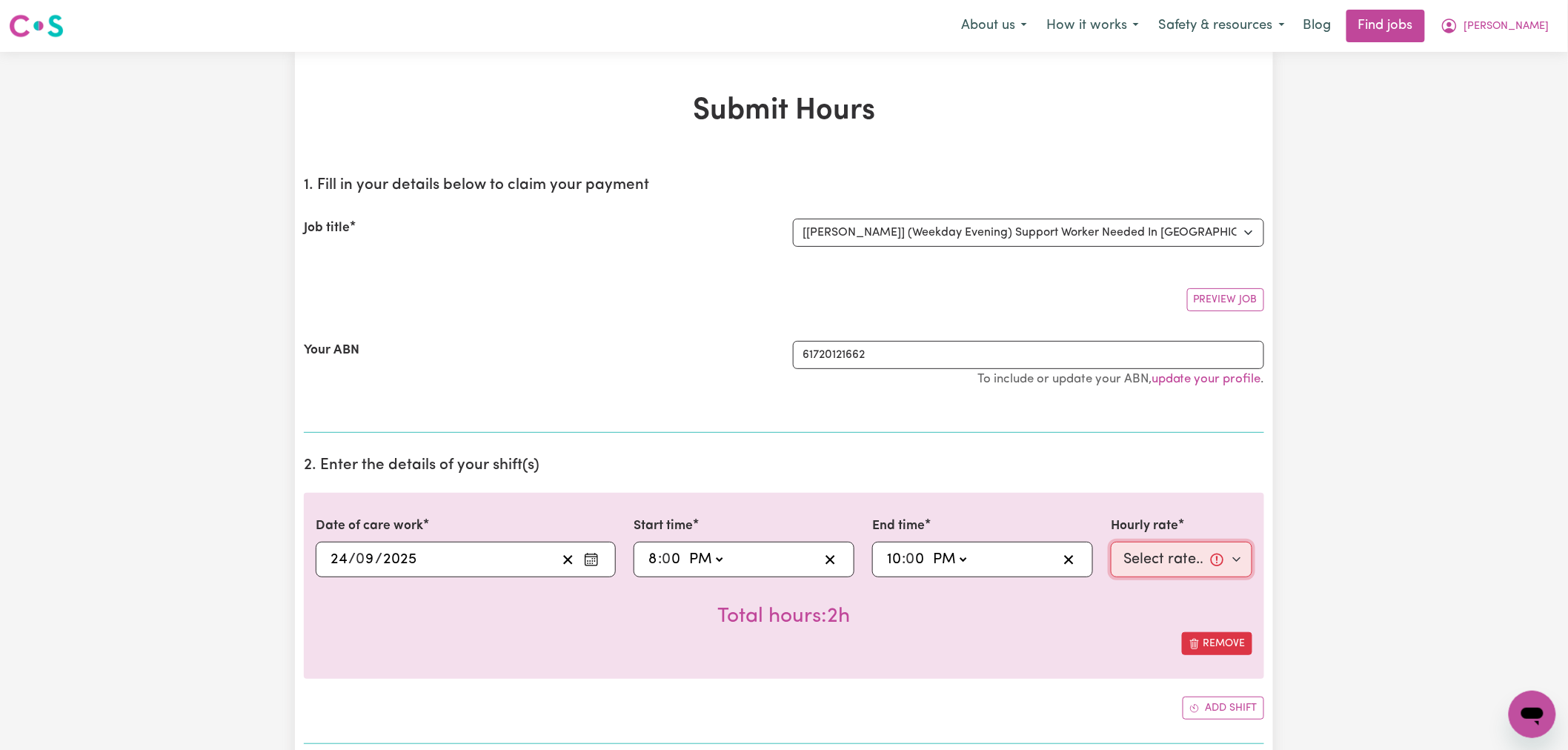
click at [1144, 565] on select "Select rate... $72.80 (Evening Care)" at bounding box center [1182, 560] width 142 height 36
click at [1111, 542] on select "Select rate... $72.80 (Evening Care)" at bounding box center [1182, 560] width 142 height 36
click at [1009, 643] on div "Remove" at bounding box center [784, 644] width 937 height 23
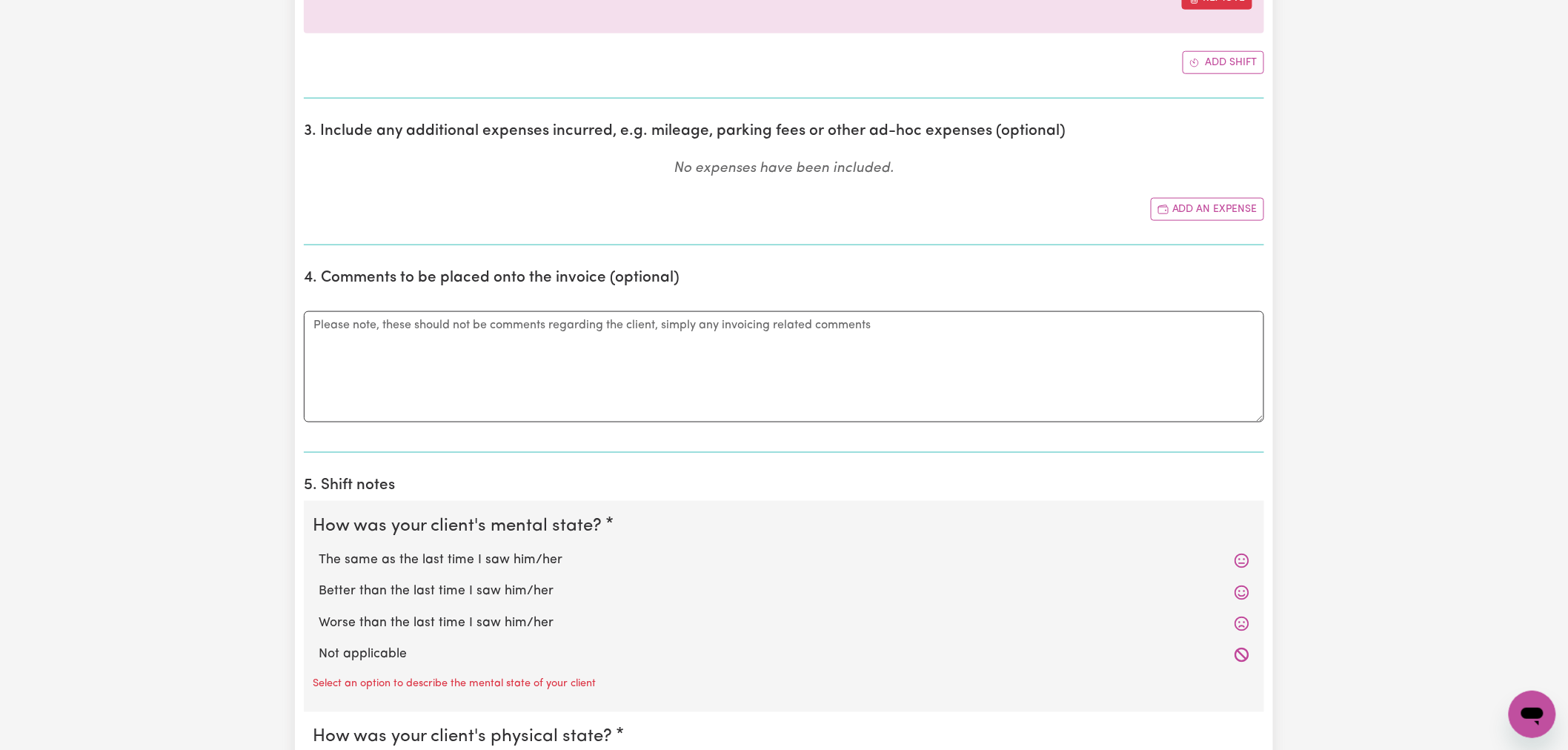
scroll to position [906, 0]
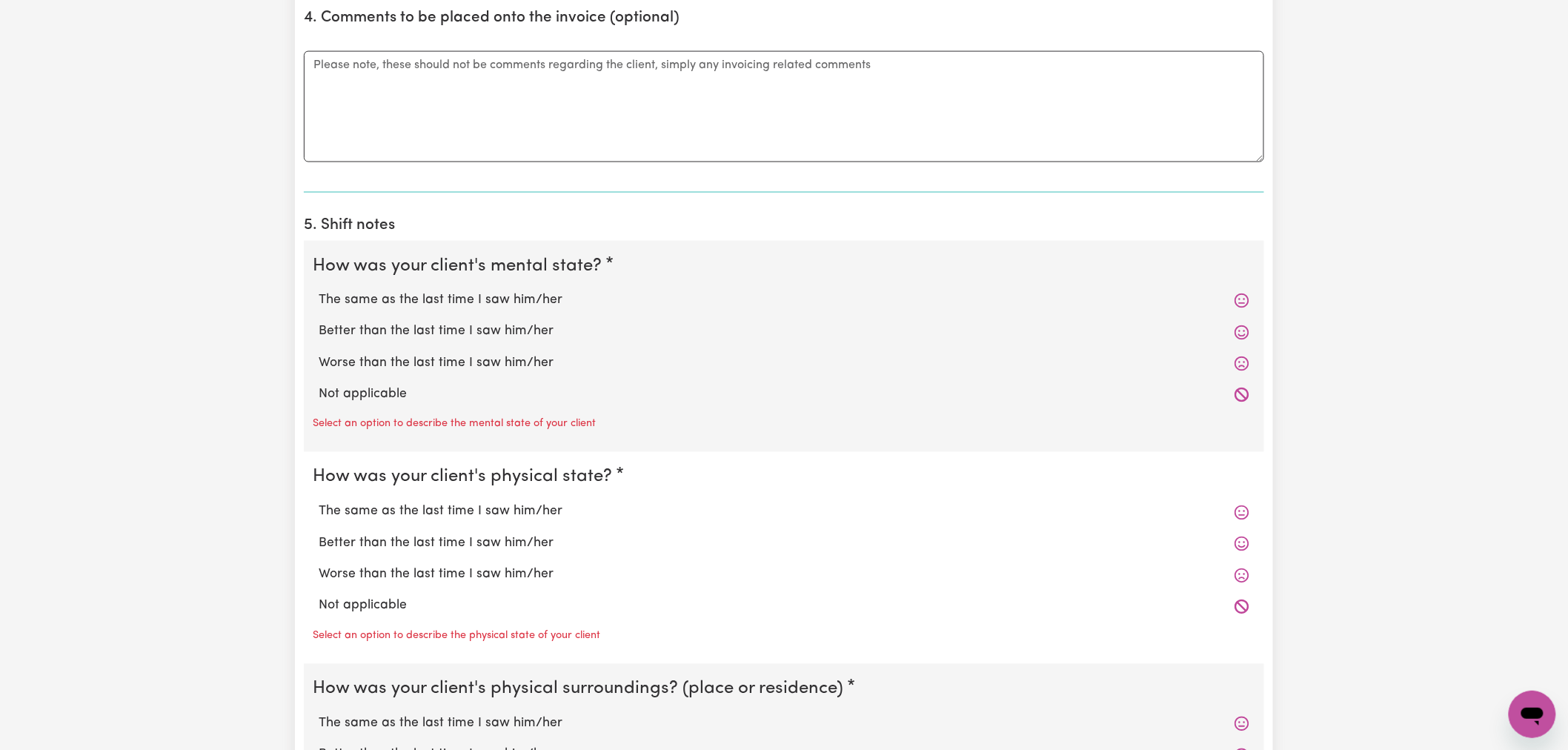
click at [423, 406] on div "Not applicable" at bounding box center [784, 395] width 943 height 31
click at [427, 398] on label "Not applicable" at bounding box center [784, 395] width 931 height 19
click at [319, 386] on input "Not applicable" at bounding box center [318, 385] width 1 height 1
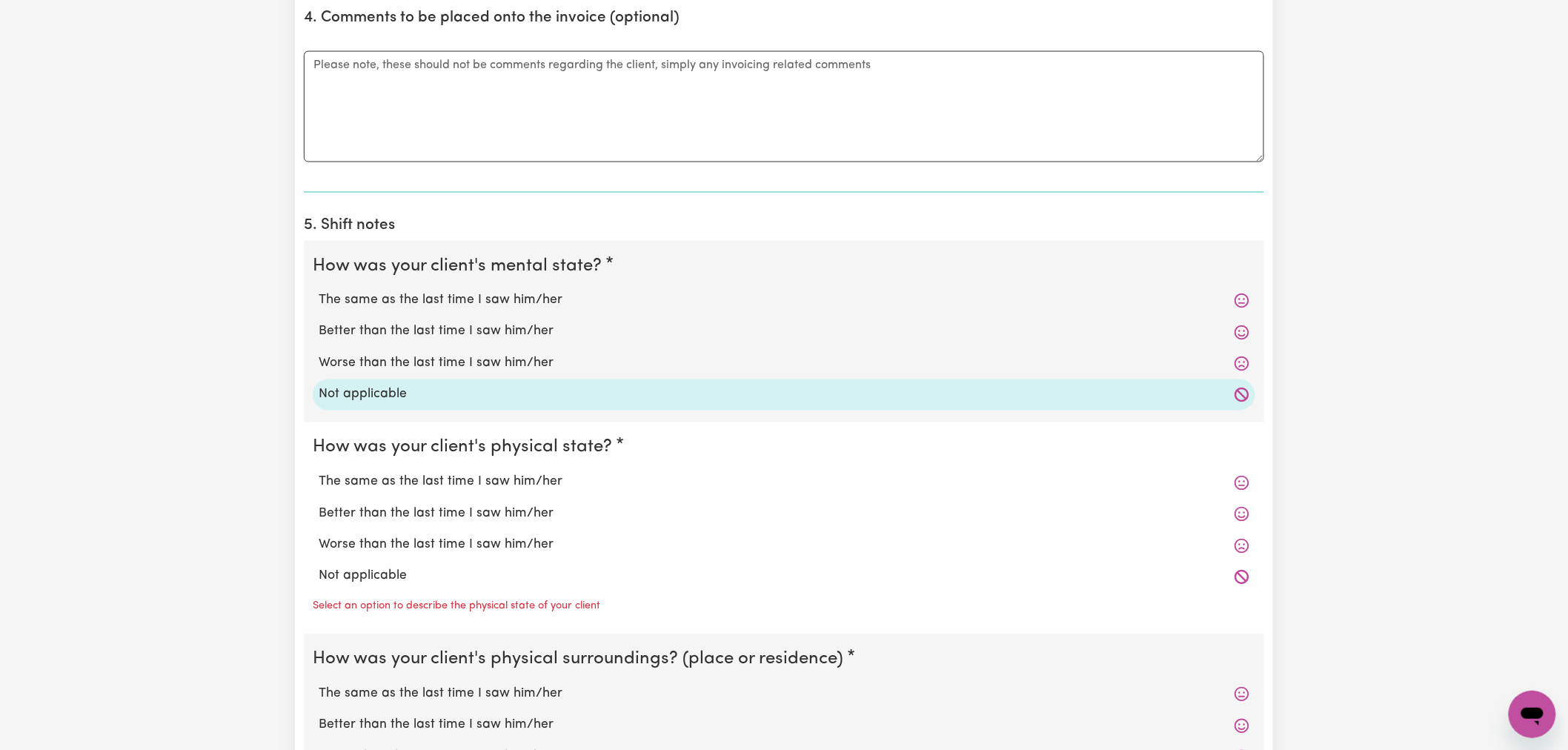
click at [392, 581] on label "Not applicable" at bounding box center [784, 576] width 931 height 19
click at [319, 567] on input "Not applicable" at bounding box center [318, 566] width 1 height 1
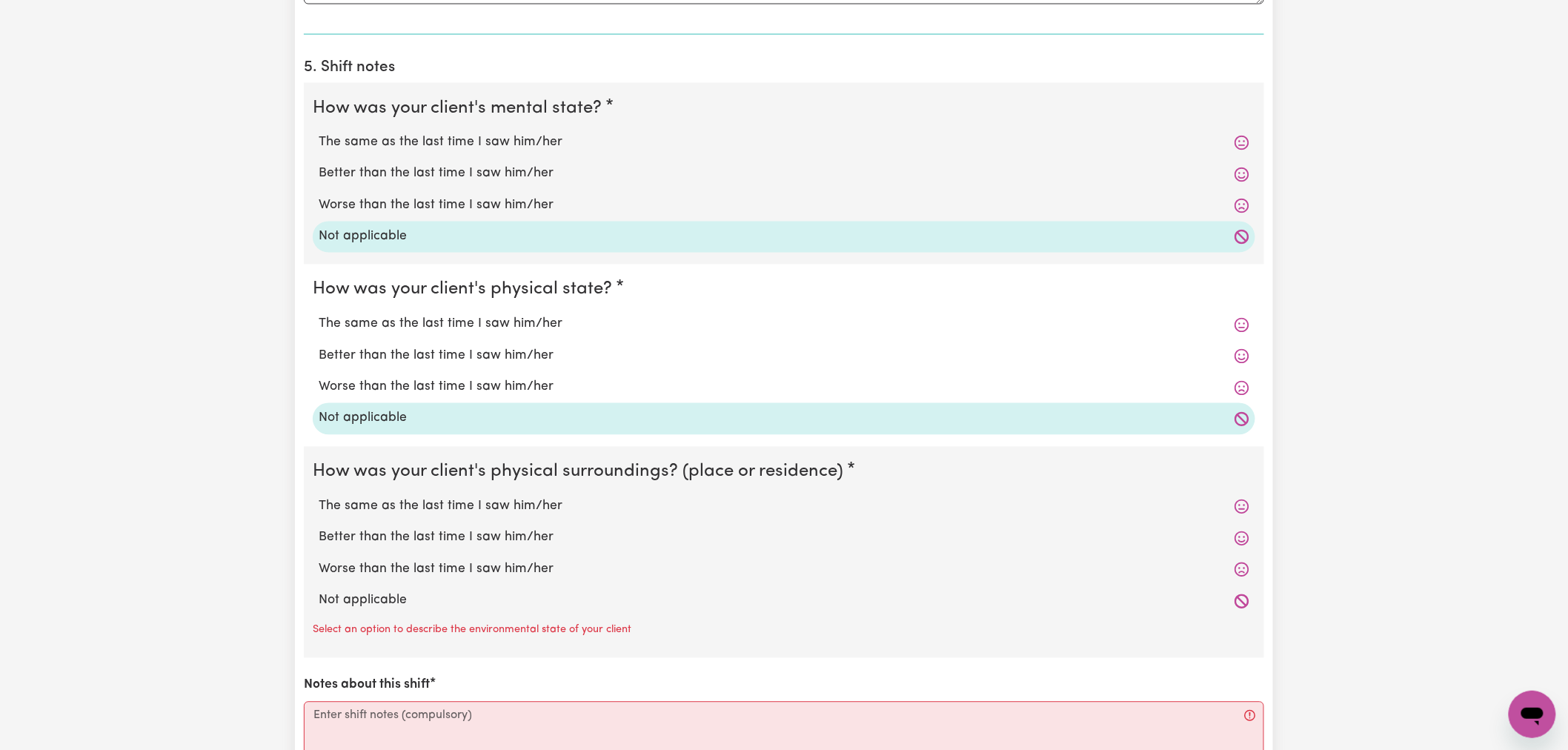
scroll to position [1235, 0]
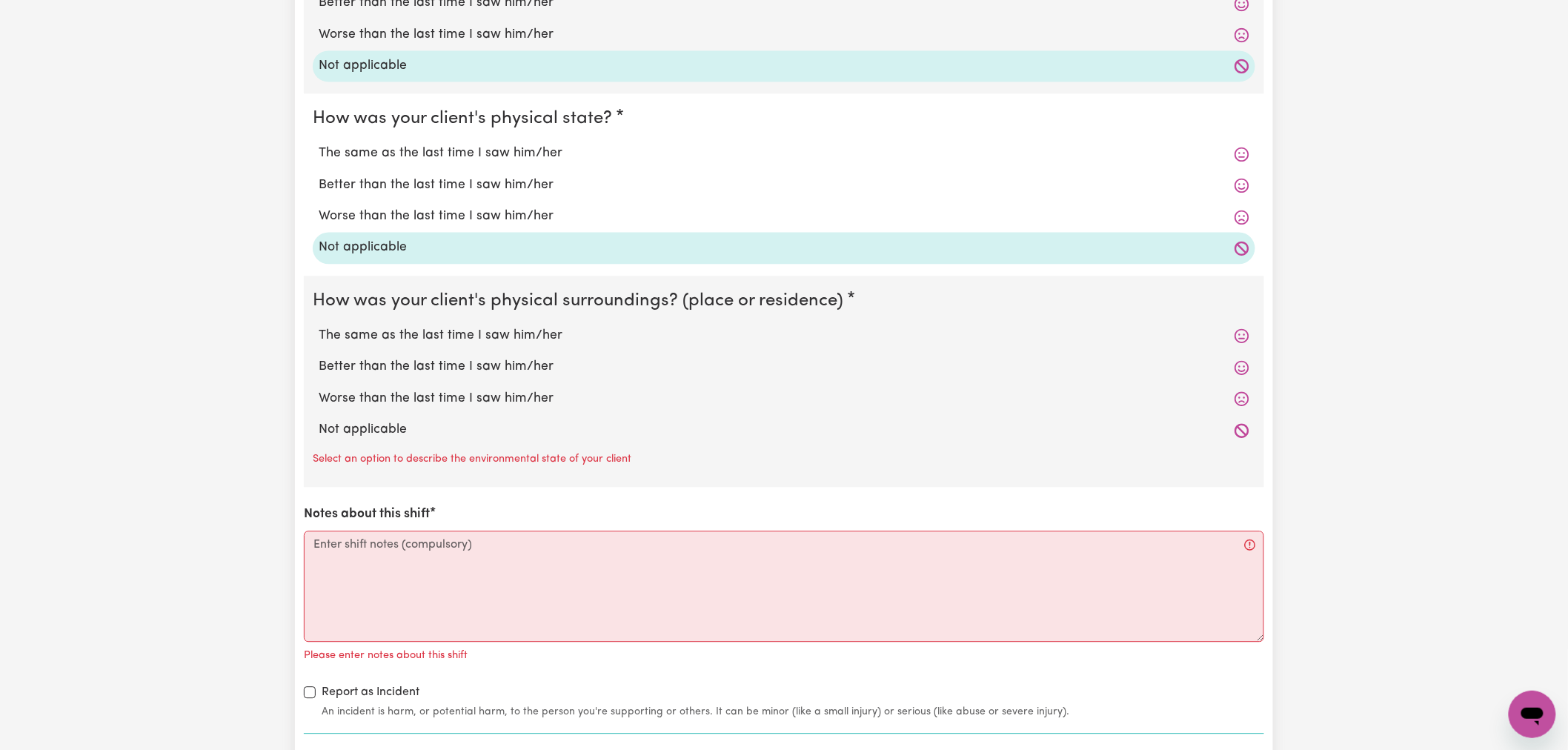
click at [406, 409] on div "Worse than the last time I saw him/her" at bounding box center [784, 398] width 943 height 31
click at [404, 428] on label "Not applicable" at bounding box center [784, 429] width 931 height 19
click at [319, 420] on input "Not applicable" at bounding box center [318, 419] width 1 height 1
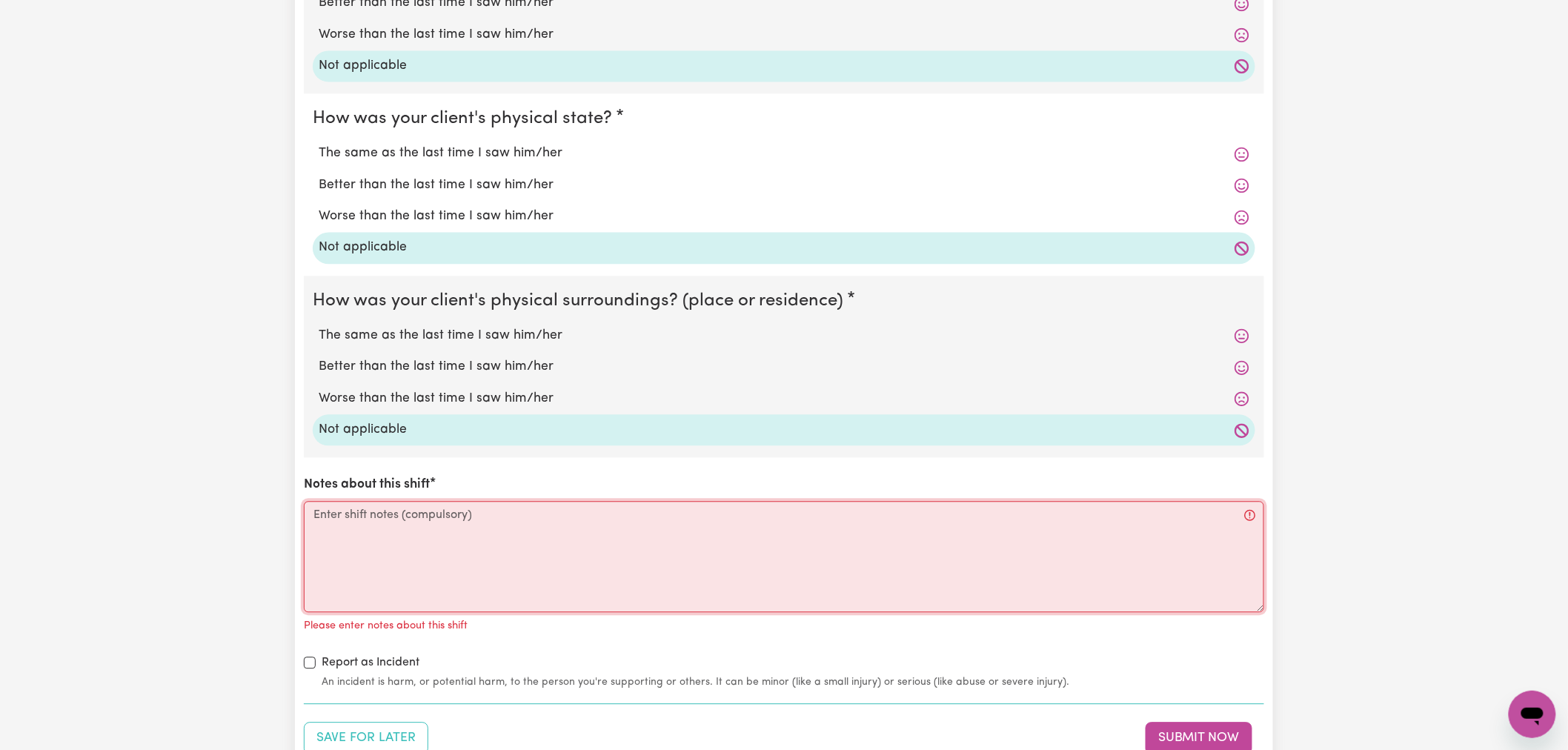
click at [404, 553] on textarea "Notes about this shift" at bounding box center [784, 556] width 960 height 111
paste textarea "see internal notes"
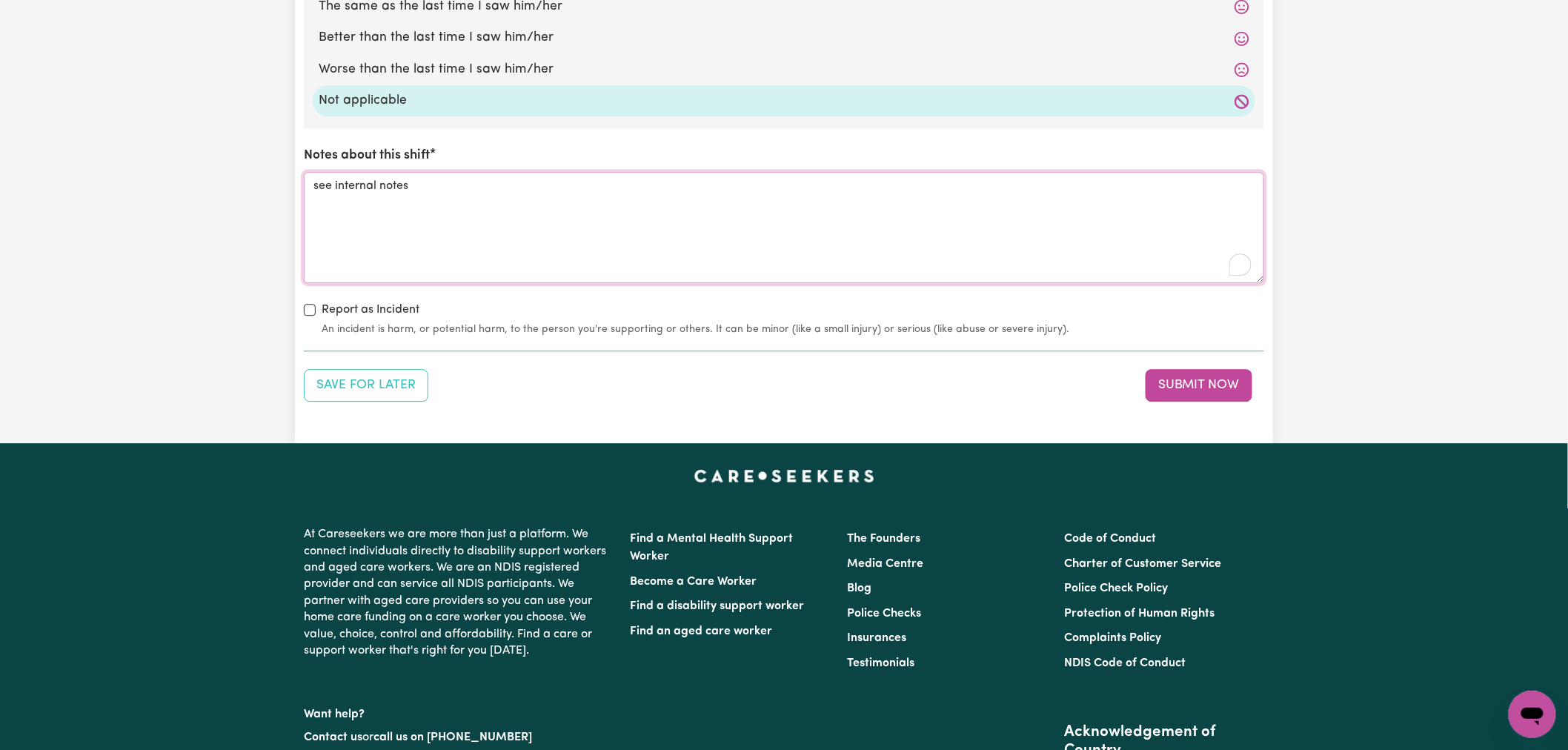
scroll to position [1565, 0]
click at [1223, 391] on button "Submit Now" at bounding box center [1199, 384] width 107 height 33
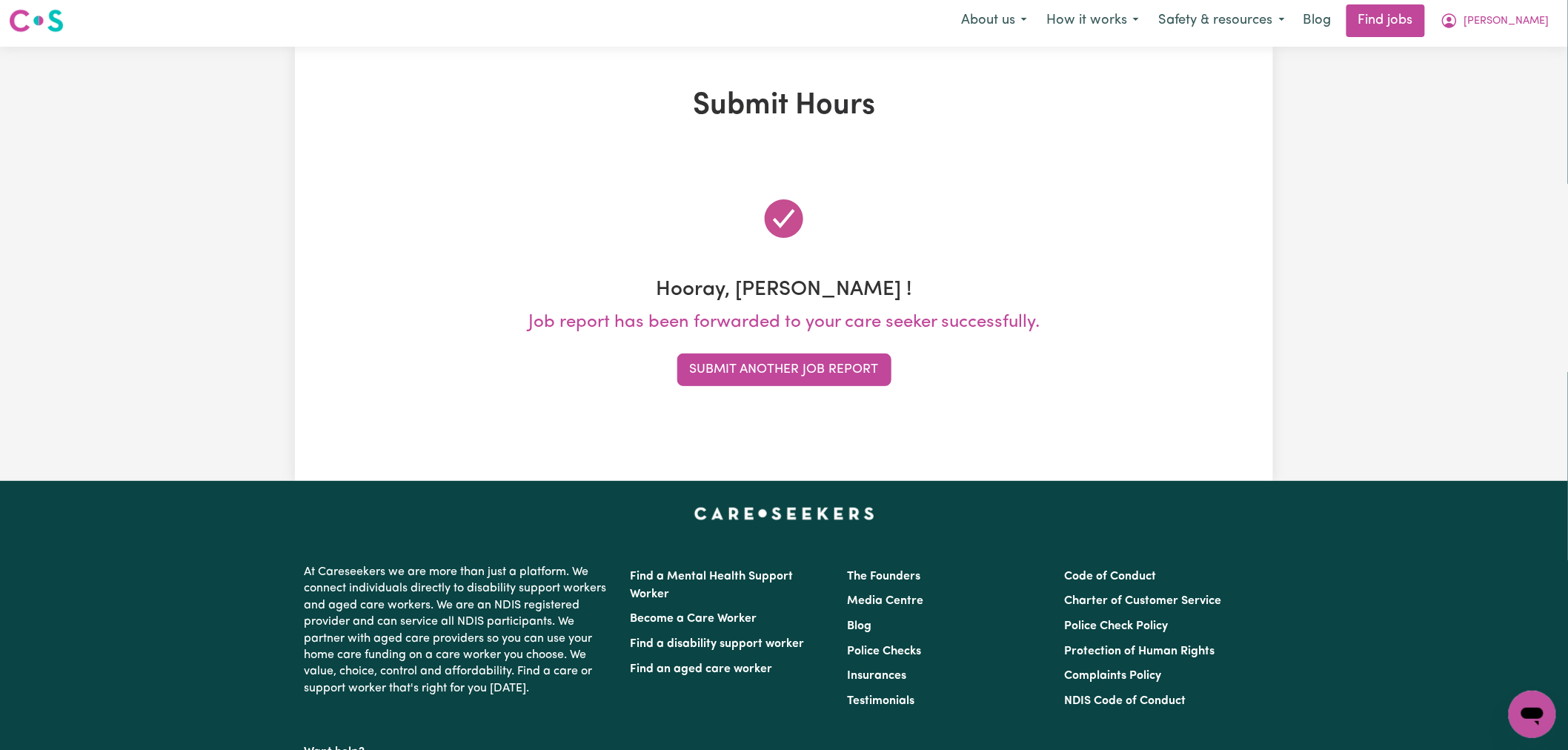
scroll to position [0, 0]
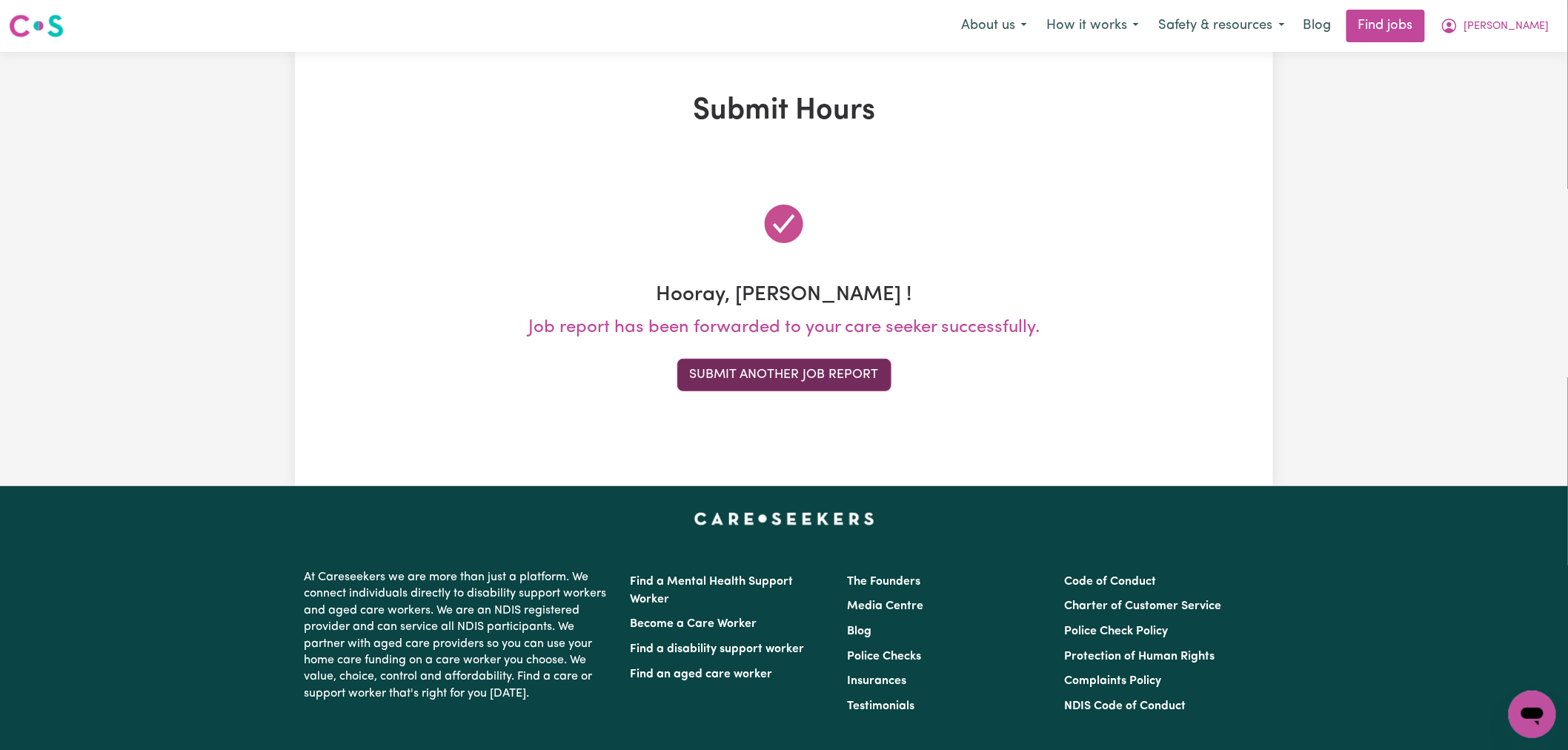
click at [722, 382] on button "Submit Another Job Report" at bounding box center [784, 375] width 215 height 33
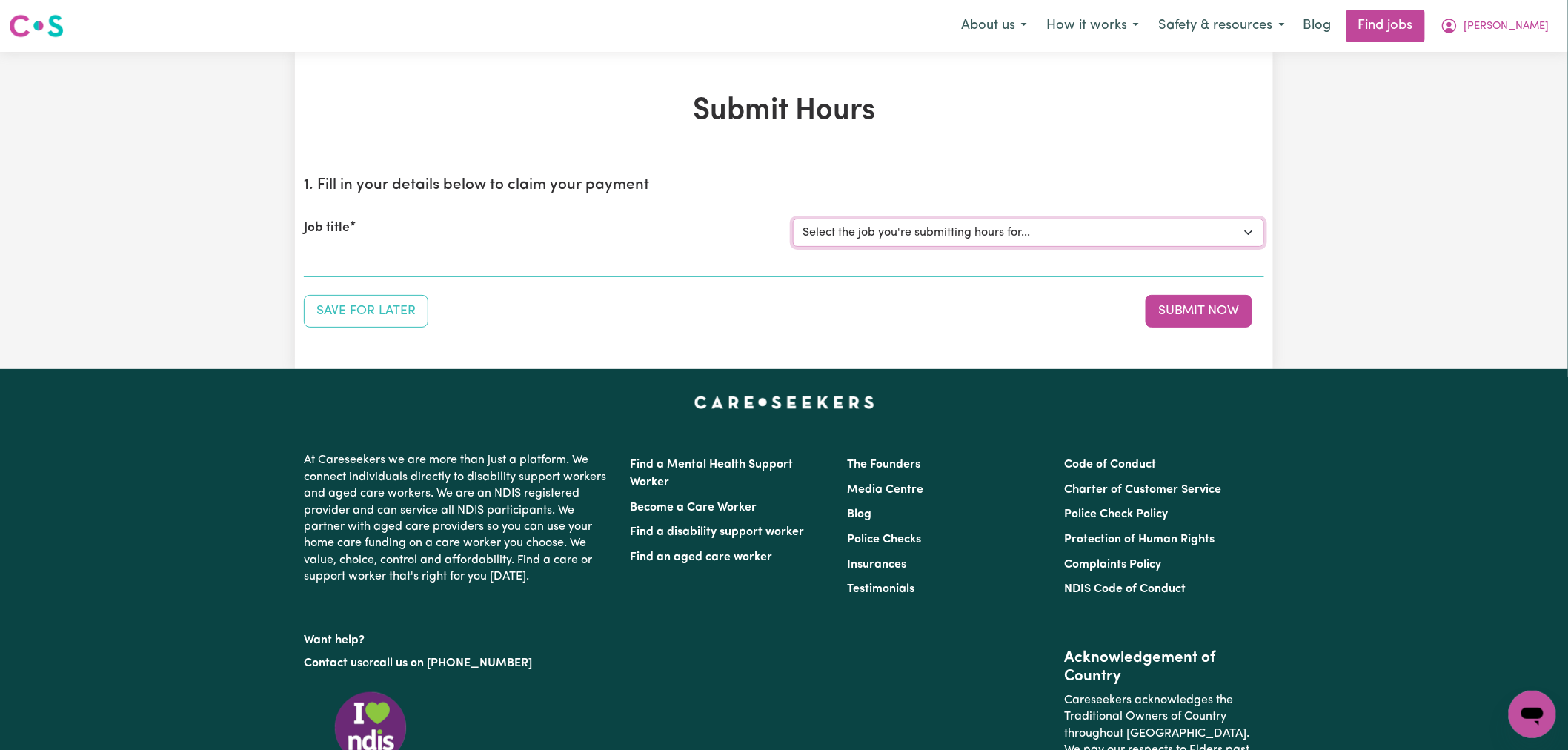
click at [914, 246] on select "Select the job you're submitting hours for... [[PERSON_NAME]] (Overnight) Suppo…" at bounding box center [1029, 233] width 472 height 28
click at [793, 219] on select "Select the job you're submitting hours for... [[PERSON_NAME]] (Overnight) Suppo…" at bounding box center [1029, 233] width 472 height 28
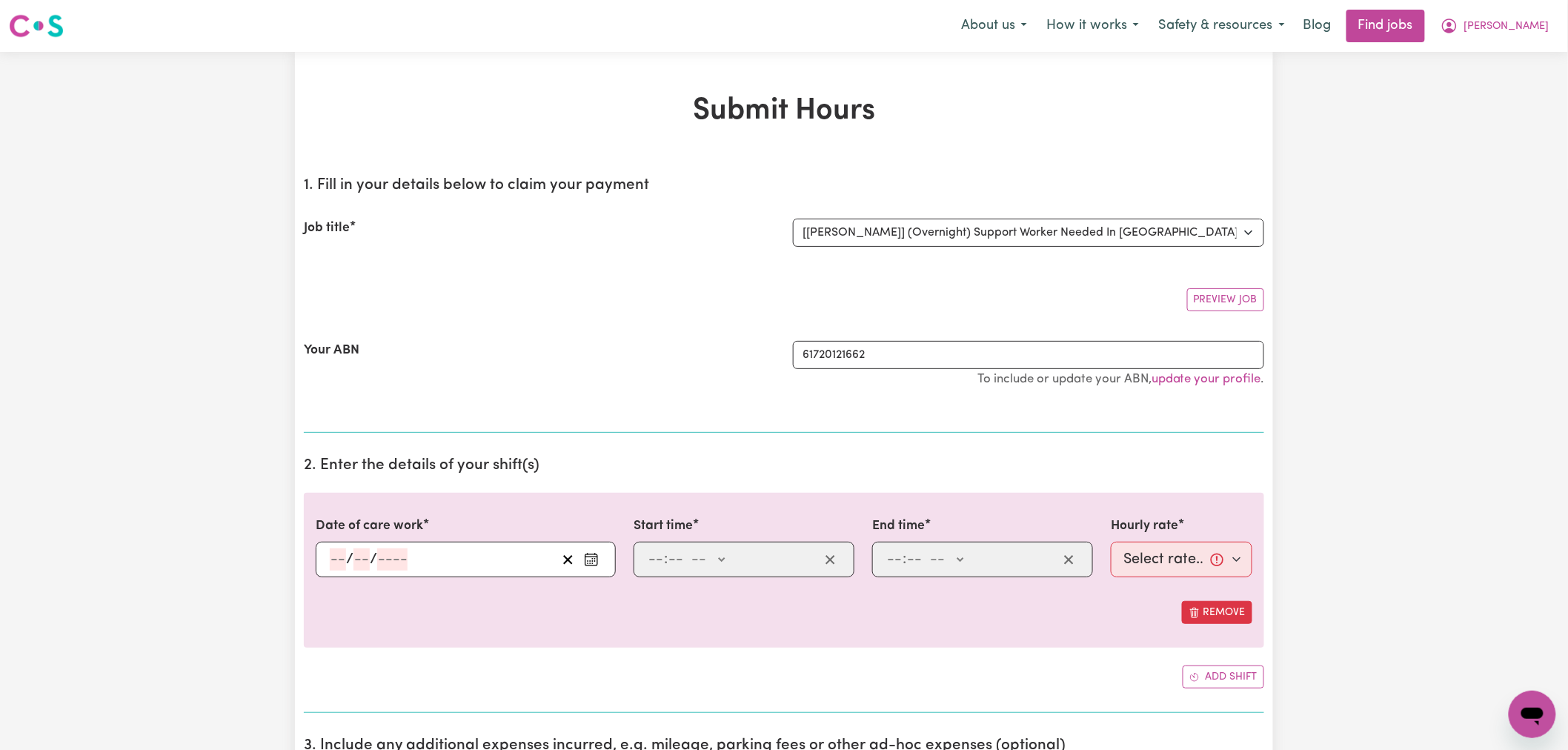
click at [601, 568] on button "Enter the date of care work" at bounding box center [591, 560] width 23 height 23
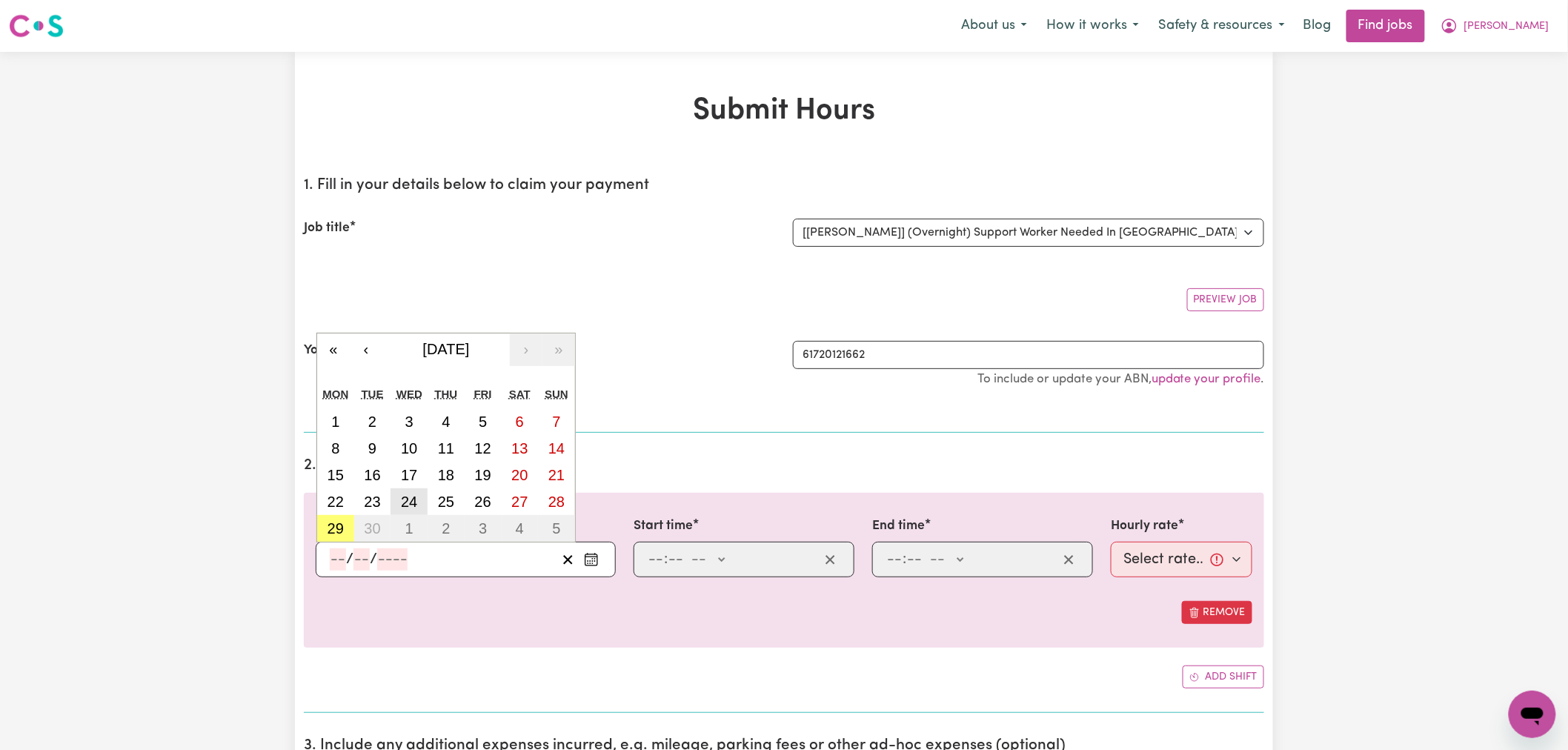
click at [417, 508] on abbr "24" at bounding box center [409, 502] width 17 height 17
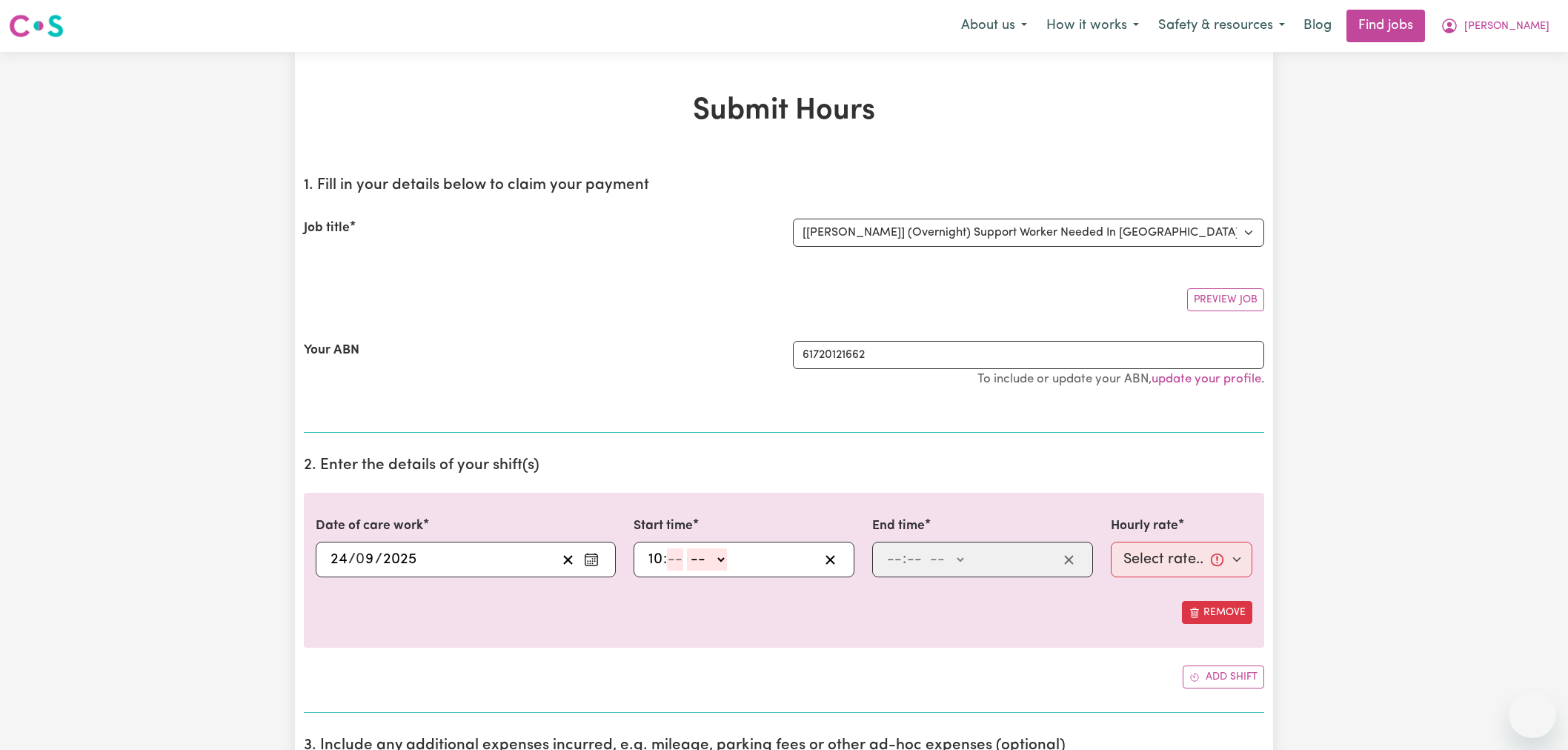
select select "15163"
type input "0"
drag, startPoint x: 719, startPoint y: 558, endPoint x: 723, endPoint y: 571, distance: 13.6
click at [719, 558] on select "-- AM PM" at bounding box center [711, 560] width 40 height 23
select select "pm"
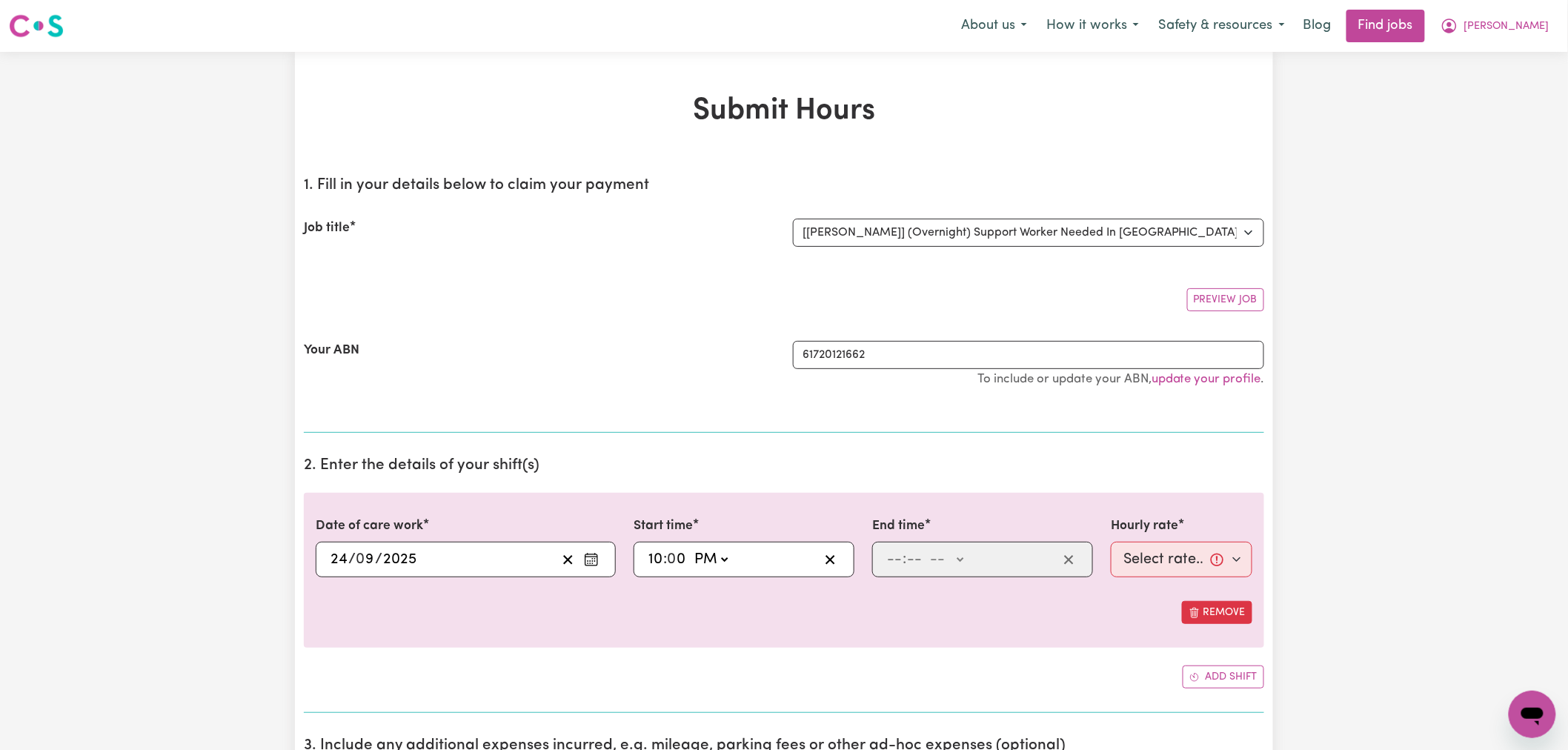
click at [691, 549] on select "-- AM PM" at bounding box center [711, 560] width 40 height 23
type input "22:00"
click at [898, 565] on input "number" at bounding box center [895, 560] width 17 height 23
type input "6"
type input "0"
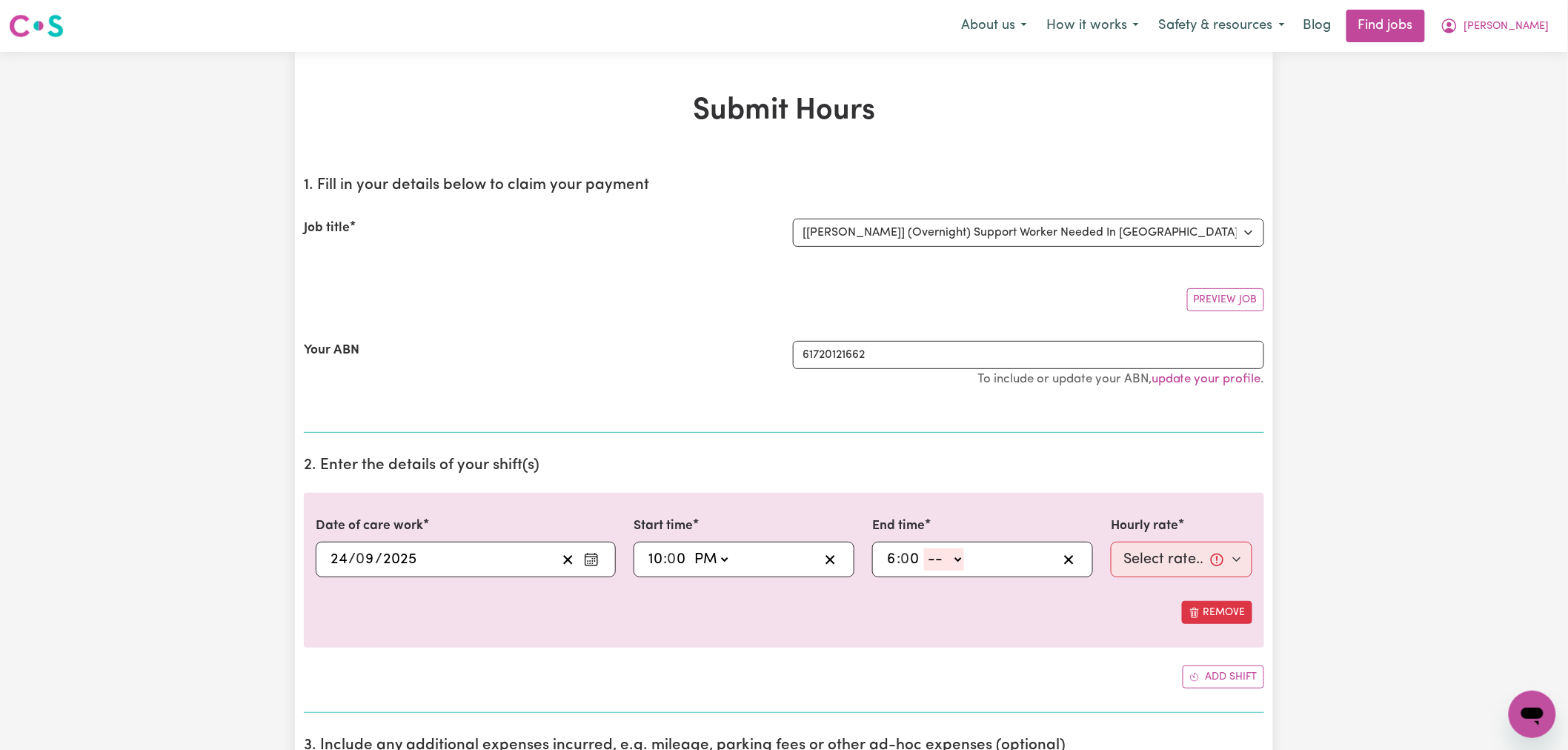
drag, startPoint x: 940, startPoint y: 559, endPoint x: 953, endPoint y: 569, distance: 16.4
click at [946, 559] on select "-- AM PM" at bounding box center [944, 560] width 40 height 23
select select "am"
click at [925, 549] on select "-- AM PM" at bounding box center [944, 560] width 40 height 23
type input "06:00"
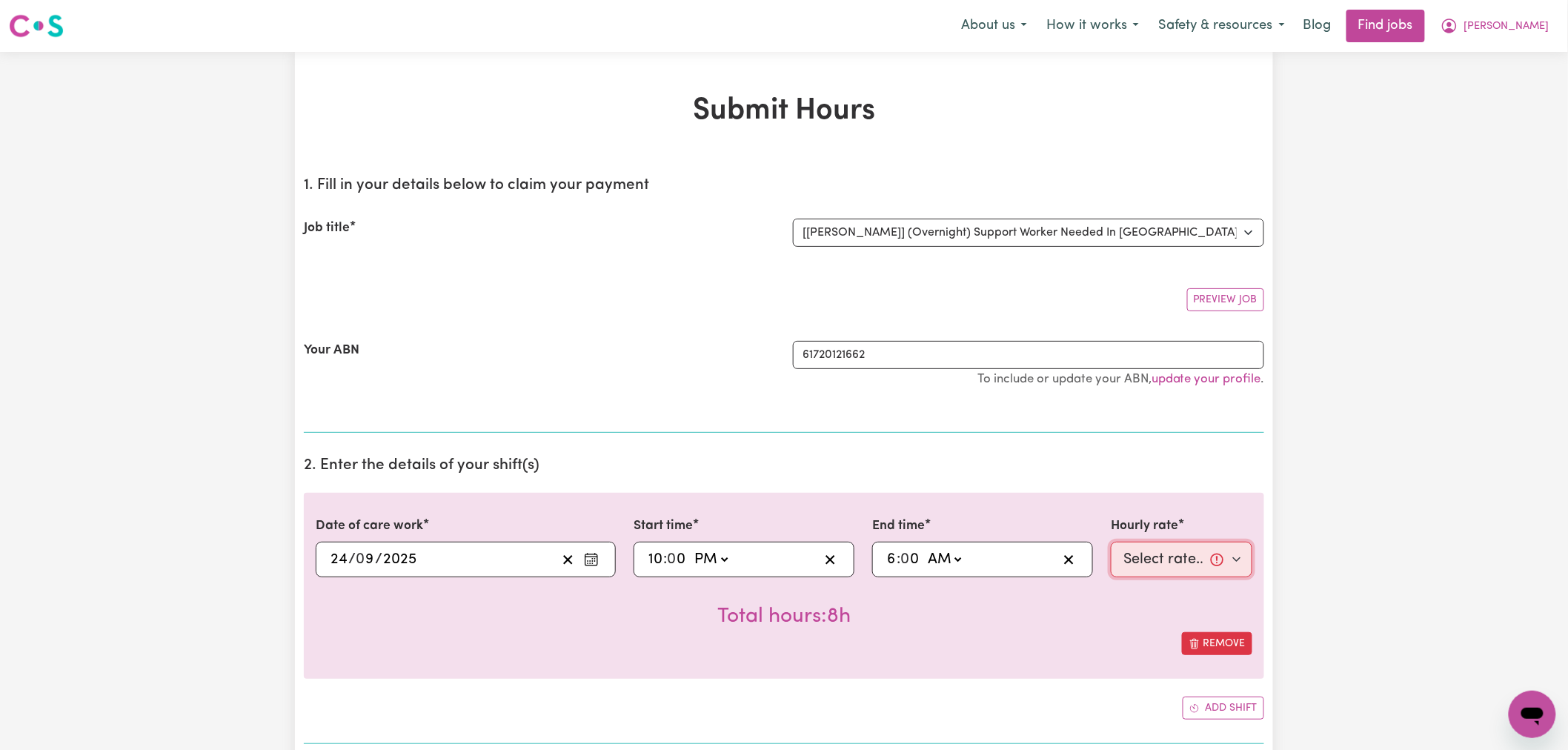
click at [1135, 558] on select "Select rate... $32.25 (Overnight)" at bounding box center [1182, 560] width 142 height 36
select select "32.25-Overnight"
click at [1111, 542] on select "Select rate... $32.25 (Overnight)" at bounding box center [1182, 560] width 142 height 36
click at [1079, 626] on div "Total hours: 8h" at bounding box center [784, 606] width 937 height 55
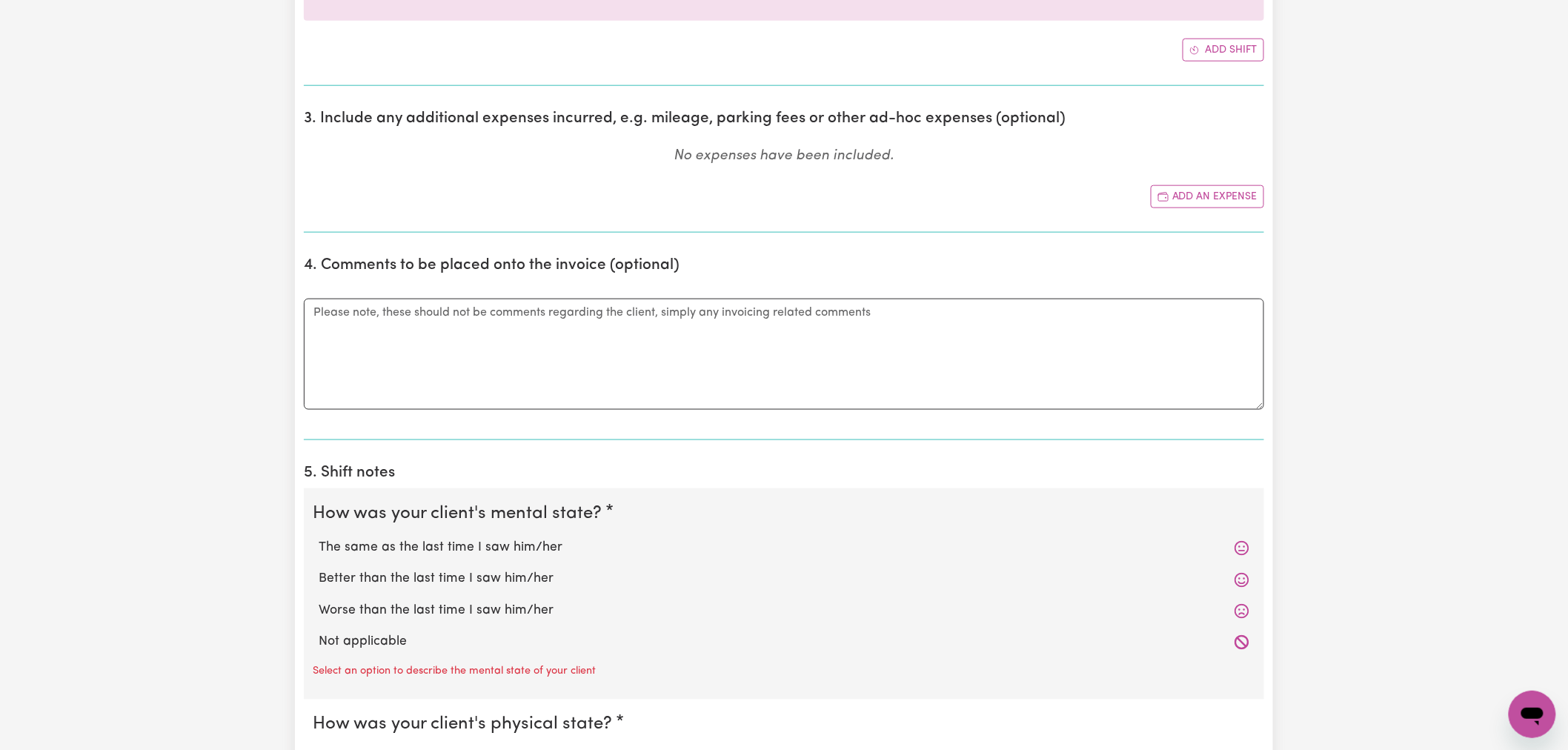
click at [330, 643] on label "Not applicable" at bounding box center [784, 642] width 931 height 19
click at [319, 633] on input "Not applicable" at bounding box center [318, 632] width 1 height 1
radio input "true"
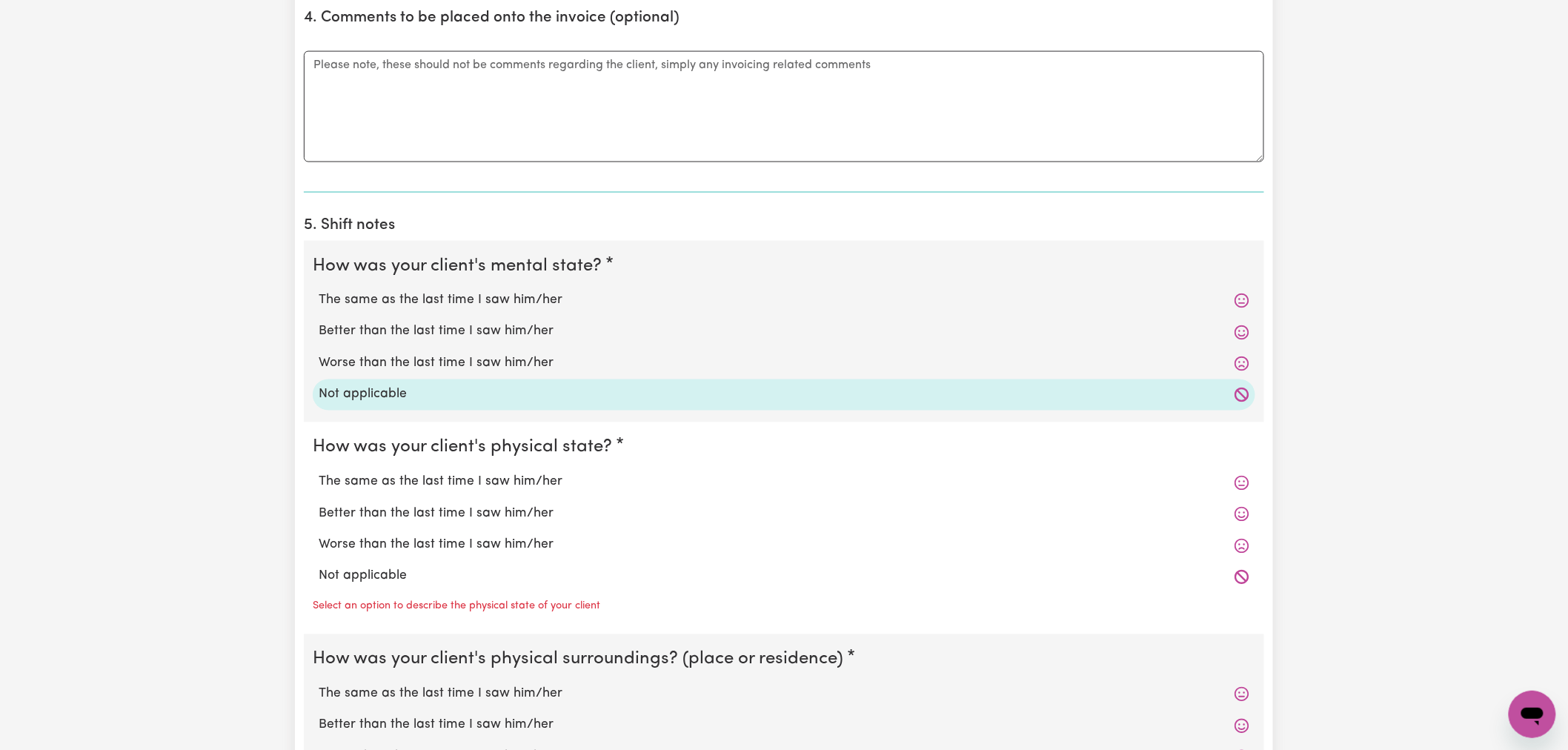
click at [363, 585] on label "Not applicable" at bounding box center [784, 576] width 931 height 19
click at [319, 567] on input "Not applicable" at bounding box center [318, 566] width 1 height 1
radio input "true"
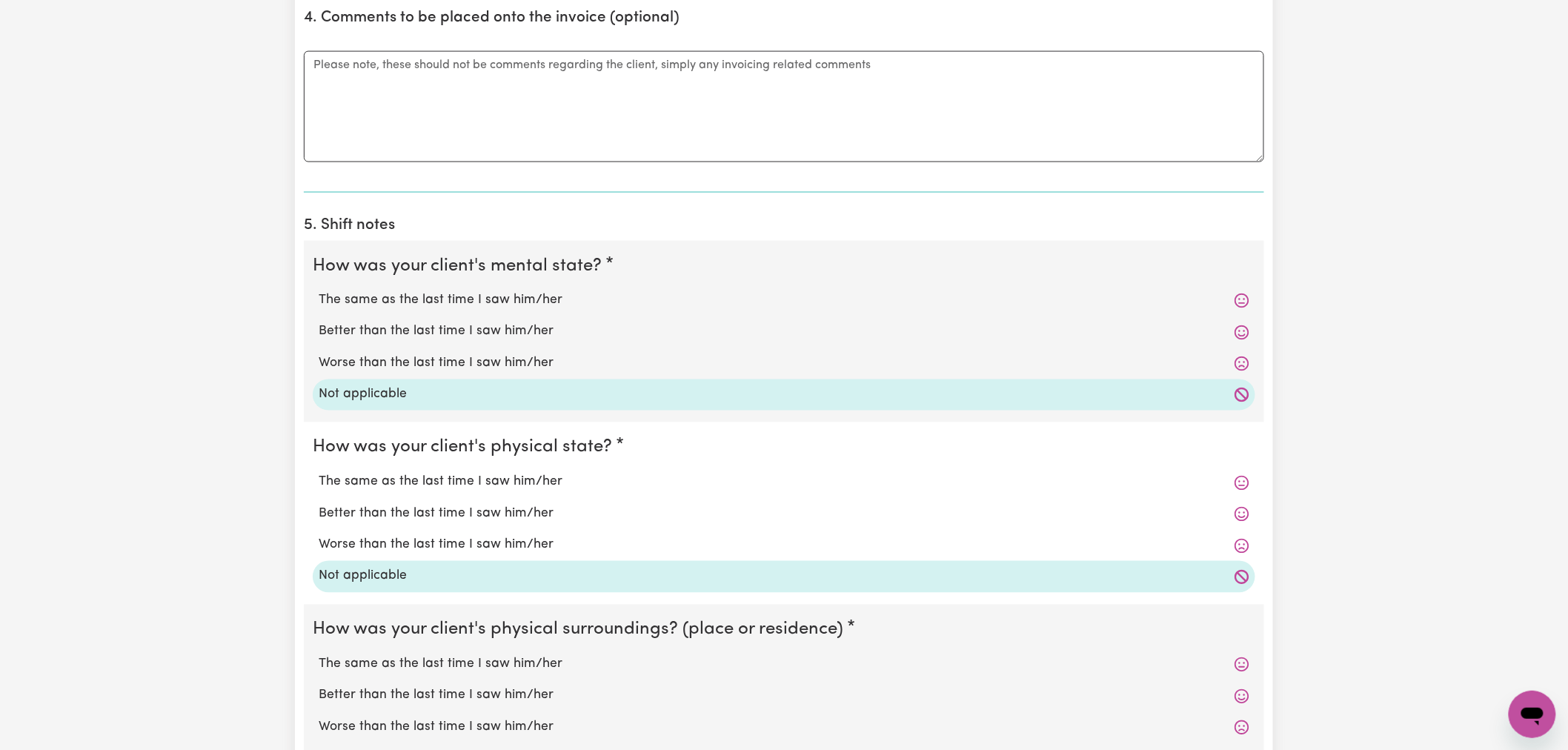
scroll to position [1153, 0]
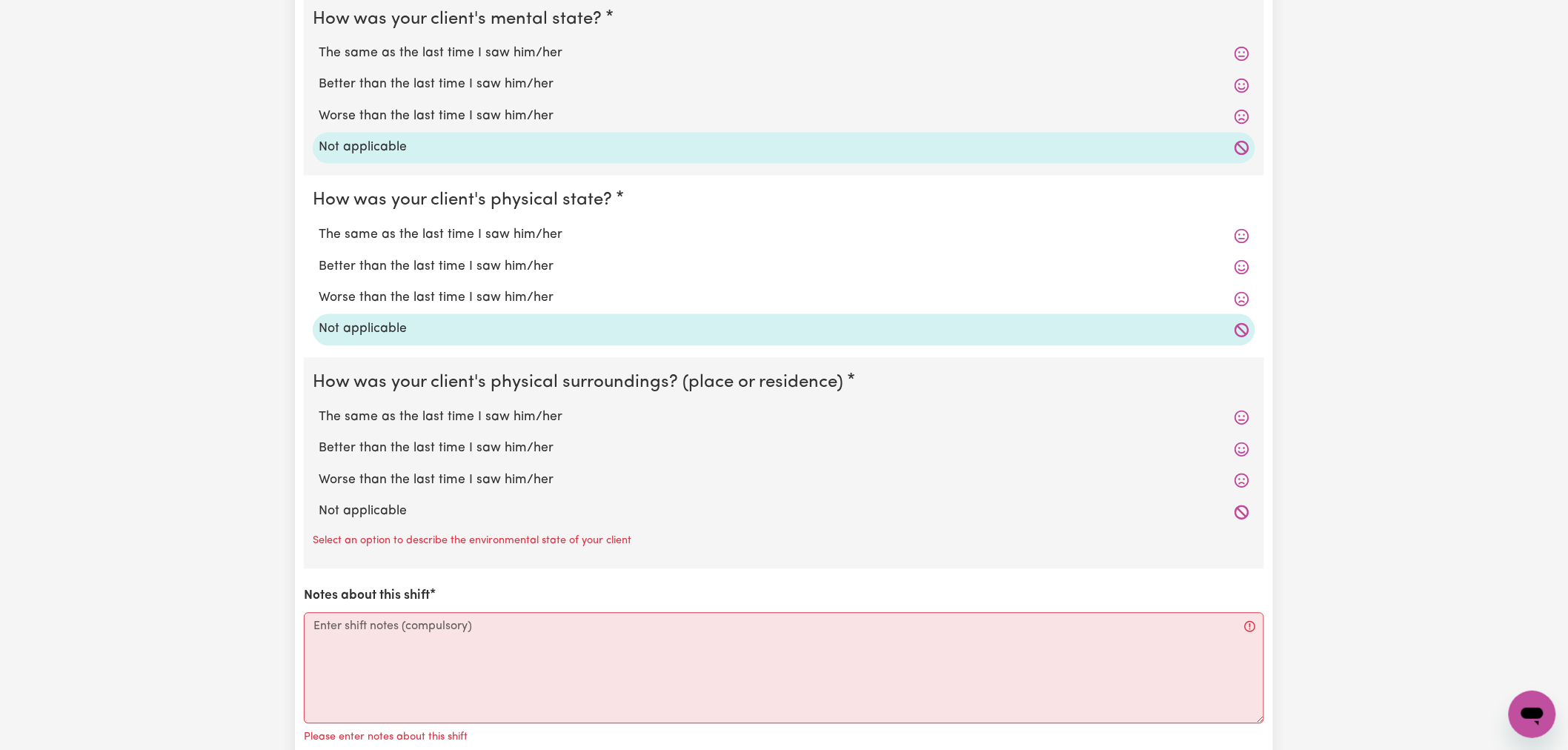
click at [418, 506] on label "Not applicable" at bounding box center [784, 512] width 931 height 19
click at [319, 503] on input "Not applicable" at bounding box center [318, 502] width 1 height 1
radio input "true"
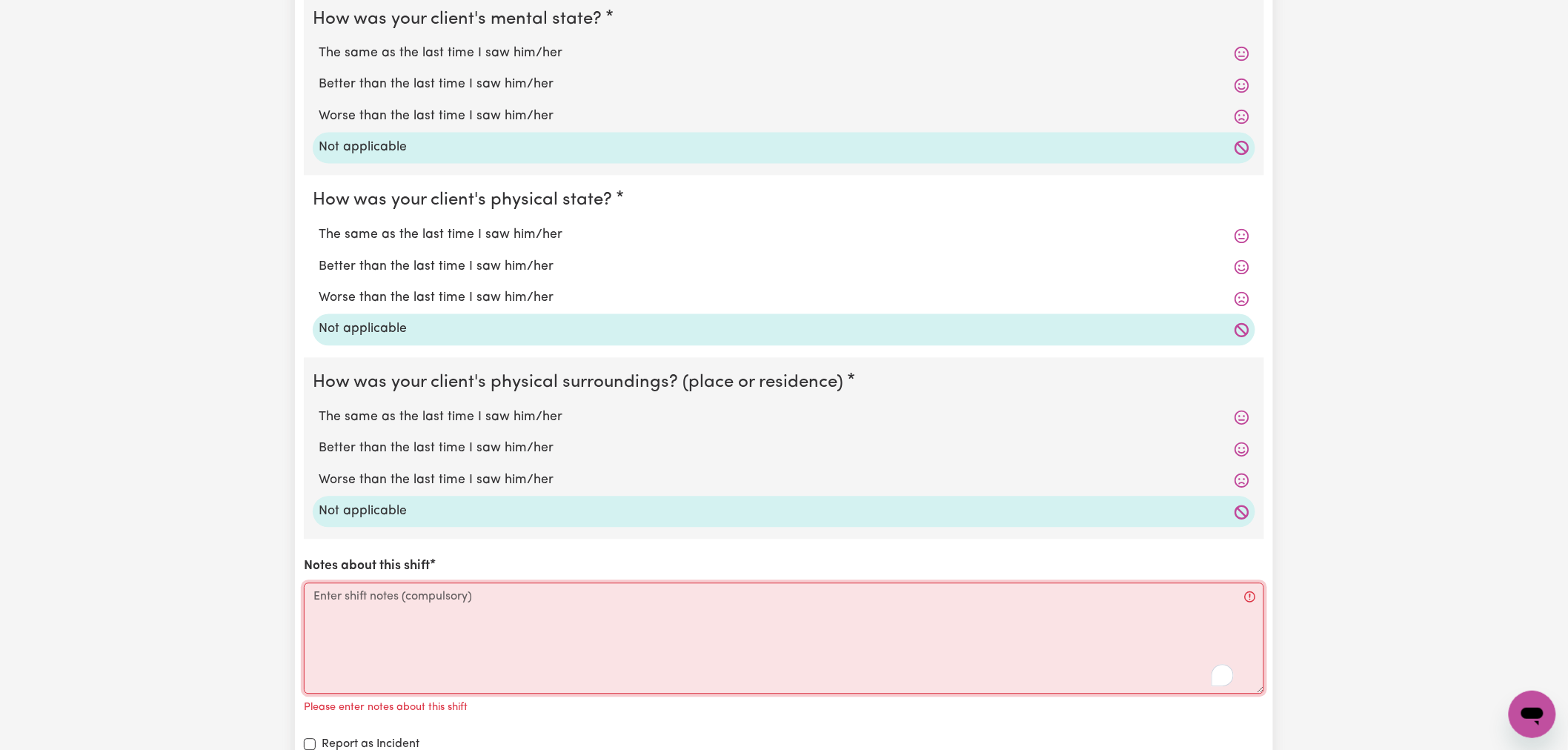
click at [391, 613] on textarea "Notes about this shift" at bounding box center [784, 639] width 960 height 111
paste textarea "see internal notes"
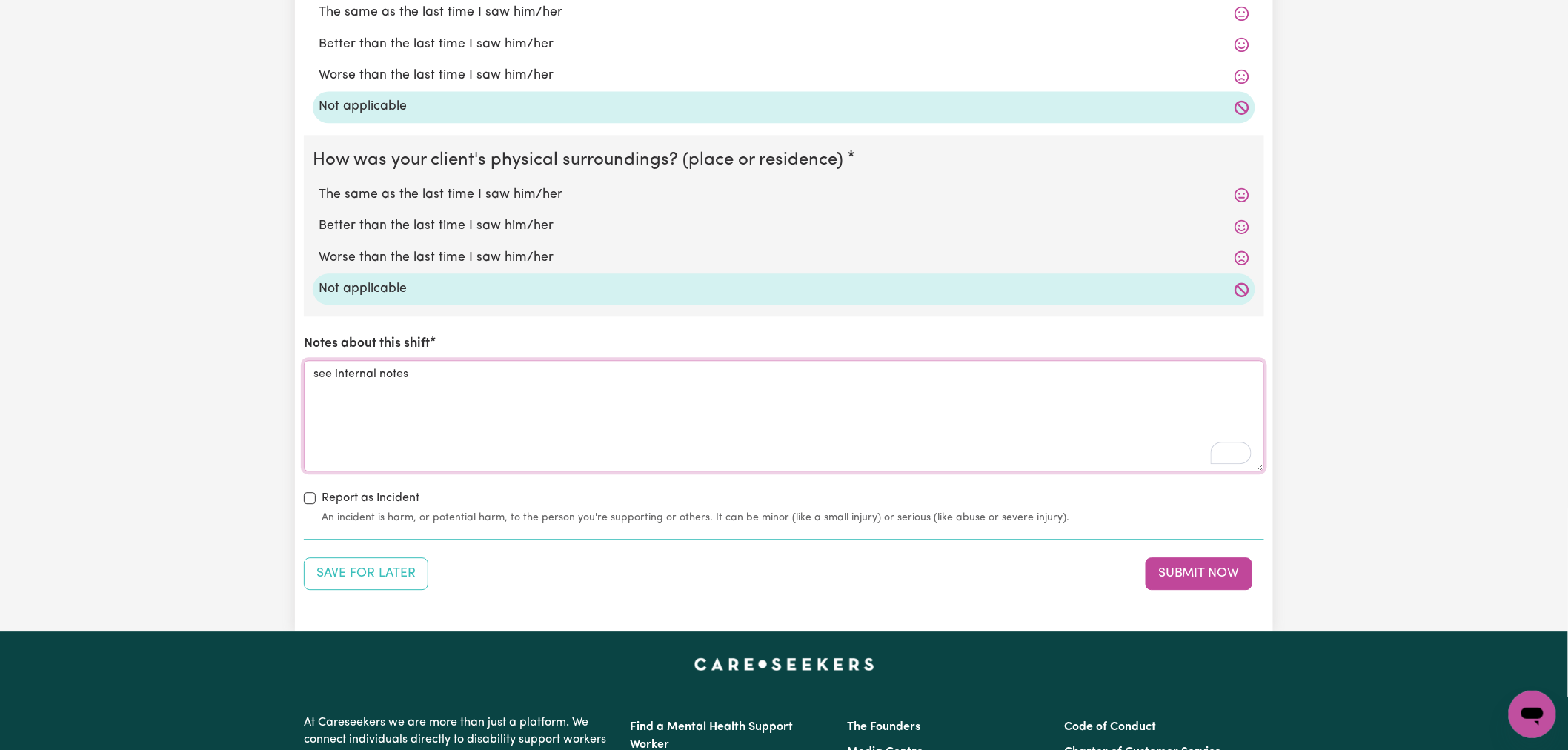
scroll to position [1482, 0]
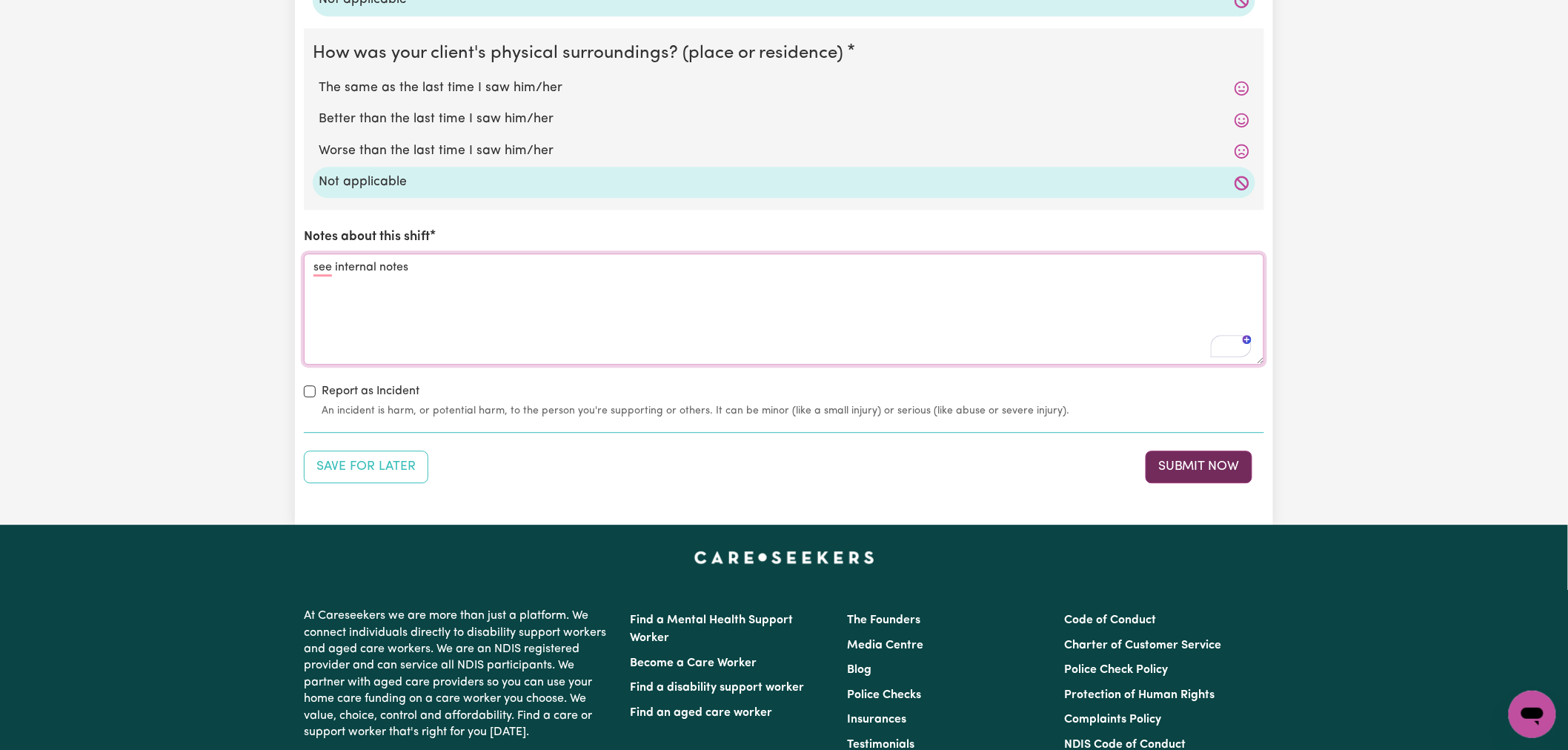
type textarea "see internal notes"
click at [1218, 473] on button "Submit Now" at bounding box center [1199, 467] width 107 height 33
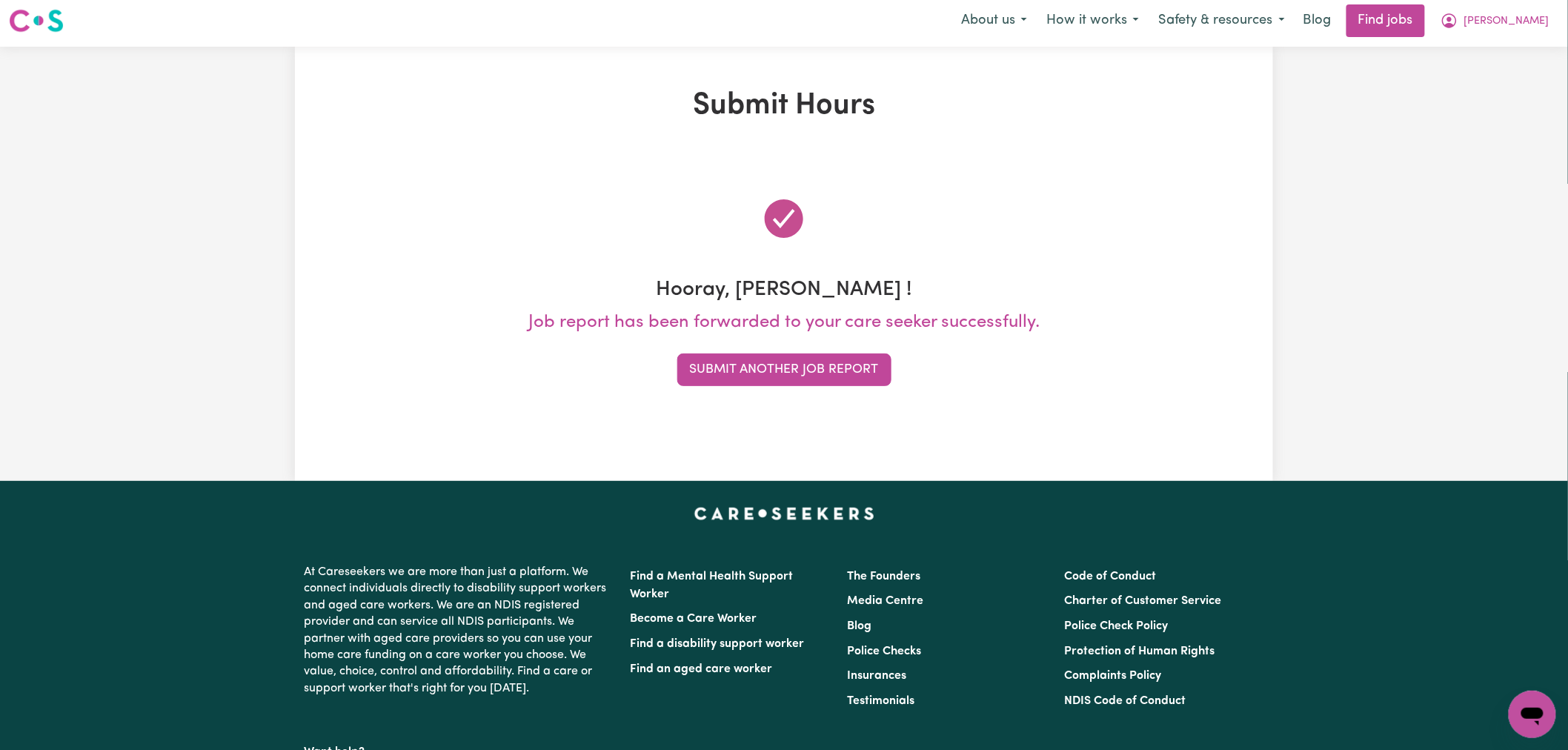
scroll to position [0, 0]
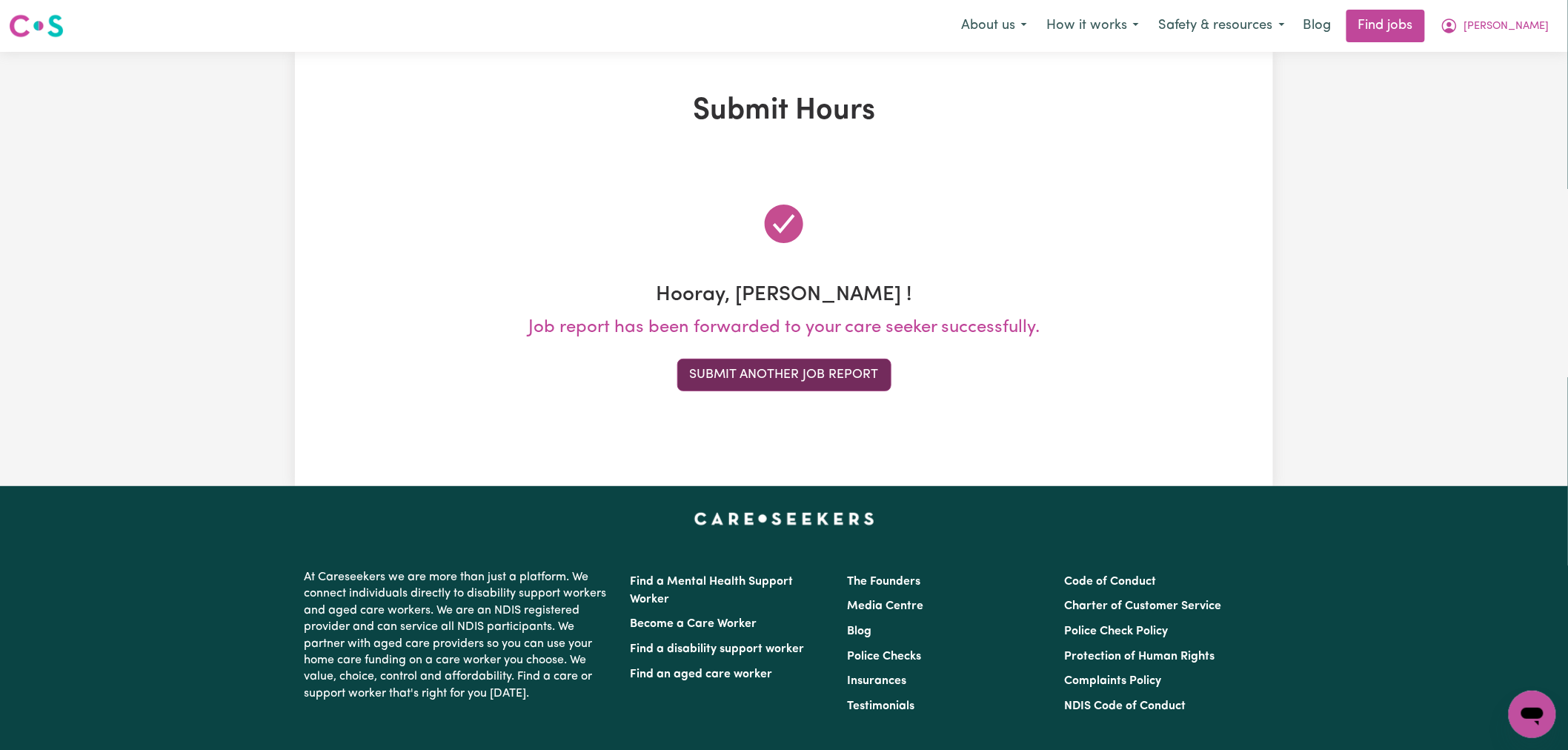
click at [816, 374] on button "Submit Another Job Report" at bounding box center [784, 375] width 215 height 33
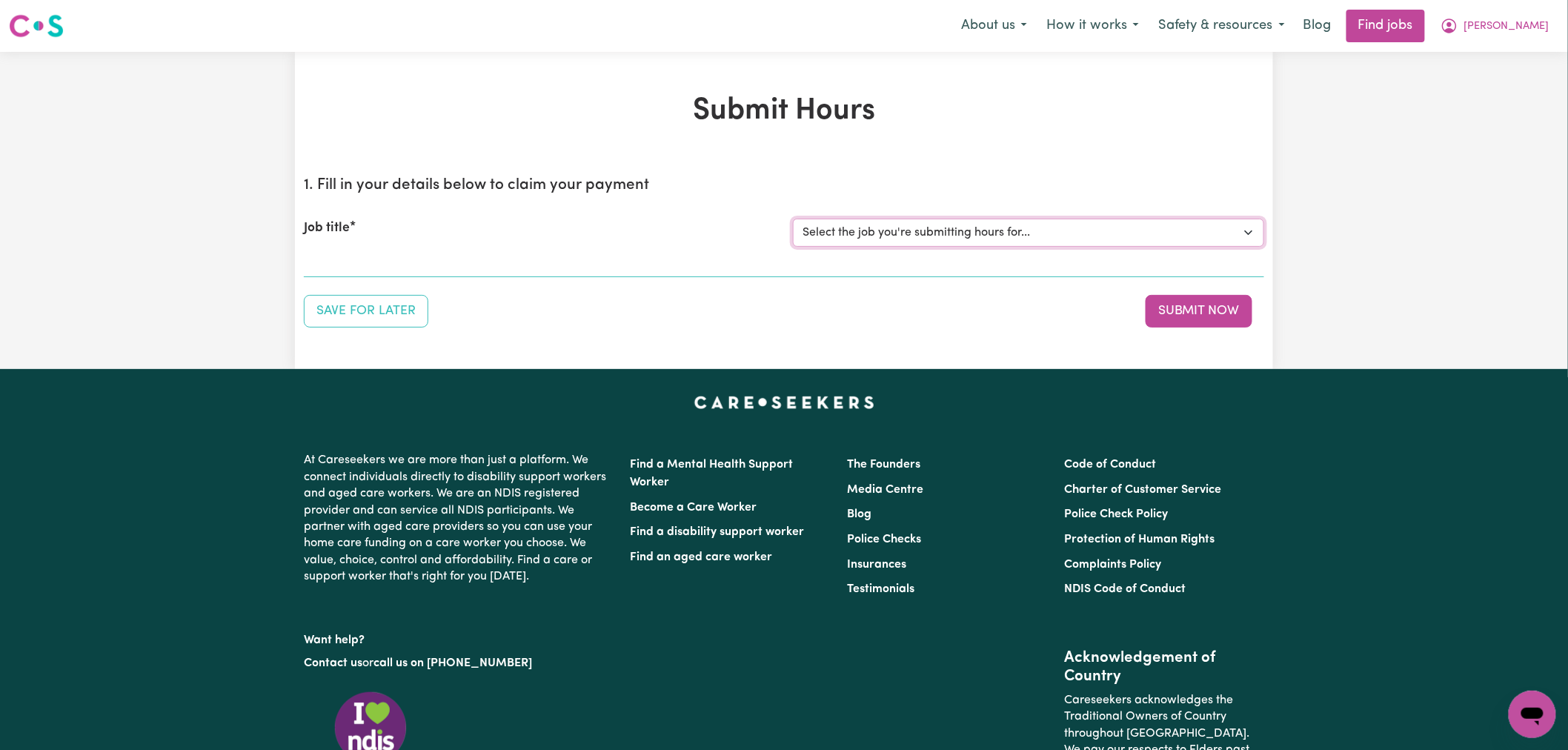
click at [966, 232] on select "Select the job you're submitting hours for... [[PERSON_NAME]] (Overnight) Suppo…" at bounding box center [1029, 233] width 472 height 28
click at [1019, 247] on div "Job title Select the job you're submitting hours for... [[PERSON_NAME]] (Overni…" at bounding box center [784, 233] width 960 height 63
click at [1039, 237] on select "Select the job you're submitting hours for... [[PERSON_NAME]] (Overnight) Suppo…" at bounding box center [1029, 233] width 472 height 28
click at [1539, 28] on span "[PERSON_NAME]" at bounding box center [1507, 27] width 85 height 17
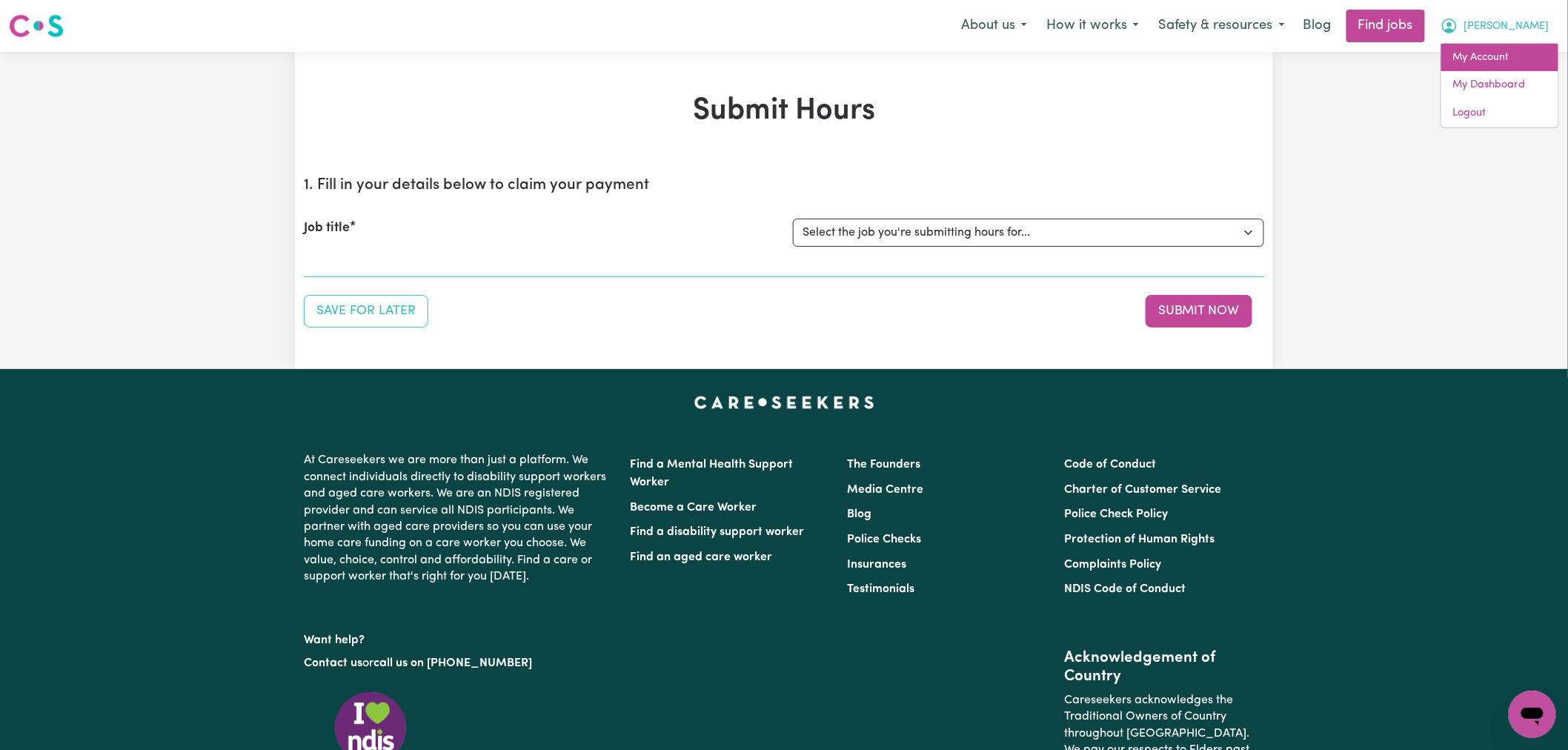
click at [1530, 61] on link "My Account" at bounding box center [1500, 58] width 117 height 28
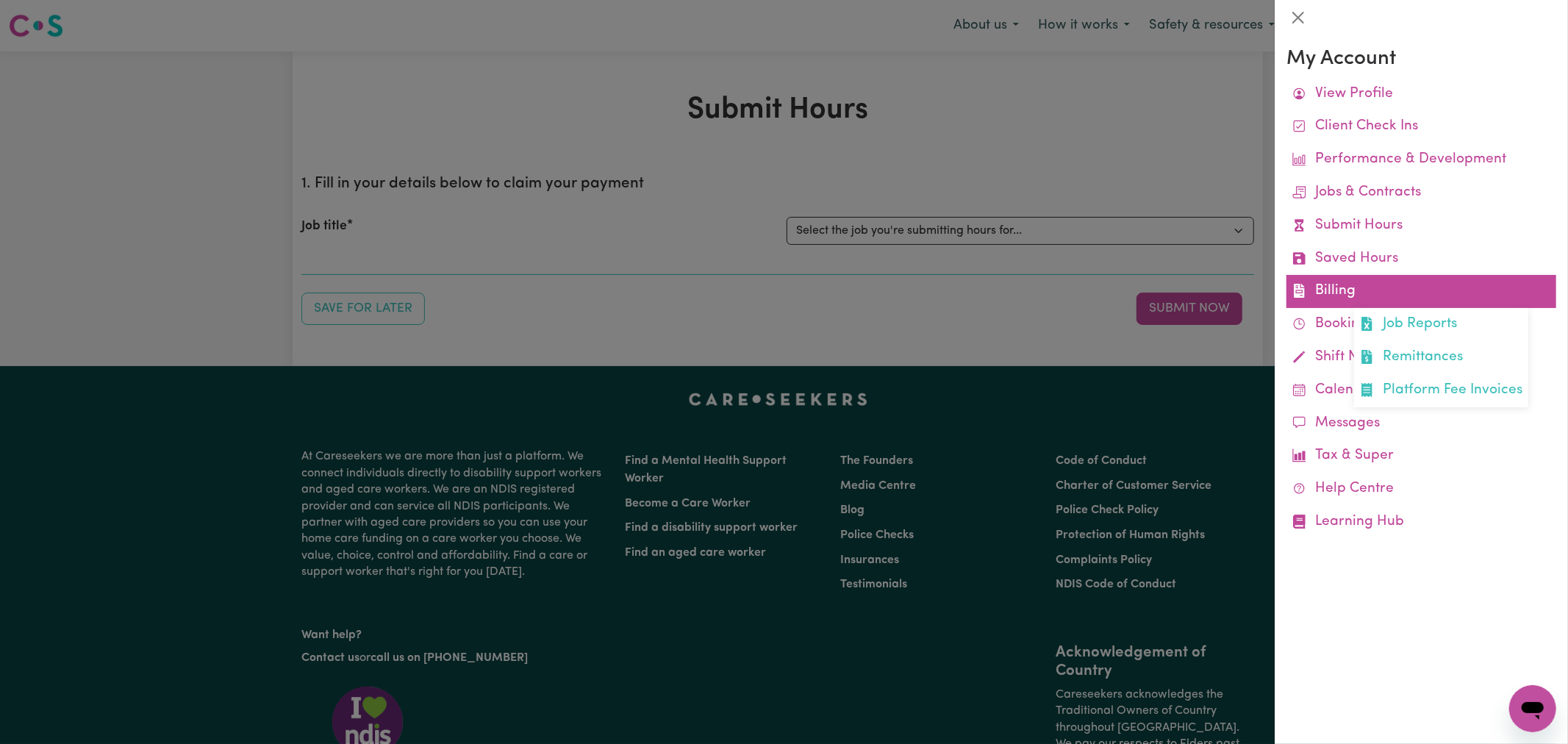
click at [1346, 290] on link "Billing Job Reports Remittances Platform Fee Invoices" at bounding box center [1421, 292] width 270 height 33
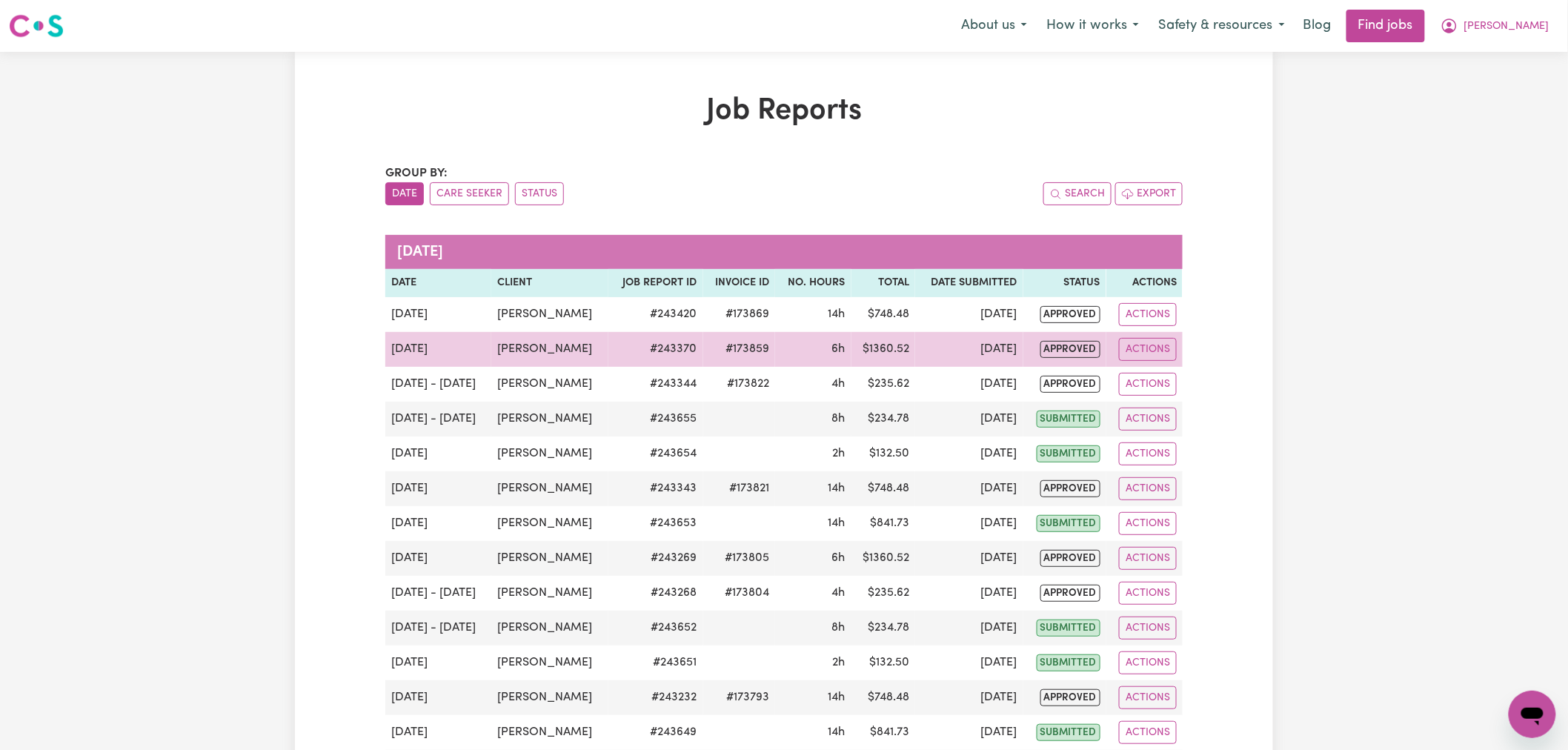
click at [857, 356] on td "$ 1360.52" at bounding box center [883, 350] width 64 height 35
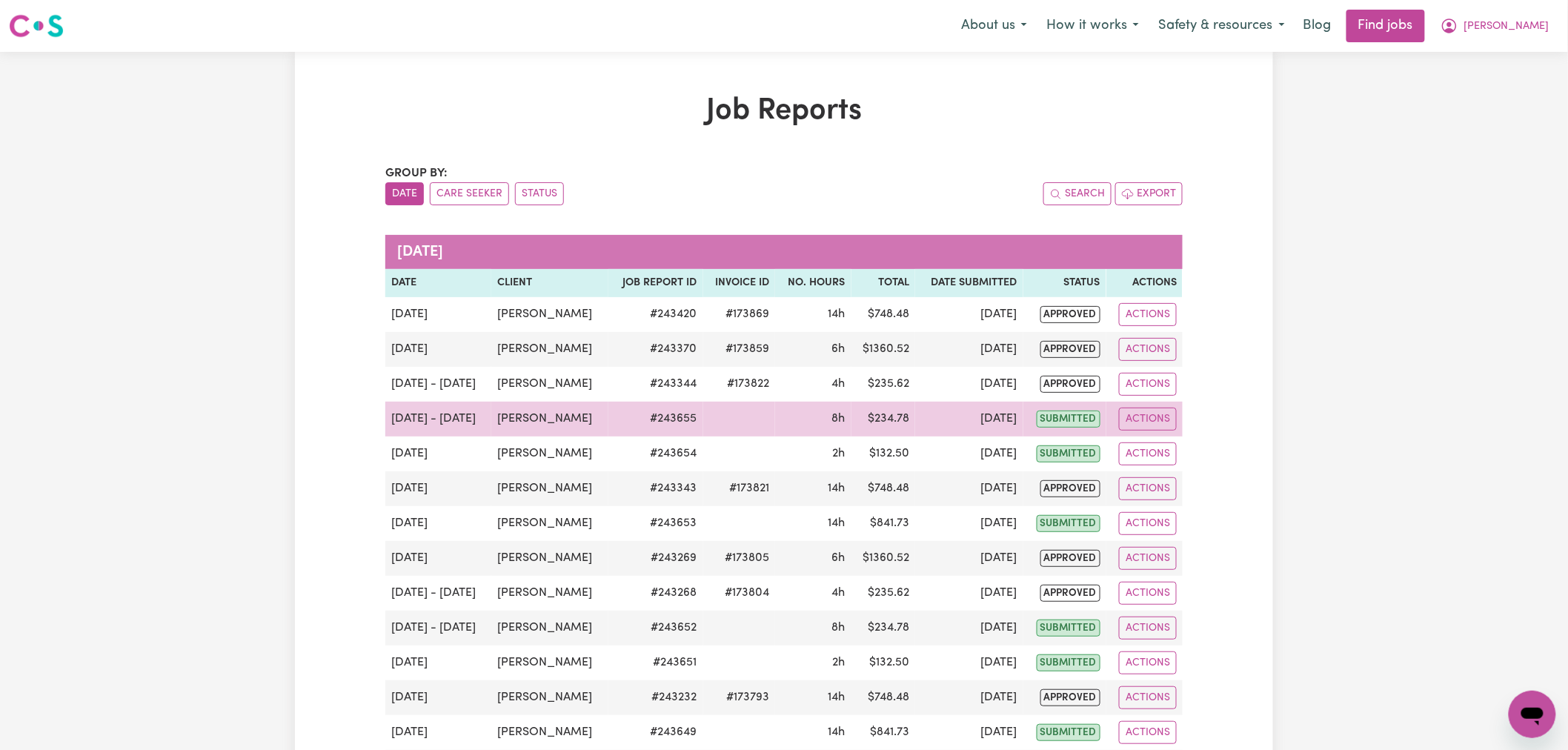
click at [646, 410] on td "# 243655" at bounding box center [655, 419] width 94 height 35
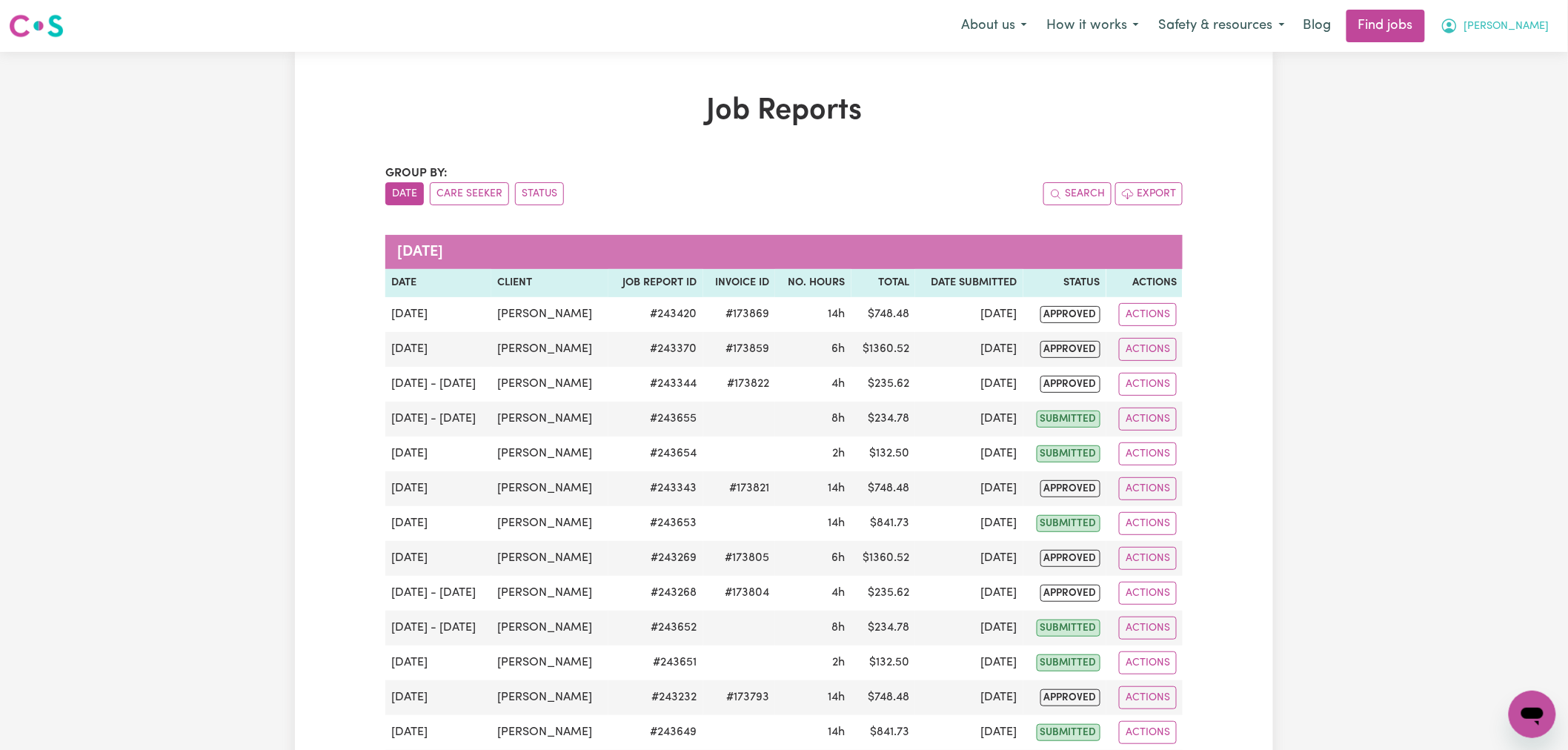
click at [1543, 23] on span "[PERSON_NAME]" at bounding box center [1507, 27] width 85 height 17
click at [1510, 62] on link "My Account" at bounding box center [1500, 58] width 117 height 28
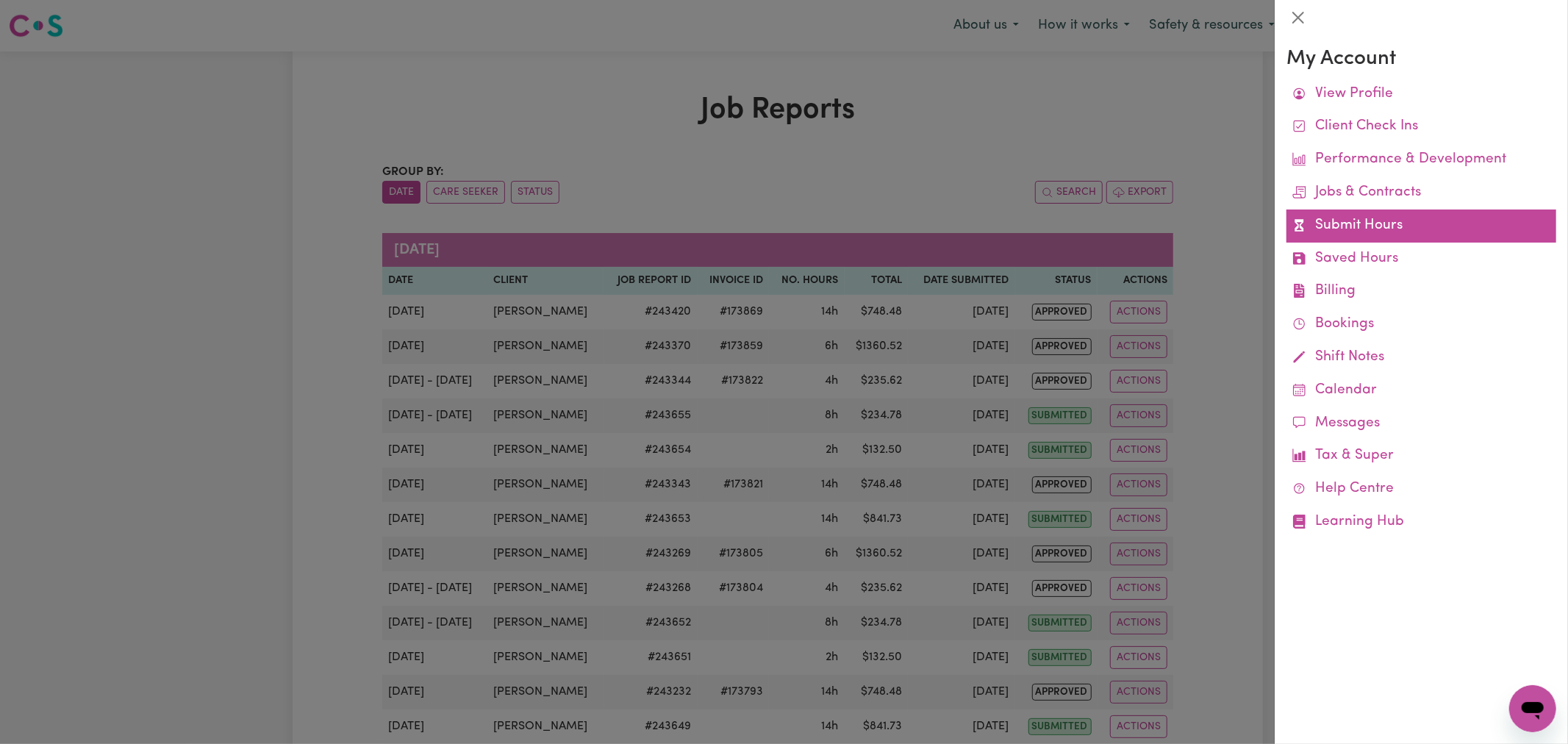
click at [1358, 220] on link "Submit Hours" at bounding box center [1421, 226] width 270 height 33
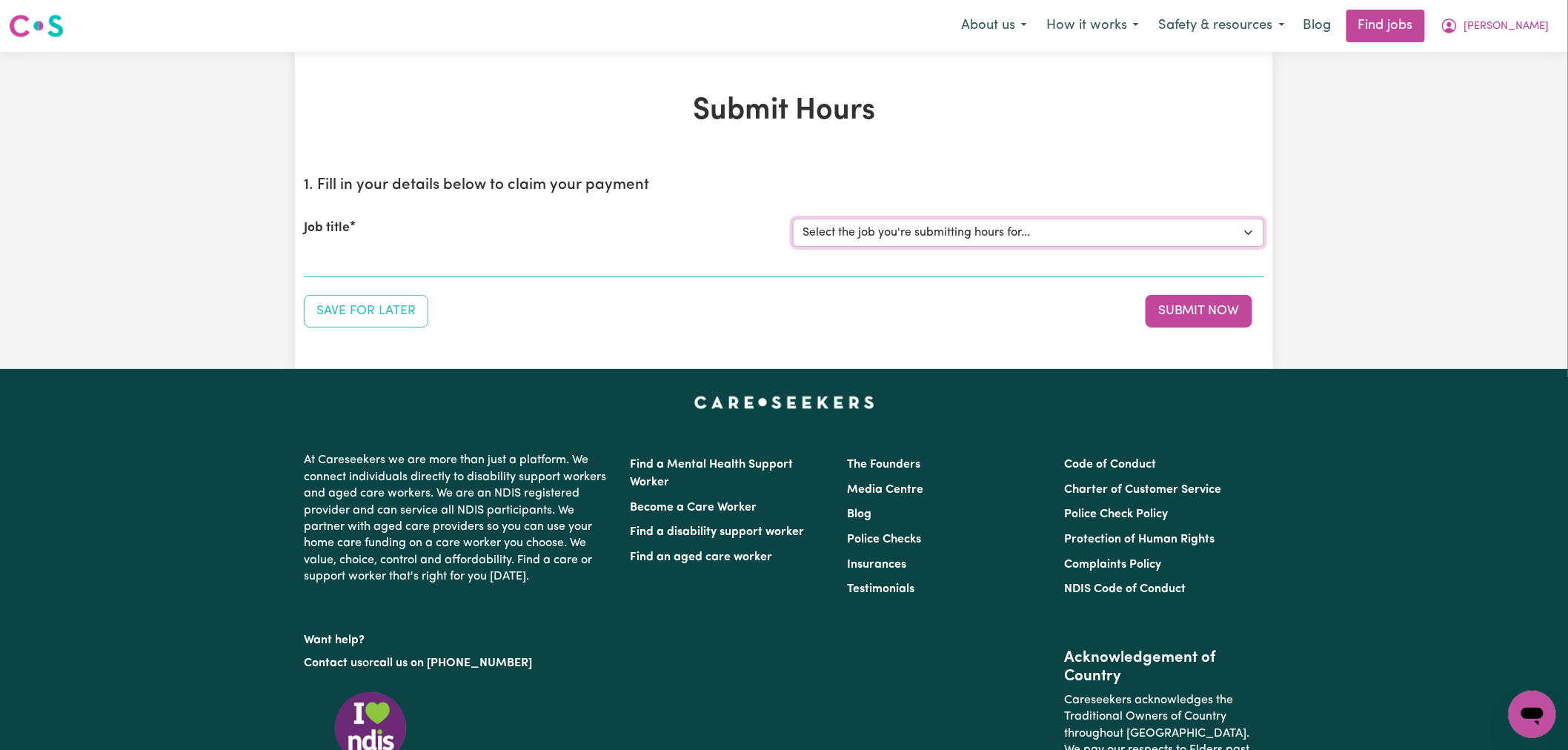
click at [944, 234] on select "Select the job you're submitting hours for... [[PERSON_NAME]] (Overnight) Suppo…" at bounding box center [1029, 233] width 472 height 28
select select "13729"
click at [793, 219] on select "Select the job you're submitting hours for... [[PERSON_NAME]] (Overnight) Suppo…" at bounding box center [1029, 233] width 472 height 28
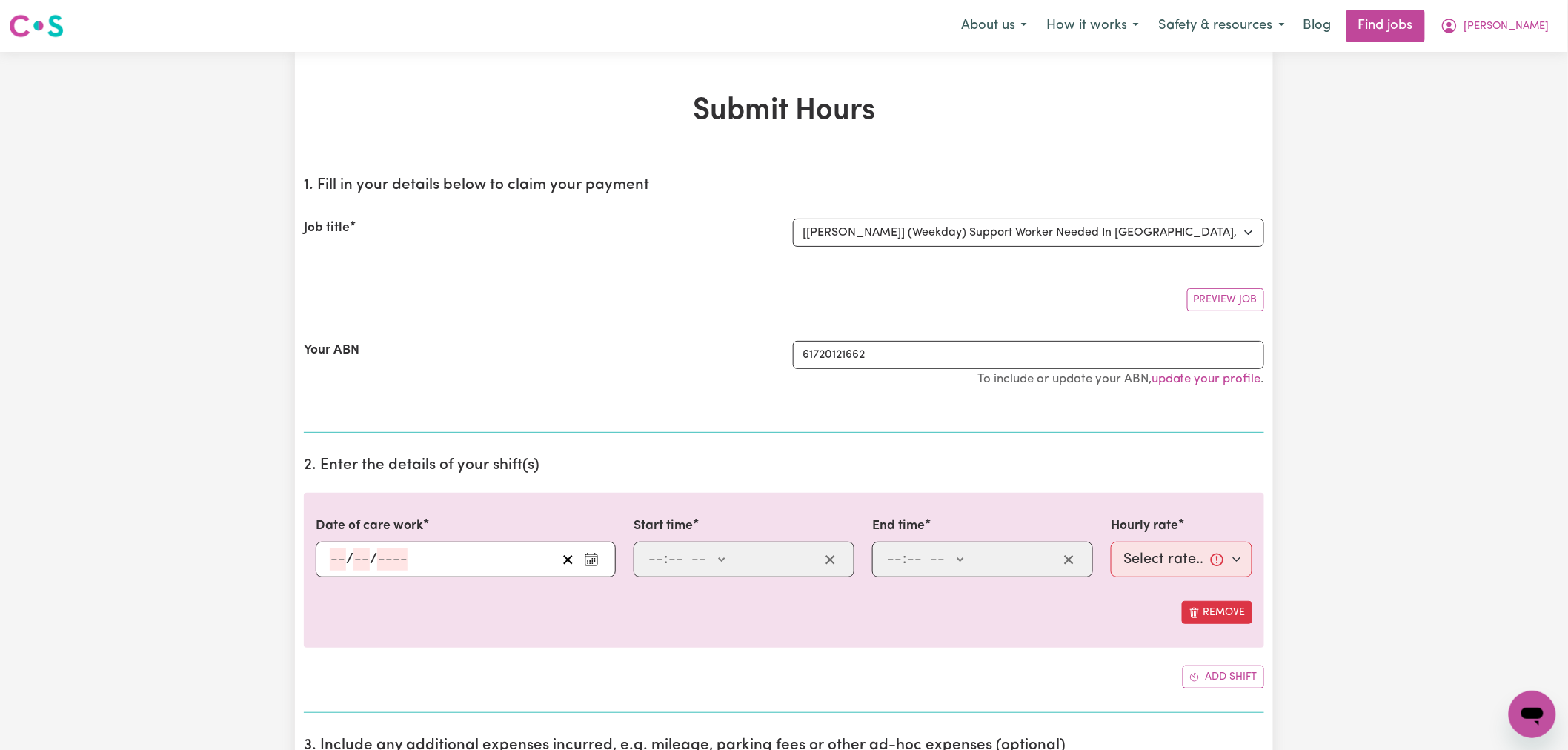
click at [593, 560] on icon "Enter the date of care work" at bounding box center [592, 560] width 15 height 15
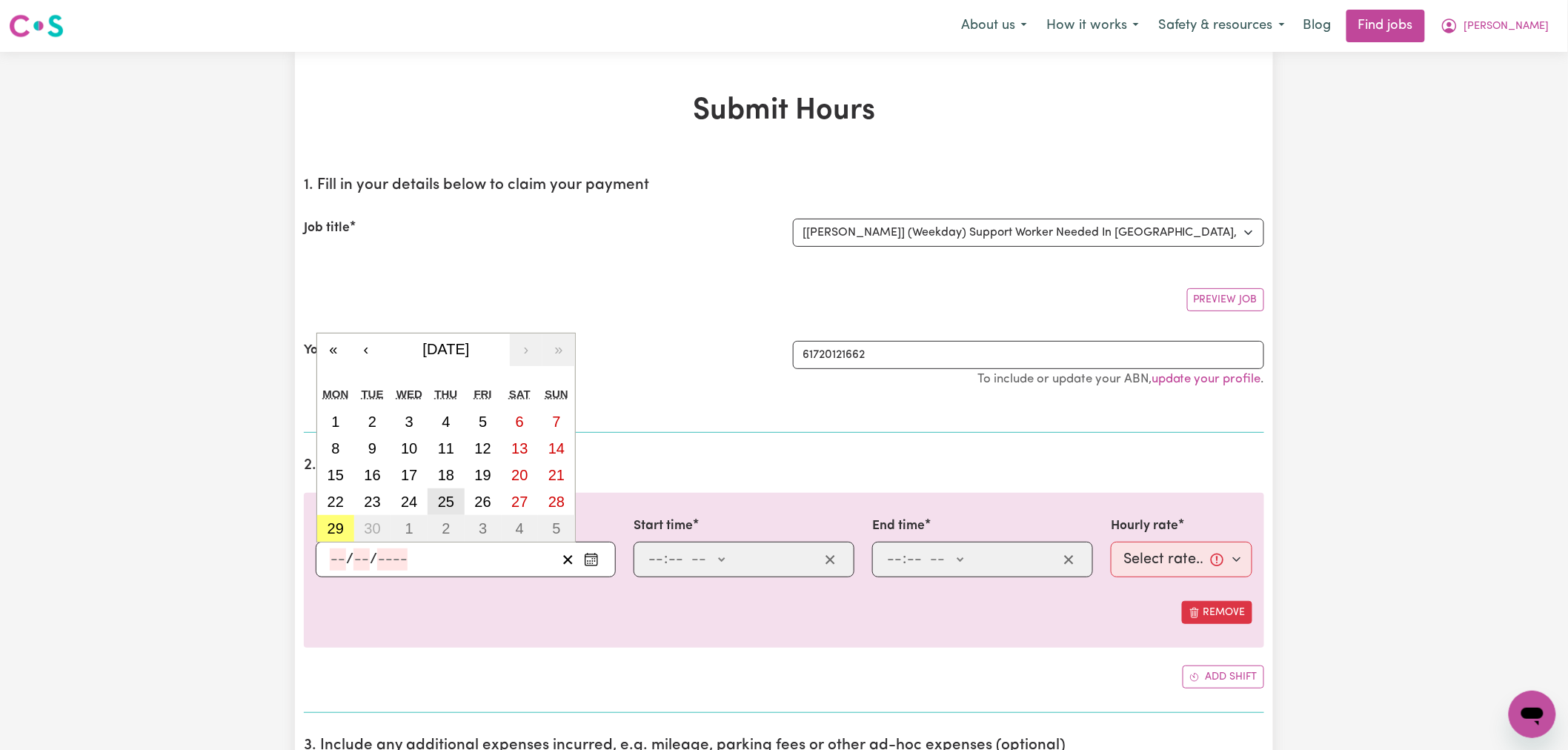
click at [432, 505] on button "25" at bounding box center [446, 502] width 37 height 27
type input "2025-09-25"
type input "25"
type input "9"
type input "2025"
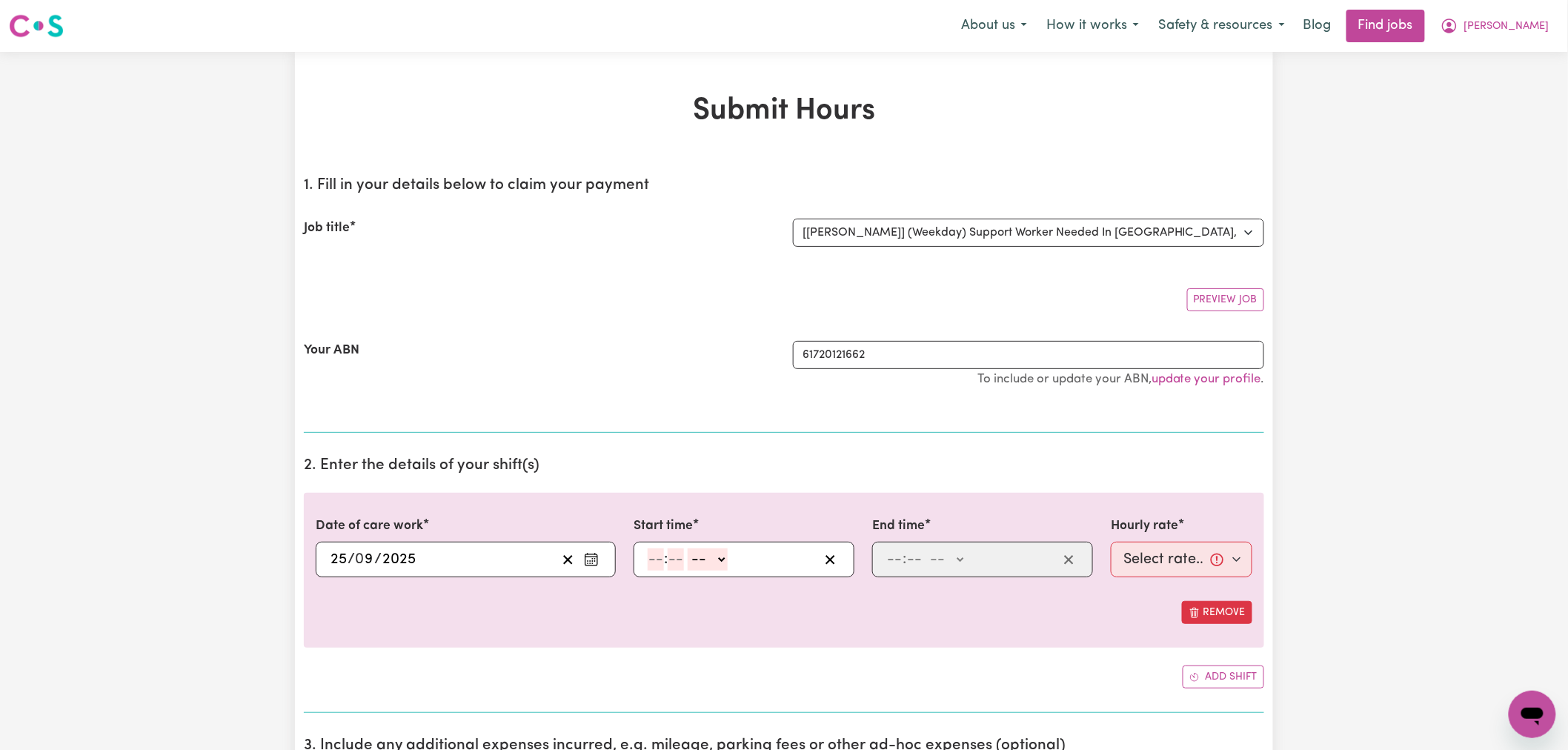
click at [649, 565] on input "number" at bounding box center [656, 560] width 17 height 23
type input "6"
type input "0"
click at [711, 558] on select "-- AM PM" at bounding box center [706, 560] width 40 height 23
select select "am"
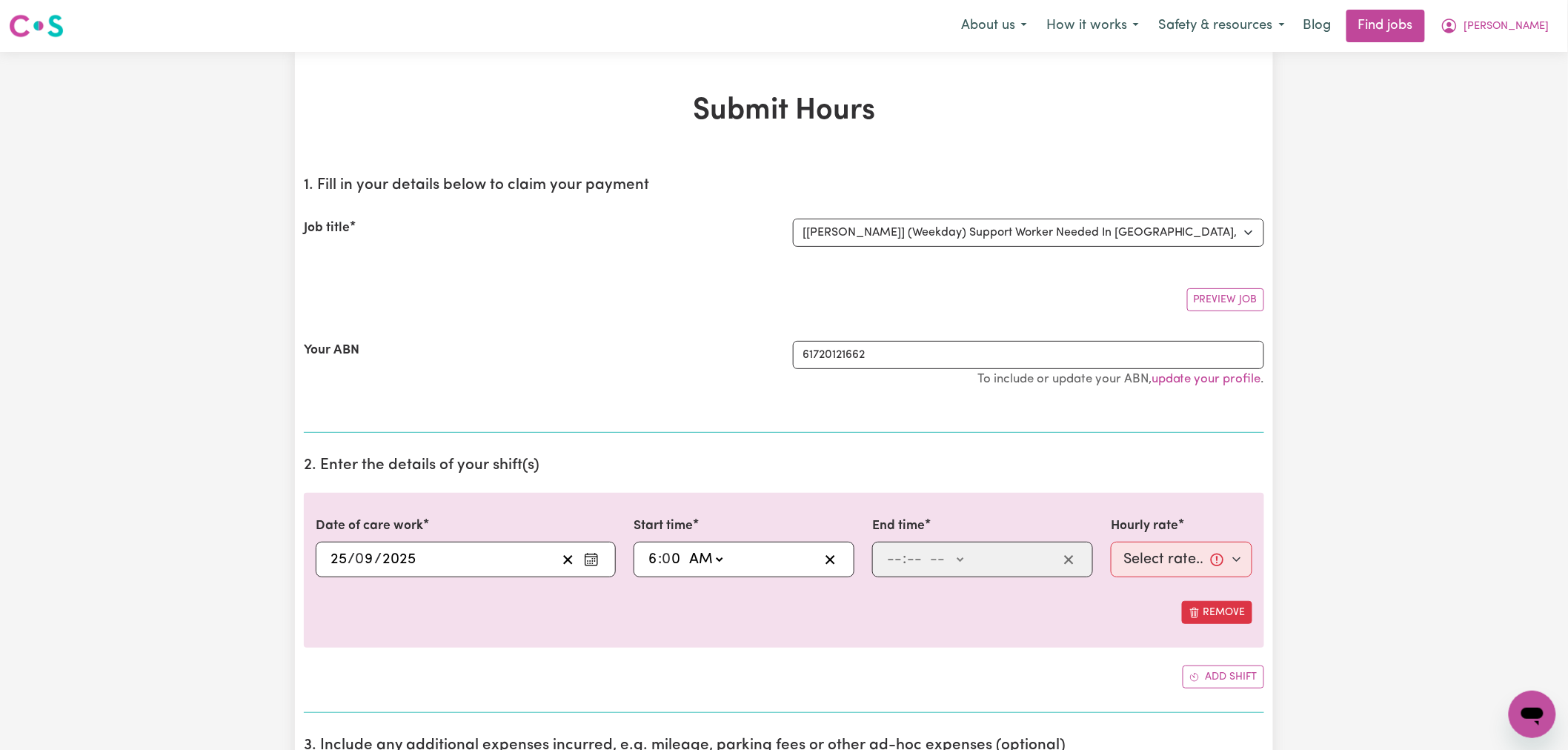
click at [686, 549] on select "-- AM PM" at bounding box center [706, 560] width 40 height 23
type input "06:00"
click at [901, 560] on input "number" at bounding box center [895, 560] width 17 height 23
type input "8"
type input "0"
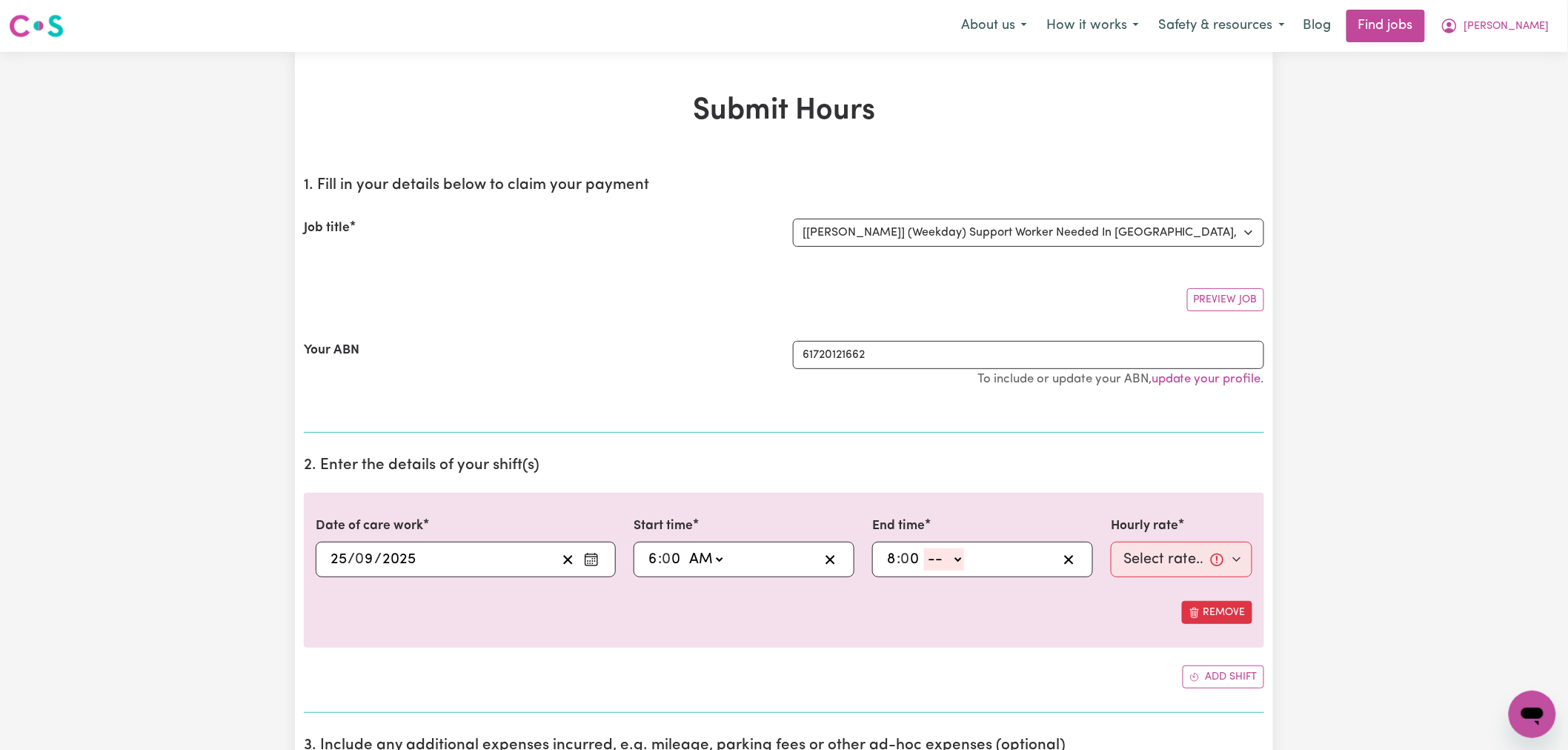
click at [949, 560] on select "-- AM PM" at bounding box center [944, 560] width 40 height 23
select select "pm"
click at [925, 549] on select "-- AM PM" at bounding box center [944, 560] width 40 height 23
type input "20:00"
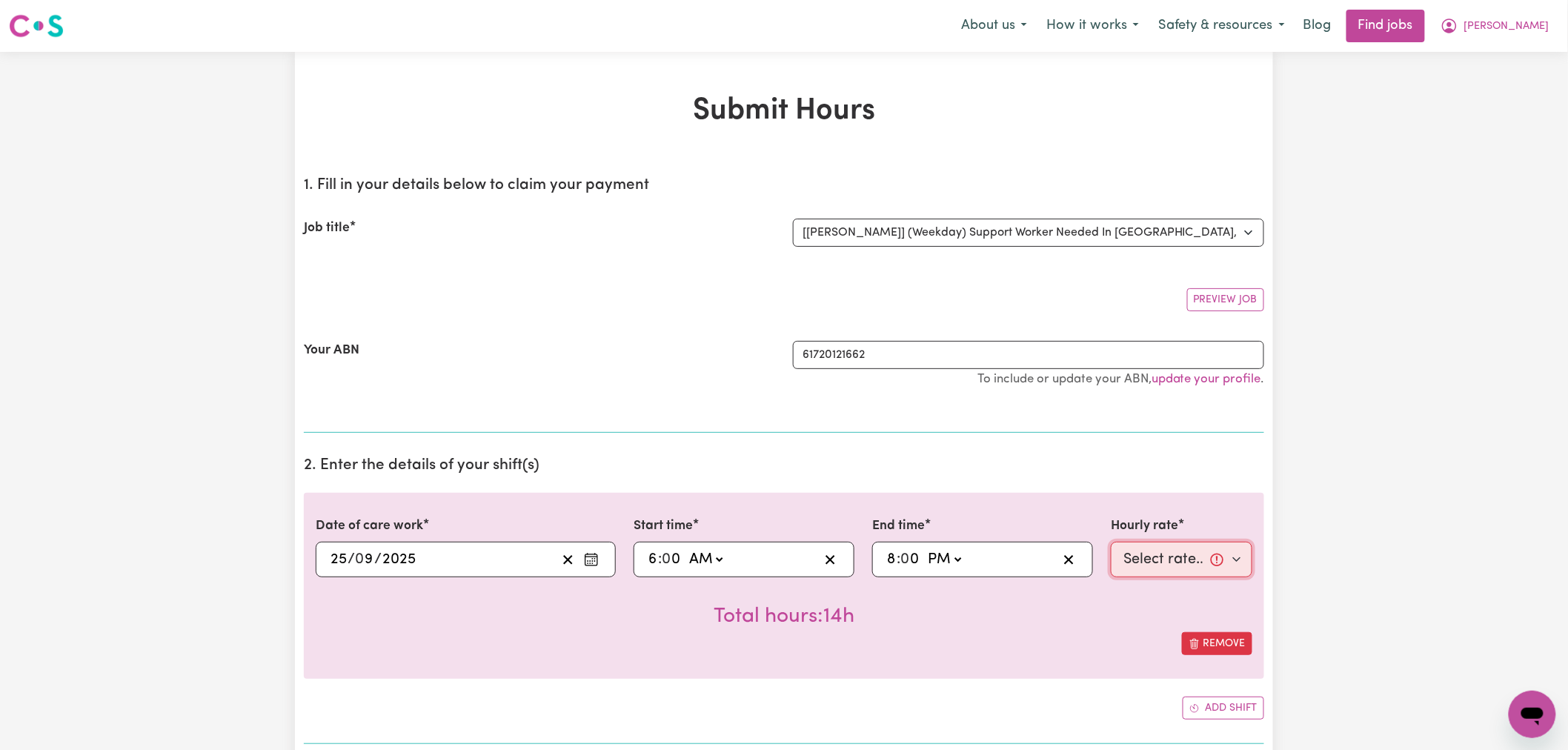
click at [1161, 567] on select "Select rate... $66.07 (Weekday)" at bounding box center [1182, 560] width 142 height 36
select select "66.07-Weekday"
click at [1111, 542] on select "Select rate... $66.07 (Weekday)" at bounding box center [1182, 560] width 142 height 36
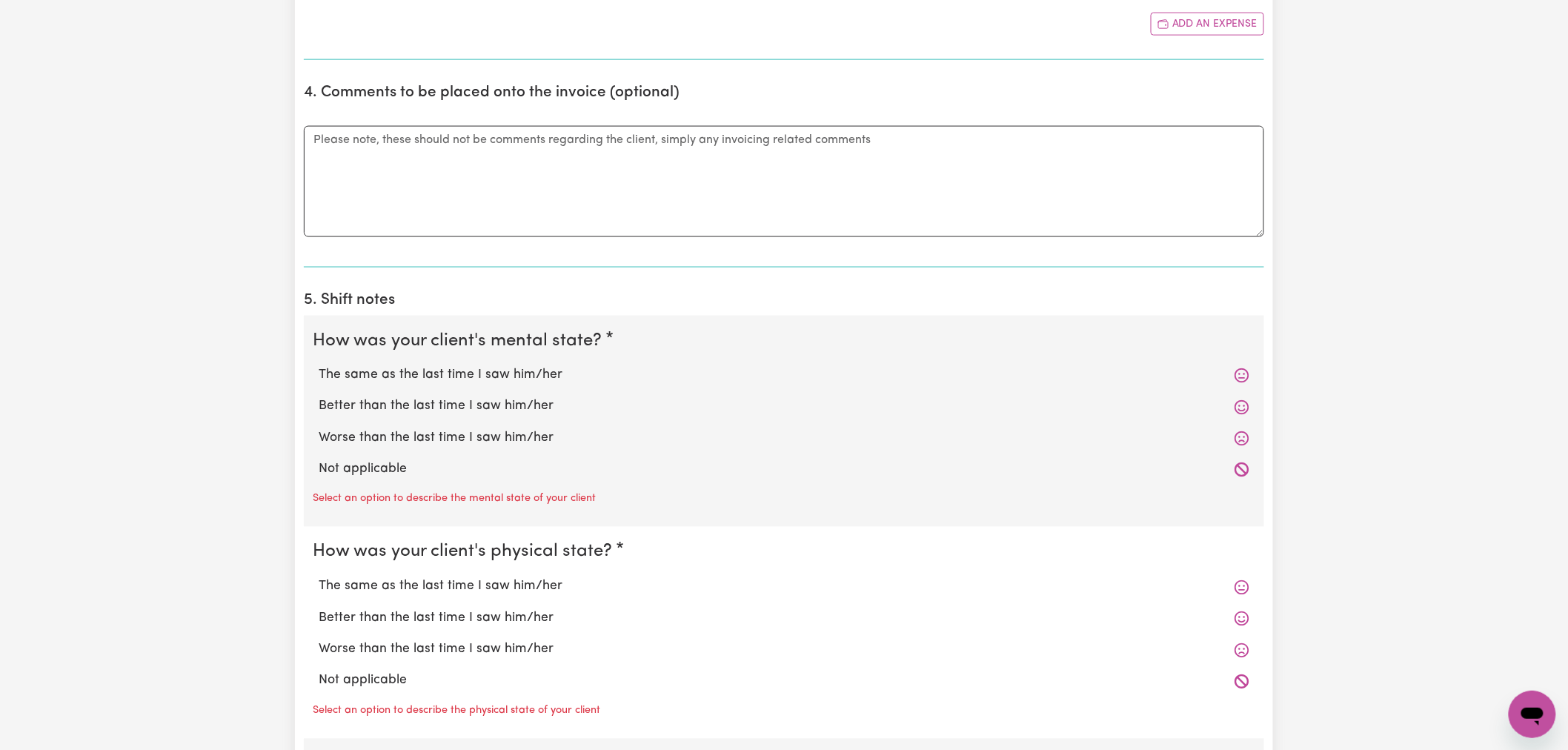
scroll to position [906, 0]
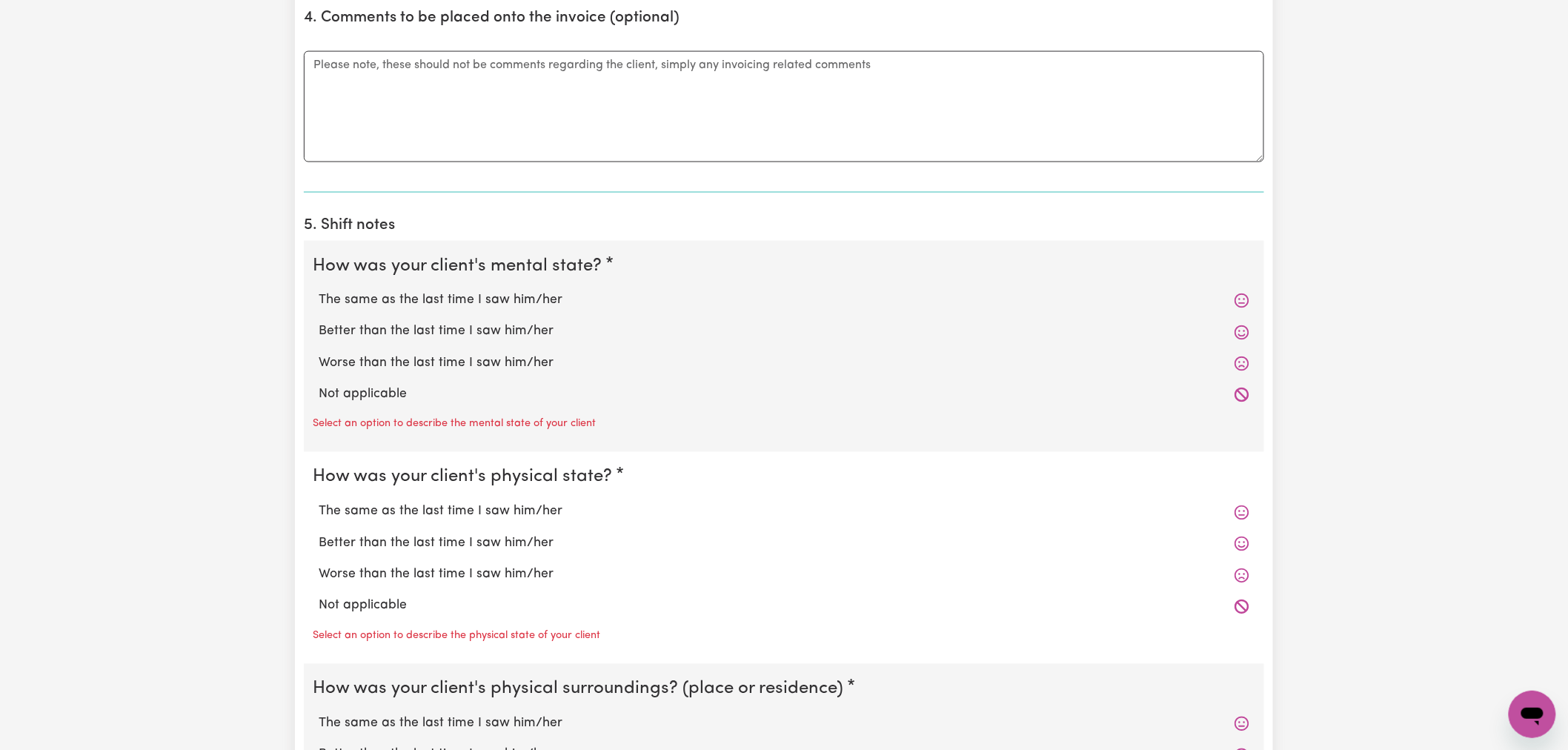
click at [417, 395] on label "Not applicable" at bounding box center [784, 395] width 931 height 19
click at [319, 386] on input "Not applicable" at bounding box center [318, 385] width 1 height 1
radio input "true"
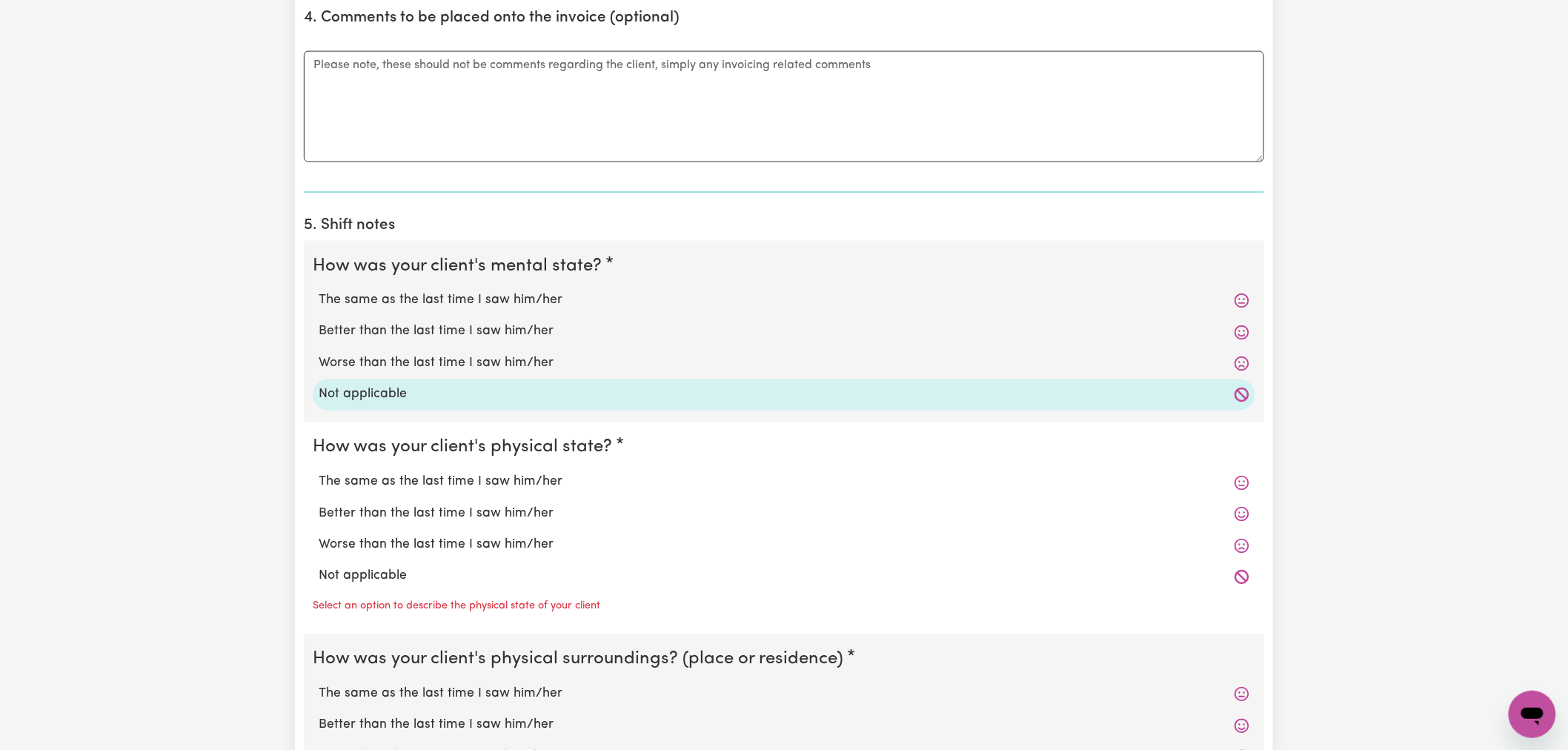
click at [400, 582] on label "Not applicable" at bounding box center [784, 576] width 931 height 19
click at [319, 567] on input "Not applicable" at bounding box center [318, 566] width 1 height 1
radio input "true"
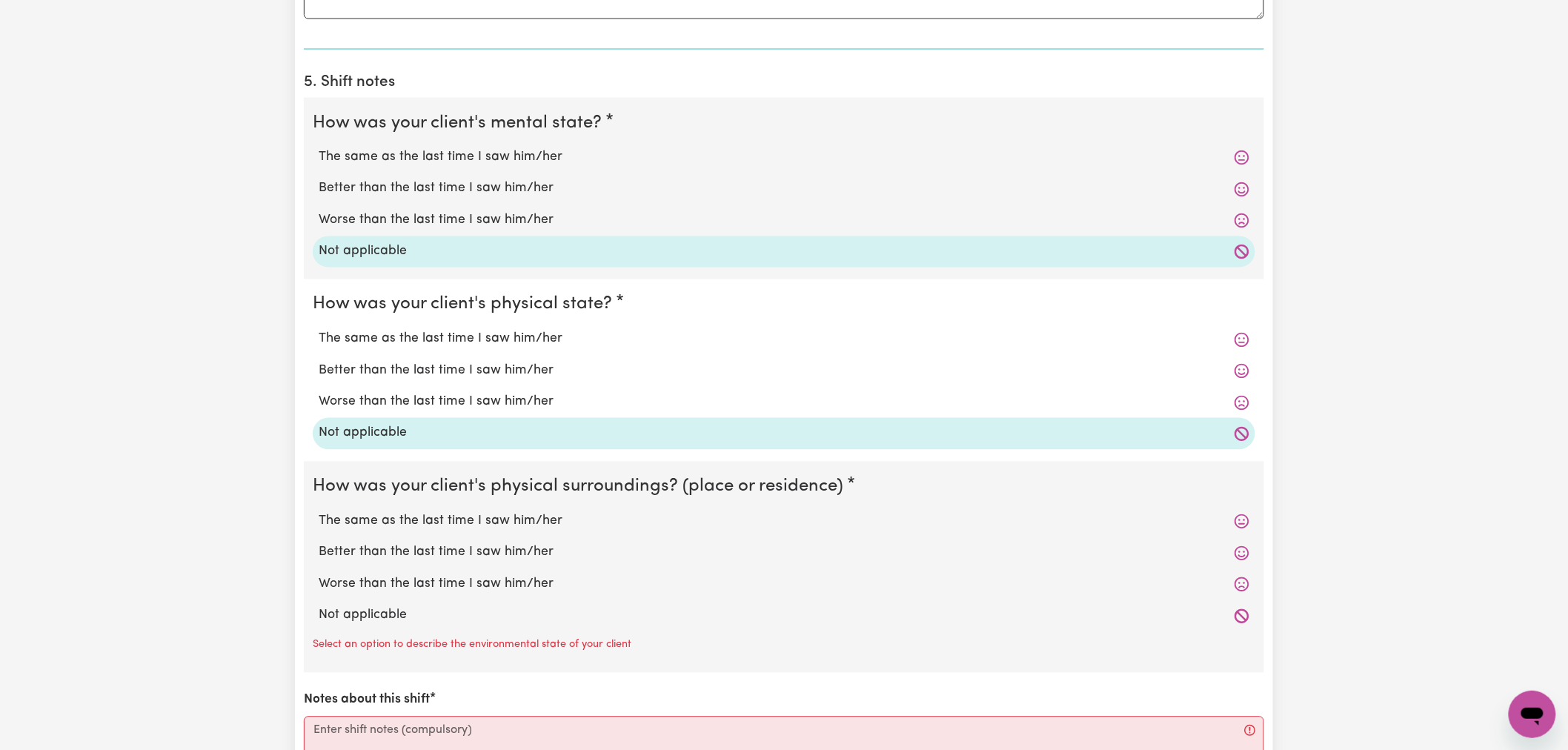
scroll to position [1153, 0]
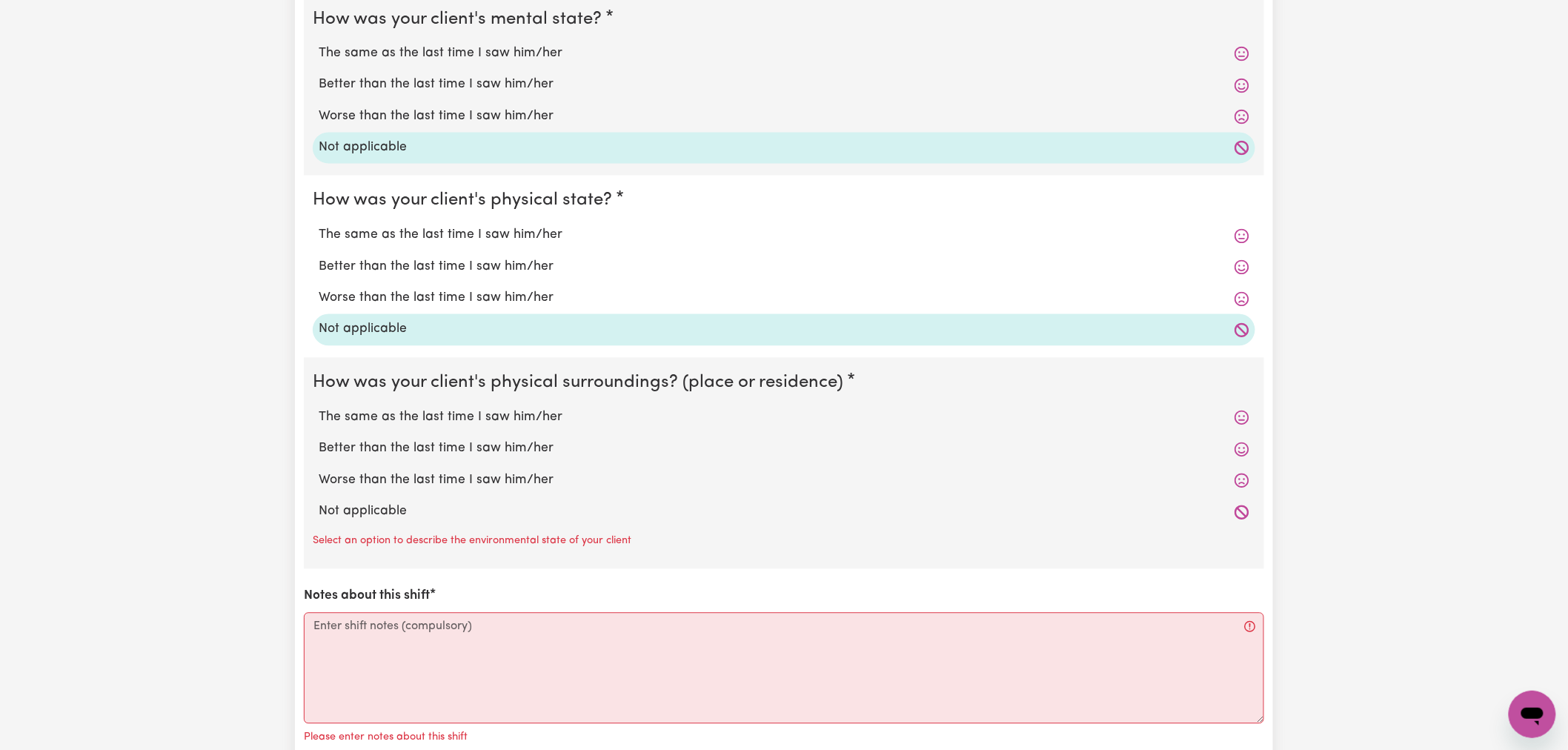
click at [360, 512] on label "Not applicable" at bounding box center [784, 512] width 931 height 19
click at [319, 503] on input "Not applicable" at bounding box center [318, 502] width 1 height 1
radio input "true"
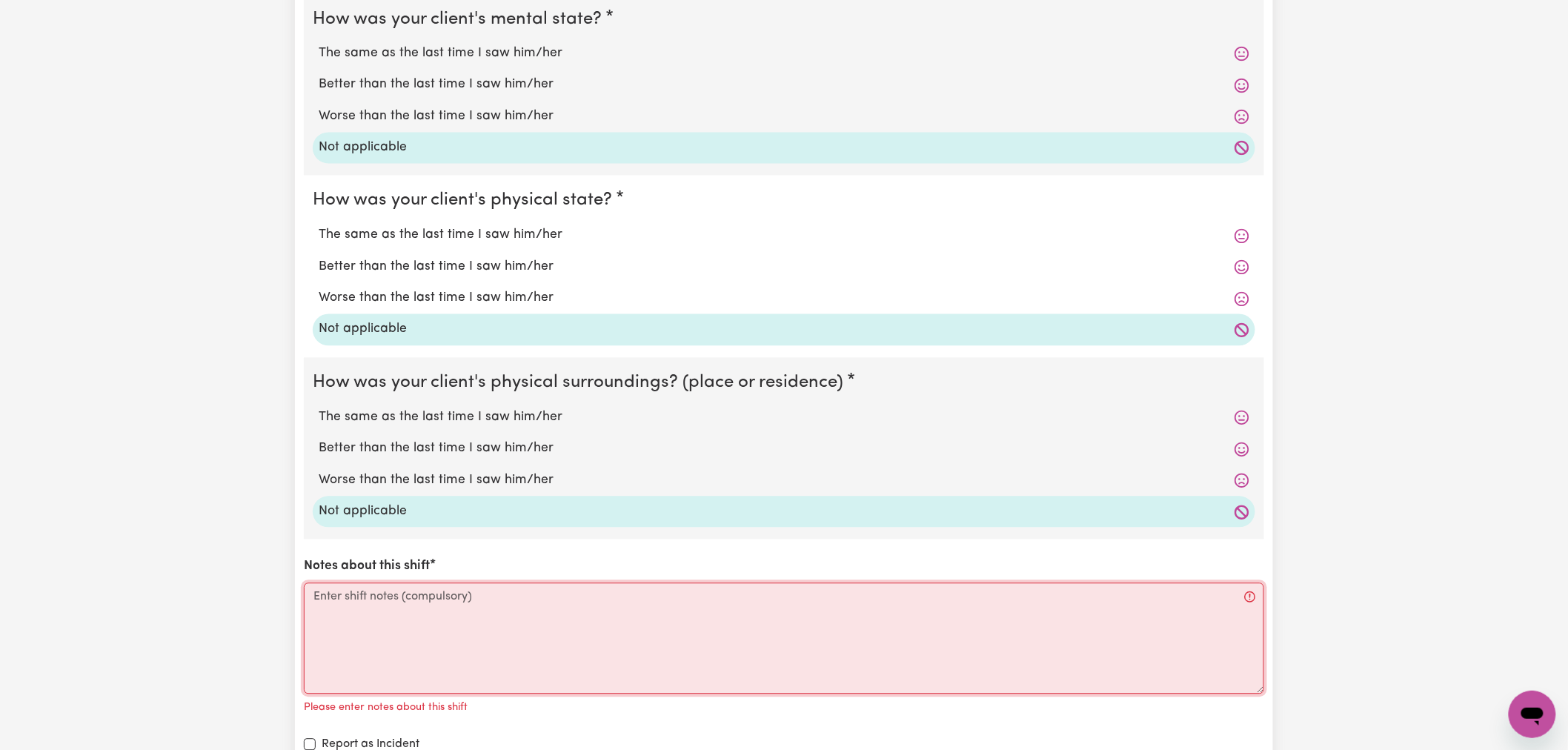
click at [378, 671] on textarea "Notes about this shift" at bounding box center [784, 639] width 960 height 111
paste textarea "see internal notes"
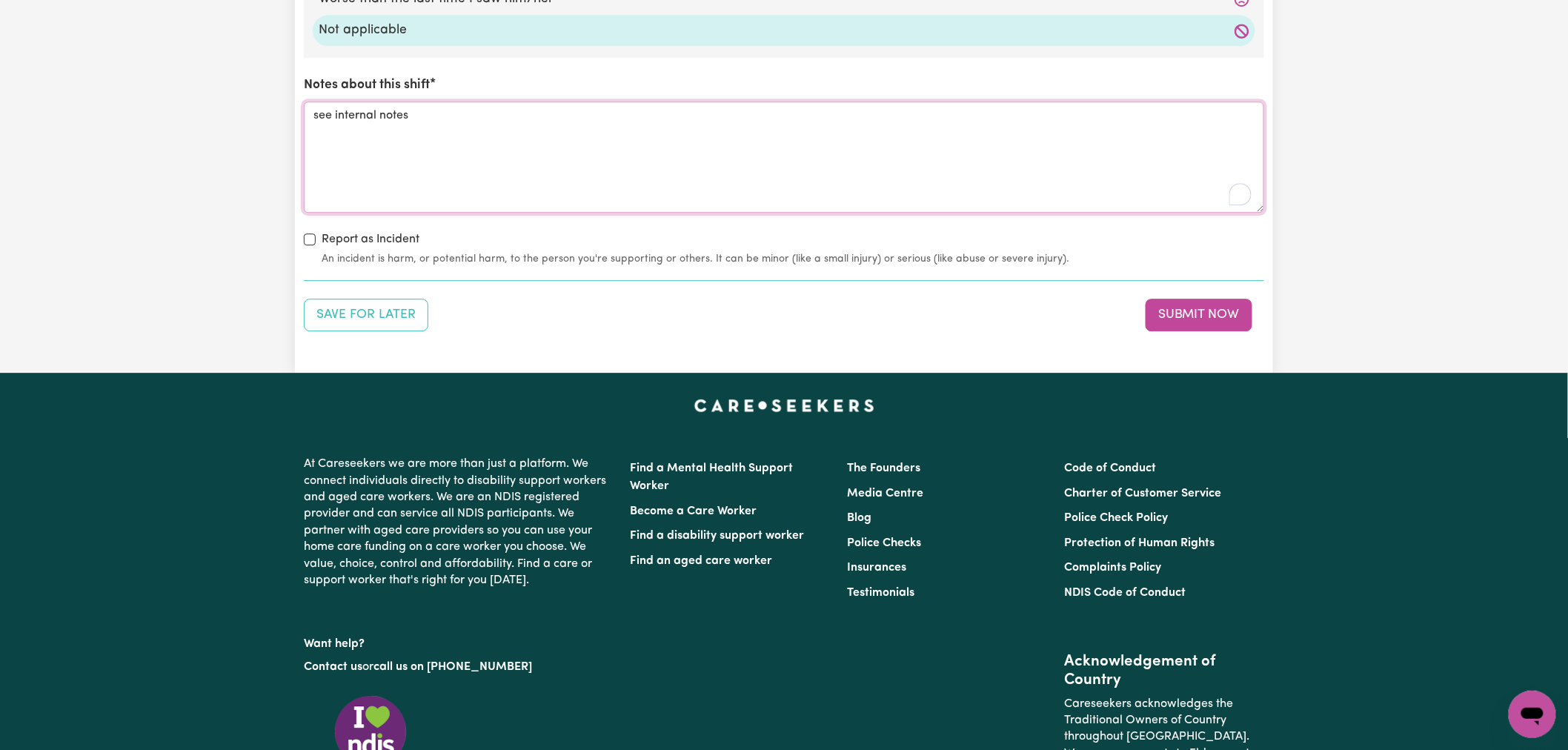
scroll to position [1647, 0]
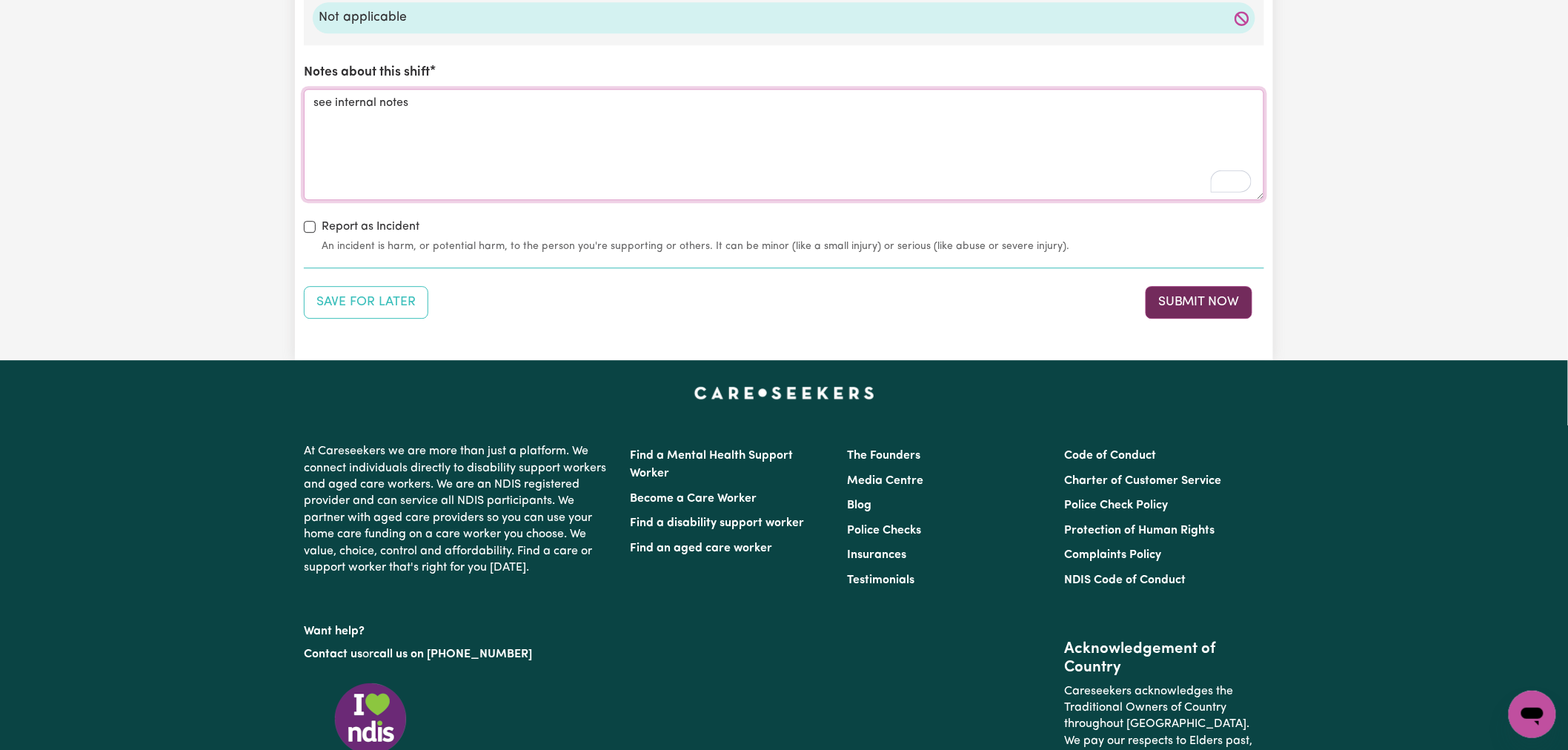
type textarea "see internal notes"
click at [1231, 302] on button "Submit Now" at bounding box center [1199, 302] width 107 height 33
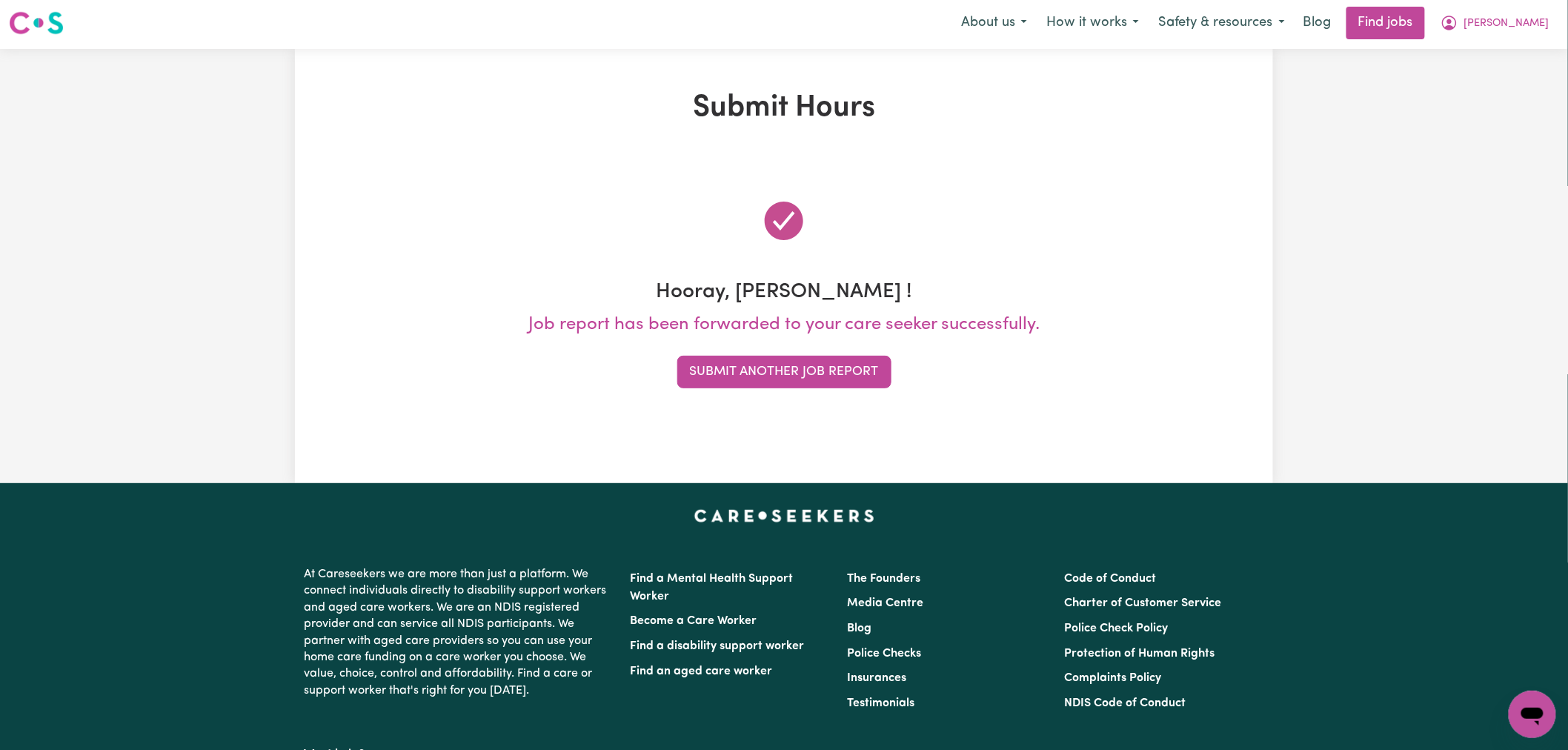
scroll to position [0, 0]
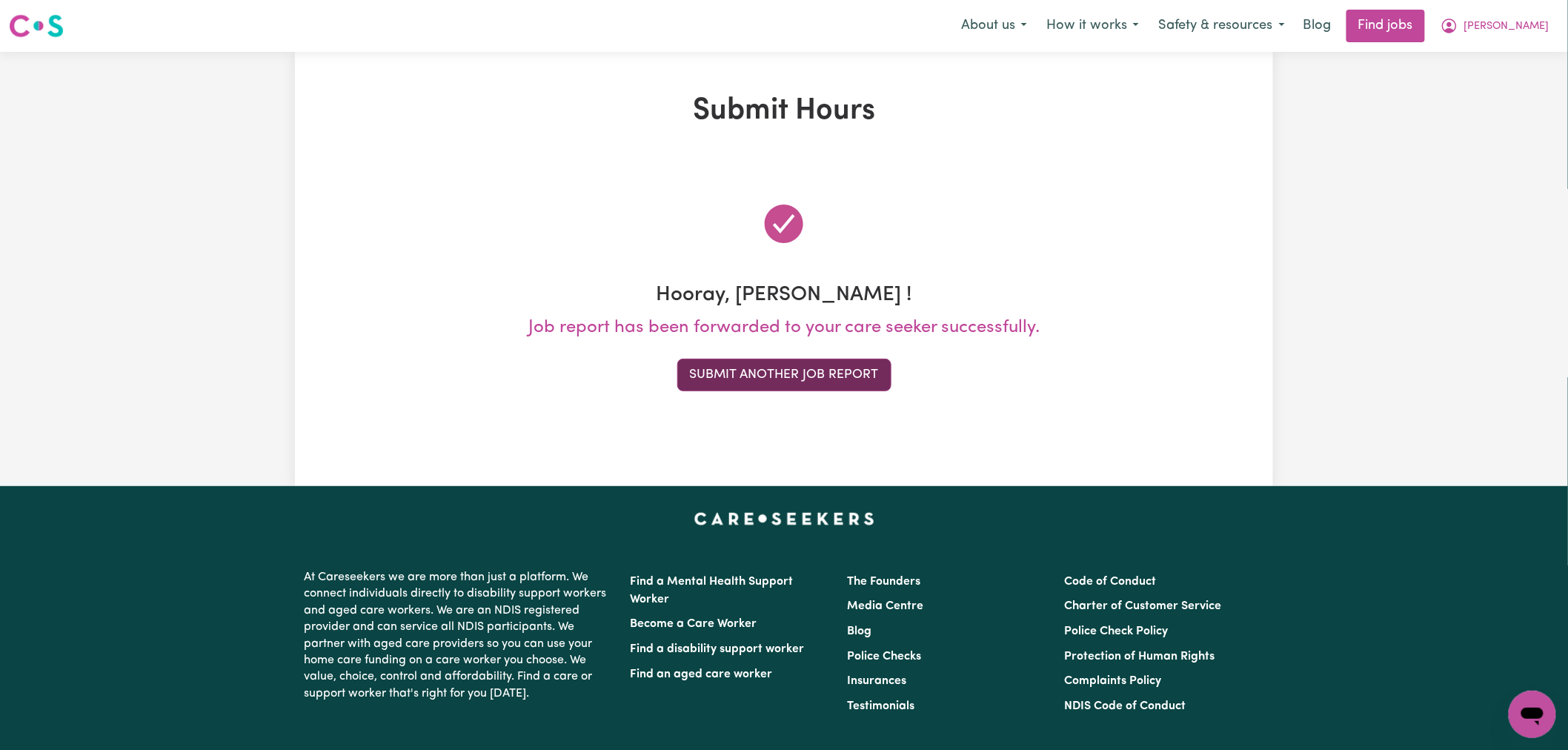
click at [842, 375] on button "Submit Another Job Report" at bounding box center [784, 375] width 215 height 33
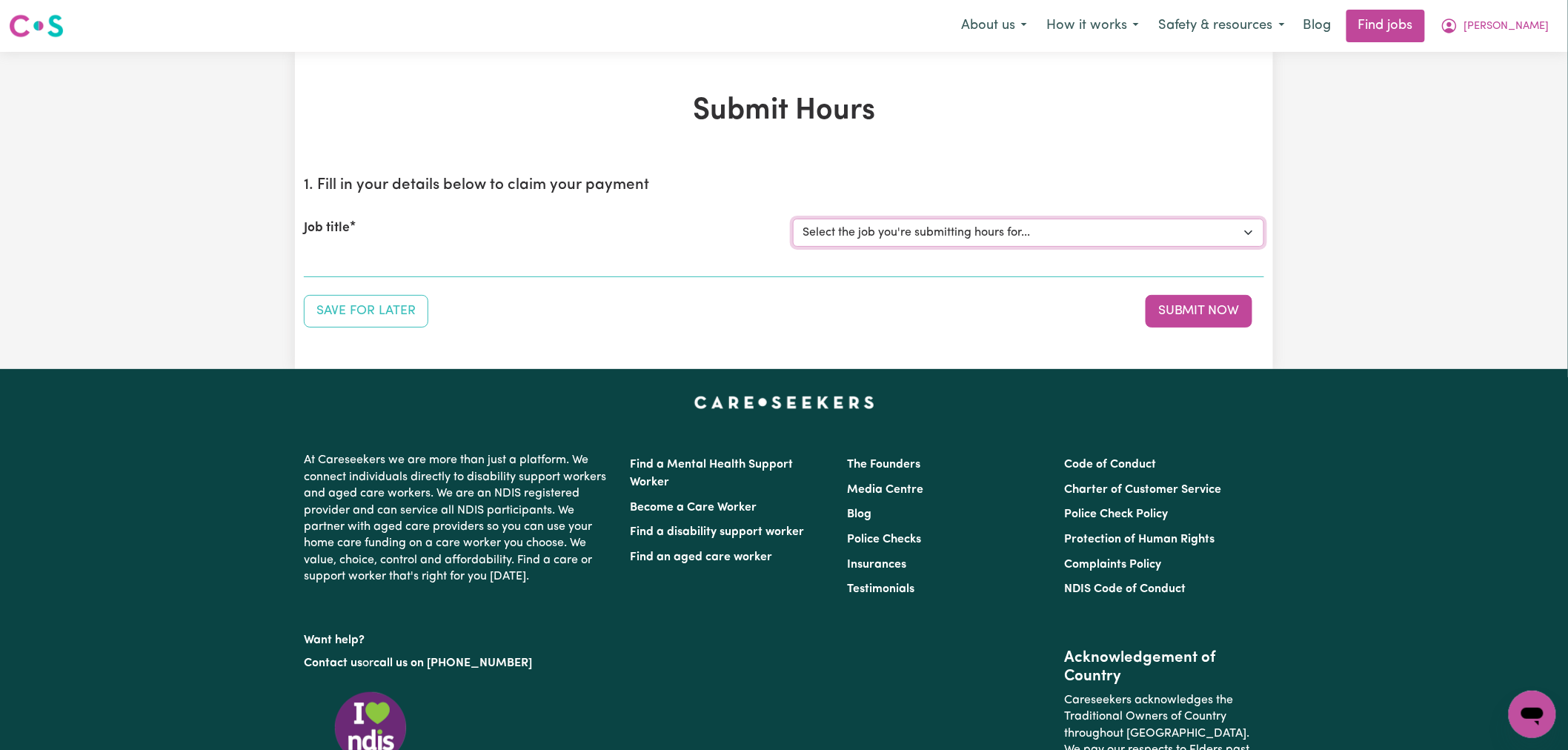
click at [910, 239] on select "Select the job you're submitting hours for... [[PERSON_NAME]] (Overnight) Suppo…" at bounding box center [1029, 233] width 472 height 28
select select "15160"
click at [793, 219] on select "Select the job you're submitting hours for... [[PERSON_NAME]] (Overnight) Suppo…" at bounding box center [1029, 233] width 472 height 28
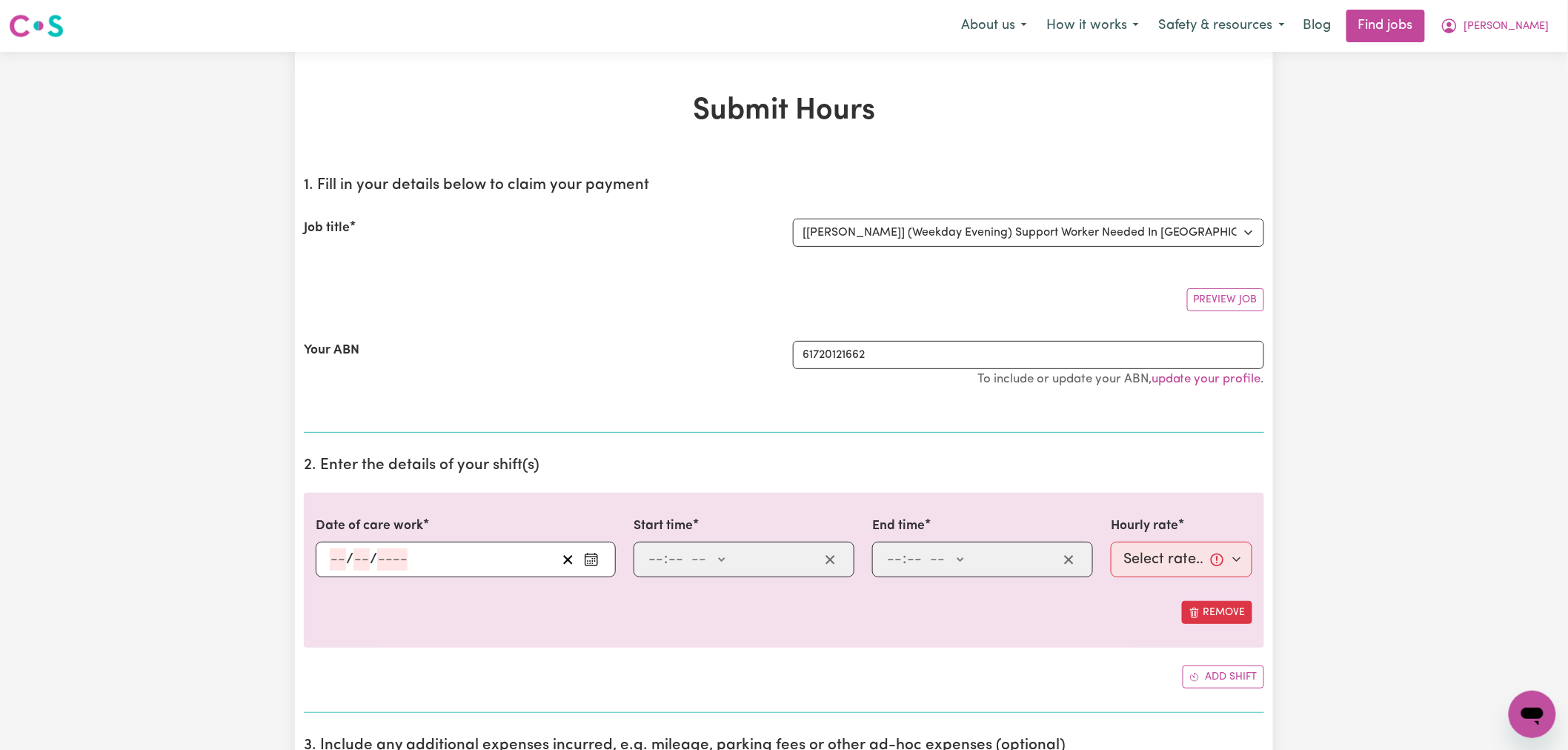
click at [596, 568] on button "Enter the date of care work" at bounding box center [591, 560] width 23 height 23
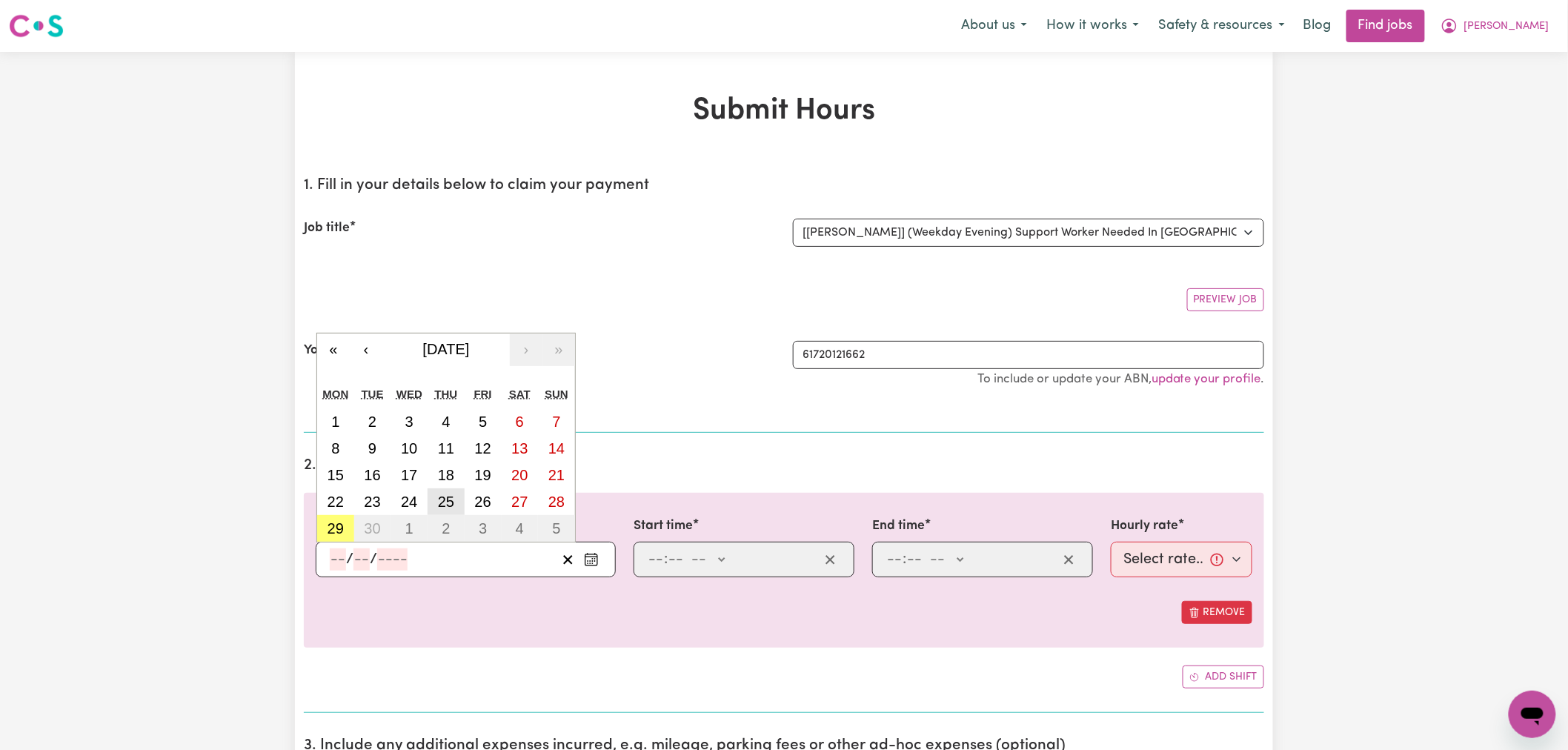
click at [450, 505] on abbr "25" at bounding box center [447, 502] width 17 height 17
type input "2025-09-25"
type input "25"
type input "9"
type input "2025"
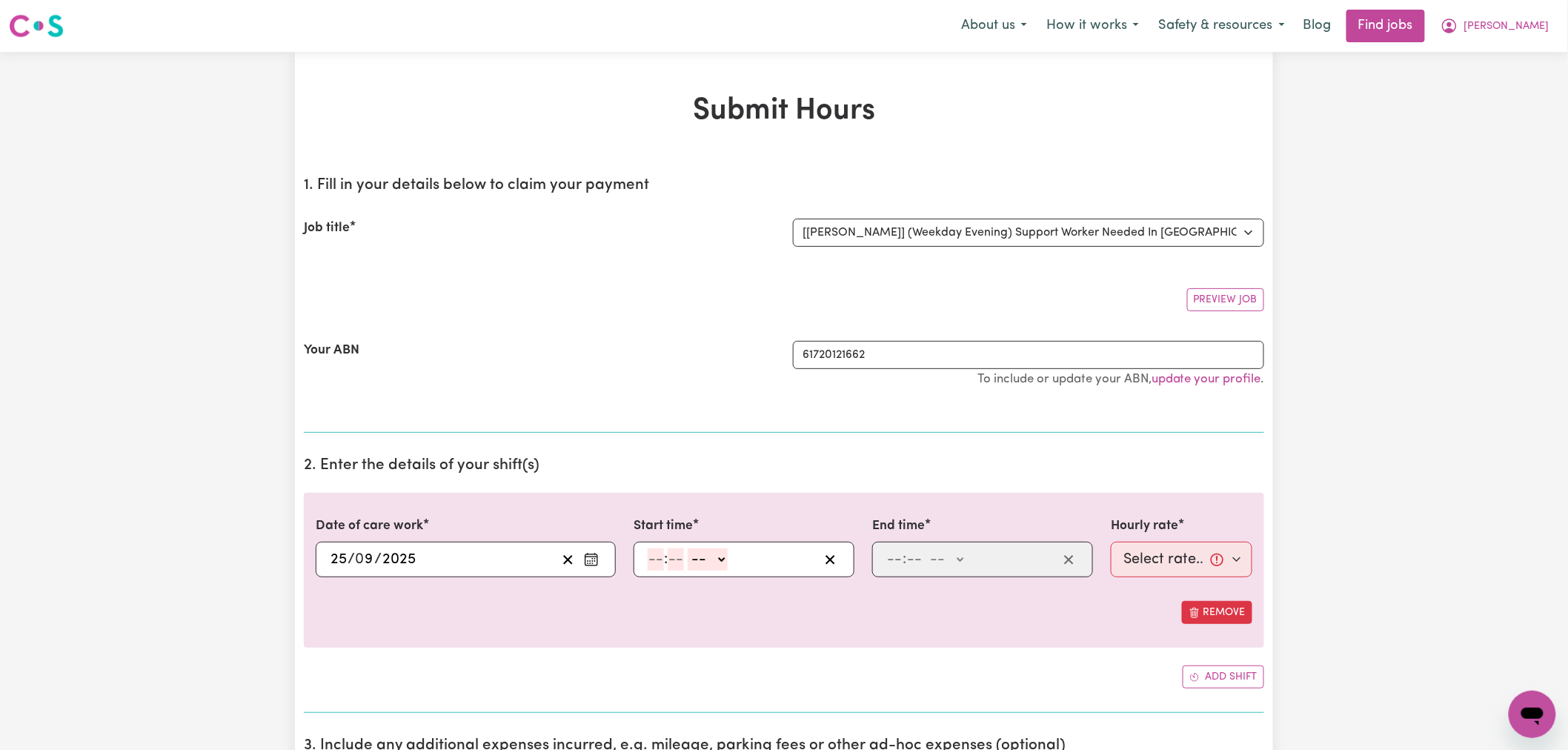
click at [663, 558] on input "number" at bounding box center [656, 560] width 17 height 23
type input "8"
type input "0"
click at [687, 557] on select "-- AM PM" at bounding box center [706, 560] width 40 height 23
select select "pm"
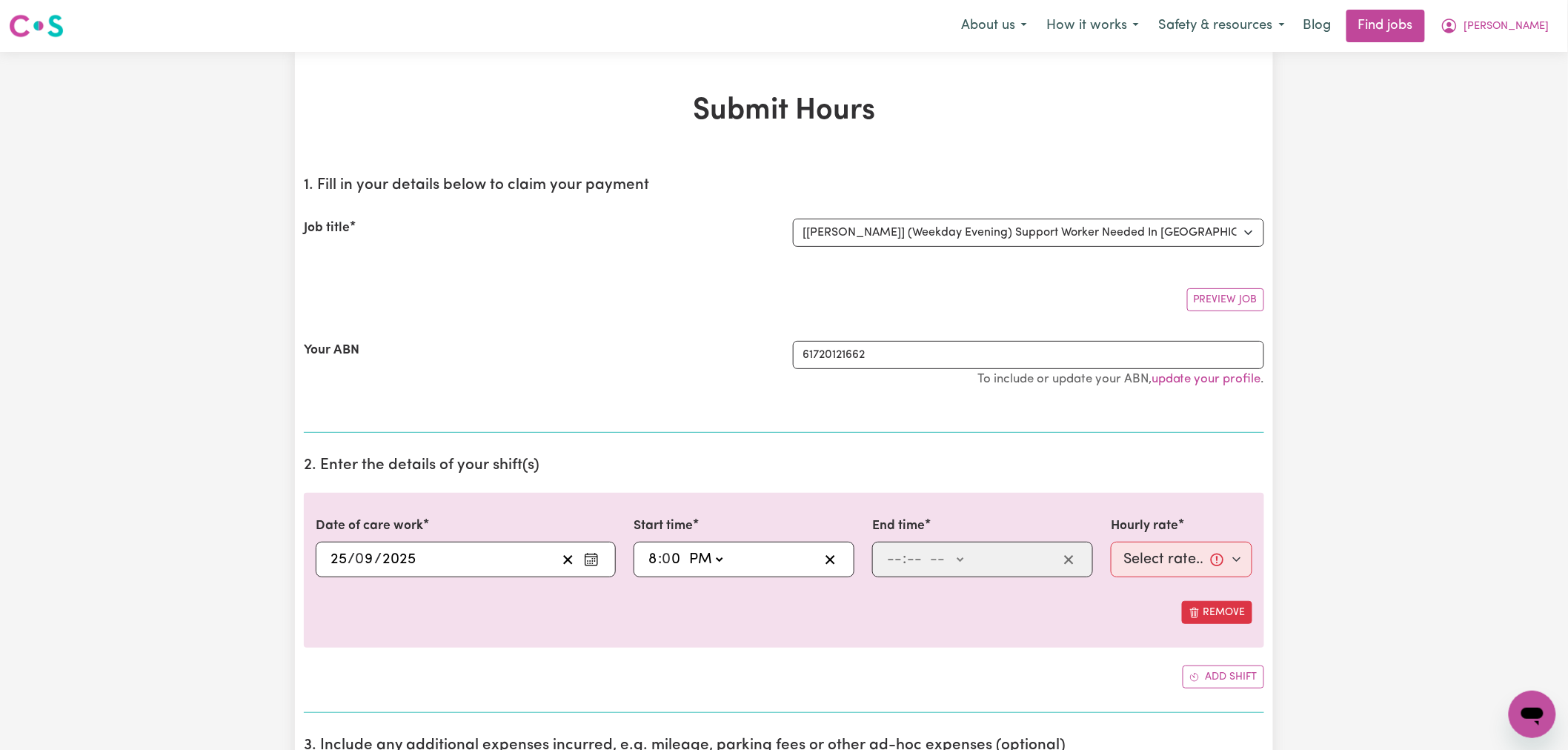
click at [686, 549] on select "-- AM PM" at bounding box center [706, 560] width 40 height 23
type input "20:00"
click at [895, 564] on input "number" at bounding box center [895, 560] width 17 height 23
type input "10"
type input "0"
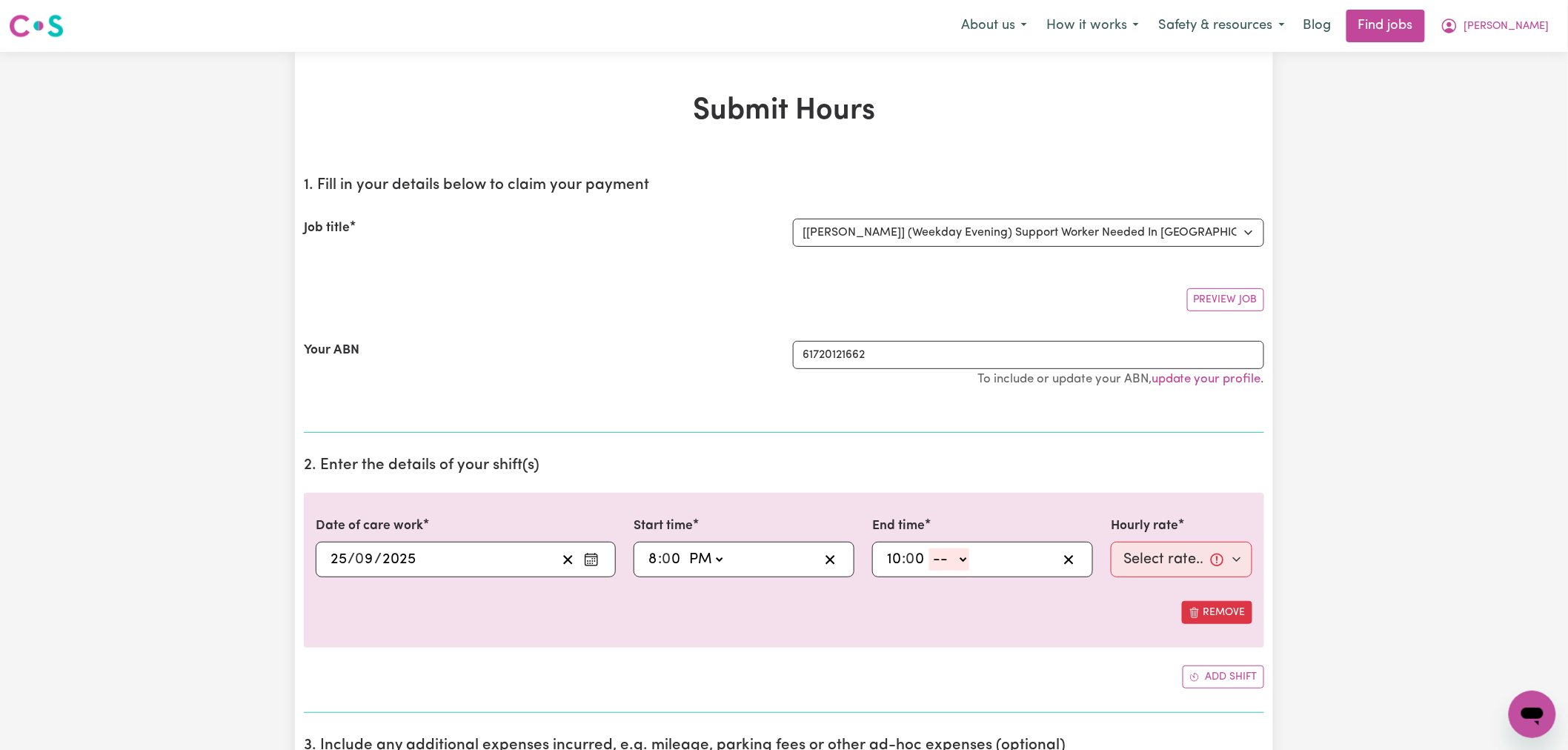
click at [944, 561] on select "-- AM PM" at bounding box center [949, 560] width 40 height 23
select select "pm"
click at [930, 549] on select "-- AM PM" at bounding box center [949, 560] width 40 height 23
type input "22:00"
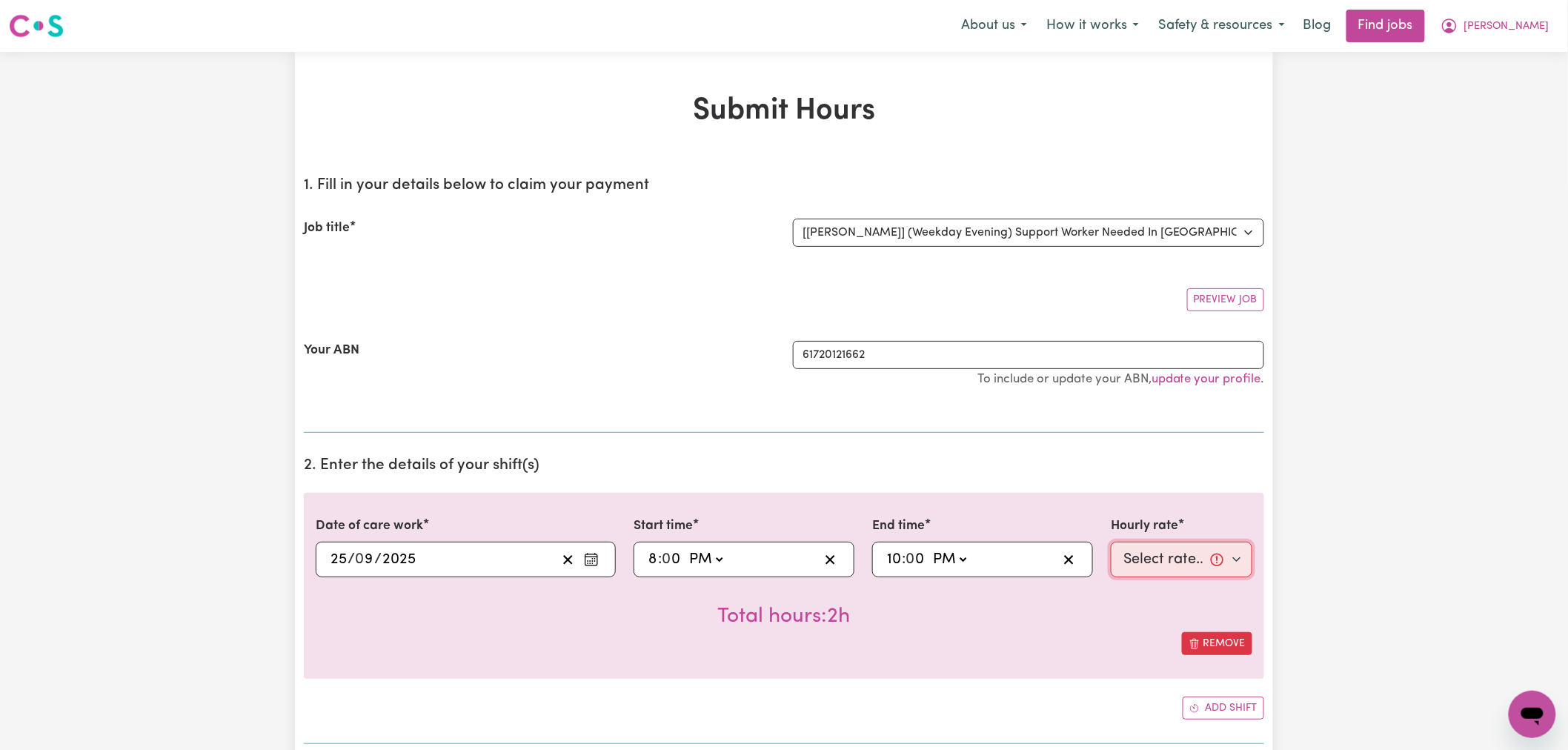
click at [1150, 568] on select "Select rate... $72.80 (Evening Care)" at bounding box center [1182, 560] width 142 height 36
select select "72.8-EveningCare"
click at [1111, 542] on select "Select rate... $72.80 (Evening Care)" at bounding box center [1182, 560] width 142 height 36
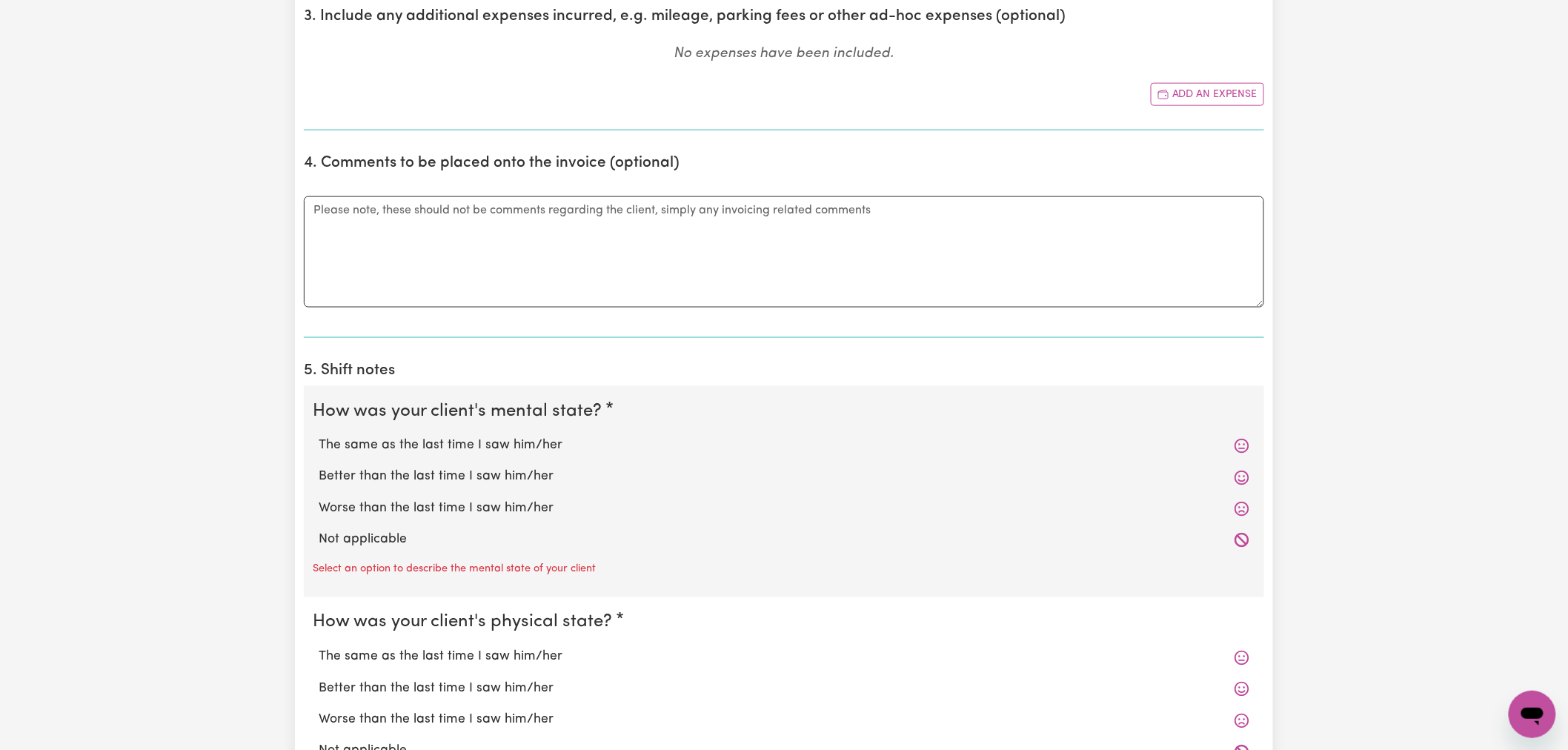
scroll to position [823, 0]
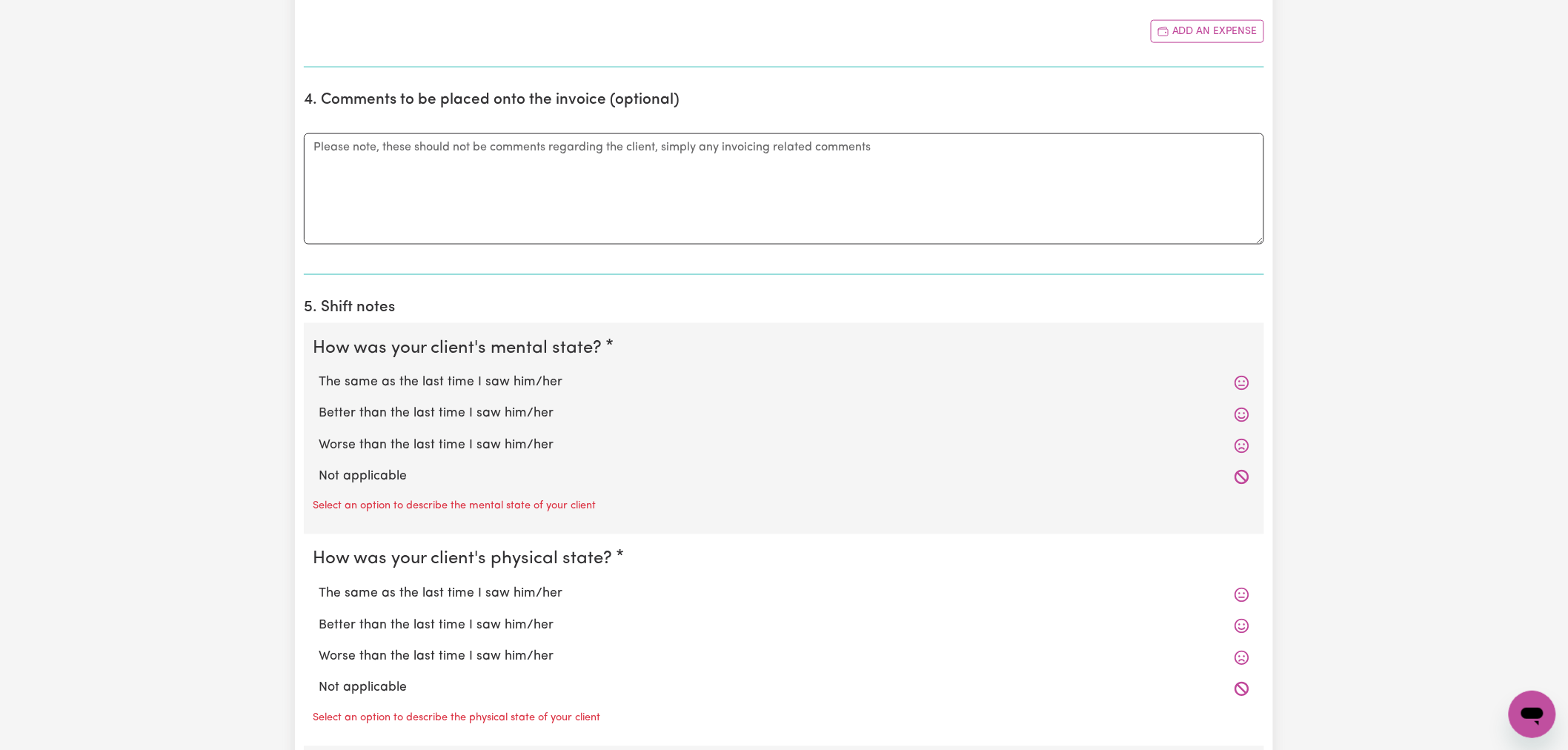
click at [377, 476] on label "Not applicable" at bounding box center [784, 477] width 931 height 19
click at [319, 468] on input "Not applicable" at bounding box center [318, 467] width 1 height 1
radio input "true"
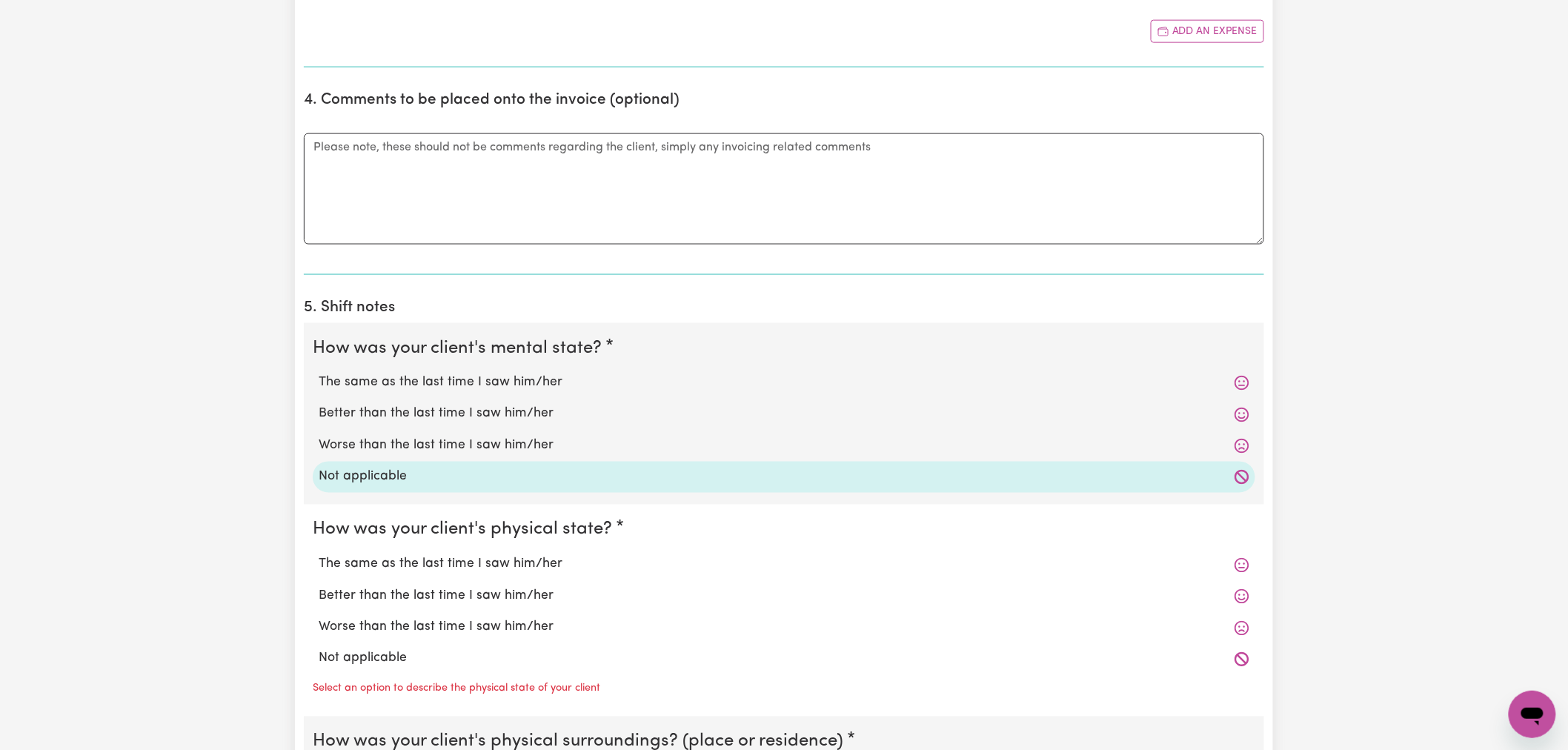
click at [376, 650] on div "Not applicable" at bounding box center [784, 659] width 943 height 31
click at [376, 651] on label "Not applicable" at bounding box center [784, 659] width 931 height 19
click at [319, 650] on input "Not applicable" at bounding box center [318, 649] width 1 height 1
radio input "true"
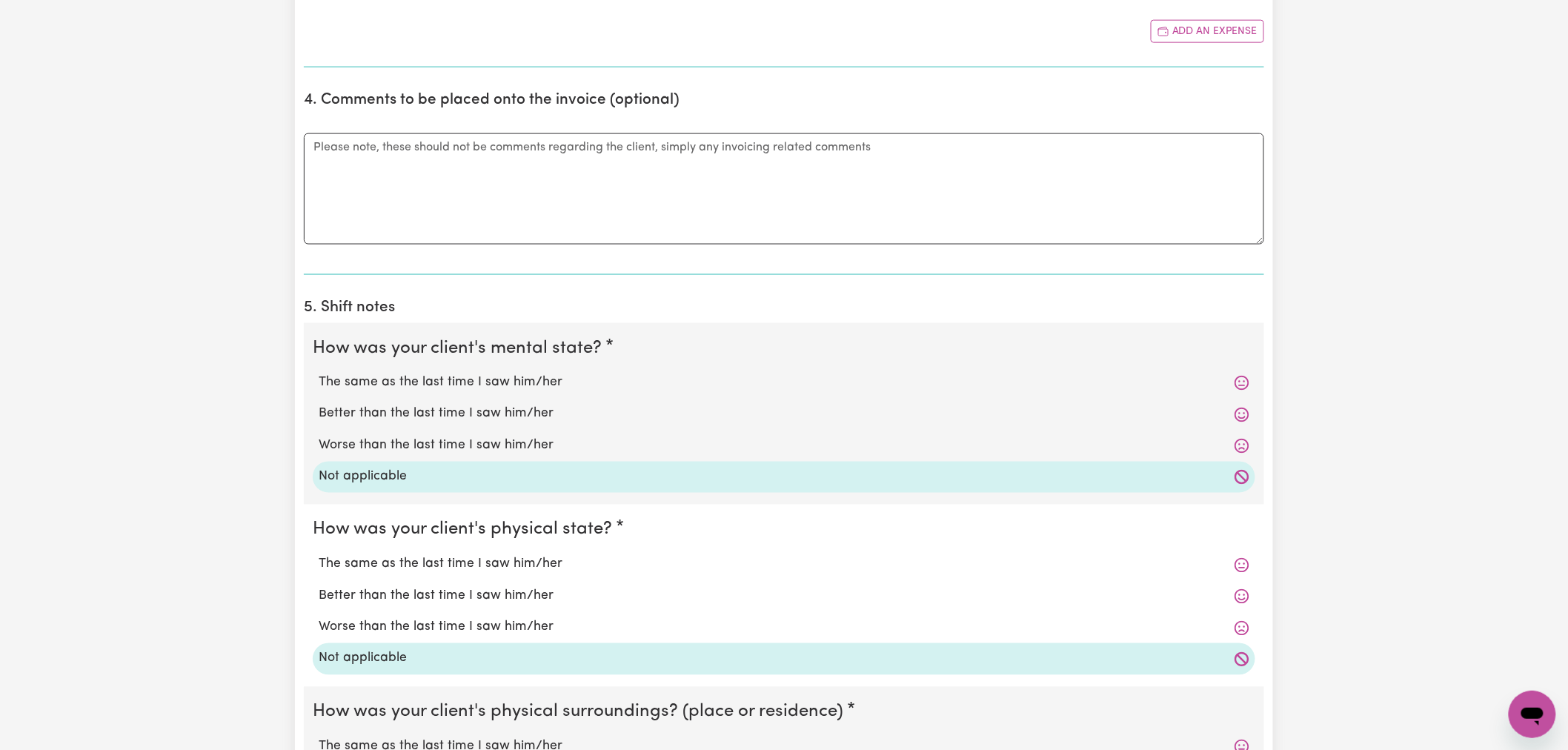
scroll to position [1071, 0]
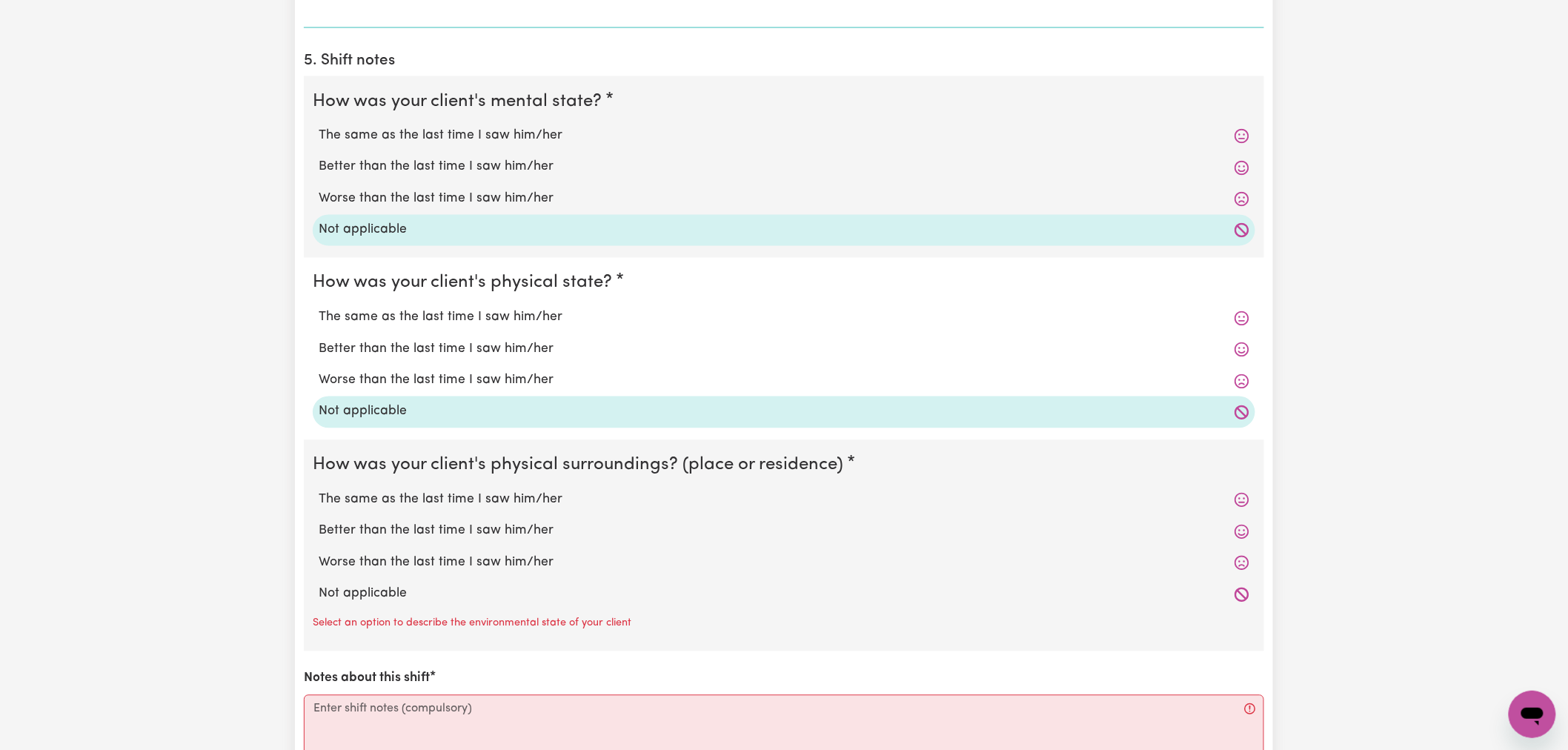
click at [363, 590] on label "Not applicable" at bounding box center [784, 594] width 931 height 19
click at [319, 585] on input "Not applicable" at bounding box center [318, 585] width 1 height 1
radio input "true"
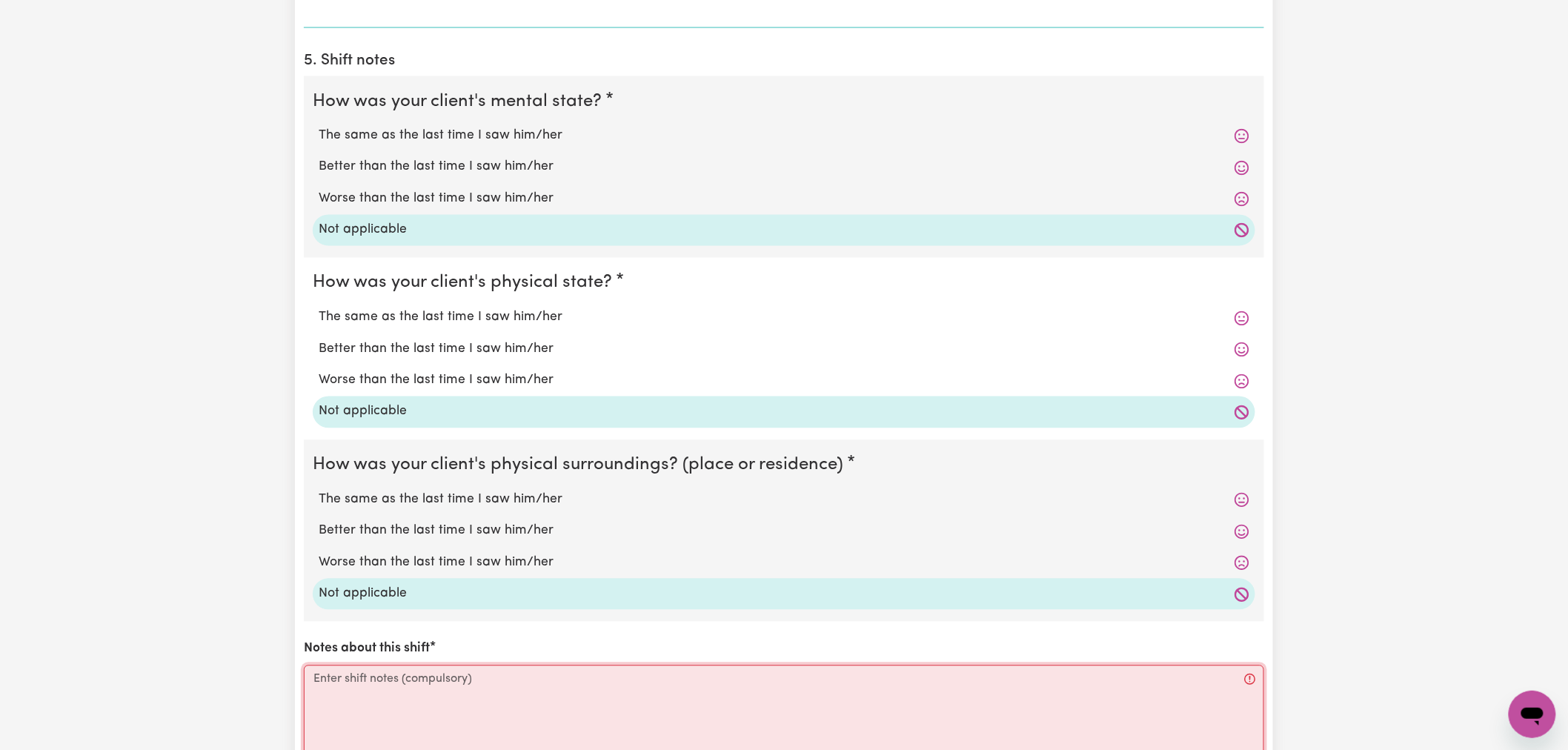
click at [376, 670] on textarea "Notes about this shift" at bounding box center [784, 721] width 960 height 111
paste textarea "see internal notes"
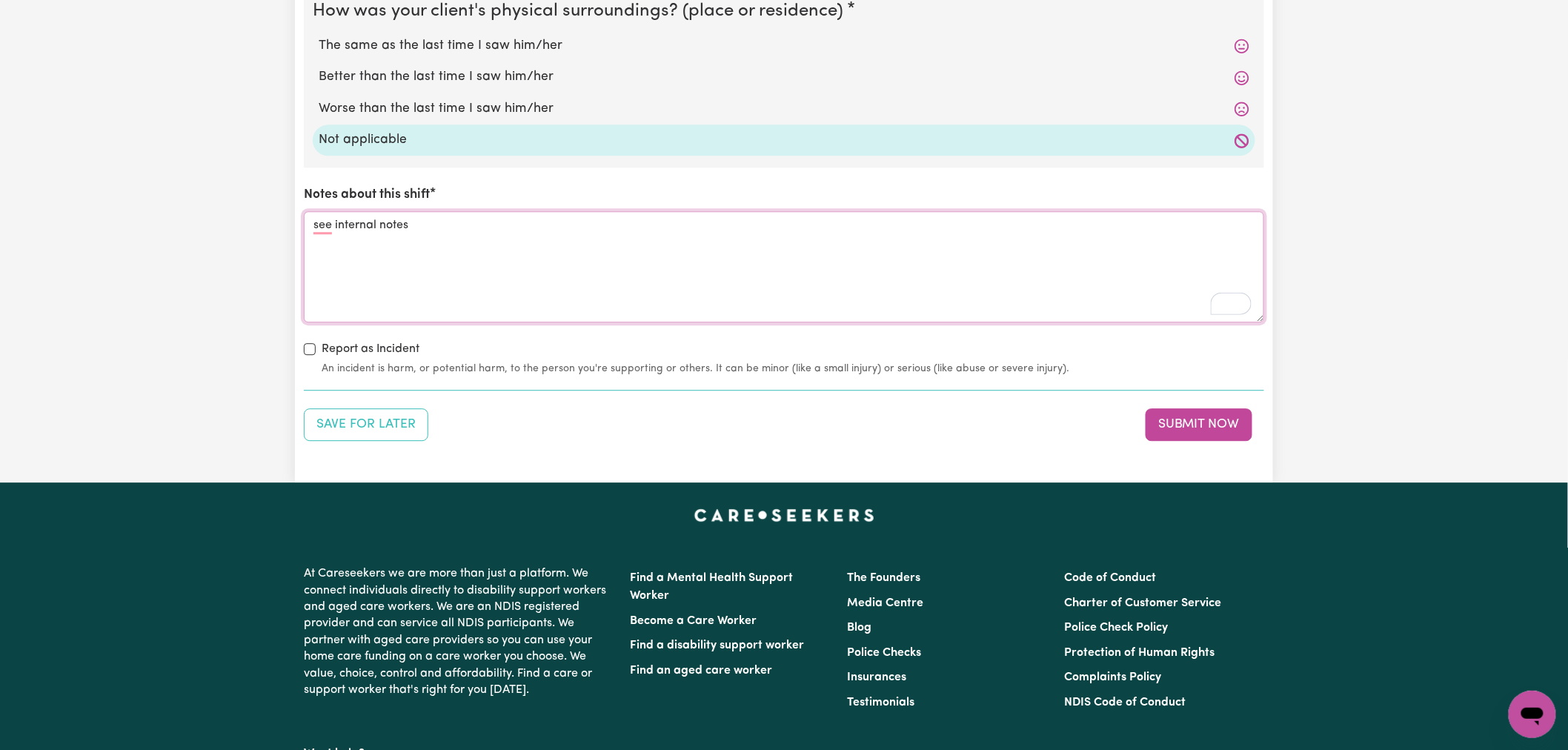
scroll to position [1647, 0]
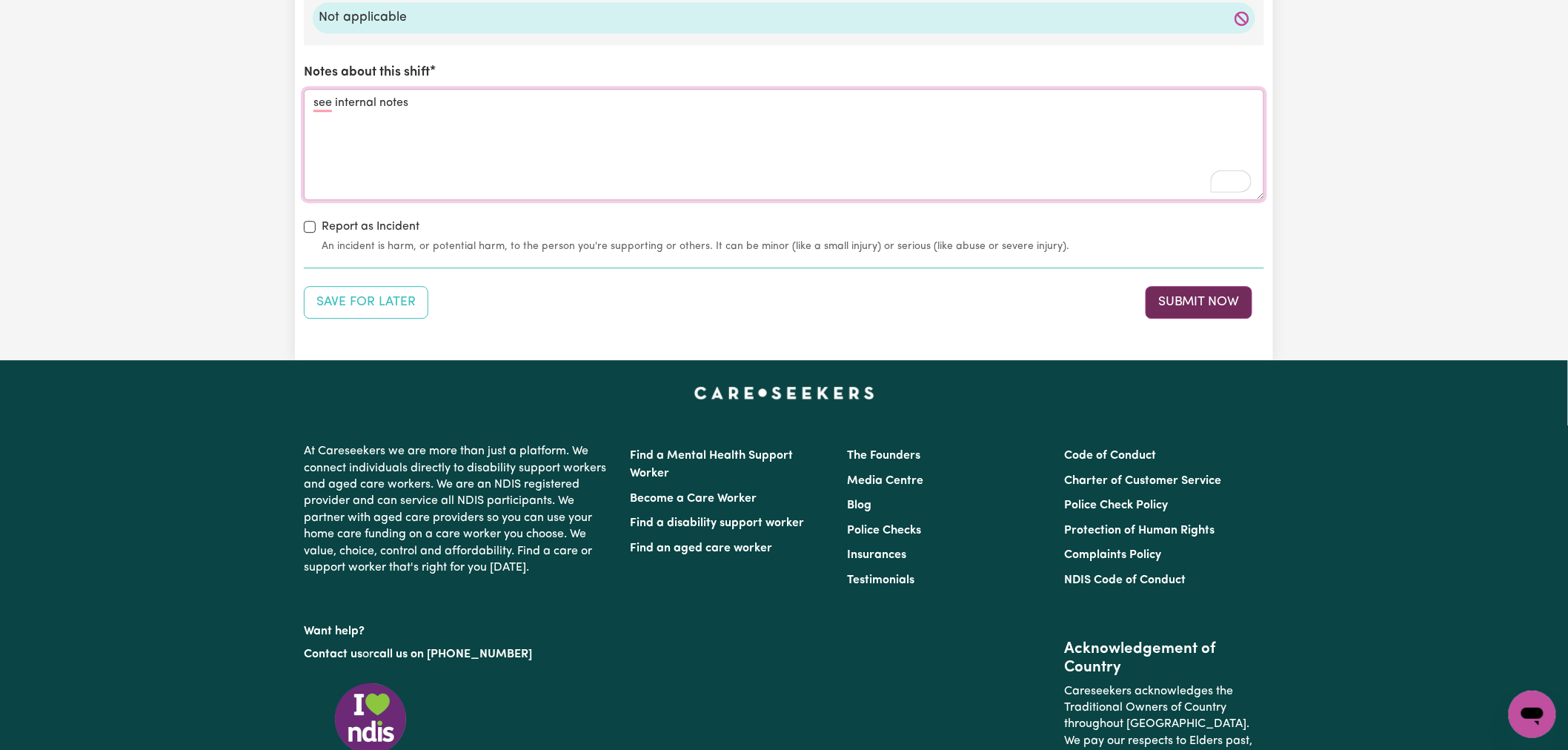
type textarea "see internal notes"
click at [1176, 299] on button "Submit Now" at bounding box center [1199, 302] width 107 height 33
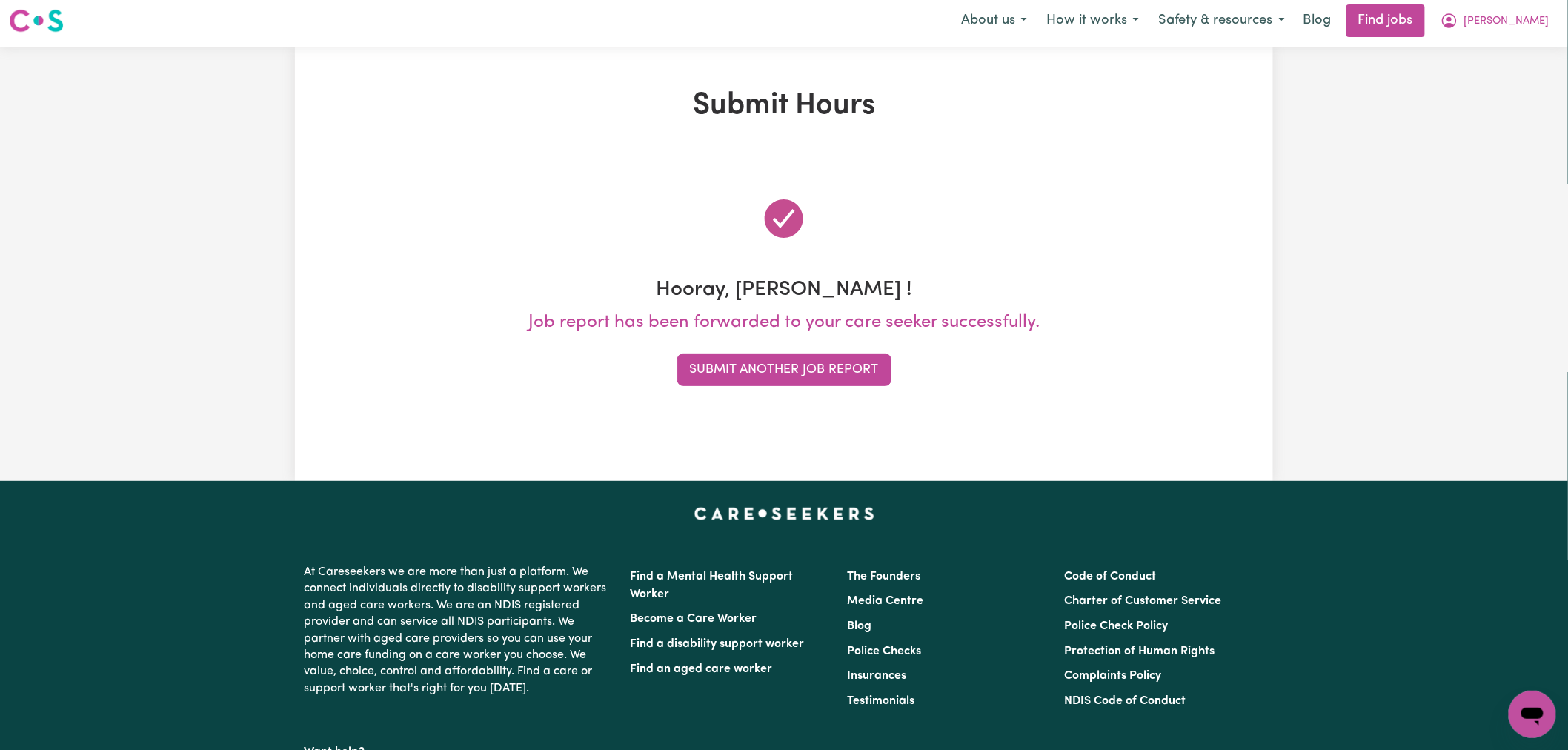
scroll to position [0, 0]
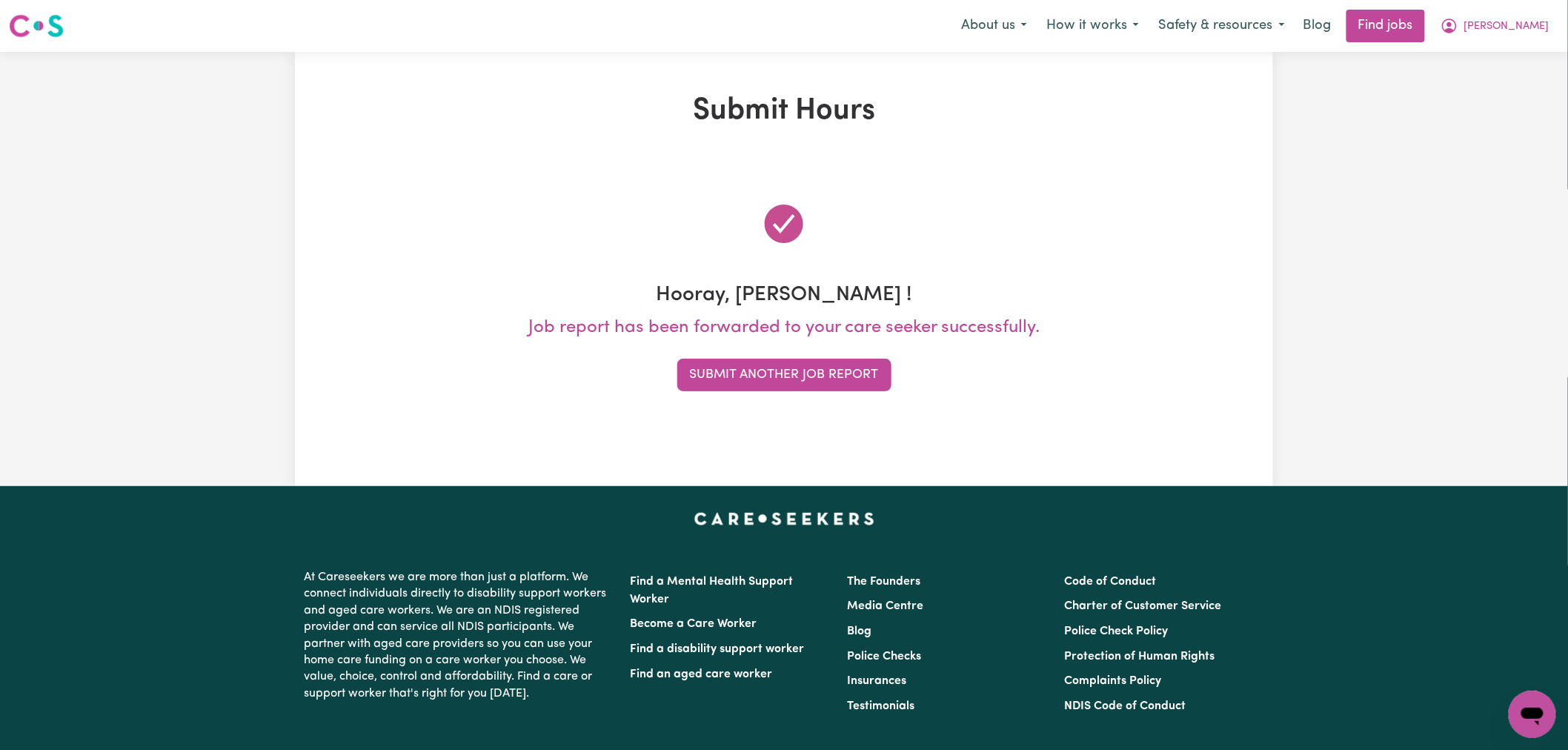
click at [828, 394] on div "Hooray, Connie ! Job report has been forwarded to your care seeker successfully…" at bounding box center [784, 296] width 960 height 262
click at [842, 372] on button "Submit Another Job Report" at bounding box center [784, 375] width 215 height 33
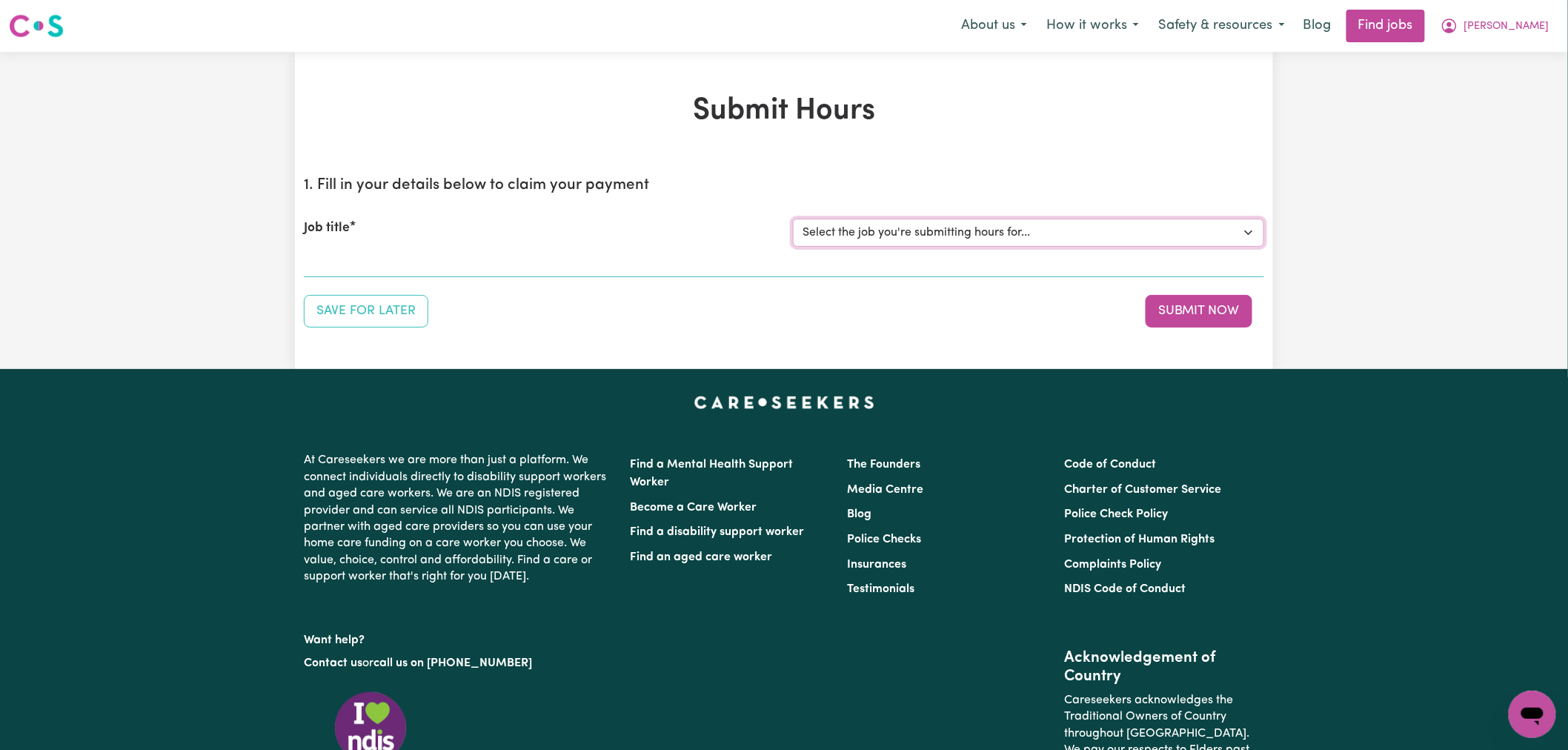
click at [928, 233] on select "Select the job you're submitting hours for... [[PERSON_NAME]] (Overnight) Suppo…" at bounding box center [1029, 233] width 472 height 28
select select "15163"
click at [793, 219] on select "Select the job you're submitting hours for... [[PERSON_NAME]] (Overnight) Suppo…" at bounding box center [1029, 233] width 472 height 28
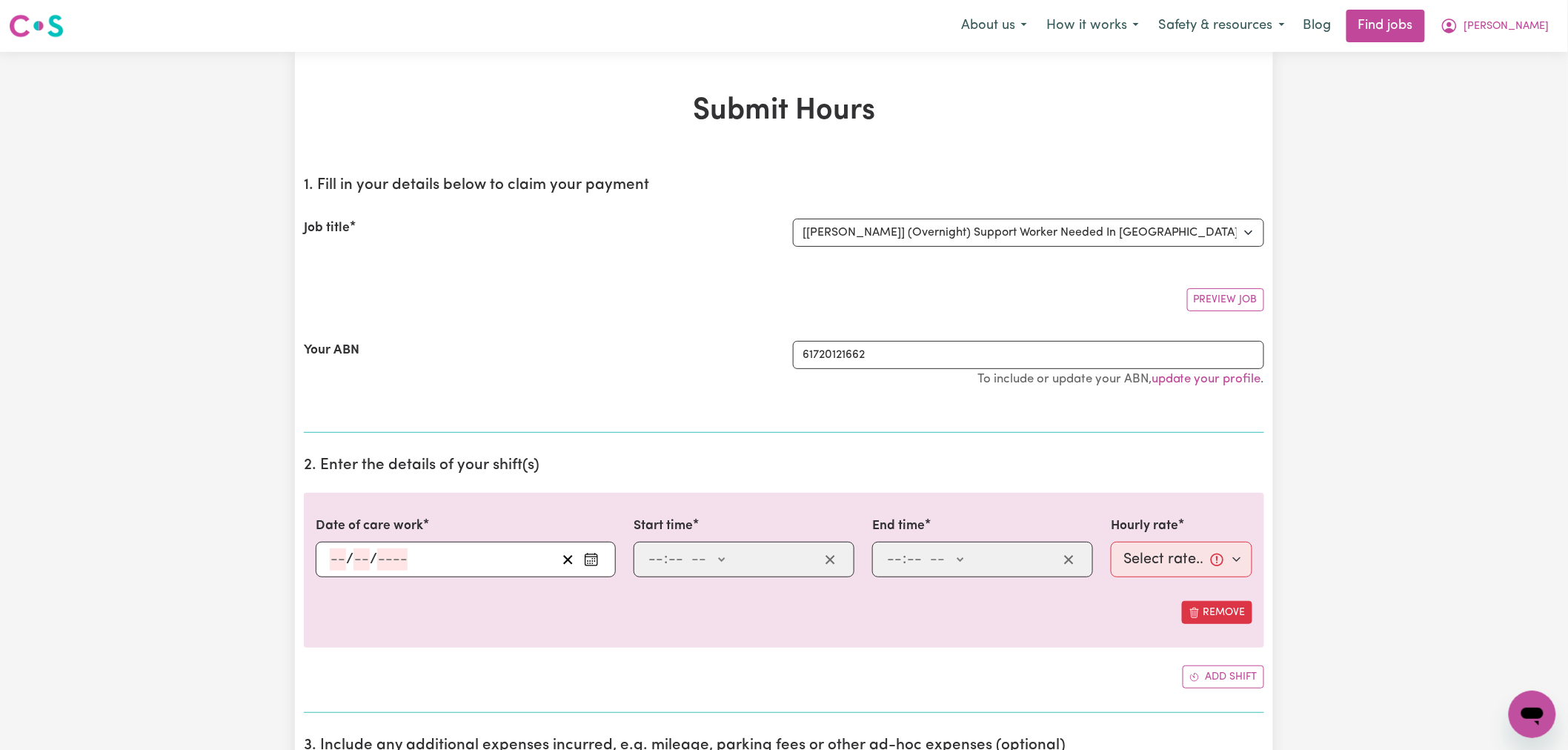
click at [604, 560] on div "/ /" at bounding box center [466, 560] width 301 height 36
click at [596, 555] on rect "Enter the date of care work" at bounding box center [591, 560] width 12 height 11
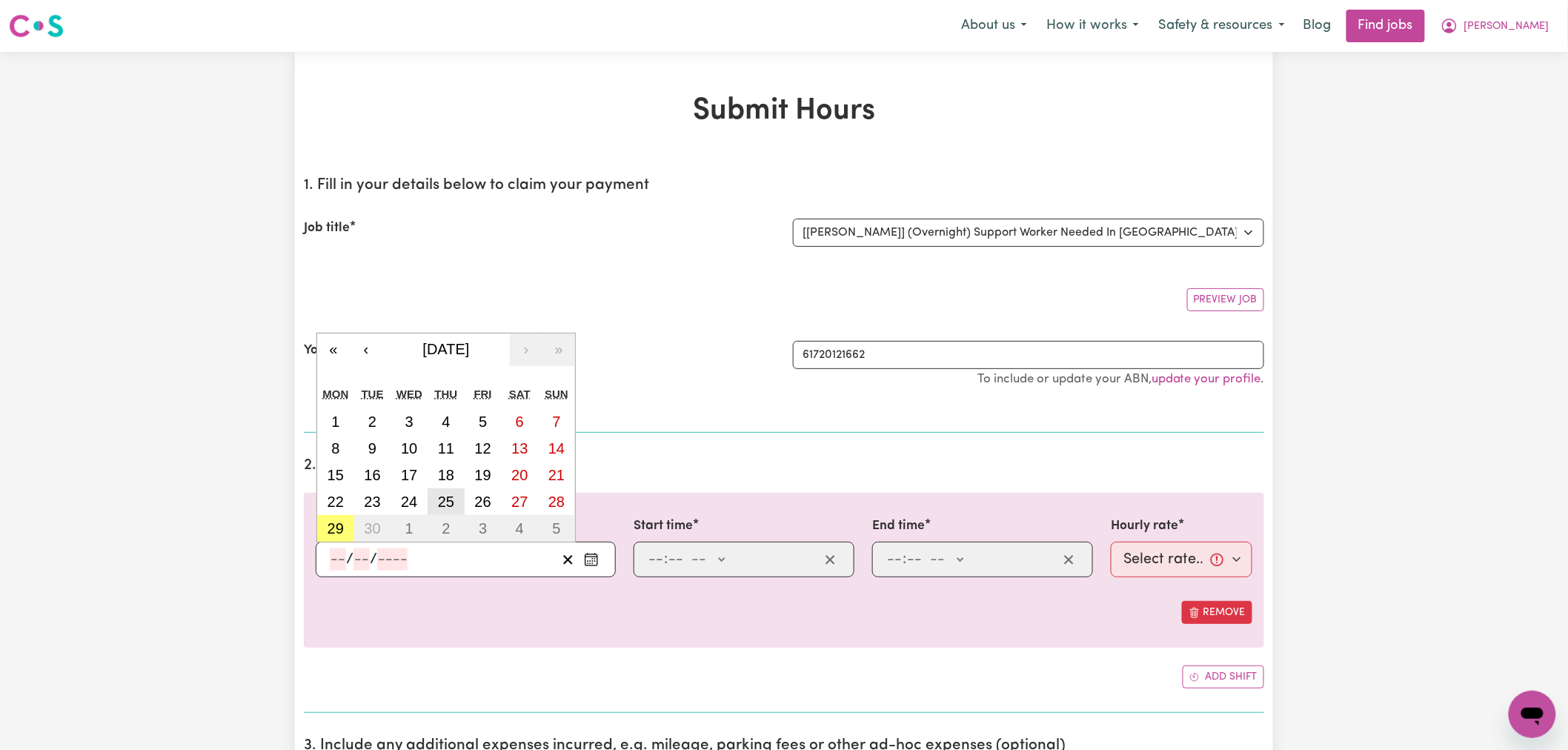
click at [445, 494] on abbr "25" at bounding box center [447, 502] width 17 height 17
type input "2025-09-25"
type input "25"
type input "9"
type input "2025"
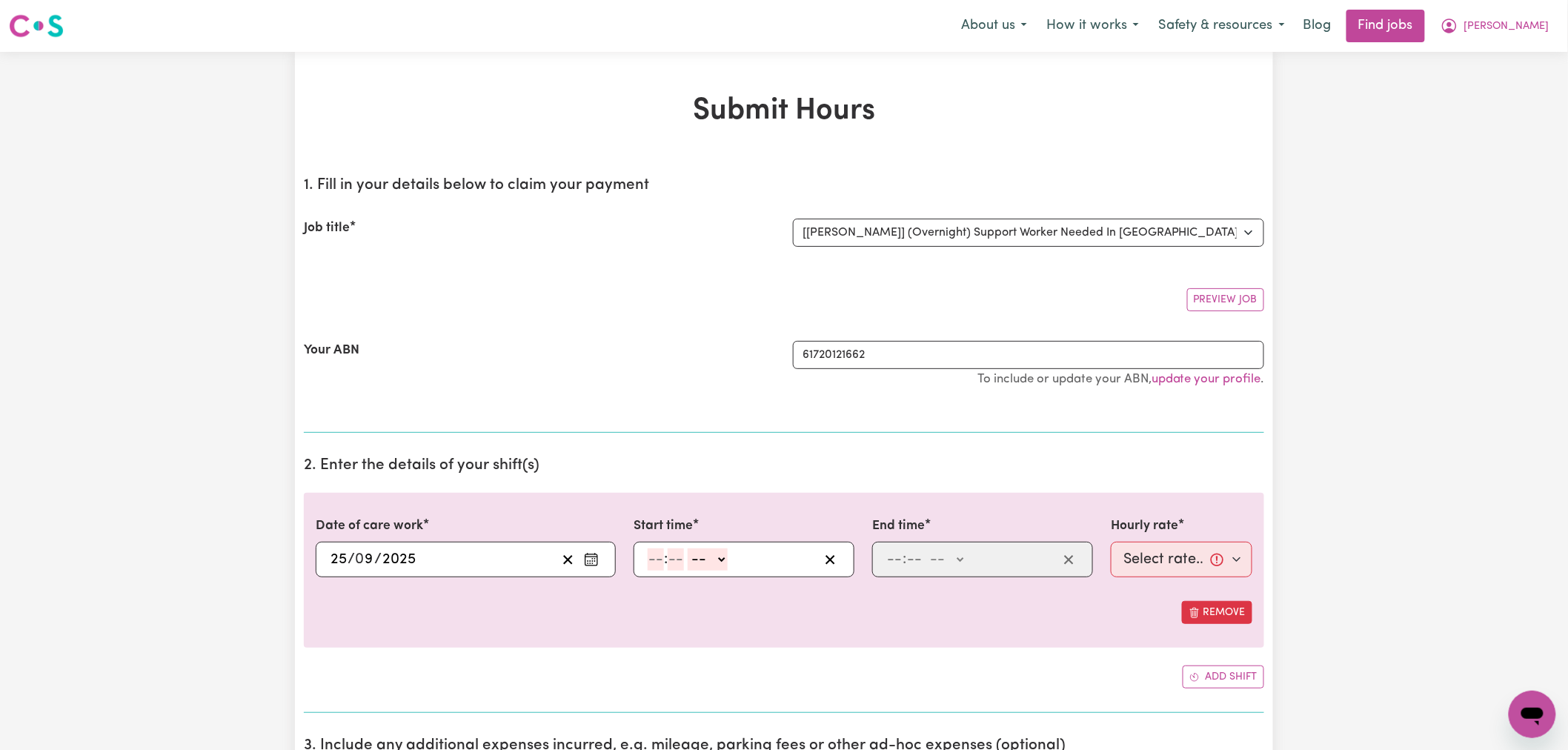
click at [655, 561] on input "number" at bounding box center [656, 560] width 17 height 23
type input "10"
type input "0"
click at [702, 562] on select "-- AM PM" at bounding box center [711, 560] width 40 height 23
select select "pm"
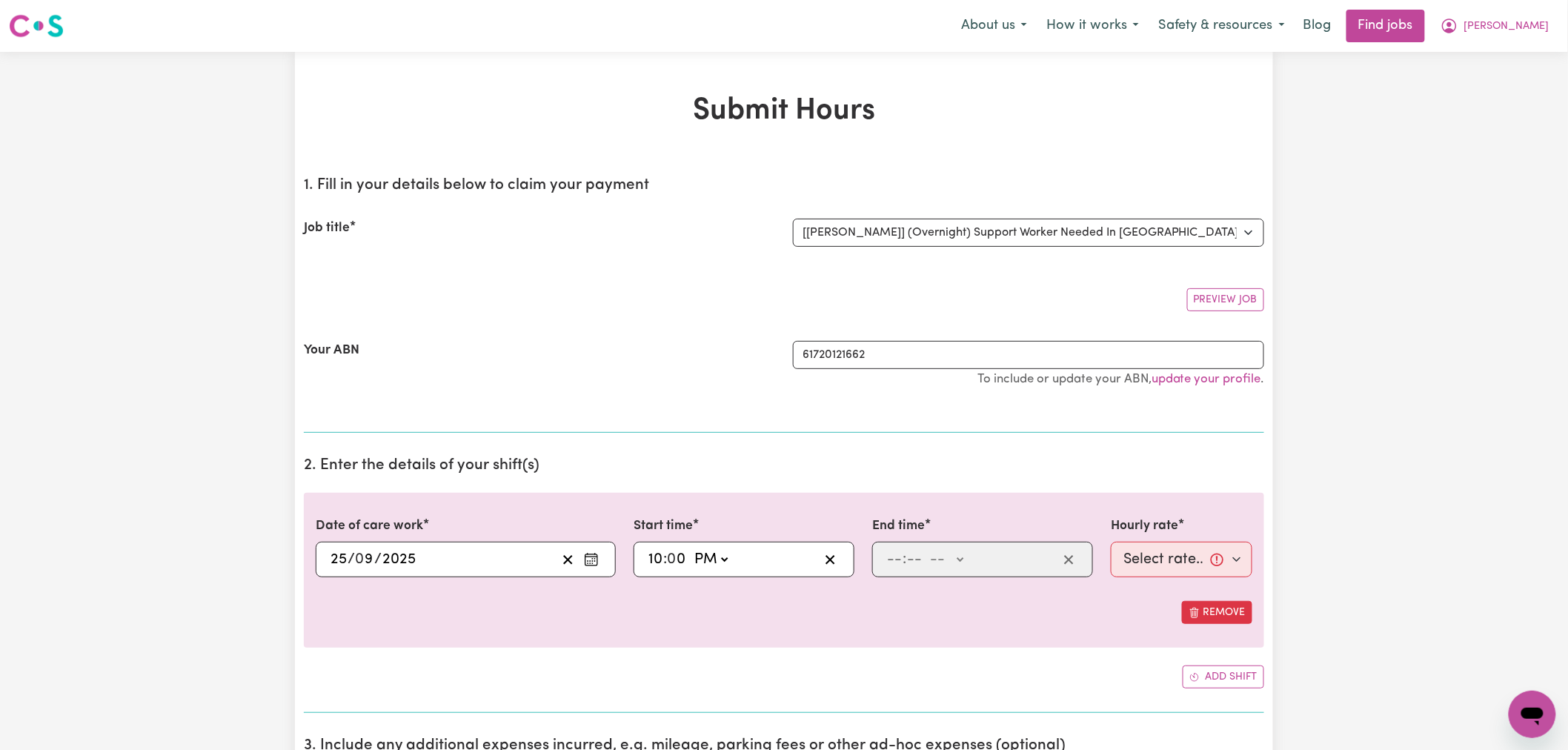
click at [691, 549] on select "-- AM PM" at bounding box center [711, 560] width 40 height 23
type input "22:00"
click at [897, 564] on input "number" at bounding box center [895, 560] width 17 height 23
type input "6"
type input "0"
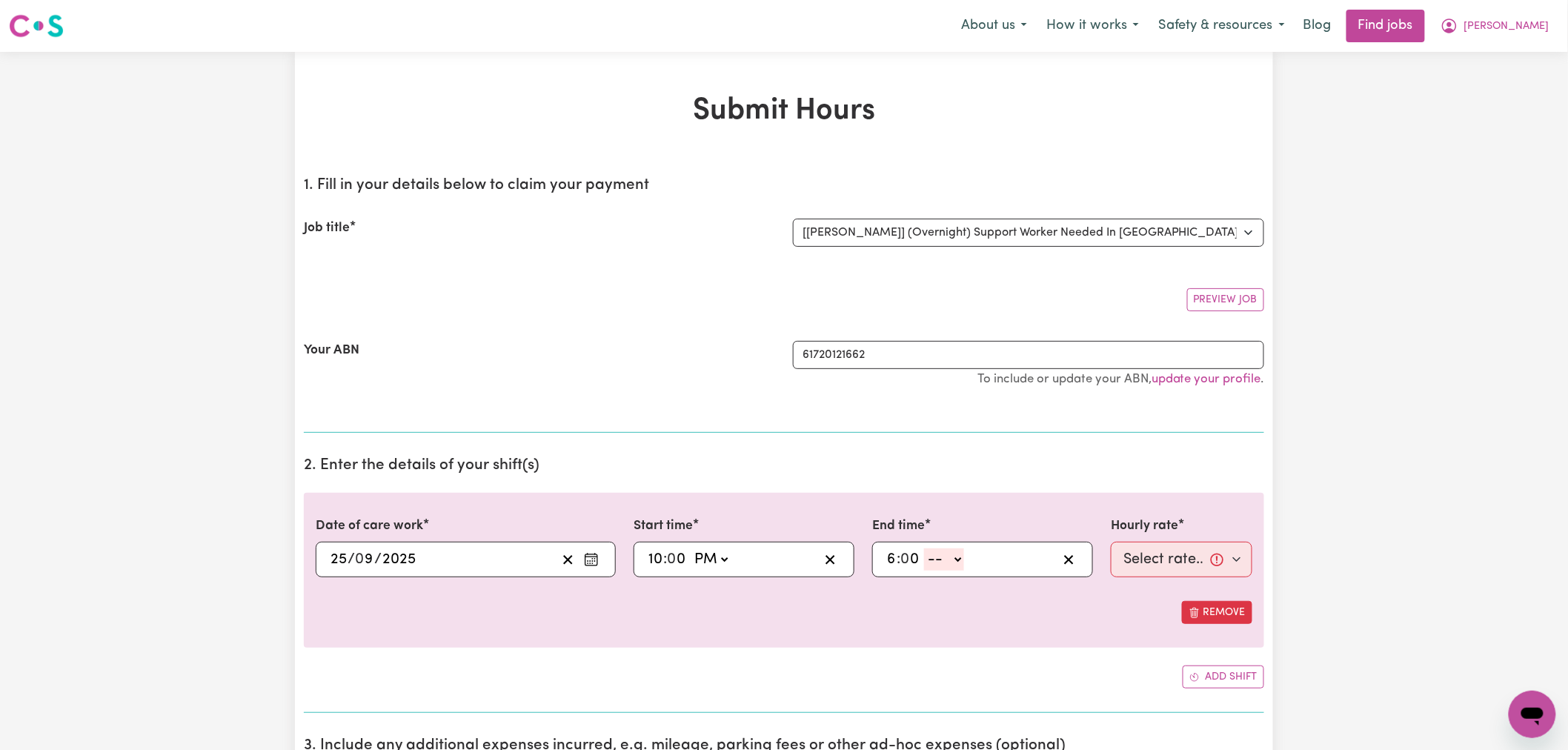
click at [956, 566] on select "-- AM PM" at bounding box center [944, 560] width 40 height 23
select select "am"
click at [925, 549] on select "-- AM PM" at bounding box center [944, 560] width 40 height 23
type input "06:00"
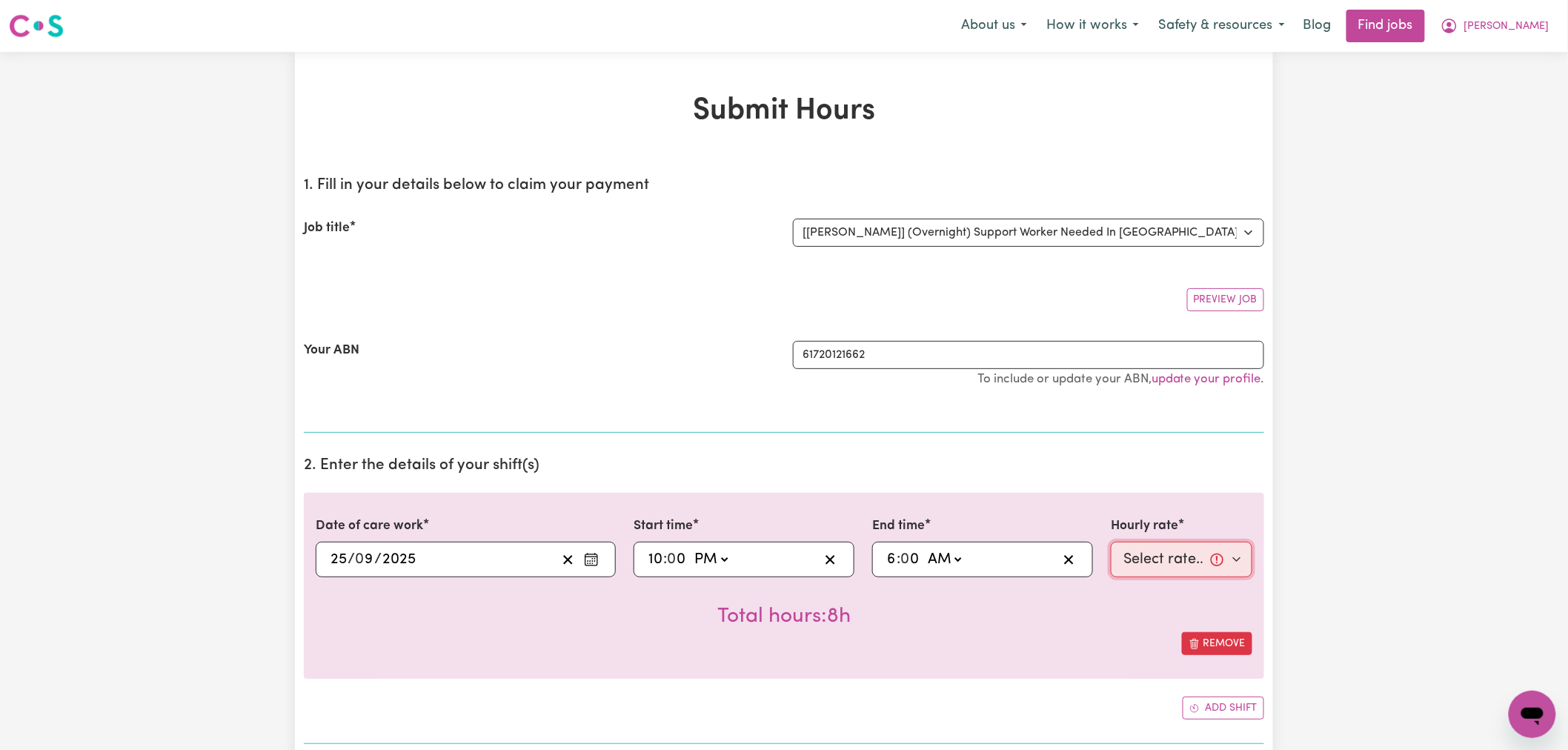
click at [1137, 573] on select "Select rate... $32.25 (Overnight)" at bounding box center [1182, 560] width 142 height 36
select select "32.25-Overnight"
click at [1111, 542] on select "Select rate... $32.25 (Overnight)" at bounding box center [1182, 560] width 142 height 36
drag, startPoint x: 983, startPoint y: 623, endPoint x: 994, endPoint y: 612, distance: 15.6
click at [987, 618] on div "Total hours: 8h" at bounding box center [784, 606] width 937 height 55
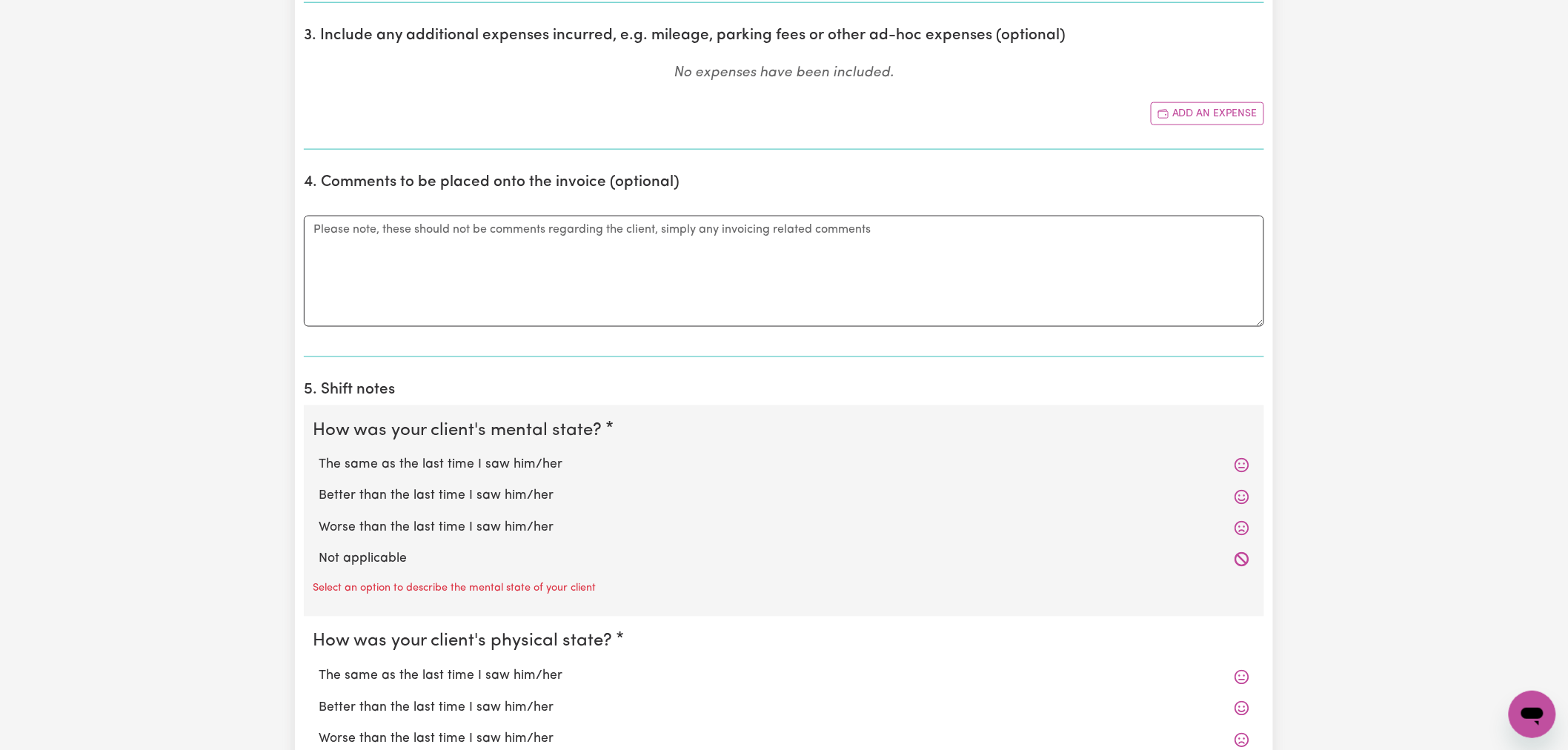
click at [393, 560] on label "Not applicable" at bounding box center [784, 560] width 931 height 19
click at [319, 550] on input "Not applicable" at bounding box center [318, 550] width 1 height 1
radio input "true"
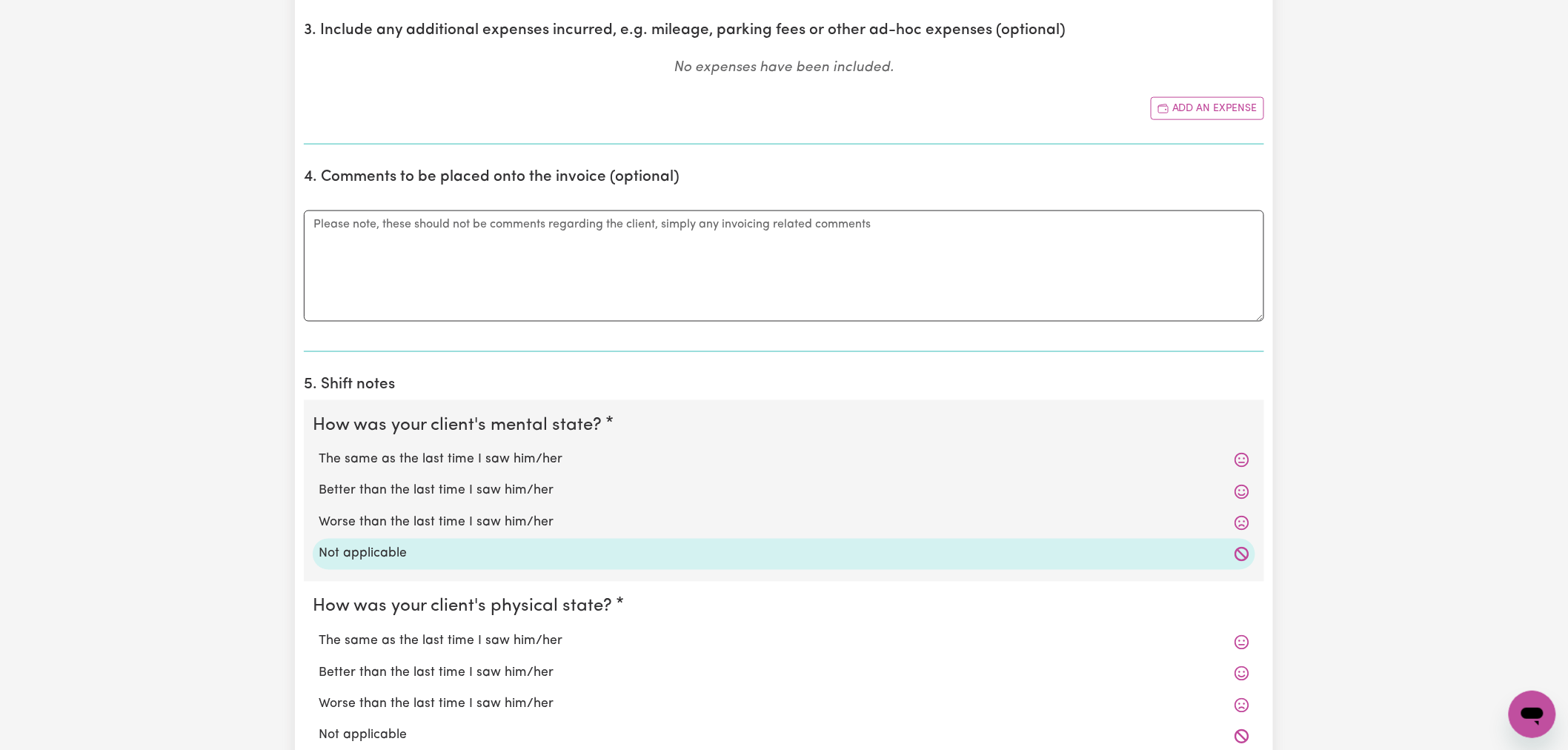
scroll to position [1071, 0]
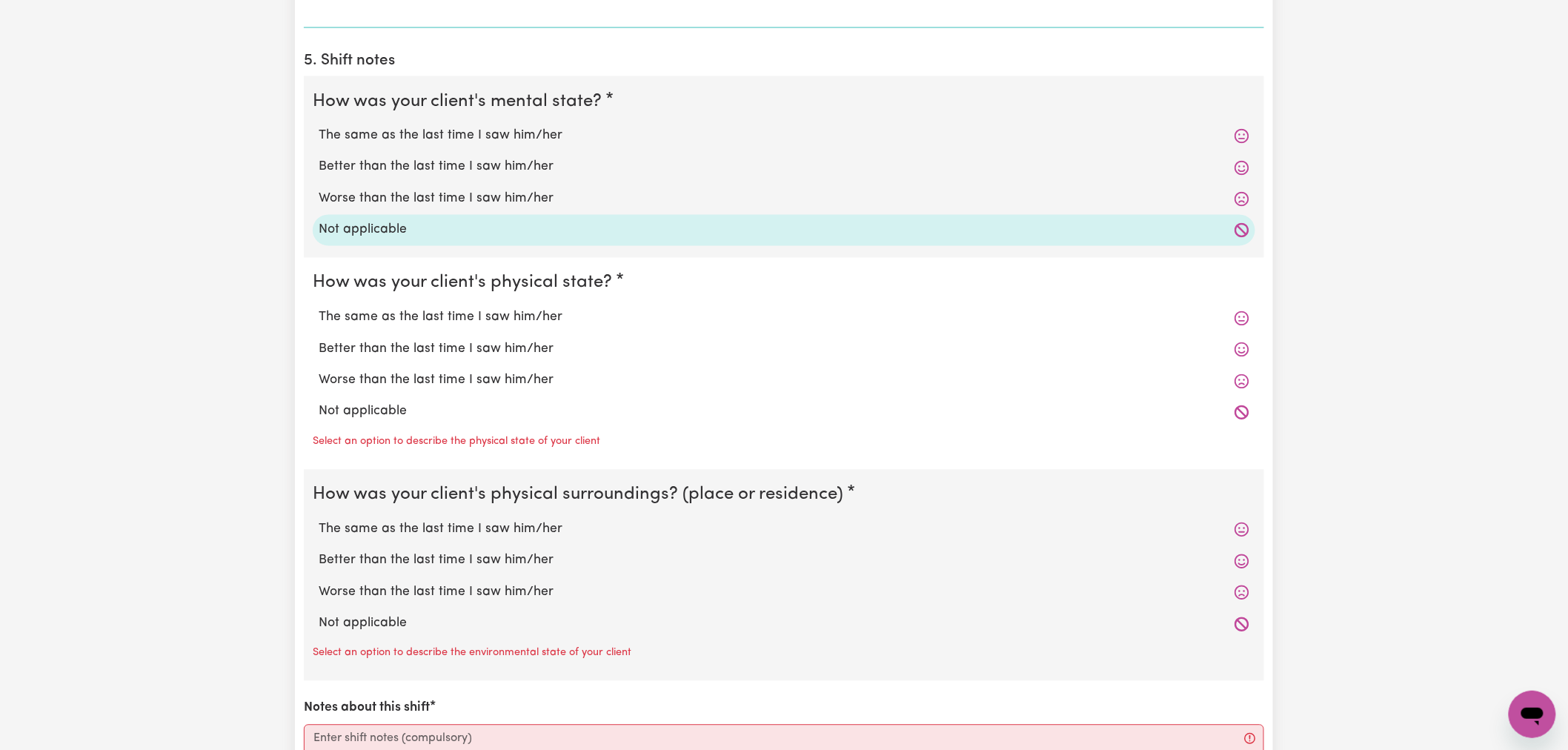
click at [397, 421] on label "Not applicable" at bounding box center [784, 412] width 931 height 19
click at [319, 403] on input "Not applicable" at bounding box center [318, 402] width 1 height 1
radio input "true"
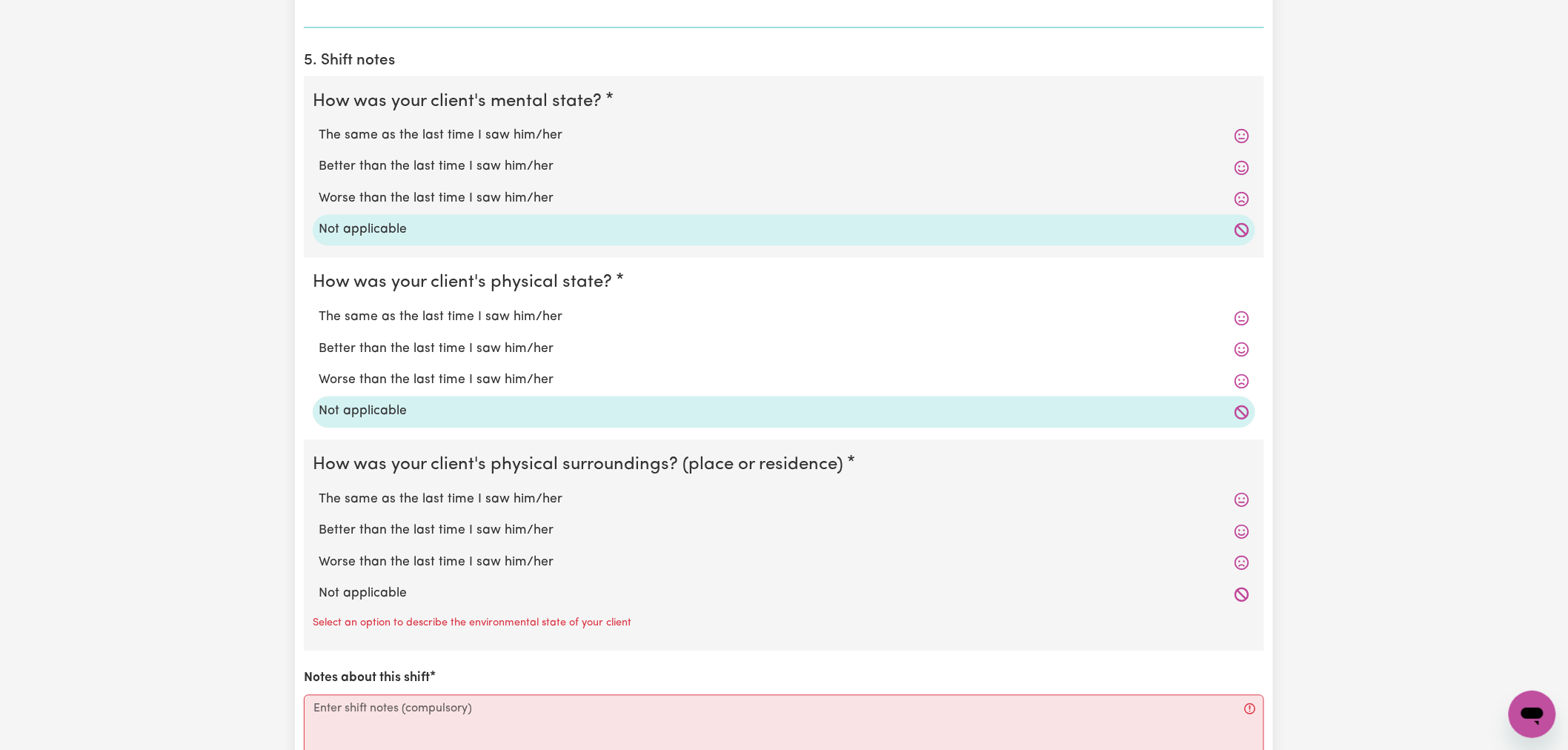
click at [405, 597] on label "Not applicable" at bounding box center [784, 594] width 931 height 19
click at [319, 585] on input "Not applicable" at bounding box center [318, 585] width 1 height 1
radio input "true"
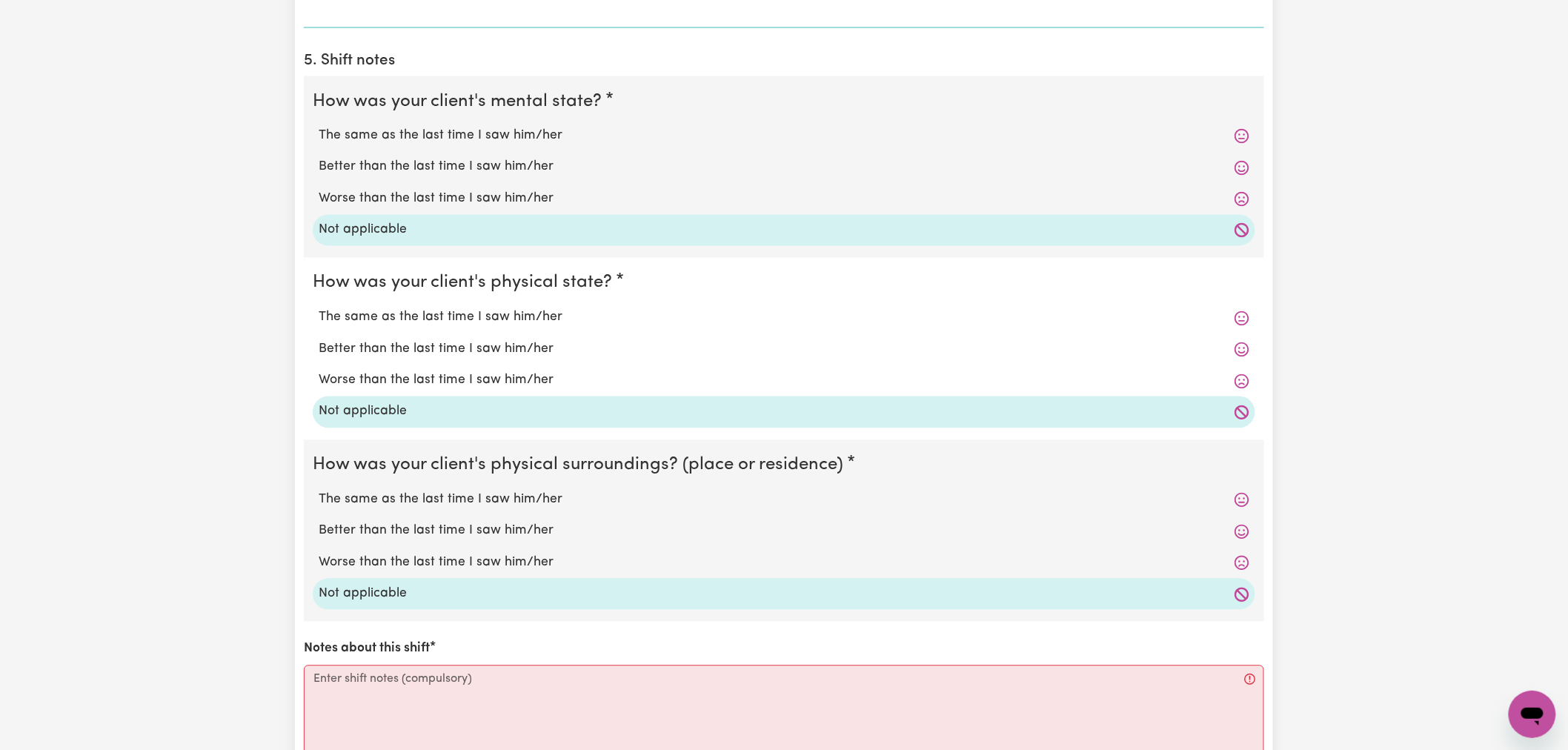
click at [386, 663] on div "Notes about this shift Please enter notes about this shift" at bounding box center [784, 720] width 960 height 160
click at [382, 681] on textarea "Notes about this shift" at bounding box center [784, 721] width 960 height 111
paste textarea "see internal notes"
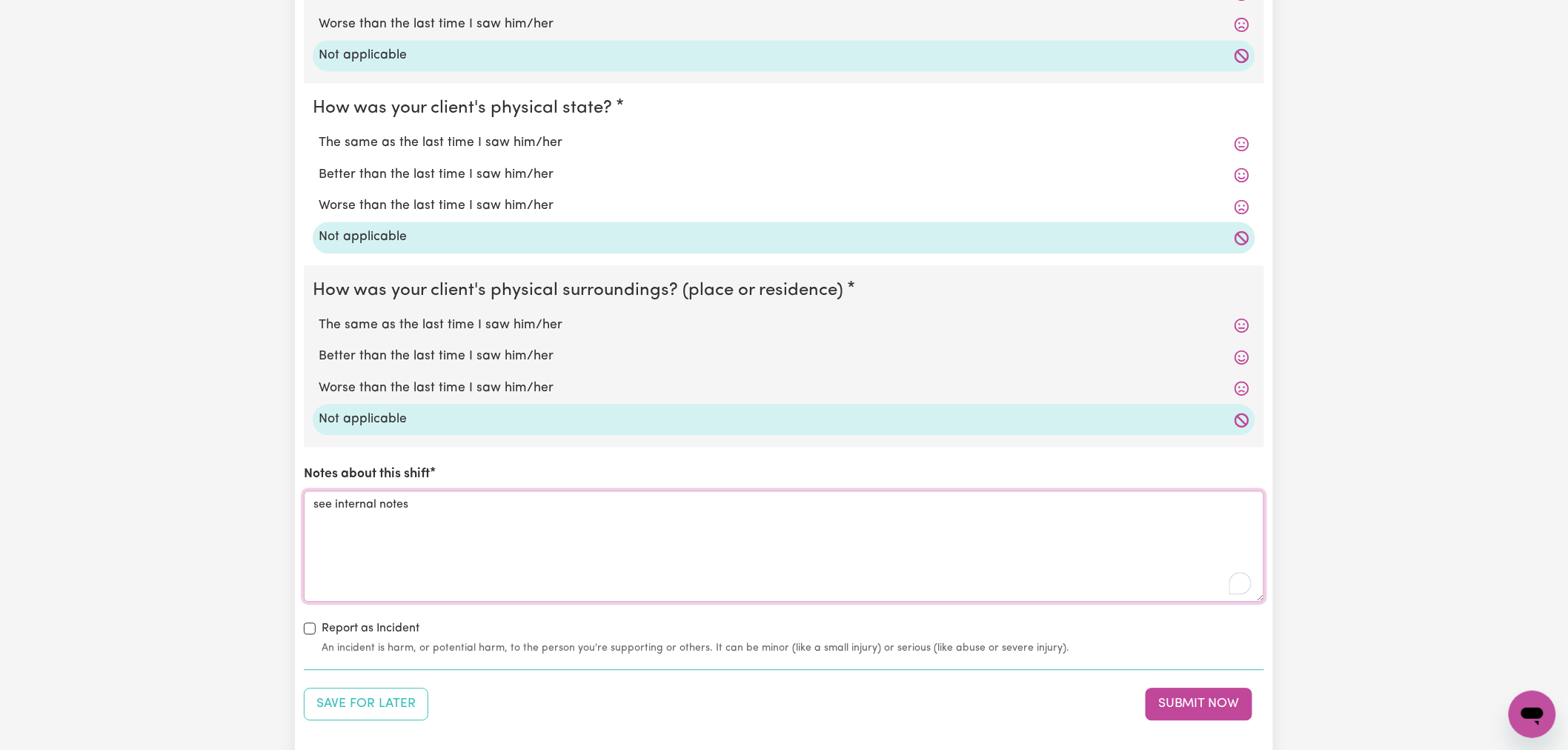
scroll to position [1482, 0]
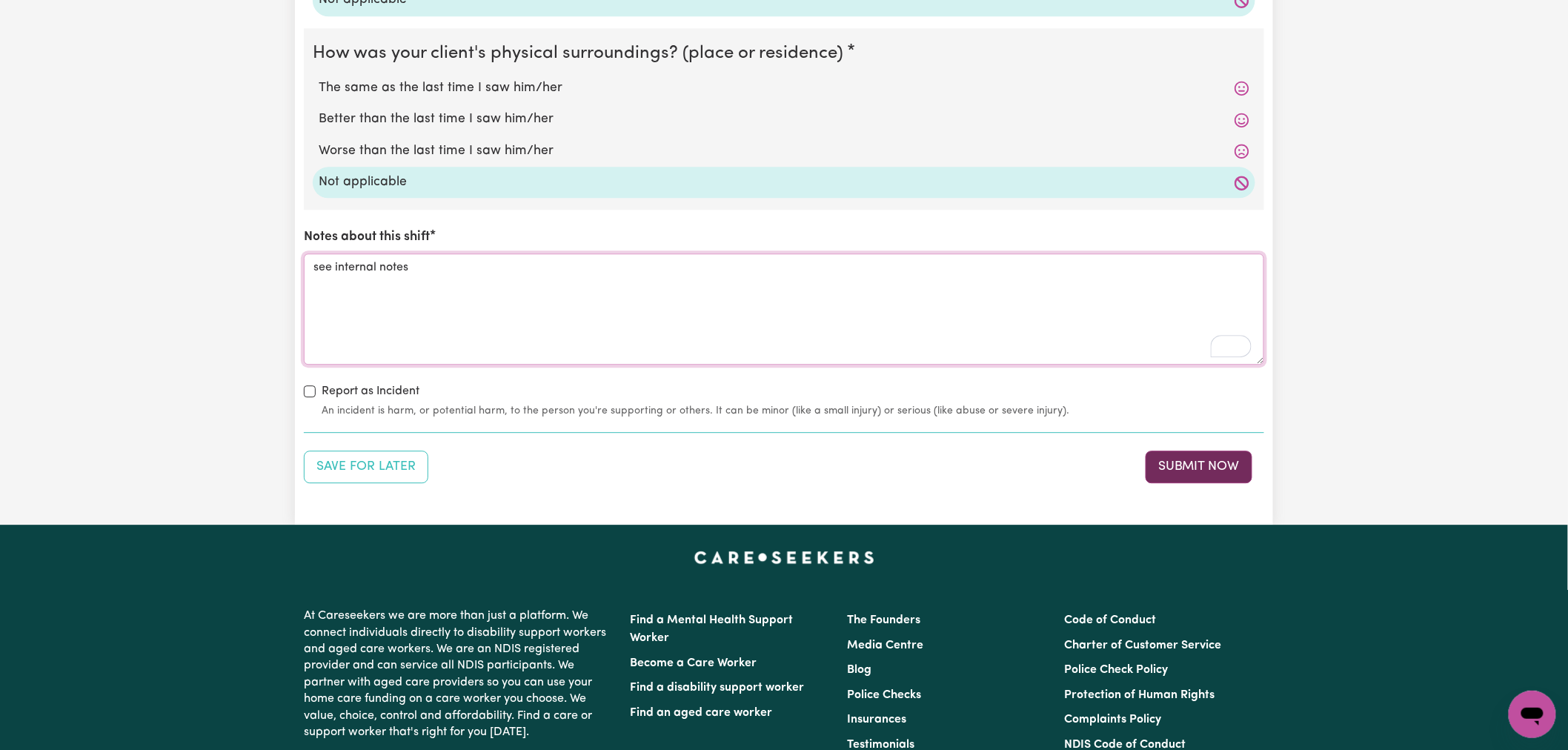
type textarea "see internal notes"
click at [1159, 464] on button "Submit Now" at bounding box center [1199, 467] width 107 height 33
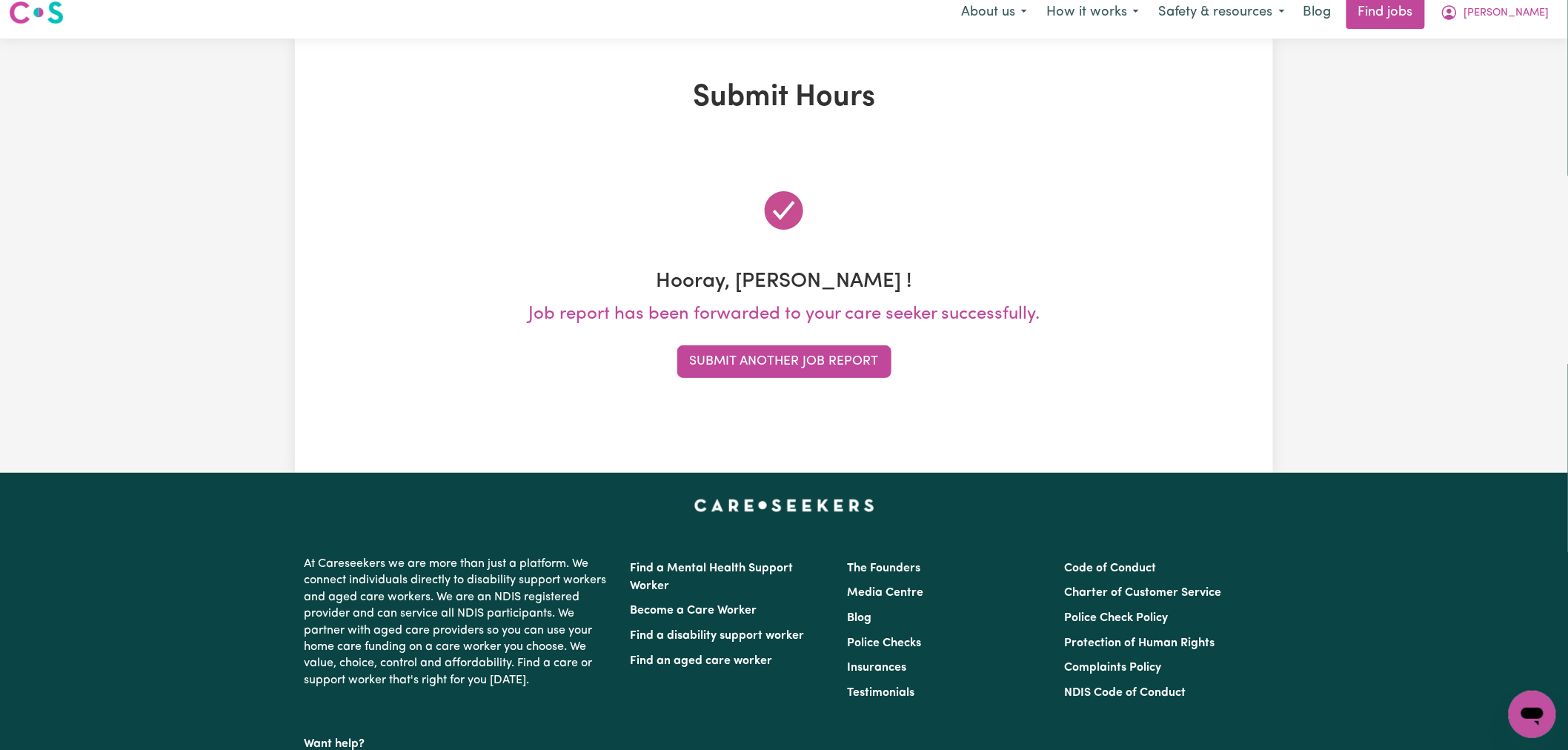
scroll to position [0, 0]
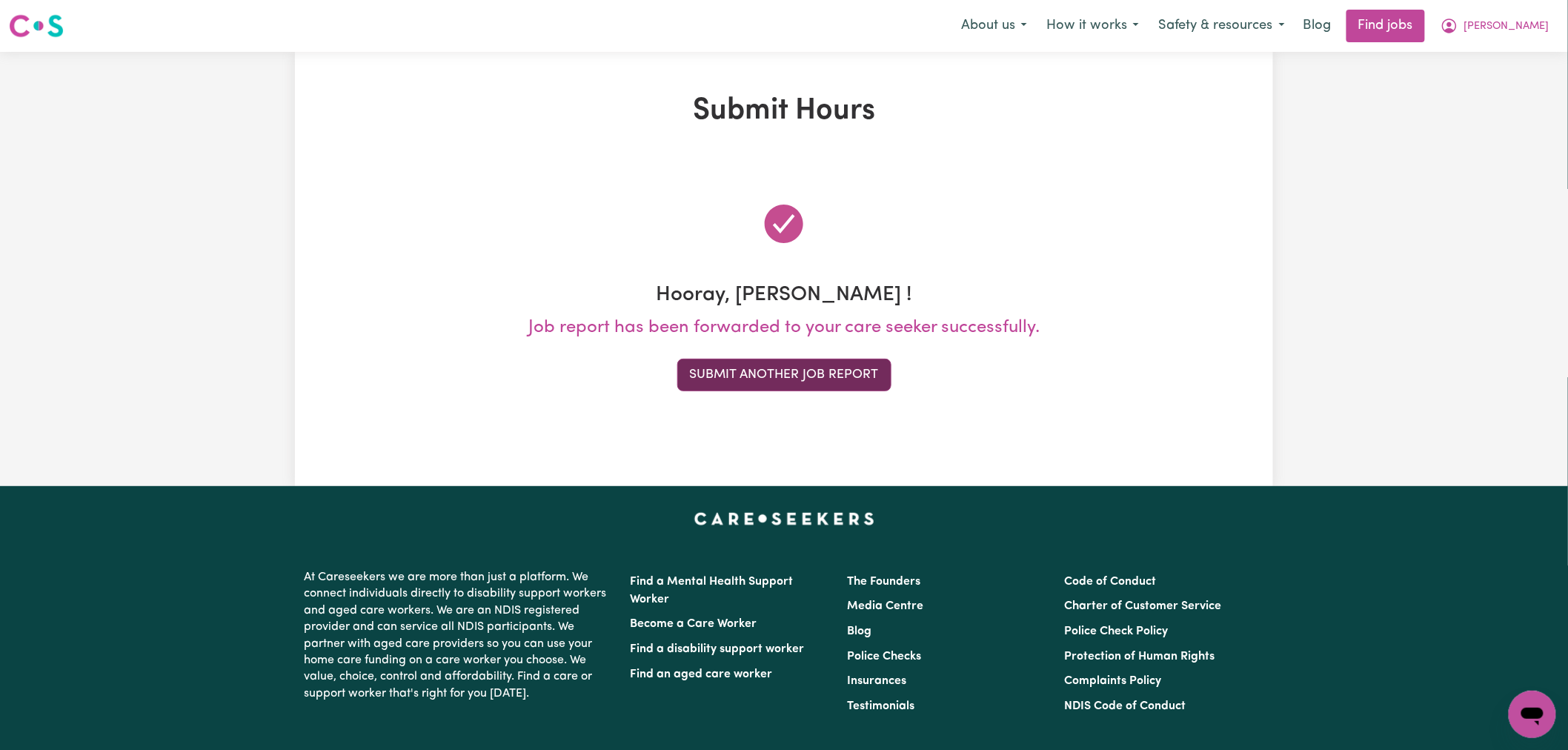
click at [751, 375] on button "Submit Another Job Report" at bounding box center [784, 375] width 215 height 33
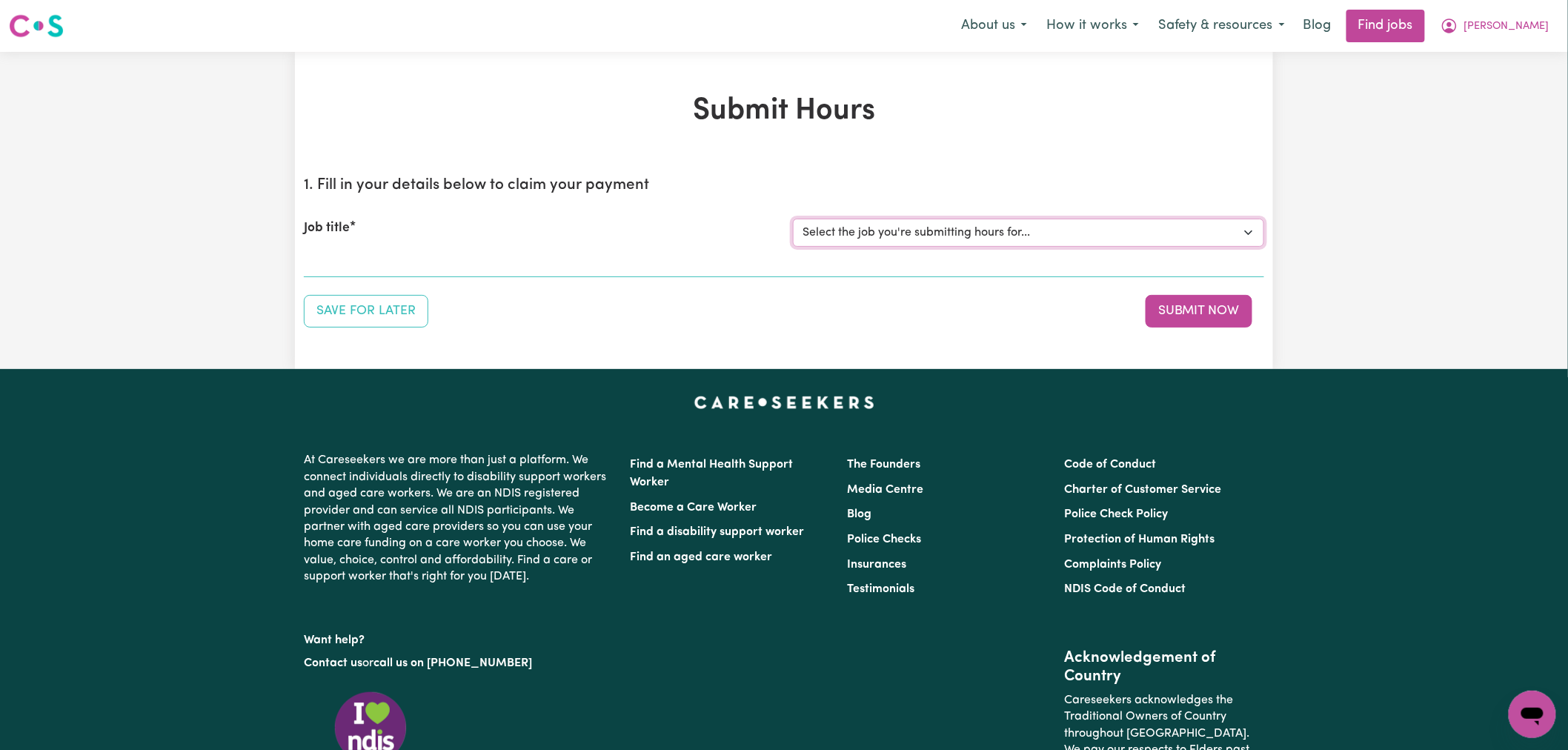
click at [921, 224] on select "Select the job you're submitting hours for... [[PERSON_NAME]] (Overnight) Suppo…" at bounding box center [1029, 233] width 472 height 28
select select "13729"
click at [793, 219] on select "Select the job you're submitting hours for... [[PERSON_NAME]] (Overnight) Suppo…" at bounding box center [1029, 233] width 472 height 28
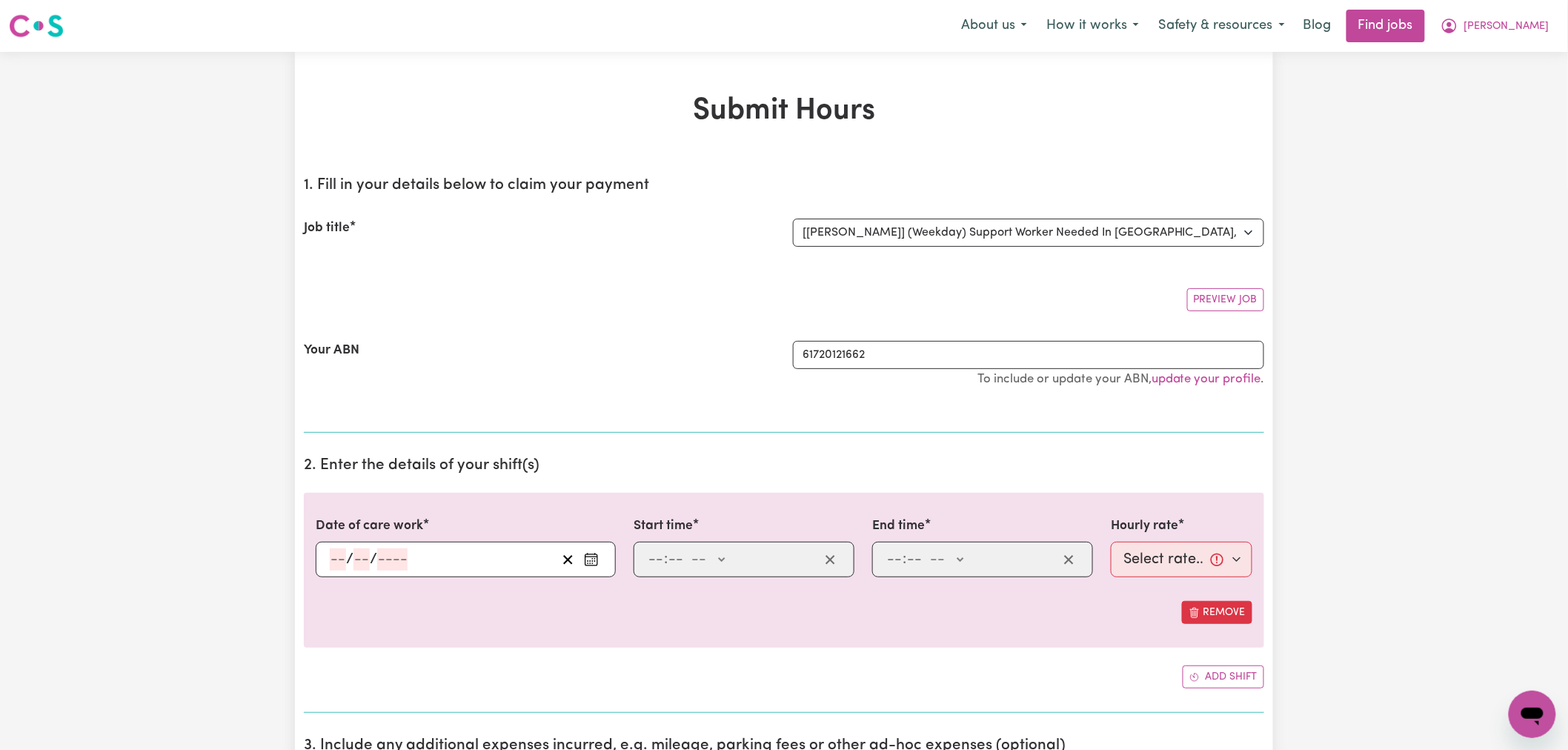
click at [593, 559] on circle "Enter the date of care work" at bounding box center [593, 559] width 2 height 2
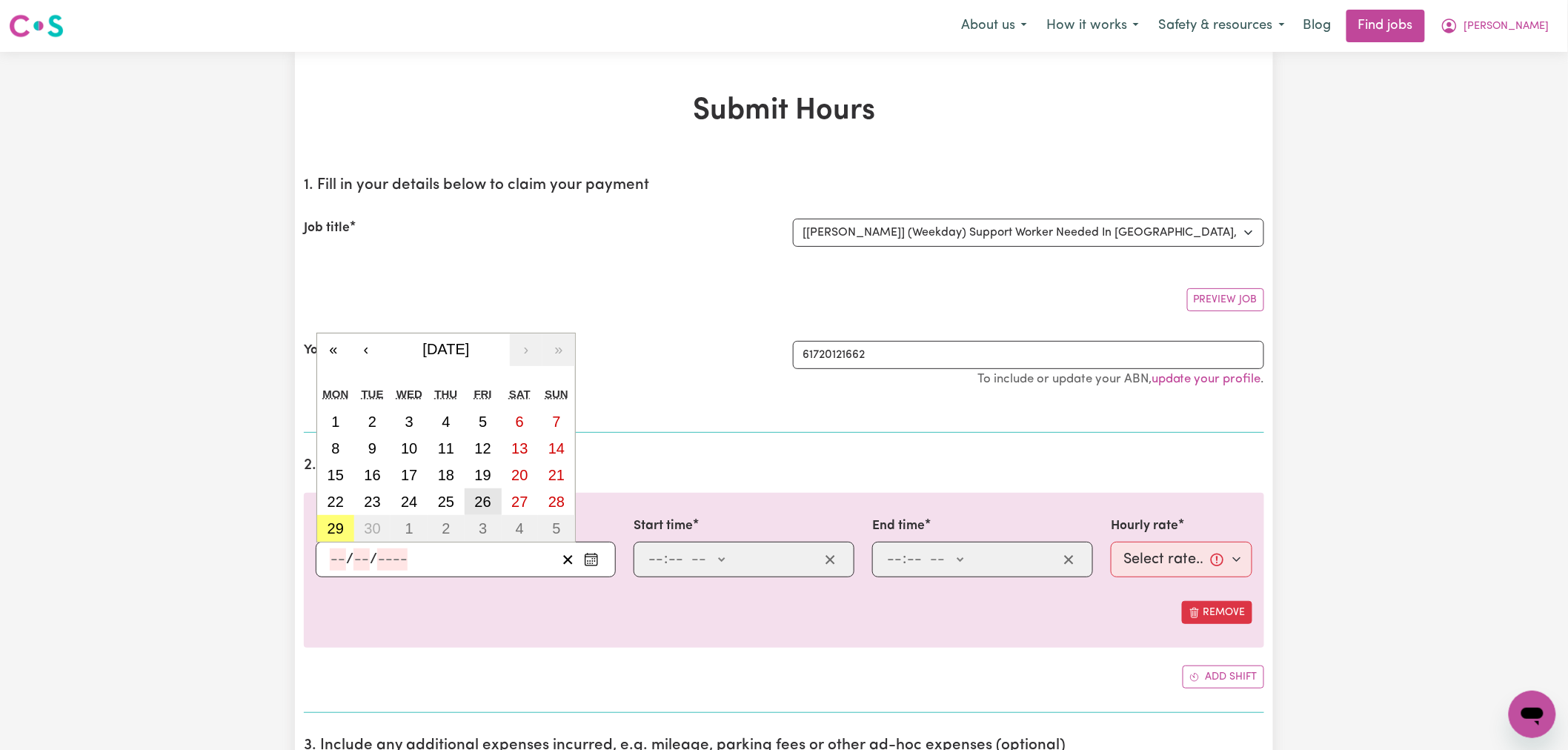
click at [490, 506] on abbr "26" at bounding box center [483, 502] width 17 height 17
type input "2025-09-26"
type input "26"
type input "9"
type input "2025"
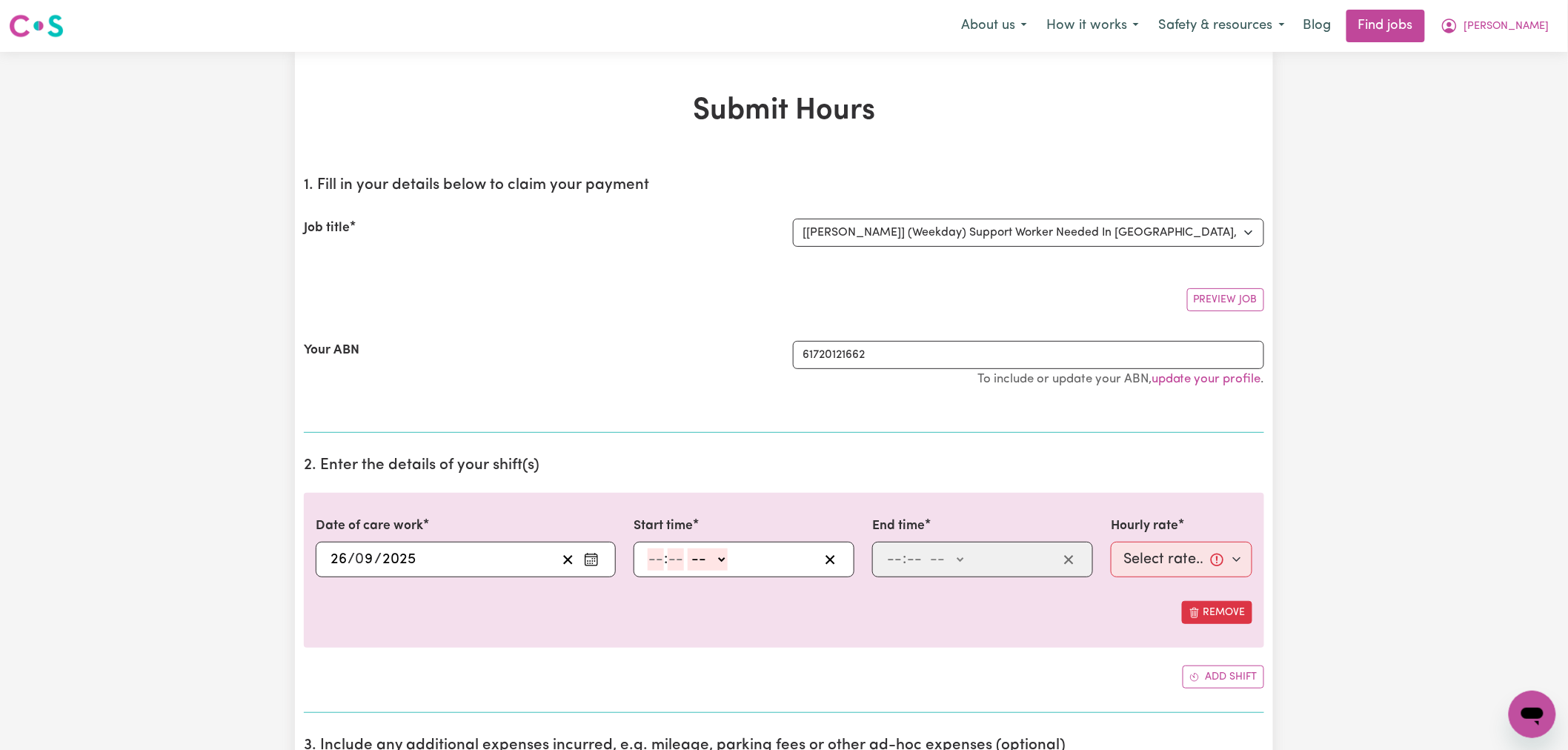
click at [661, 562] on input "number" at bounding box center [656, 560] width 17 height 23
type input "6"
type input "0"
drag, startPoint x: 693, startPoint y: 562, endPoint x: 702, endPoint y: 570, distance: 12.0
click at [695, 562] on select "-- AM PM" at bounding box center [706, 560] width 40 height 23
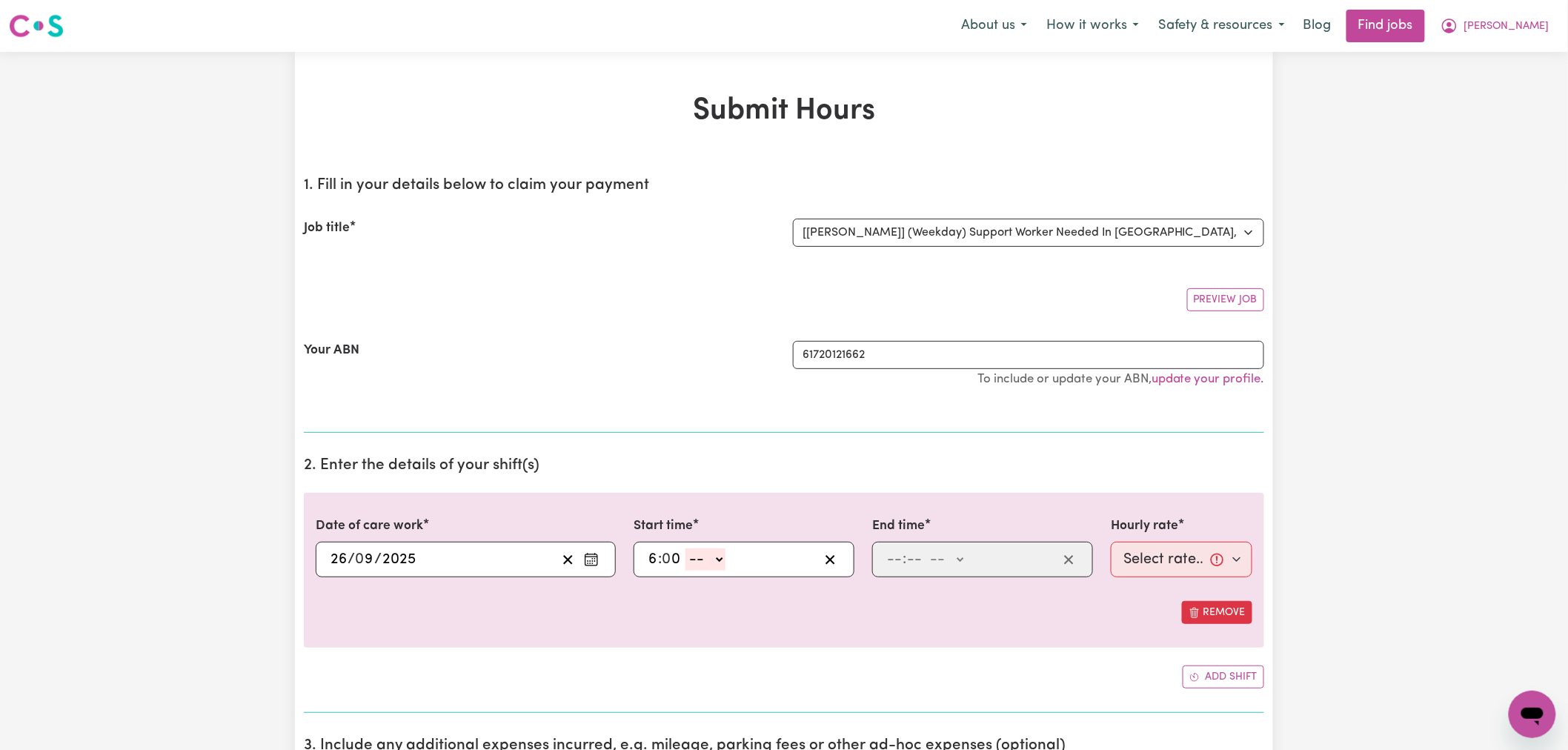
select select "am"
click at [686, 549] on select "-- AM PM" at bounding box center [706, 560] width 40 height 23
type input "06:00"
click at [893, 558] on input "number" at bounding box center [895, 560] width 17 height 23
type input "8"
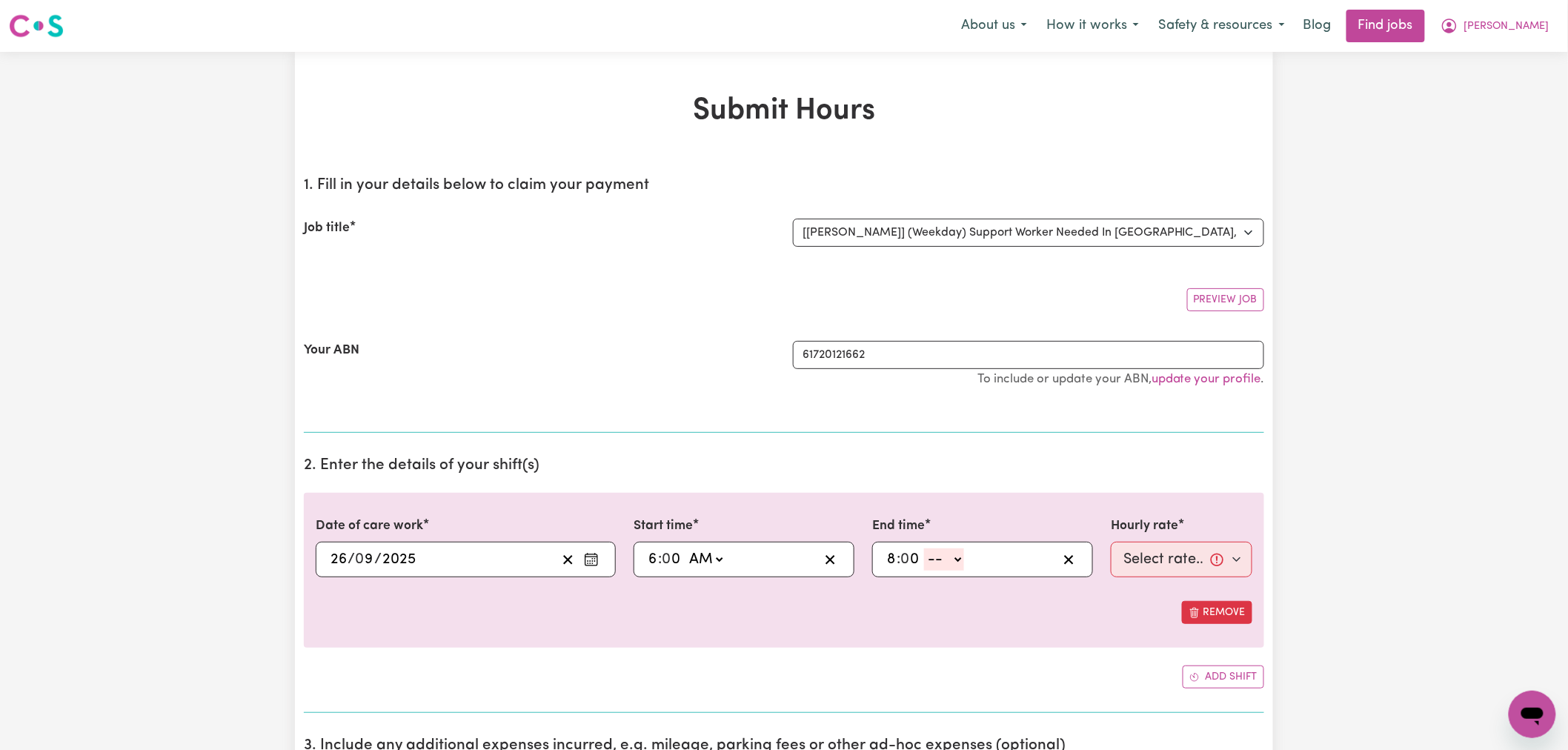
type input "0"
click at [943, 564] on select "-- AM PM" at bounding box center [944, 560] width 40 height 23
select select "pm"
click at [925, 549] on select "-- AM PM" at bounding box center [944, 560] width 40 height 23
type input "20:00"
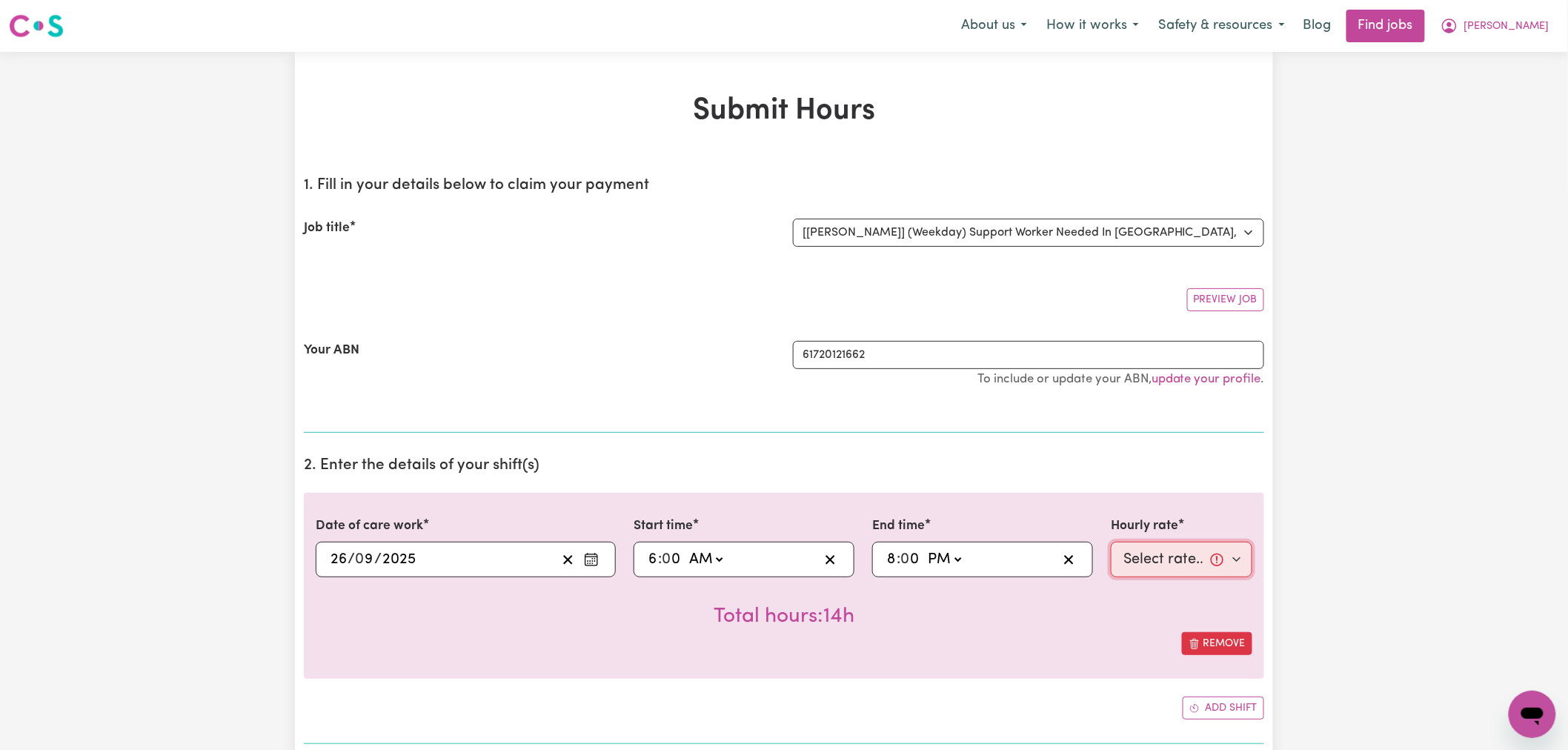
click at [1143, 558] on select "Select rate... $66.07 (Weekday)" at bounding box center [1182, 560] width 142 height 36
select select "66.07-Weekday"
click at [1111, 542] on select "Select rate... $66.07 (Weekday)" at bounding box center [1182, 560] width 142 height 36
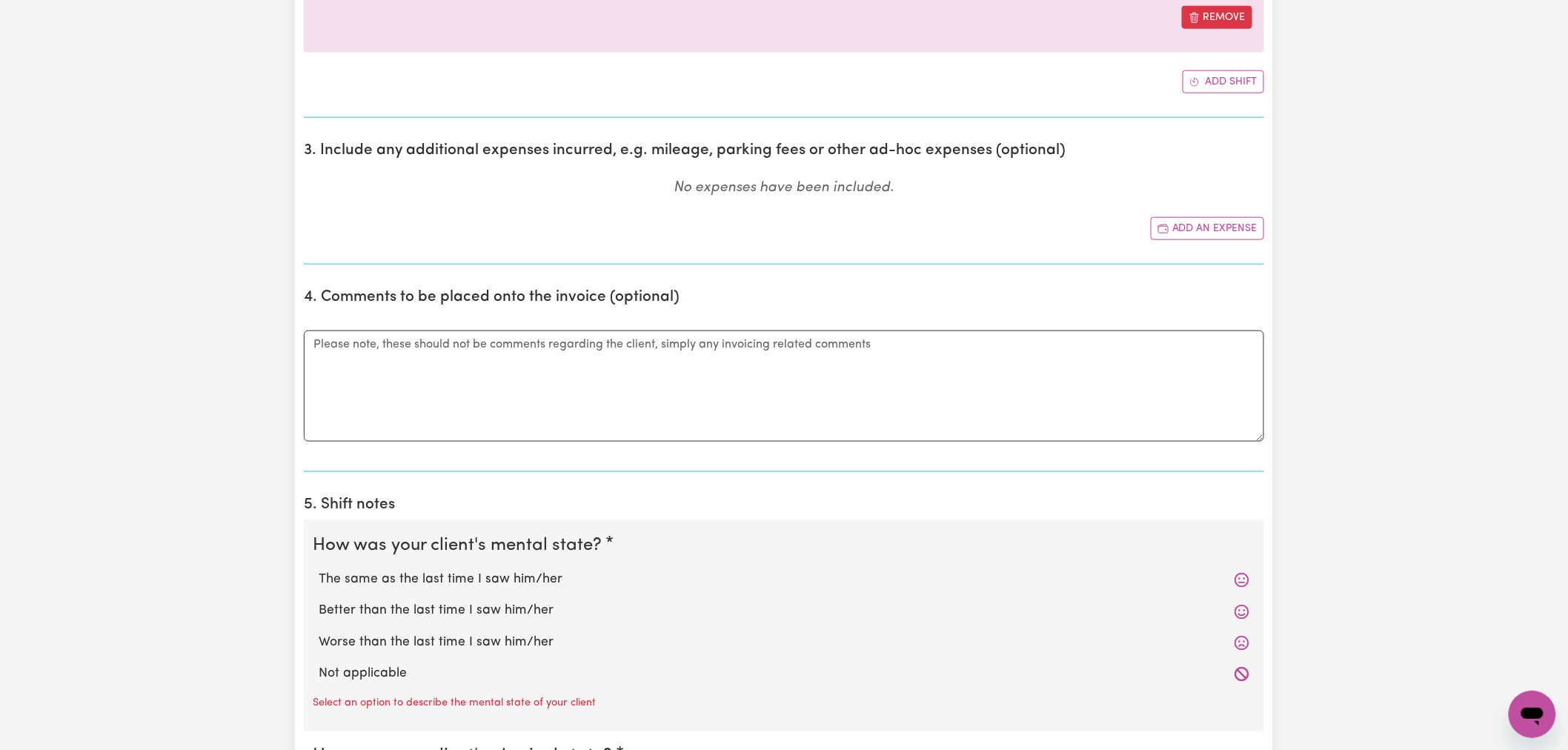
scroll to position [823, 0]
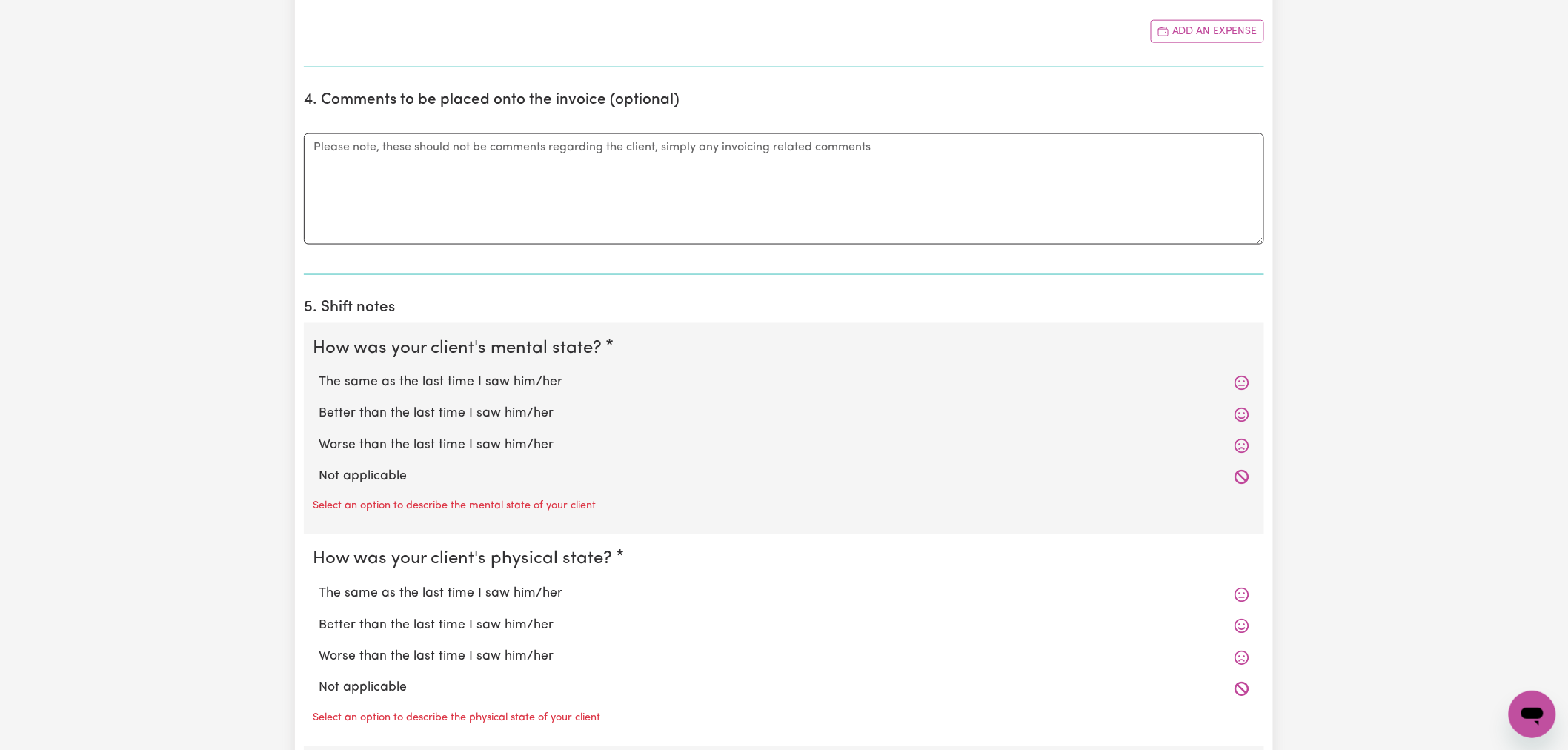
click at [401, 464] on div "Not applicable" at bounding box center [784, 477] width 943 height 31
click at [403, 474] on label "Not applicable" at bounding box center [784, 477] width 931 height 19
click at [319, 468] on input "Not applicable" at bounding box center [318, 467] width 1 height 1
radio input "true"
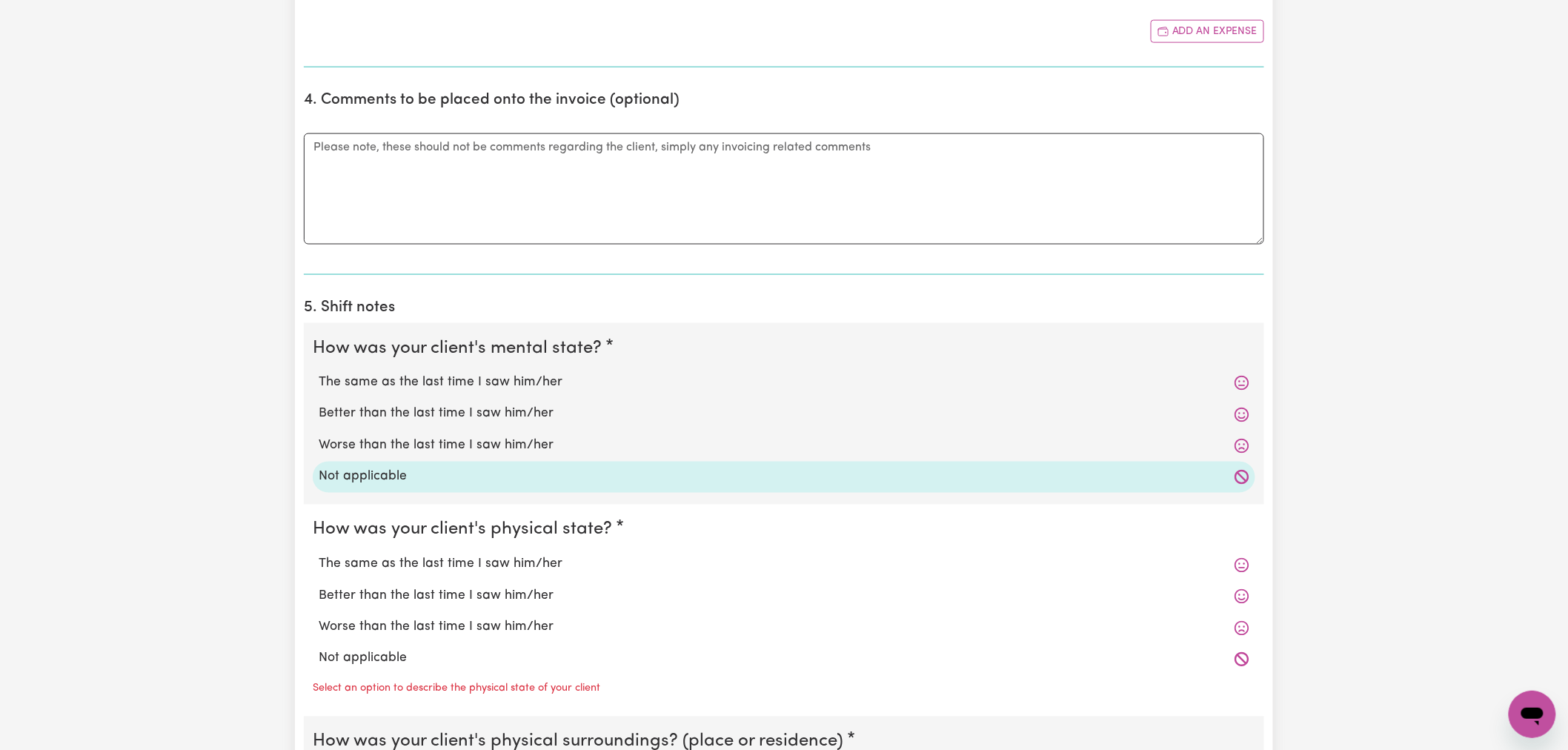
click at [423, 651] on label "Not applicable" at bounding box center [784, 659] width 931 height 19
click at [319, 650] on input "Not applicable" at bounding box center [318, 649] width 1 height 1
radio input "true"
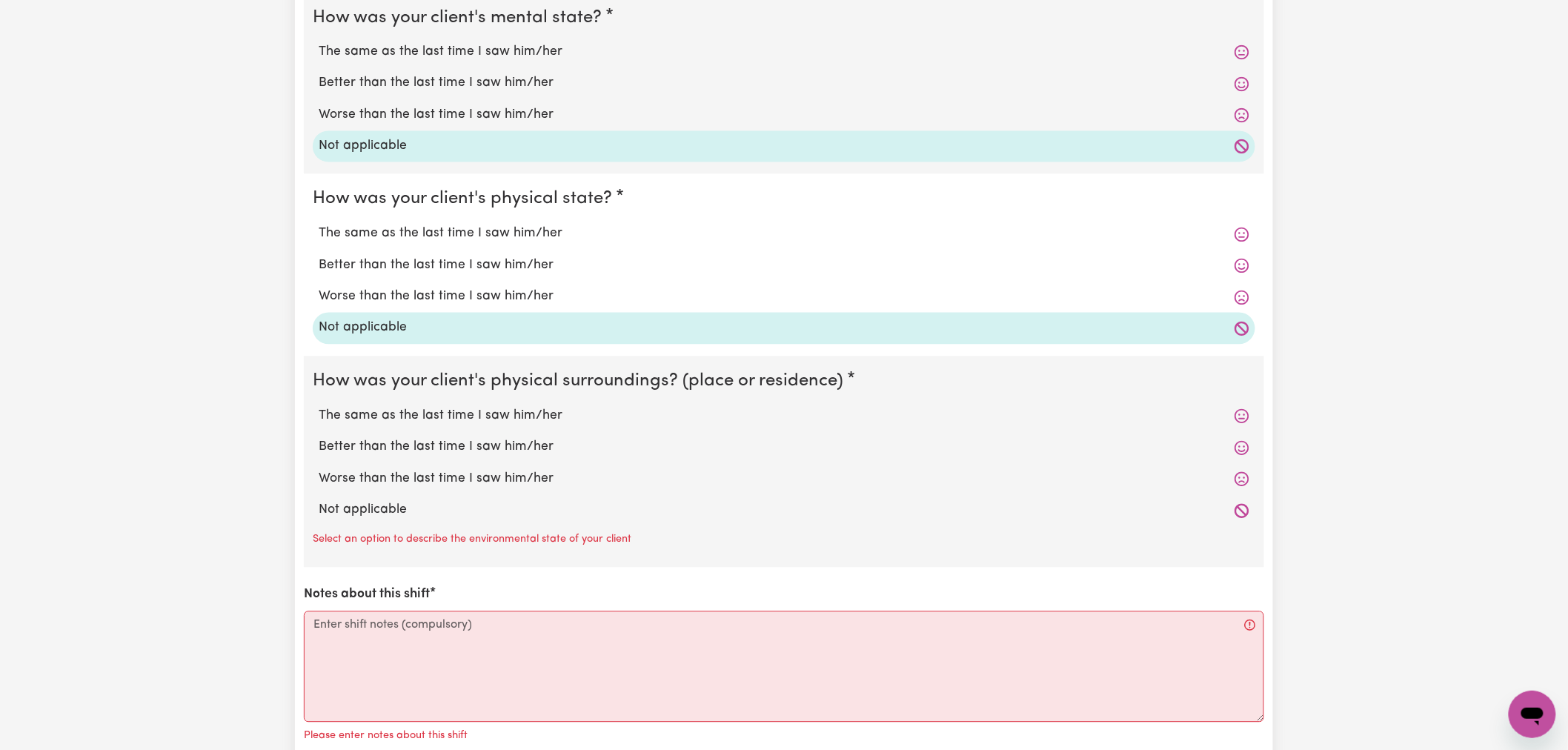
scroll to position [1235, 0]
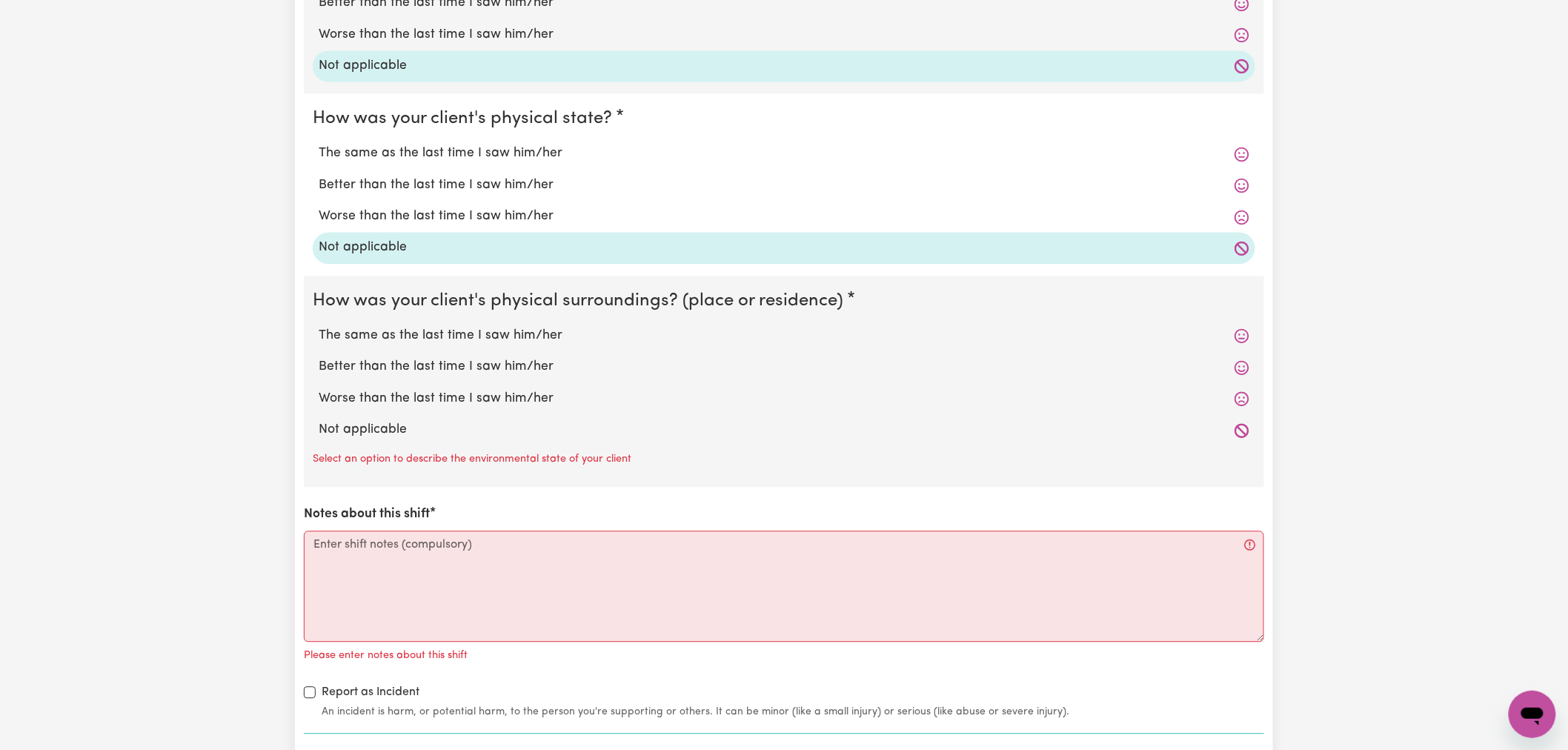
click at [463, 428] on label "Not applicable" at bounding box center [784, 429] width 931 height 19
click at [319, 420] on input "Not applicable" at bounding box center [318, 419] width 1 height 1
radio input "true"
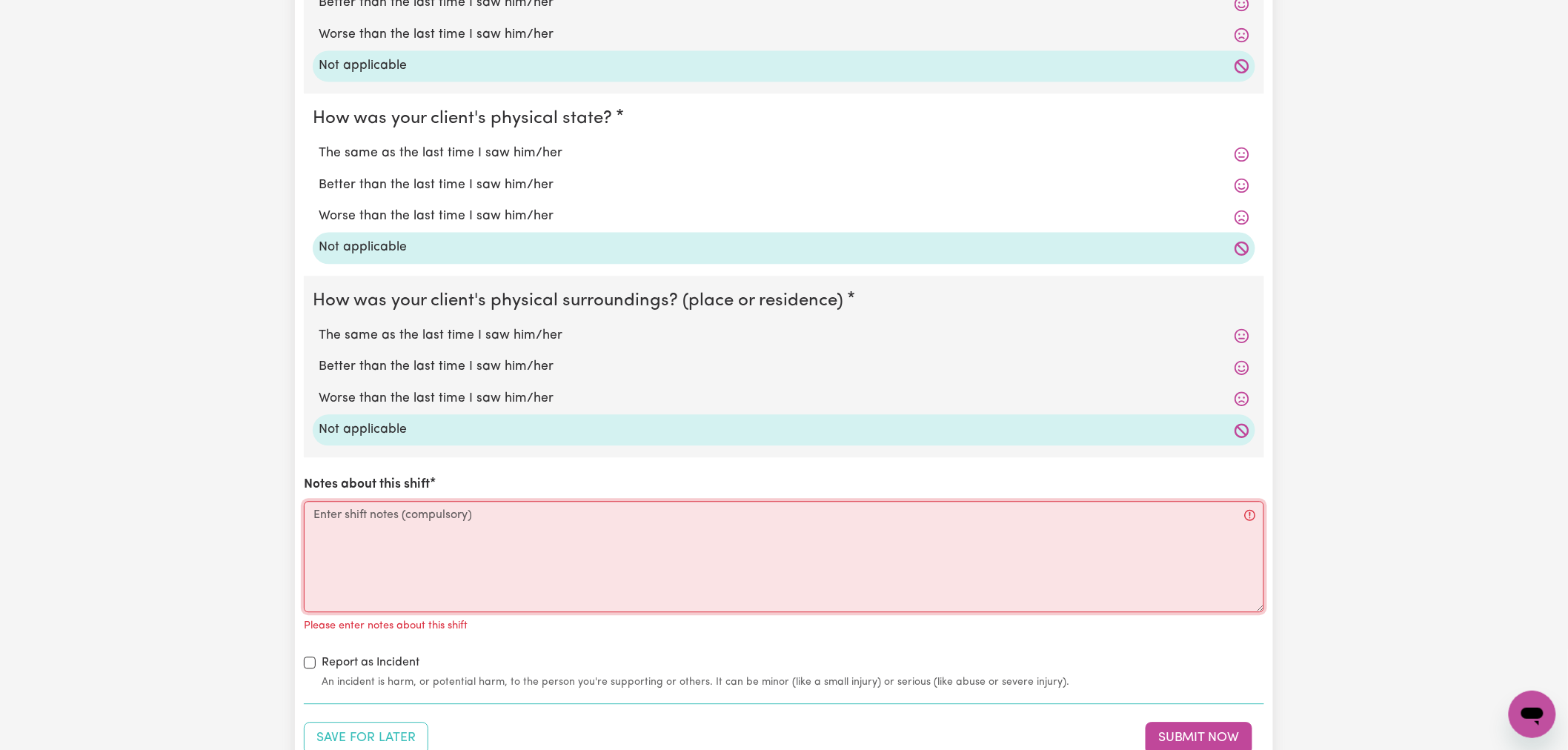
click at [492, 545] on textarea "Notes about this shift" at bounding box center [784, 556] width 960 height 111
paste textarea "see internal notes"
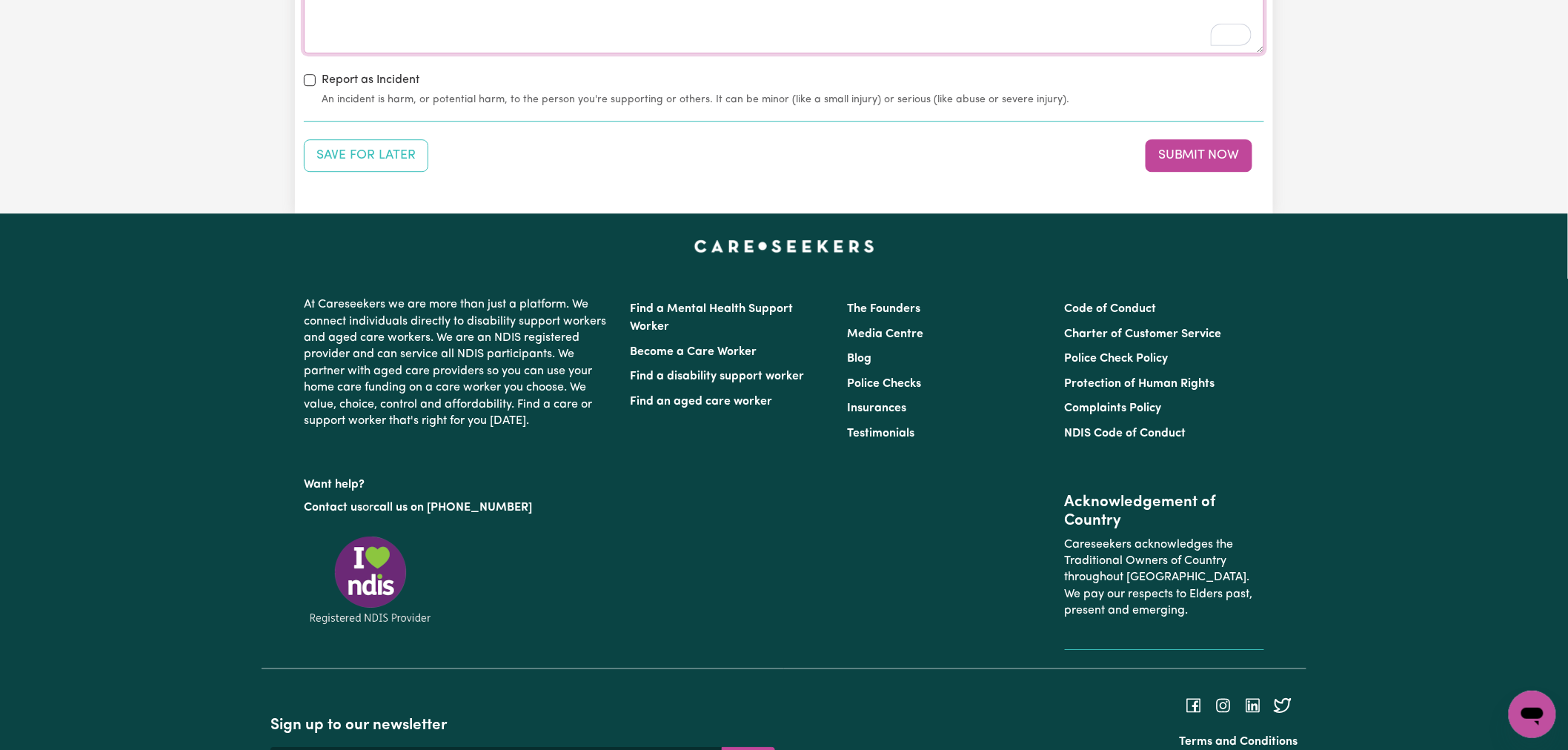
scroll to position [1903, 0]
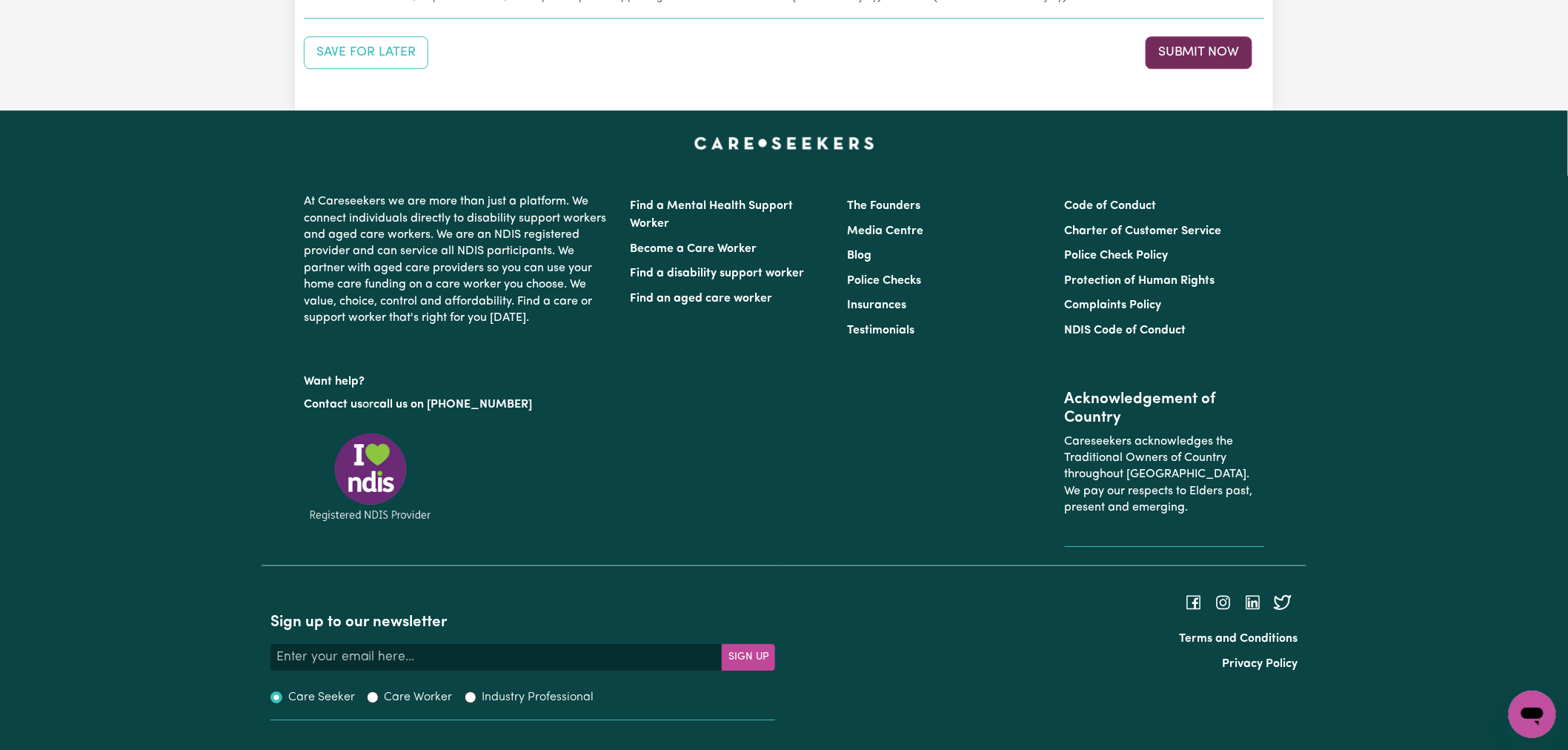
type textarea "see internal notes"
click at [1216, 52] on button "Submit Now" at bounding box center [1199, 52] width 107 height 33
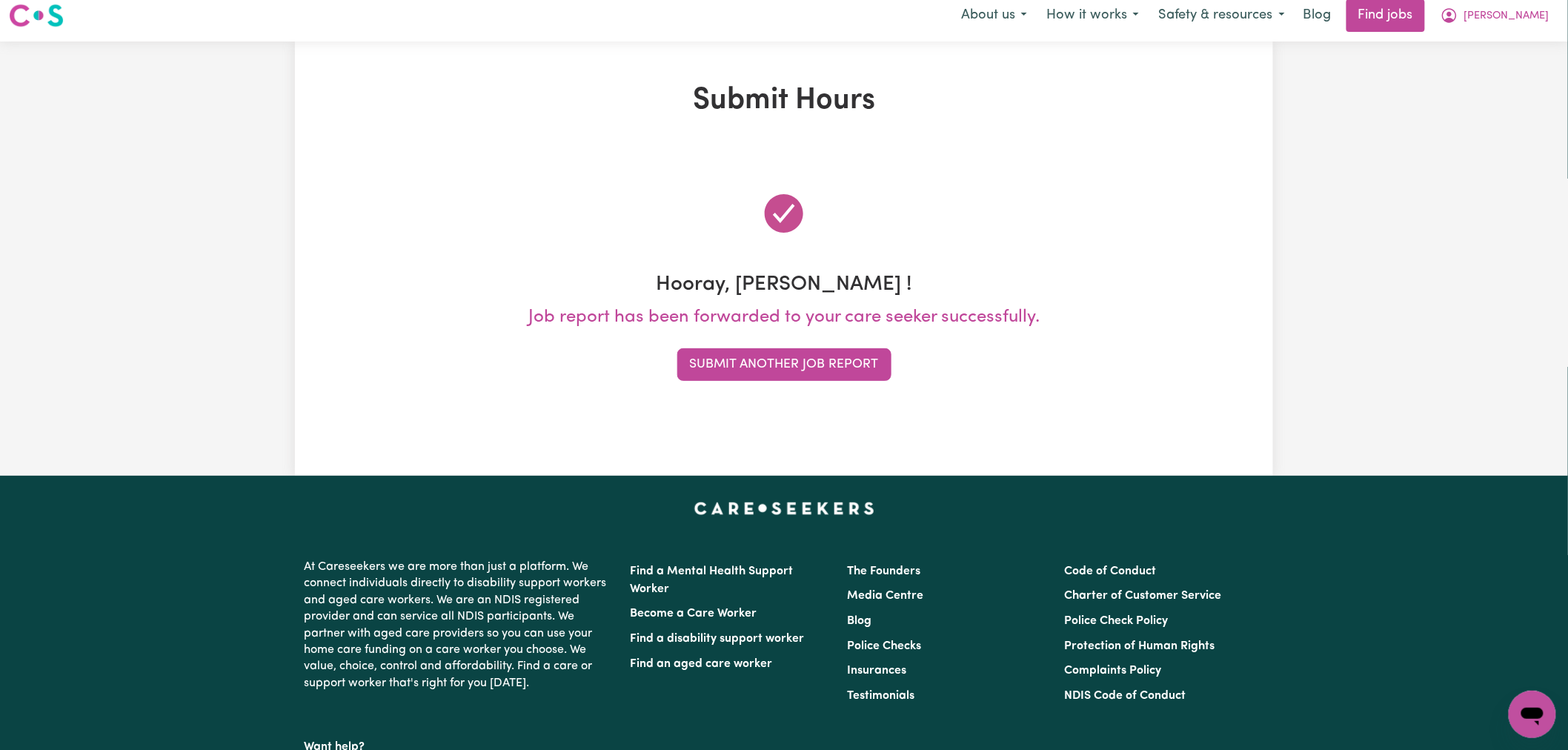
scroll to position [0, 0]
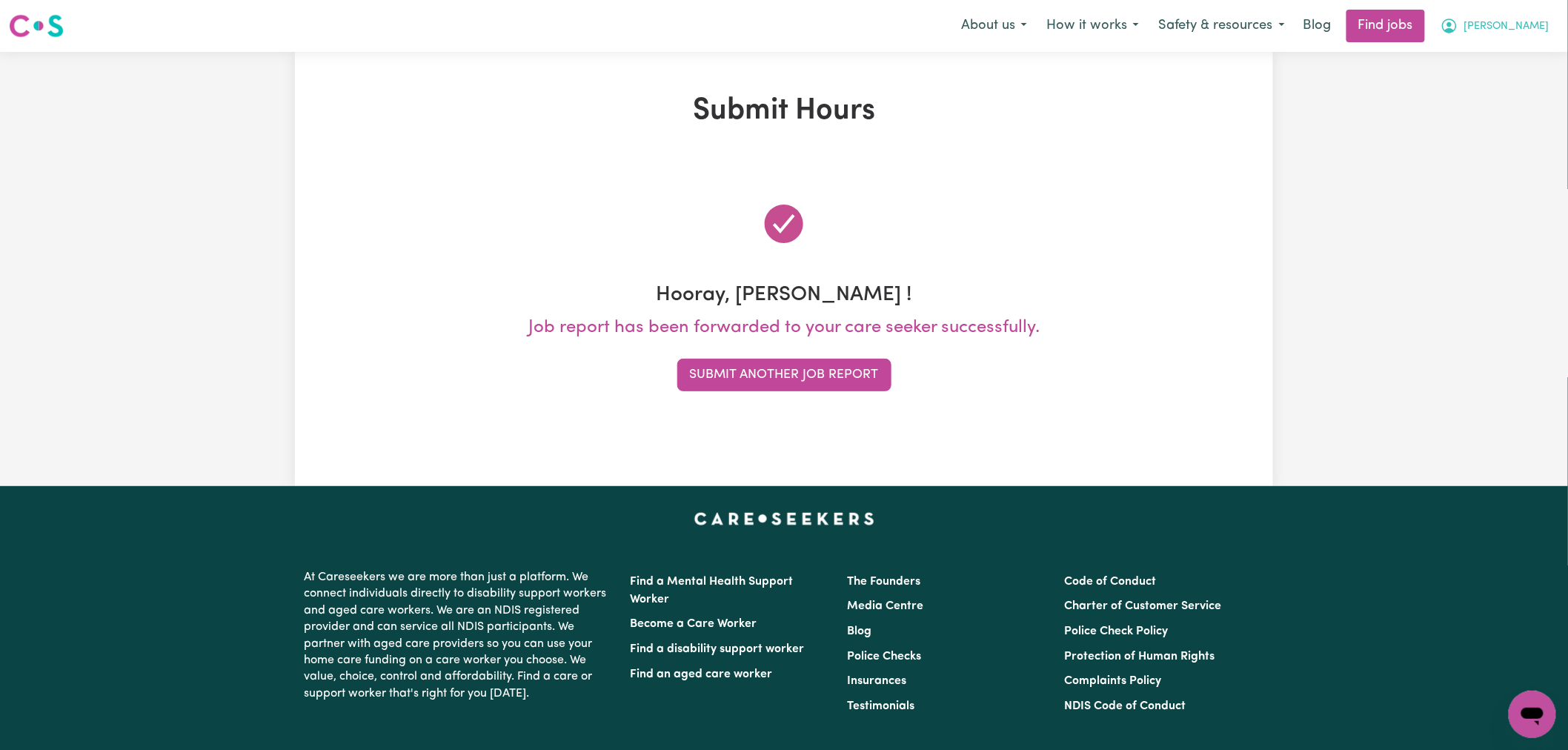
click at [1542, 12] on button "[PERSON_NAME]" at bounding box center [1495, 25] width 129 height 31
click at [1508, 119] on link "Logout" at bounding box center [1500, 114] width 117 height 28
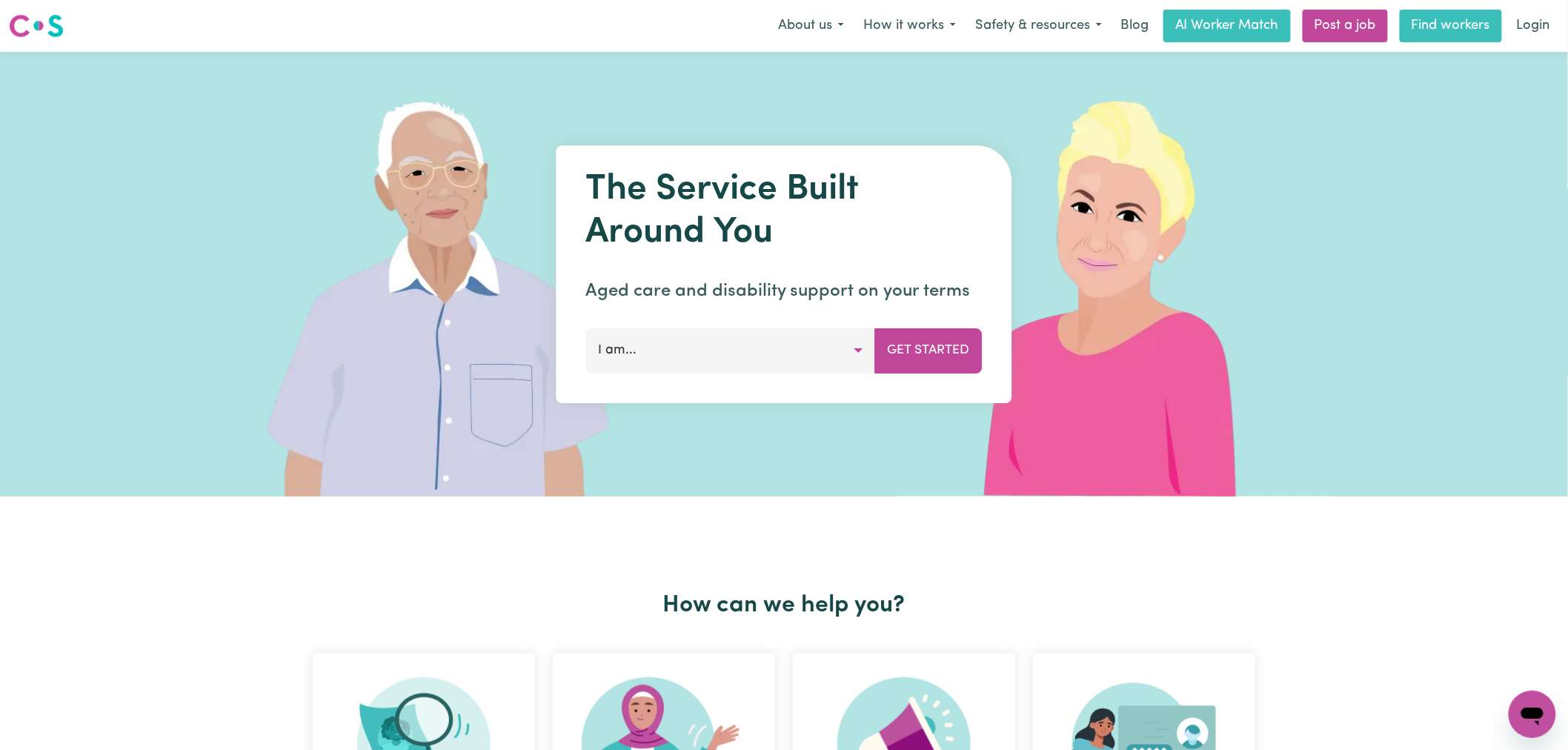
click at [1564, 24] on div "Menu About us How it works Safety & resources Blog AI Worker Match Post a job F…" at bounding box center [784, 26] width 1568 height 34
click at [1545, 18] on link "Login" at bounding box center [1533, 26] width 51 height 33
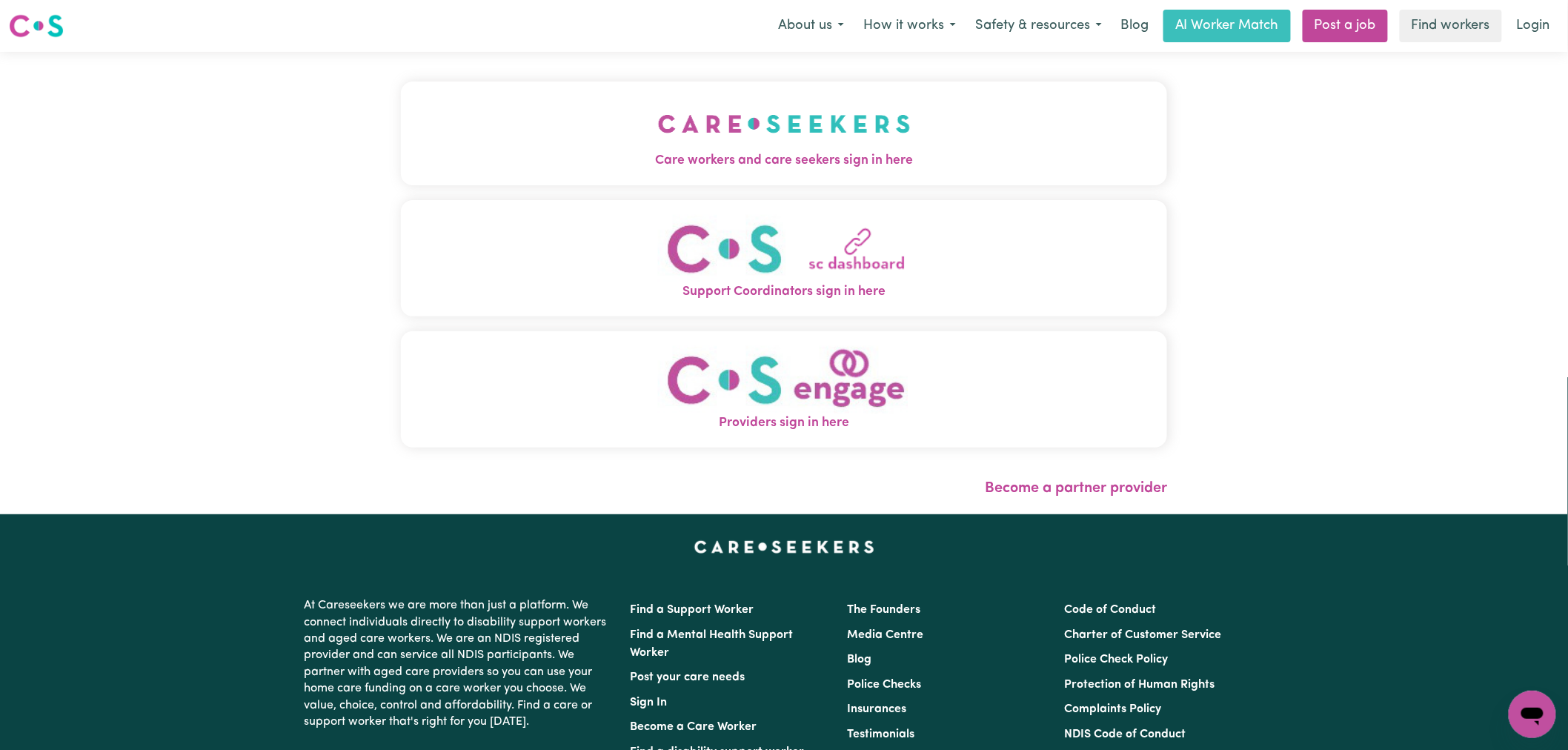
click at [556, 173] on button "Care workers and care seekers sign in here" at bounding box center [784, 134] width 766 height 104
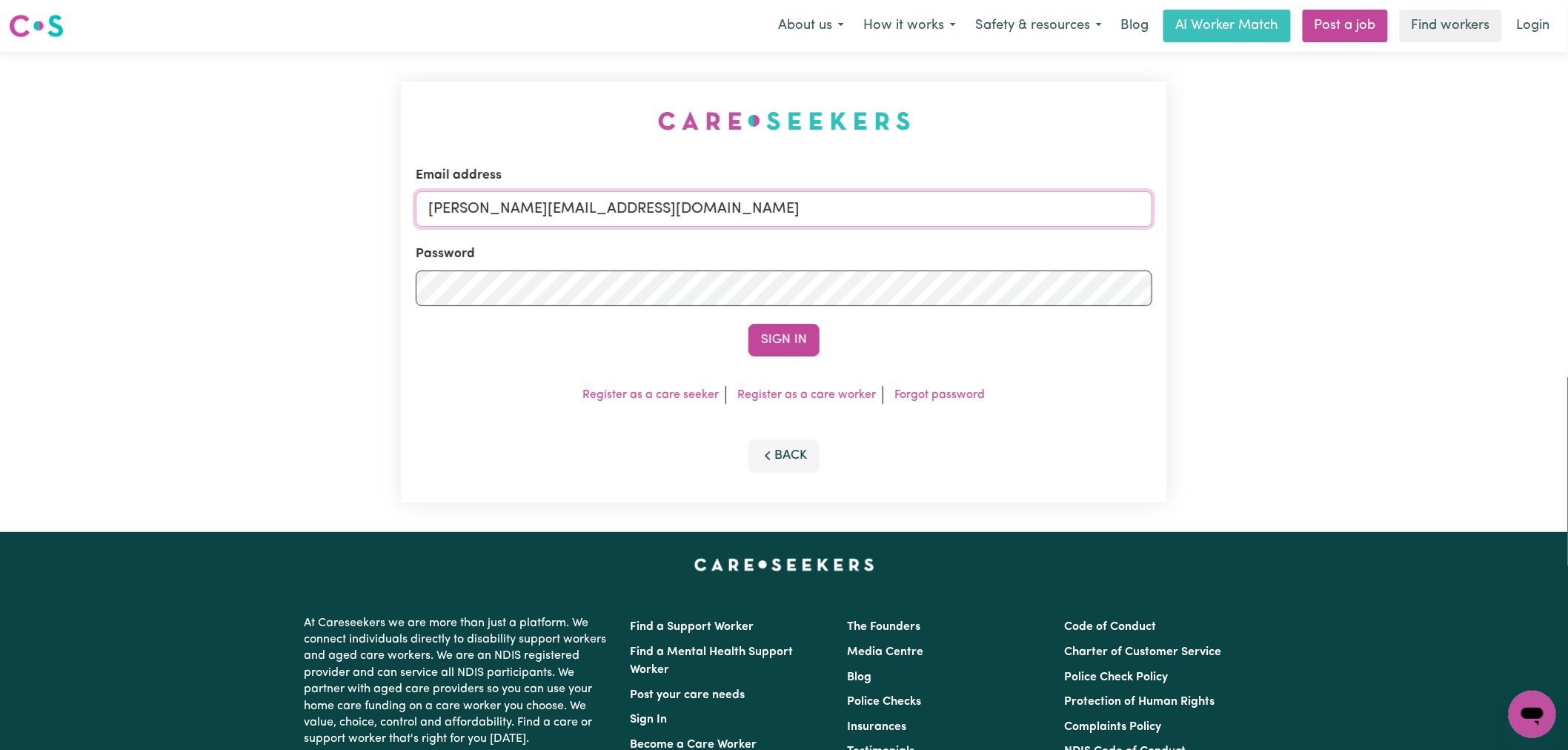
click at [706, 208] on input "[PERSON_NAME][EMAIL_ADDRESS][DOMAIN_NAME]" at bounding box center [784, 209] width 736 height 36
drag, startPoint x: 811, startPoint y: 214, endPoint x: 502, endPoint y: 213, distance: 309.0
click at [502, 213] on input "superuser~tracy@harryshelp.com.au" at bounding box center [784, 209] width 736 height 36
type input "superuser~tracy@harryshelp.com.au"
click at [749, 324] on button "Sign In" at bounding box center [784, 340] width 71 height 33
